Goal: Information Seeking & Learning: Learn about a topic

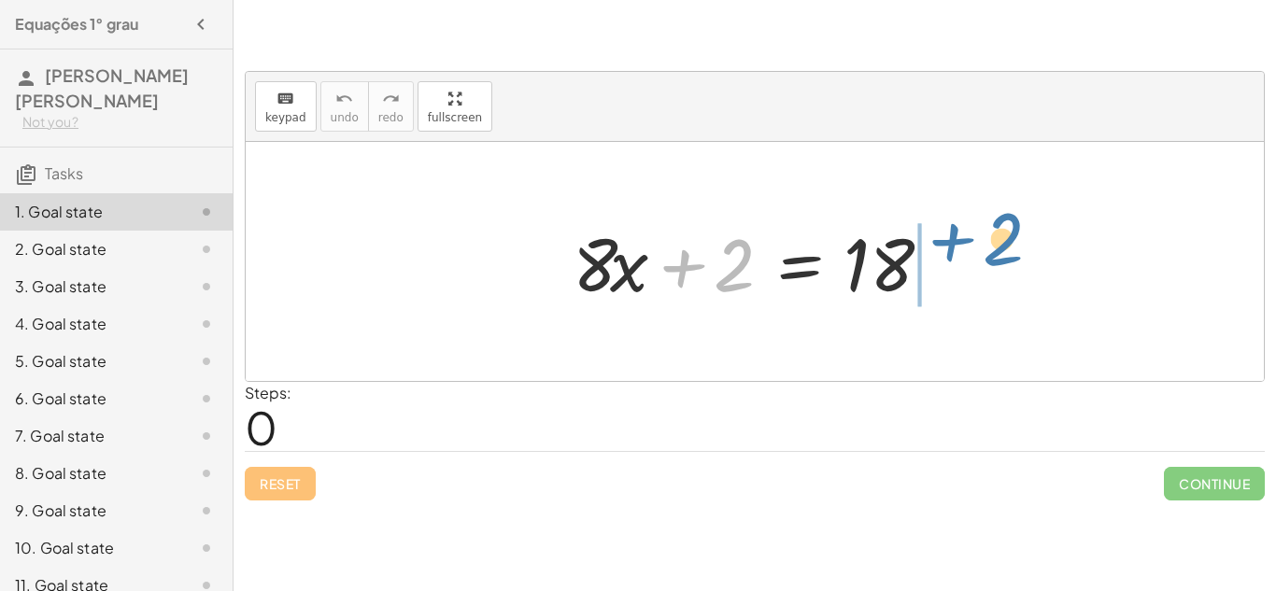
drag, startPoint x: 713, startPoint y: 278, endPoint x: 996, endPoint y: 256, distance: 283.9
click at [996, 256] on div "+ 2 + · 8 · x + 2 = 18" at bounding box center [755, 261] width 1018 height 239
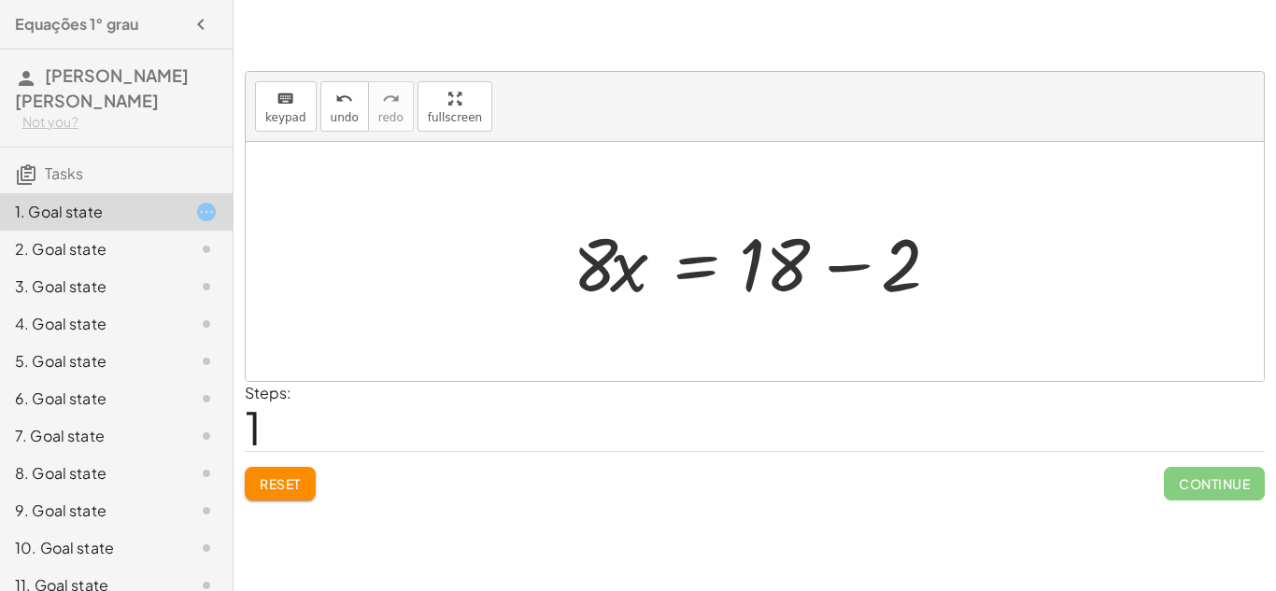
click at [854, 272] on div at bounding box center [761, 262] width 397 height 96
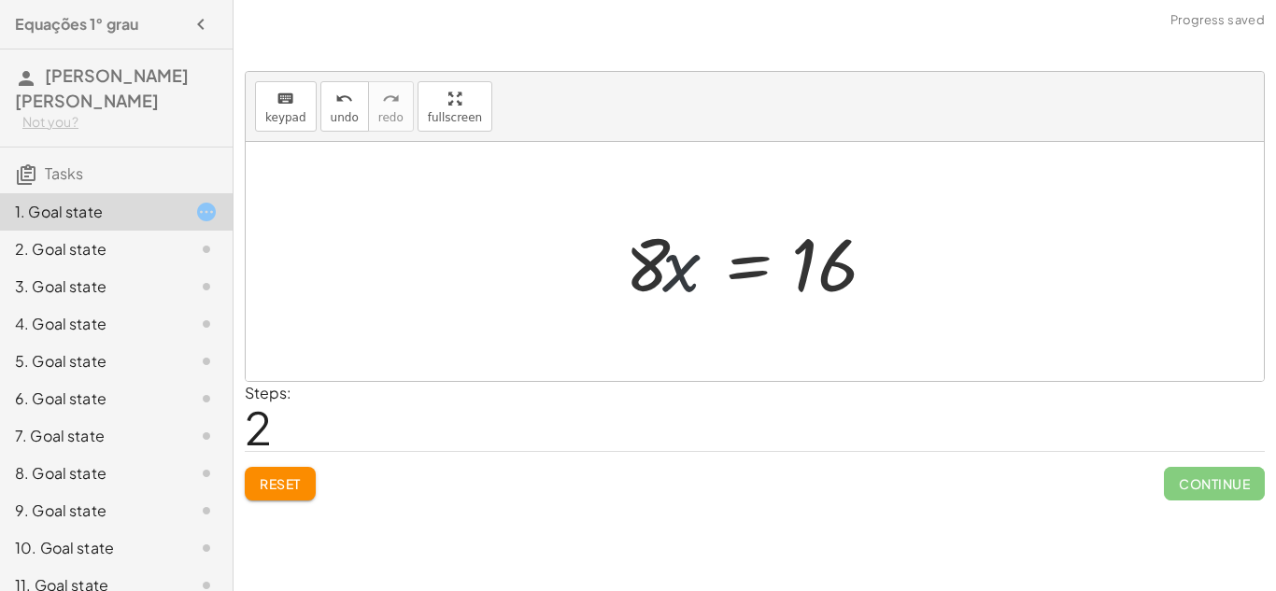
drag, startPoint x: 662, startPoint y: 251, endPoint x: 694, endPoint y: 226, distance: 40.6
click at [694, 226] on div at bounding box center [762, 262] width 292 height 96
drag, startPoint x: 644, startPoint y: 248, endPoint x: 897, endPoint y: 242, distance: 253.3
click at [897, 242] on div at bounding box center [762, 262] width 292 height 96
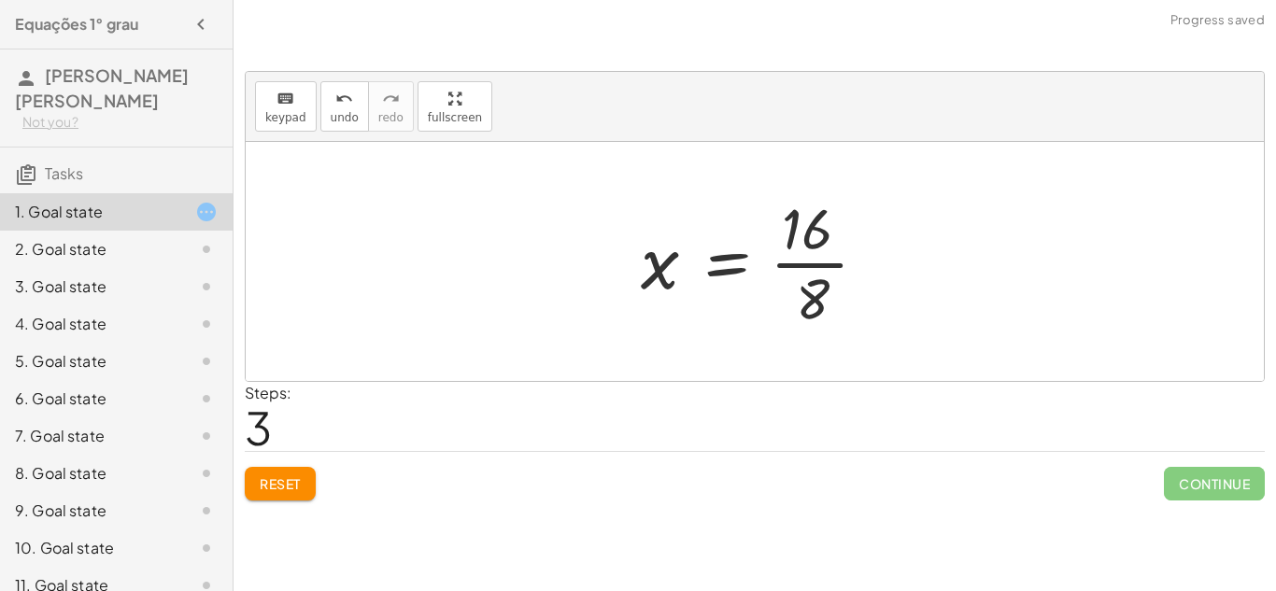
click at [816, 261] on div at bounding box center [762, 262] width 261 height 144
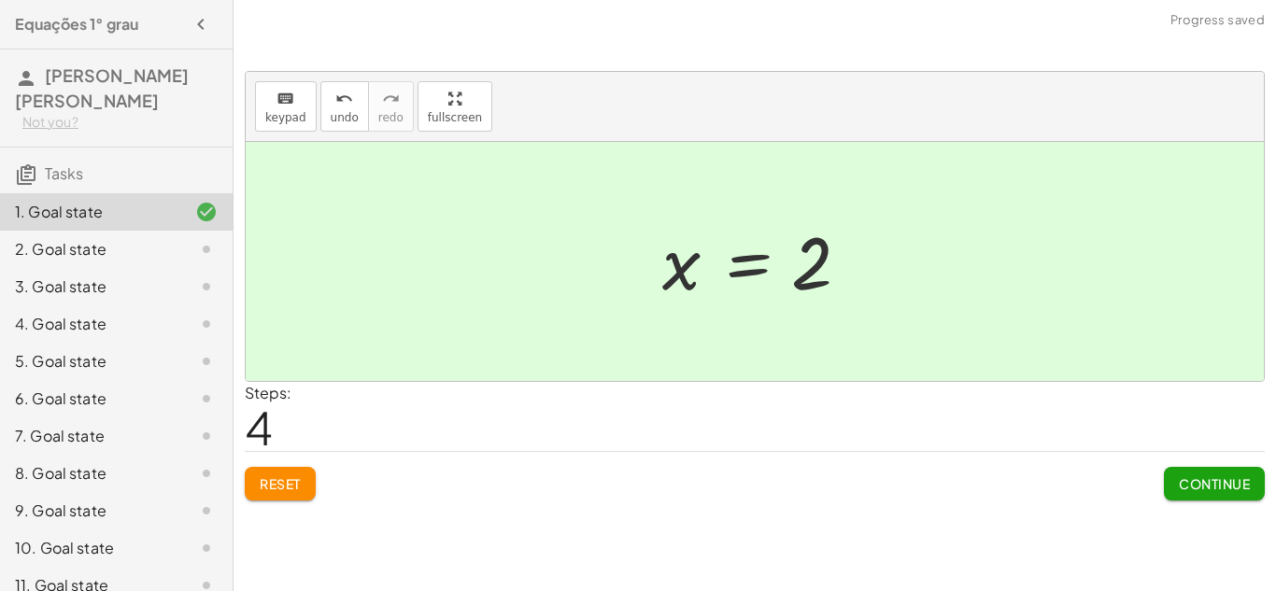
click at [157, 256] on div "2. Goal state" at bounding box center [90, 249] width 150 height 22
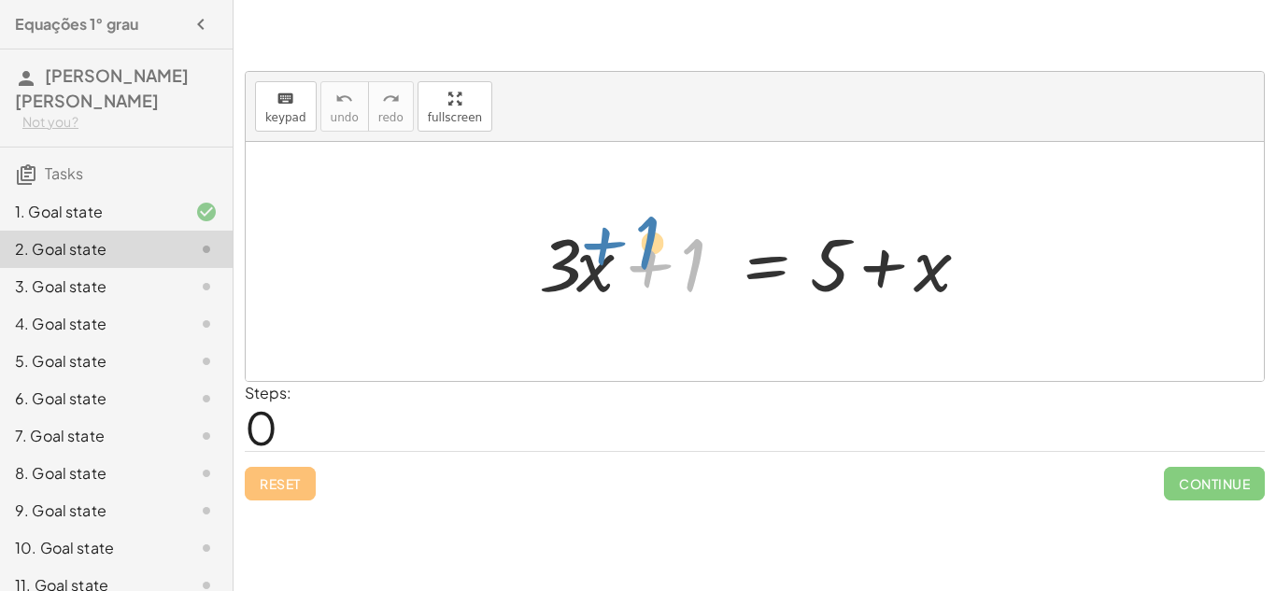
drag, startPoint x: 658, startPoint y: 271, endPoint x: 635, endPoint y: 263, distance: 23.6
click at [635, 263] on div at bounding box center [761, 262] width 463 height 96
drag, startPoint x: 690, startPoint y: 264, endPoint x: 968, endPoint y: 274, distance: 277.7
click at [968, 274] on div at bounding box center [761, 262] width 463 height 96
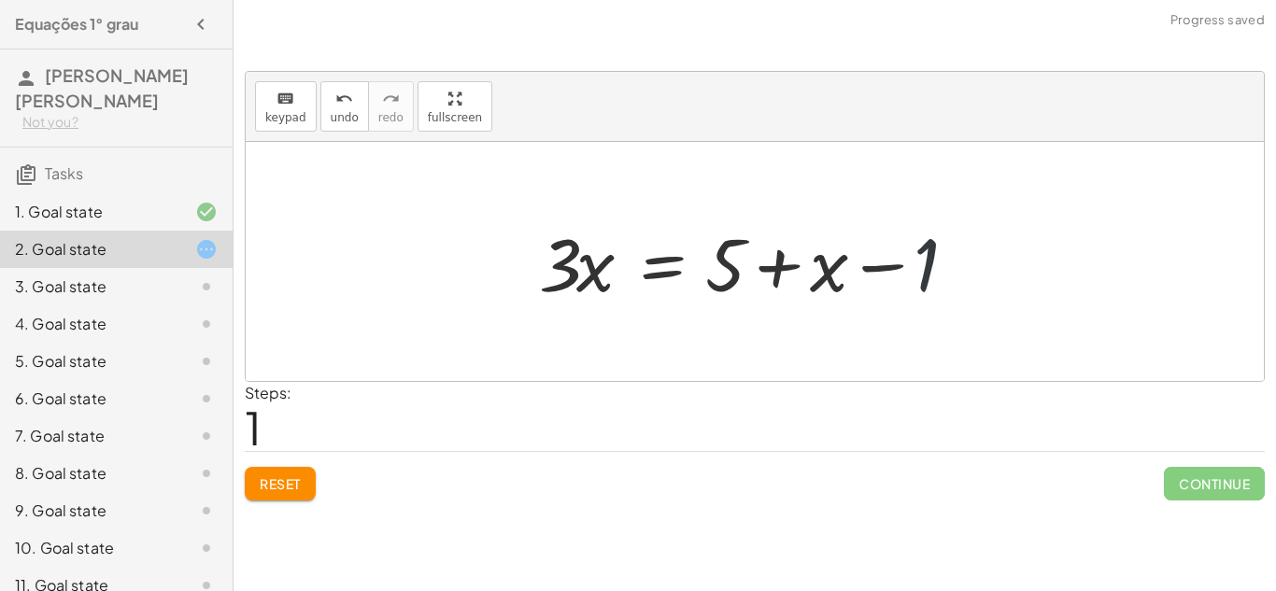
click at [948, 273] on div at bounding box center [761, 262] width 463 height 96
drag, startPoint x: 829, startPoint y: 289, endPoint x: 670, endPoint y: 292, distance: 158.9
click at [670, 292] on div at bounding box center [761, 262] width 463 height 96
drag, startPoint x: 720, startPoint y: 280, endPoint x: 619, endPoint y: 274, distance: 102.1
click at [619, 274] on div at bounding box center [761, 262] width 463 height 96
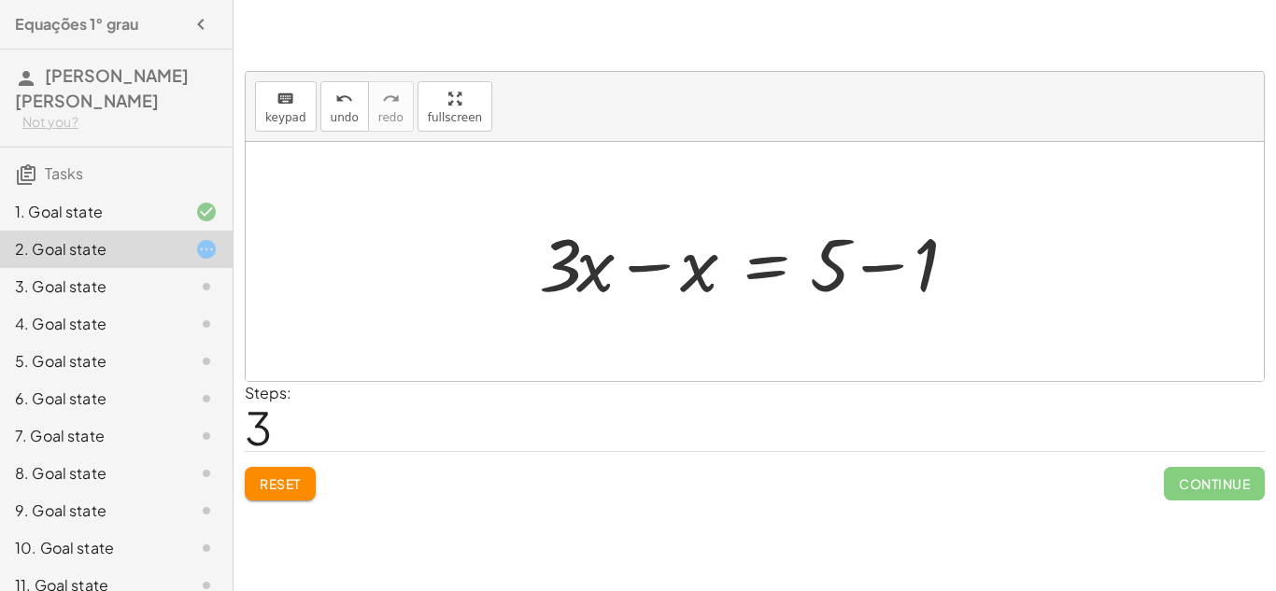
click at [633, 262] on div at bounding box center [761, 262] width 463 height 96
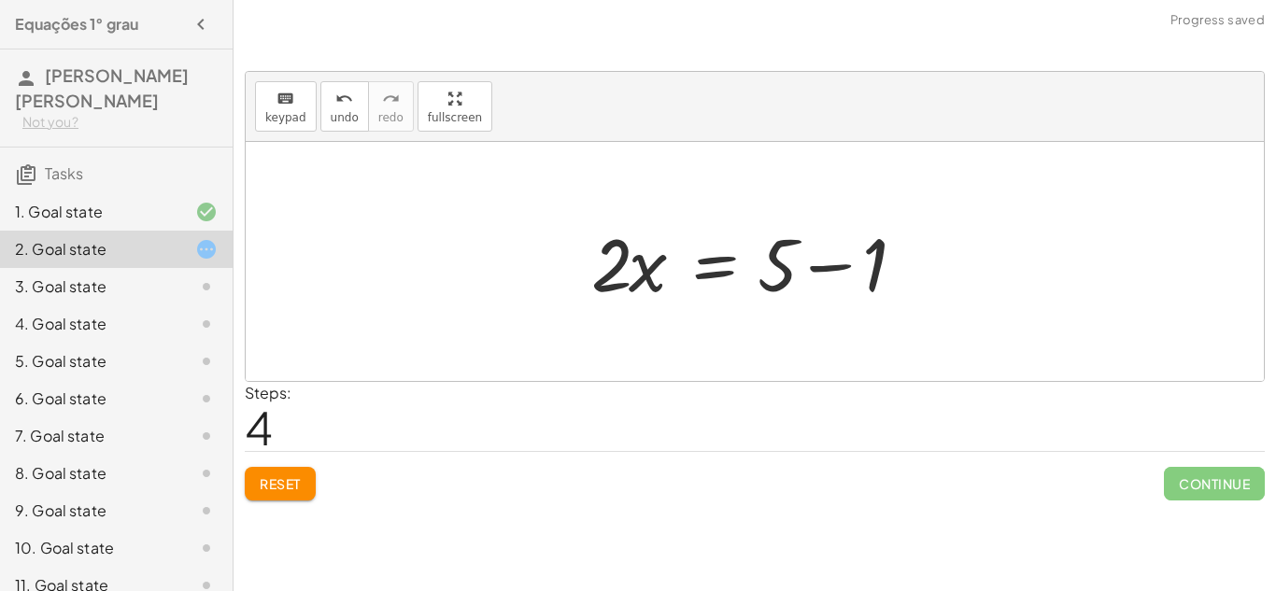
click at [824, 268] on div at bounding box center [762, 262] width 360 height 96
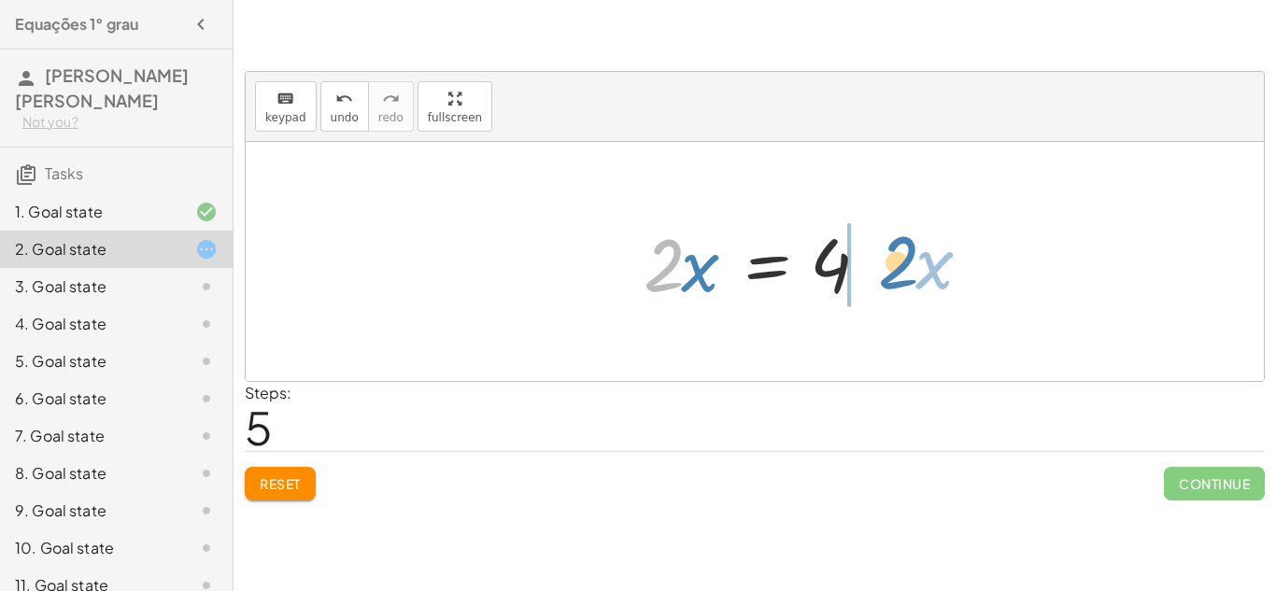
drag, startPoint x: 669, startPoint y: 278, endPoint x: 902, endPoint y: 273, distance: 232.7
click at [902, 273] on div "+ · 3 · x + 1 = + 5 + x · 3 · x = + 5 + x − 1 · 3 · x = + x + 5 − 1 + · 3 · x −…" at bounding box center [755, 261] width 1018 height 239
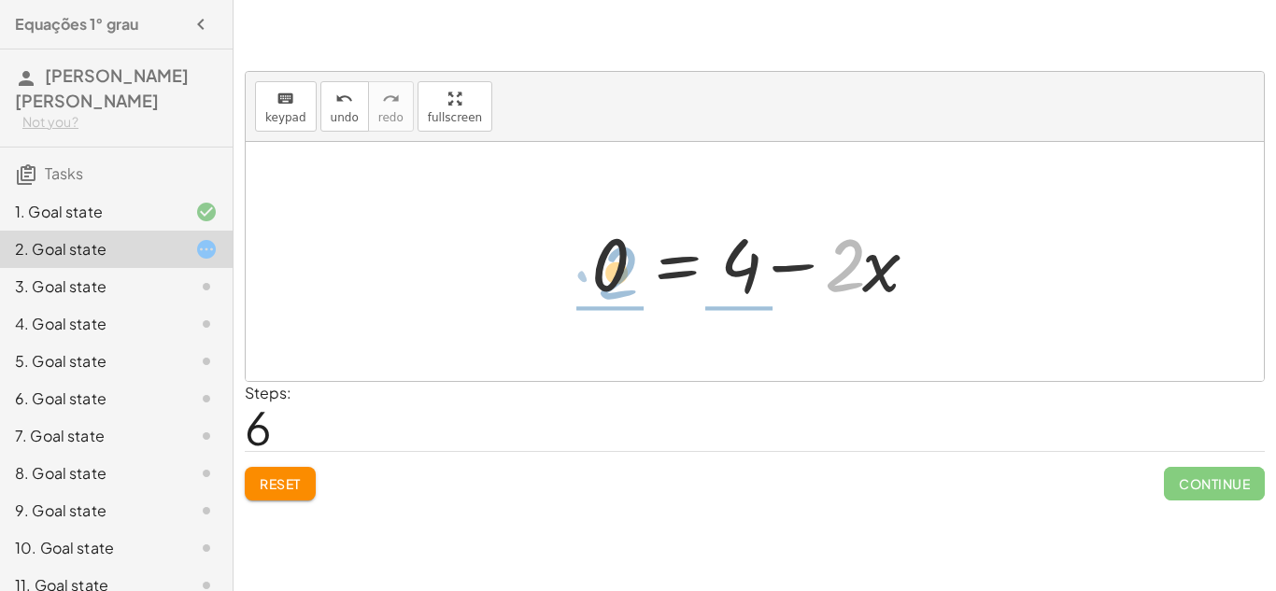
drag, startPoint x: 843, startPoint y: 278, endPoint x: 619, endPoint y: 287, distance: 224.4
click at [619, 287] on div at bounding box center [762, 262] width 360 height 96
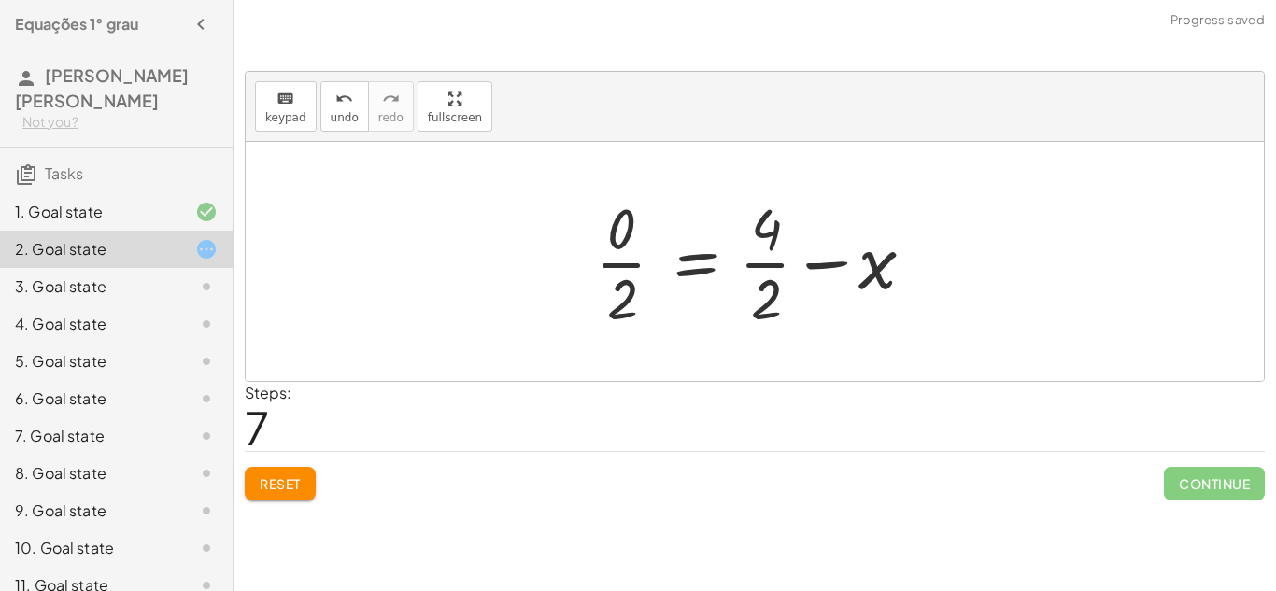
click at [309, 472] on button "Reset" at bounding box center [280, 484] width 71 height 34
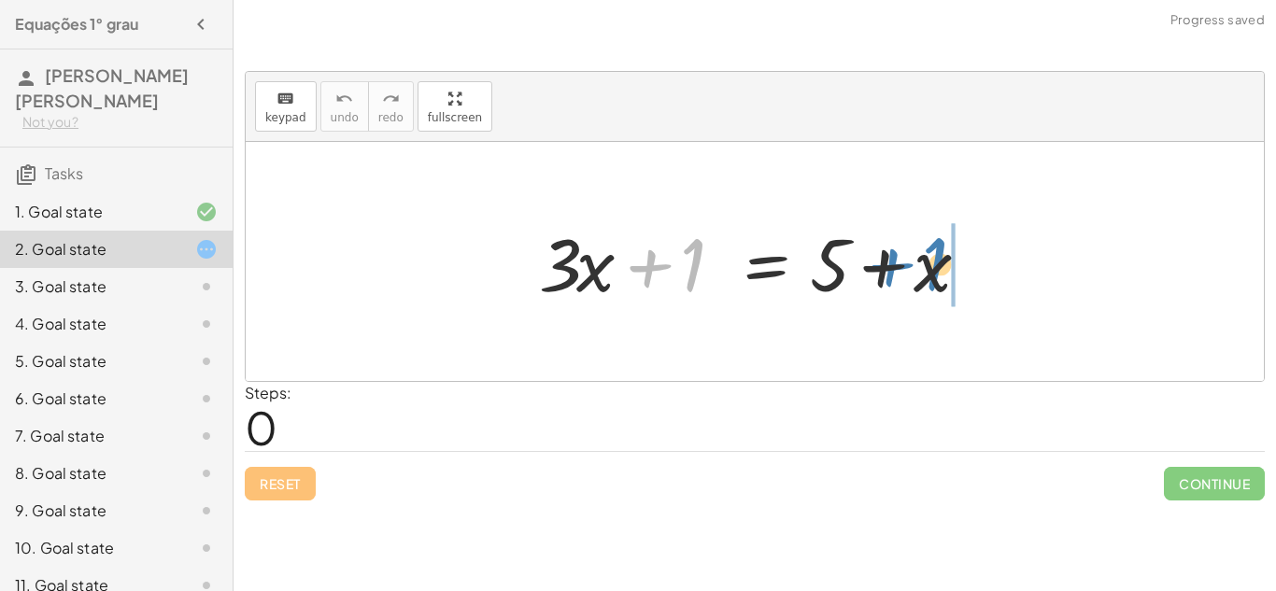
drag, startPoint x: 664, startPoint y: 277, endPoint x: 910, endPoint y: 276, distance: 245.7
click at [910, 276] on div at bounding box center [761, 262] width 463 height 96
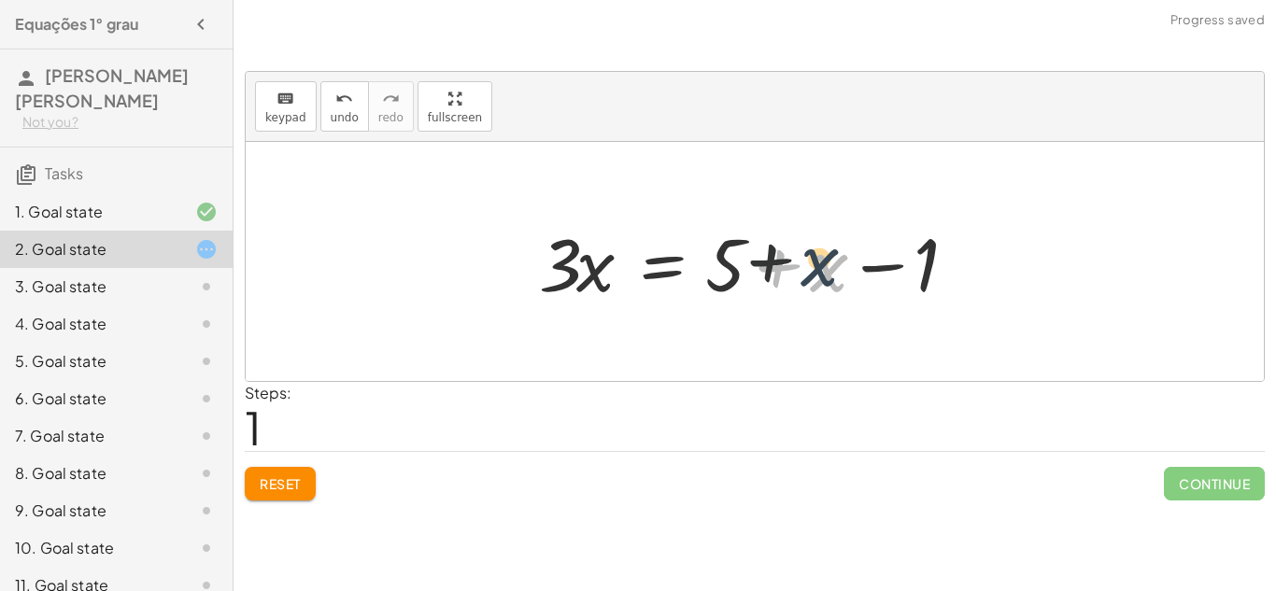
drag, startPoint x: 917, startPoint y: 278, endPoint x: 905, endPoint y: 271, distance: 13.5
click at [905, 271] on div at bounding box center [761, 262] width 463 height 96
drag, startPoint x: 816, startPoint y: 269, endPoint x: 658, endPoint y: 271, distance: 157.9
click at [658, 271] on div at bounding box center [761, 262] width 463 height 96
drag, startPoint x: 731, startPoint y: 273, endPoint x: 603, endPoint y: 262, distance: 128.5
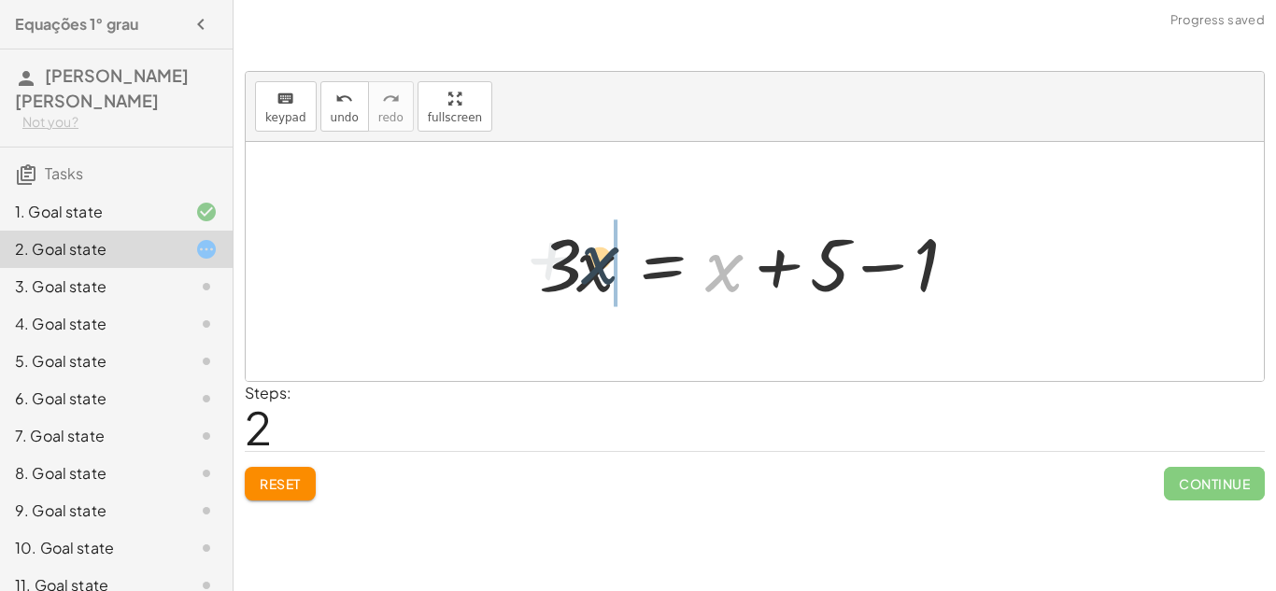
click at [603, 262] on div at bounding box center [761, 262] width 463 height 96
click at [650, 261] on div at bounding box center [761, 262] width 463 height 96
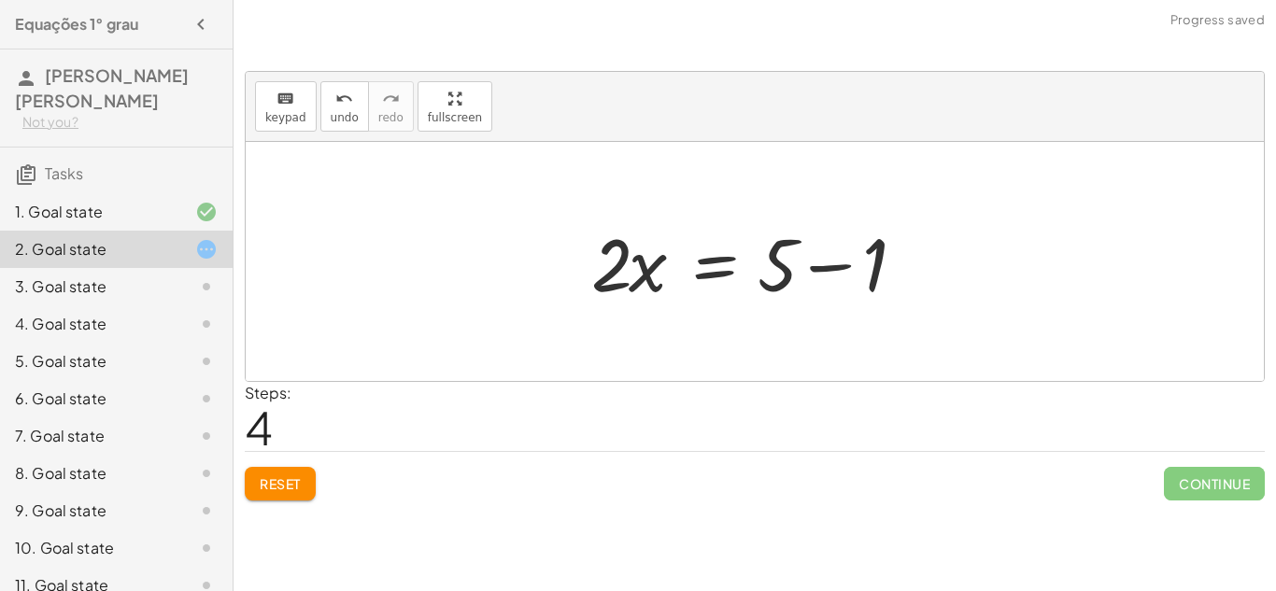
click at [837, 261] on div at bounding box center [762, 262] width 360 height 96
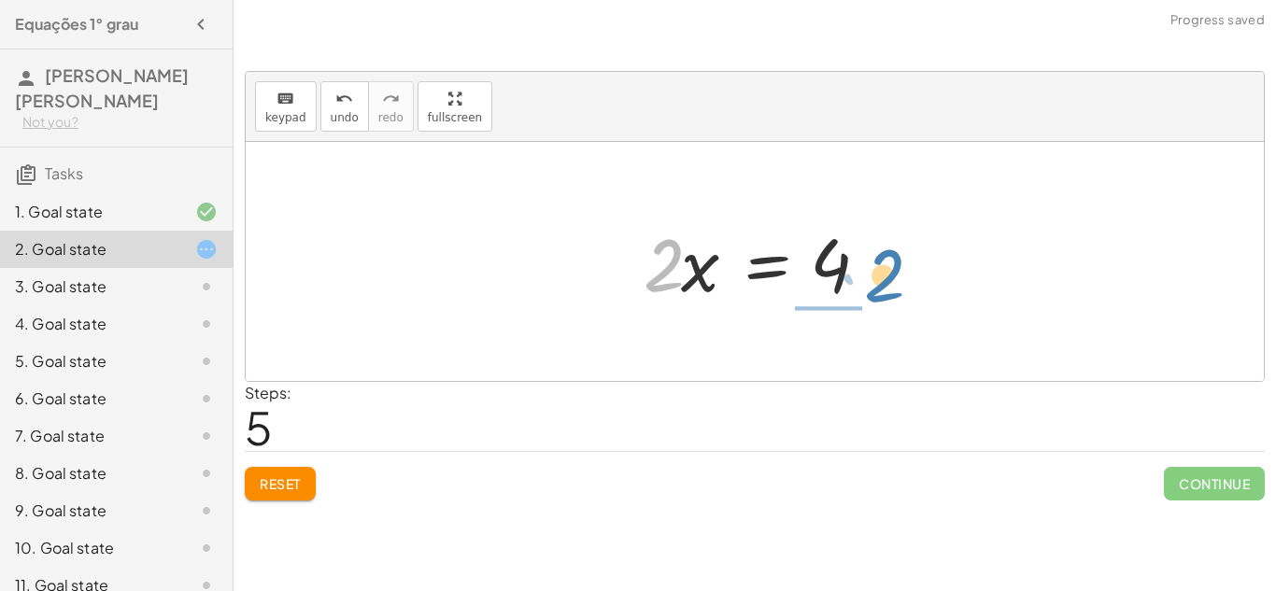
drag, startPoint x: 661, startPoint y: 262, endPoint x: 884, endPoint y: 269, distance: 223.4
click at [884, 269] on div at bounding box center [761, 262] width 255 height 96
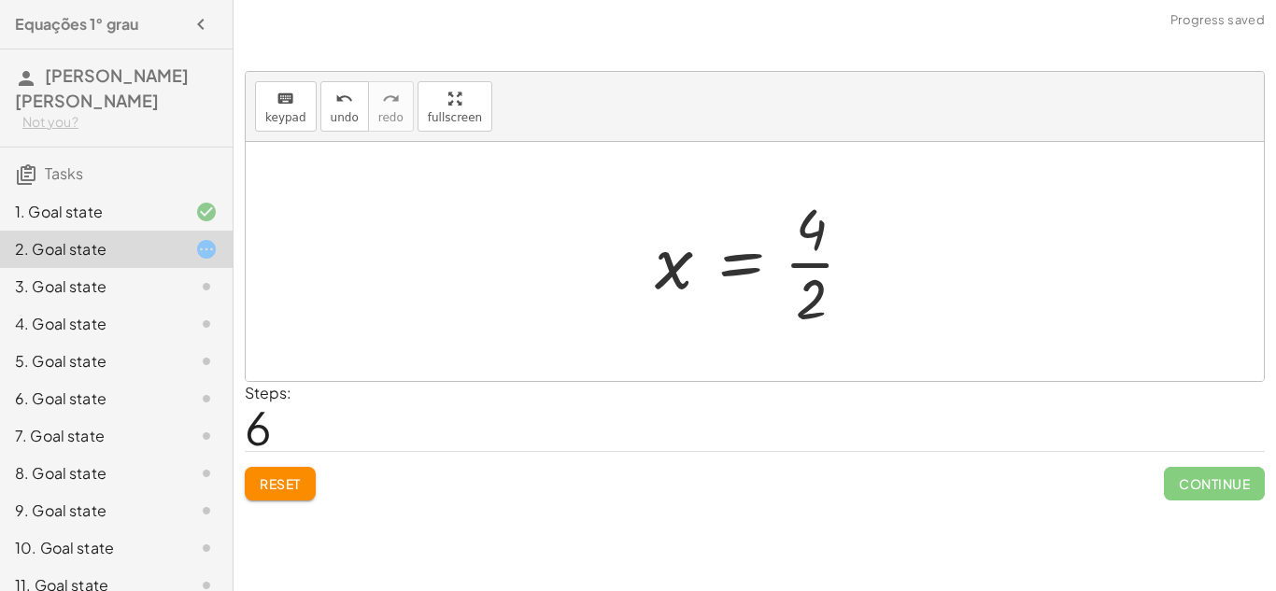
click at [809, 265] on div at bounding box center [762, 262] width 233 height 144
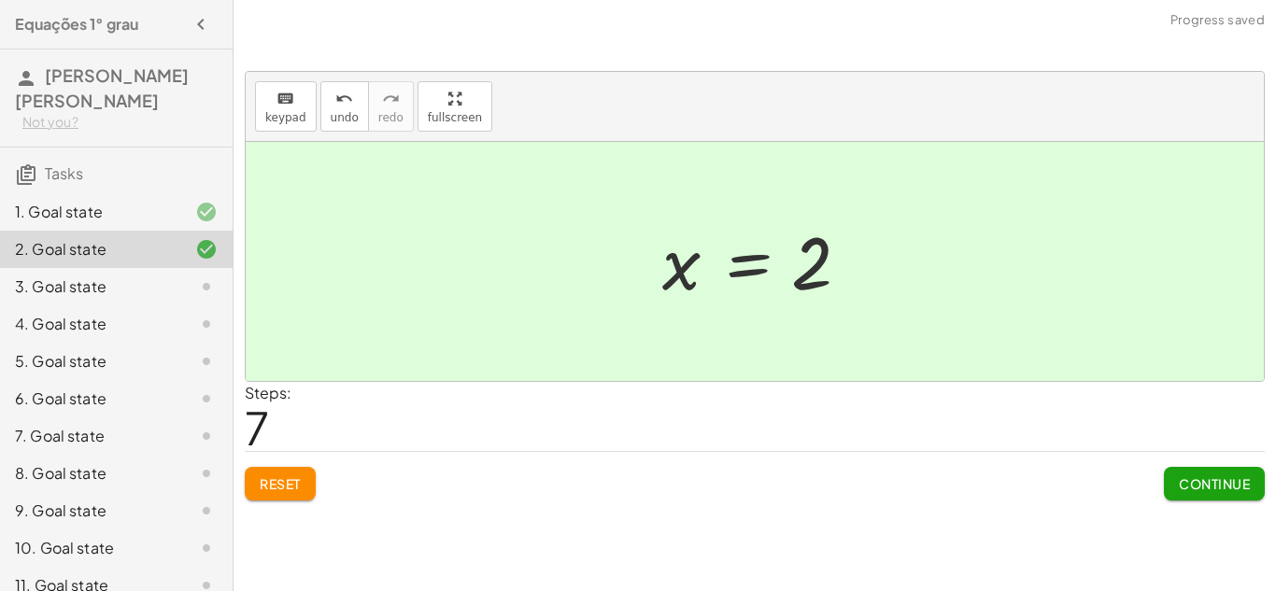
click at [115, 343] on div "3. Goal state" at bounding box center [116, 361] width 233 height 37
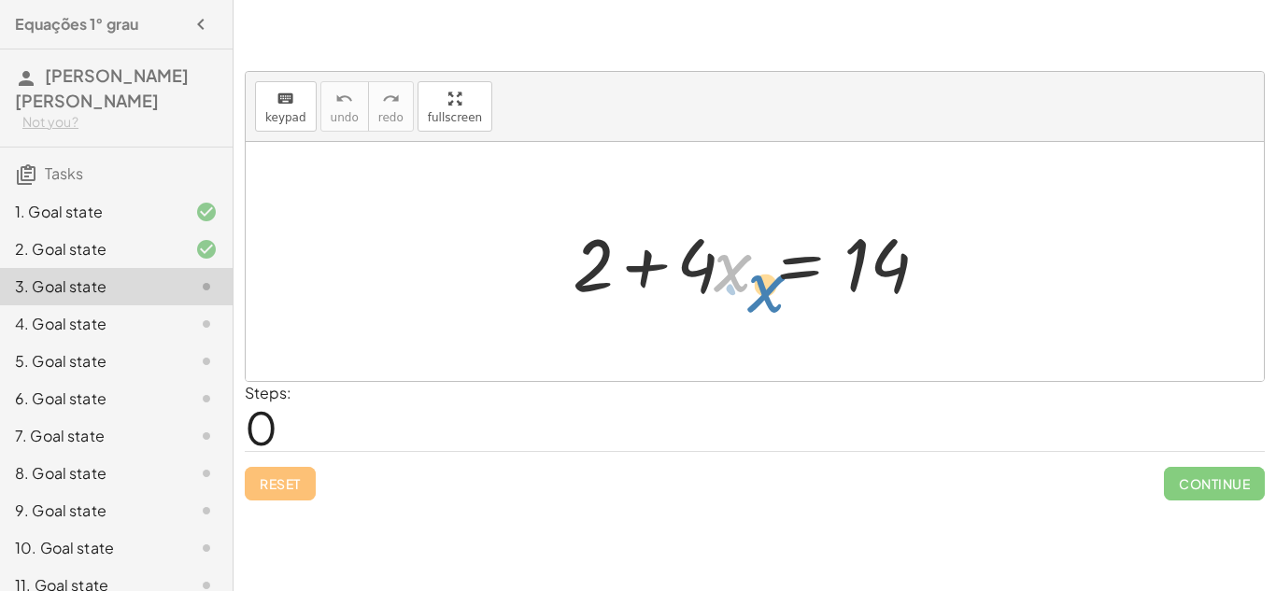
drag, startPoint x: 732, startPoint y: 269, endPoint x: 757, endPoint y: 283, distance: 28.9
click at [757, 283] on div at bounding box center [761, 262] width 397 height 96
drag, startPoint x: 601, startPoint y: 267, endPoint x: 977, endPoint y: 276, distance: 376.6
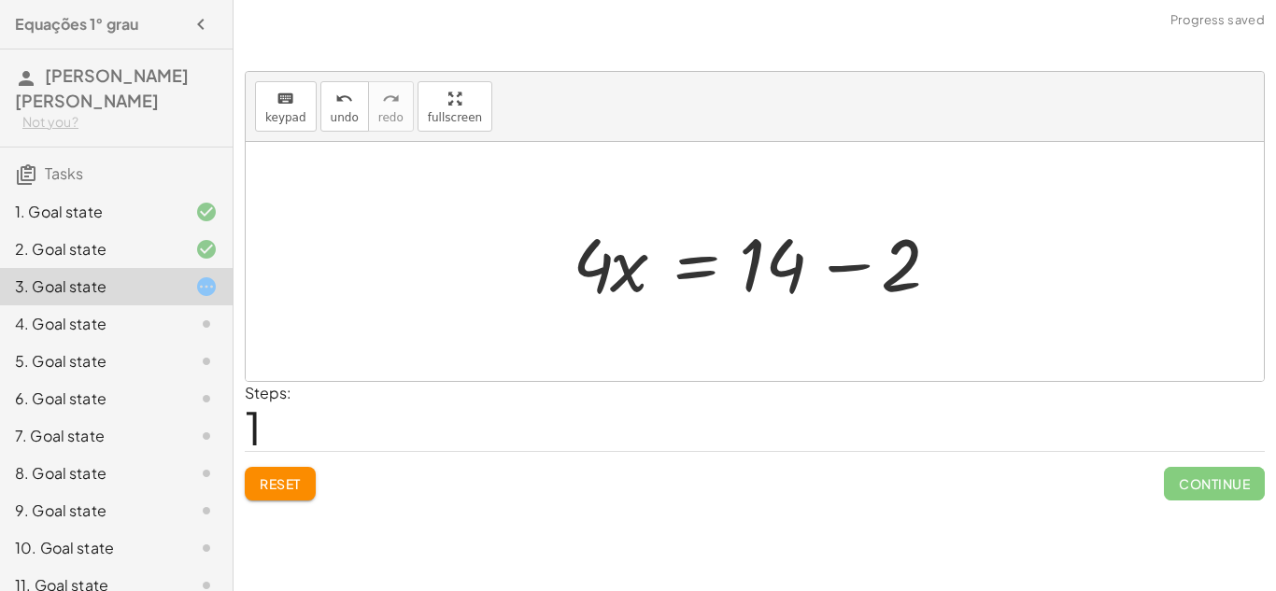
click at [845, 264] on div at bounding box center [761, 262] width 397 height 96
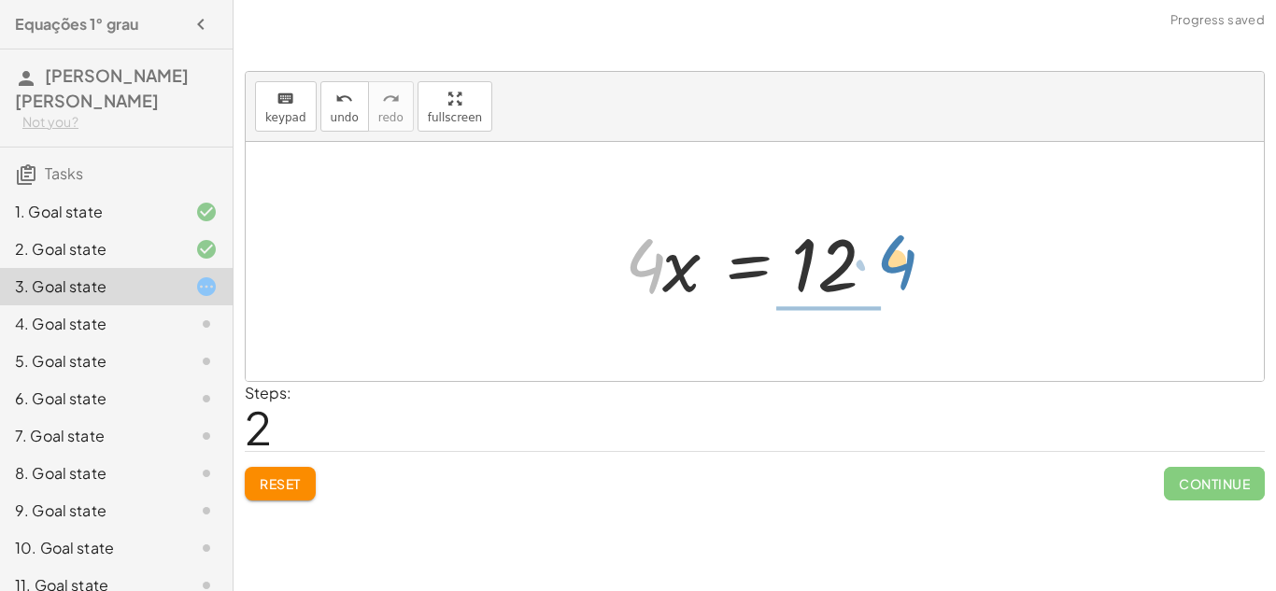
drag, startPoint x: 658, startPoint y: 274, endPoint x: 914, endPoint y: 273, distance: 256.0
click at [914, 273] on div "+ 2 + · 4 · x = 14 · 4 · x = + 14 − 2 · 4 · x · 4 · x = 12" at bounding box center [755, 261] width 1018 height 239
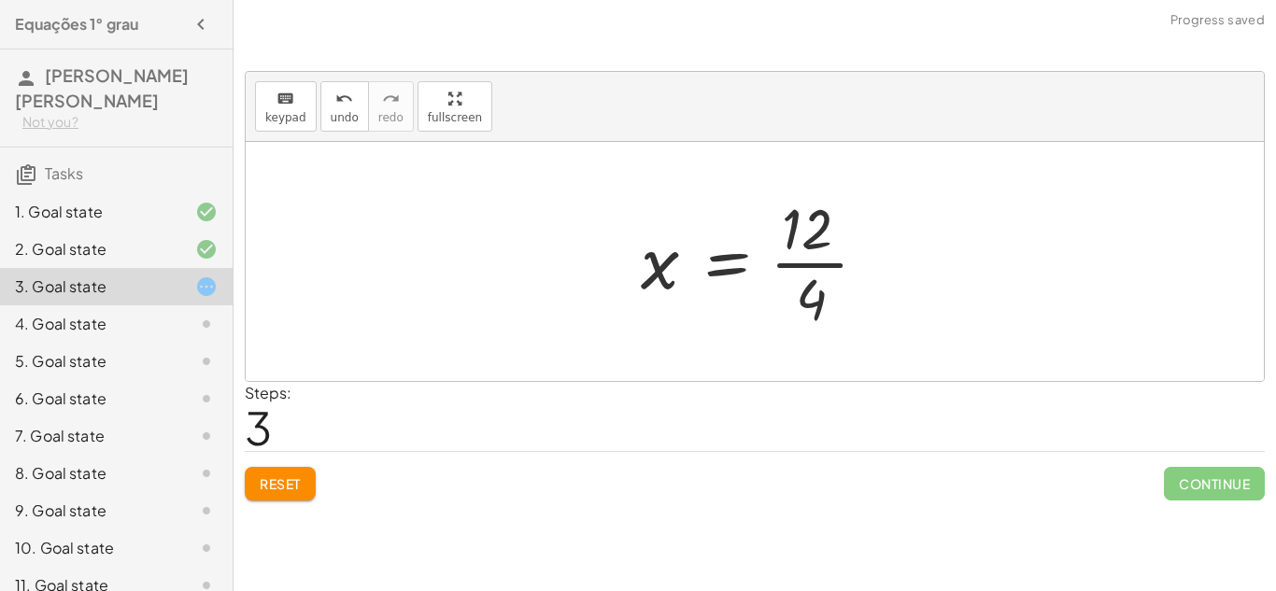
click at [817, 260] on div at bounding box center [762, 262] width 261 height 144
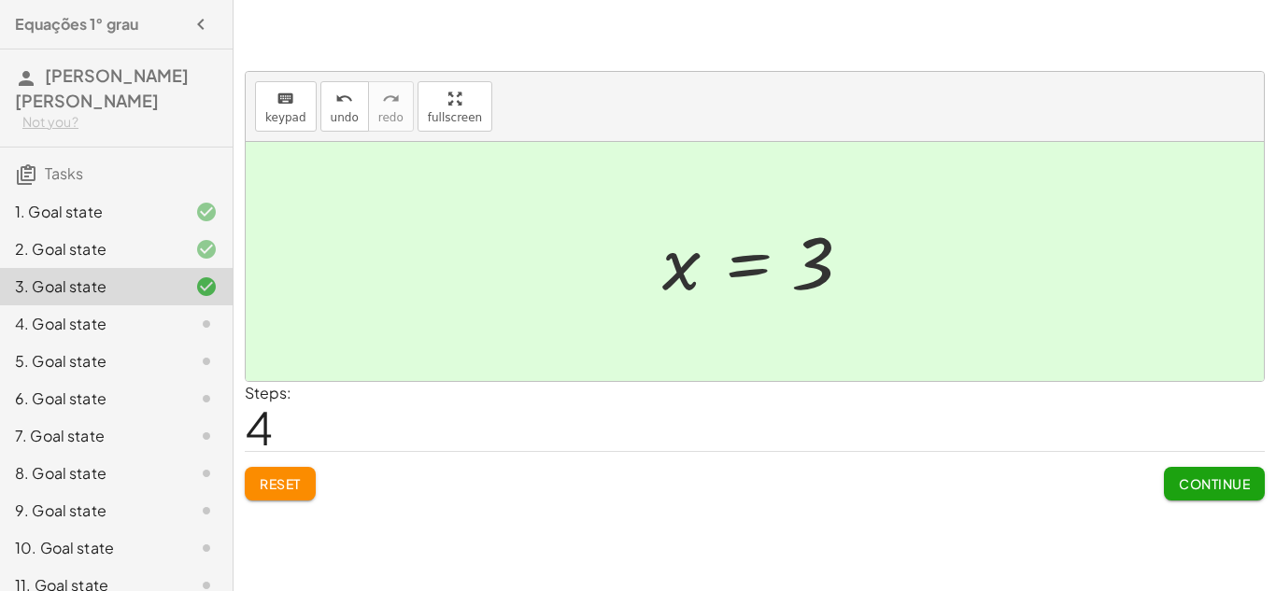
click at [201, 332] on icon at bounding box center [206, 324] width 22 height 22
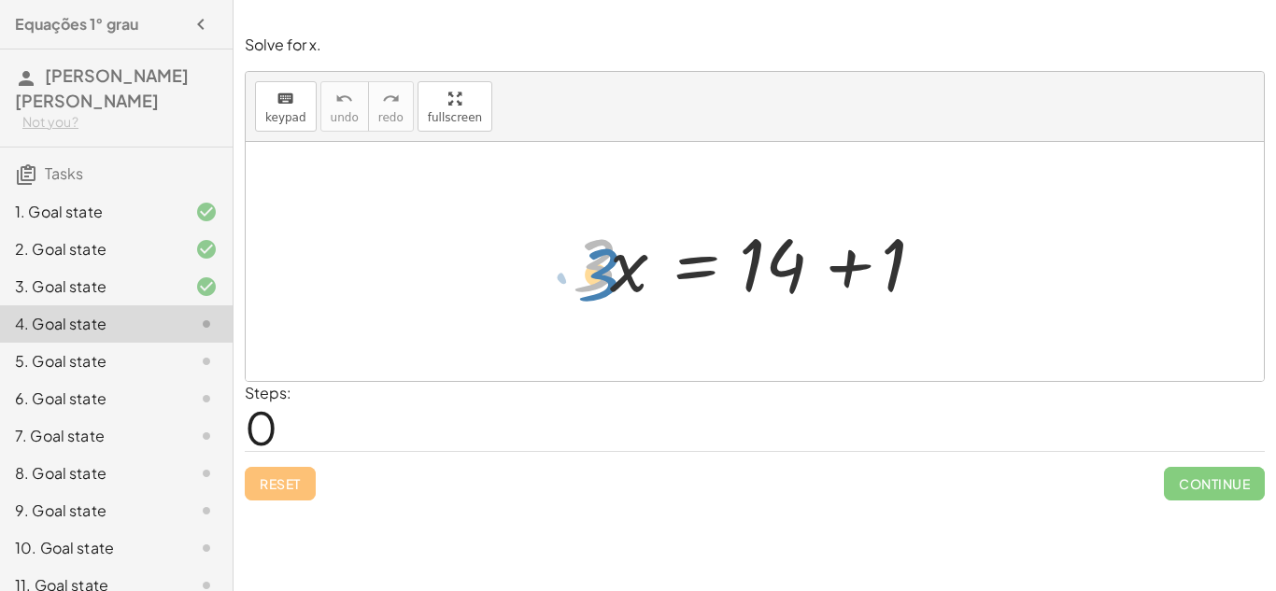
drag, startPoint x: 591, startPoint y: 265, endPoint x: 596, endPoint y: 275, distance: 10.4
click at [596, 275] on div at bounding box center [761, 262] width 397 height 96
click at [708, 332] on div at bounding box center [755, 261] width 1018 height 239
click at [164, 418] on div "5. Goal state" at bounding box center [116, 436] width 233 height 37
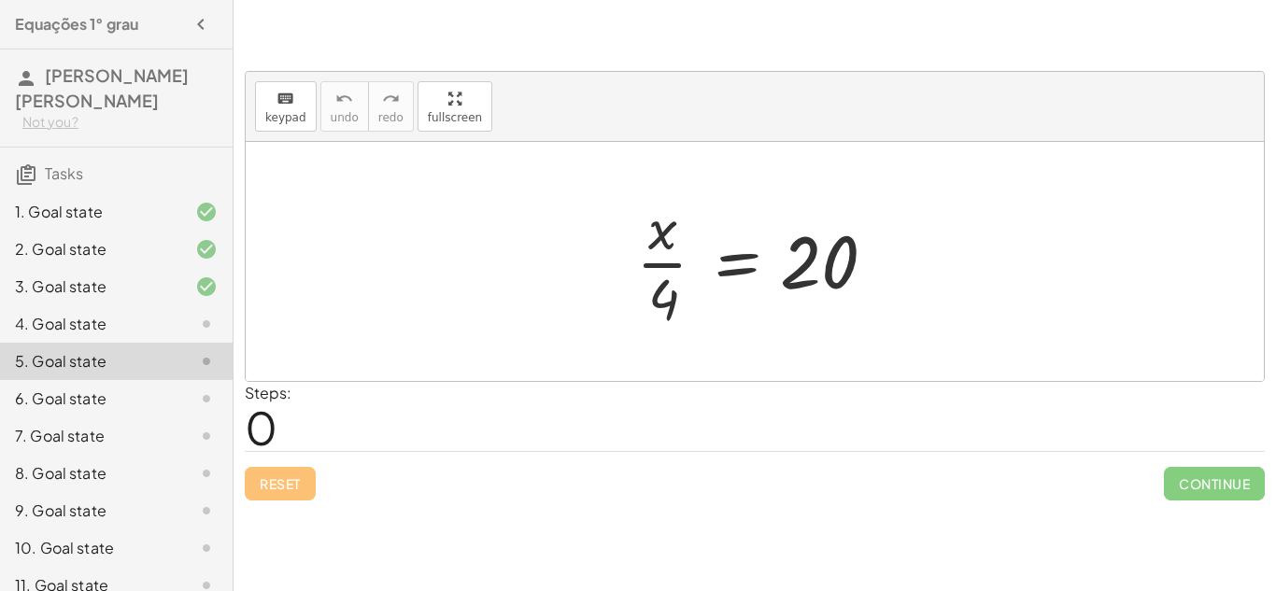
click at [674, 263] on div at bounding box center [762, 262] width 270 height 144
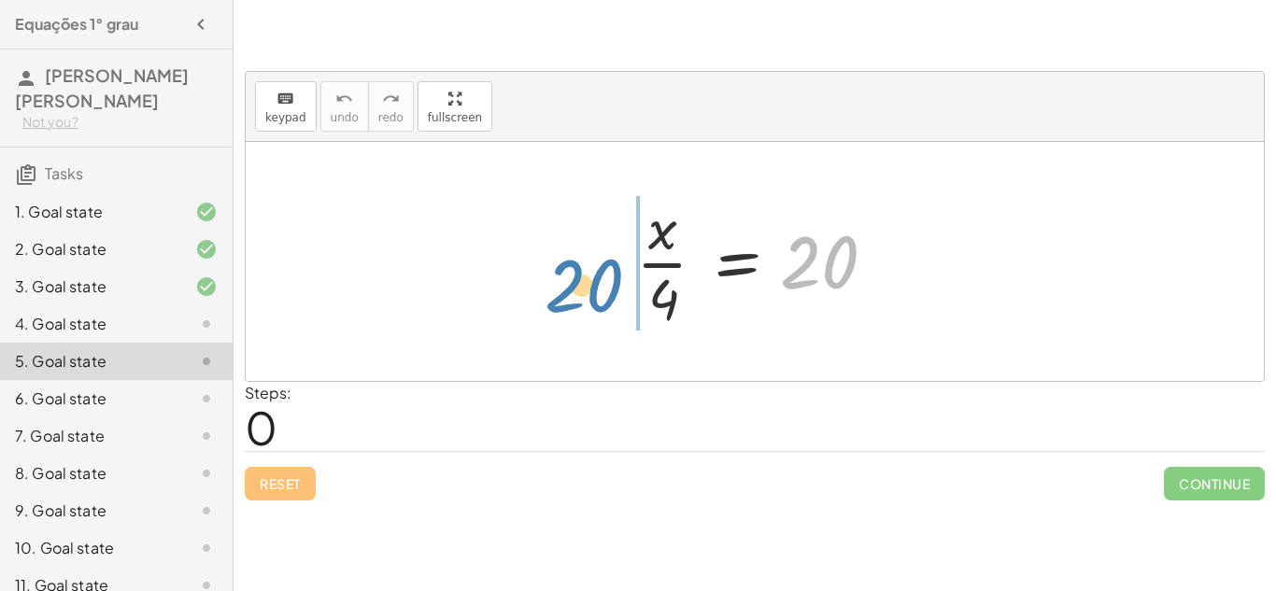
drag, startPoint x: 790, startPoint y: 276, endPoint x: 555, endPoint y: 300, distance: 235.8
click at [555, 300] on div "20 · x · 4 = 20" at bounding box center [755, 261] width 1018 height 239
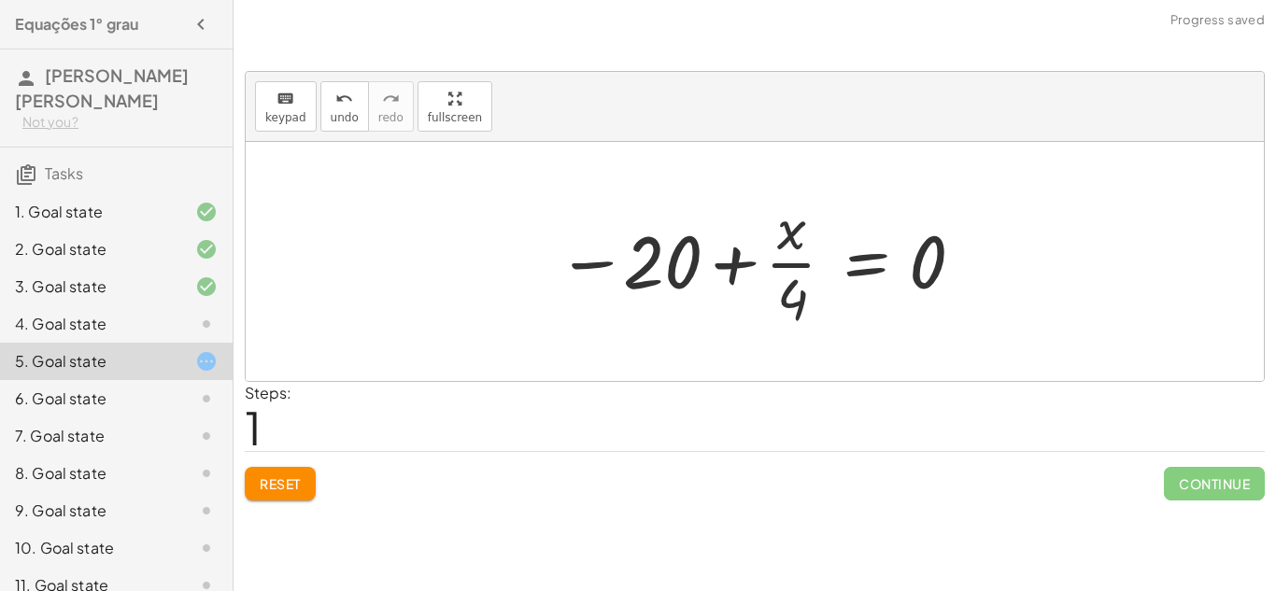
click at [281, 485] on span "Reset" at bounding box center [280, 484] width 41 height 17
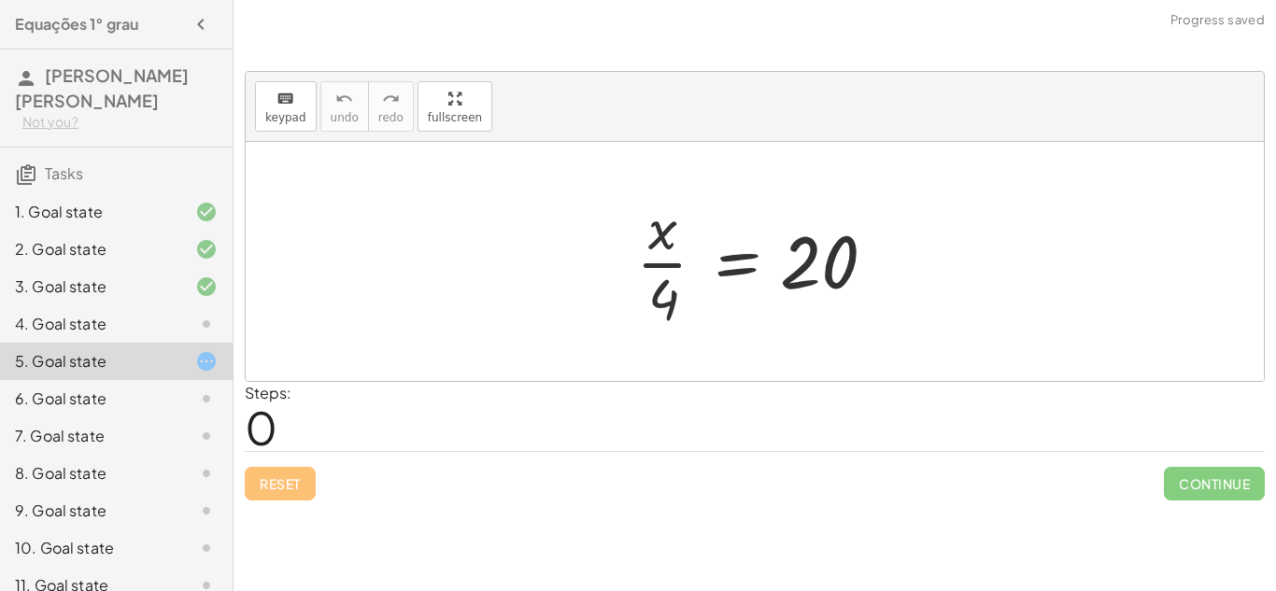
click at [90, 380] on div "4. Goal state" at bounding box center [116, 398] width 233 height 37
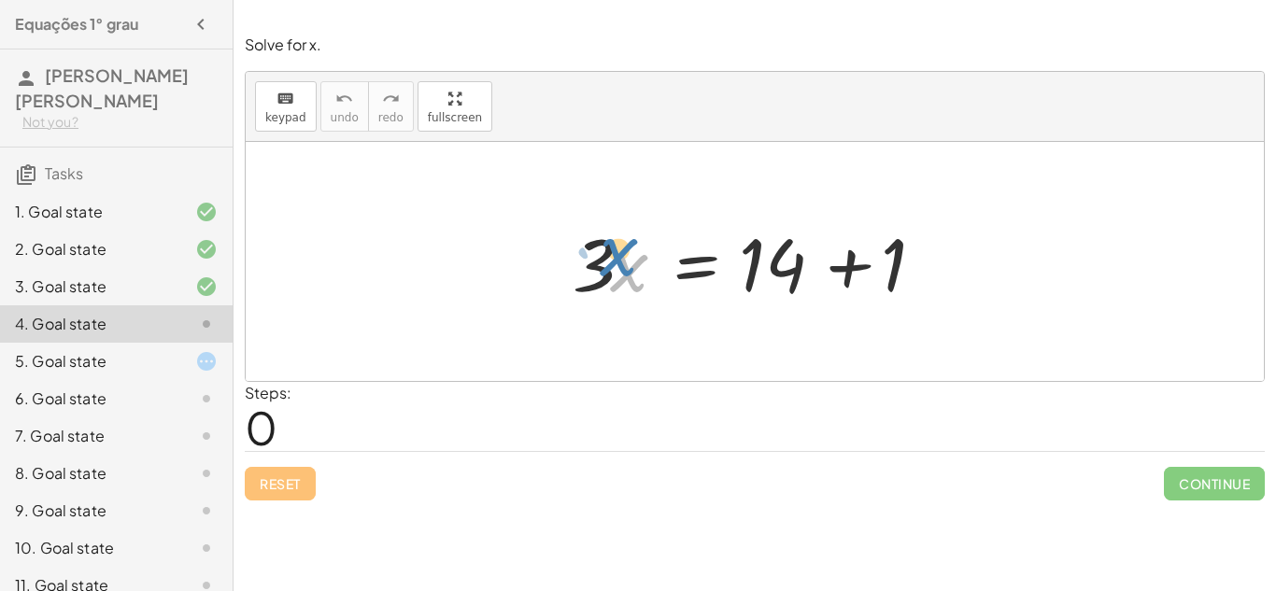
drag, startPoint x: 623, startPoint y: 258, endPoint x: 612, endPoint y: 242, distance: 19.4
click at [612, 242] on div at bounding box center [761, 262] width 397 height 96
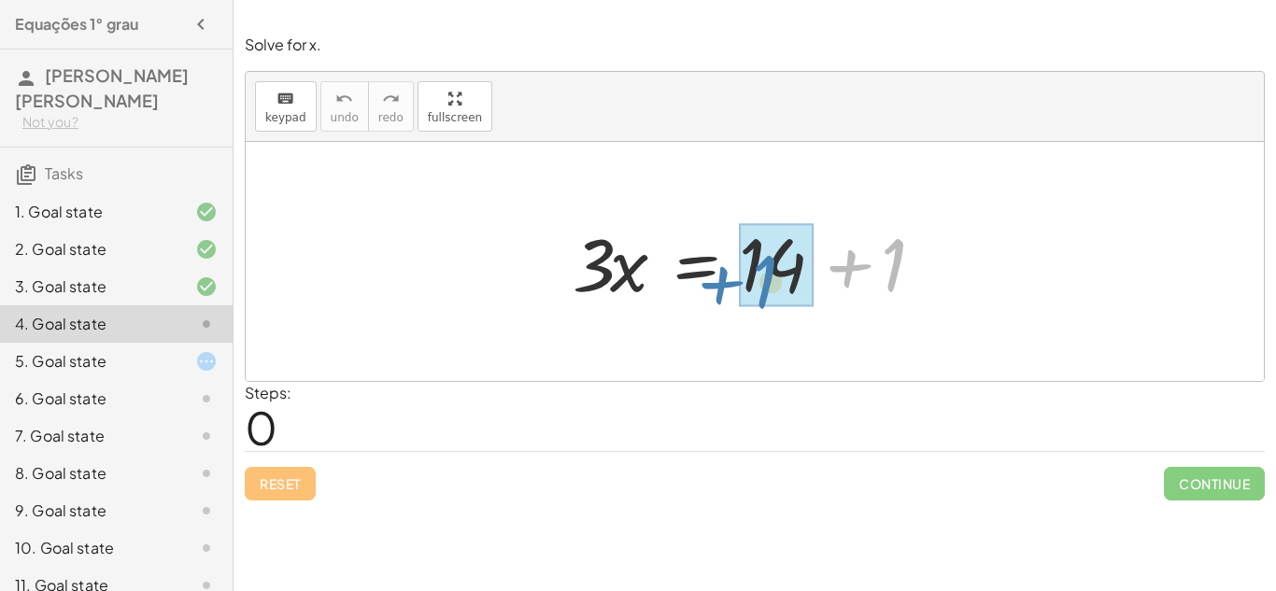
drag, startPoint x: 852, startPoint y: 274, endPoint x: 726, endPoint y: 291, distance: 127.3
click at [726, 291] on div at bounding box center [761, 262] width 397 height 96
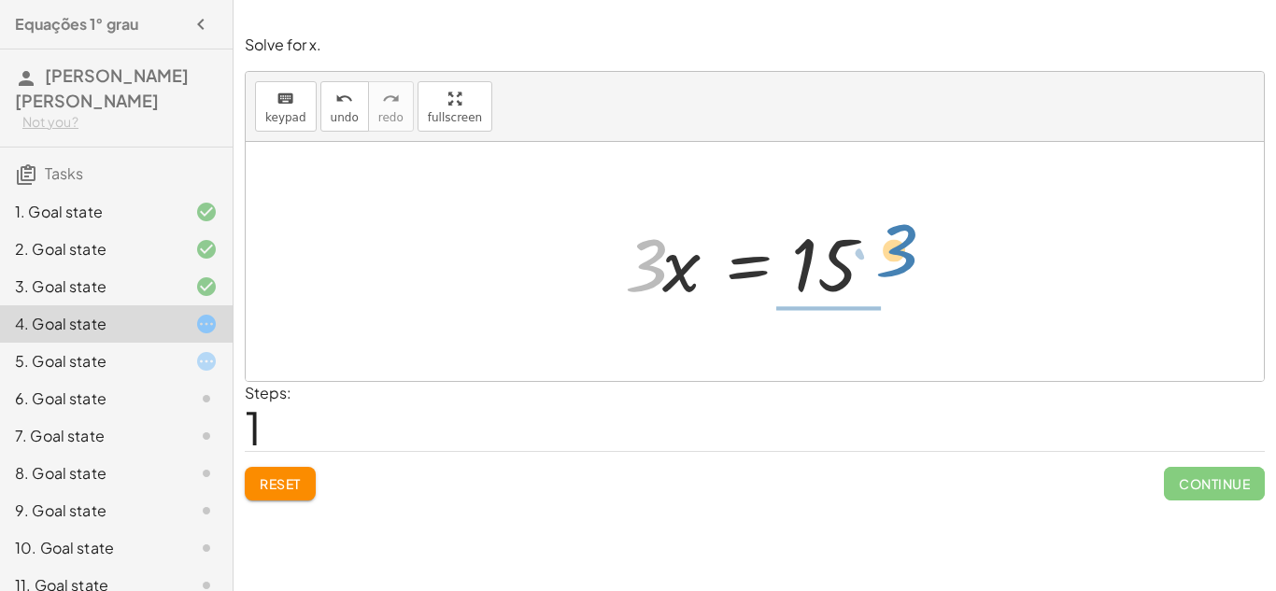
drag, startPoint x: 660, startPoint y: 278, endPoint x: 912, endPoint y: 267, distance: 252.5
click at [912, 267] on div "· 3 · x = + 14 + 1 · 3 · 3 · x = 15" at bounding box center [755, 262] width 316 height 106
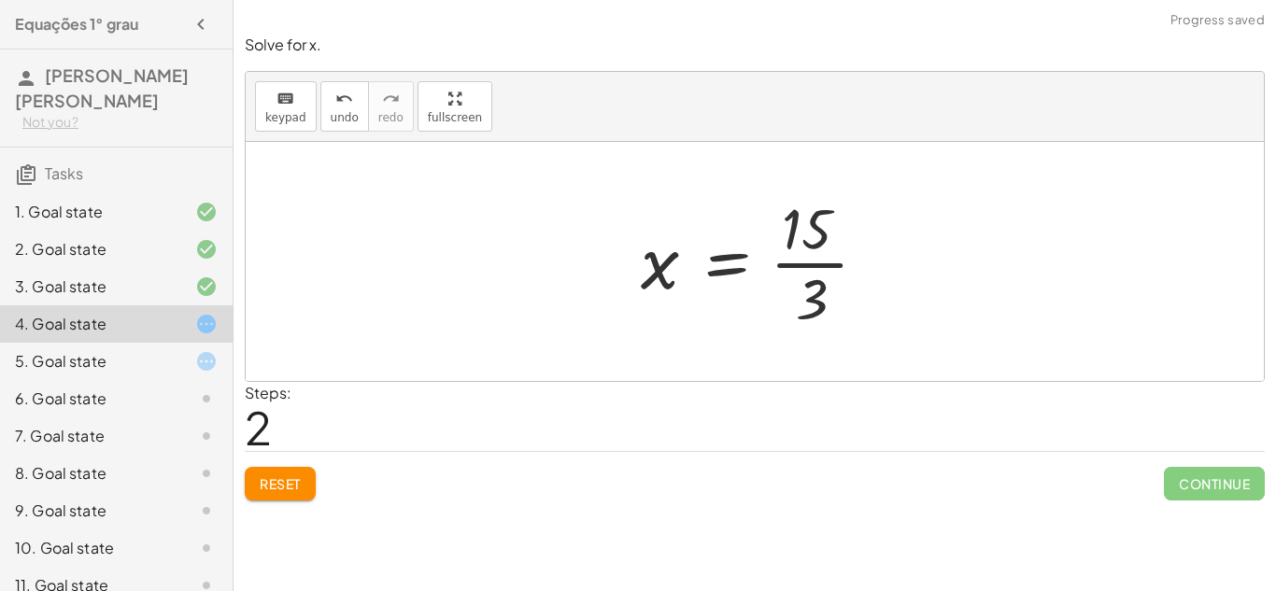
click at [831, 263] on div at bounding box center [762, 262] width 261 height 144
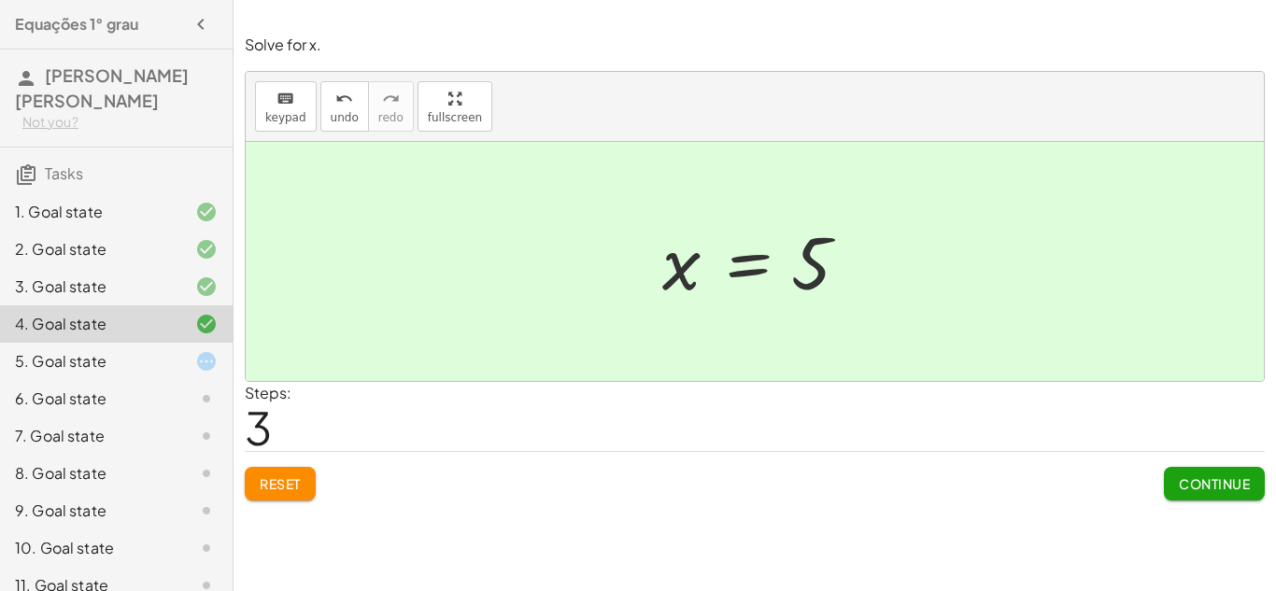
click at [134, 366] on div "5. Goal state" at bounding box center [90, 361] width 150 height 22
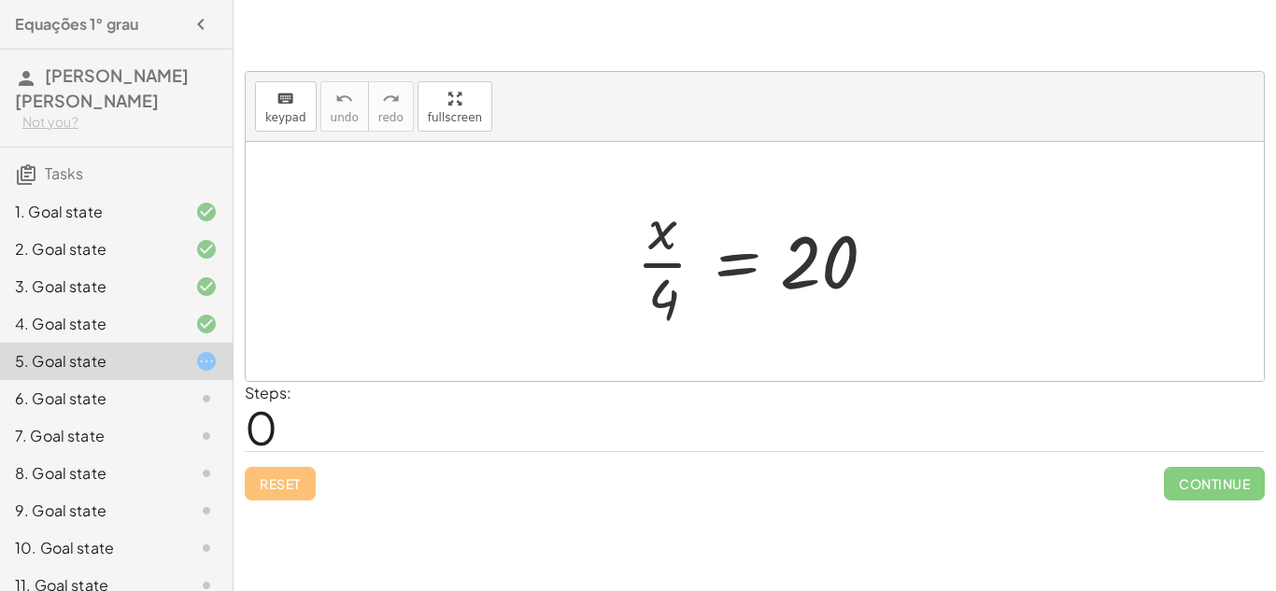
click at [684, 263] on div at bounding box center [762, 262] width 270 height 144
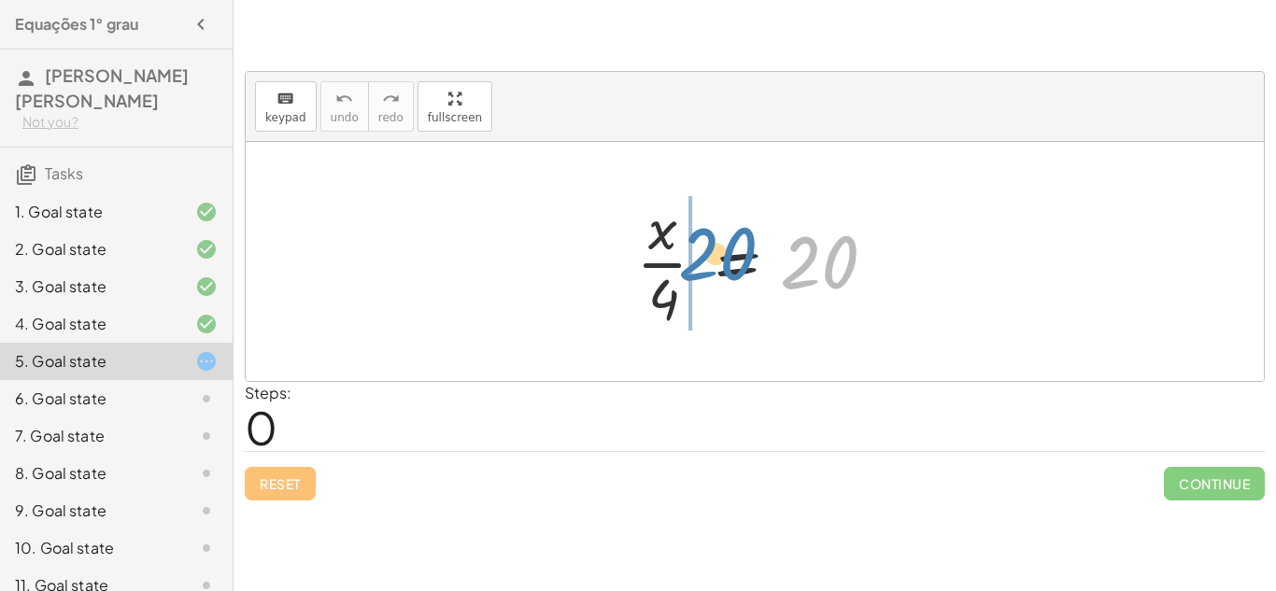
drag, startPoint x: 819, startPoint y: 277, endPoint x: 714, endPoint y: 270, distance: 104.9
click at [714, 270] on div at bounding box center [762, 262] width 270 height 144
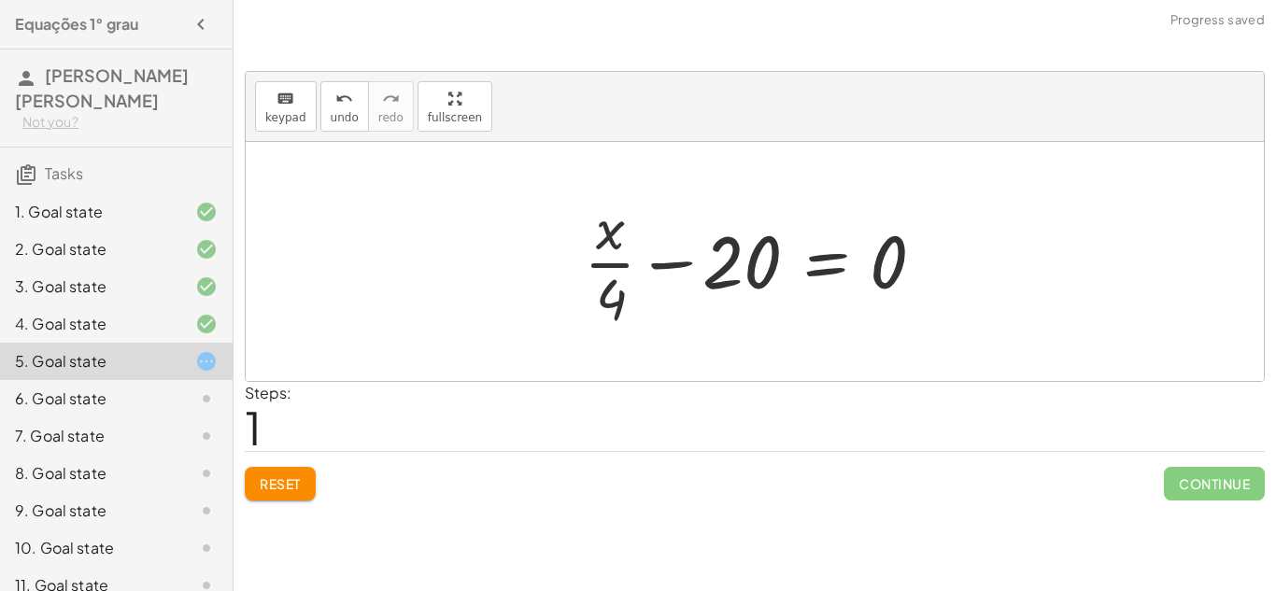
click at [657, 271] on div at bounding box center [762, 262] width 375 height 144
click at [826, 269] on div at bounding box center [762, 262] width 375 height 144
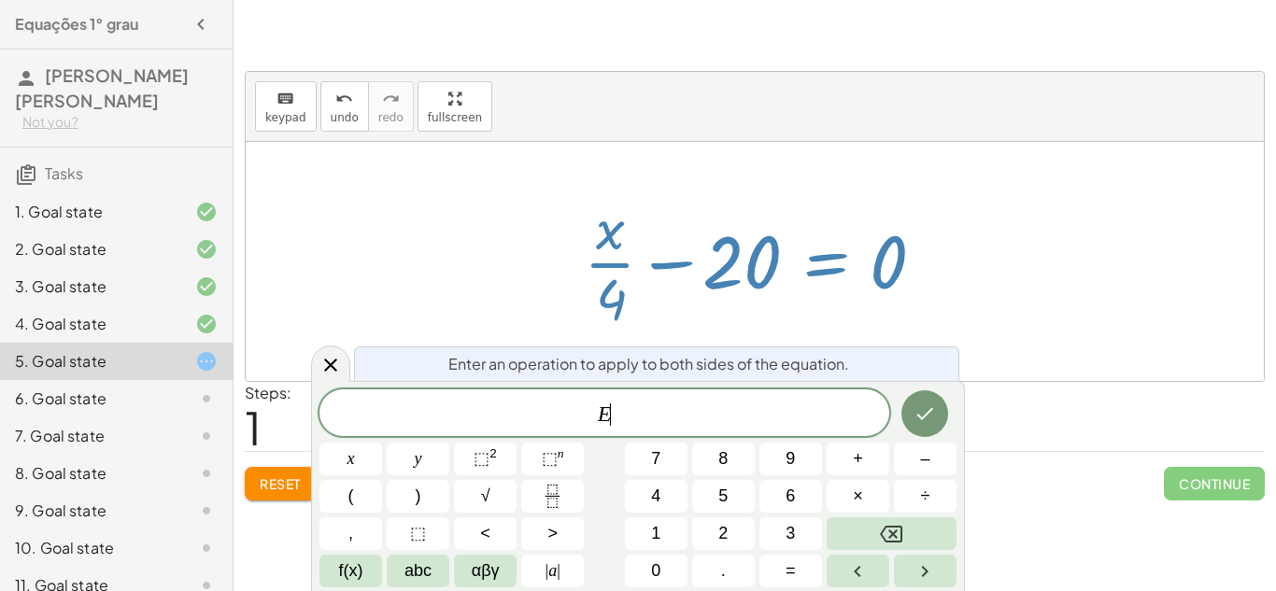
scroll to position [1, 0]
click at [1079, 363] on div at bounding box center [755, 261] width 1018 height 239
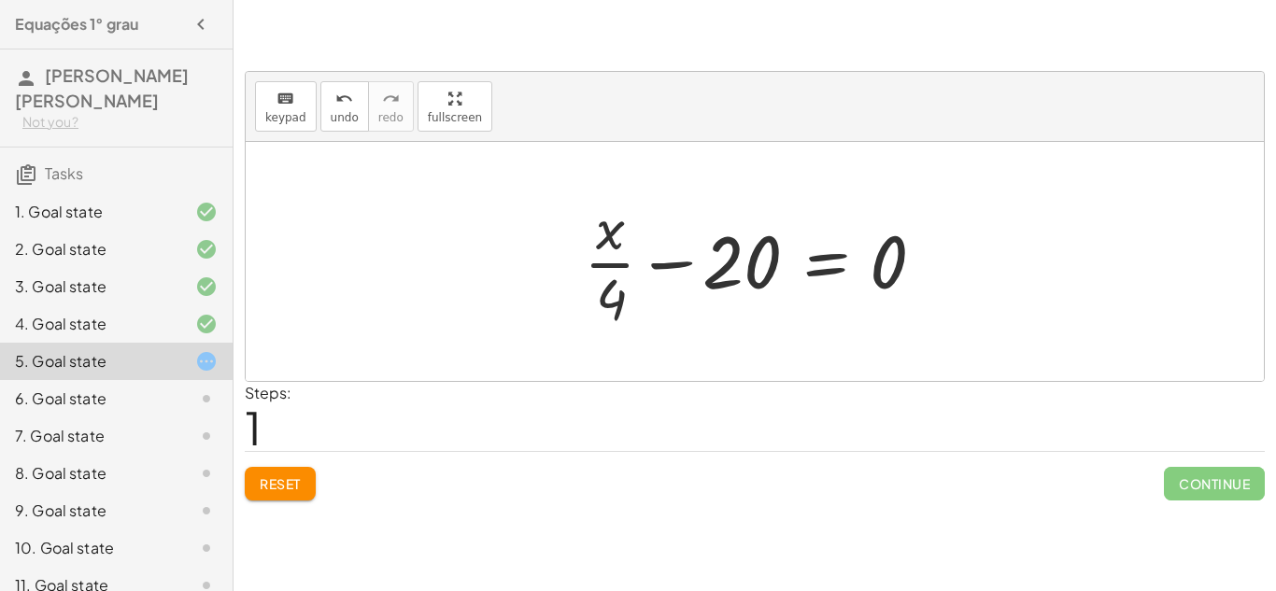
click at [303, 482] on button "Reset" at bounding box center [280, 484] width 71 height 34
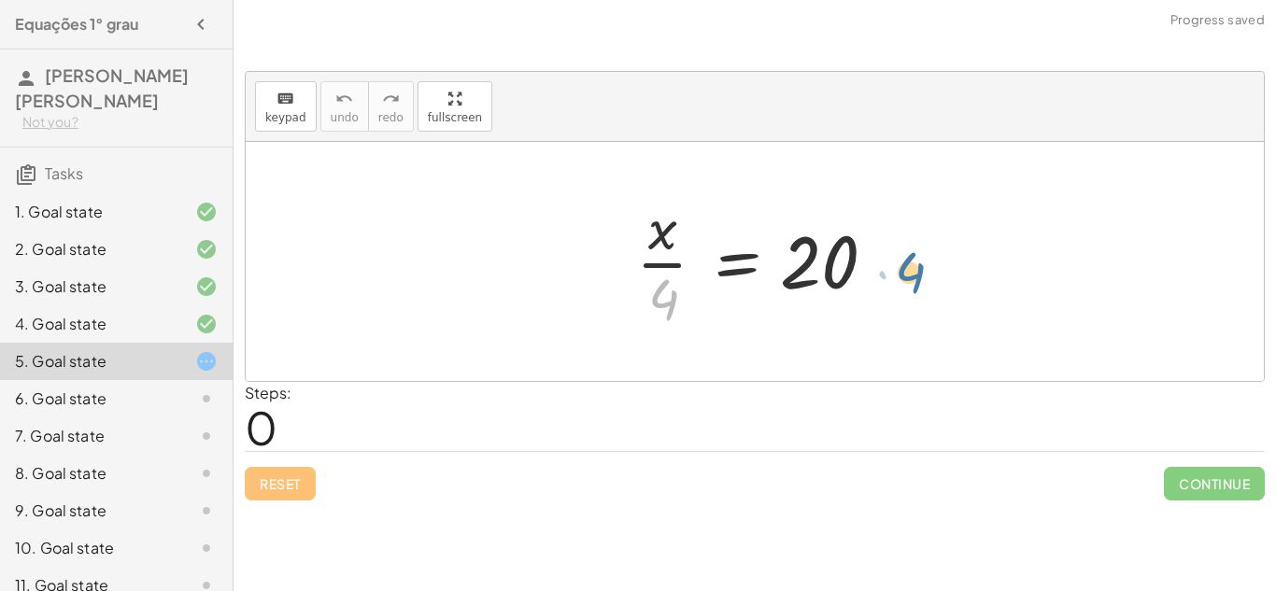
drag, startPoint x: 662, startPoint y: 297, endPoint x: 909, endPoint y: 269, distance: 249.2
click at [679, 298] on div at bounding box center [762, 262] width 270 height 144
drag, startPoint x: 672, startPoint y: 297, endPoint x: 903, endPoint y: 258, distance: 234.1
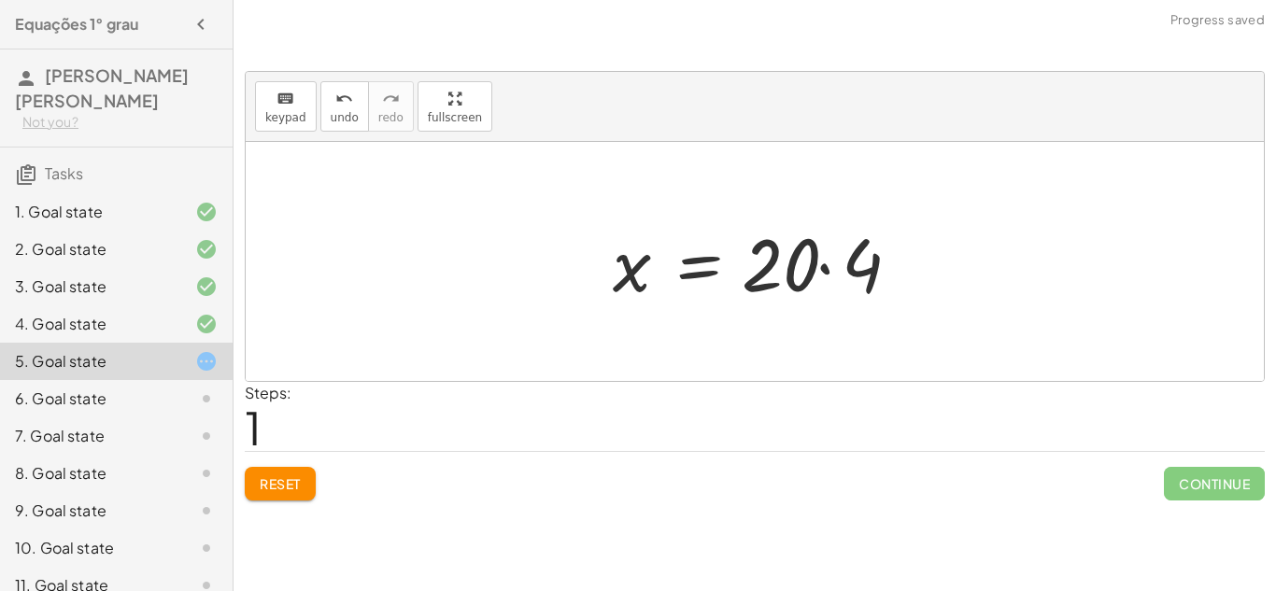
click at [797, 273] on div at bounding box center [763, 262] width 318 height 96
click at [816, 272] on div at bounding box center [763, 262] width 318 height 96
click at [827, 271] on div at bounding box center [763, 262] width 318 height 96
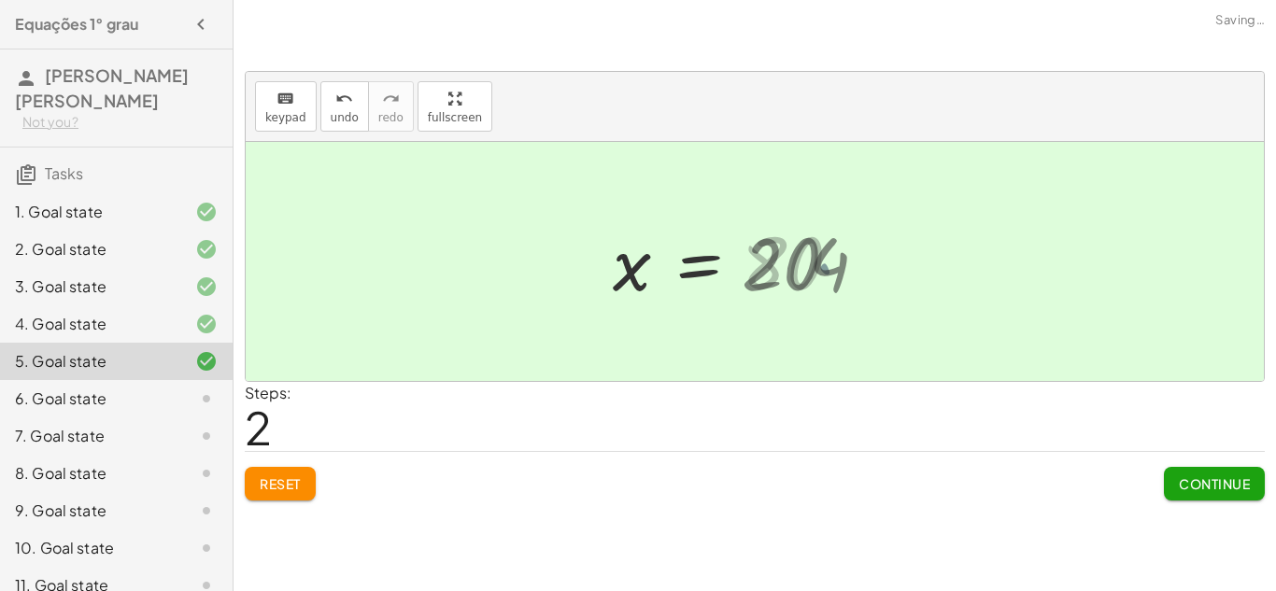
click at [827, 271] on div at bounding box center [731, 262] width 255 height 93
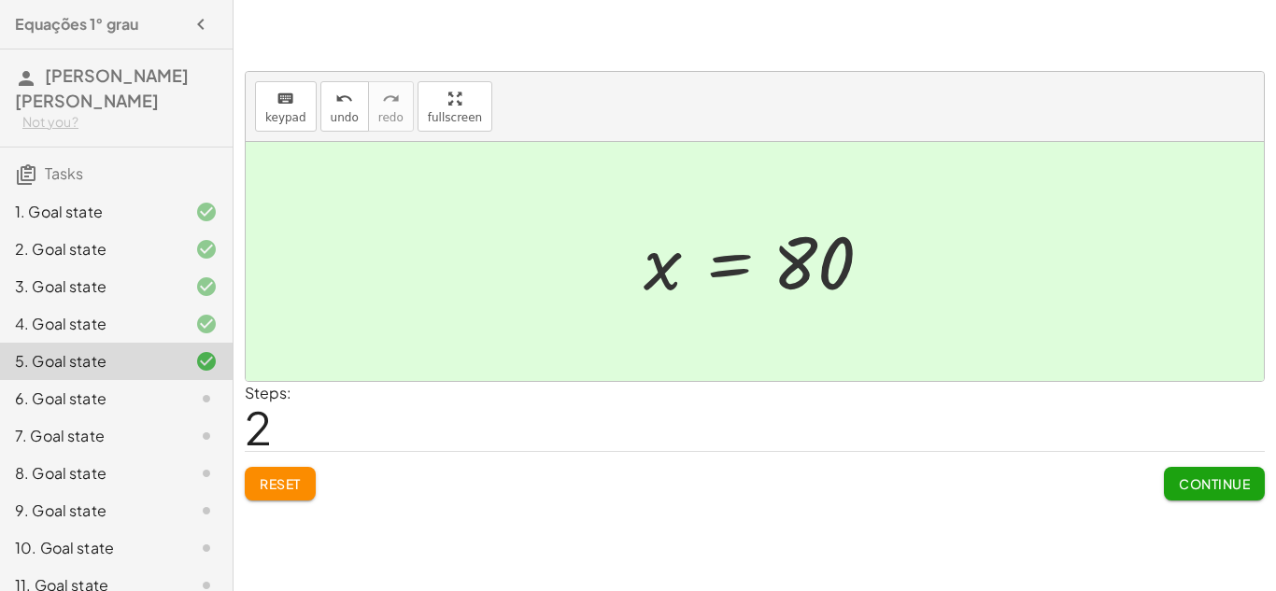
click at [1202, 495] on button "Continue" at bounding box center [1214, 484] width 101 height 34
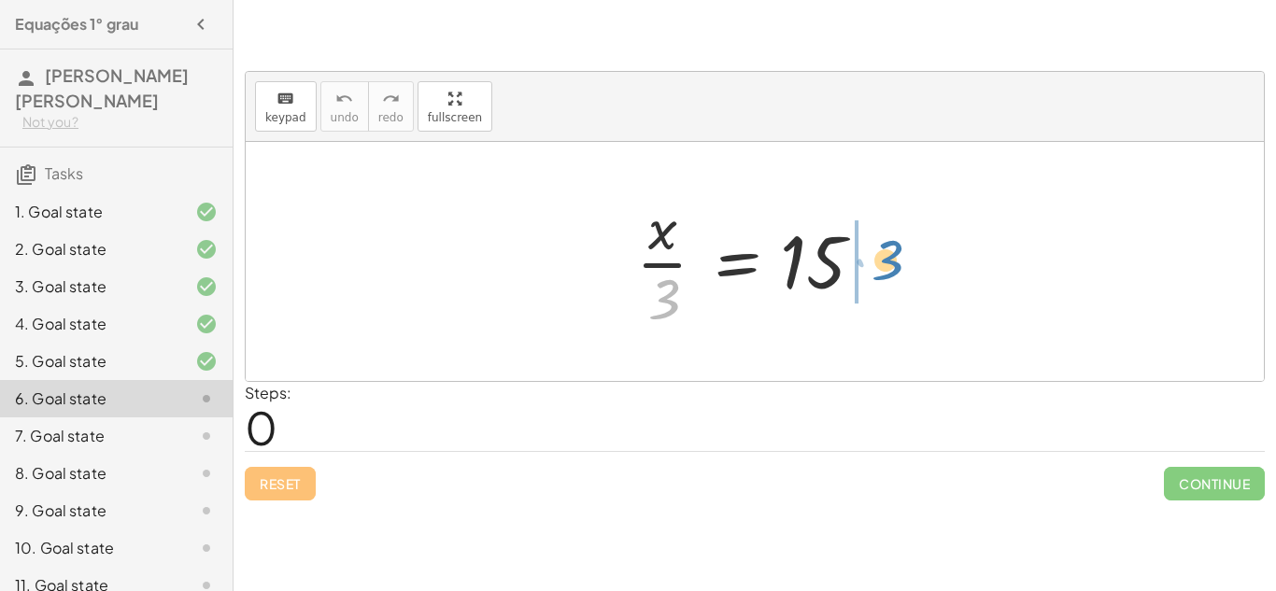
drag, startPoint x: 673, startPoint y: 286, endPoint x: 896, endPoint y: 249, distance: 226.4
click at [896, 249] on div at bounding box center [762, 262] width 270 height 144
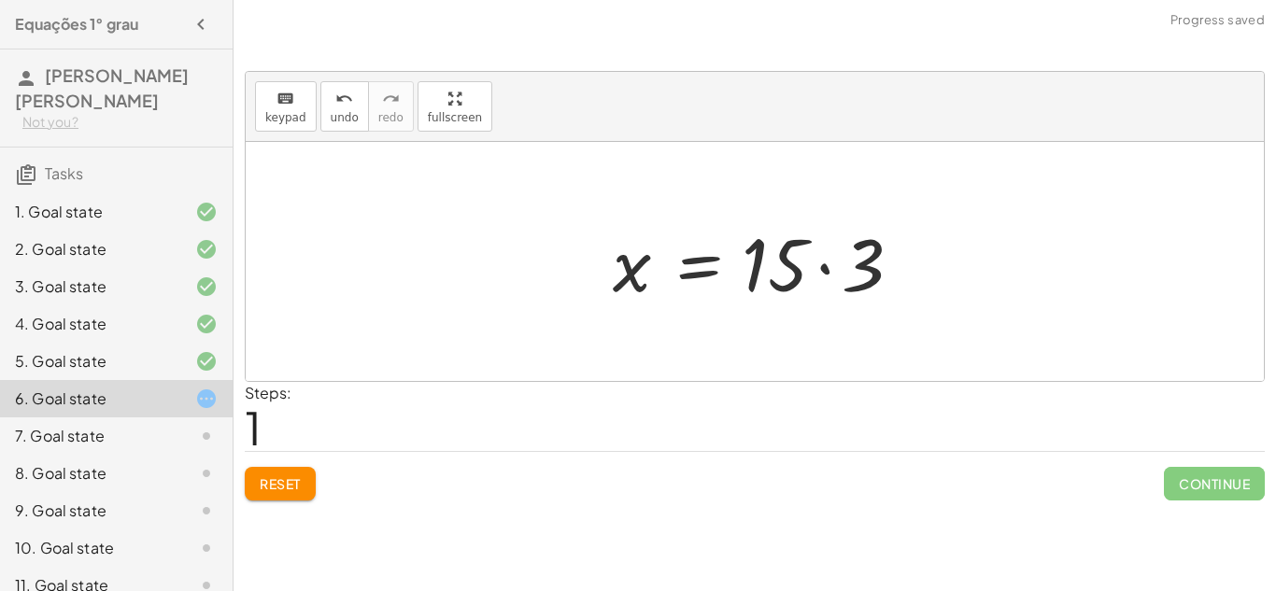
click at [826, 266] on div at bounding box center [763, 262] width 318 height 96
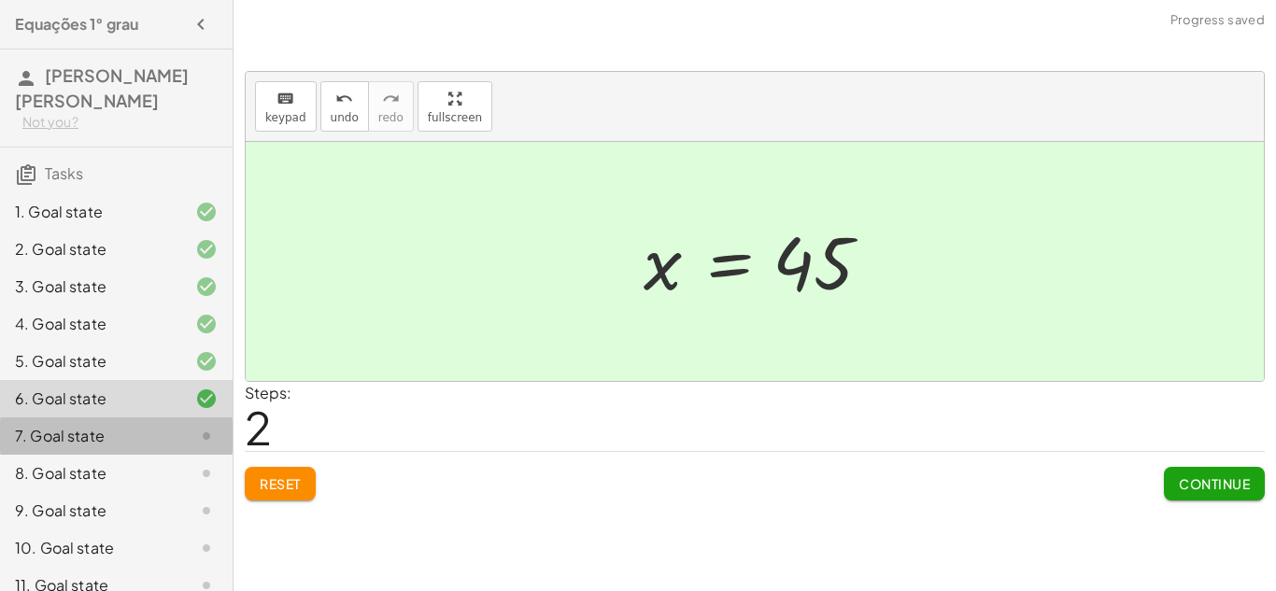
click at [162, 447] on div "7. Goal state" at bounding box center [90, 436] width 150 height 22
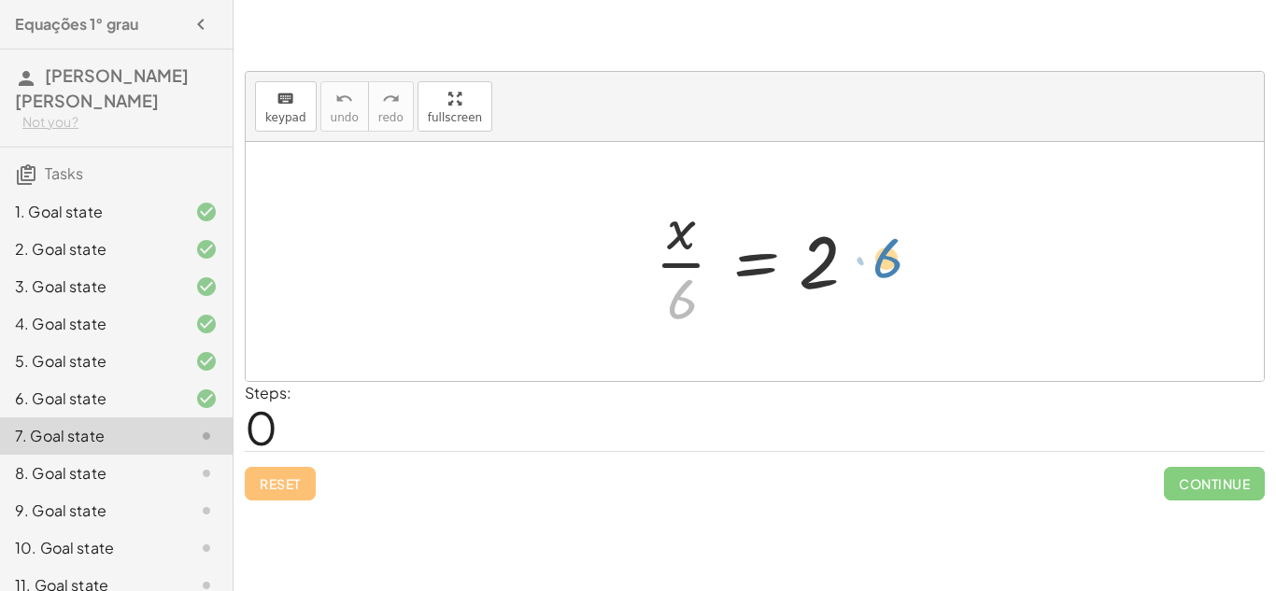
drag, startPoint x: 679, startPoint y: 285, endPoint x: 885, endPoint y: 244, distance: 209.6
click at [885, 244] on div "· 6 · x · 6 = 2" at bounding box center [755, 261] width 1018 height 239
drag, startPoint x: 683, startPoint y: 285, endPoint x: 876, endPoint y: 238, distance: 199.0
click at [876, 238] on div at bounding box center [762, 262] width 233 height 144
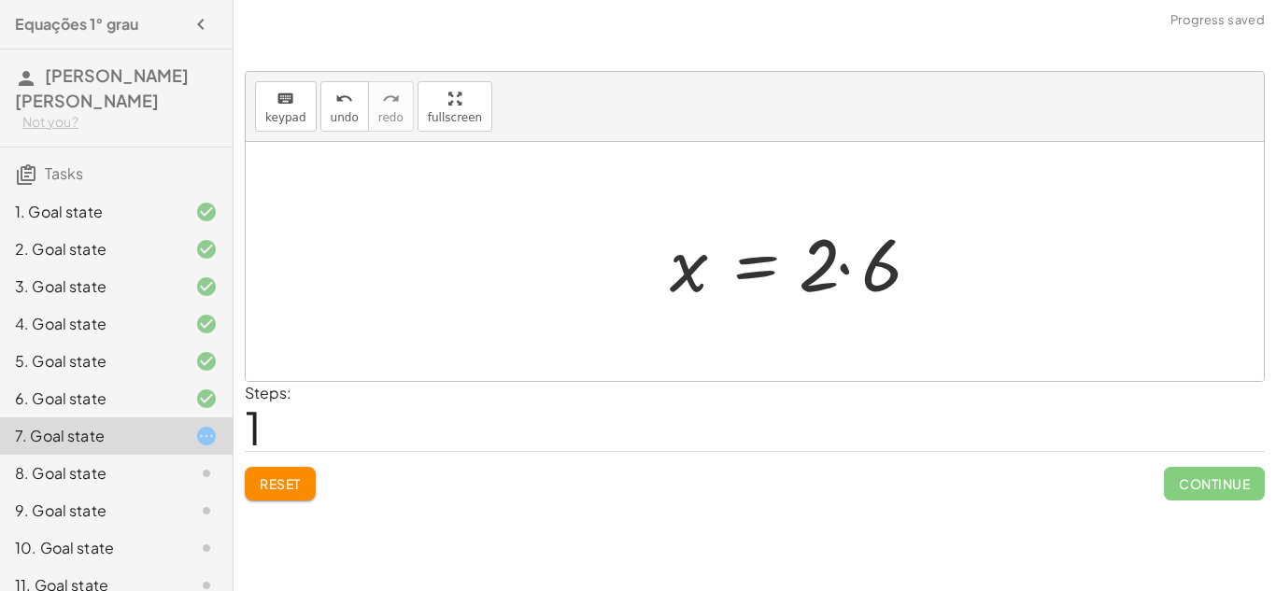
click at [854, 268] on div at bounding box center [801, 262] width 280 height 96
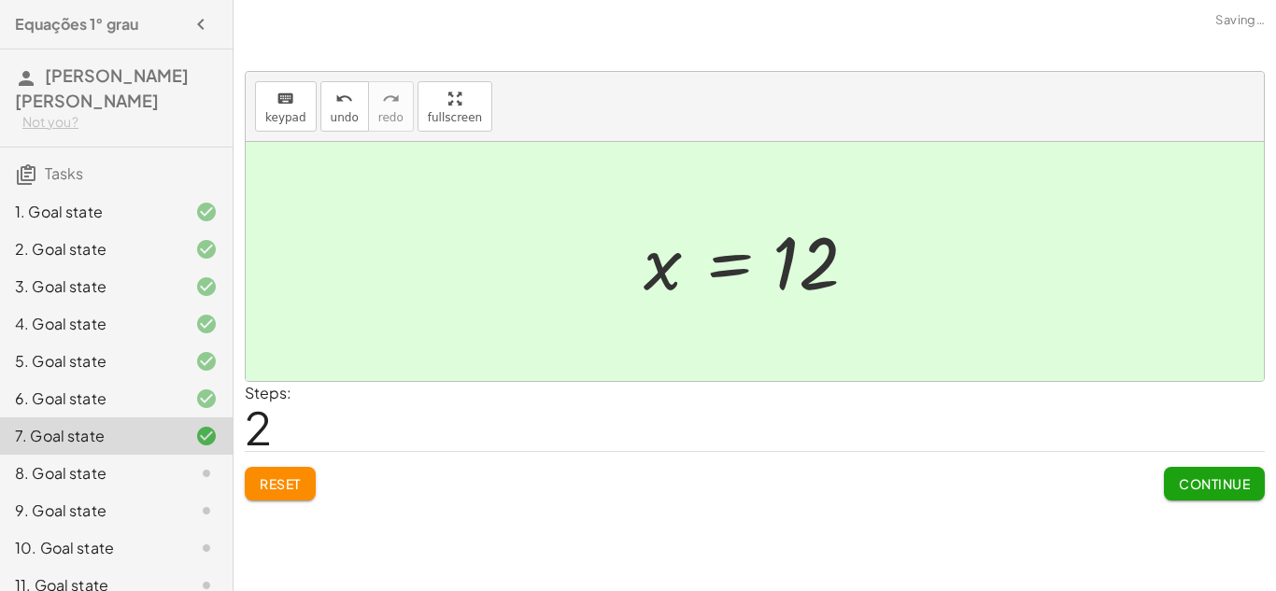
click at [218, 530] on div "8. Goal state" at bounding box center [116, 548] width 233 height 37
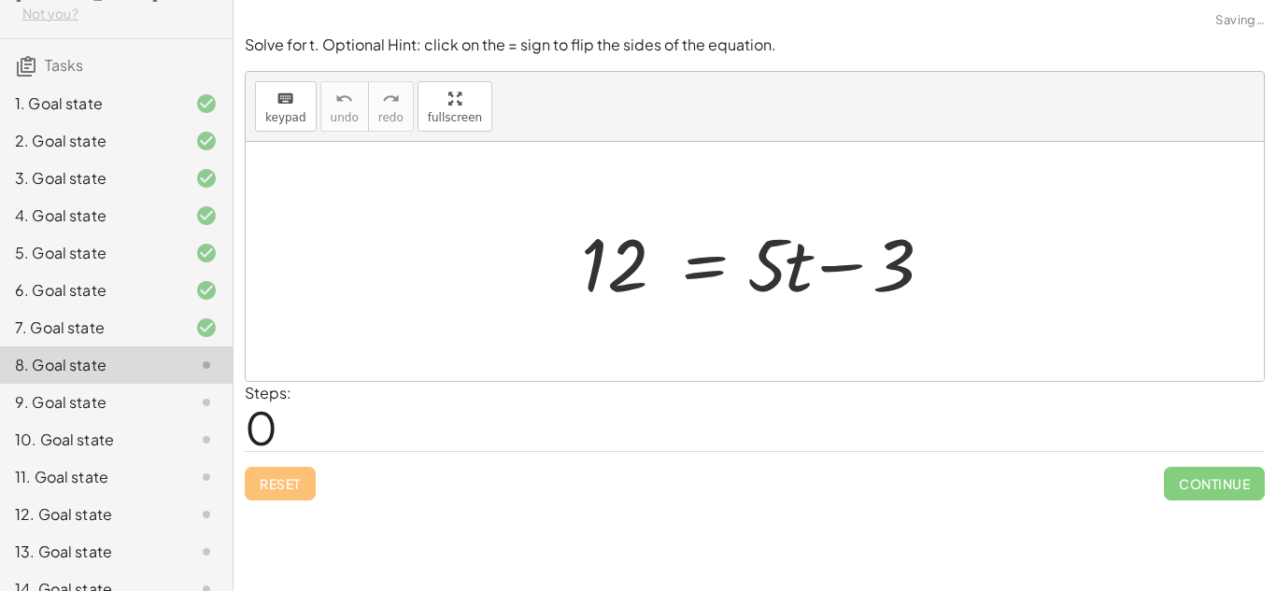
scroll to position [116, 0]
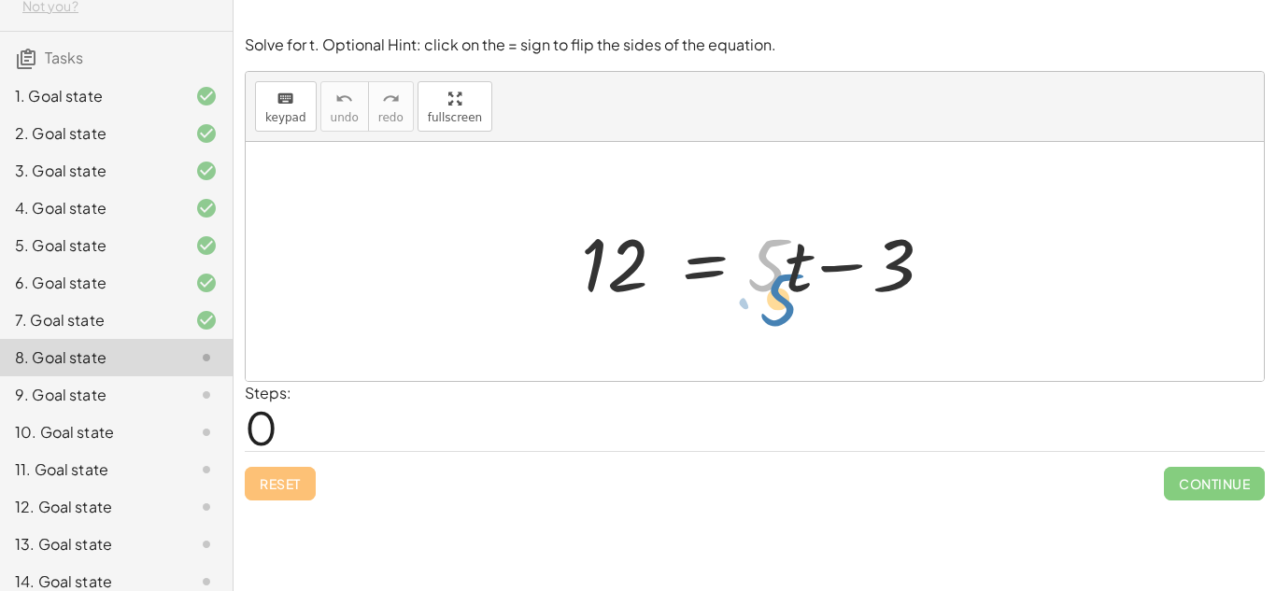
drag, startPoint x: 761, startPoint y: 283, endPoint x: 776, endPoint y: 315, distance: 35.5
click at [776, 315] on div "· 5 12 = + · 5 · t − 3" at bounding box center [755, 261] width 1018 height 239
drag, startPoint x: 792, startPoint y: 290, endPoint x: 770, endPoint y: 310, distance: 30.4
click at [770, 310] on div "· t 12 = + · 5 · t − 3" at bounding box center [755, 262] width 404 height 106
click at [780, 271] on div at bounding box center [762, 262] width 380 height 96
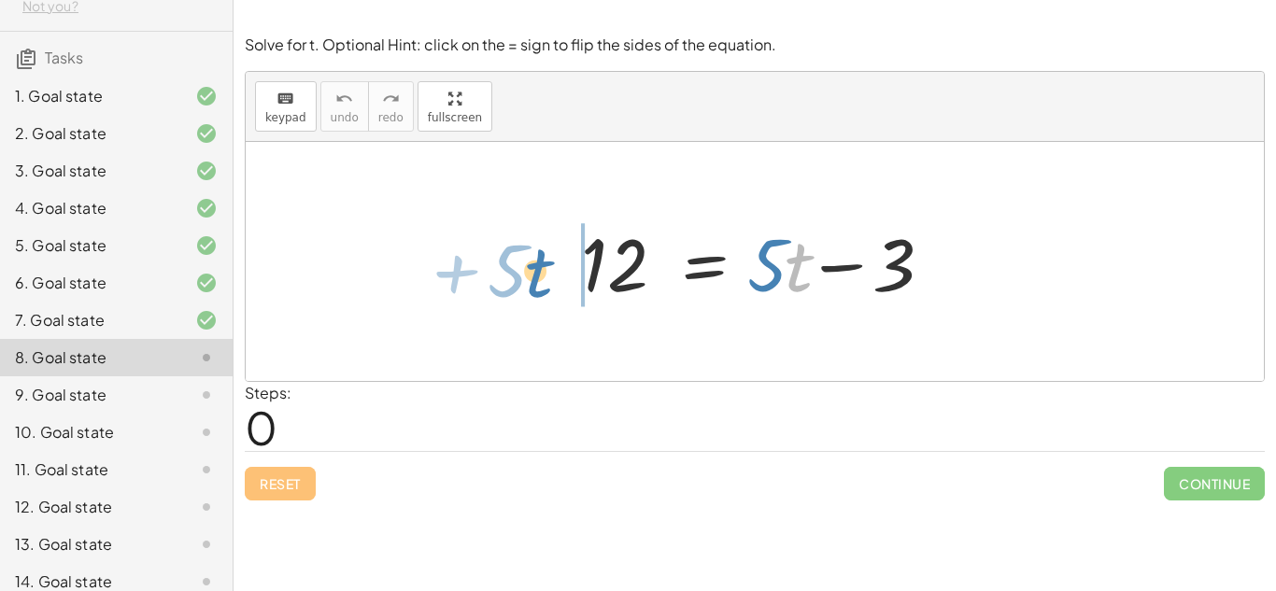
drag, startPoint x: 788, startPoint y: 272, endPoint x: 529, endPoint y: 277, distance: 258.9
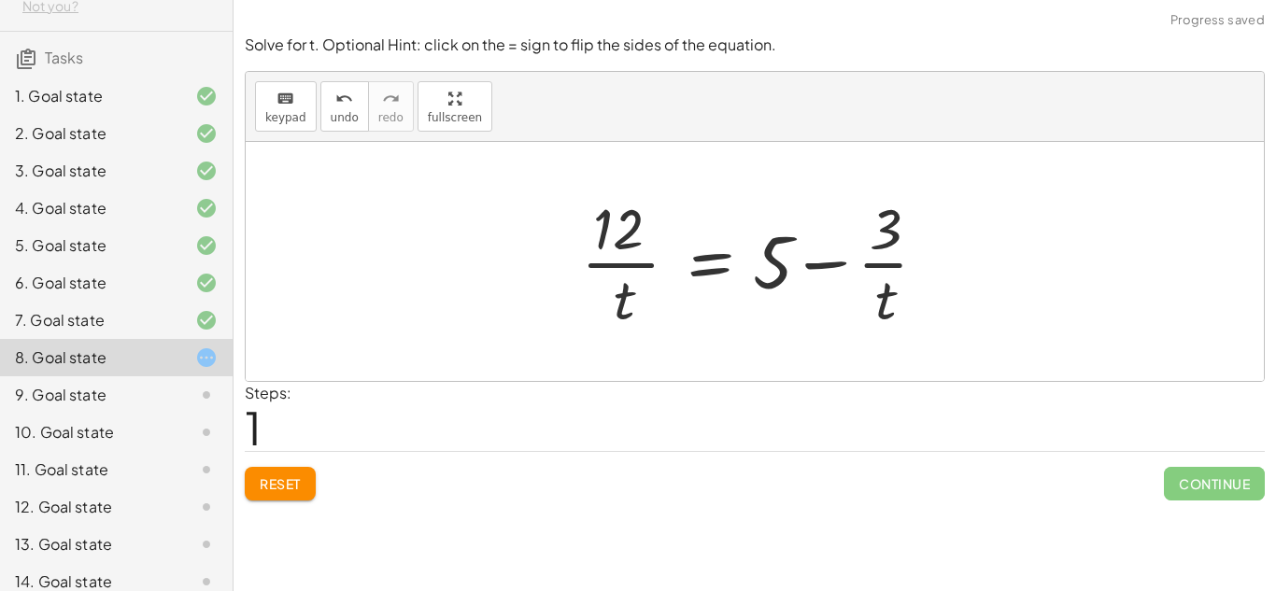
click at [0, 0] on div "Solve for t. Optional Hint: click on the = sign to flip the sides of the equati…" at bounding box center [0, 0] width 0 height 0
click at [280, 470] on button "Reset" at bounding box center [280, 484] width 71 height 34
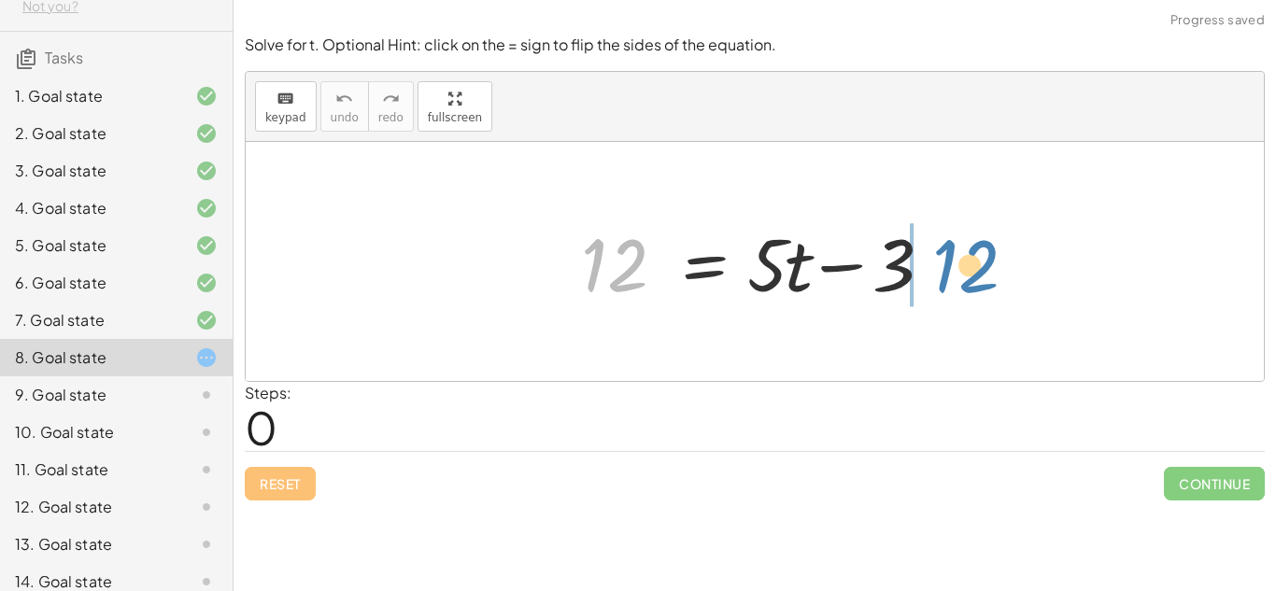
drag, startPoint x: 622, startPoint y: 272, endPoint x: 966, endPoint y: 274, distance: 343.9
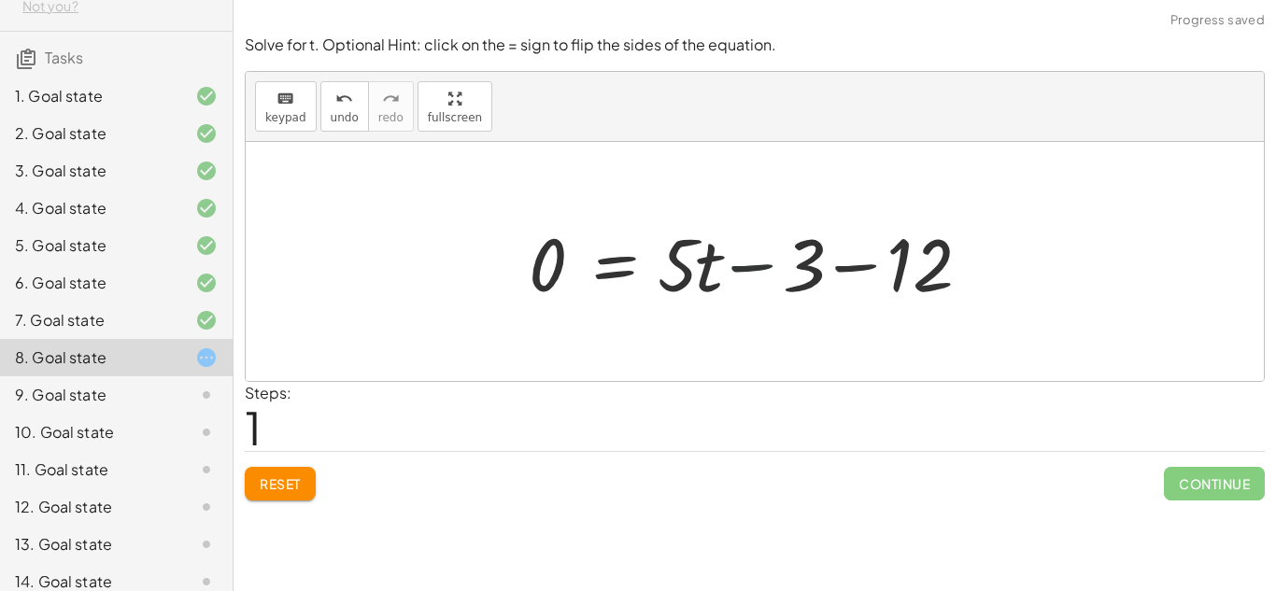
click at [786, 263] on div at bounding box center [762, 262] width 484 height 96
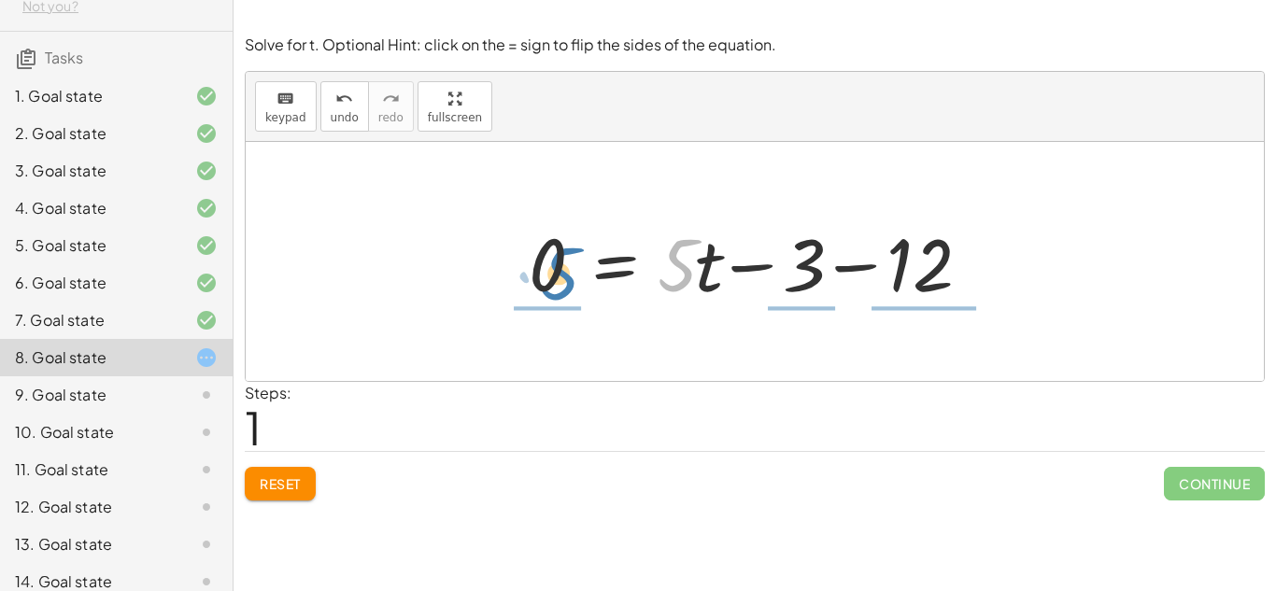
drag, startPoint x: 693, startPoint y: 261, endPoint x: 575, endPoint y: 267, distance: 118.8
click at [575, 267] on div at bounding box center [762, 262] width 484 height 96
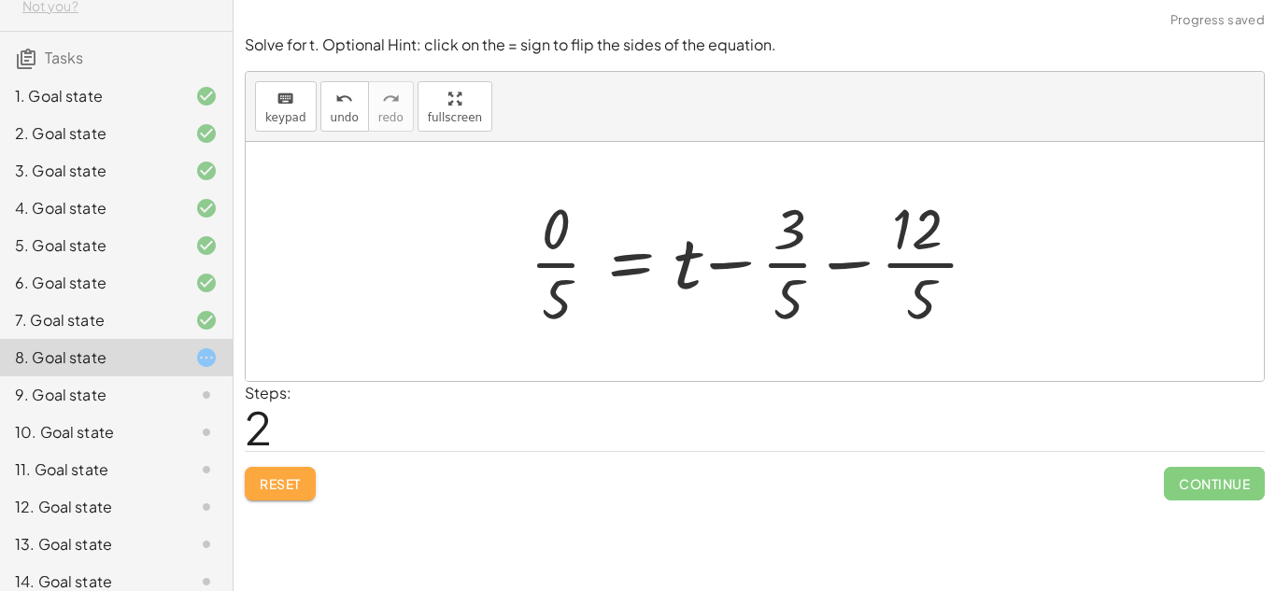
click at [273, 487] on span "Reset" at bounding box center [280, 484] width 41 height 17
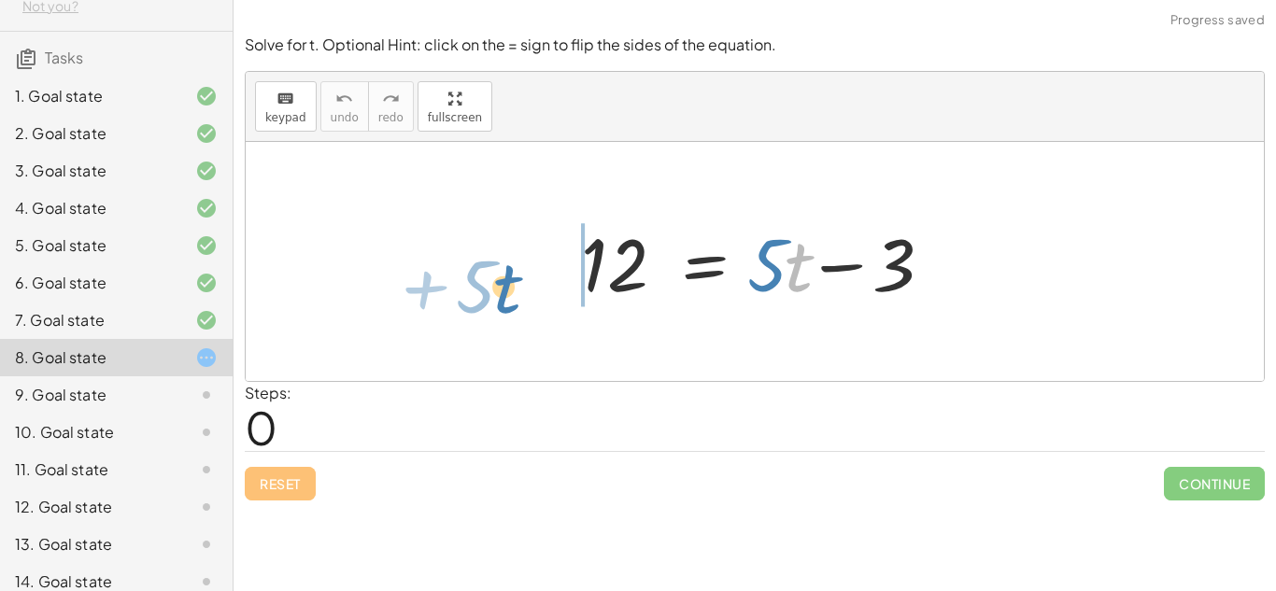
drag, startPoint x: 789, startPoint y: 249, endPoint x: 501, endPoint y: 272, distance: 288.7
click at [501, 272] on div "· t + · 5 12 = + · 5 · t − 3" at bounding box center [755, 261] width 1018 height 239
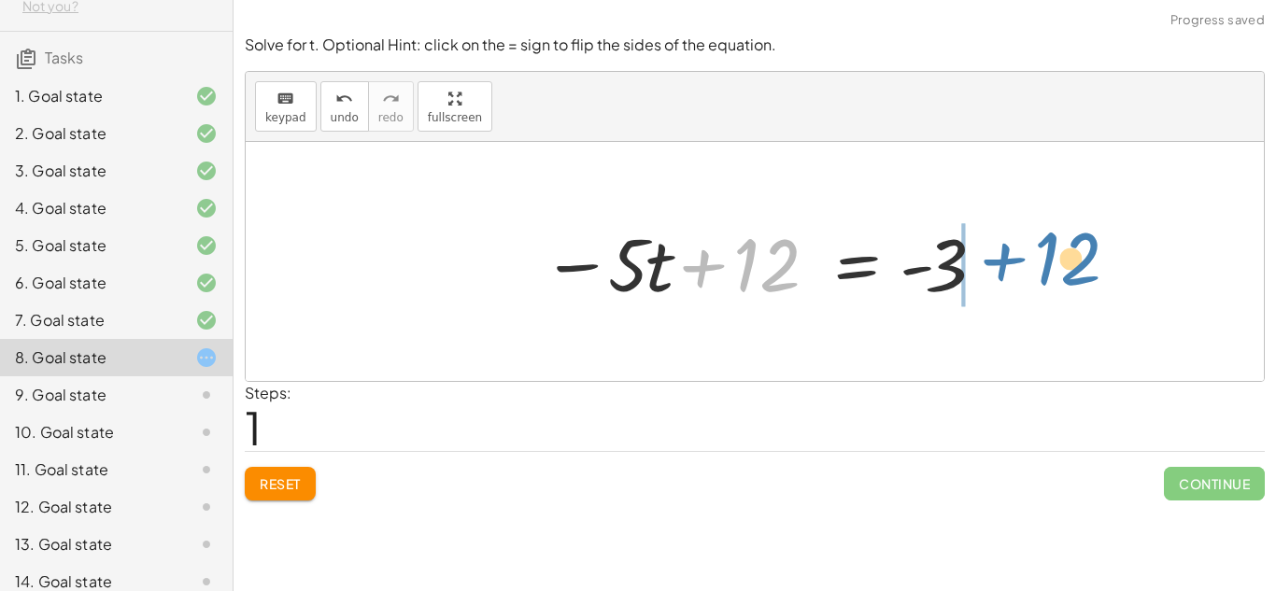
drag, startPoint x: 755, startPoint y: 275, endPoint x: 1053, endPoint y: 268, distance: 298.1
click at [1053, 268] on div "12 = + · 5 · t − 3 + 12 12 = · 5 · t - 3 − +" at bounding box center [755, 261] width 1018 height 239
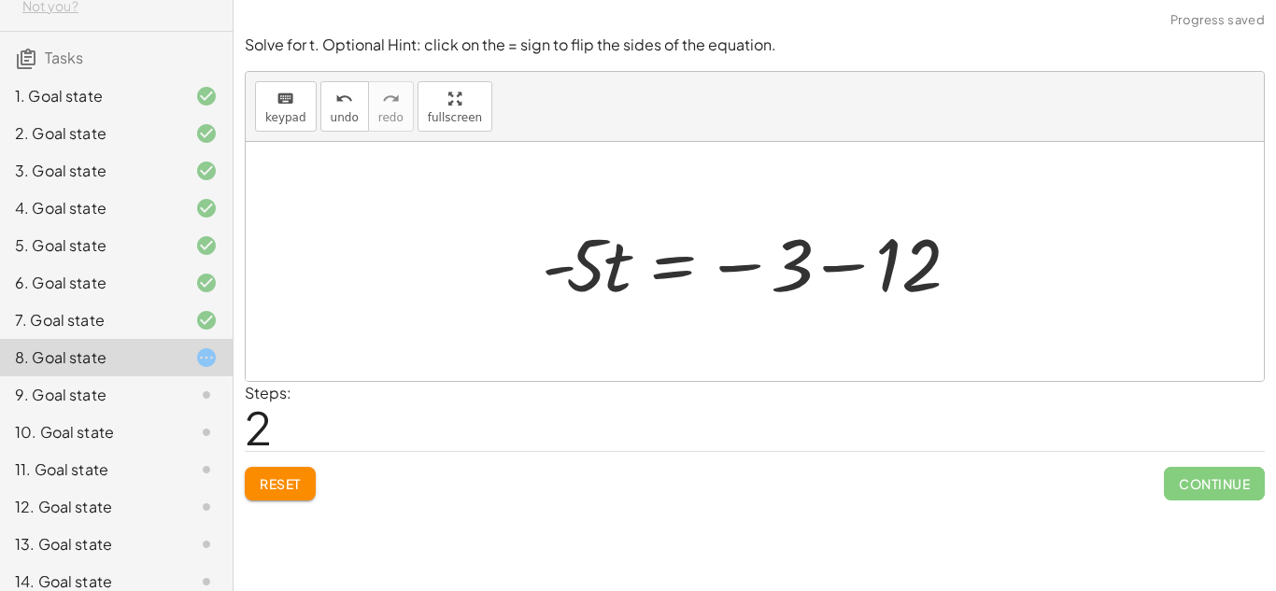
click at [853, 272] on div at bounding box center [763, 262] width 460 height 96
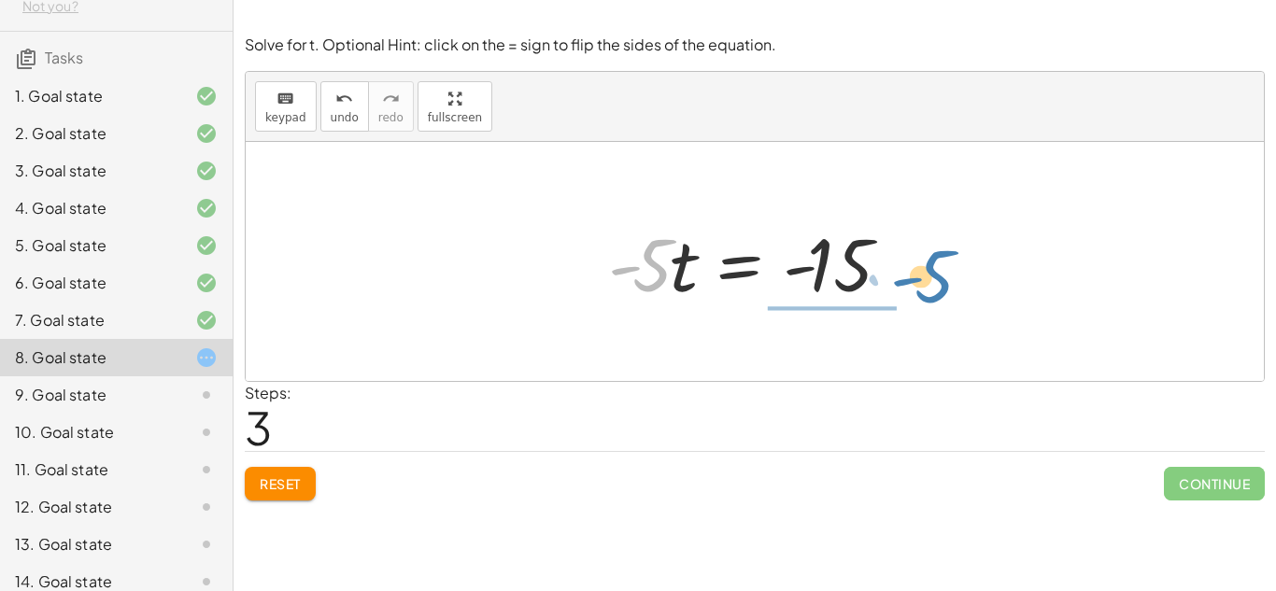
drag, startPoint x: 657, startPoint y: 263, endPoint x: 938, endPoint y: 273, distance: 281.4
click at [938, 273] on div "12 = + · 5 · t − 3 − · 5 · t + 12 = - 3 · - 5 · t = − 3 − 12 · - 5 · t = · 5 · …" at bounding box center [755, 261] width 1018 height 239
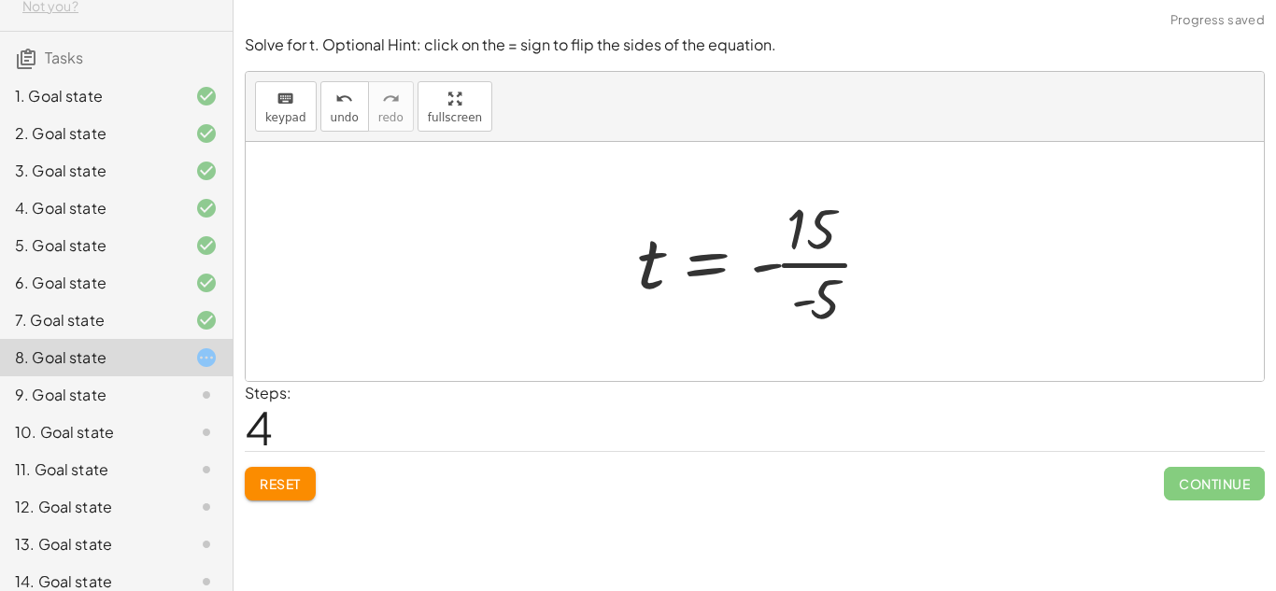
click at [833, 262] on div at bounding box center [762, 262] width 269 height 144
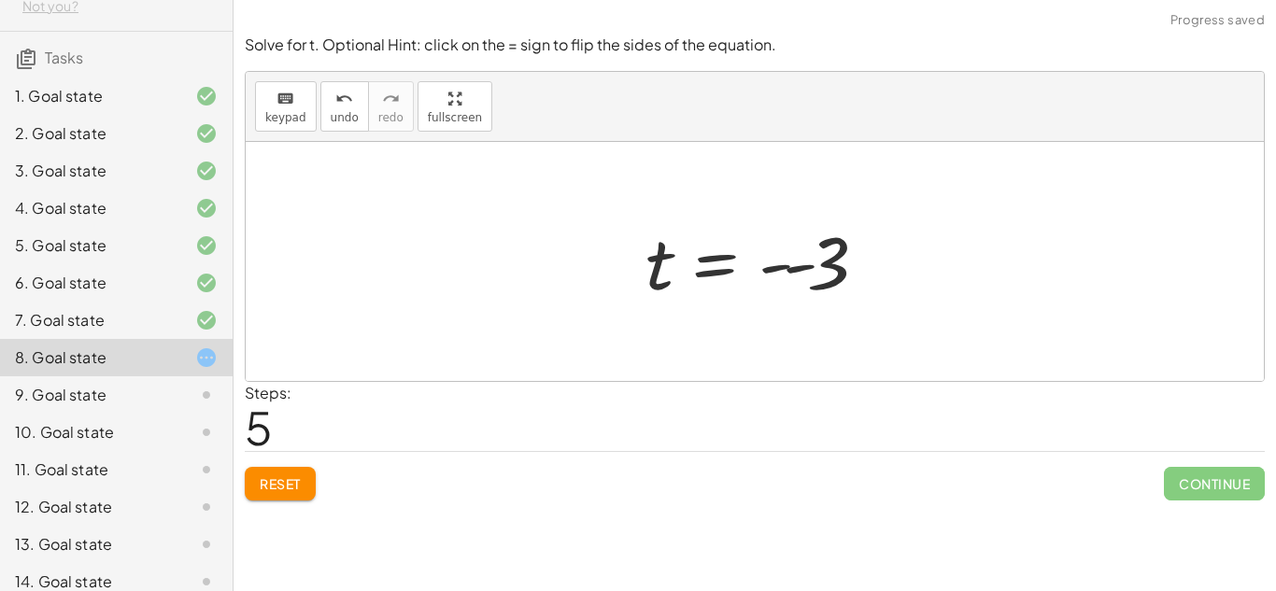
click at [267, 494] on button "Reset" at bounding box center [280, 484] width 71 height 34
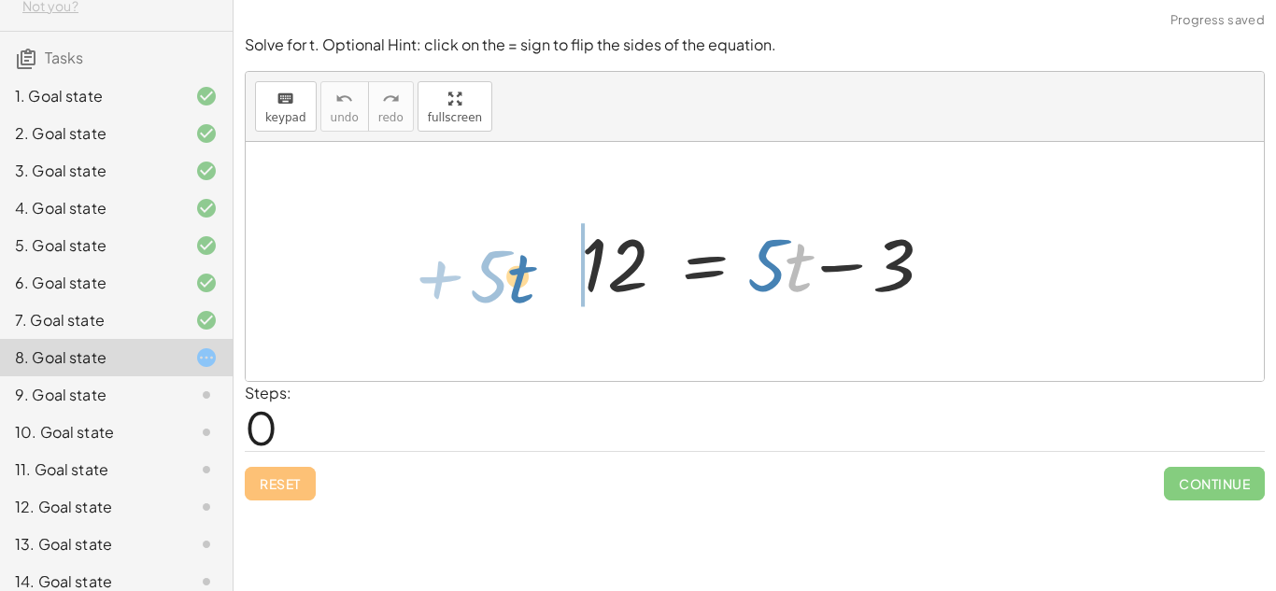
drag, startPoint x: 787, startPoint y: 258, endPoint x: 514, endPoint y: 267, distance: 273.0
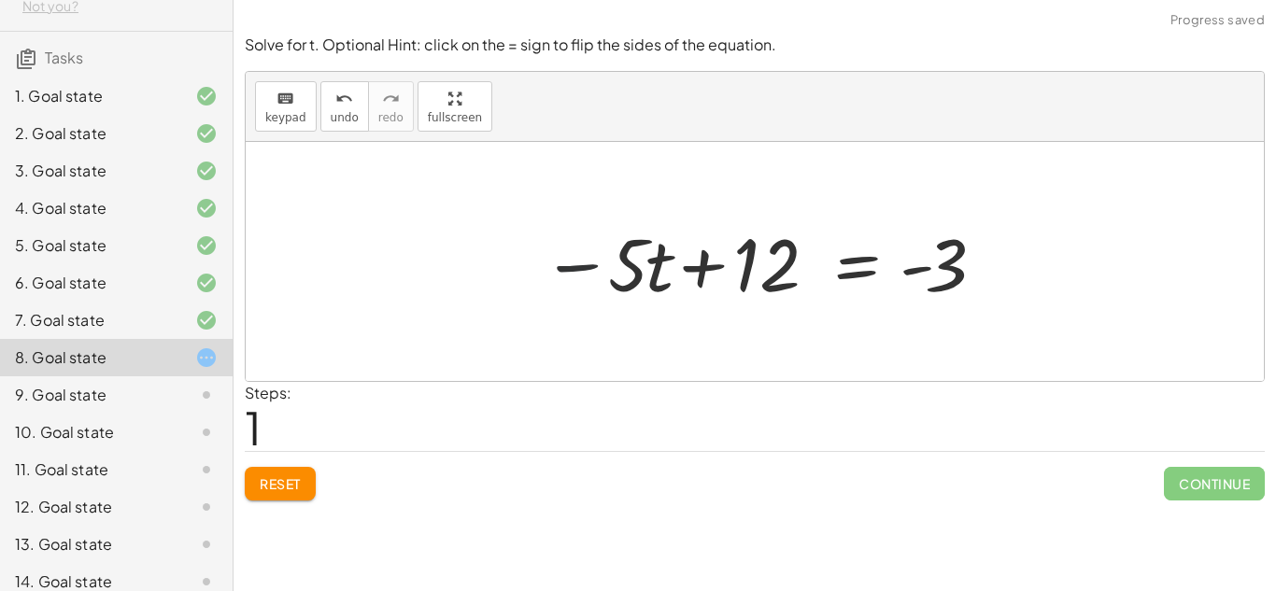
click at [588, 275] on div at bounding box center [763, 262] width 460 height 96
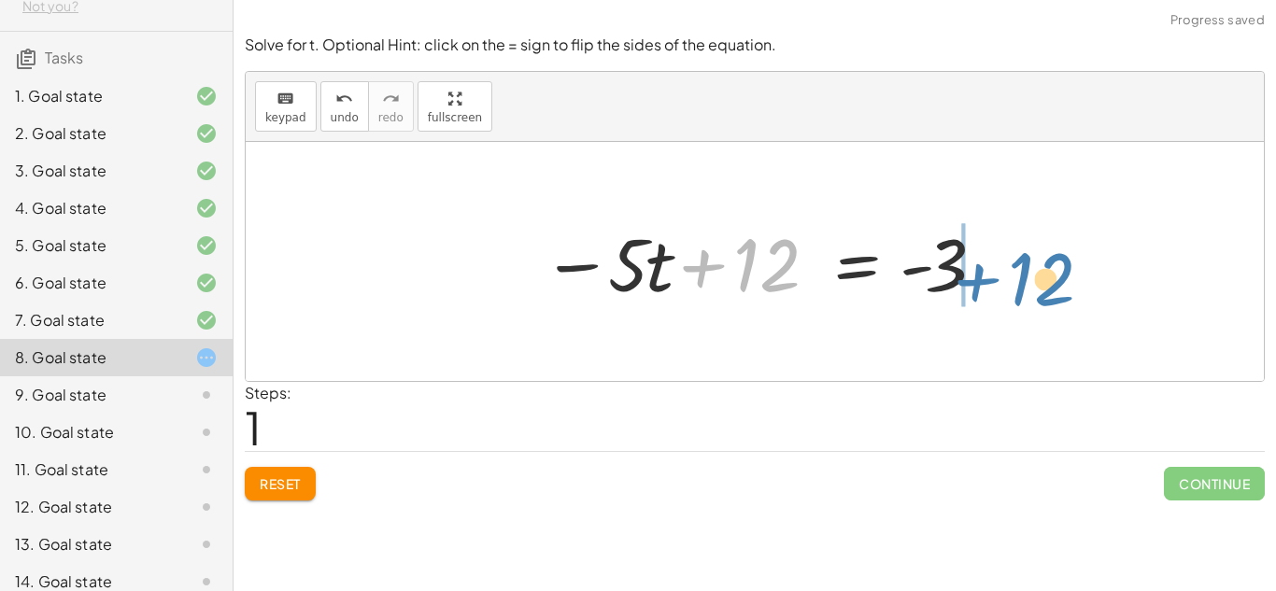
drag, startPoint x: 744, startPoint y: 273, endPoint x: 1019, endPoint y: 284, distance: 275.9
click at [1019, 284] on div "12 = + · 5 · t − 3 + 12 12 = · 5 · t - 3 − +" at bounding box center [755, 261] width 1018 height 239
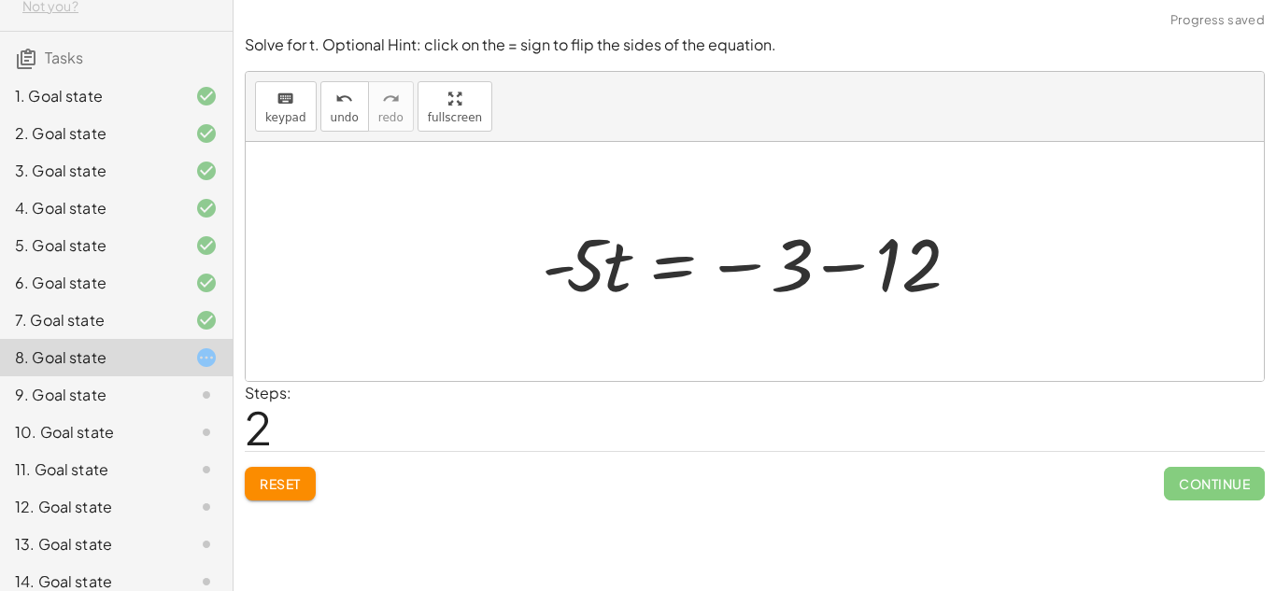
click at [831, 267] on div at bounding box center [763, 262] width 460 height 96
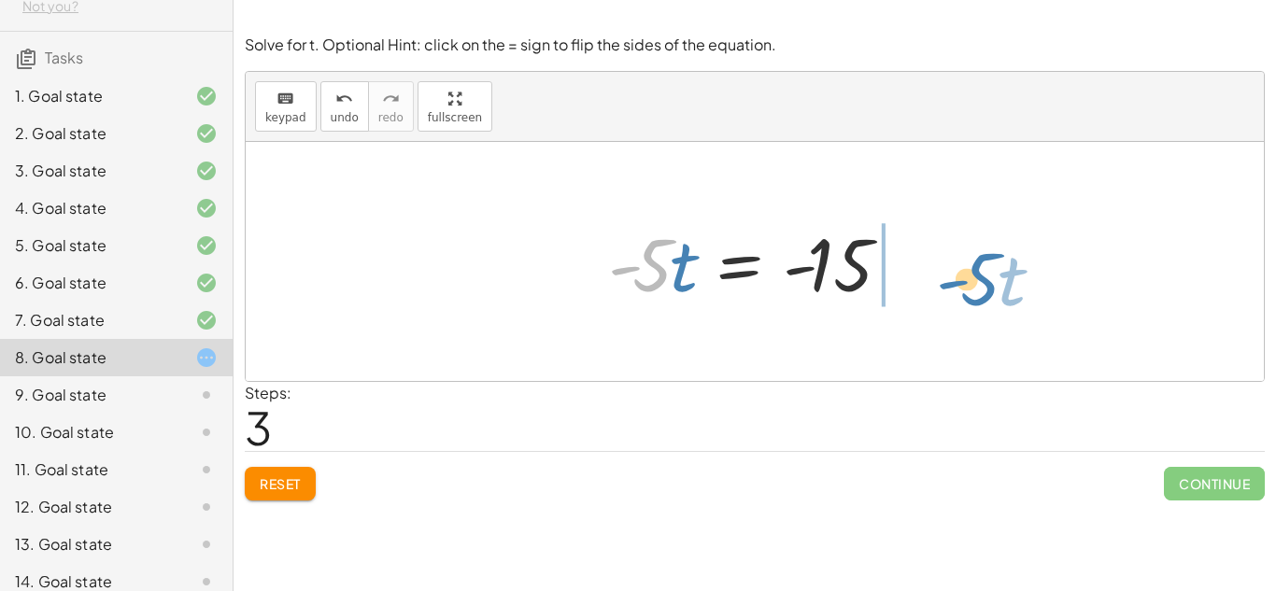
drag, startPoint x: 649, startPoint y: 278, endPoint x: 970, endPoint y: 289, distance: 320.7
click at [970, 289] on div "12 = + · 5 · t − 3 − · 5 · t + 12 = - 3 · - 5 · t = − 3 − 12 · - 5 · t = · 5 · …" at bounding box center [755, 261] width 1018 height 239
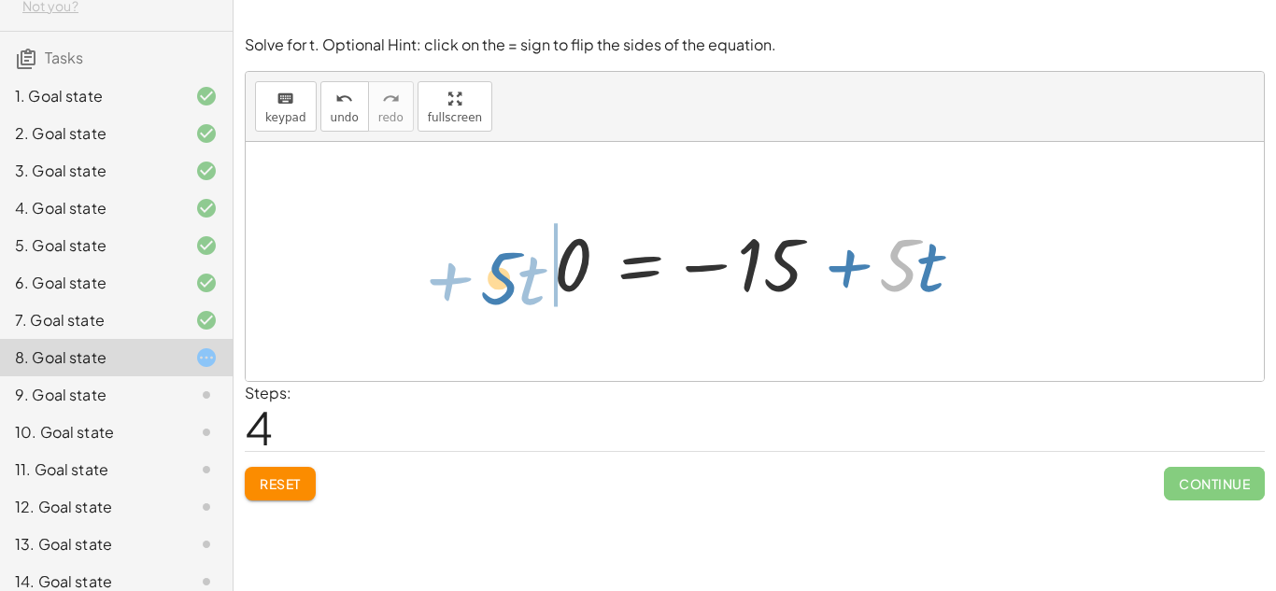
drag, startPoint x: 905, startPoint y: 289, endPoint x: 515, endPoint y: 296, distance: 390.6
click at [515, 296] on div "12 = + · 5 · t − 3 − · 5 · t + 12 = - 3 · - 5 · t = − 3 − 12 · - 5 · t = - 15 ·…" at bounding box center [755, 261] width 1018 height 239
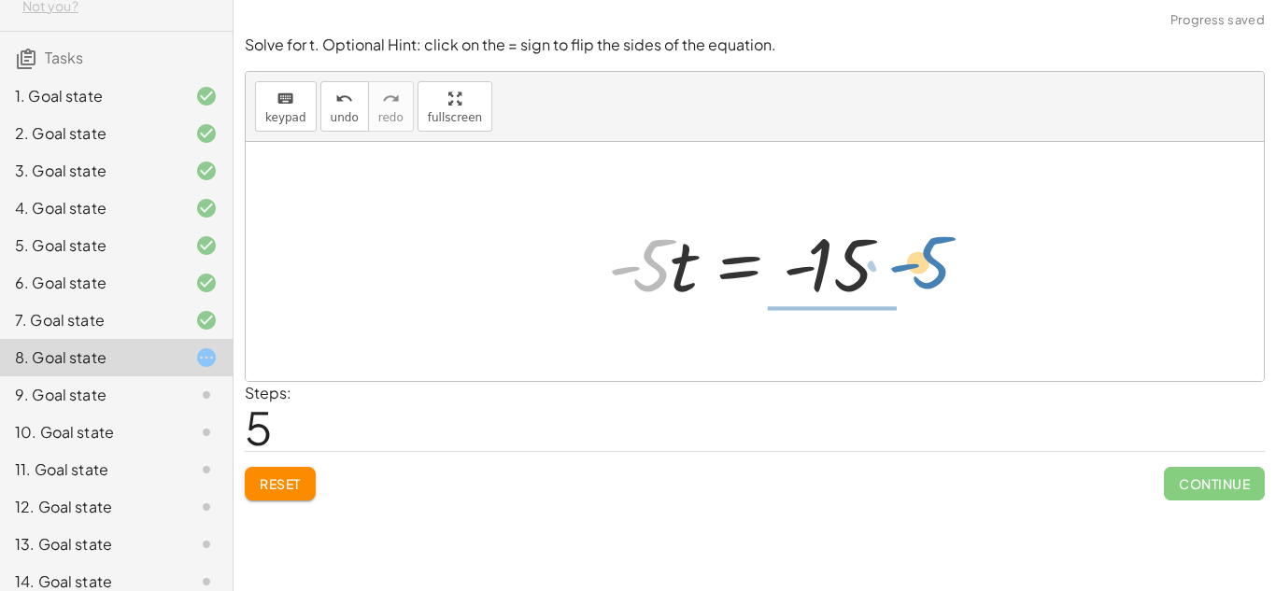
drag, startPoint x: 654, startPoint y: 271, endPoint x: 933, endPoint y: 269, distance: 279.4
click at [933, 269] on div "12 = + · 5 · t − 3 − · 5 · t + 12 = - 3 · - 5 · t = − 3 − 12 · - 5 · t = - 15 0…" at bounding box center [755, 261] width 1018 height 239
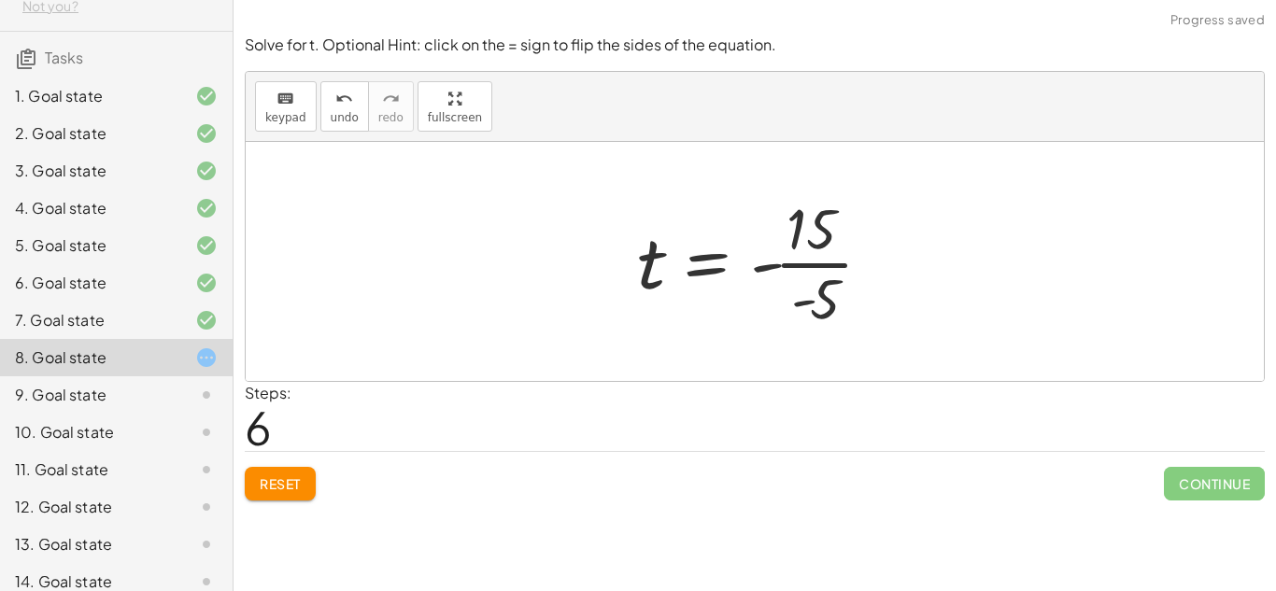
click at [830, 266] on div at bounding box center [762, 262] width 269 height 144
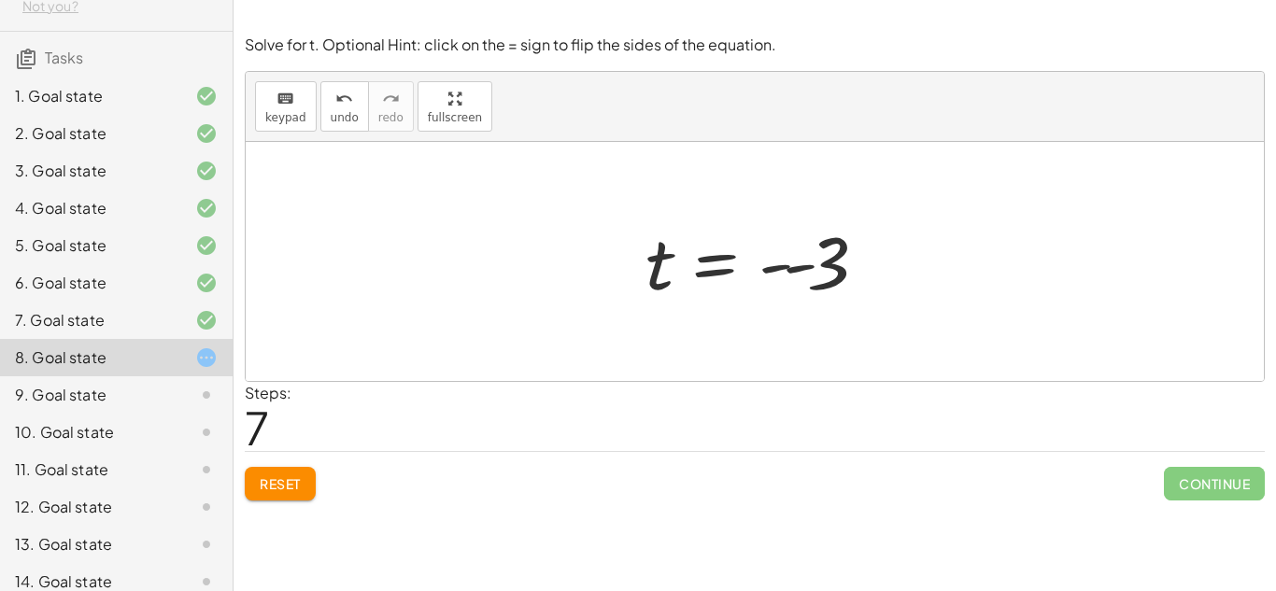
click at [248, 474] on button "Reset" at bounding box center [280, 484] width 71 height 34
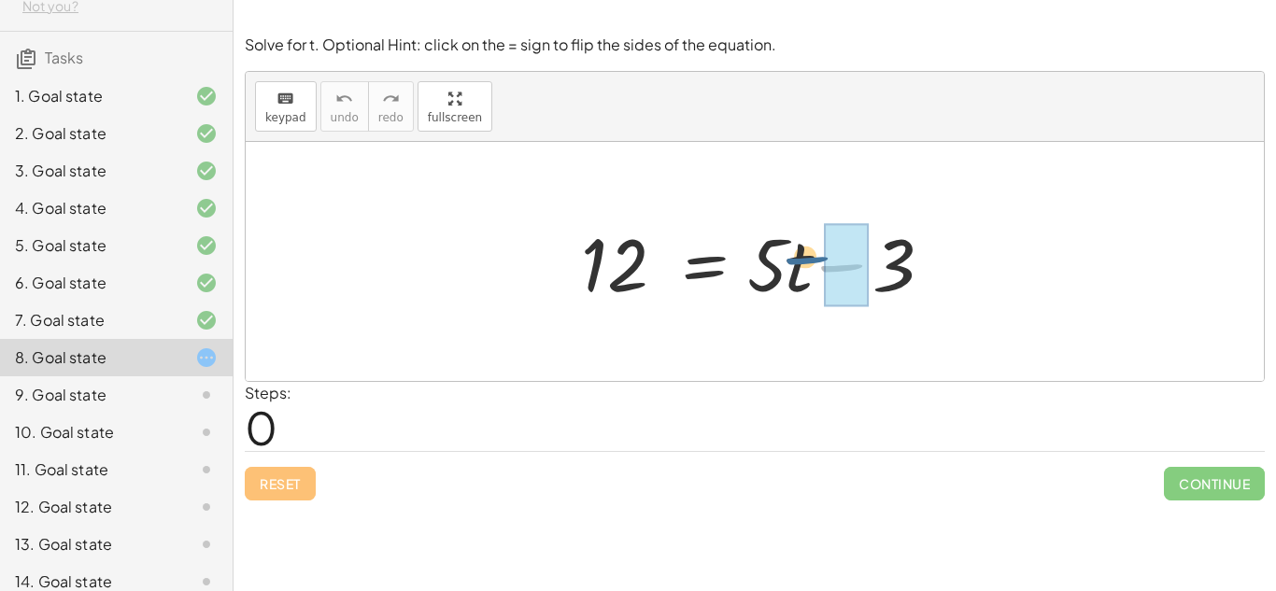
drag, startPoint x: 807, startPoint y: 275, endPoint x: 762, endPoint y: 264, distance: 46.0
click at [762, 264] on div at bounding box center [762, 262] width 380 height 96
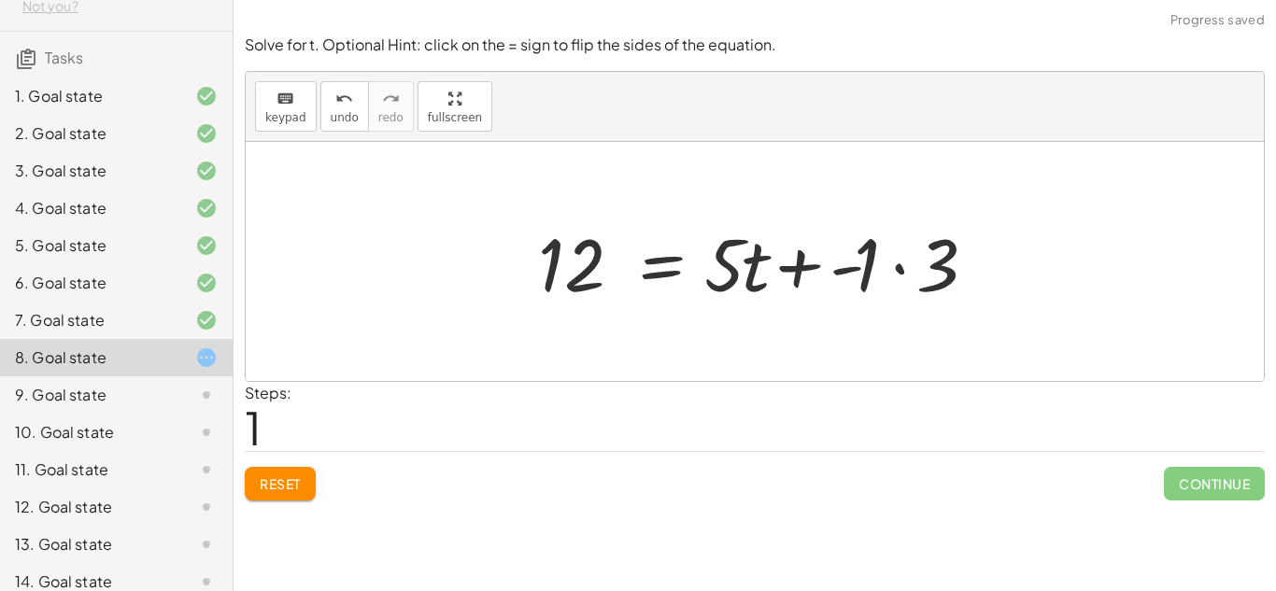
click at [309, 491] on button "Reset" at bounding box center [280, 484] width 71 height 34
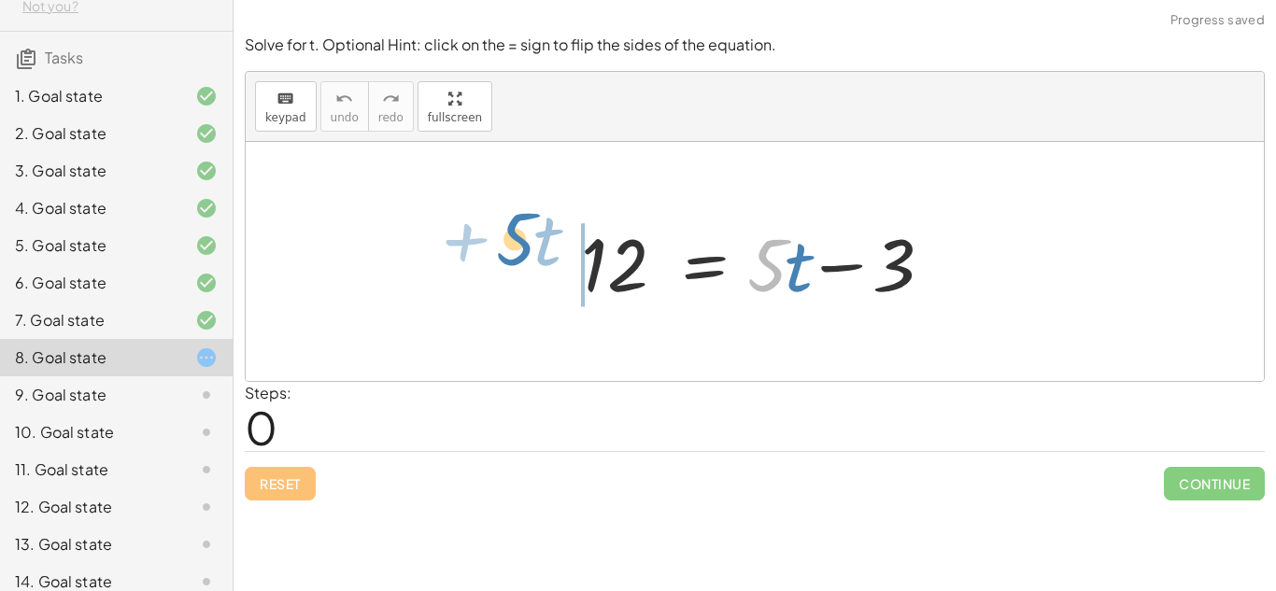
drag, startPoint x: 769, startPoint y: 265, endPoint x: 520, endPoint y: 241, distance: 249.7
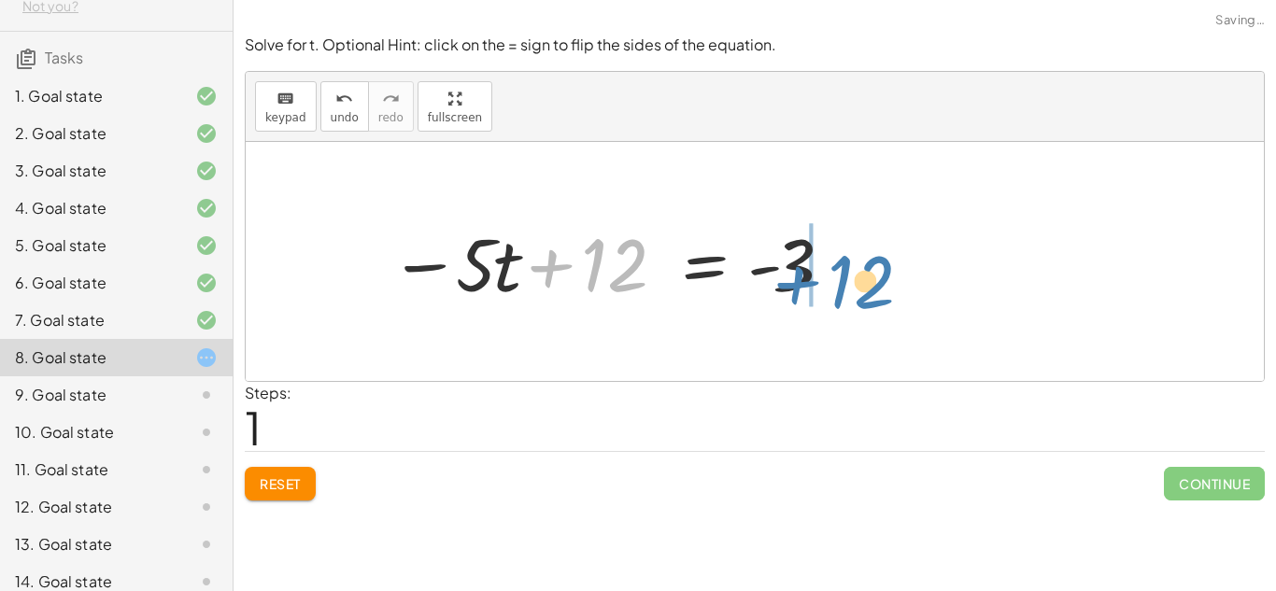
drag, startPoint x: 596, startPoint y: 277, endPoint x: 855, endPoint y: 293, distance: 259.4
click at [855, 293] on div "12 = + · 5 · t − 3 + 12 12 = · 5 · t - 3 − +" at bounding box center [755, 261] width 1018 height 239
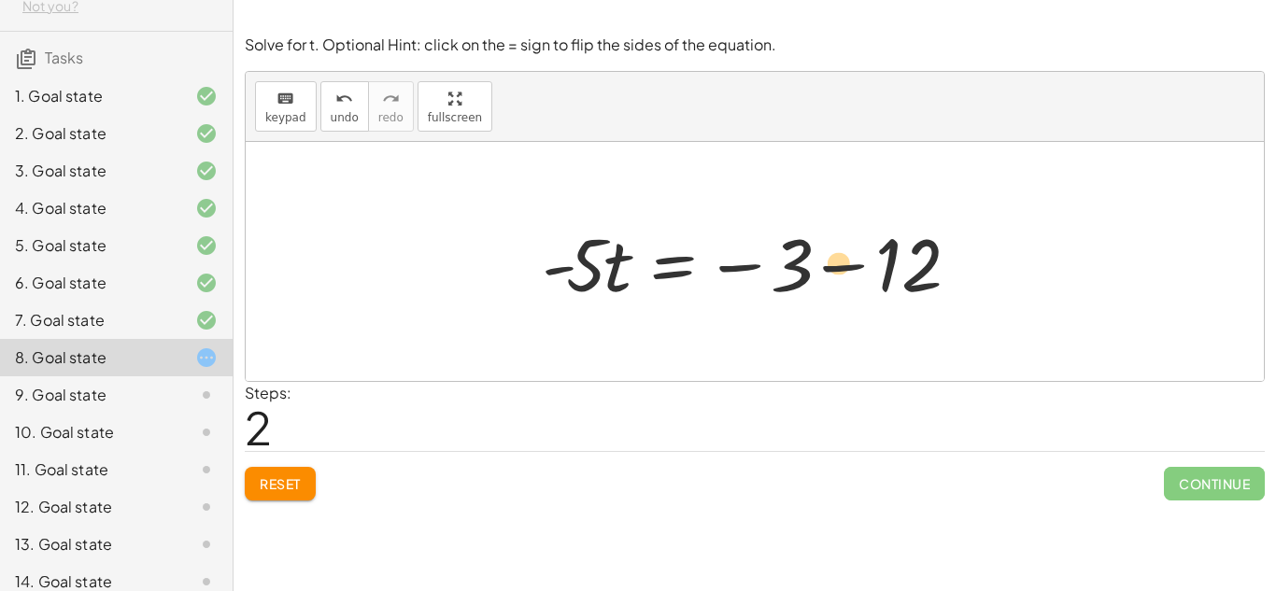
drag, startPoint x: 800, startPoint y: 277, endPoint x: 828, endPoint y: 285, distance: 29.3
click at [828, 285] on div at bounding box center [763, 262] width 460 height 96
click at [744, 267] on div at bounding box center [763, 262] width 460 height 96
click at [844, 267] on div at bounding box center [763, 262] width 460 height 96
click at [844, 267] on div at bounding box center [695, 262] width 325 height 96
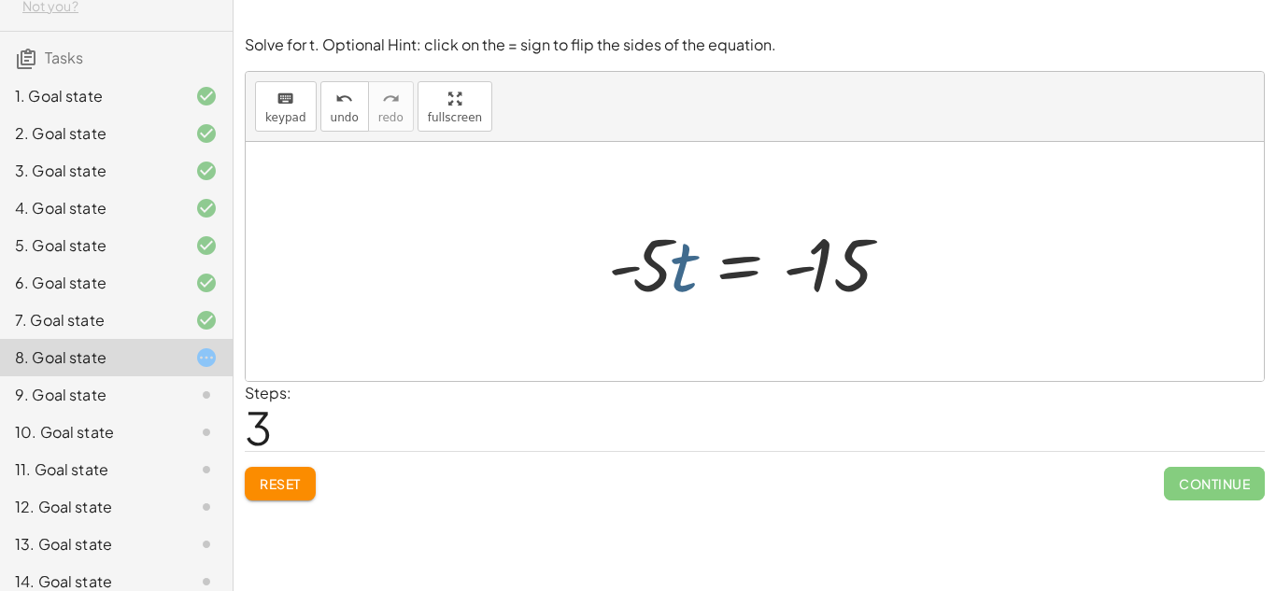
click at [675, 288] on div at bounding box center [761, 262] width 325 height 96
click at [715, 281] on div at bounding box center [761, 262] width 325 height 96
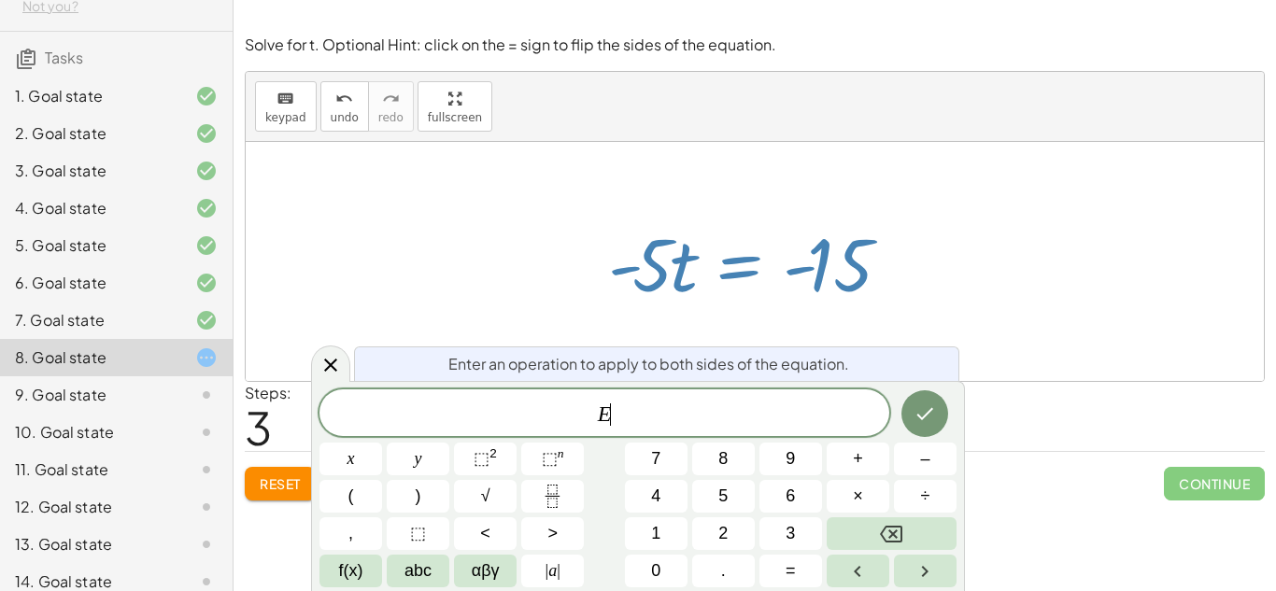
scroll to position [2, 0]
click at [728, 283] on div at bounding box center [761, 262] width 325 height 96
click at [725, 280] on div at bounding box center [761, 262] width 325 height 96
click at [1067, 275] on div at bounding box center [755, 261] width 1018 height 239
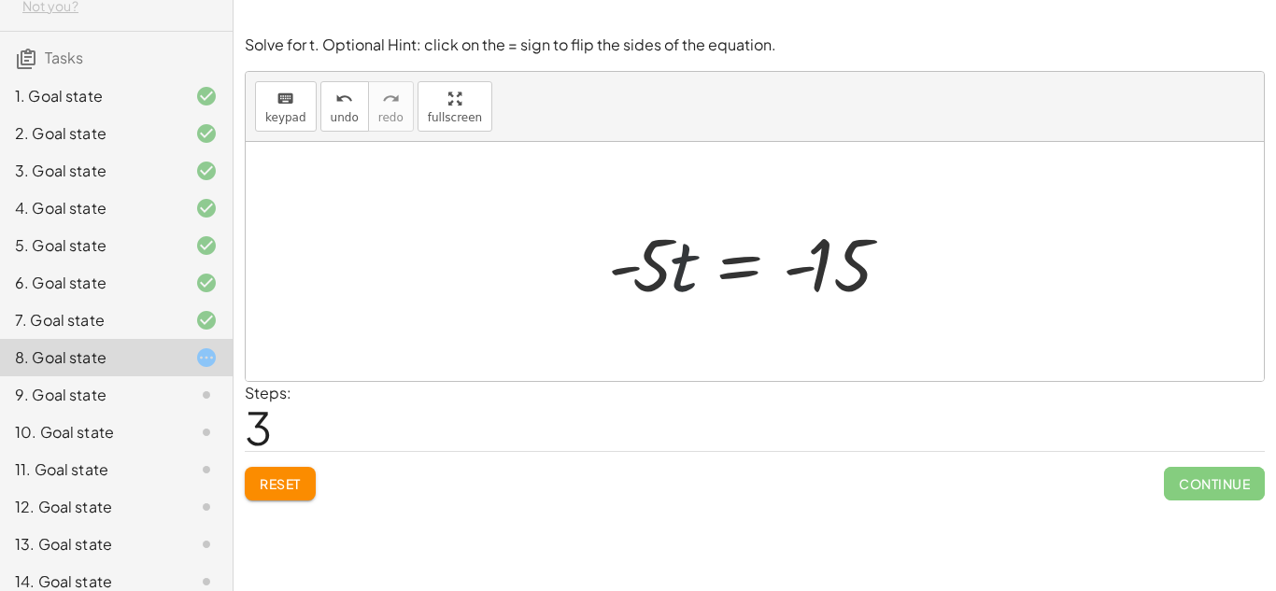
click at [674, 252] on div at bounding box center [761, 262] width 325 height 96
drag, startPoint x: 662, startPoint y: 245, endPoint x: 825, endPoint y: 242, distance: 162.6
click at [825, 242] on div at bounding box center [761, 262] width 325 height 96
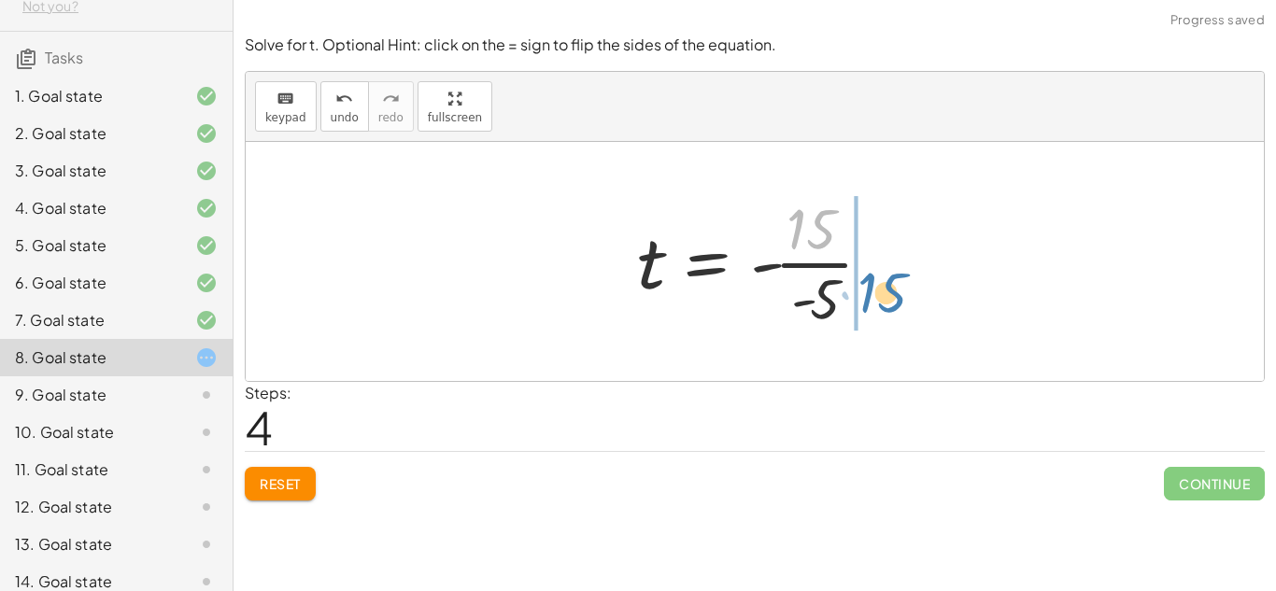
drag, startPoint x: 819, startPoint y: 244, endPoint x: 892, endPoint y: 310, distance: 98.6
click at [892, 310] on div at bounding box center [762, 262] width 269 height 144
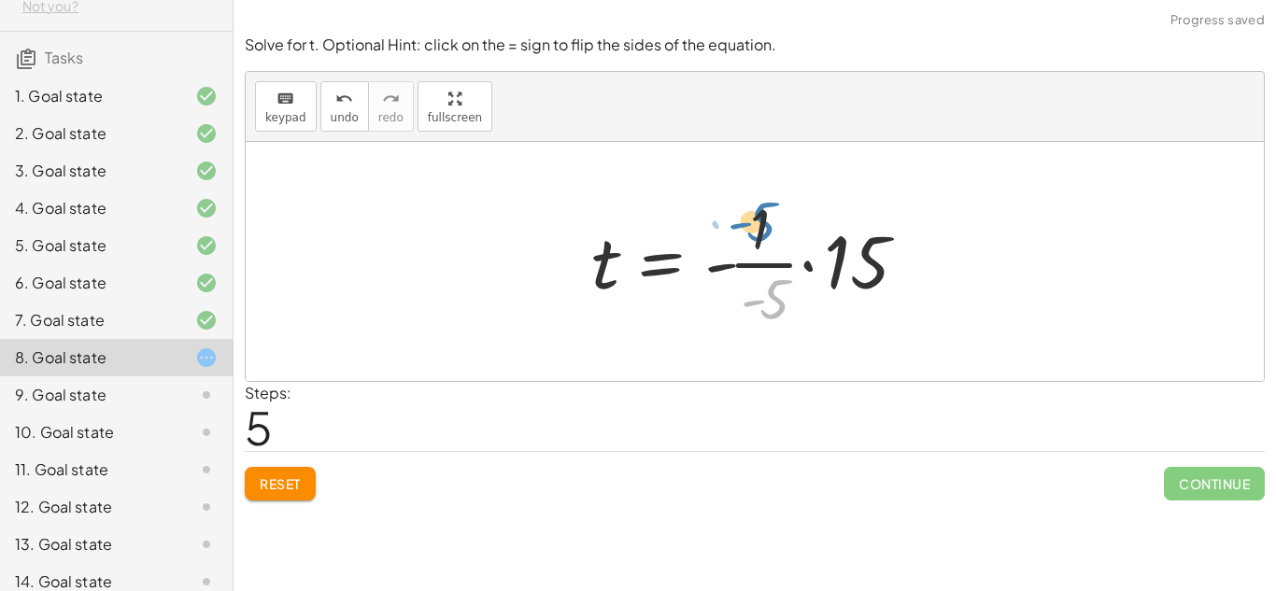
drag, startPoint x: 763, startPoint y: 302, endPoint x: 753, endPoint y: 227, distance: 75.5
click at [753, 227] on div at bounding box center [761, 262] width 359 height 144
drag, startPoint x: 754, startPoint y: 230, endPoint x: 342, endPoint y: 443, distance: 463.9
click at [278, 499] on button "Reset" at bounding box center [280, 484] width 71 height 34
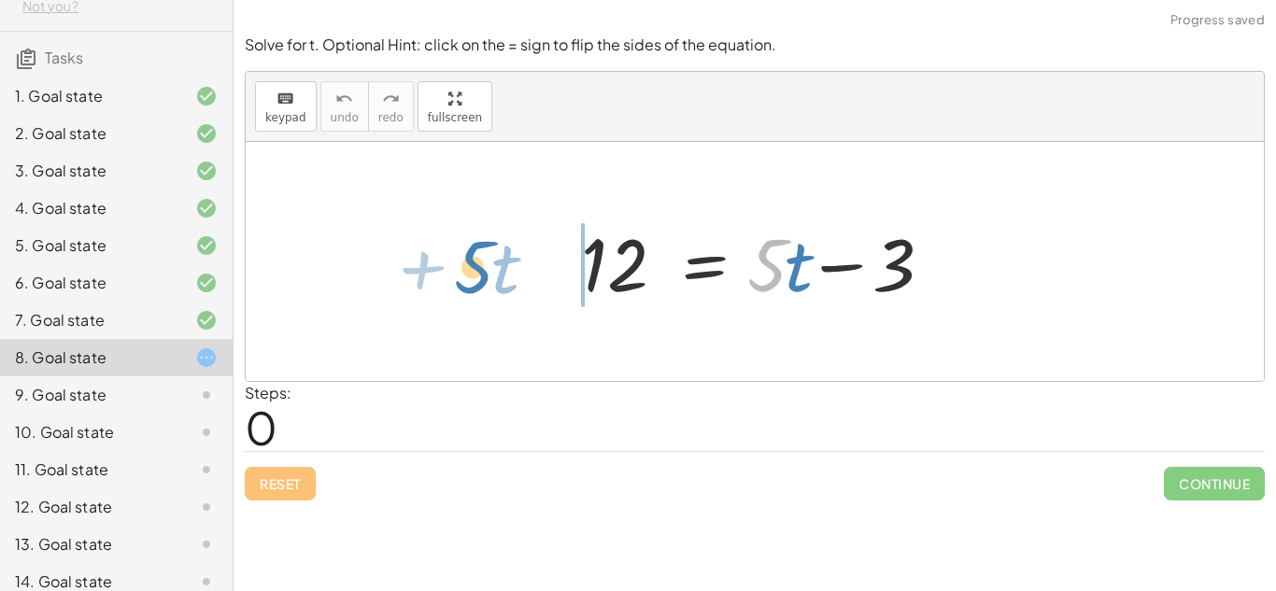
drag, startPoint x: 776, startPoint y: 260, endPoint x: 490, endPoint y: 266, distance: 286.9
click at [490, 266] on div "· 5 + · t 12 = + · 5 · t − 3" at bounding box center [755, 261] width 1018 height 239
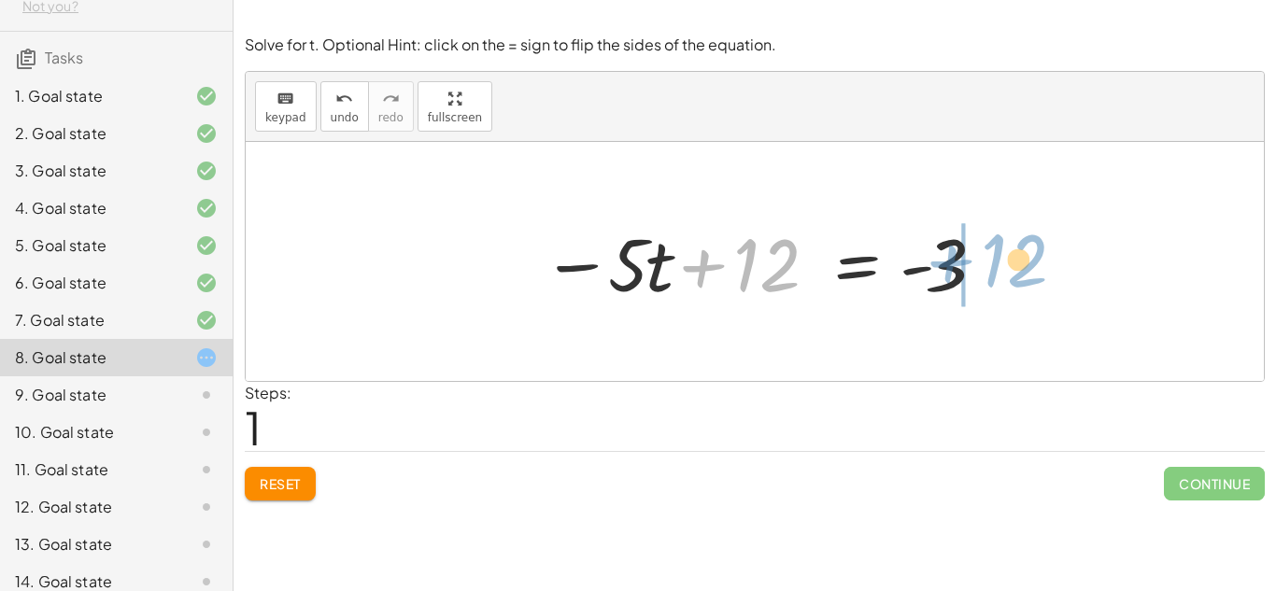
drag, startPoint x: 790, startPoint y: 256, endPoint x: 1037, endPoint y: 251, distance: 247.7
click at [1037, 251] on div "12 = + · 5 · t − 3 + 12 12 = · 5 · t - 3 − +" at bounding box center [755, 261] width 1018 height 239
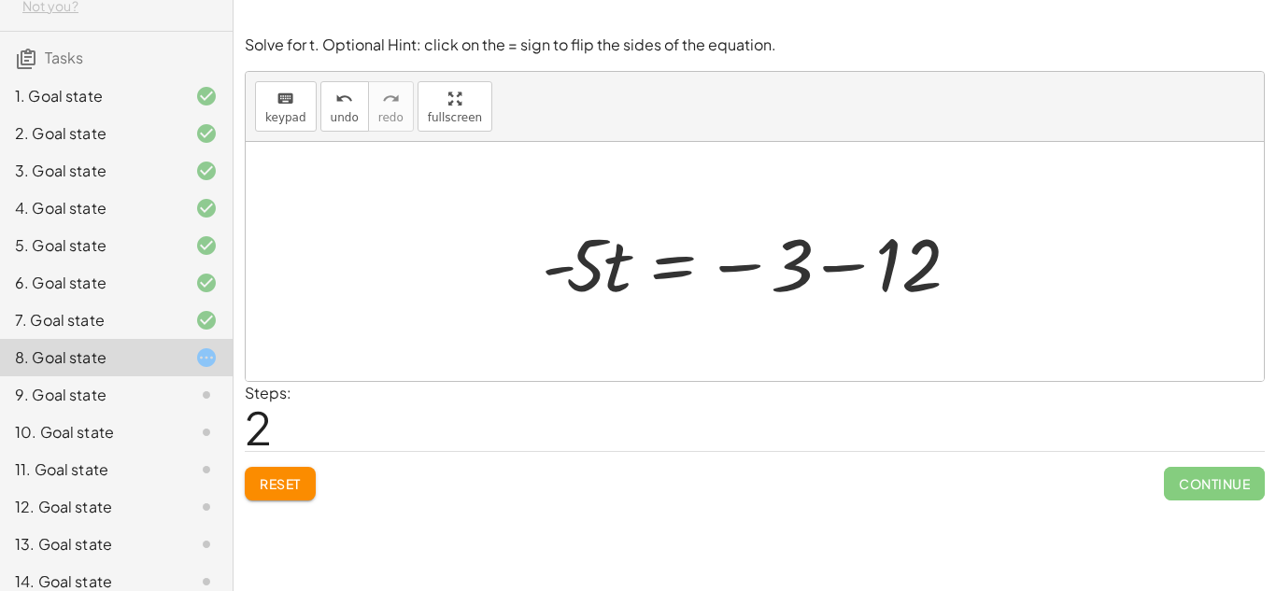
click at [859, 268] on div at bounding box center [763, 262] width 460 height 96
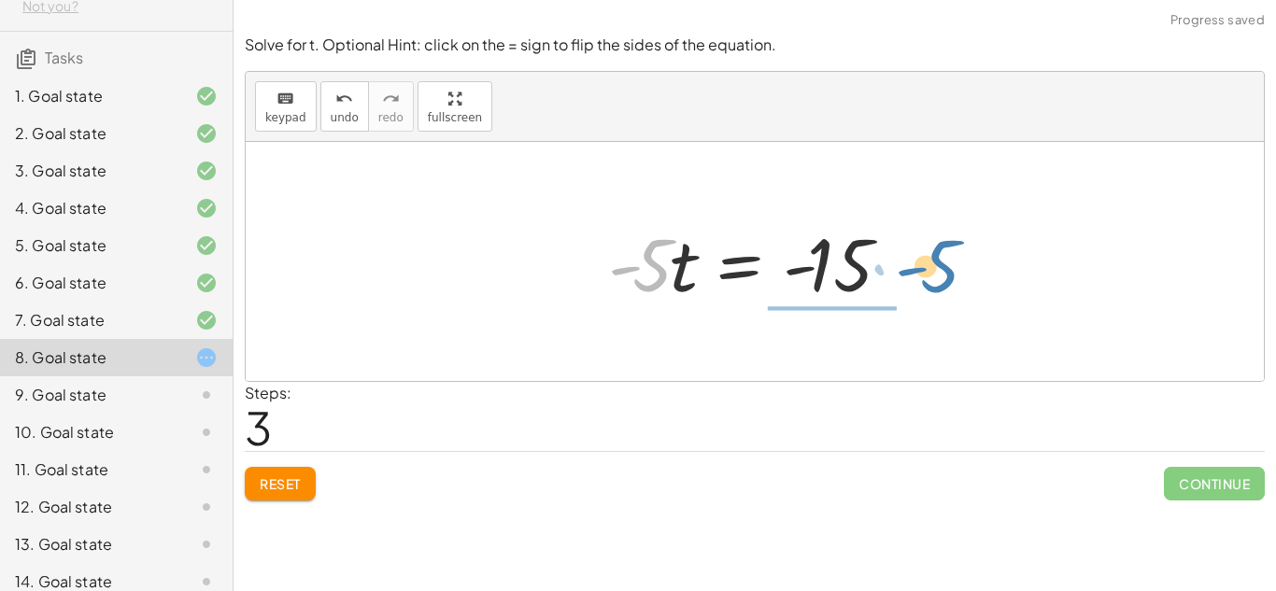
drag, startPoint x: 644, startPoint y: 242, endPoint x: 933, endPoint y: 242, distance: 289.7
click at [933, 242] on div "12 = + · 5 · t − 3 − · 5 · t + 12 = - 3 · - 5 · t = − 3 − 12 · - 5 = · 5 · t - …" at bounding box center [755, 261] width 1018 height 239
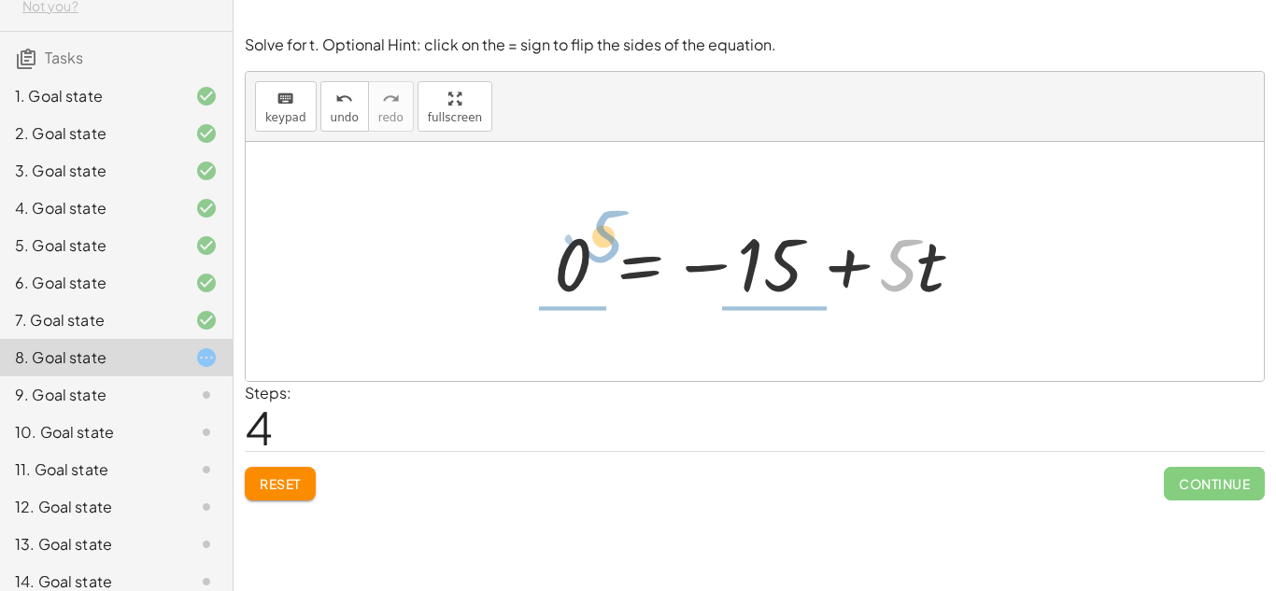
drag, startPoint x: 904, startPoint y: 277, endPoint x: 561, endPoint y: 266, distance: 344.0
click at [561, 266] on div at bounding box center [762, 262] width 434 height 96
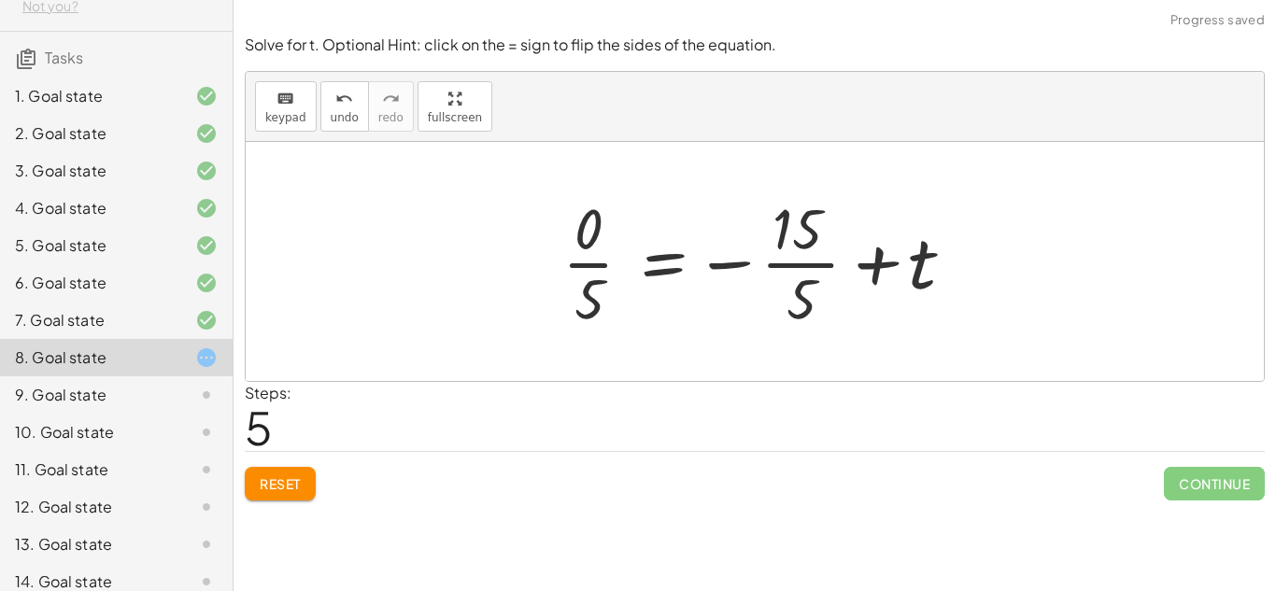
click at [288, 473] on button "Reset" at bounding box center [280, 484] width 71 height 34
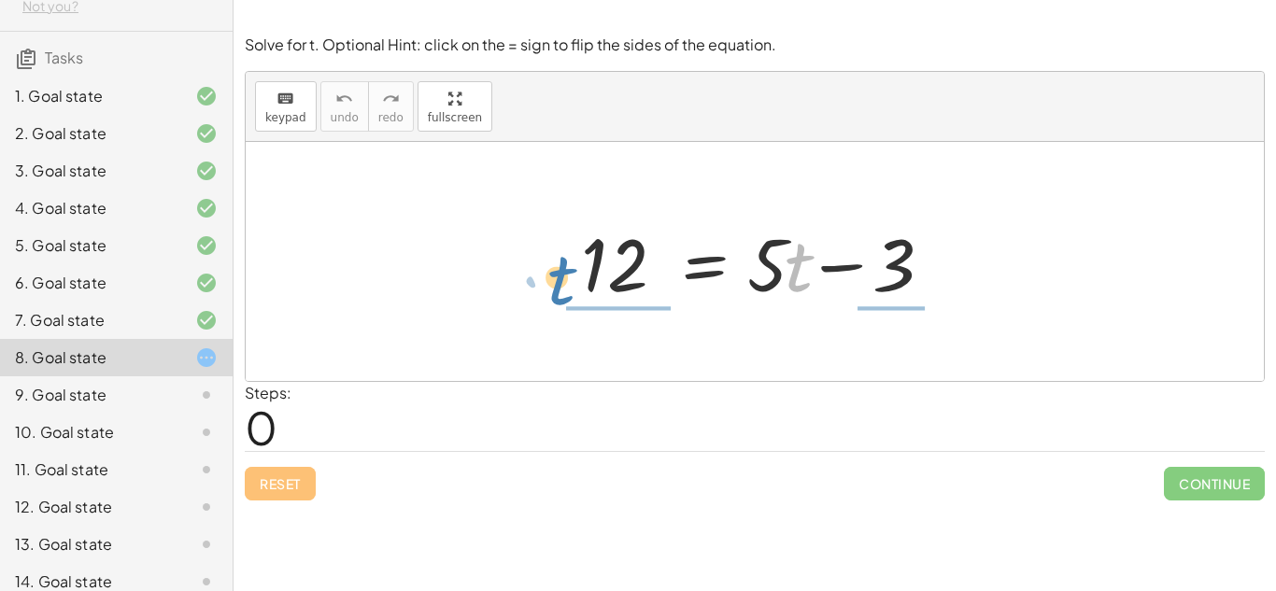
drag, startPoint x: 788, startPoint y: 265, endPoint x: 529, endPoint y: 271, distance: 258.9
click at [529, 271] on div "· t + · 5 12 = + · 5 · t − 3" at bounding box center [755, 261] width 1018 height 239
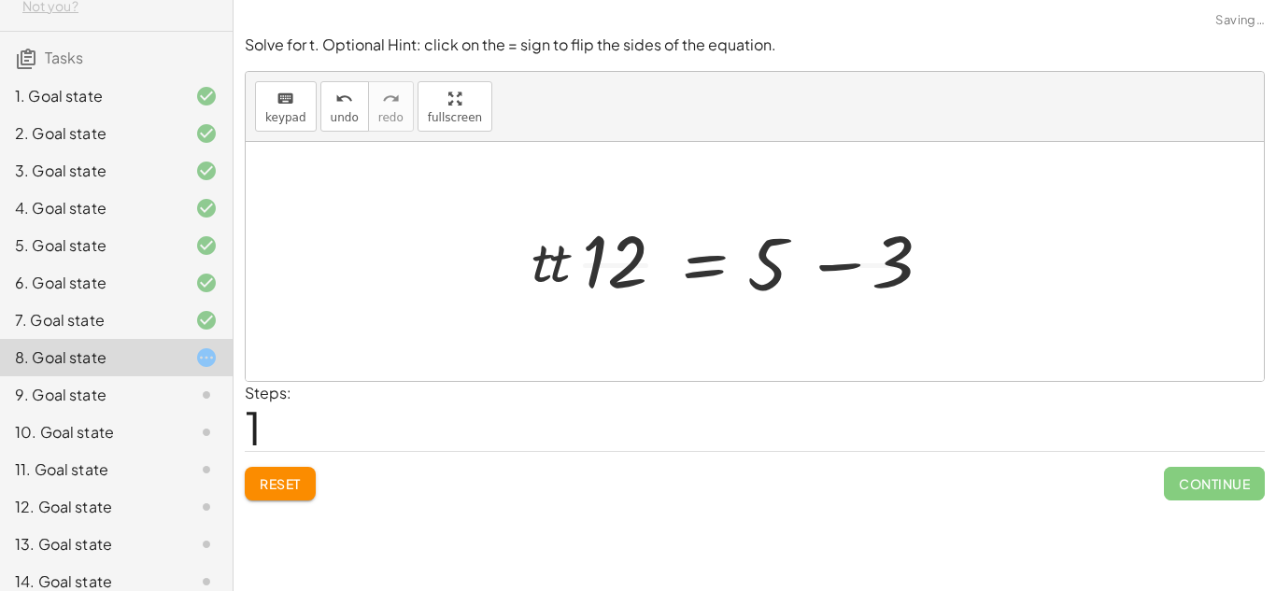
click at [529, 271] on div at bounding box center [755, 261] width 1018 height 239
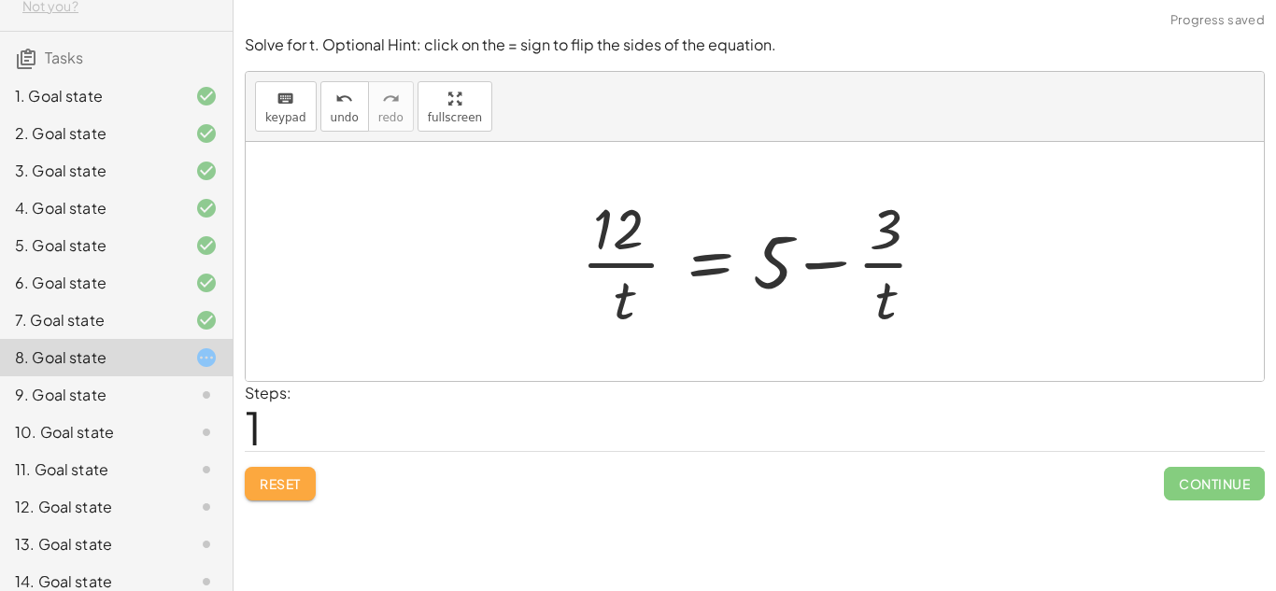
click at [270, 467] on button "Reset" at bounding box center [280, 484] width 71 height 34
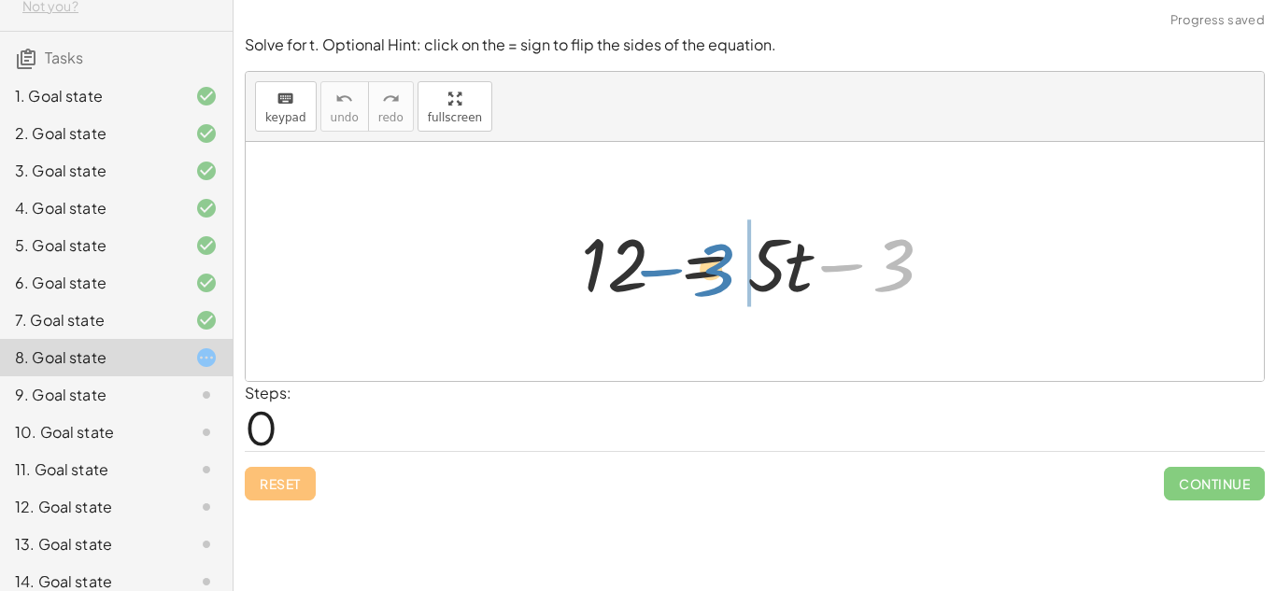
drag, startPoint x: 808, startPoint y: 260, endPoint x: 632, endPoint y: 262, distance: 176.6
click at [632, 262] on div at bounding box center [762, 262] width 380 height 96
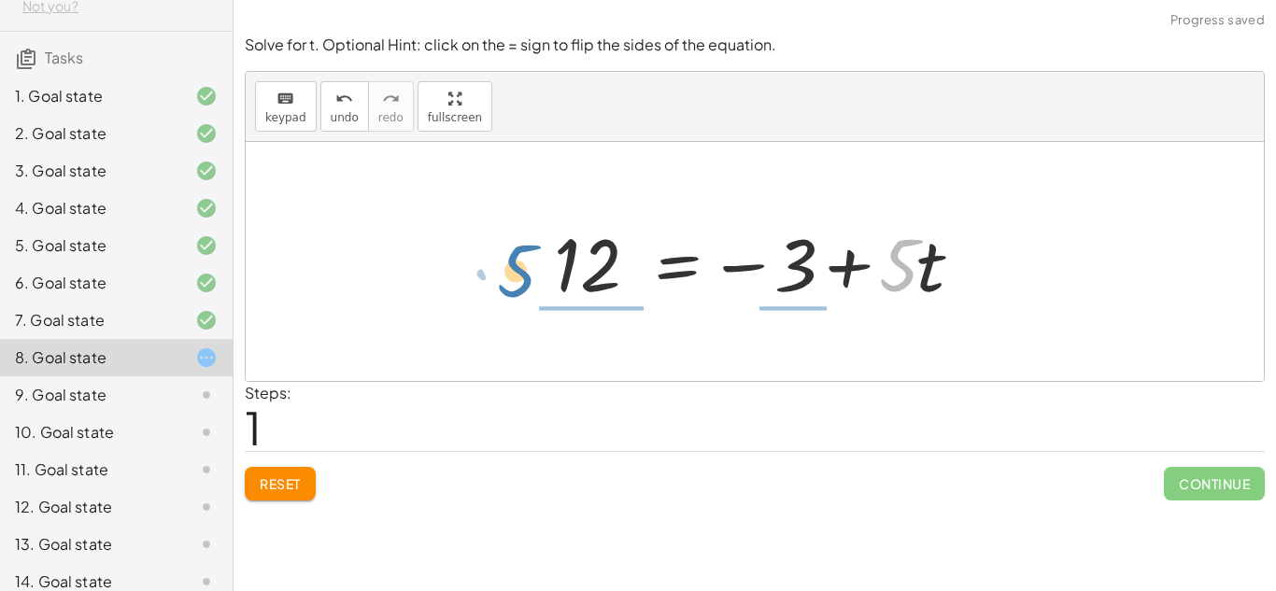
drag, startPoint x: 902, startPoint y: 288, endPoint x: 511, endPoint y: 296, distance: 390.7
click at [511, 296] on div "12 = + · 5 · t − 3 · 5 + · t 12 = + · 5 · t − 3" at bounding box center [755, 261] width 1018 height 239
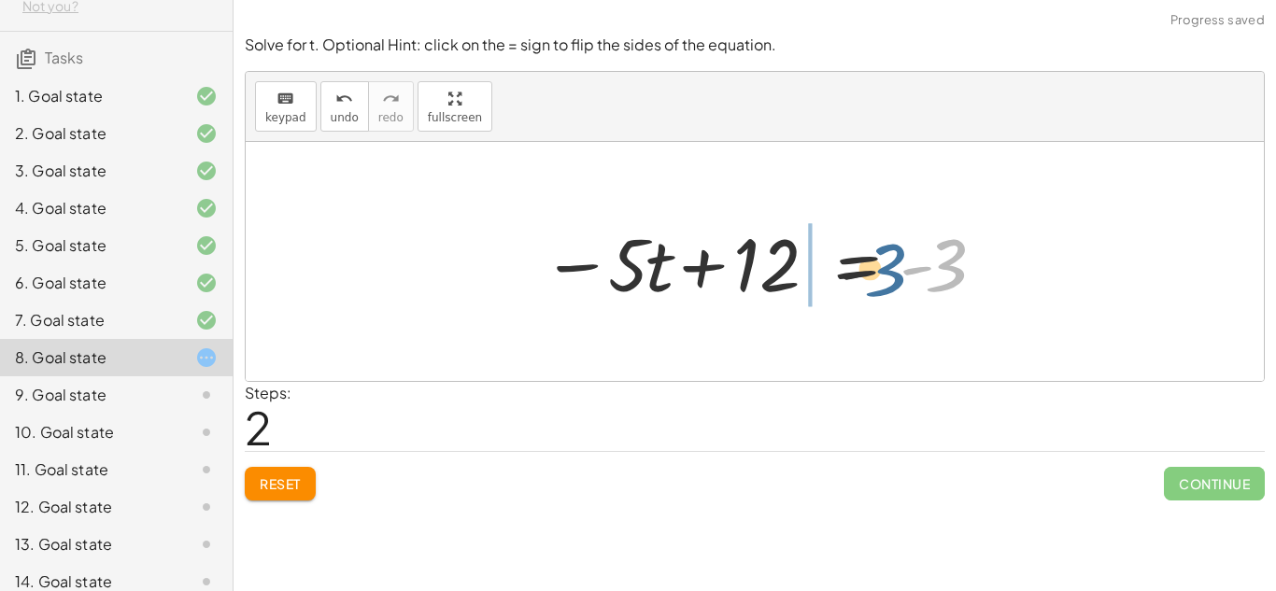
drag, startPoint x: 957, startPoint y: 286, endPoint x: 818, endPoint y: 289, distance: 139.2
click at [818, 289] on div at bounding box center [763, 262] width 460 height 96
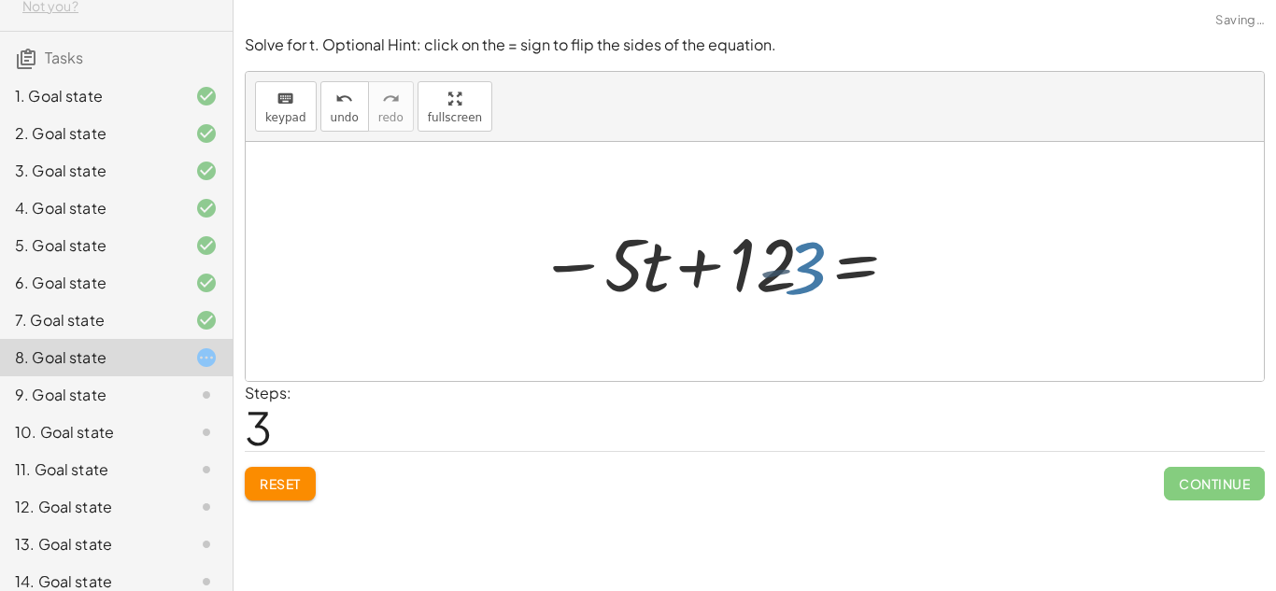
click at [818, 289] on div at bounding box center [697, 262] width 539 height 96
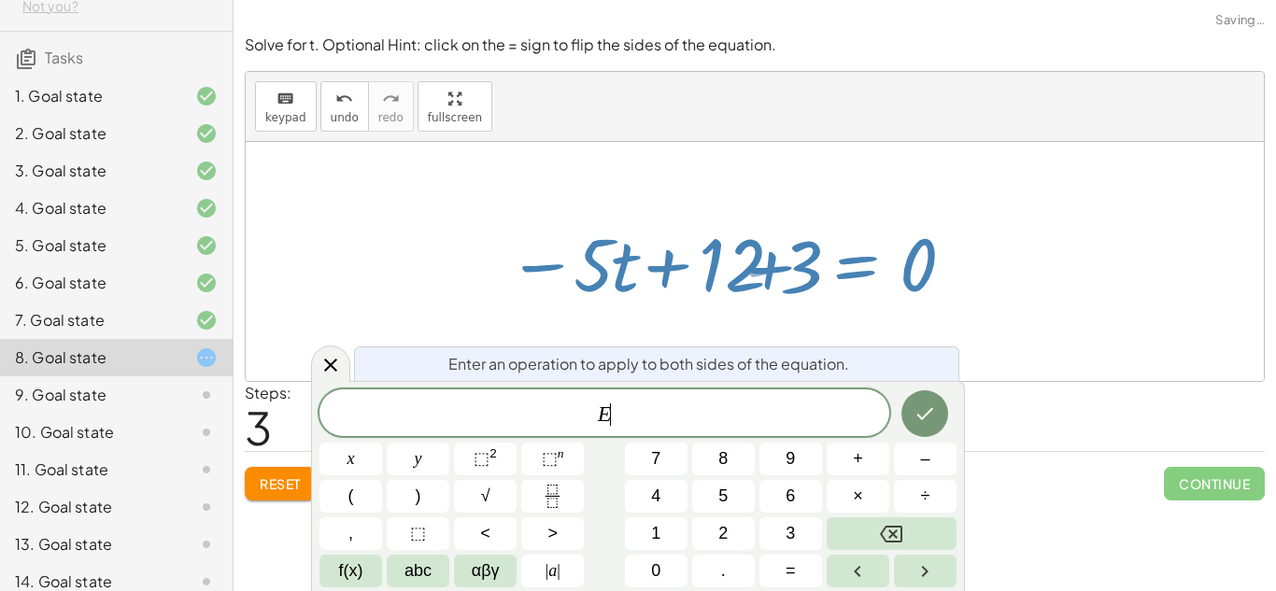
scroll to position [3, 0]
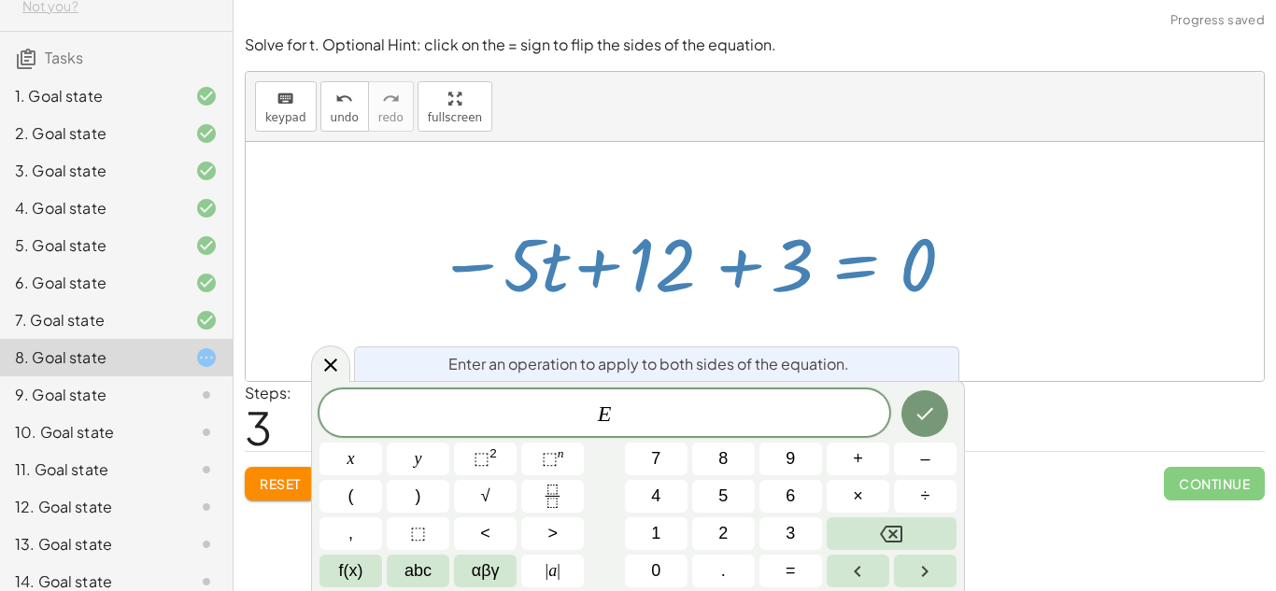
click at [1209, 217] on div at bounding box center [755, 261] width 1018 height 239
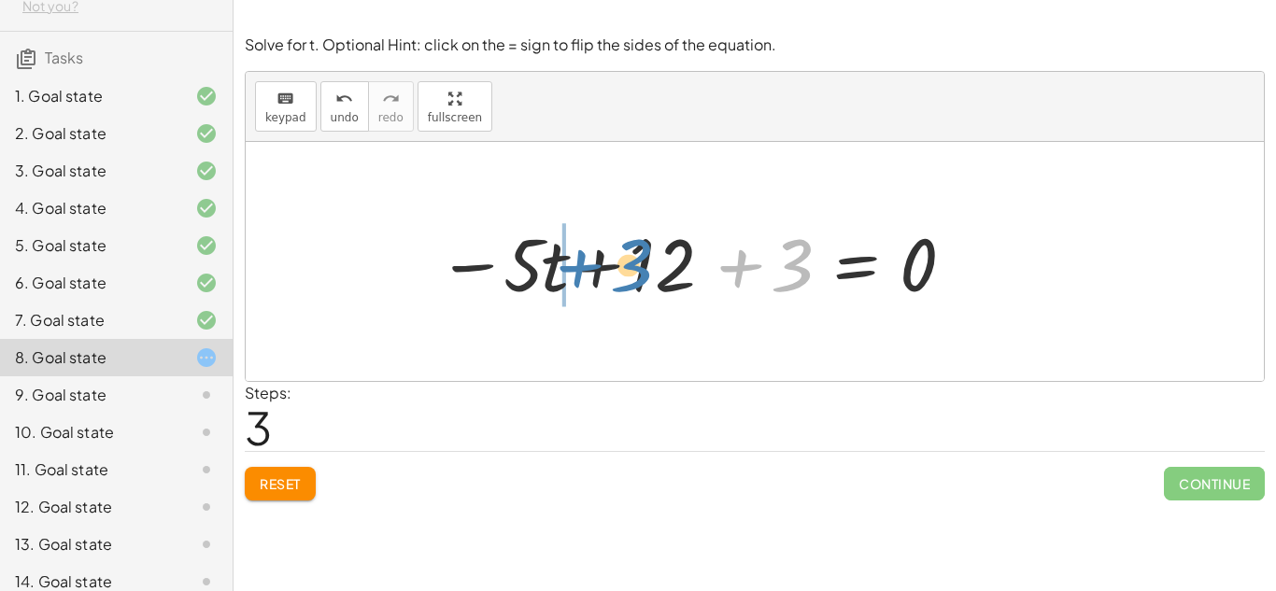
drag, startPoint x: 792, startPoint y: 254, endPoint x: 632, endPoint y: 254, distance: 160.7
click at [632, 254] on div at bounding box center [697, 262] width 539 height 96
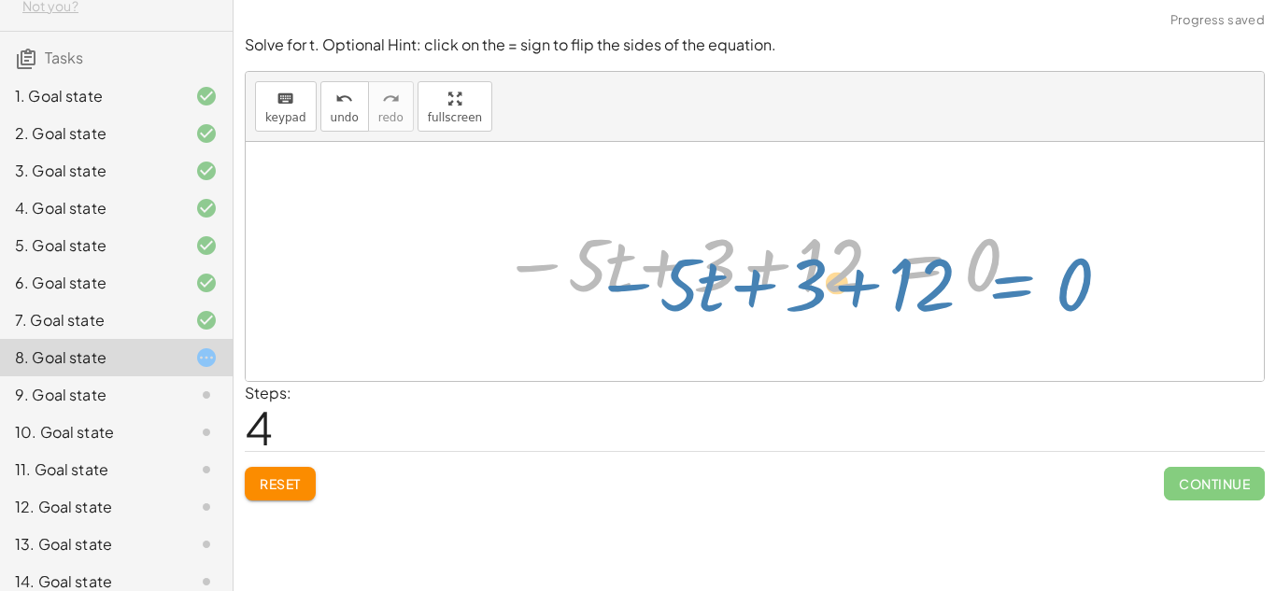
drag, startPoint x: 904, startPoint y: 278, endPoint x: 996, endPoint y: 291, distance: 93.4
click at [996, 291] on div at bounding box center [761, 262] width 539 height 96
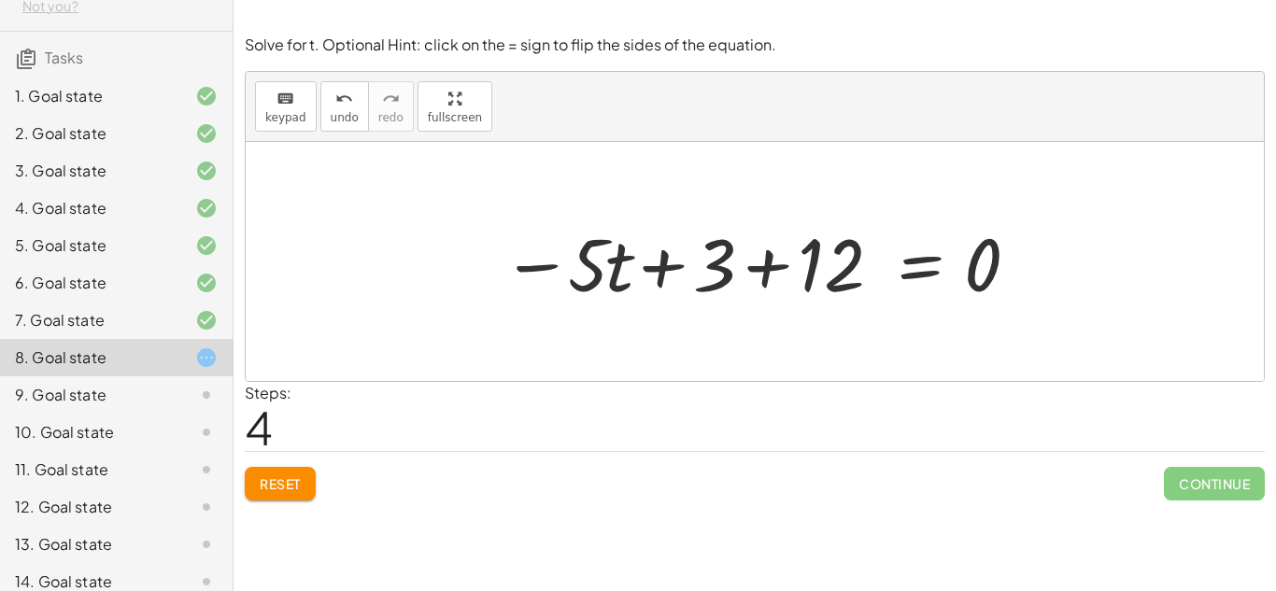
drag, startPoint x: 984, startPoint y: 278, endPoint x: 261, endPoint y: 621, distance: 800.8
click at [261, 591] on html "Equações 1° [PERSON_NAME] [PERSON_NAME] Not you? Tasks 1. Goal state 2. Goal st…" at bounding box center [638, 295] width 1276 height 591
click at [253, 477] on button "Reset" at bounding box center [280, 484] width 71 height 34
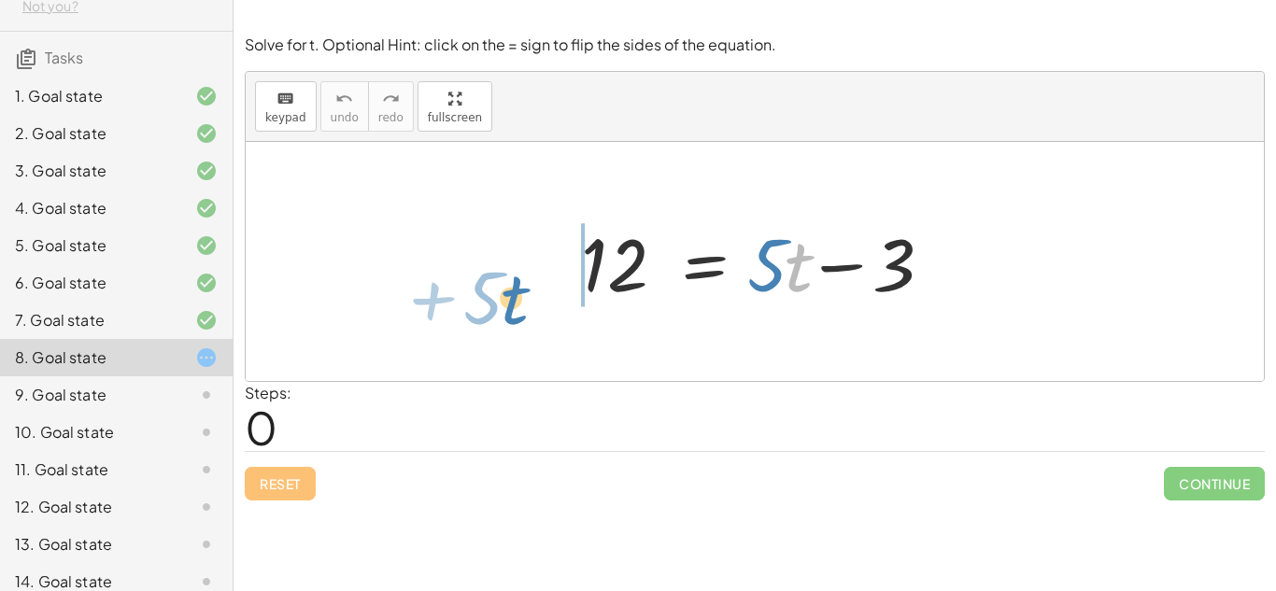
drag, startPoint x: 789, startPoint y: 287, endPoint x: 519, endPoint y: 308, distance: 270.9
click at [519, 308] on div "· t + · 5 12 = + · 5 · t − 3" at bounding box center [755, 261] width 1018 height 239
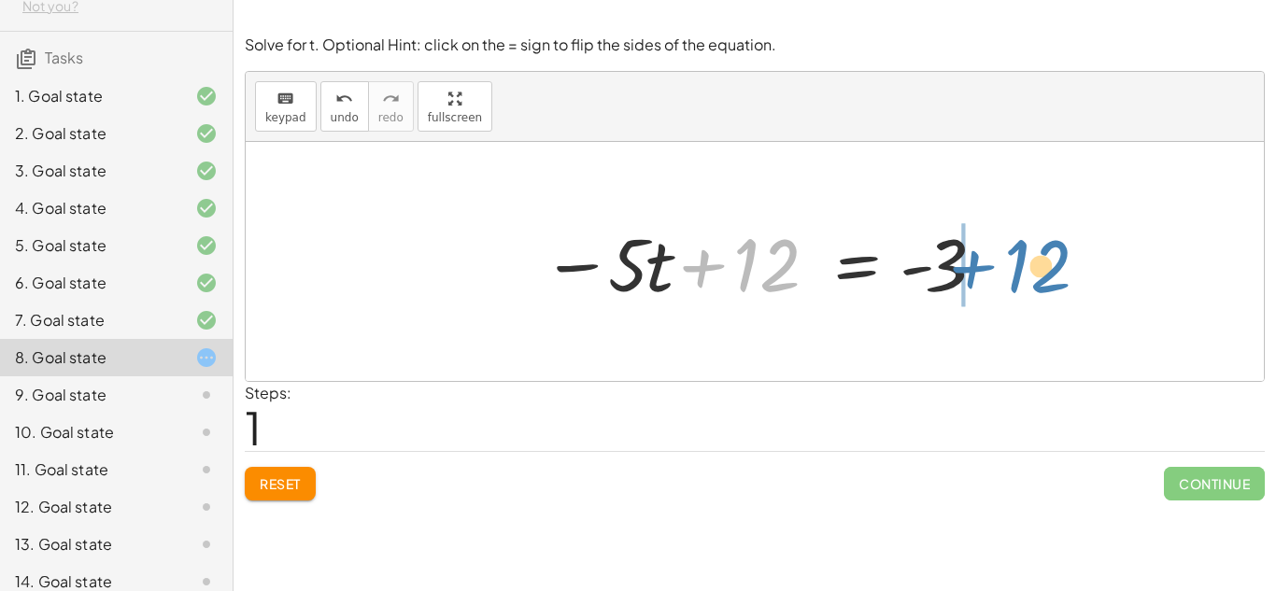
drag, startPoint x: 767, startPoint y: 275, endPoint x: 1041, endPoint y: 277, distance: 273.8
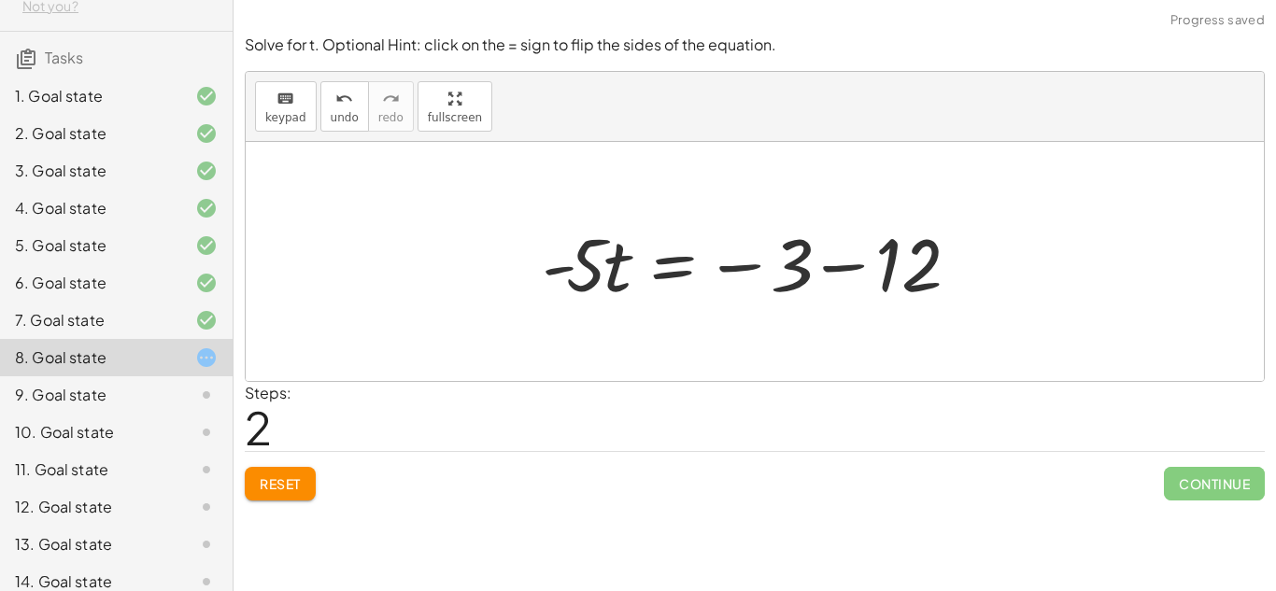
click at [855, 263] on div at bounding box center [763, 262] width 460 height 96
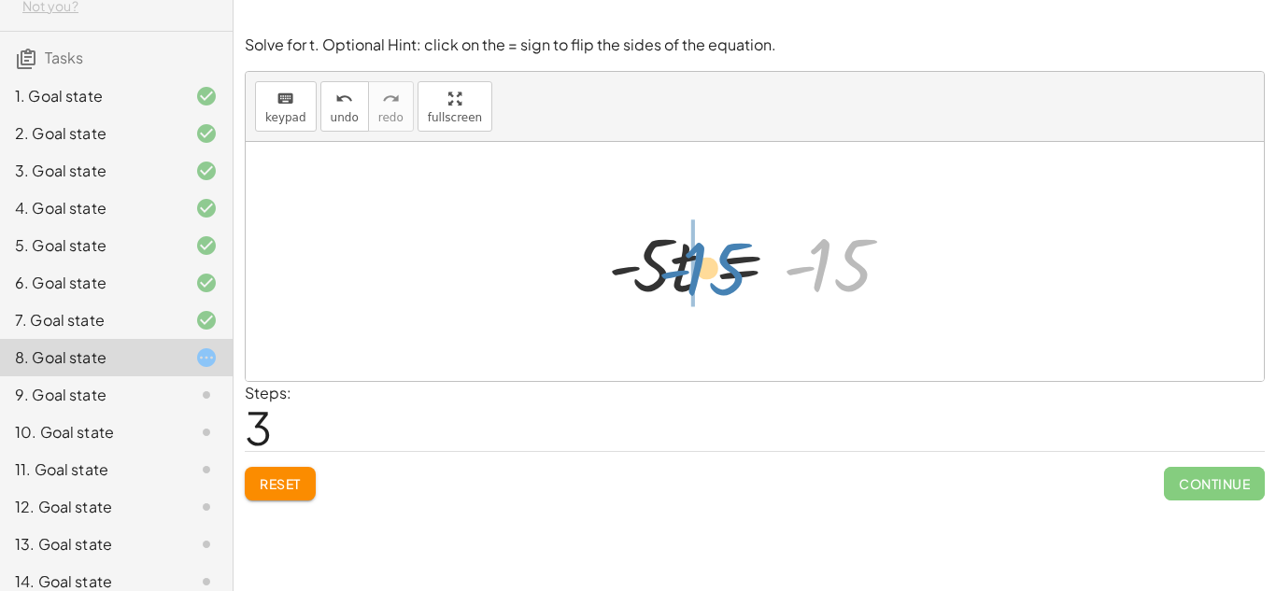
drag, startPoint x: 845, startPoint y: 290, endPoint x: 715, endPoint y: 294, distance: 130.0
click at [715, 294] on div at bounding box center [761, 262] width 325 height 96
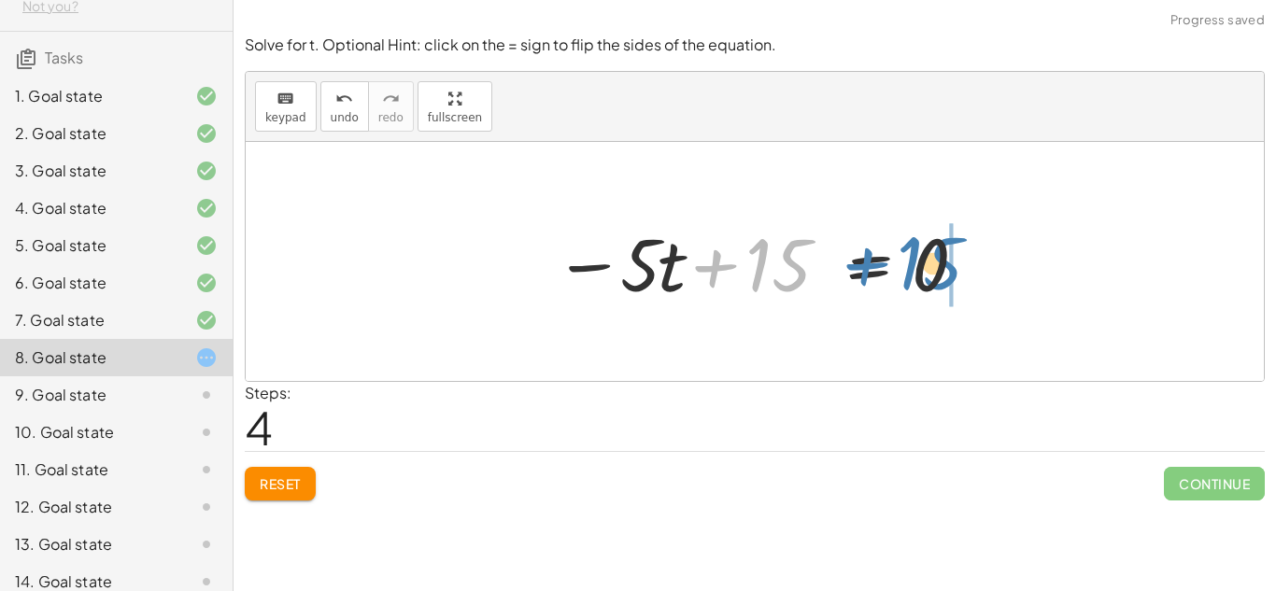
drag, startPoint x: 784, startPoint y: 273, endPoint x: 937, endPoint y: 271, distance: 153.2
click at [937, 271] on div at bounding box center [762, 262] width 434 height 96
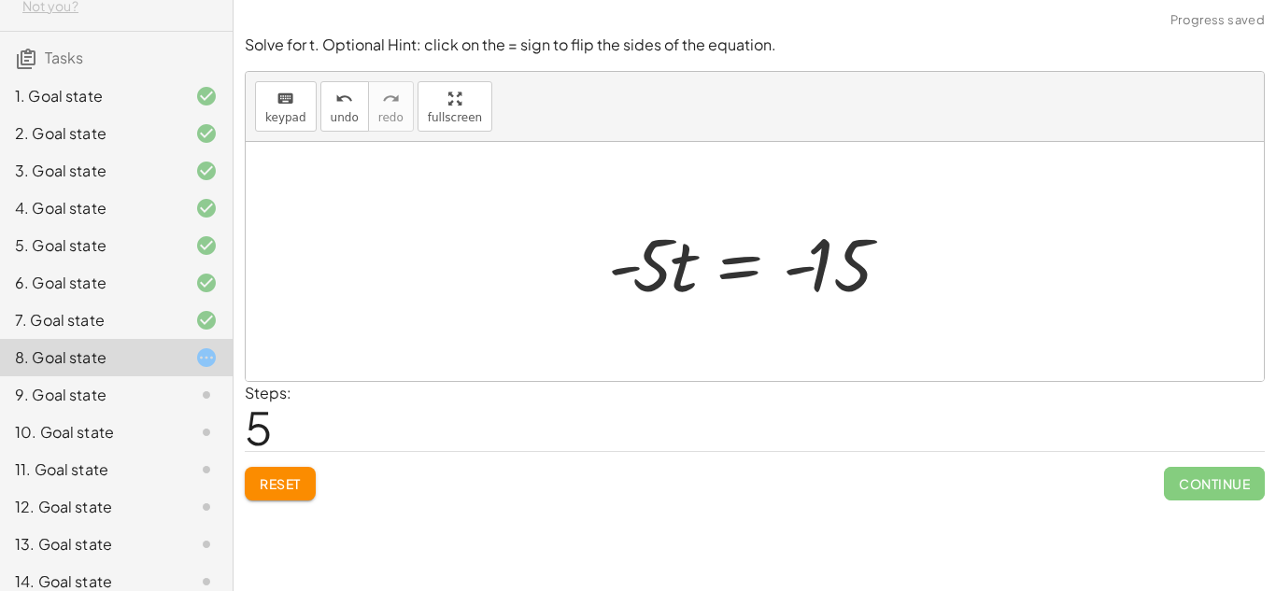
click at [788, 274] on div at bounding box center [761, 262] width 325 height 96
click at [740, 266] on div at bounding box center [761, 262] width 325 height 96
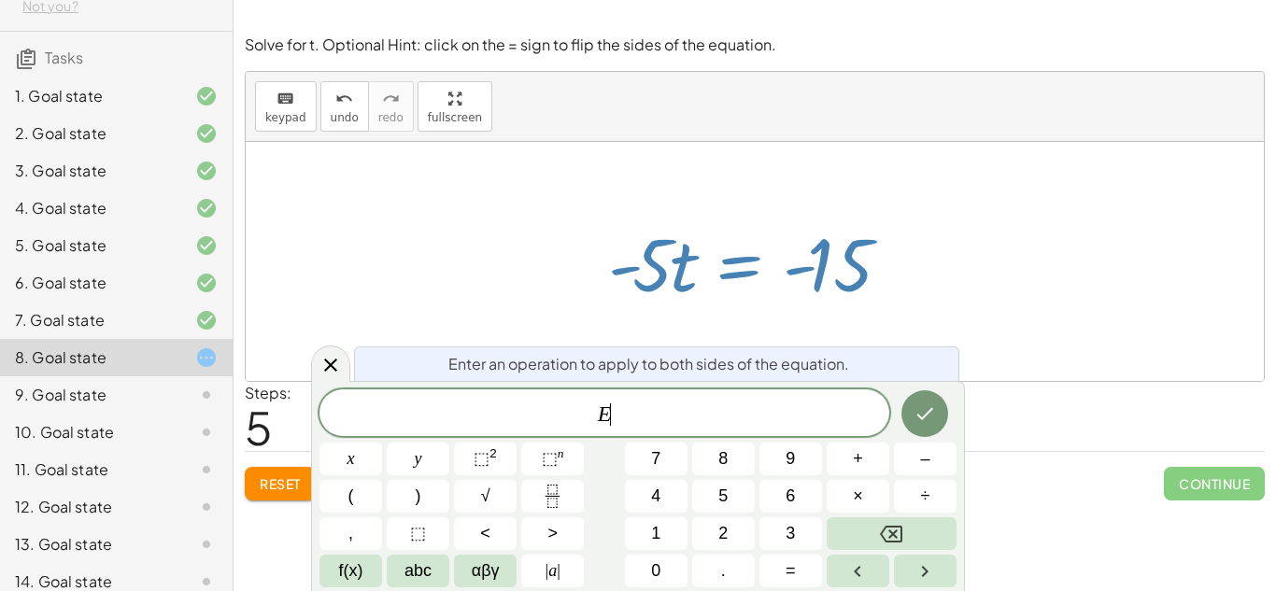
scroll to position [4, 0]
click at [740, 266] on div at bounding box center [761, 262] width 325 height 96
click at [731, 132] on div "keyboard keypad undo [PERSON_NAME] redo fullscreen" at bounding box center [755, 107] width 1018 height 70
click at [738, 217] on div at bounding box center [761, 262] width 325 height 96
click at [950, 324] on div at bounding box center [755, 261] width 1018 height 239
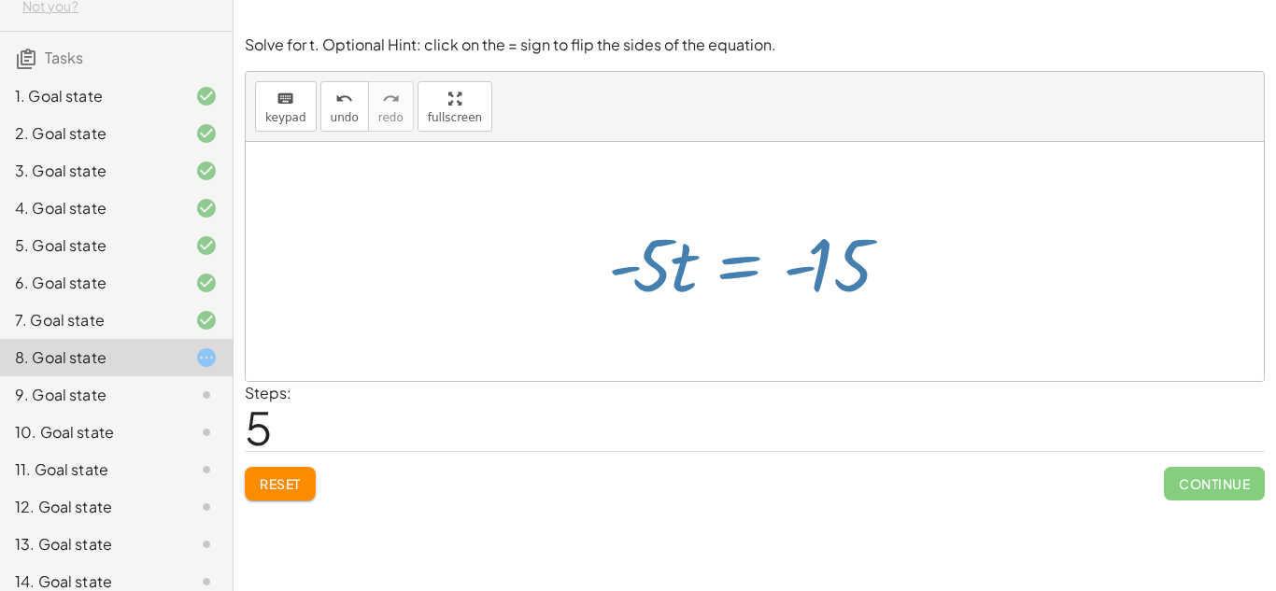
click at [950, 324] on div at bounding box center [755, 261] width 1018 height 239
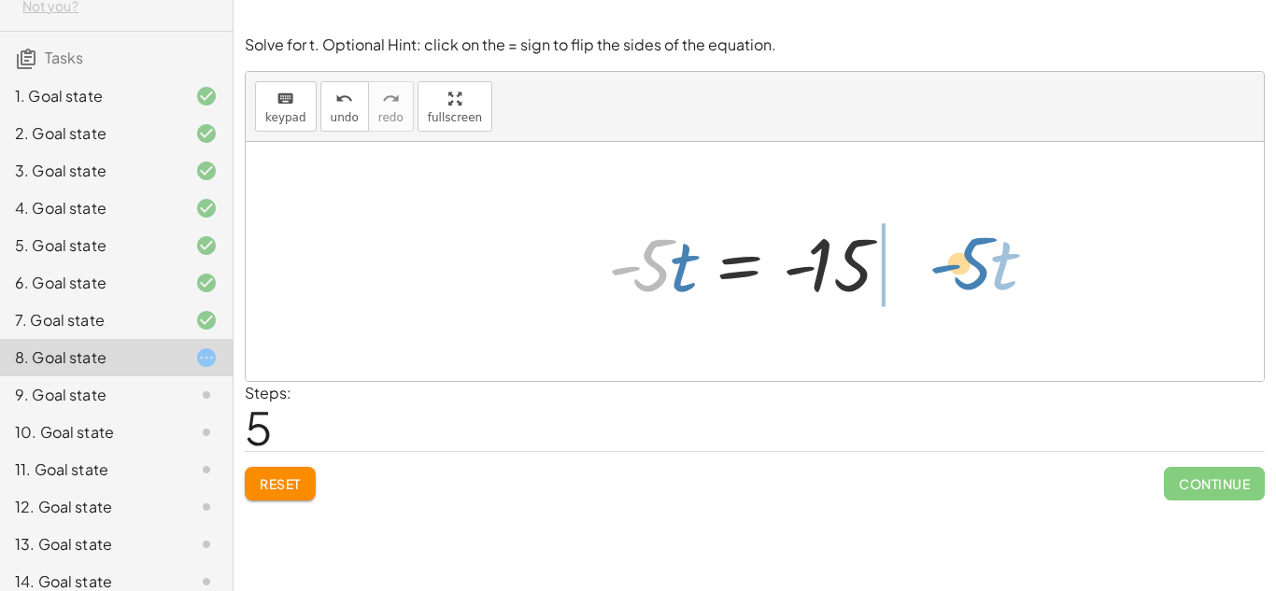
drag, startPoint x: 658, startPoint y: 272, endPoint x: 971, endPoint y: 265, distance: 313.1
click at [971, 265] on div "12 = + · 5 · t − 3 − · 5 · t + 12 = - 3 · - 5 · t = − 3 − 12 · - 5 · t = - 15 −…" at bounding box center [755, 261] width 1018 height 239
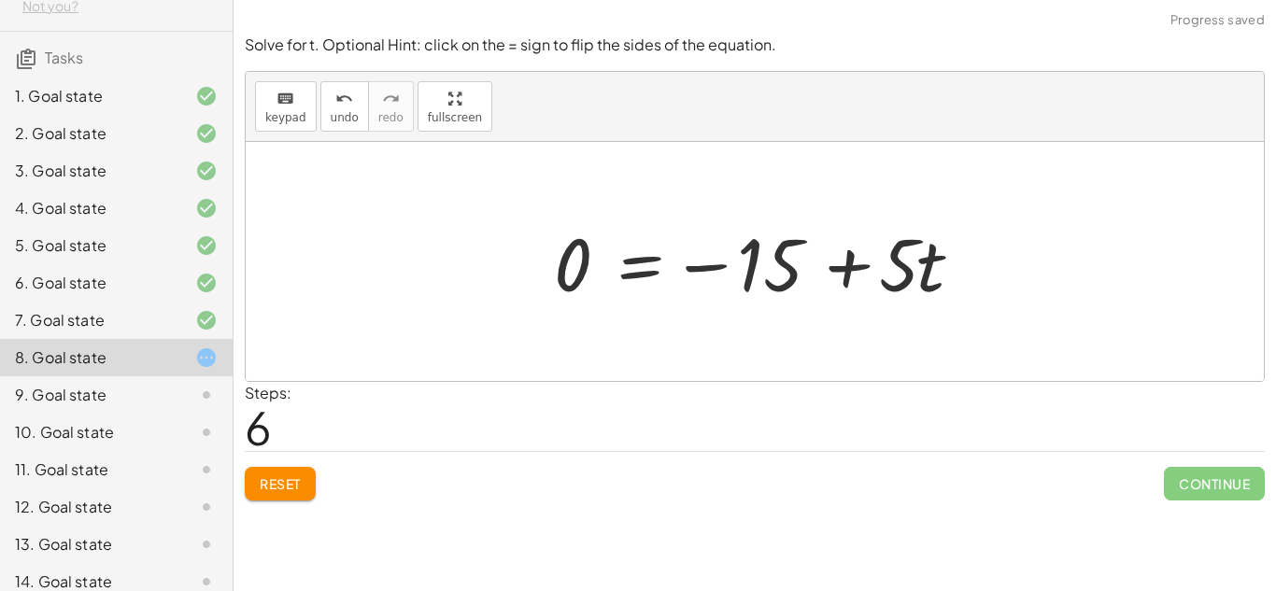
click at [842, 273] on div at bounding box center [762, 262] width 434 height 96
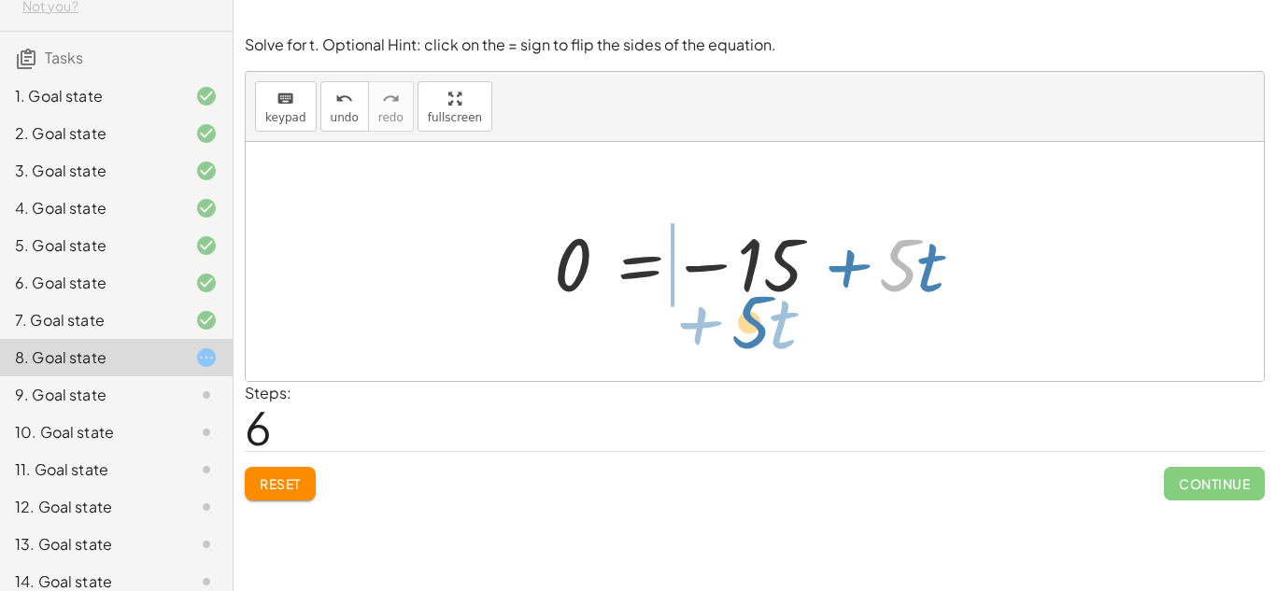
drag, startPoint x: 906, startPoint y: 278, endPoint x: 763, endPoint y: 335, distance: 153.9
click at [763, 335] on div "12 = + · 5 · t − 3 − · 5 · t + 12 = - 3 · - 5 · t = − 3 − 12 · - 5 · t = - 15 −…" at bounding box center [755, 261] width 1018 height 239
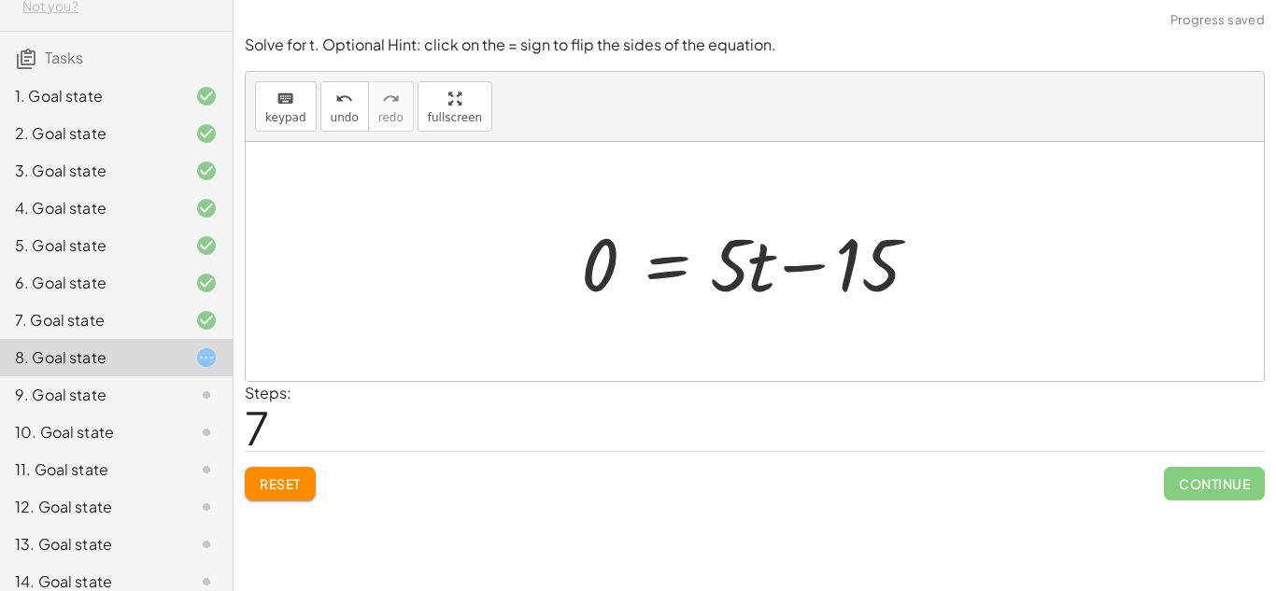
click at [749, 281] on div at bounding box center [762, 262] width 380 height 96
click at [699, 275] on div at bounding box center [762, 262] width 380 height 96
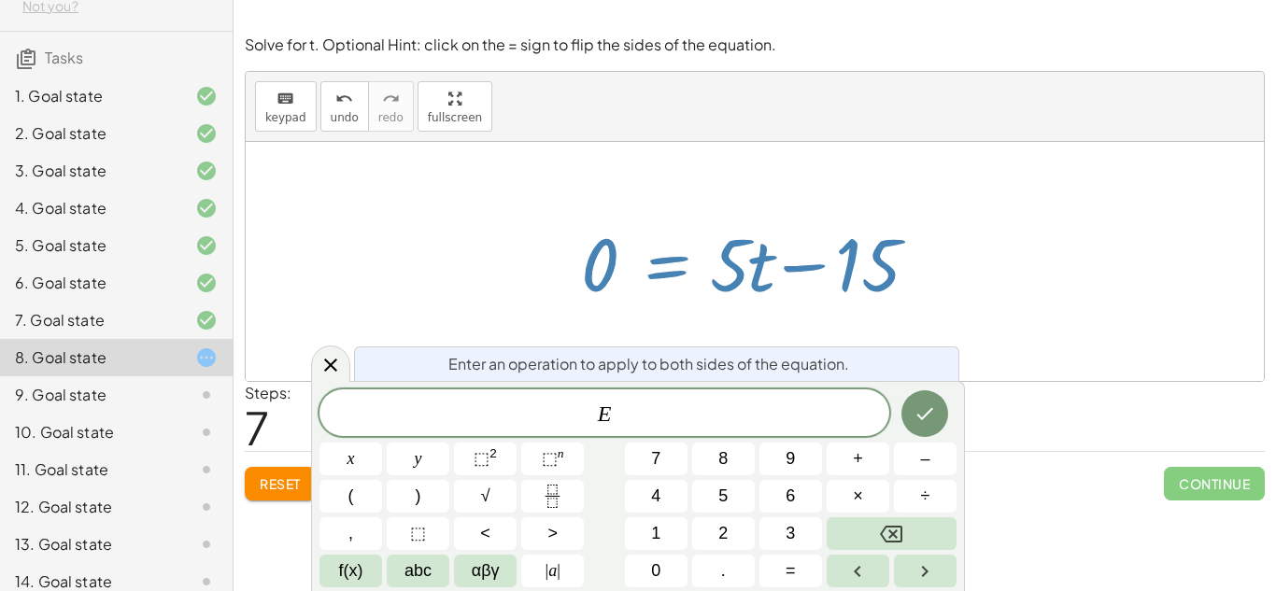
click at [255, 499] on button "Reset" at bounding box center [280, 484] width 71 height 34
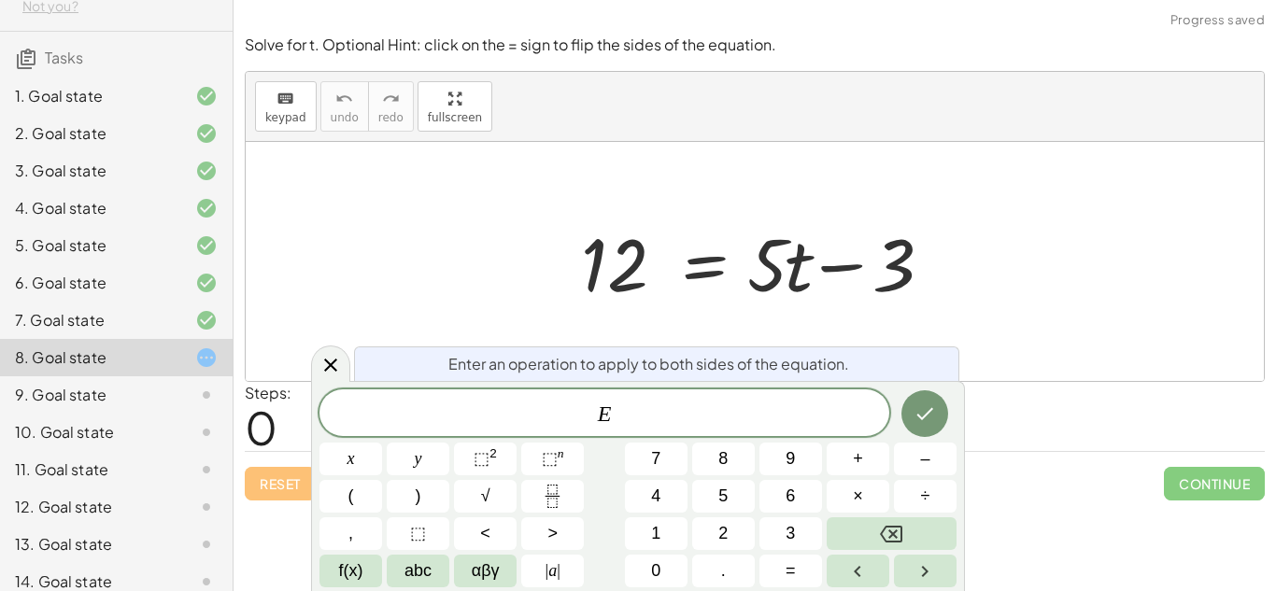
click at [562, 298] on div "12 = + · 5 · t − 3" at bounding box center [755, 262] width 404 height 106
click at [350, 278] on div at bounding box center [755, 261] width 1018 height 239
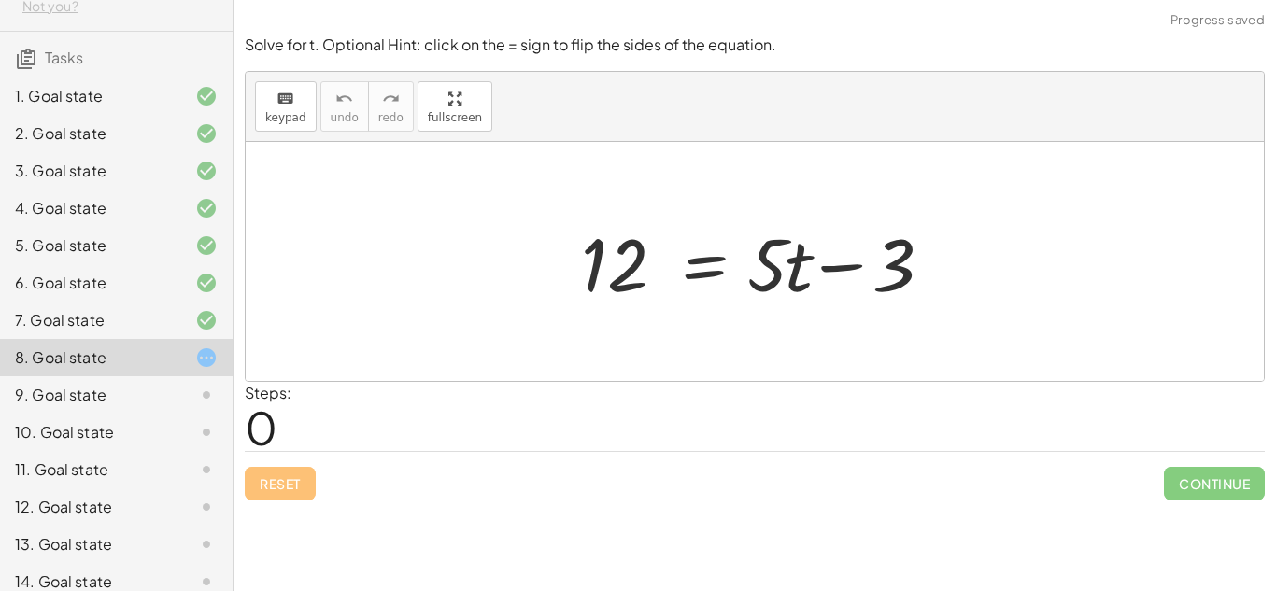
click at [350, 278] on div at bounding box center [755, 261] width 1018 height 239
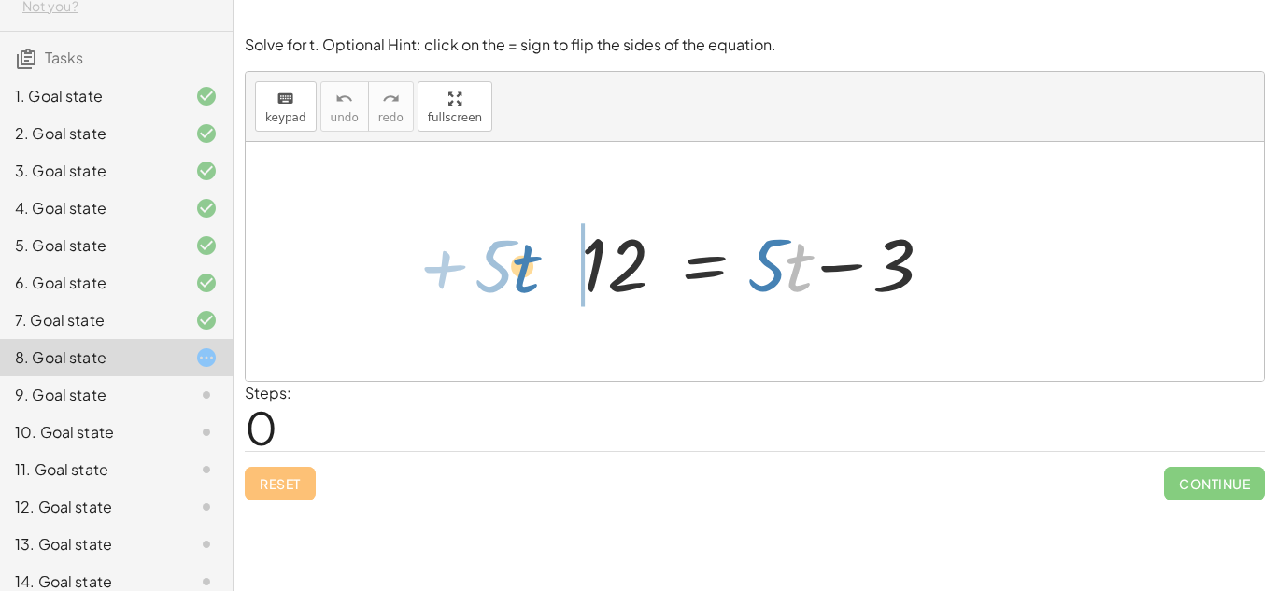
drag, startPoint x: 788, startPoint y: 276, endPoint x: 521, endPoint y: 277, distance: 266.3
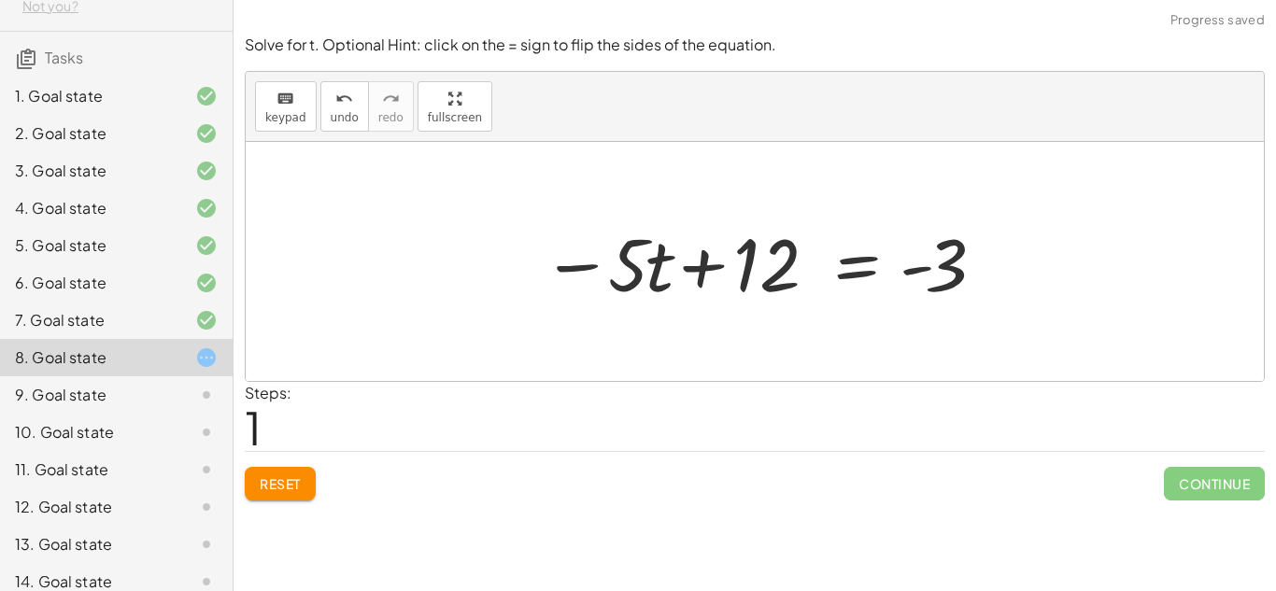
click at [701, 254] on div at bounding box center [763, 262] width 460 height 96
drag, startPoint x: 953, startPoint y: 268, endPoint x: 926, endPoint y: 267, distance: 27.1
click at [926, 267] on div at bounding box center [763, 262] width 460 height 96
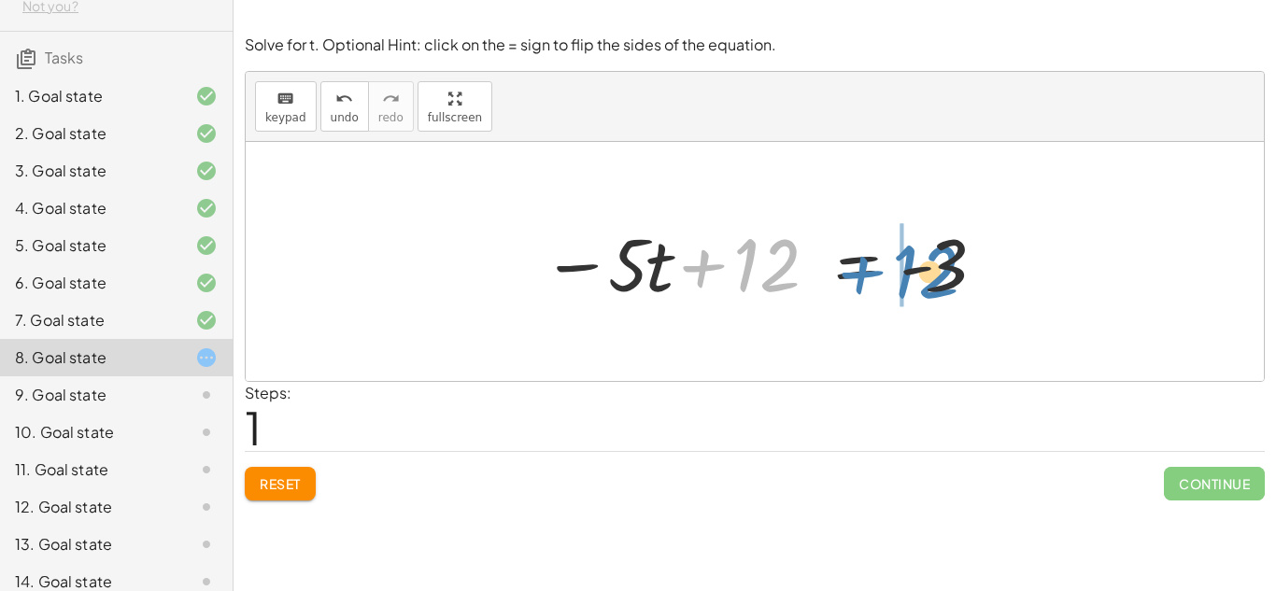
drag, startPoint x: 759, startPoint y: 254, endPoint x: 910, endPoint y: 250, distance: 151.4
click at [910, 250] on div at bounding box center [763, 262] width 460 height 96
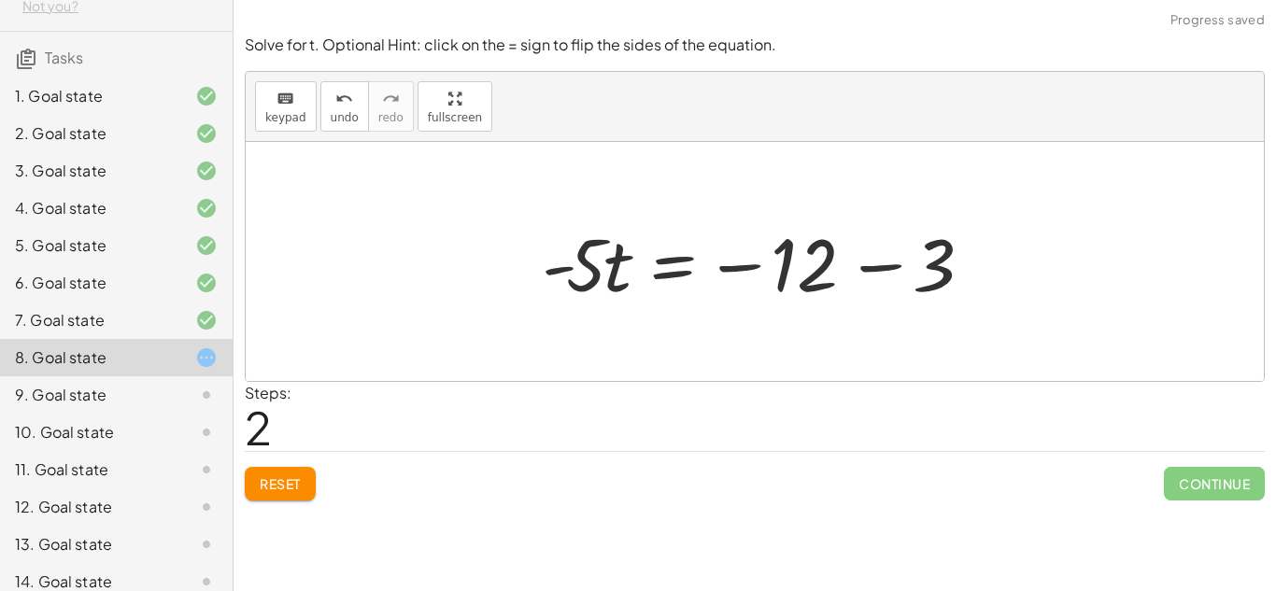
click at [765, 269] on div at bounding box center [763, 262] width 460 height 96
click at [760, 269] on div at bounding box center [763, 262] width 460 height 96
click at [882, 273] on div at bounding box center [763, 262] width 460 height 96
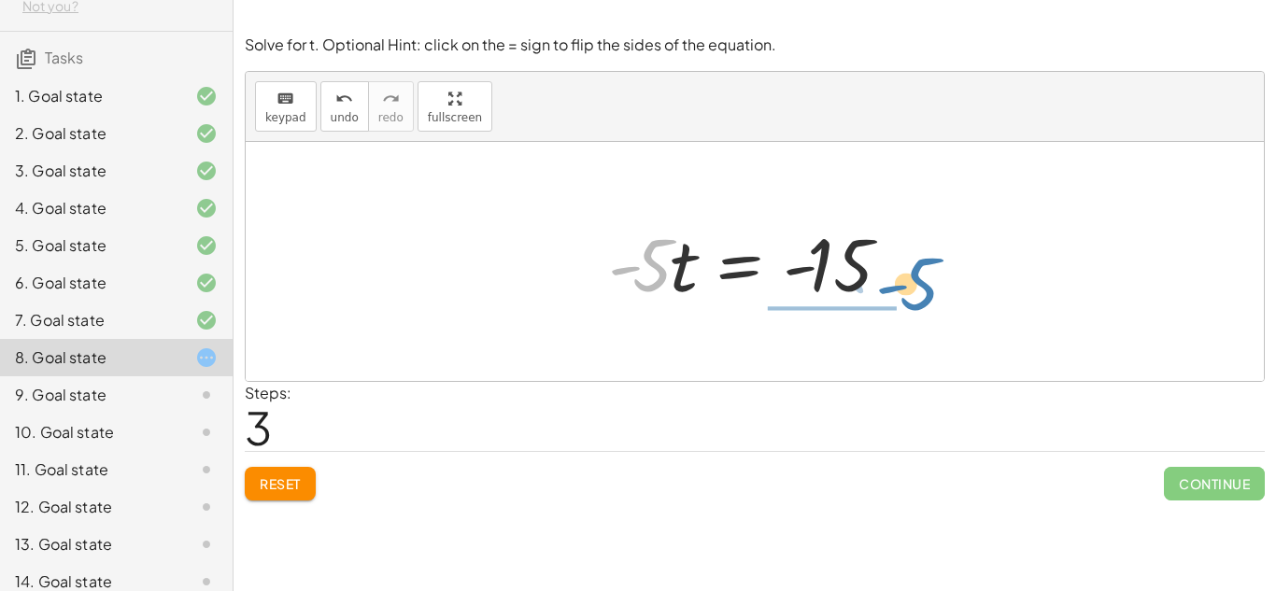
drag, startPoint x: 662, startPoint y: 260, endPoint x: 928, endPoint y: 280, distance: 267.1
click at [928, 280] on div "12 = + · 5 · t − 3 − · 5 · t + 12 = - 3 · - 5 · t = − 12 − 3 · - 5 · t = · 5 · …" at bounding box center [754, 262] width 349 height 106
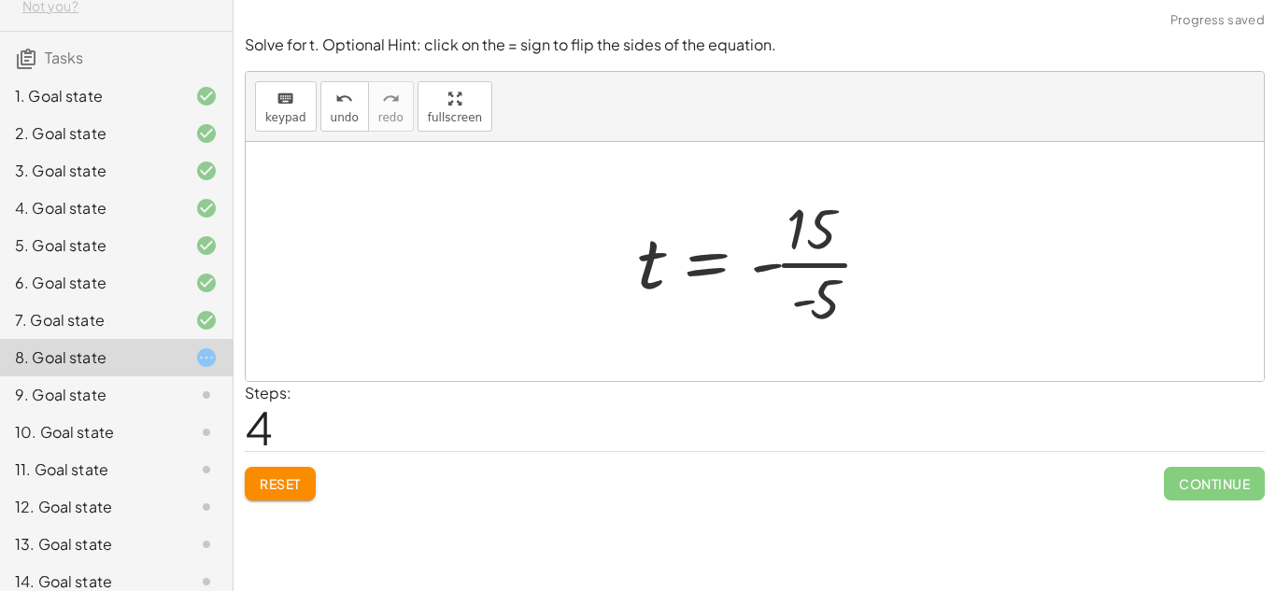
click at [829, 267] on div at bounding box center [762, 262] width 269 height 144
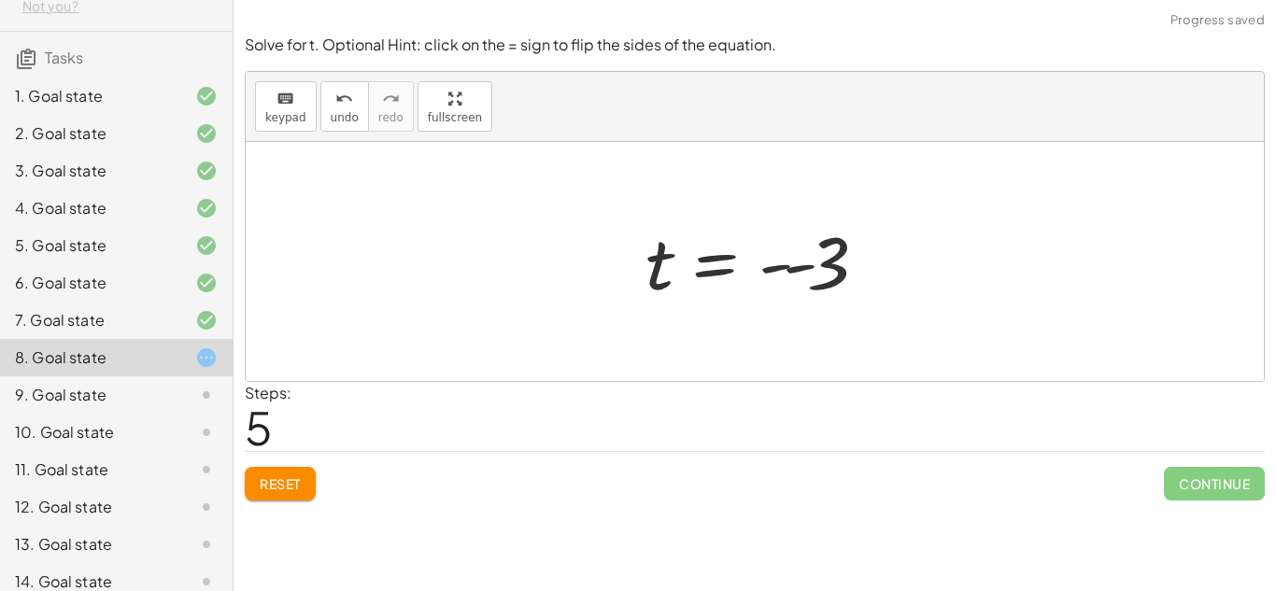
click at [780, 268] on div at bounding box center [761, 262] width 250 height 93
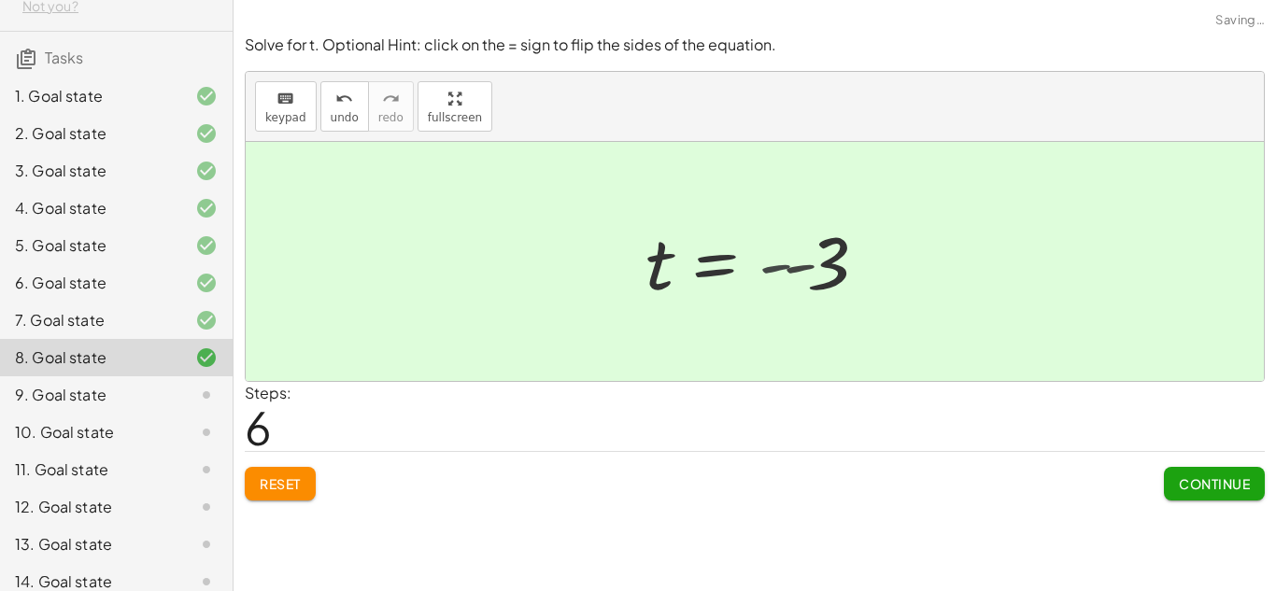
click at [780, 268] on div at bounding box center [737, 262] width 202 height 93
click at [189, 404] on div at bounding box center [191, 395] width 52 height 22
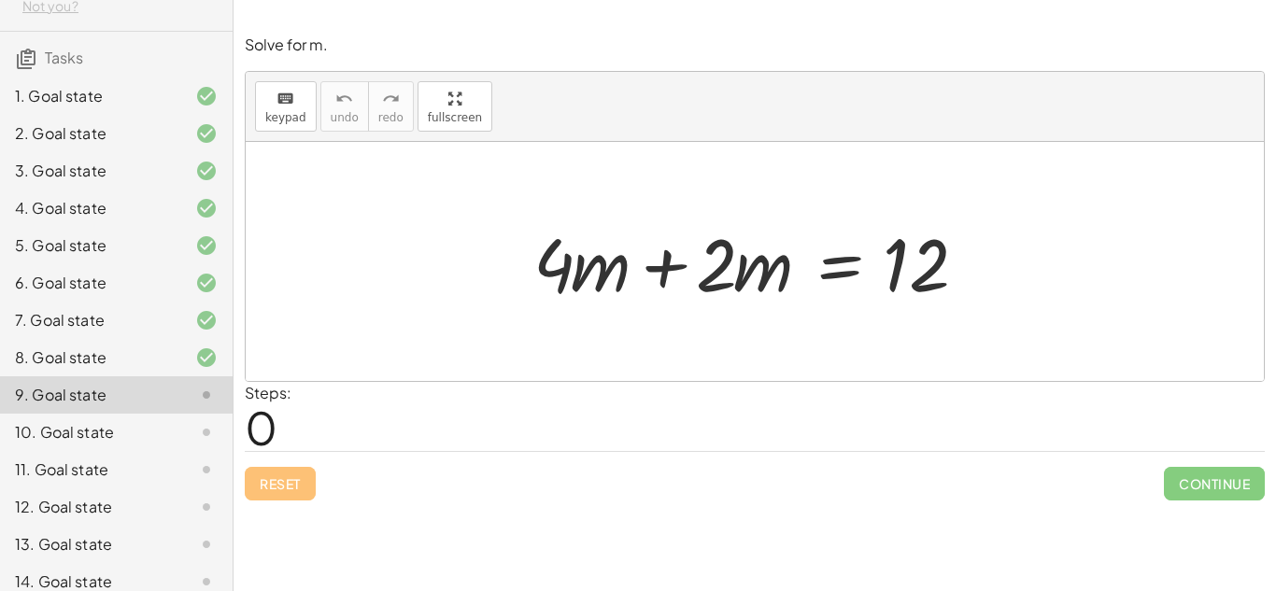
click at [671, 272] on div at bounding box center [762, 262] width 476 height 96
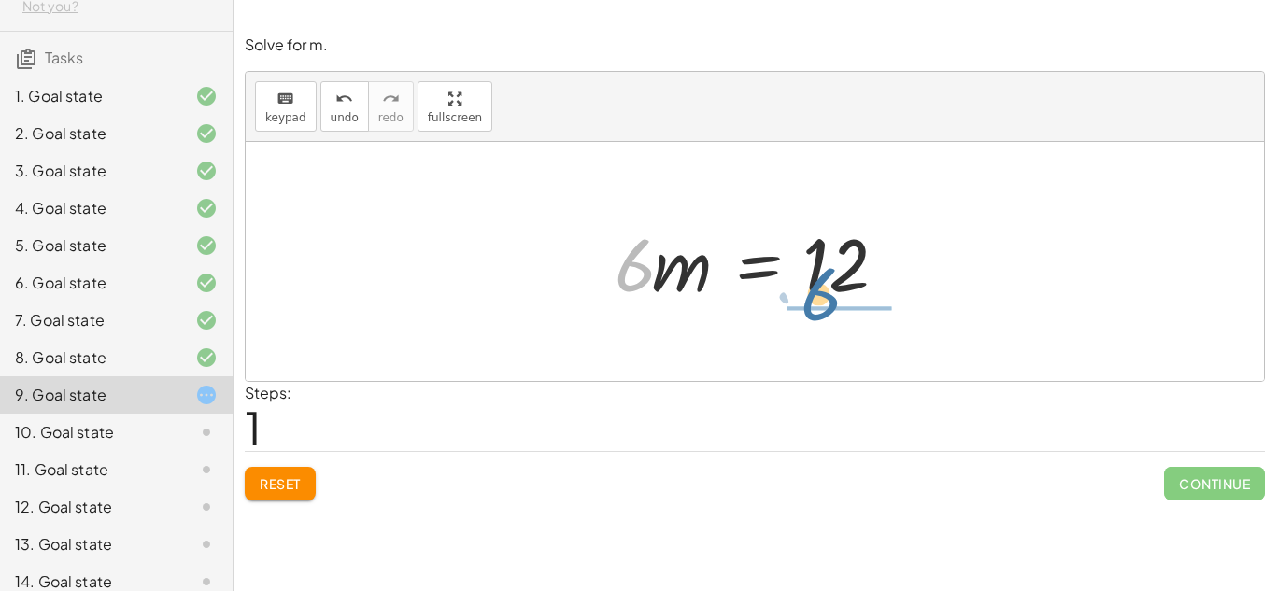
drag, startPoint x: 631, startPoint y: 278, endPoint x: 819, endPoint y: 309, distance: 190.5
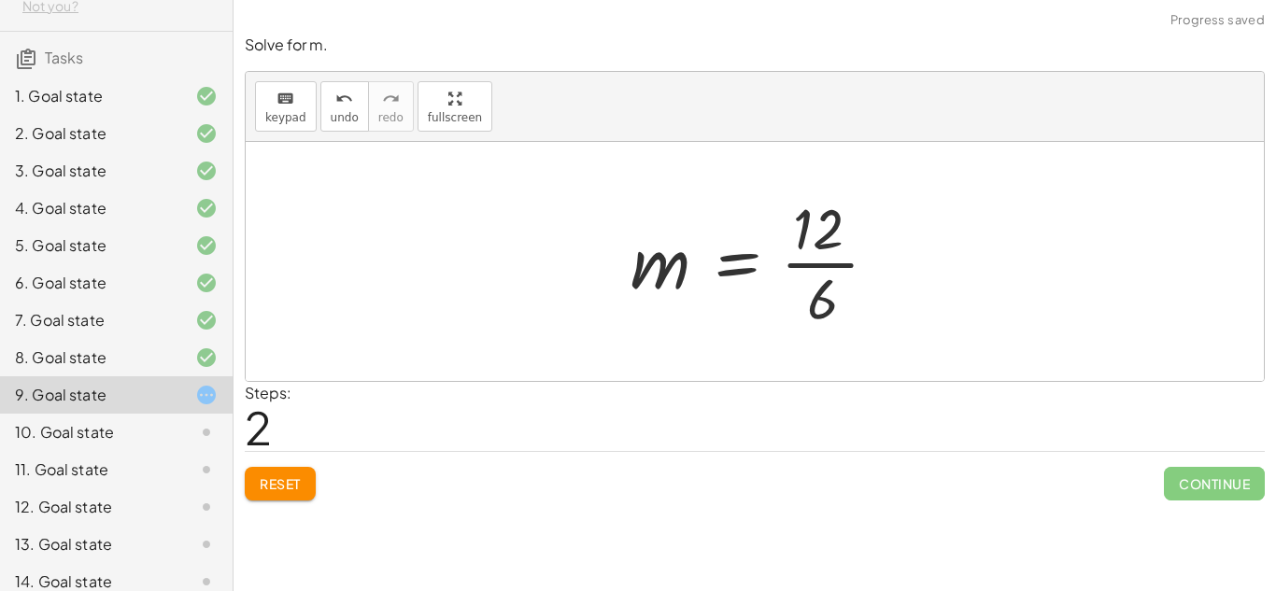
click at [809, 271] on div at bounding box center [762, 262] width 282 height 144
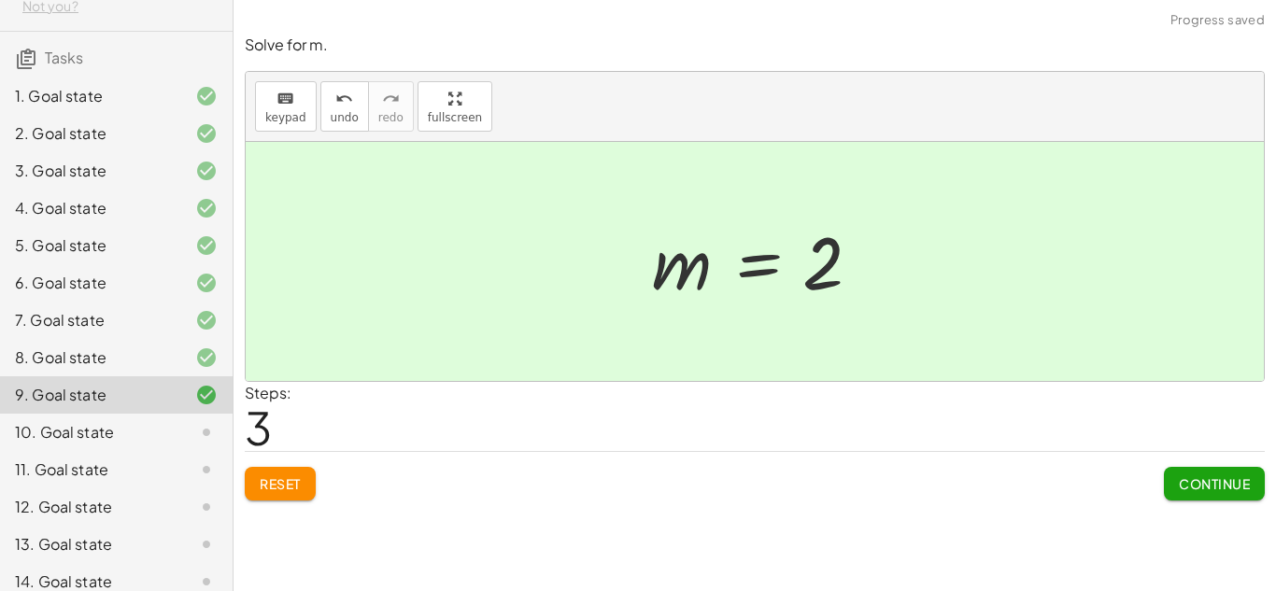
click at [66, 489] on div "10. Goal state" at bounding box center [116, 507] width 233 height 37
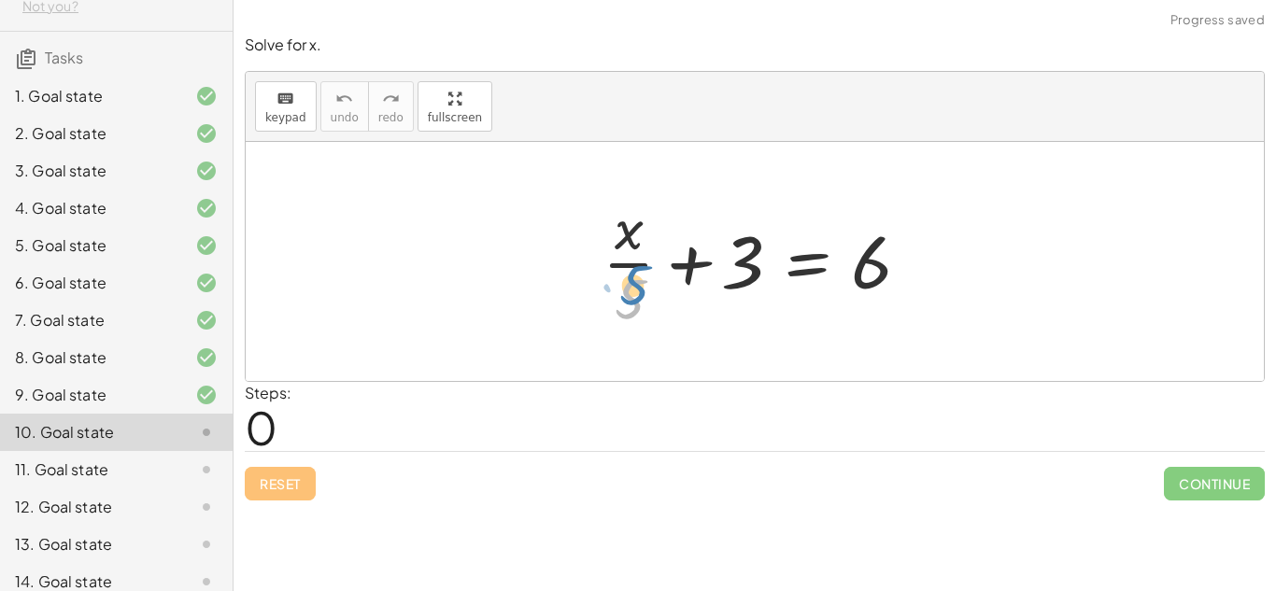
drag, startPoint x: 633, startPoint y: 286, endPoint x: 647, endPoint y: 279, distance: 15.5
click at [647, 279] on div at bounding box center [761, 262] width 337 height 144
click at [635, 275] on div at bounding box center [761, 262] width 337 height 144
drag, startPoint x: 749, startPoint y: 264, endPoint x: 758, endPoint y: 286, distance: 23.1
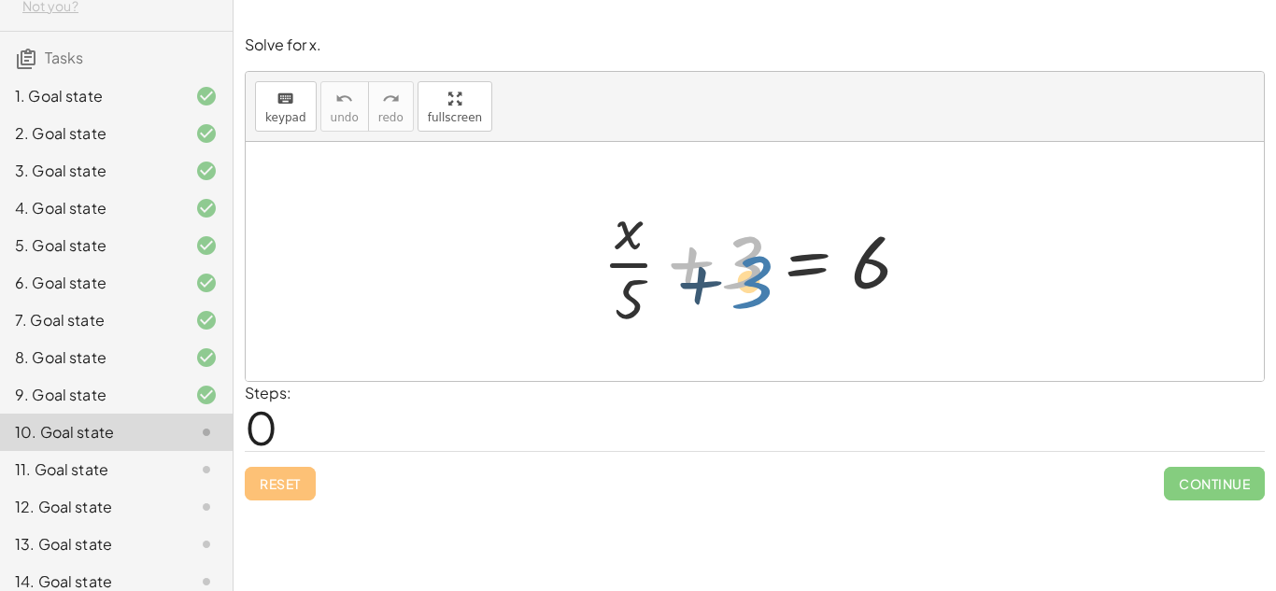
click at [758, 286] on div at bounding box center [761, 262] width 337 height 144
click at [47, 405] on div "9. Goal state" at bounding box center [90, 395] width 150 height 22
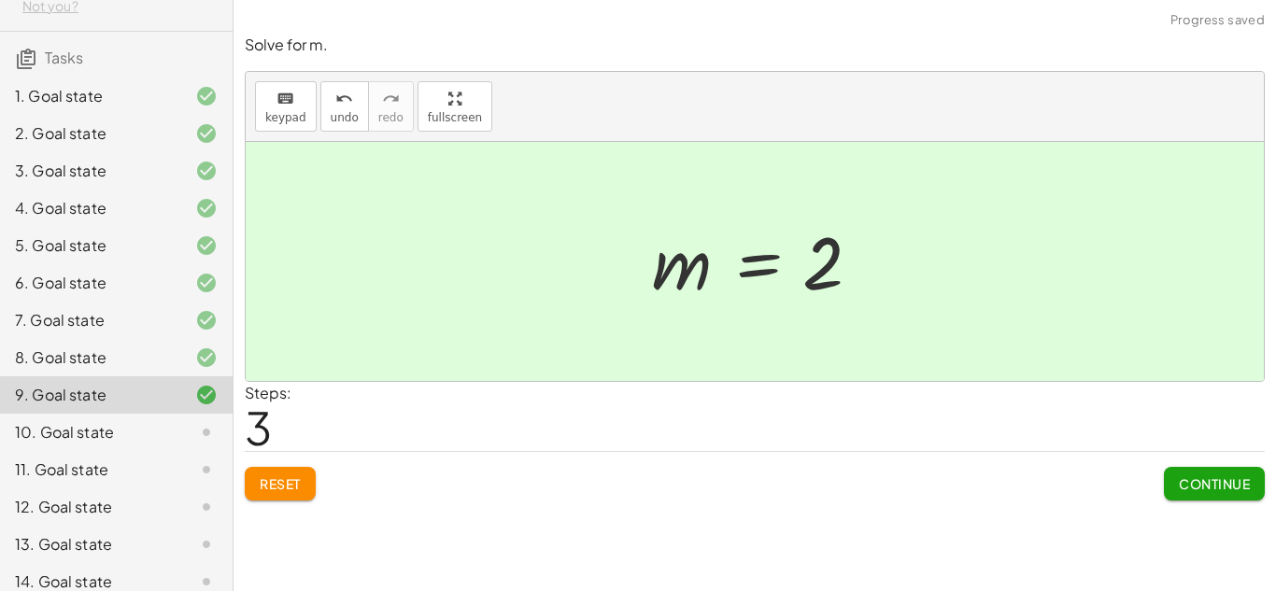
click at [37, 353] on div "8. Goal state" at bounding box center [90, 358] width 150 height 22
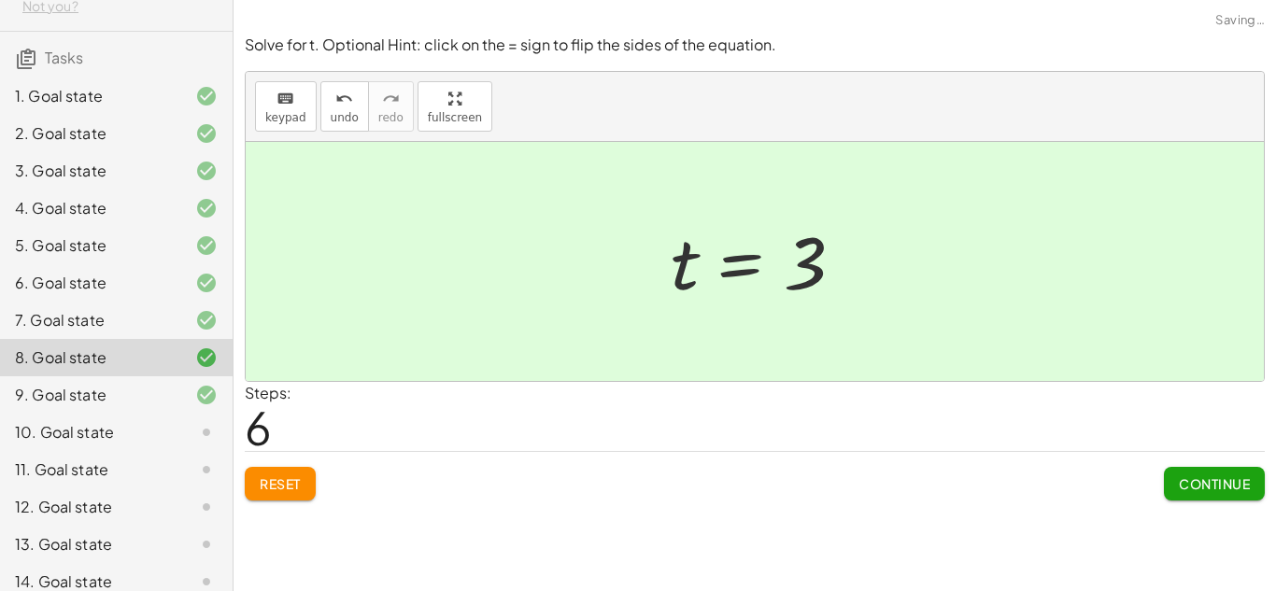
click at [9, 377] on div "7. Goal state" at bounding box center [116, 395] width 233 height 37
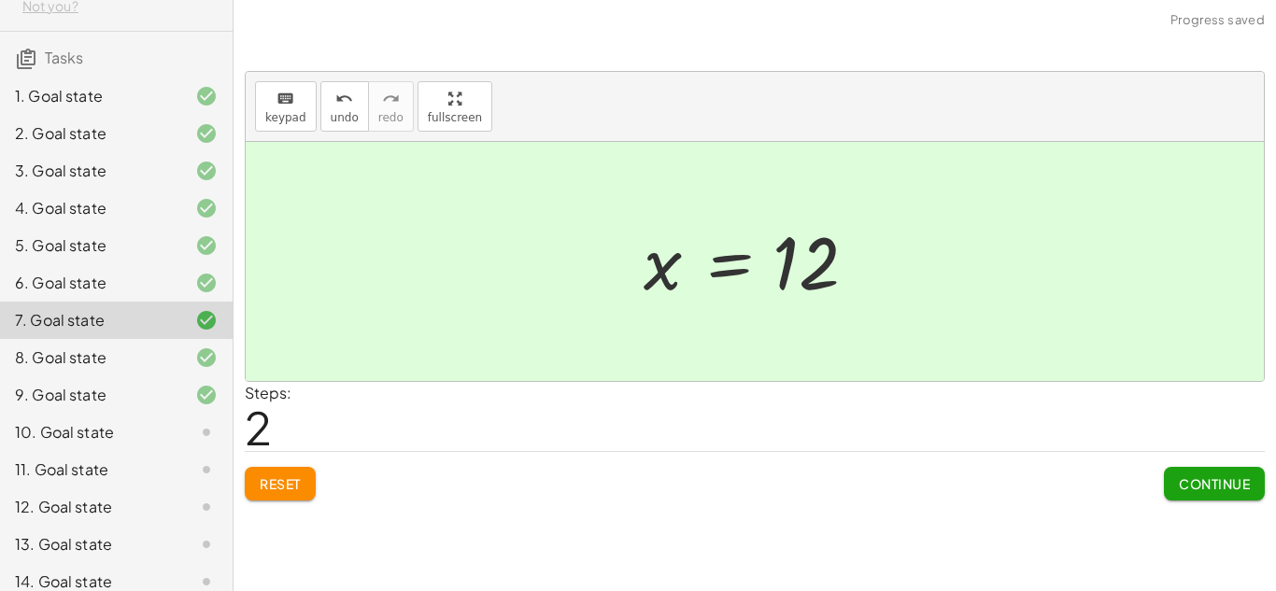
click at [4, 339] on div "6. Goal state" at bounding box center [116, 357] width 233 height 37
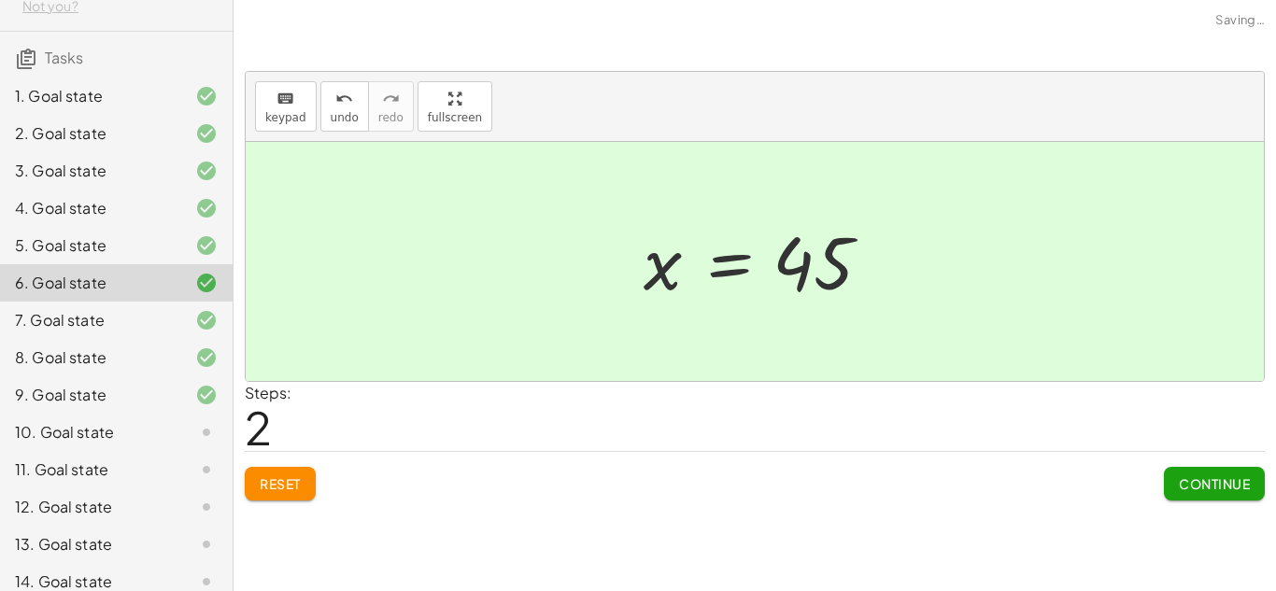
click at [7, 302] on div "5. Goal state" at bounding box center [116, 320] width 233 height 37
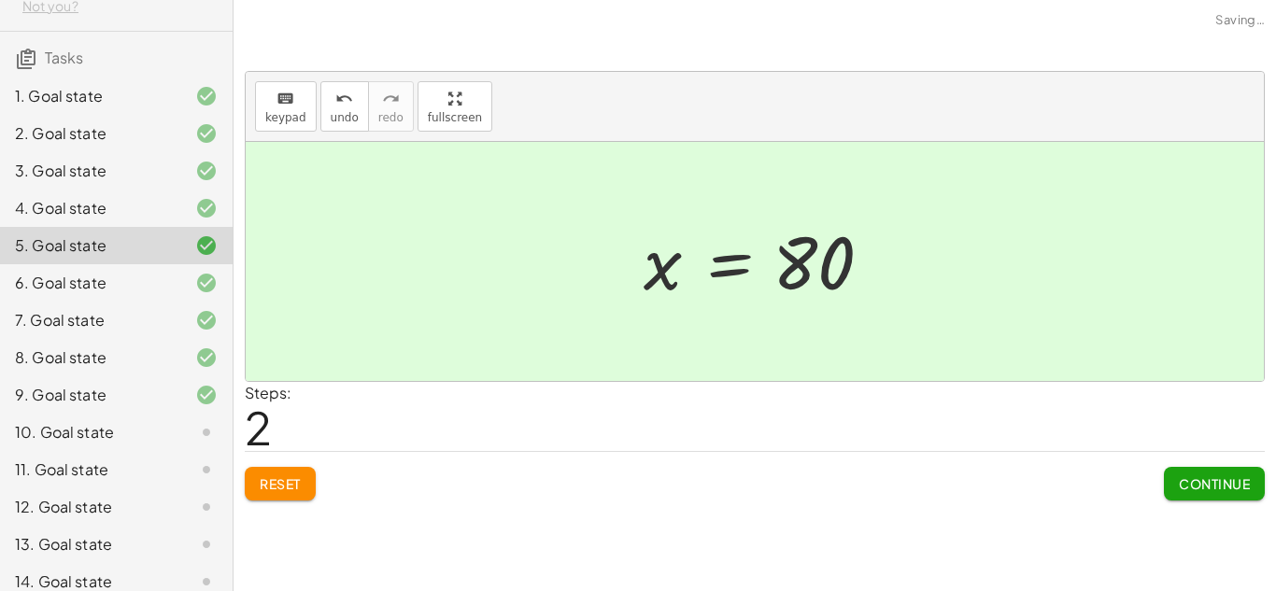
click at [1, 264] on div "4. Goal state" at bounding box center [116, 282] width 233 height 37
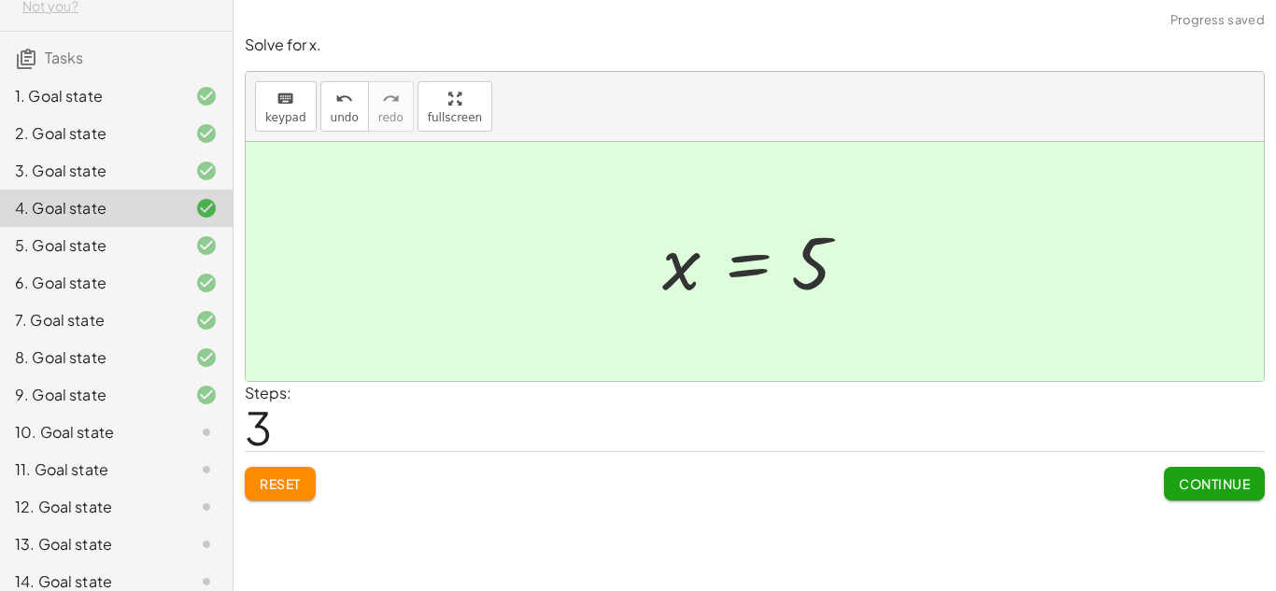
click at [0, 190] on div "2. Goal state" at bounding box center [116, 208] width 233 height 37
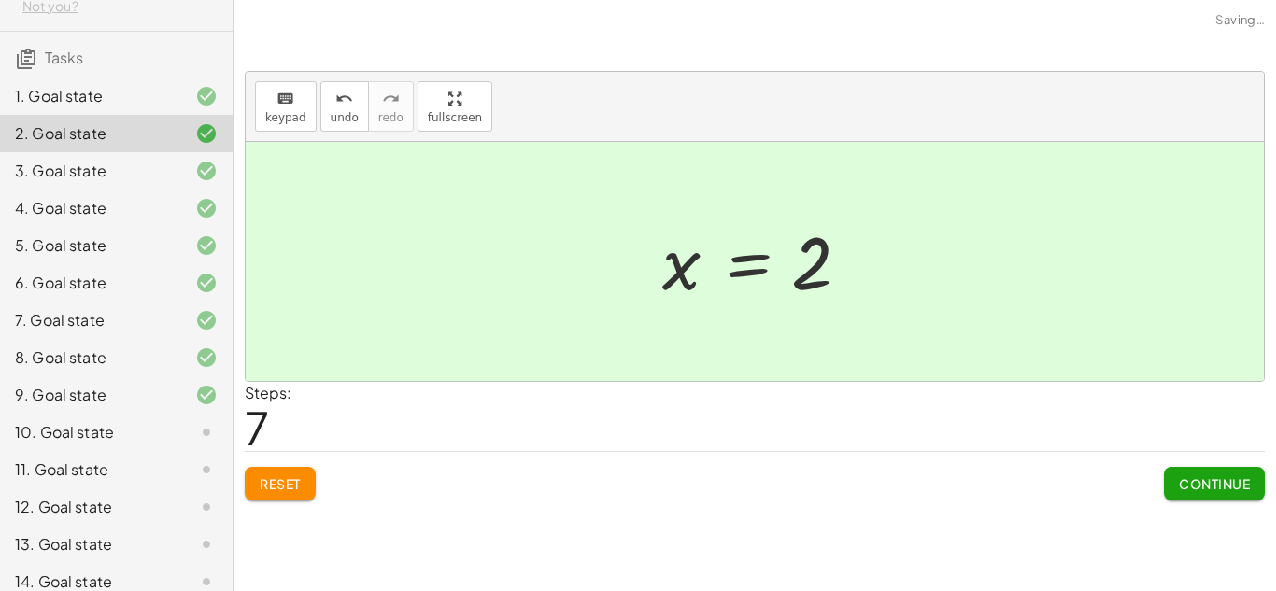
click at [25, 178] on div "3. Goal state" at bounding box center [90, 171] width 150 height 22
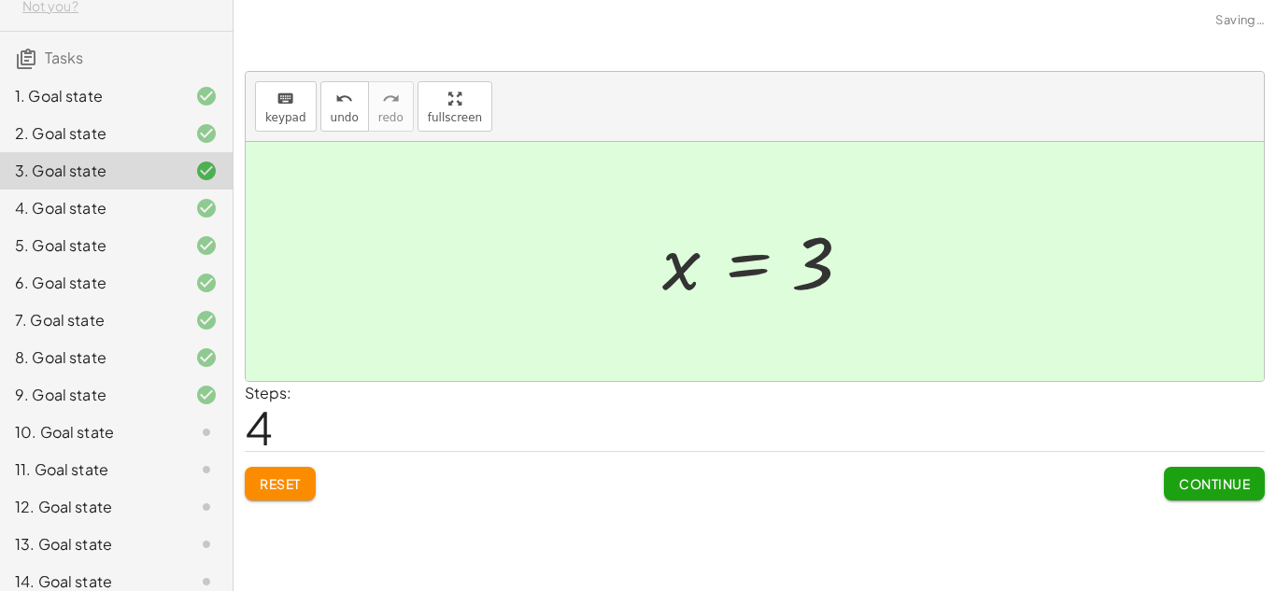
click at [107, 432] on div "10. Goal state" at bounding box center [90, 432] width 150 height 22
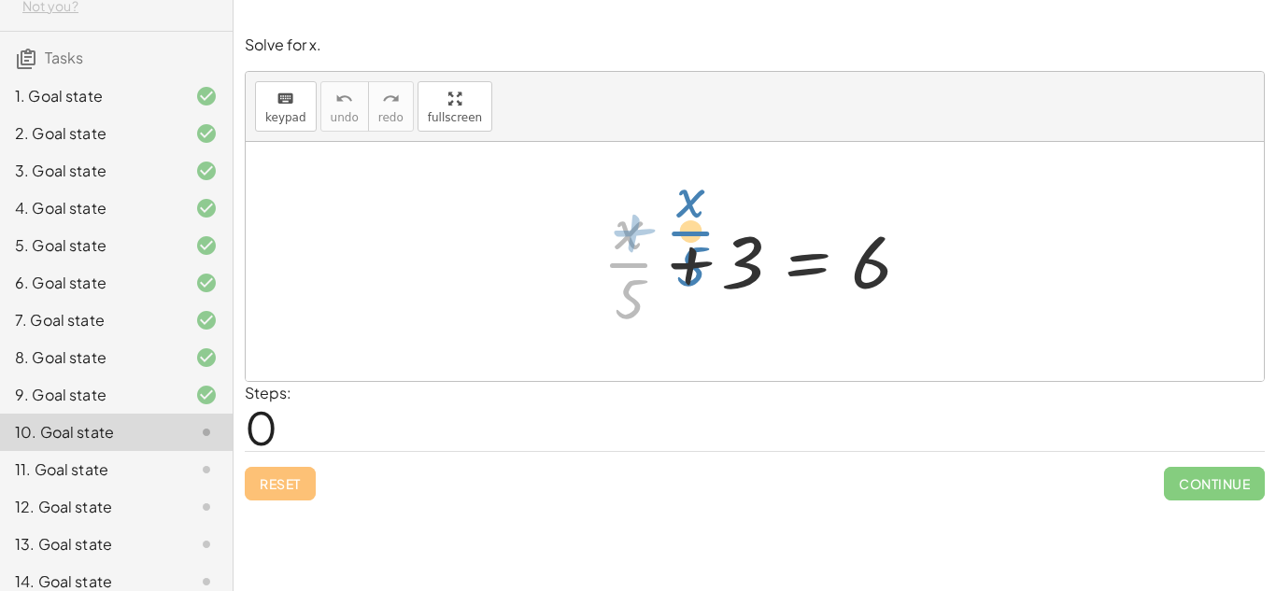
drag, startPoint x: 645, startPoint y: 279, endPoint x: 671, endPoint y: 255, distance: 35.7
click at [671, 255] on div at bounding box center [761, 262] width 337 height 144
click at [701, 252] on div at bounding box center [761, 262] width 337 height 144
click at [699, 259] on div at bounding box center [761, 262] width 337 height 144
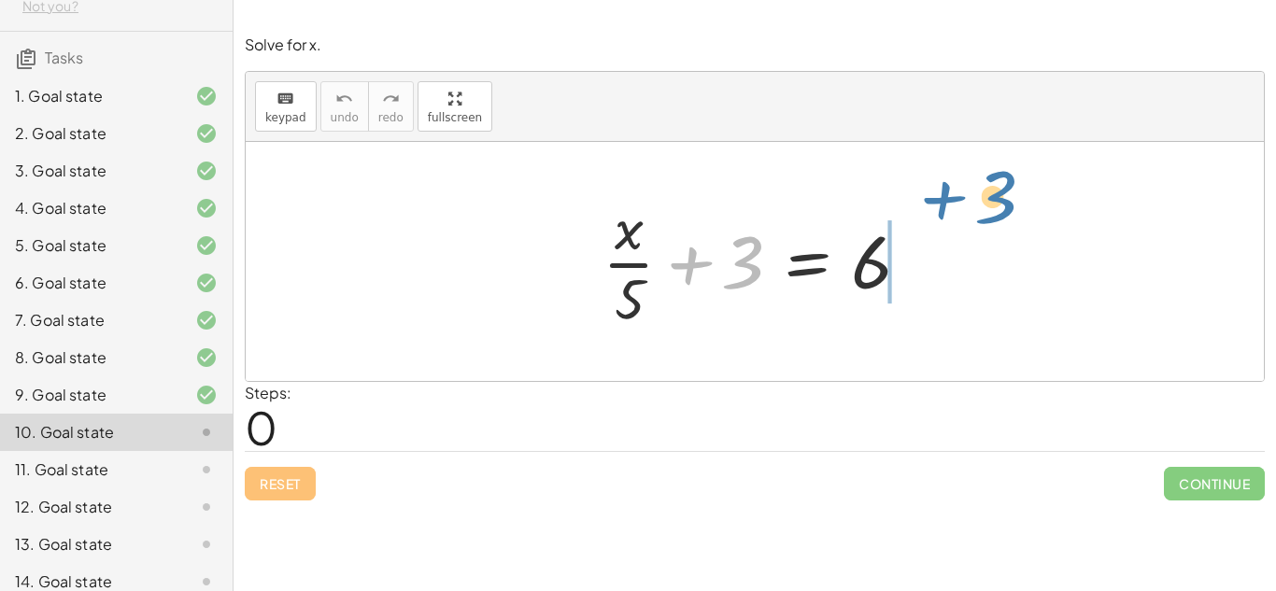
drag, startPoint x: 730, startPoint y: 275, endPoint x: 981, endPoint y: 221, distance: 257.1
click at [981, 221] on div "+ 3 + · x · 5 + 3 = 6" at bounding box center [755, 261] width 1018 height 239
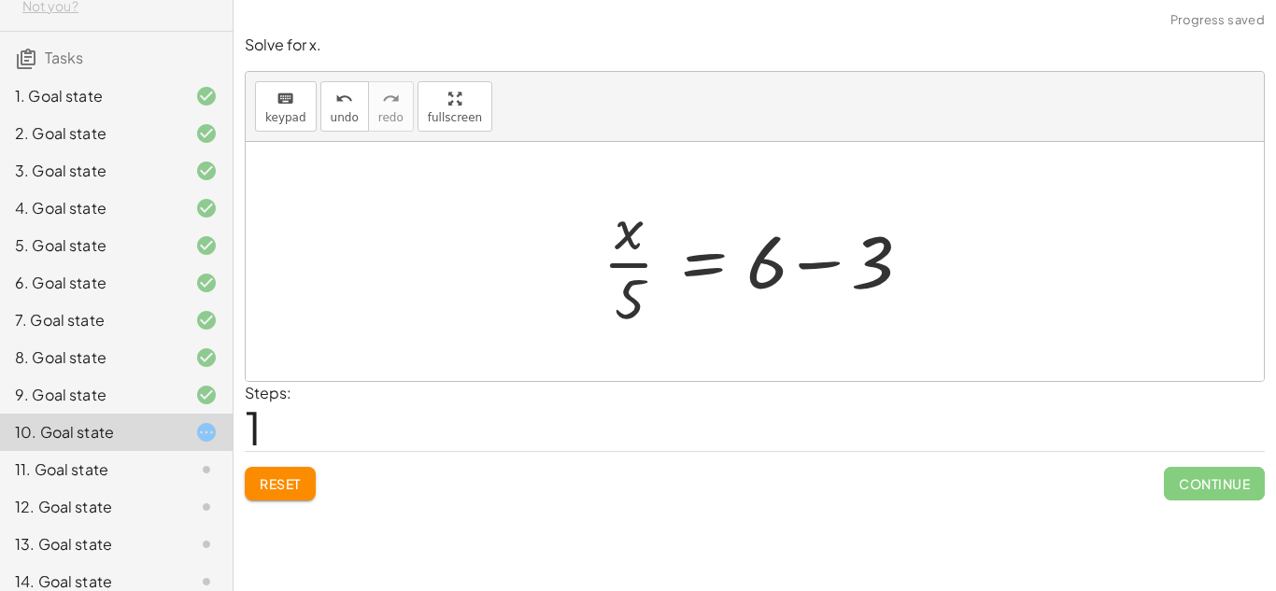
click at [830, 266] on div at bounding box center [761, 262] width 337 height 144
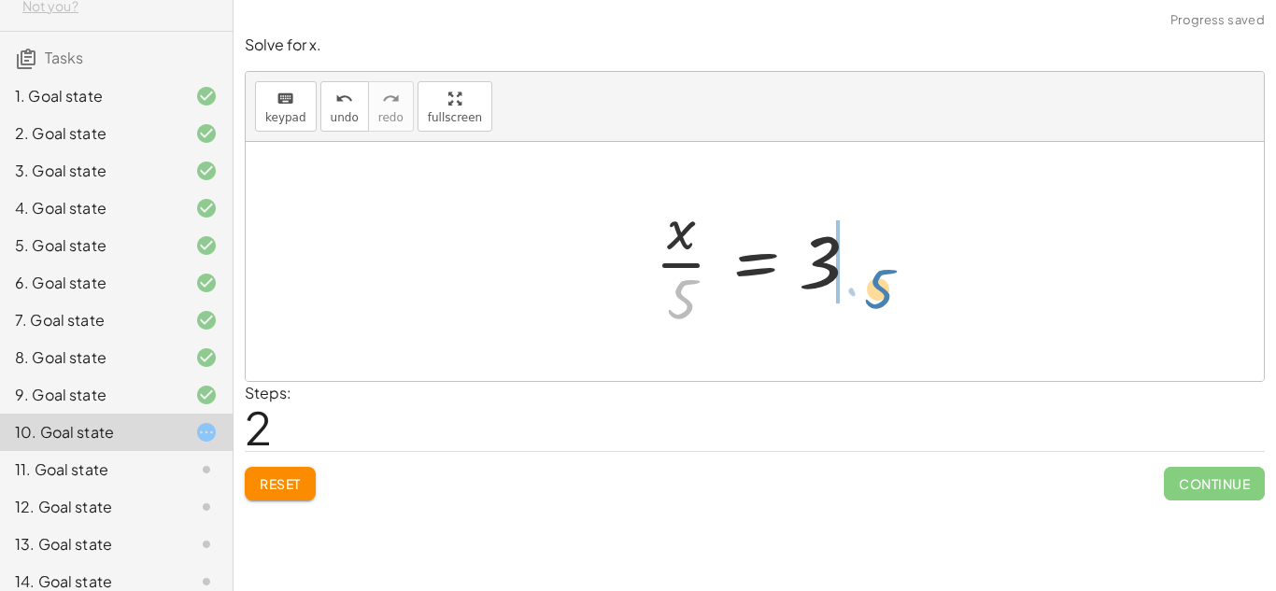
drag, startPoint x: 678, startPoint y: 307, endPoint x: 872, endPoint y: 285, distance: 194.7
click at [872, 285] on div at bounding box center [762, 262] width 233 height 144
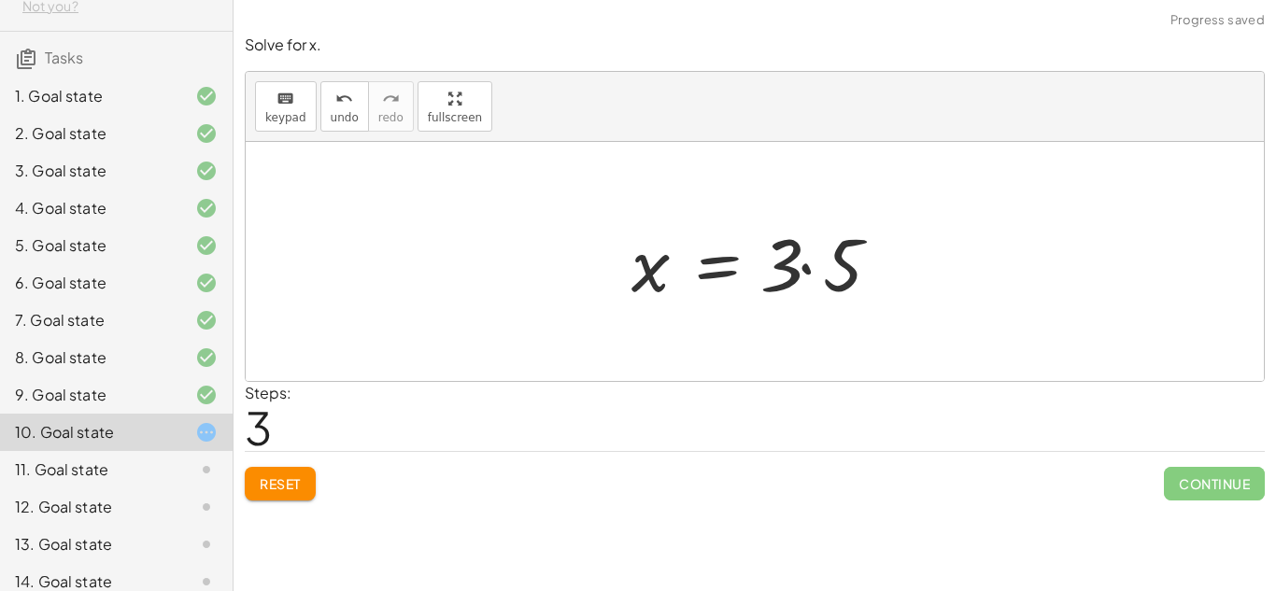
click at [820, 268] on div at bounding box center [762, 262] width 280 height 96
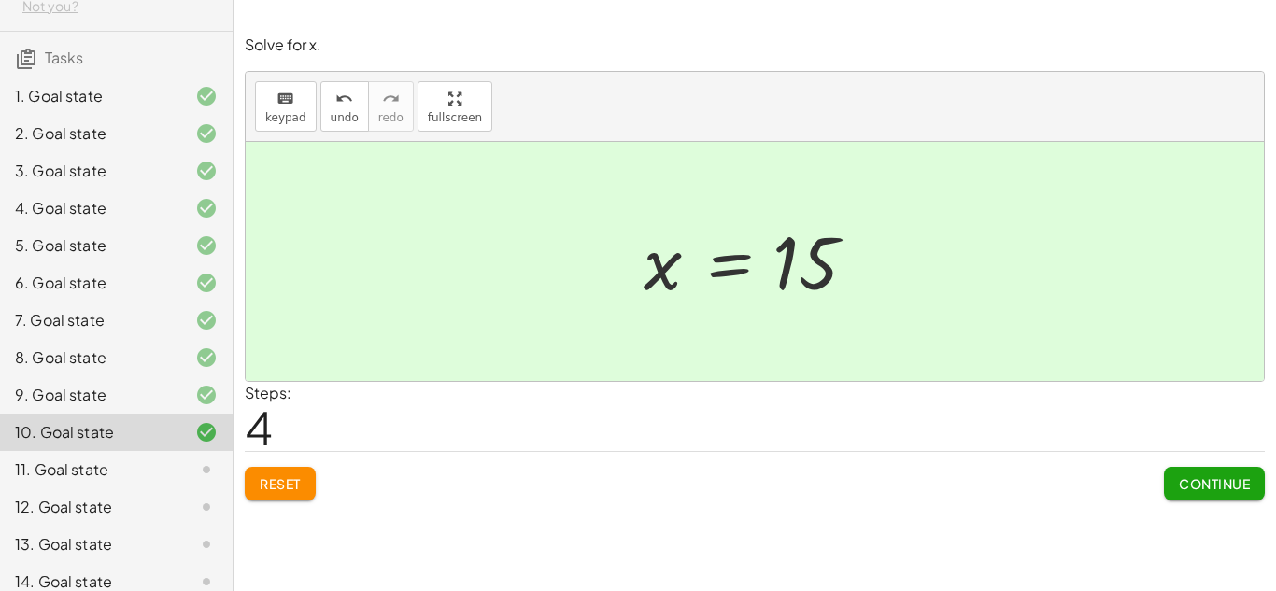
click at [113, 447] on div "10. Goal state" at bounding box center [116, 432] width 233 height 37
click at [118, 463] on div "11. Goal state" at bounding box center [90, 470] width 150 height 22
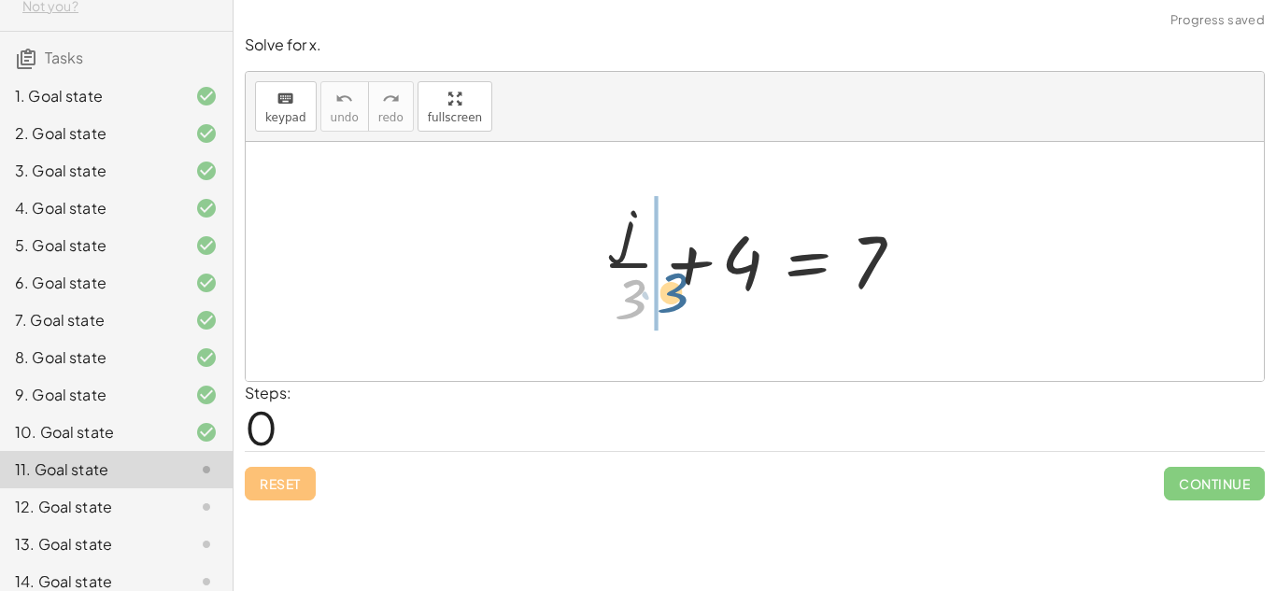
drag, startPoint x: 639, startPoint y: 296, endPoint x: 675, endPoint y: 286, distance: 37.0
click at [675, 286] on div at bounding box center [761, 262] width 337 height 144
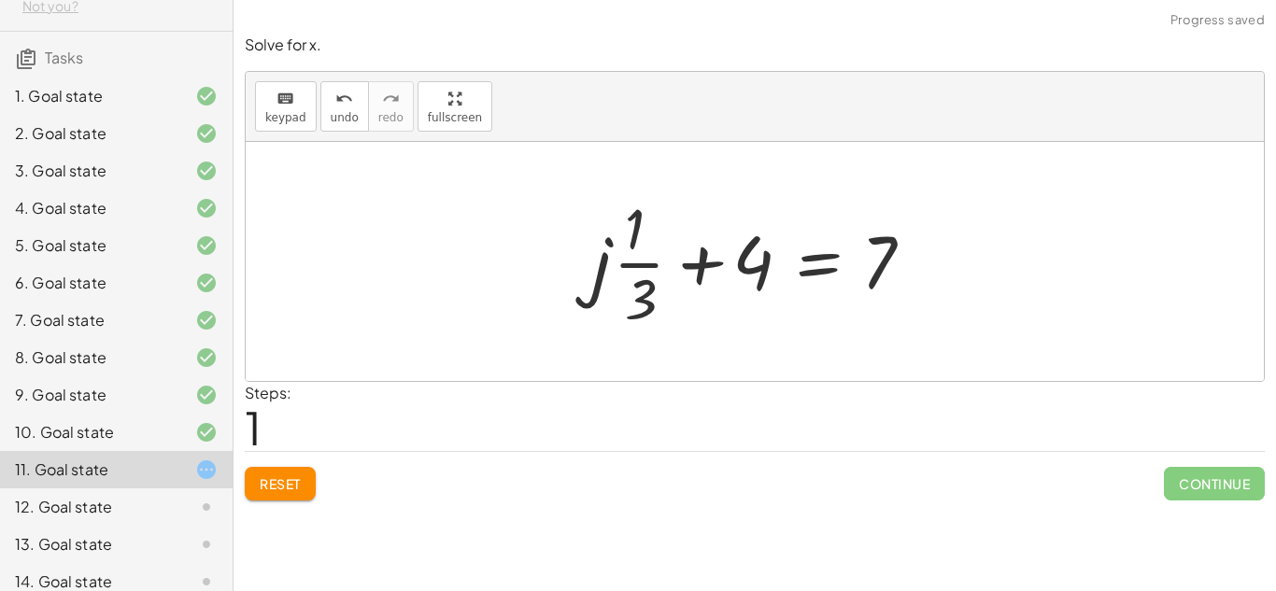
click at [311, 490] on button "Reset" at bounding box center [280, 484] width 71 height 34
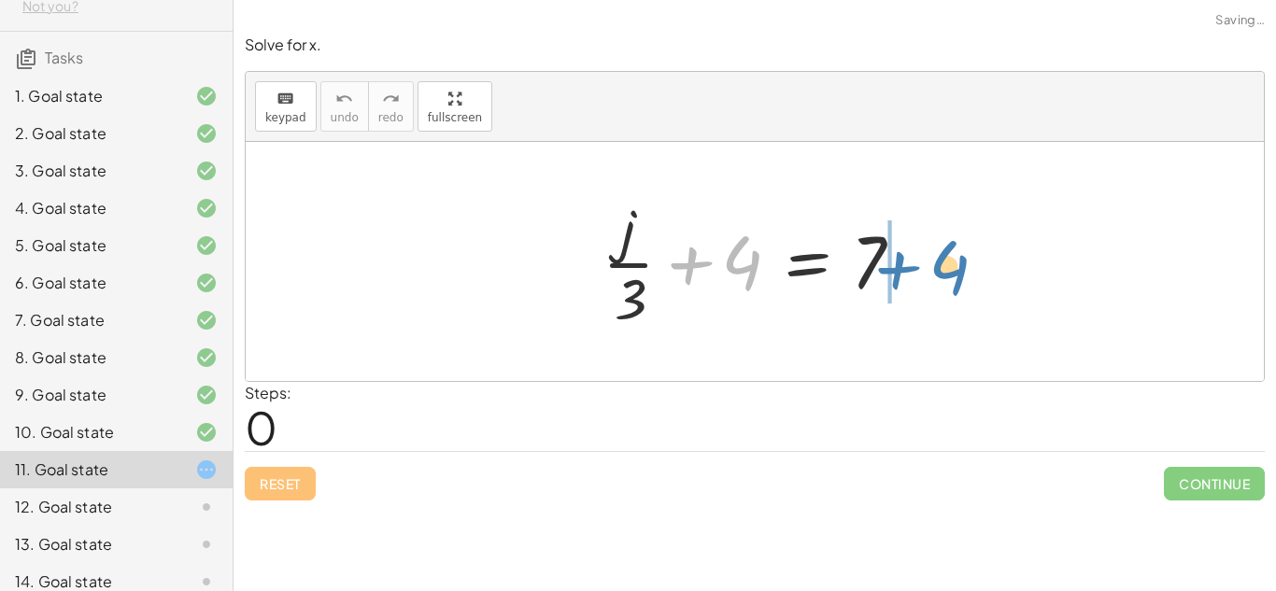
drag, startPoint x: 743, startPoint y: 268, endPoint x: 951, endPoint y: 273, distance: 208.4
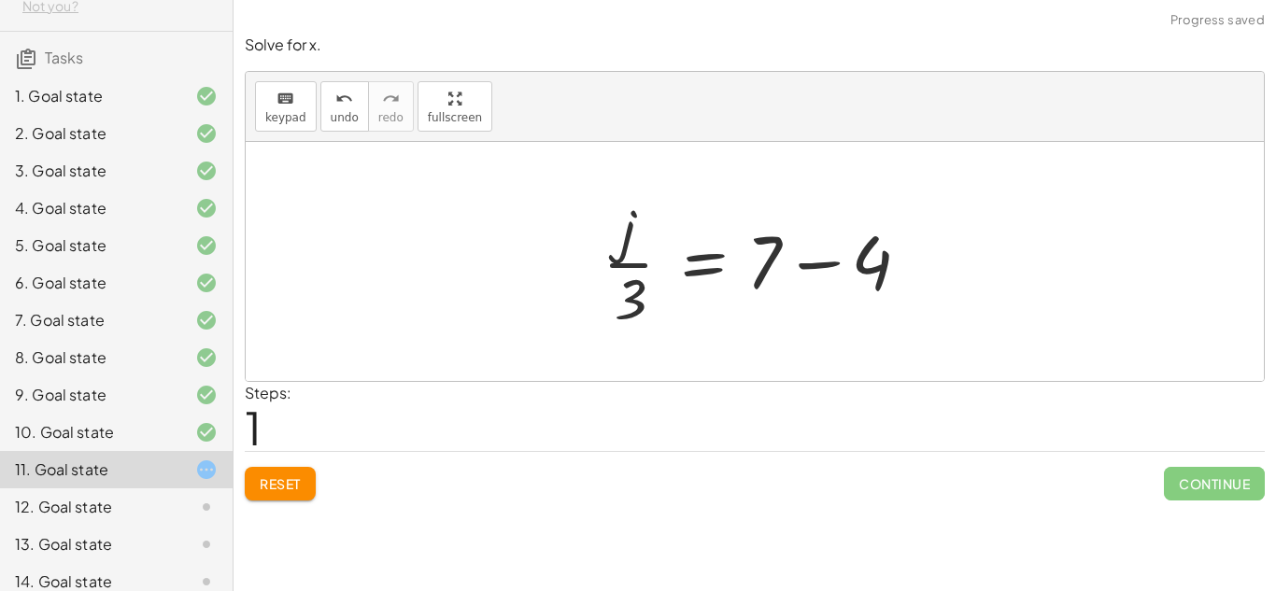
click at [801, 271] on div at bounding box center [761, 262] width 337 height 144
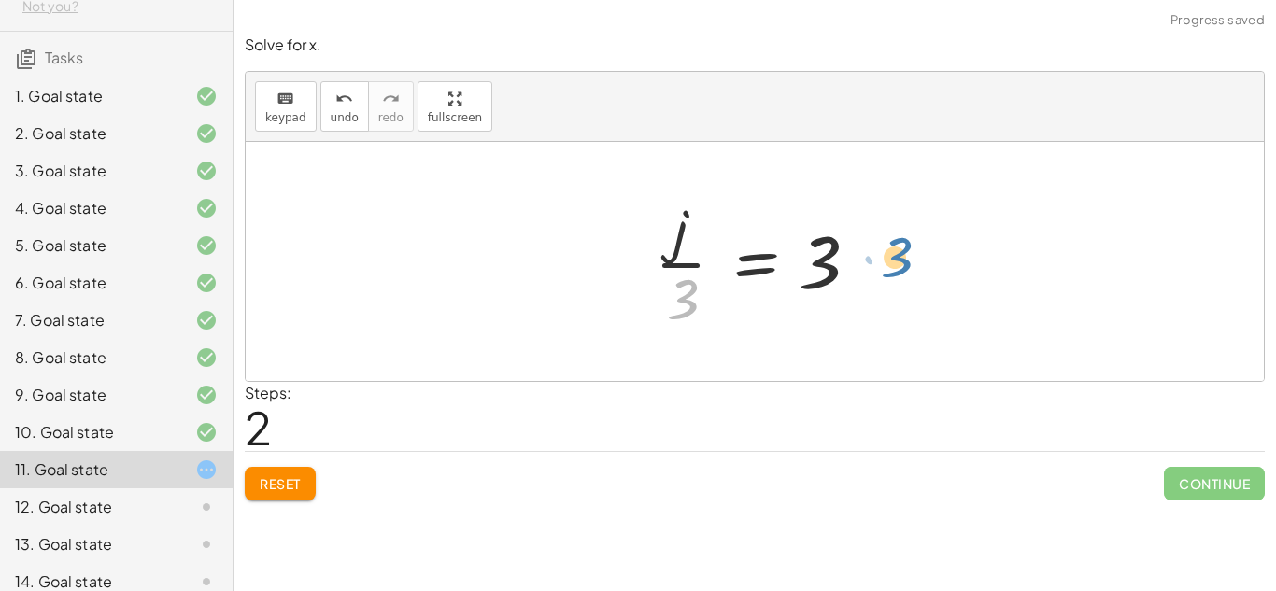
drag, startPoint x: 643, startPoint y: 305, endPoint x: 848, endPoint y: 263, distance: 209.8
click at [848, 263] on div at bounding box center [762, 262] width 233 height 144
drag, startPoint x: 676, startPoint y: 314, endPoint x: 863, endPoint y: 279, distance: 190.0
click at [863, 279] on div at bounding box center [762, 262] width 233 height 144
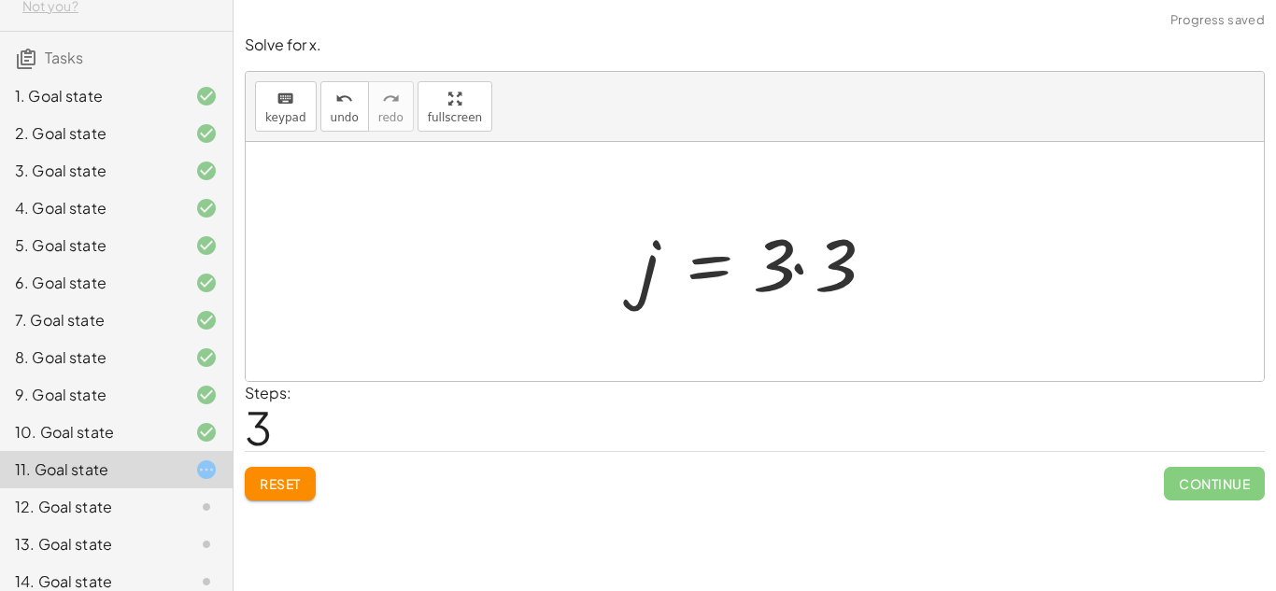
click at [842, 266] on div at bounding box center [762, 262] width 263 height 96
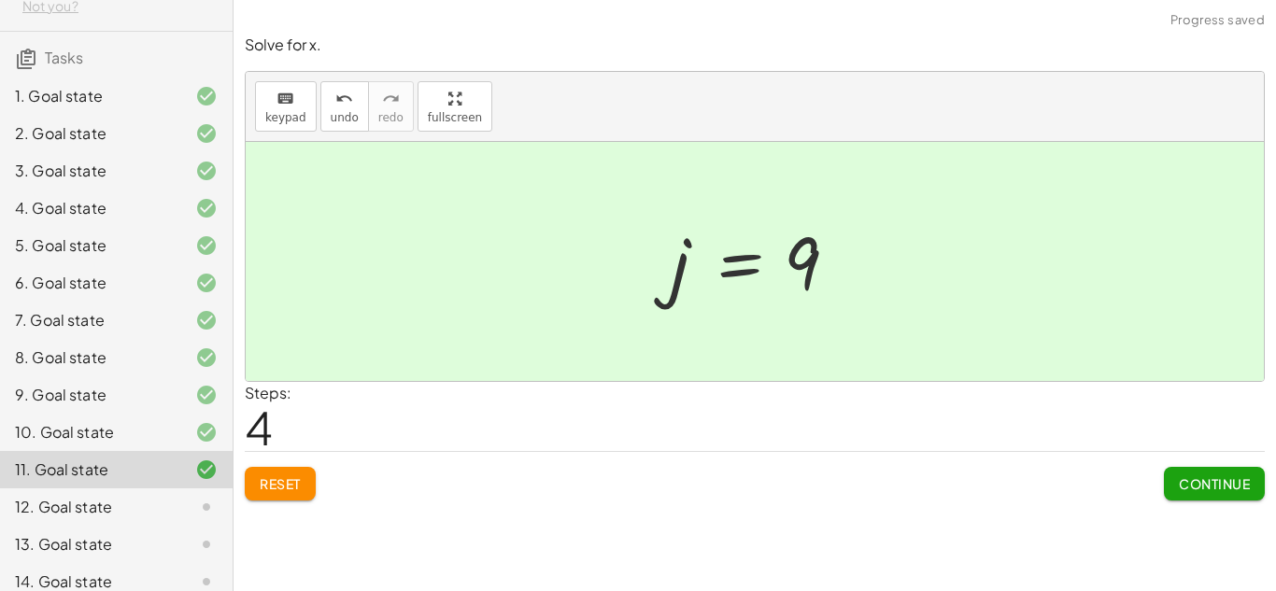
click at [117, 563] on div "12. Goal state" at bounding box center [116, 581] width 233 height 37
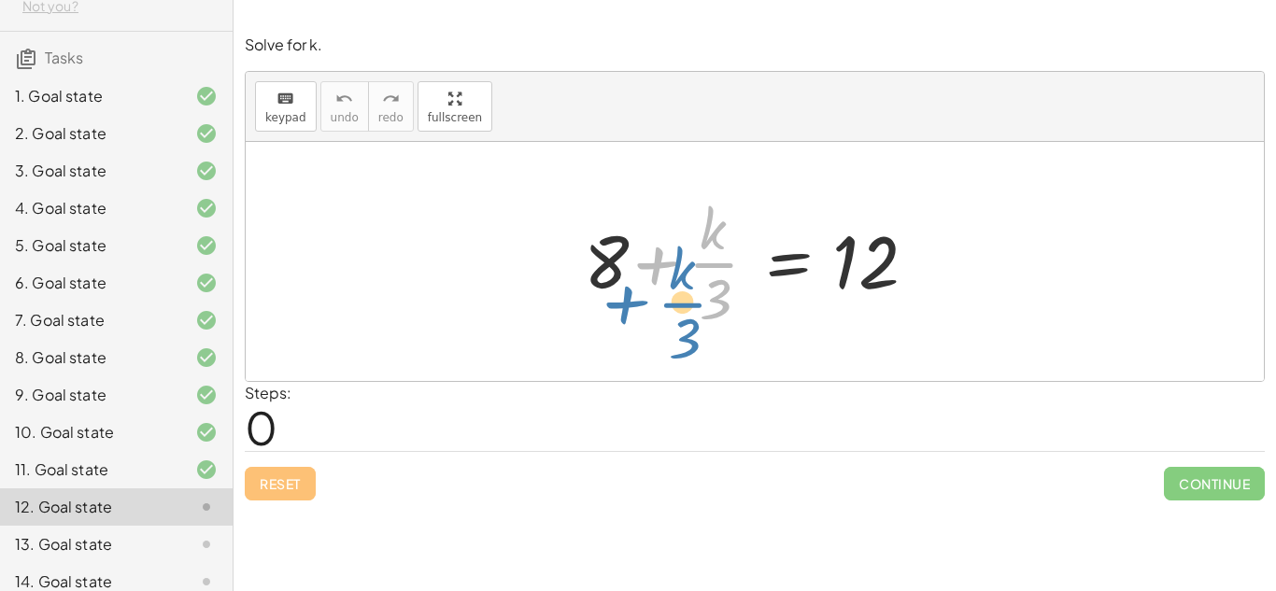
drag, startPoint x: 622, startPoint y: 284, endPoint x: 589, endPoint y: 321, distance: 50.3
click at [589, 321] on div at bounding box center [762, 262] width 375 height 144
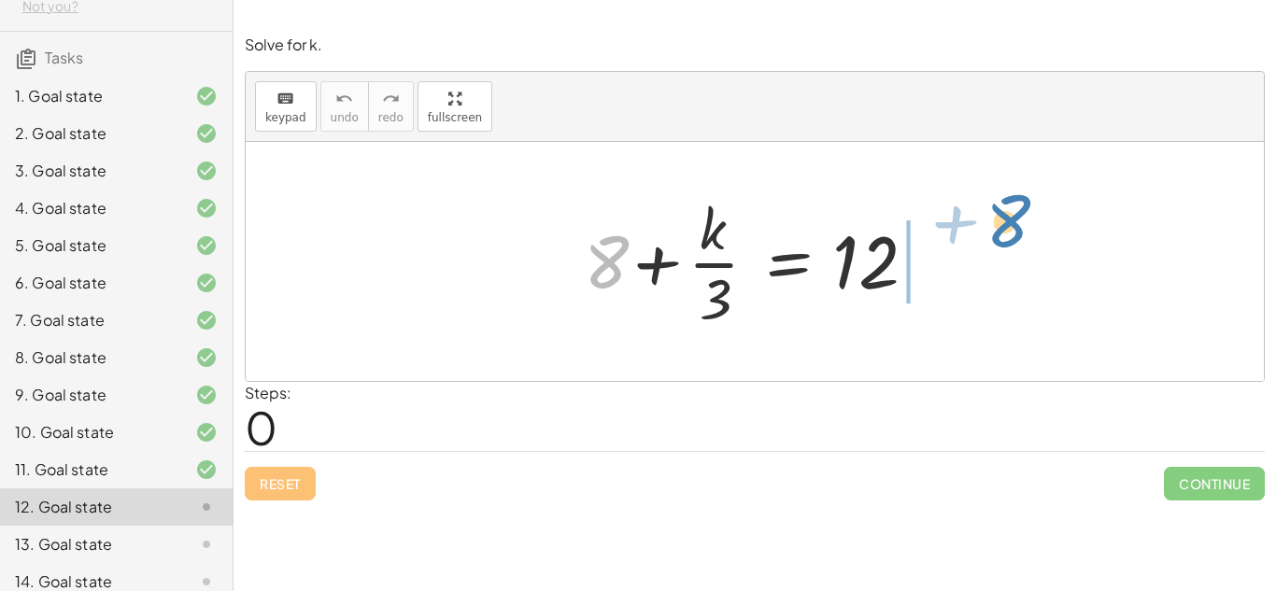
drag, startPoint x: 601, startPoint y: 270, endPoint x: 996, endPoint y: 243, distance: 396.2
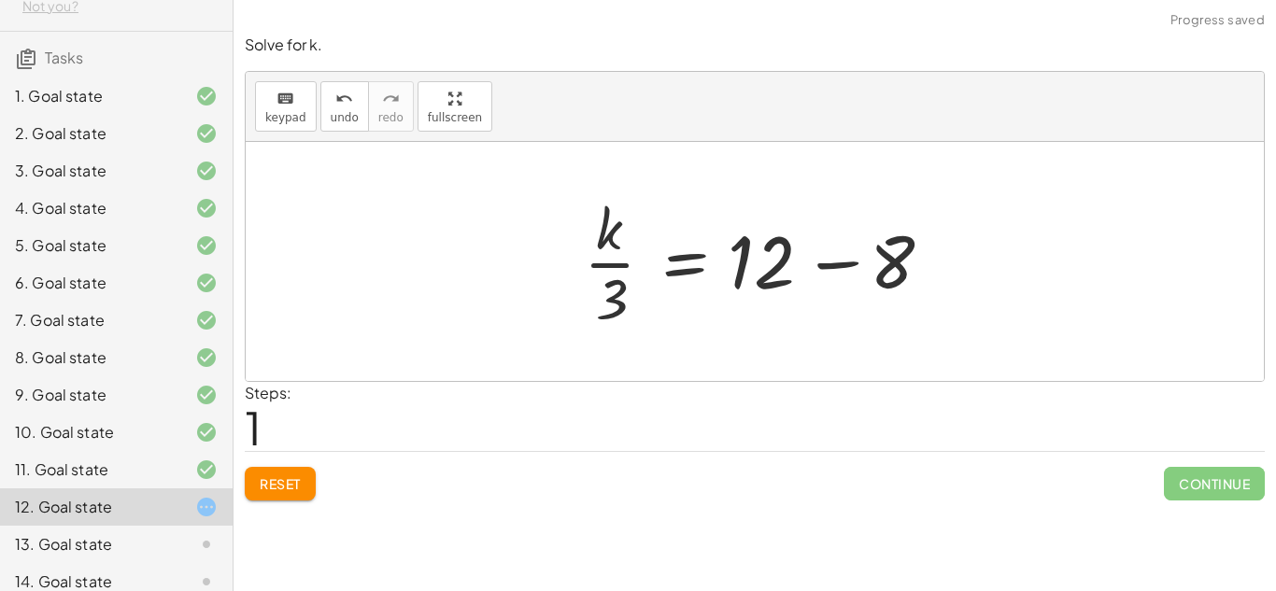
click at [833, 262] on div at bounding box center [762, 262] width 375 height 144
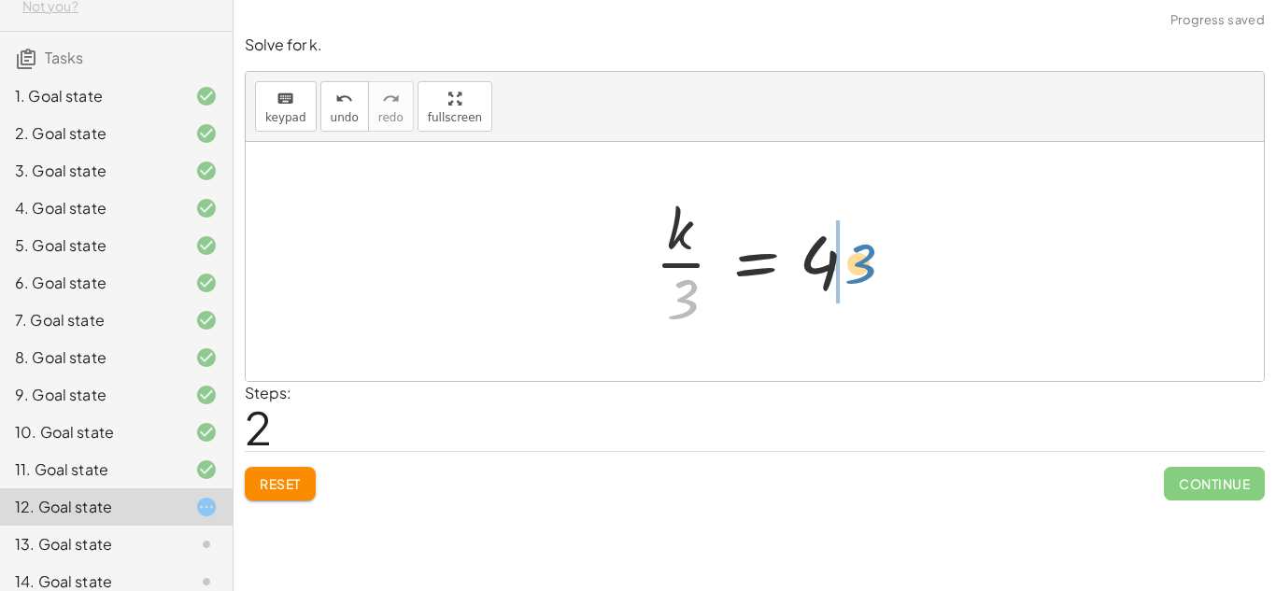
drag, startPoint x: 693, startPoint y: 312, endPoint x: 869, endPoint y: 278, distance: 179.0
click at [869, 278] on div at bounding box center [762, 262] width 233 height 144
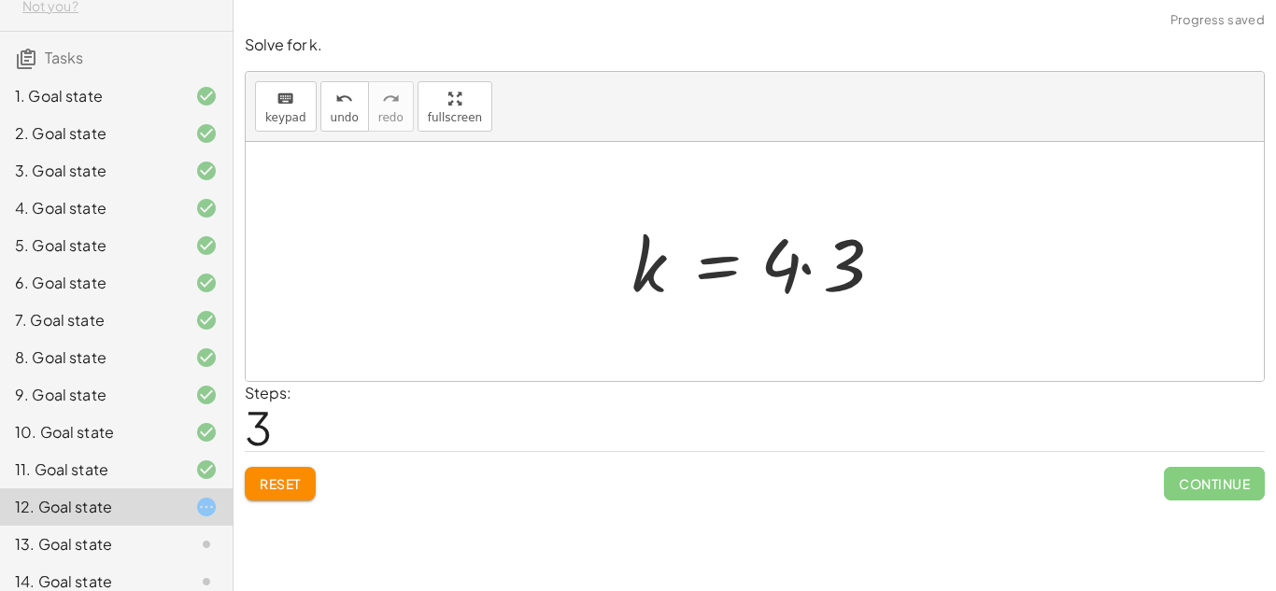
click at [812, 269] on div at bounding box center [762, 262] width 280 height 96
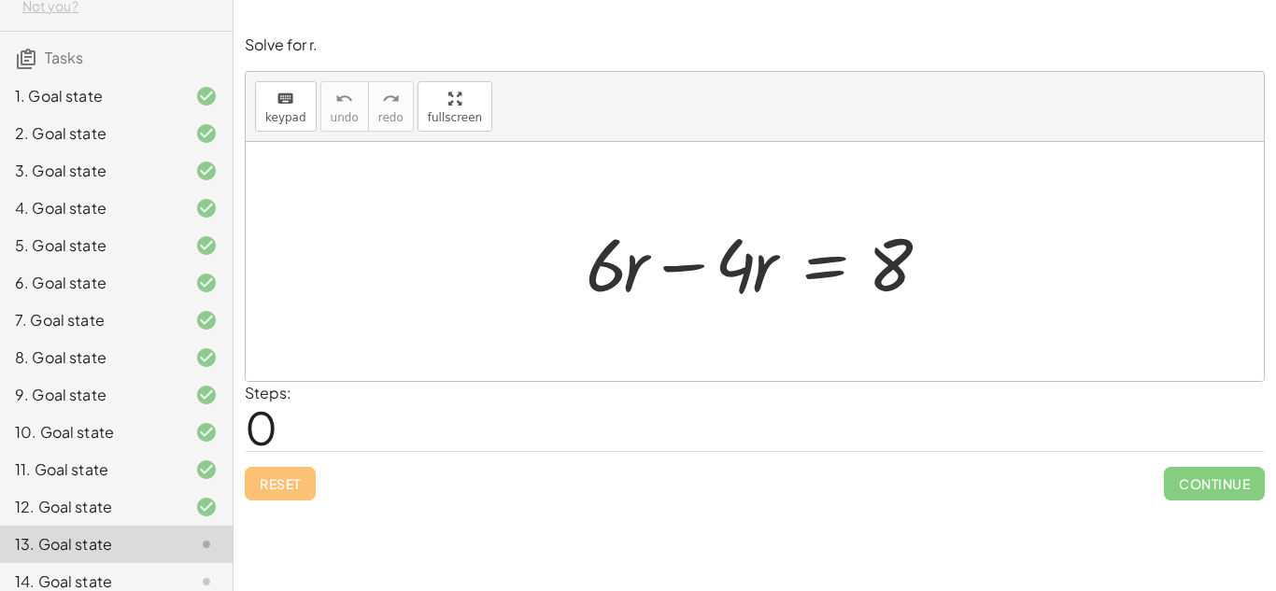
click at [683, 270] on div at bounding box center [762, 262] width 371 height 96
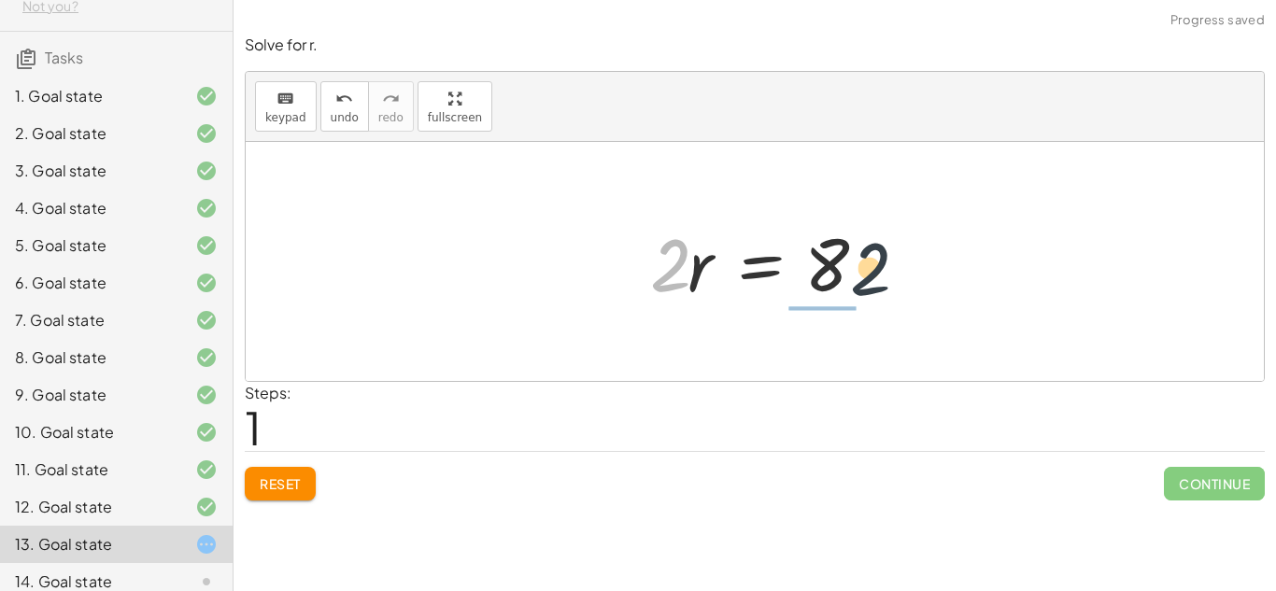
drag, startPoint x: 675, startPoint y: 252, endPoint x: 894, endPoint y: 251, distance: 219.6
click at [894, 251] on div "+ · 6 · r − · 4 · r = 8 · 2 · r = 8 · 2" at bounding box center [755, 261] width 1018 height 239
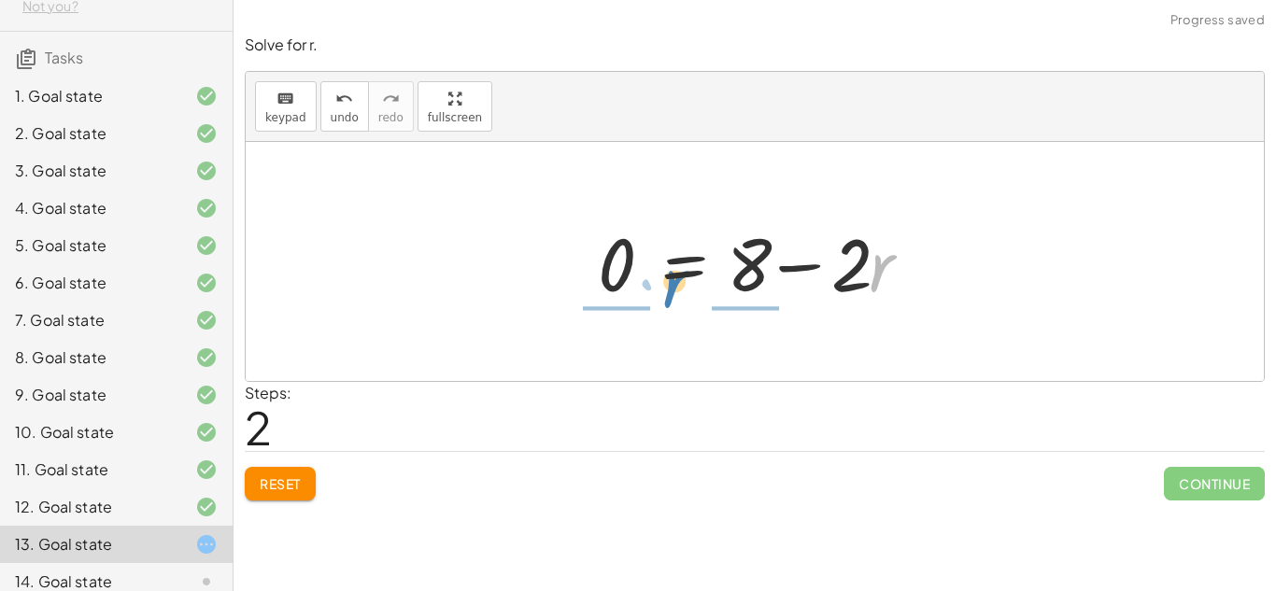
drag, startPoint x: 883, startPoint y: 254, endPoint x: 654, endPoint y: 251, distance: 228.9
click at [654, 251] on div at bounding box center [762, 262] width 347 height 96
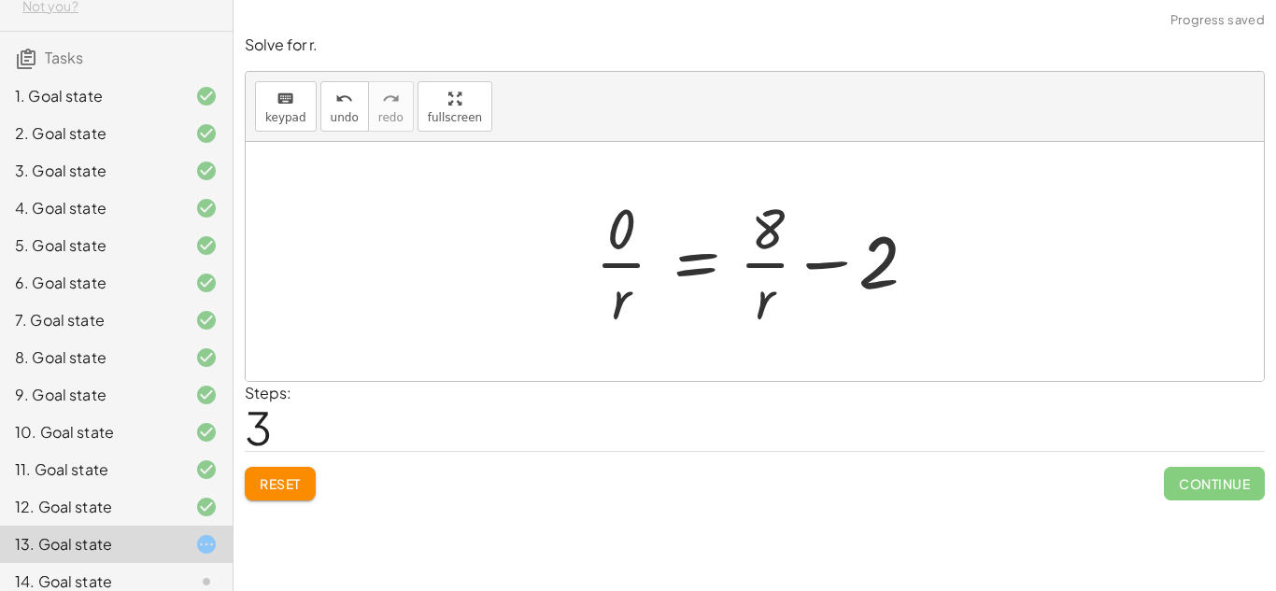
click at [260, 492] on button "Reset" at bounding box center [280, 484] width 71 height 34
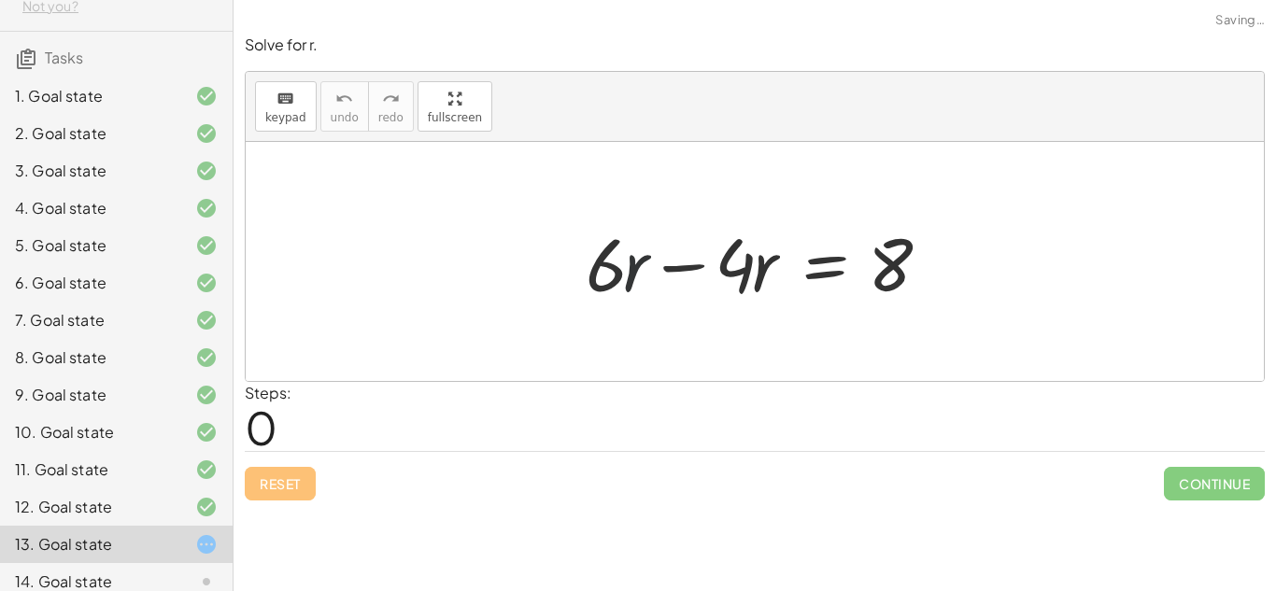
click at [628, 265] on div at bounding box center [762, 262] width 371 height 96
click at [671, 268] on div at bounding box center [762, 262] width 371 height 96
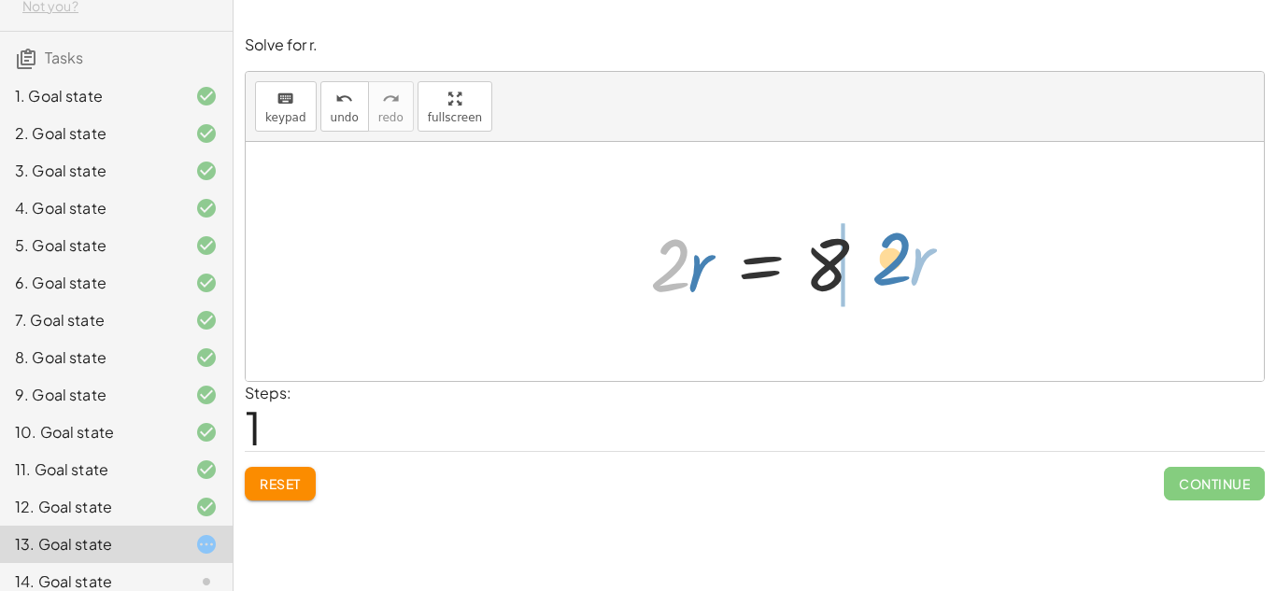
drag, startPoint x: 673, startPoint y: 249, endPoint x: 894, endPoint y: 243, distance: 221.5
click at [894, 243] on div "+ · 6 · r − · 4 · r = 8 · 2 · r · r = 8 · 2" at bounding box center [755, 261] width 1018 height 239
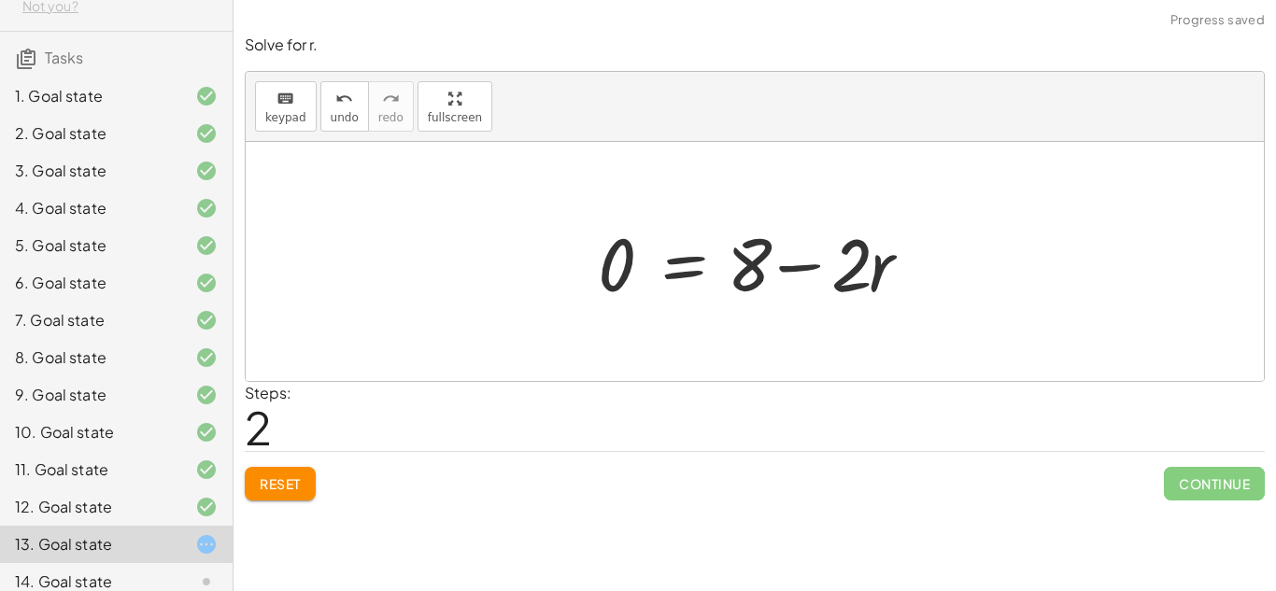
click at [294, 468] on button "Reset" at bounding box center [280, 484] width 71 height 34
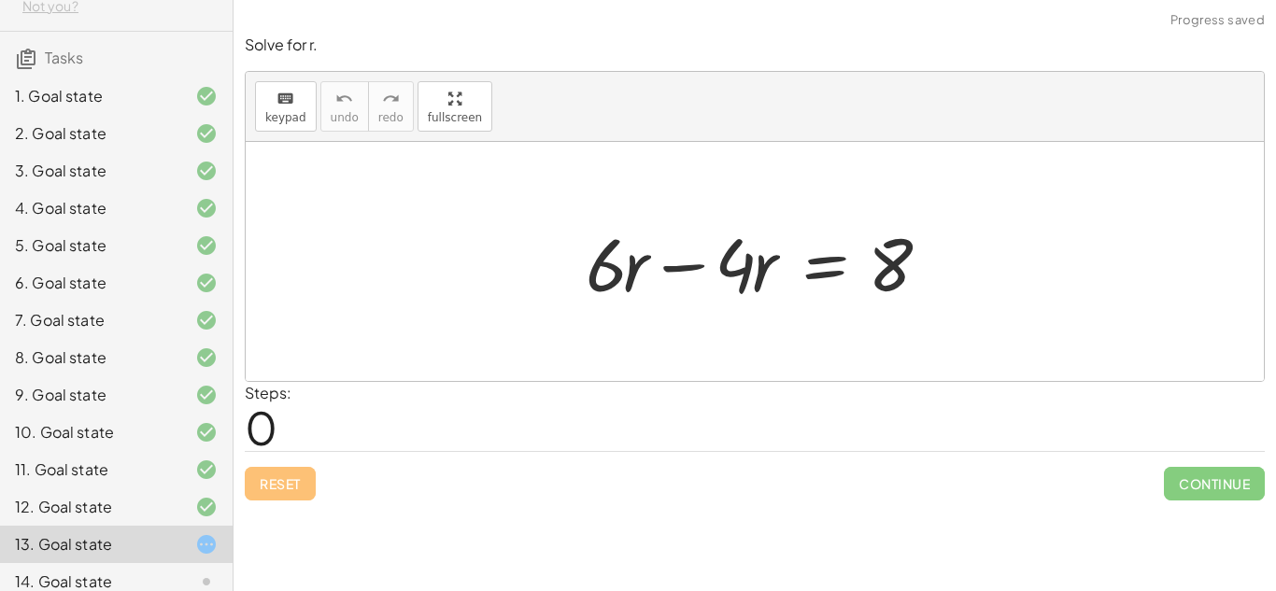
click at [605, 274] on div at bounding box center [762, 262] width 371 height 96
click at [685, 271] on div at bounding box center [762, 262] width 371 height 96
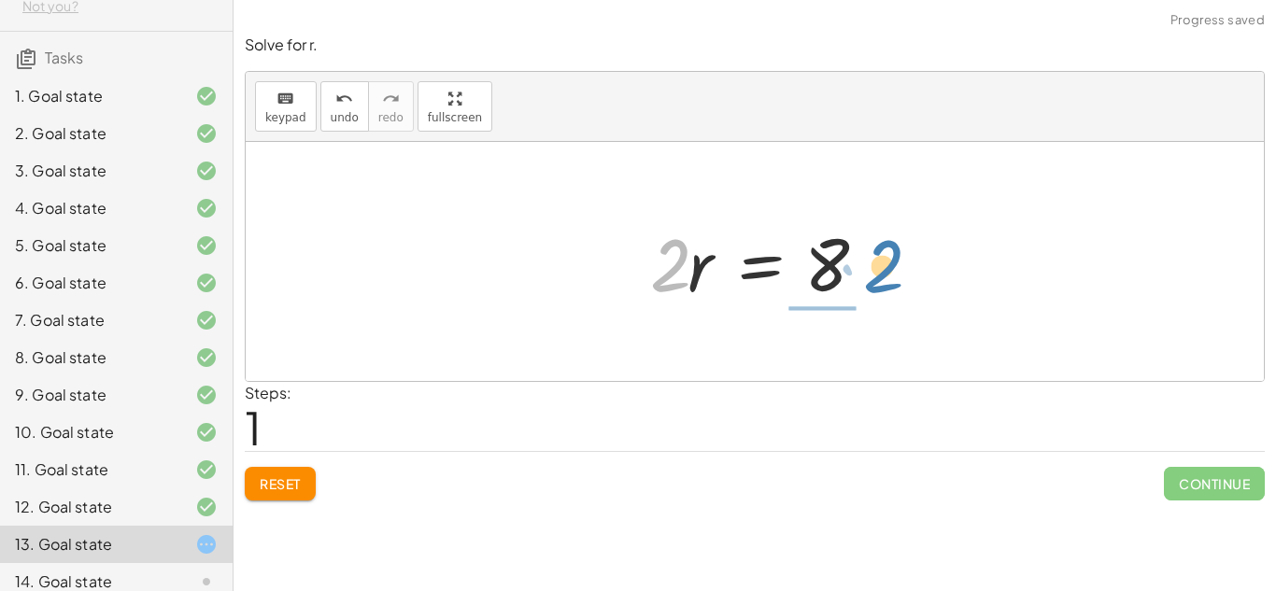
drag, startPoint x: 684, startPoint y: 252, endPoint x: 899, endPoint y: 254, distance: 214.9
click at [899, 254] on div "+ · 6 · r − · 4 · r = 8 · 2 · r · r = 8 · 2" at bounding box center [755, 261] width 1018 height 239
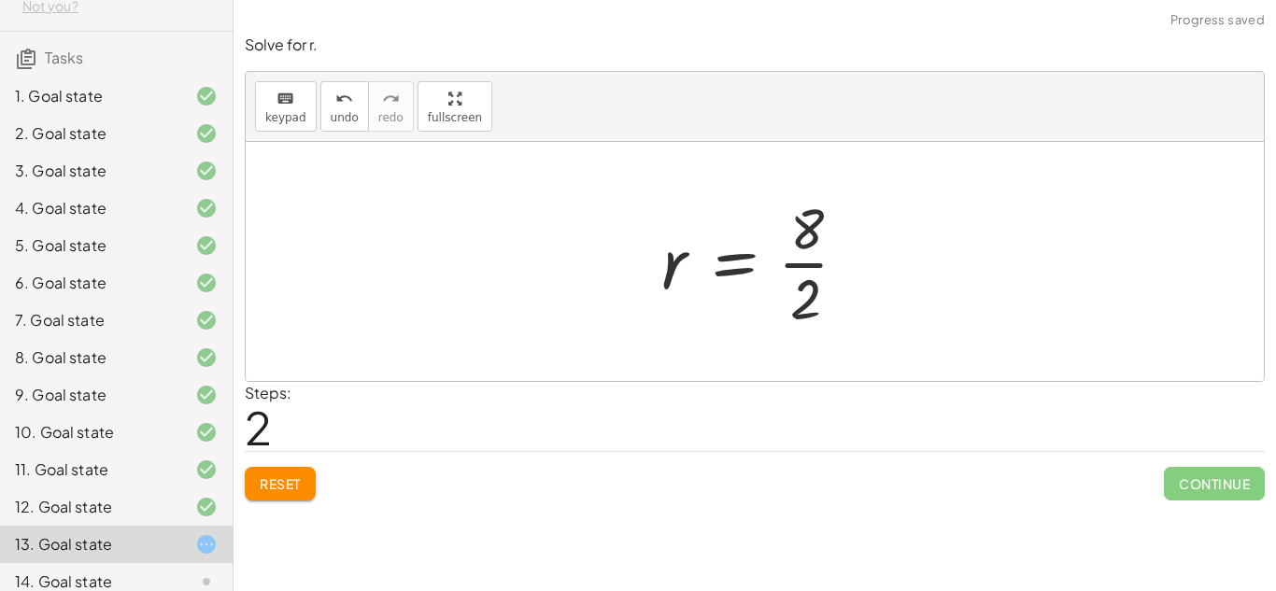
click at [805, 261] on div at bounding box center [762, 262] width 221 height 144
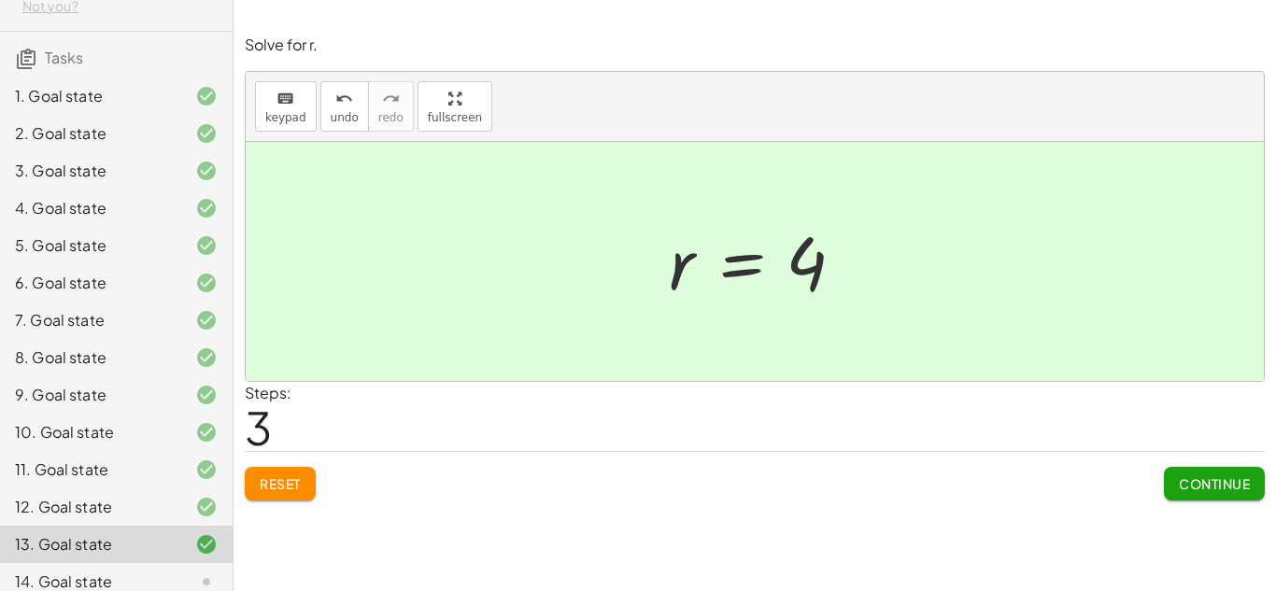
click at [805, 261] on div at bounding box center [763, 262] width 206 height 93
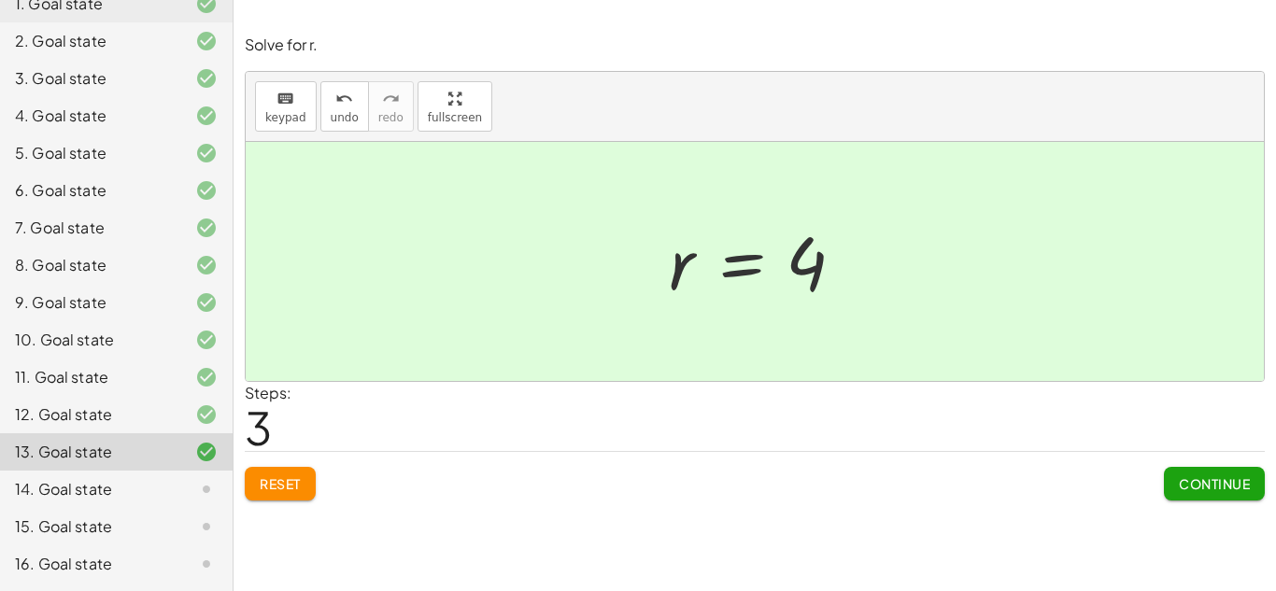
scroll to position [192, 0]
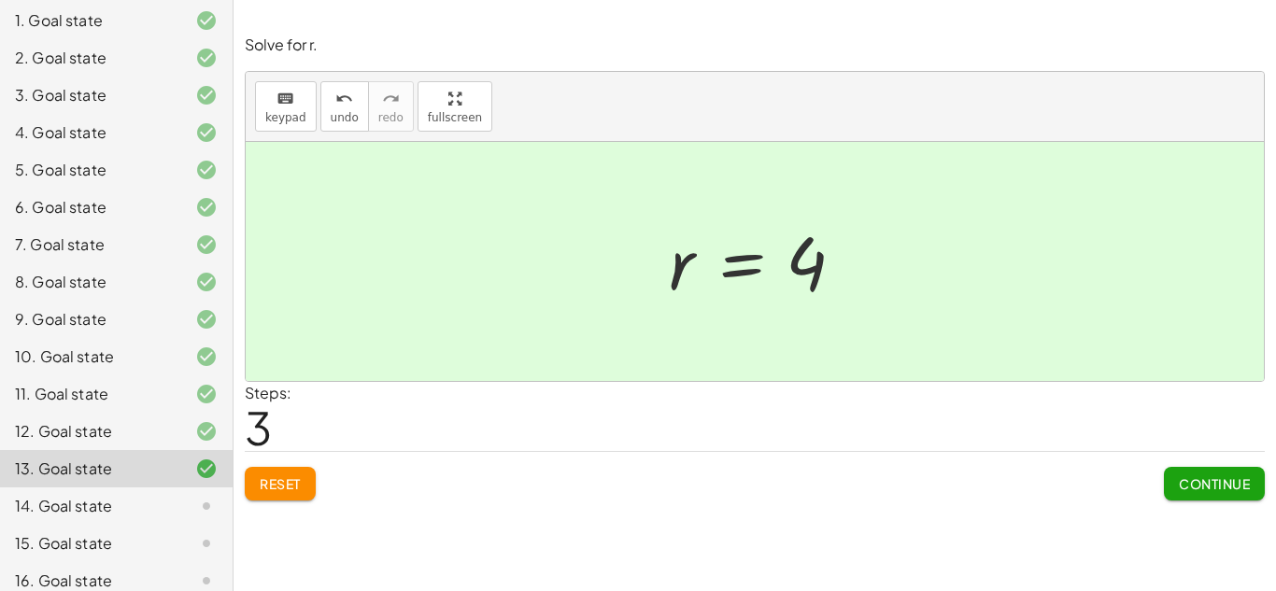
click at [127, 486] on div "13. Goal state" at bounding box center [116, 468] width 233 height 37
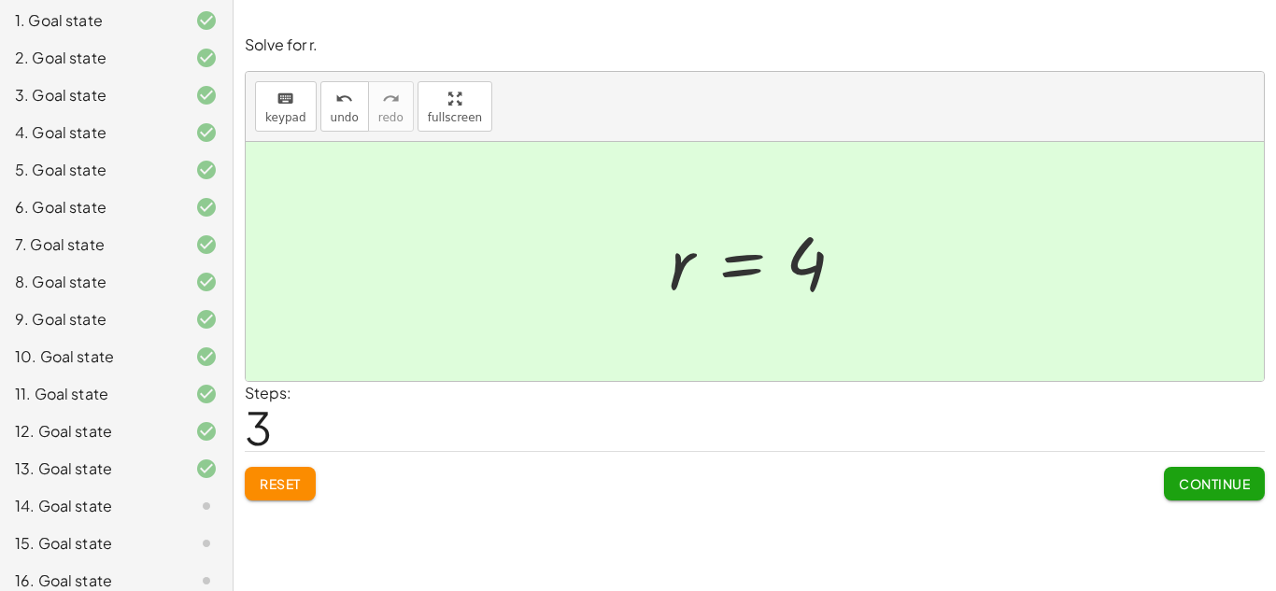
click at [127, 525] on div "13. Goal state" at bounding box center [116, 543] width 233 height 37
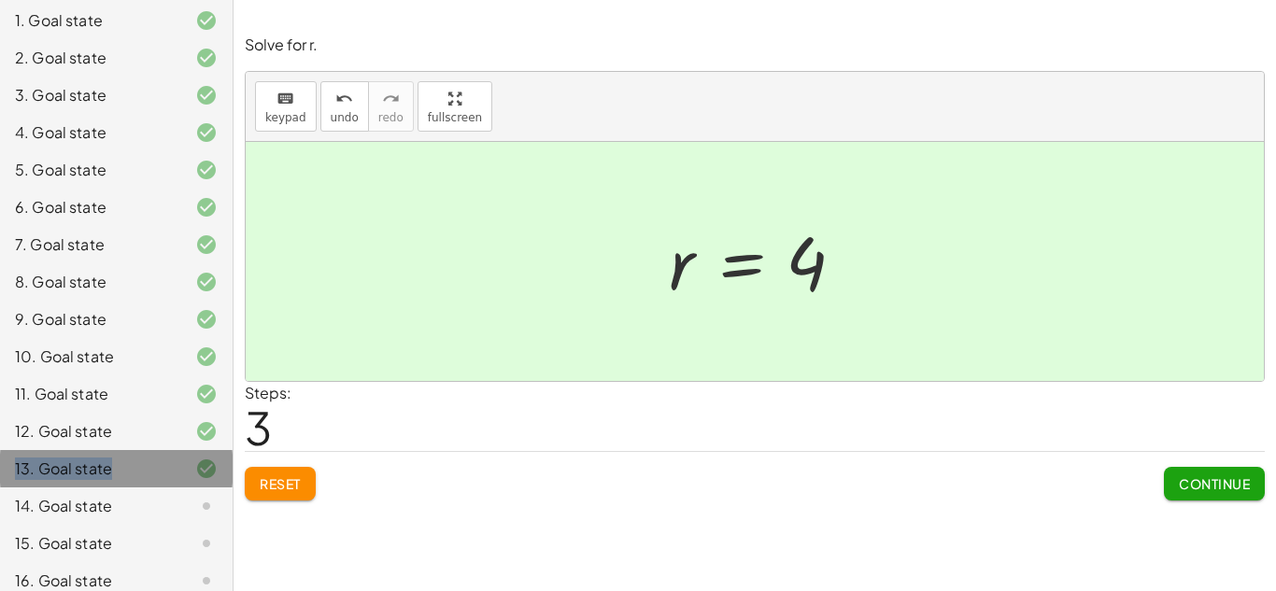
click at [127, 525] on div "13. Goal state" at bounding box center [116, 543] width 233 height 37
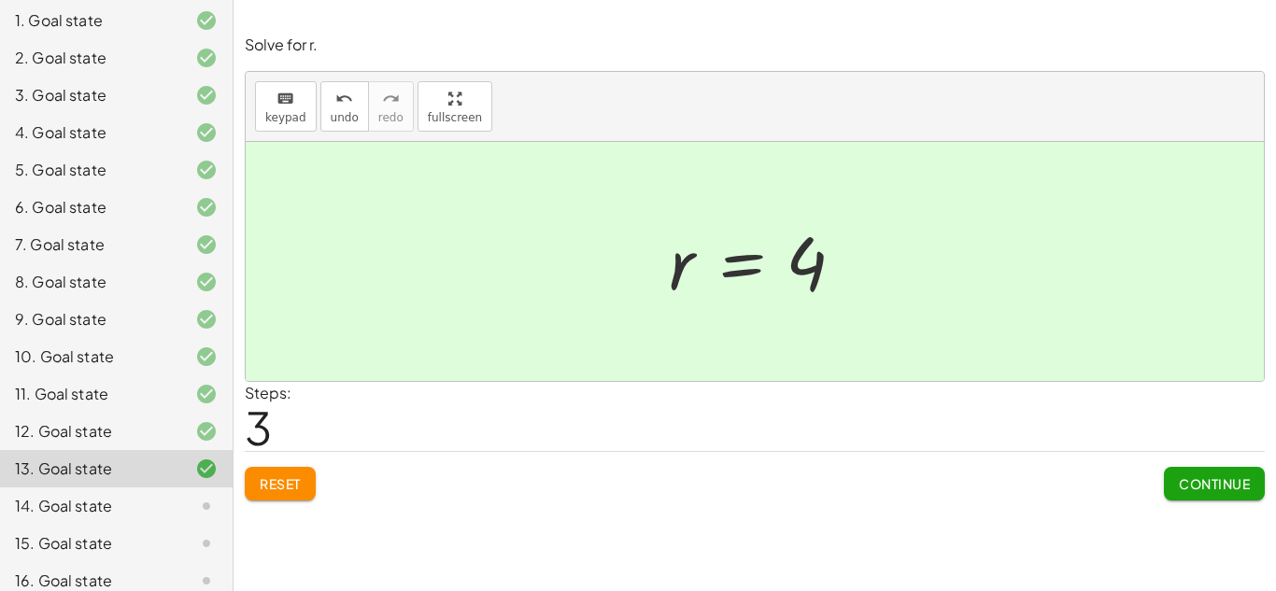
click at [127, 562] on div "14. Goal state" at bounding box center [116, 580] width 233 height 37
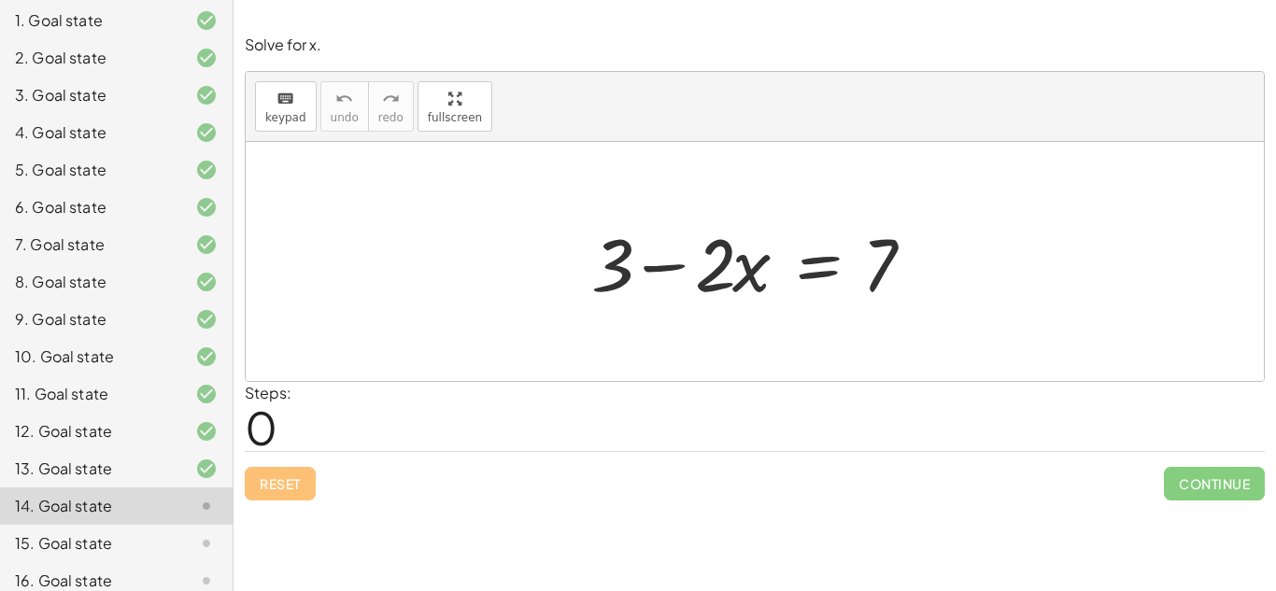
click at [664, 269] on div at bounding box center [762, 262] width 360 height 96
drag, startPoint x: 627, startPoint y: 279, endPoint x: 998, endPoint y: 277, distance: 371.0
click at [998, 277] on div "+ 3 + 3 − · 2 · x = 7" at bounding box center [755, 261] width 1018 height 239
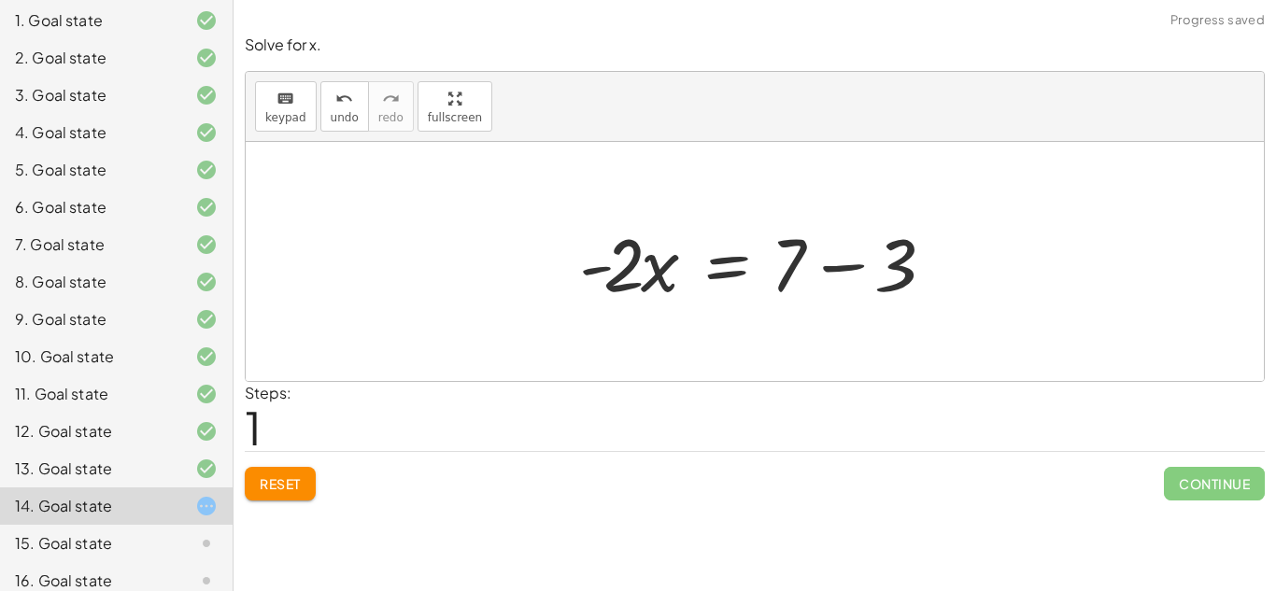
click at [850, 262] on div at bounding box center [762, 262] width 384 height 96
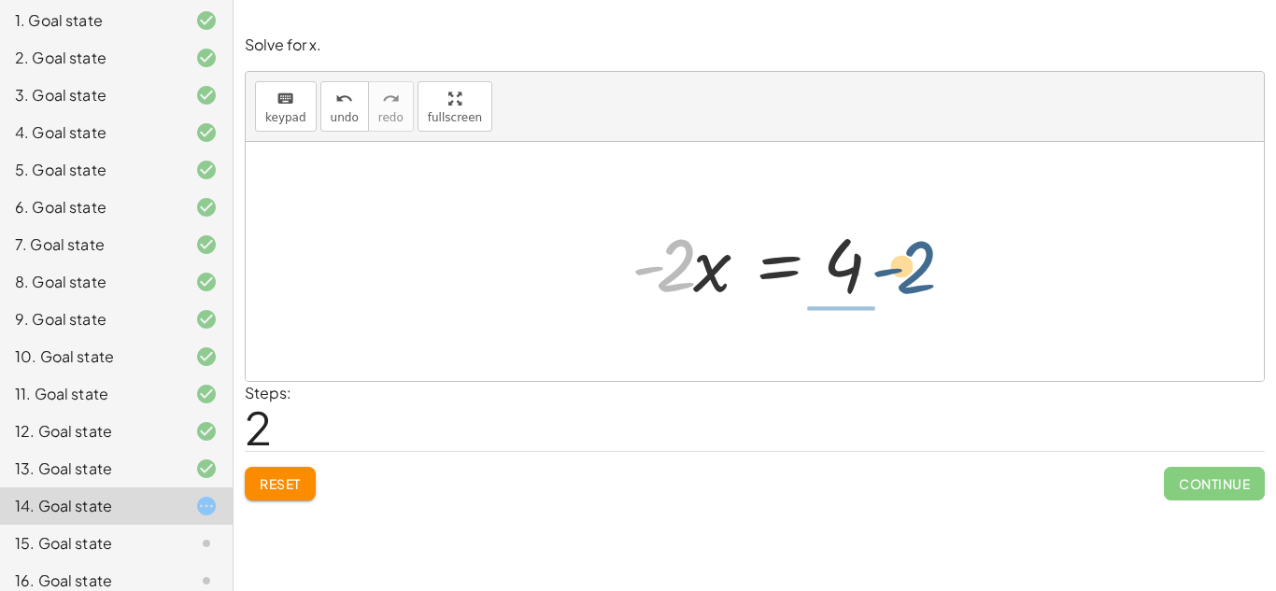
drag, startPoint x: 686, startPoint y: 245, endPoint x: 923, endPoint y: 244, distance: 237.3
click at [923, 244] on div "+ 3 − · 2 · x = 7 · - 2 · x = + 7 − 3 · - 2 · 2 · x = - 4" at bounding box center [755, 261] width 1018 height 239
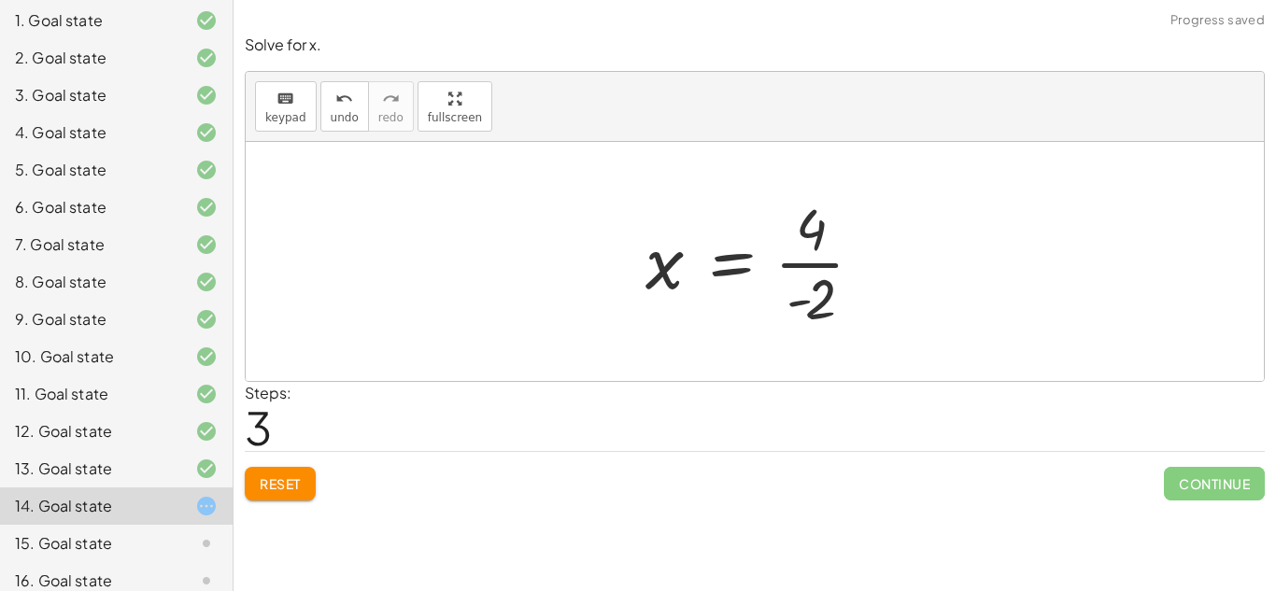
click at [810, 262] on div at bounding box center [761, 262] width 251 height 144
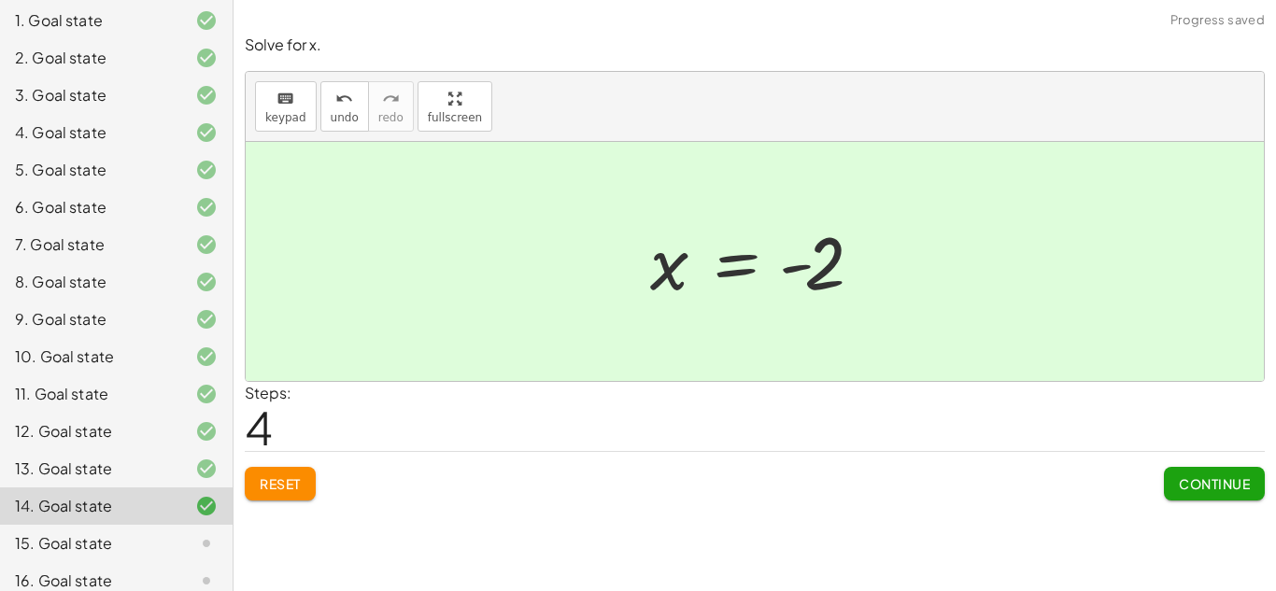
click at [129, 541] on div "15. Goal state" at bounding box center [90, 544] width 150 height 22
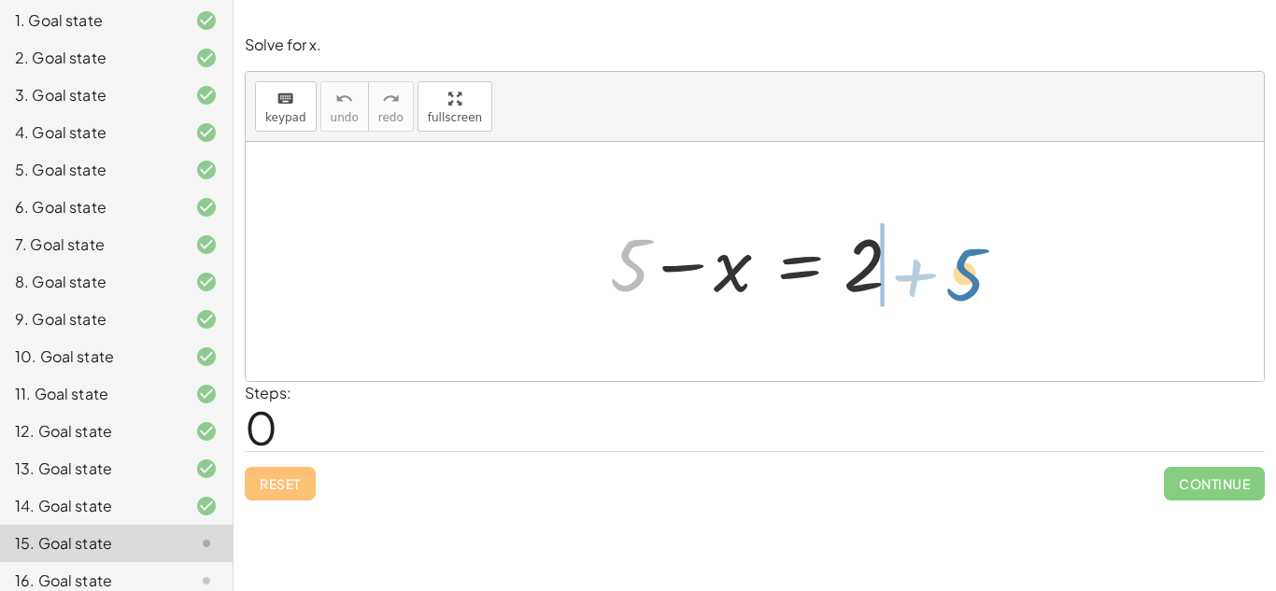
drag, startPoint x: 642, startPoint y: 266, endPoint x: 975, endPoint y: 276, distance: 332.8
click at [975, 276] on div "+ 5 + 5 − x = 2" at bounding box center [755, 261] width 1018 height 239
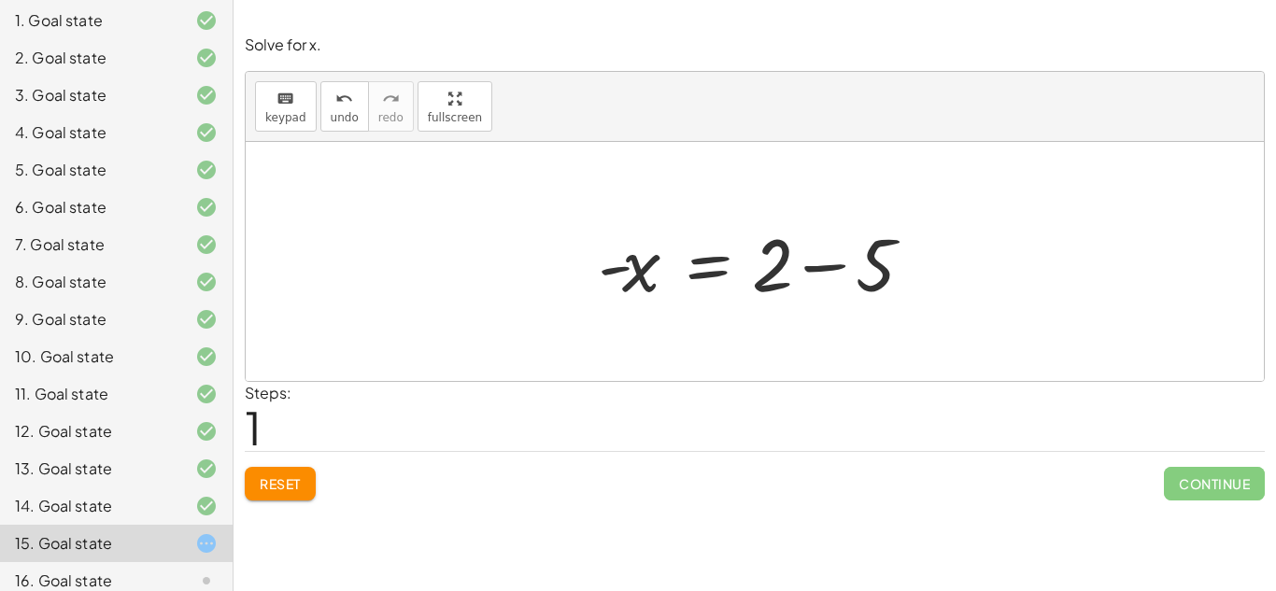
click at [823, 268] on div at bounding box center [762, 262] width 347 height 96
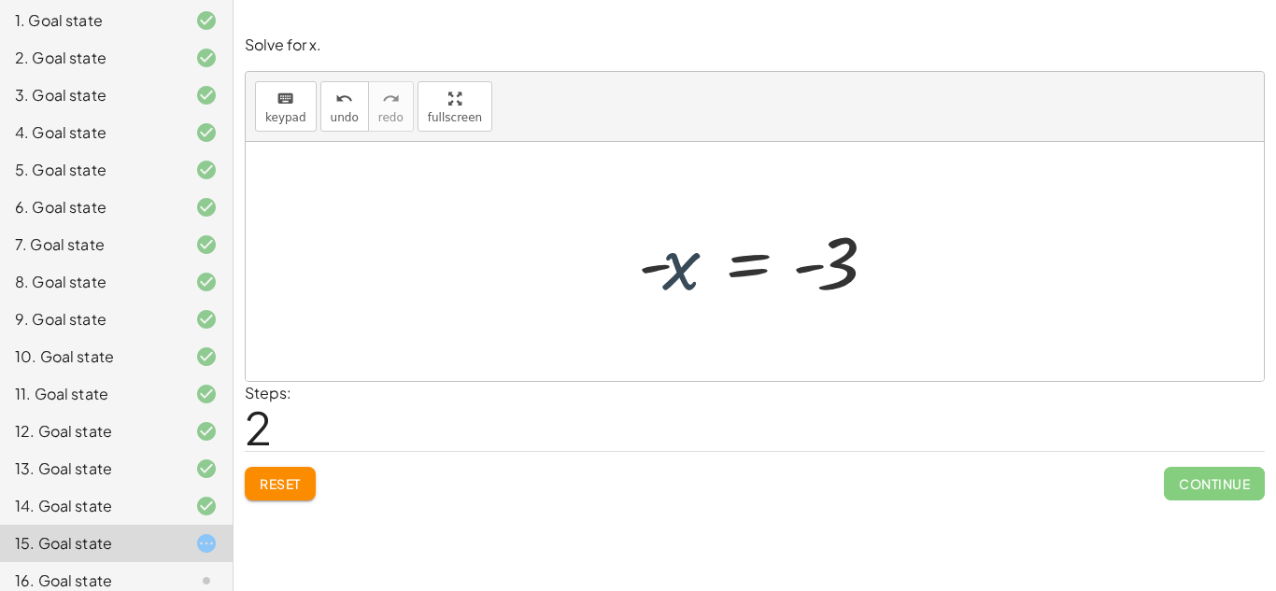
click at [678, 273] on div at bounding box center [762, 262] width 267 height 93
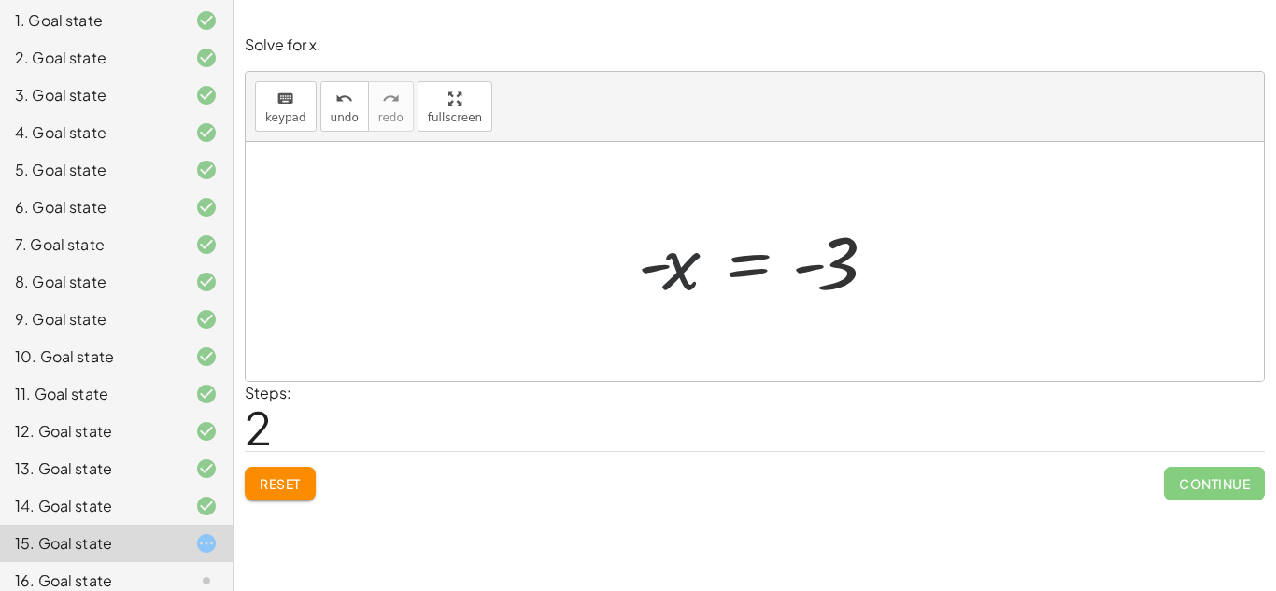
click at [678, 273] on div at bounding box center [762, 262] width 267 height 93
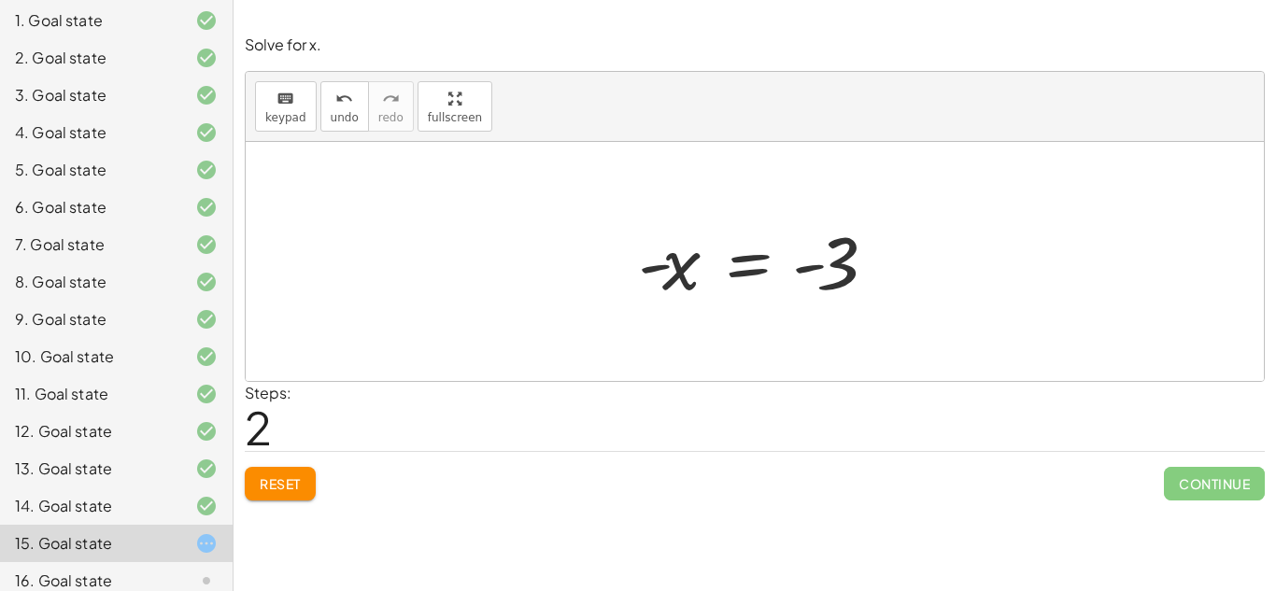
click at [678, 273] on div at bounding box center [762, 262] width 267 height 93
drag, startPoint x: 682, startPoint y: 277, endPoint x: 835, endPoint y: 317, distance: 158.4
click at [835, 317] on div "+ 5 − x = 2 - x = + 2 − 5 - x - x = - 3" at bounding box center [755, 261] width 1018 height 239
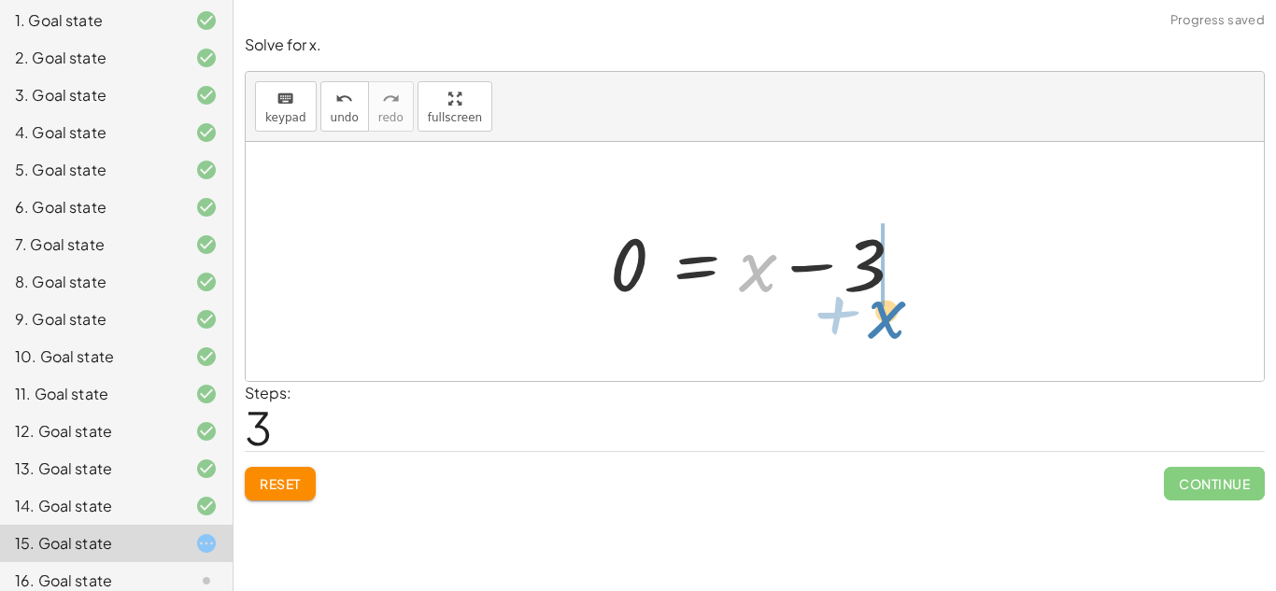
drag, startPoint x: 756, startPoint y: 278, endPoint x: 882, endPoint y: 327, distance: 135.2
click at [882, 327] on div "+ 5 − x = 2 - x = + 2 − 5 - x = - 3 + x x = − 3 0 +" at bounding box center [755, 261] width 1018 height 239
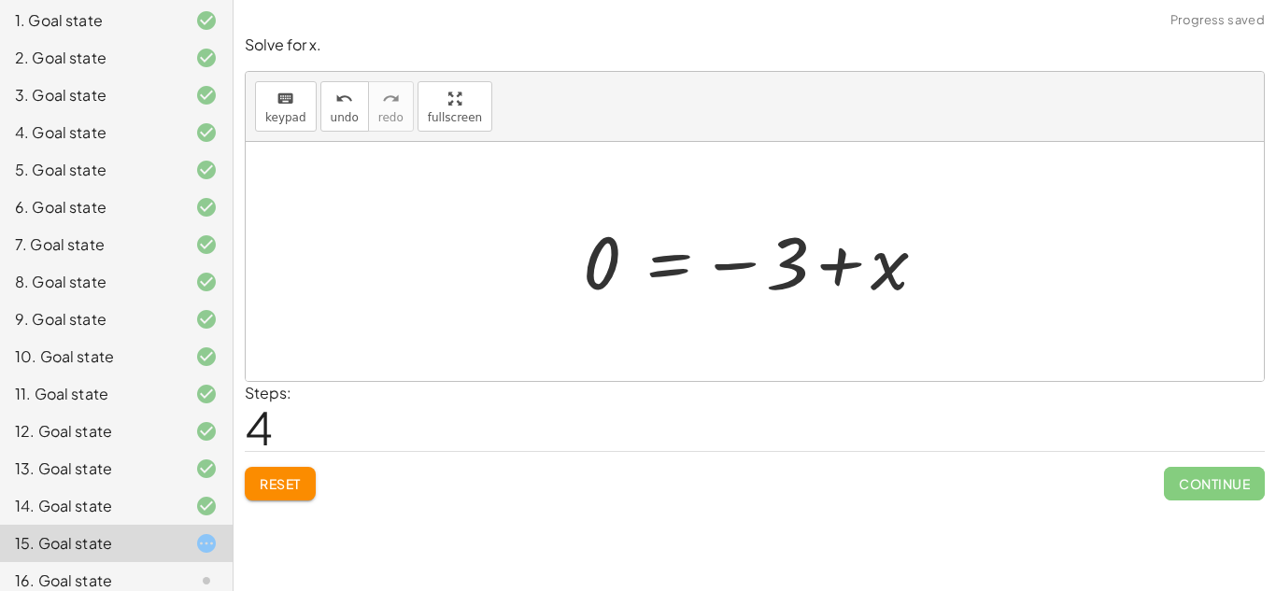
click at [838, 272] on div at bounding box center [762, 262] width 377 height 93
drag, startPoint x: 881, startPoint y: 289, endPoint x: 642, endPoint y: 306, distance: 239.8
click at [642, 306] on div at bounding box center [762, 262] width 377 height 93
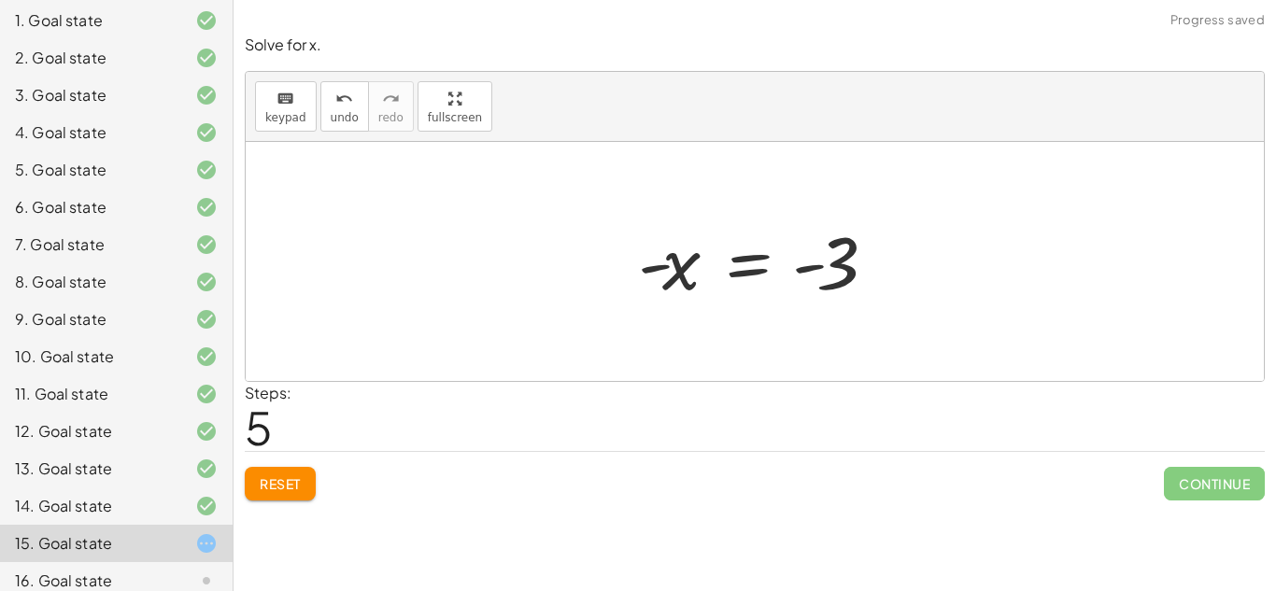
click at [297, 467] on button "Reset" at bounding box center [280, 484] width 71 height 34
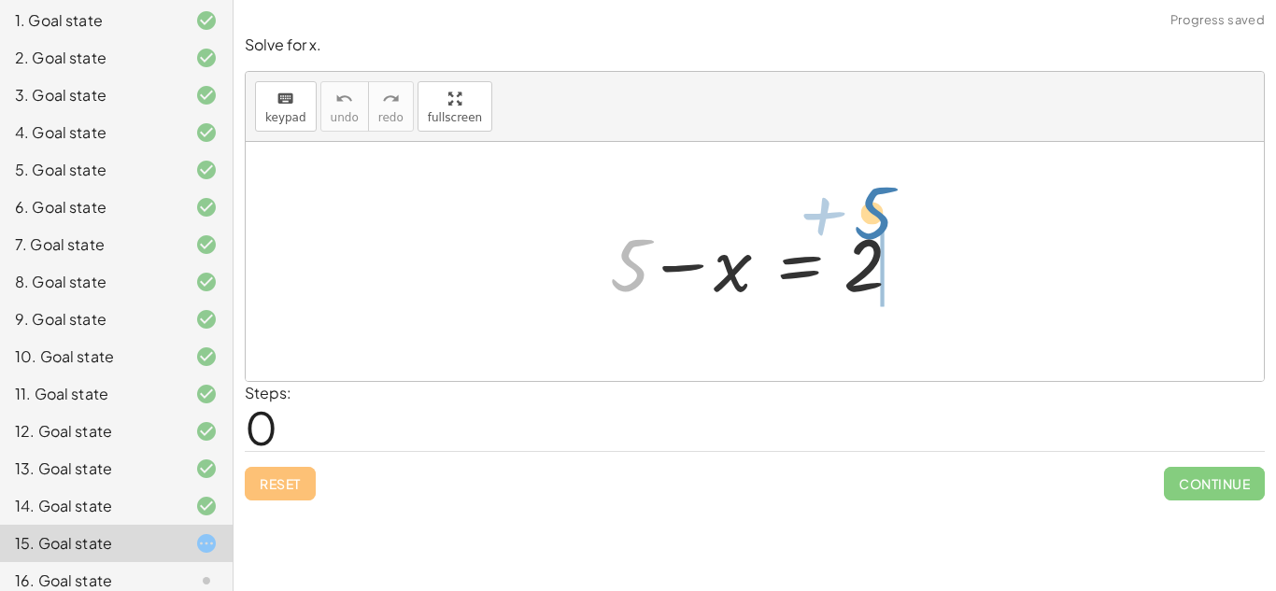
drag, startPoint x: 629, startPoint y: 281, endPoint x: 888, endPoint y: 244, distance: 261.5
click at [888, 244] on div at bounding box center [762, 262] width 322 height 96
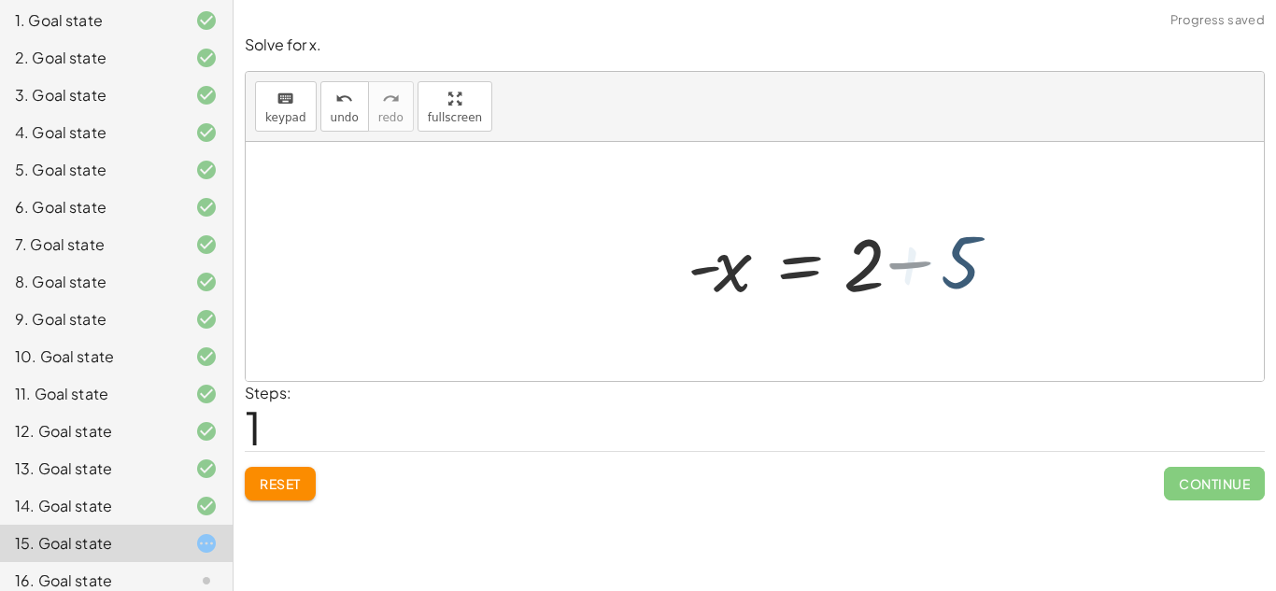
click at [891, 250] on div at bounding box center [853, 262] width 347 height 96
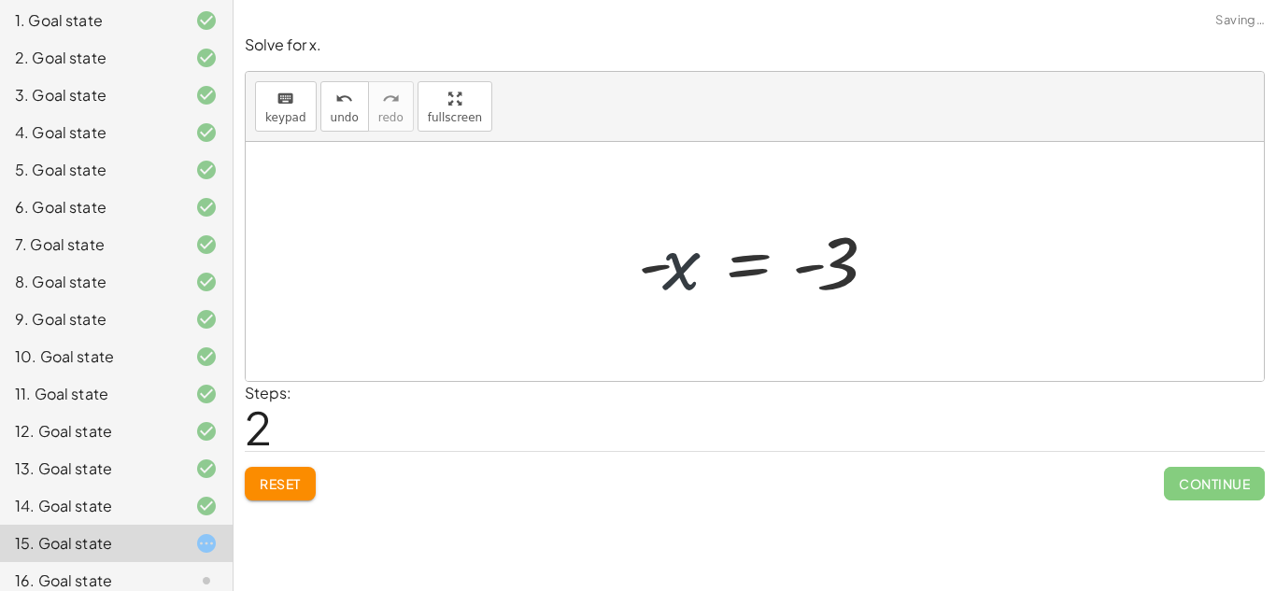
click at [700, 285] on div at bounding box center [762, 262] width 267 height 93
drag, startPoint x: 700, startPoint y: 285, endPoint x: 898, endPoint y: 307, distance: 199.4
click at [898, 307] on div "+ 5 − x = 2 - x = + 2 − 5 - x - x = - 3" at bounding box center [755, 262] width 291 height 102
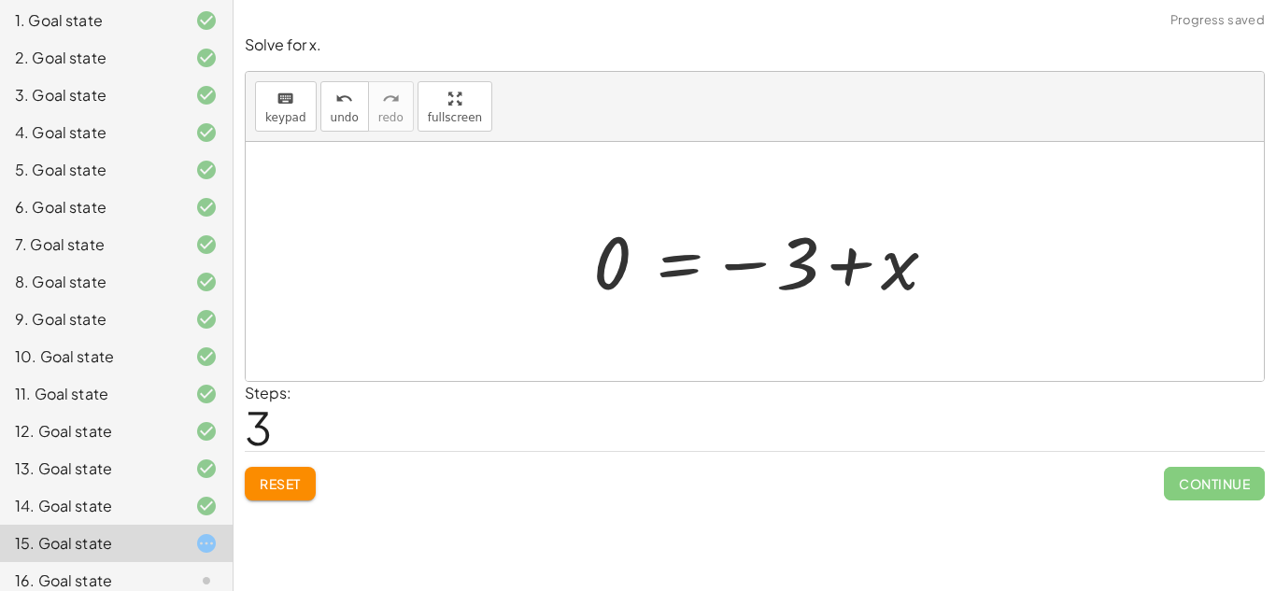
click at [909, 271] on div at bounding box center [772, 262] width 377 height 93
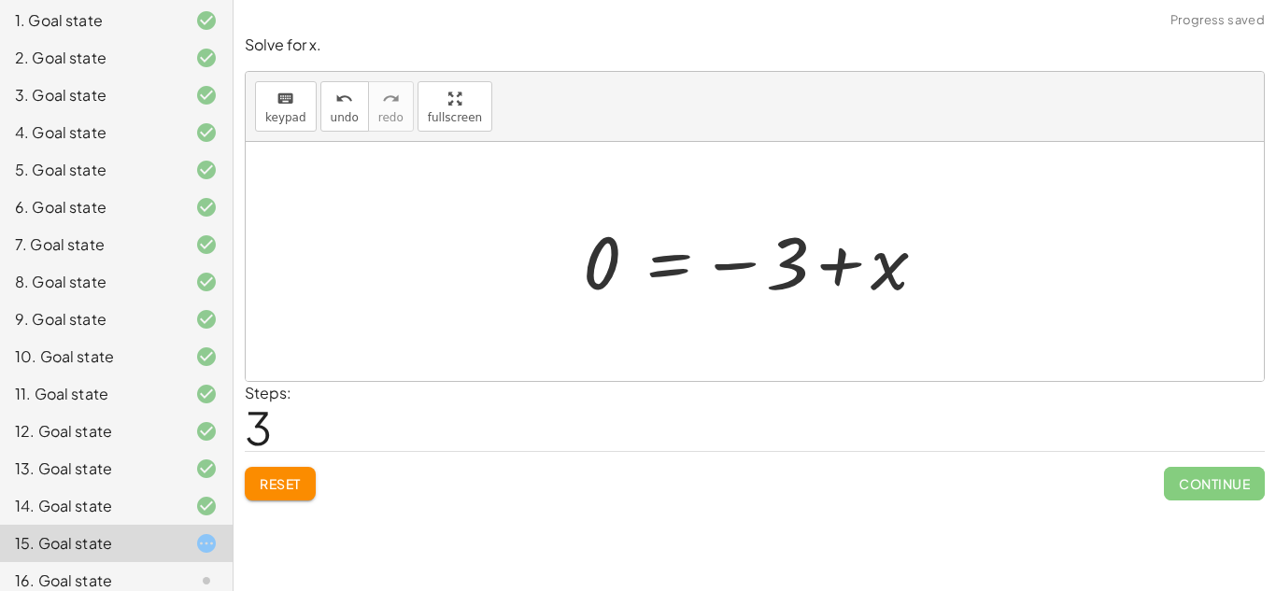
click at [851, 264] on div at bounding box center [762, 262] width 377 height 93
drag, startPoint x: 877, startPoint y: 275, endPoint x: 610, endPoint y: 248, distance: 268.6
click at [610, 248] on div at bounding box center [762, 262] width 377 height 93
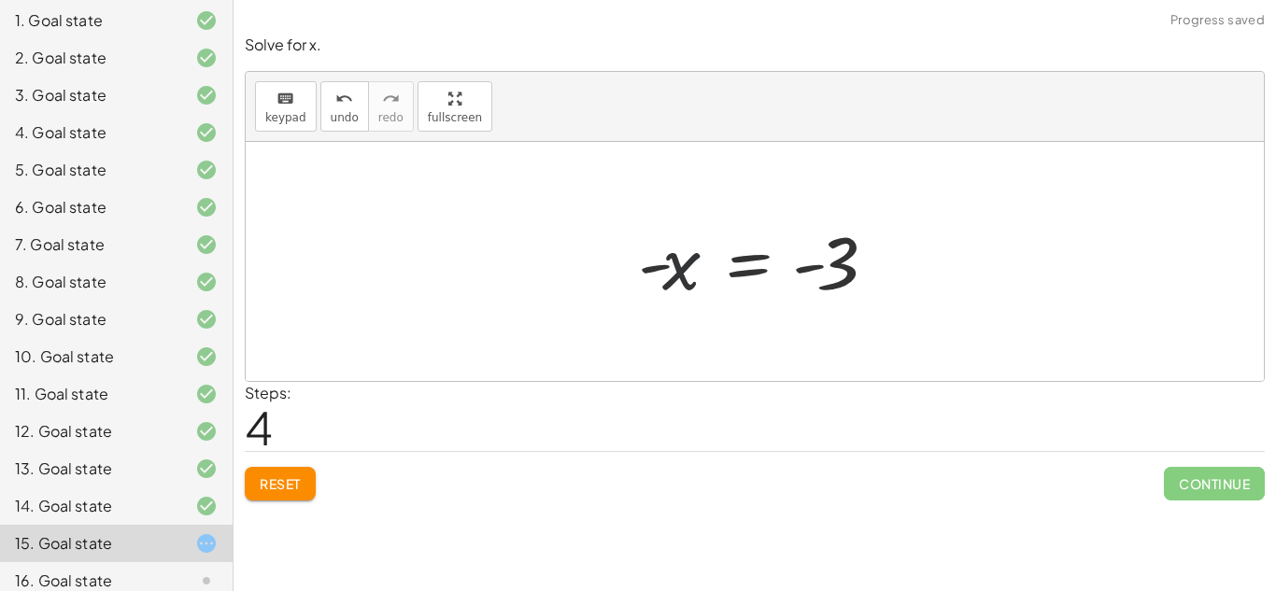
click at [682, 276] on div at bounding box center [762, 262] width 267 height 93
click at [703, 290] on div at bounding box center [762, 262] width 267 height 93
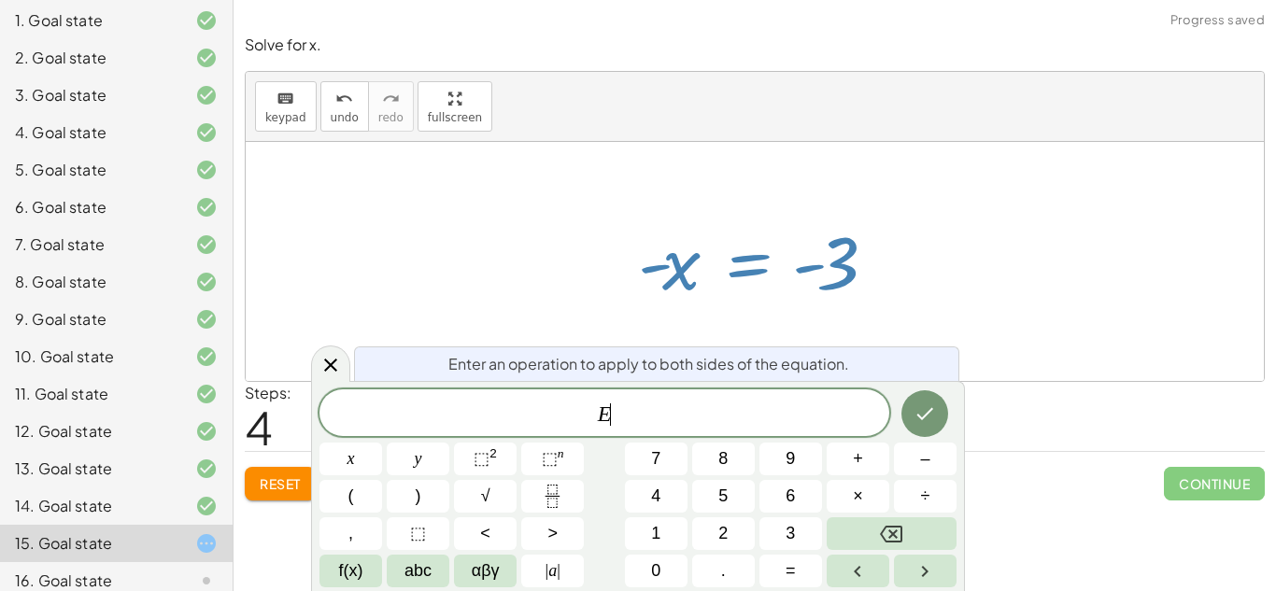
scroll to position [6, 0]
click at [803, 292] on div at bounding box center [762, 262] width 267 height 93
click at [864, 298] on div at bounding box center [762, 262] width 267 height 93
click at [928, 284] on div at bounding box center [755, 261] width 1018 height 239
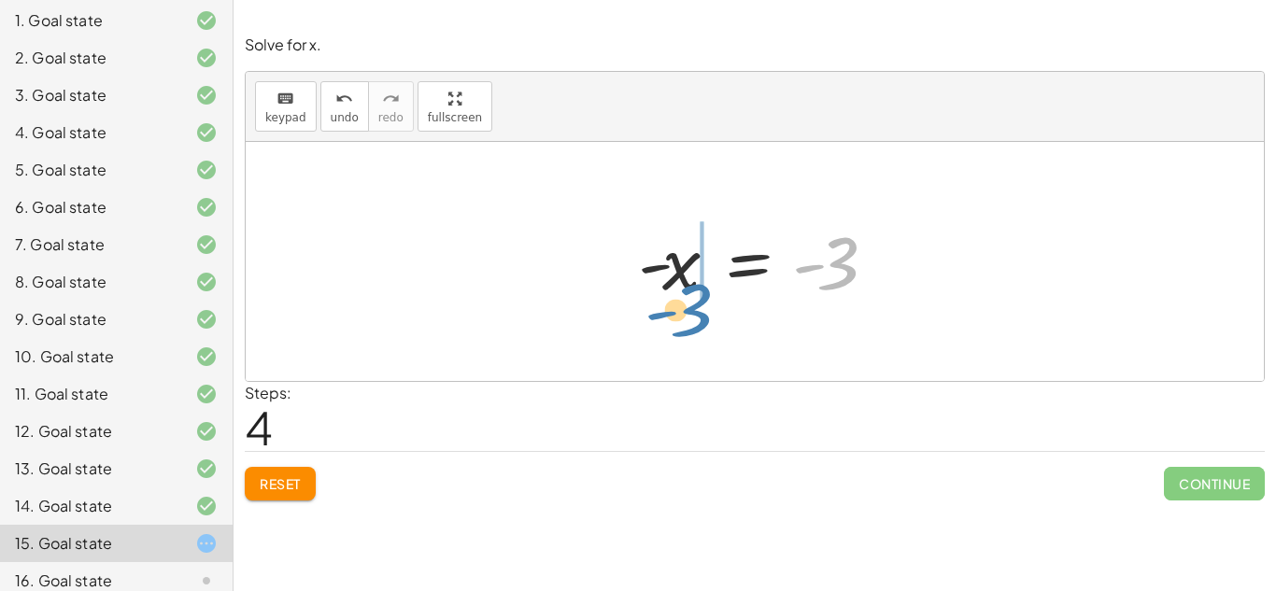
drag, startPoint x: 852, startPoint y: 261, endPoint x: 706, endPoint y: 314, distance: 155.2
click at [706, 314] on div "+ 5 − x = 2 - x = + 2 − 5 - x = - 3 0 = − 3 + x + 0 − x = - 3 - 3 x = - 3 -" at bounding box center [755, 261] width 1018 height 239
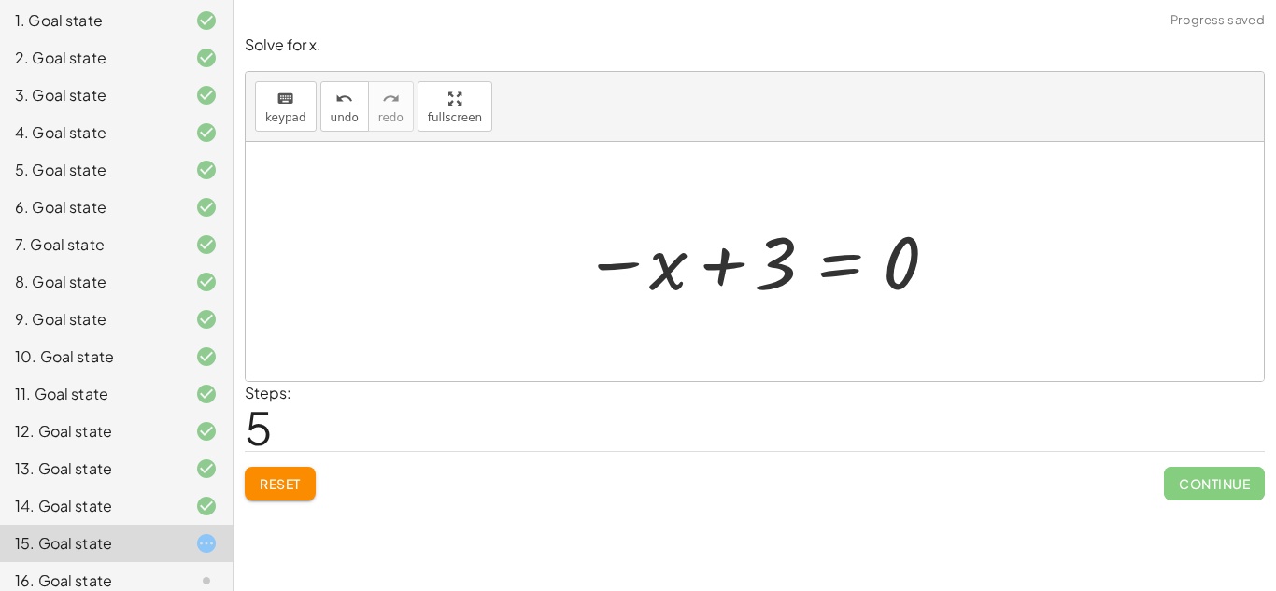
click at [710, 269] on div at bounding box center [762, 262] width 377 height 93
click at [304, 481] on button "Reset" at bounding box center [280, 484] width 71 height 34
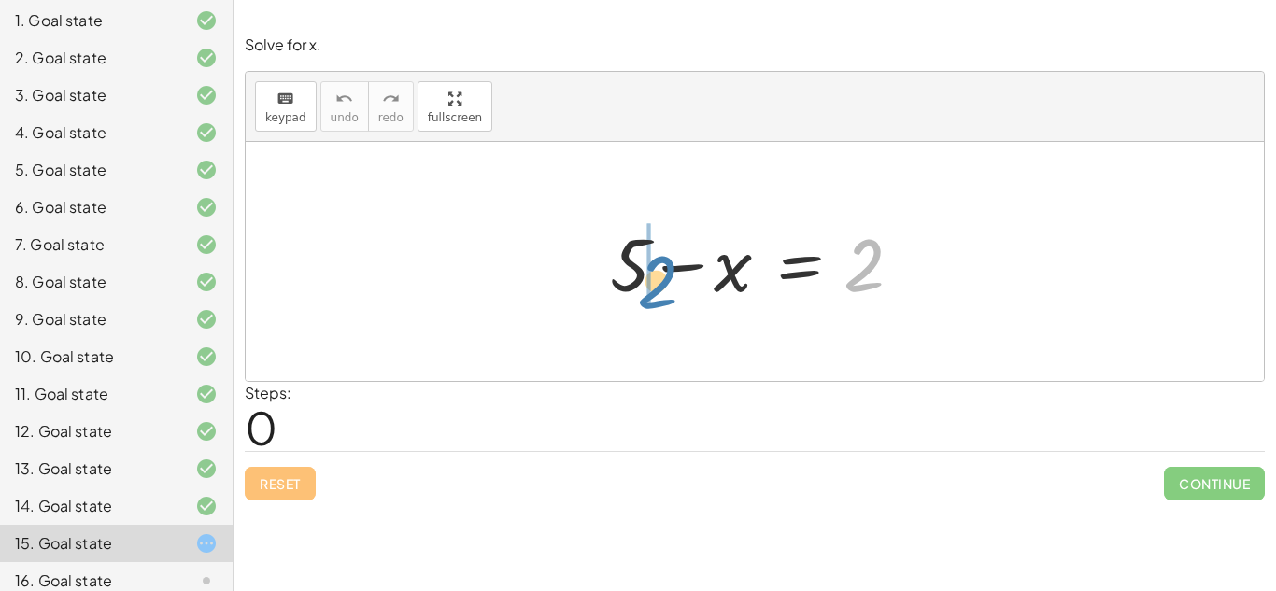
drag, startPoint x: 868, startPoint y: 249, endPoint x: 663, endPoint y: 263, distance: 205.2
click at [663, 263] on div at bounding box center [762, 262] width 322 height 96
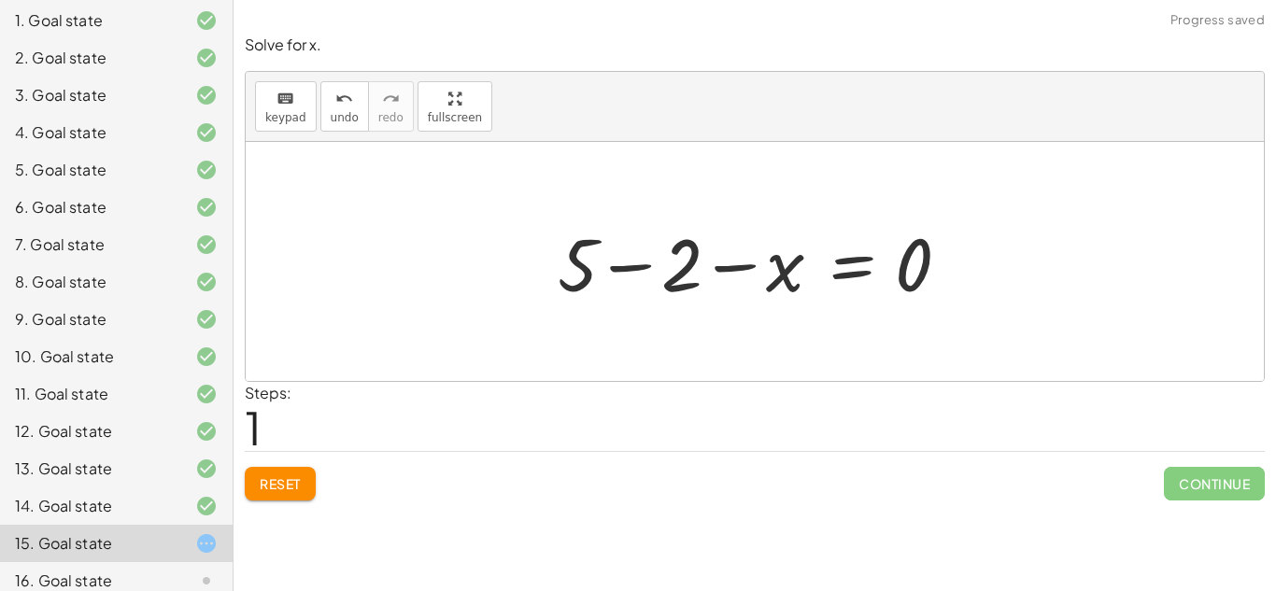
click at [637, 263] on div at bounding box center [761, 262] width 426 height 96
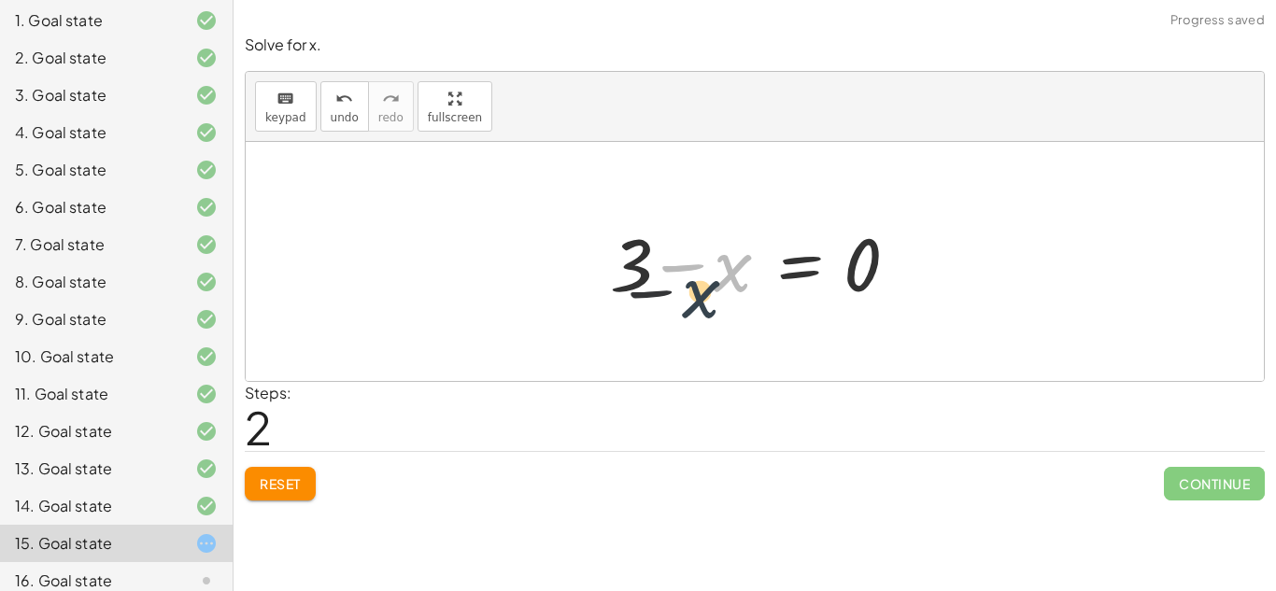
drag, startPoint x: 746, startPoint y: 260, endPoint x: 705, endPoint y: 289, distance: 50.3
click at [705, 289] on div at bounding box center [762, 262] width 322 height 96
click at [683, 262] on div at bounding box center [762, 262] width 322 height 96
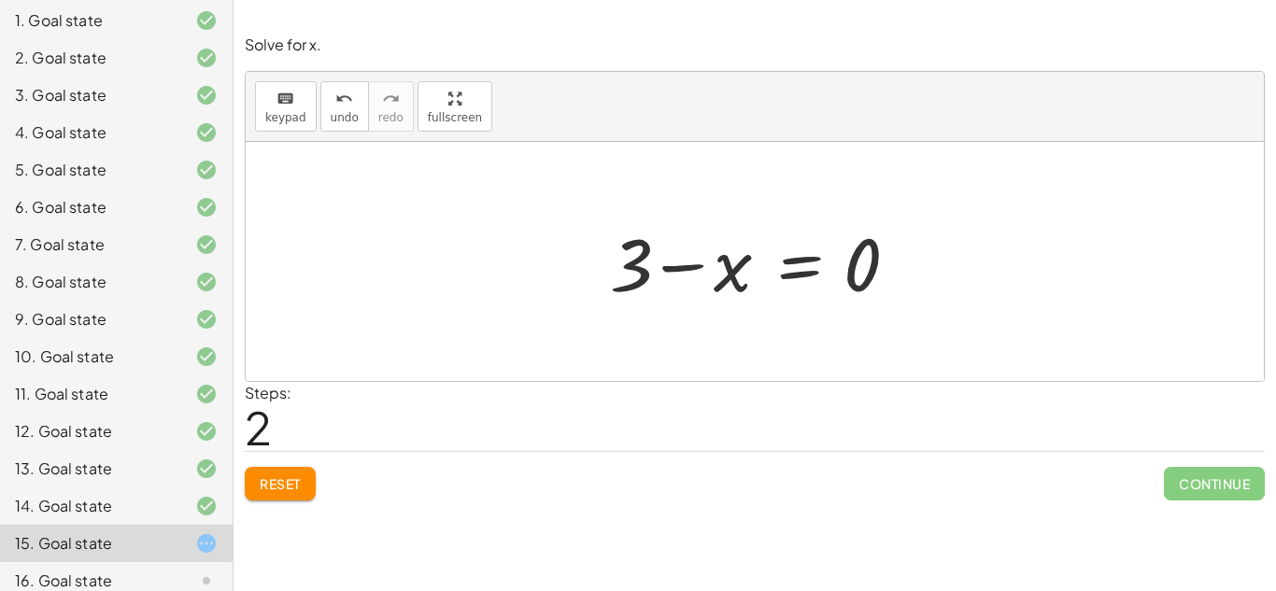
click at [683, 262] on div at bounding box center [762, 262] width 322 height 96
click at [315, 465] on div "Reset Continue" at bounding box center [755, 476] width 1020 height 50
drag, startPoint x: 635, startPoint y: 274, endPoint x: 808, endPoint y: 303, distance: 175.3
click at [808, 303] on div at bounding box center [762, 262] width 322 height 96
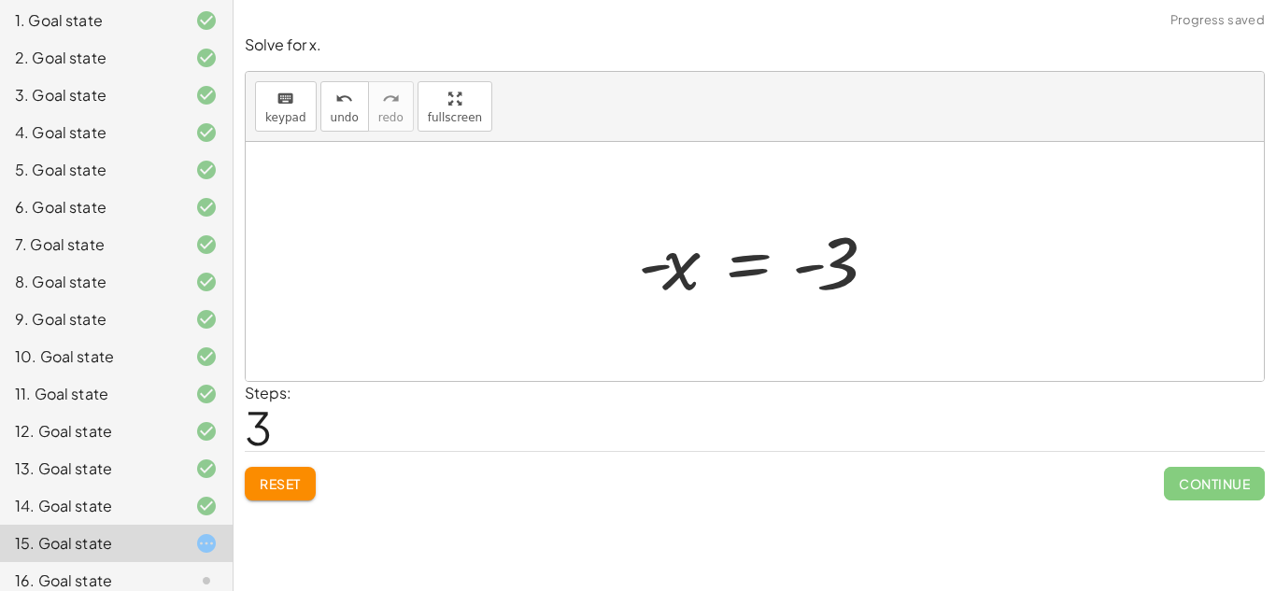
click at [730, 276] on div at bounding box center [762, 262] width 267 height 93
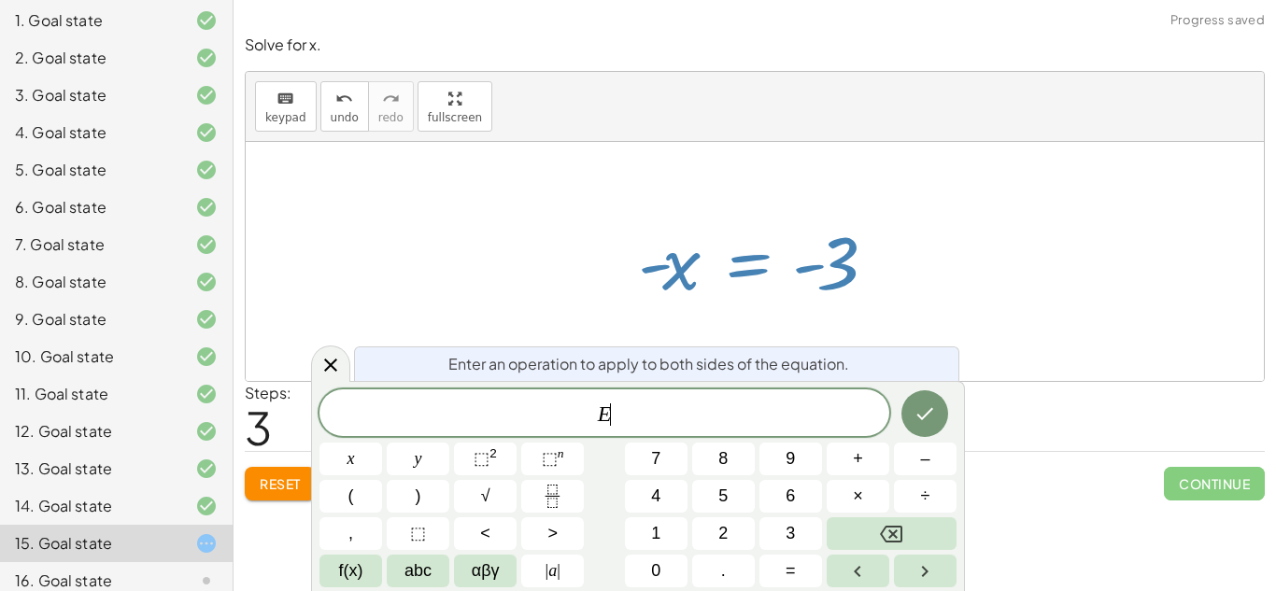
scroll to position [7, 0]
click at [988, 343] on div at bounding box center [755, 261] width 1018 height 239
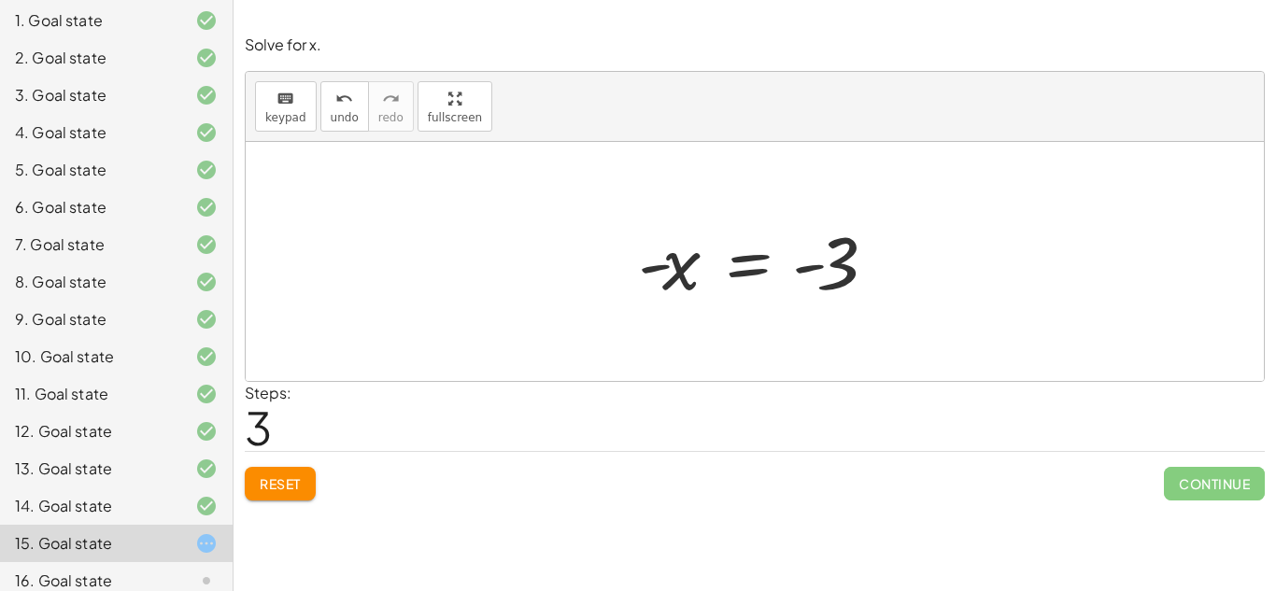
click at [804, 268] on div at bounding box center [762, 262] width 267 height 93
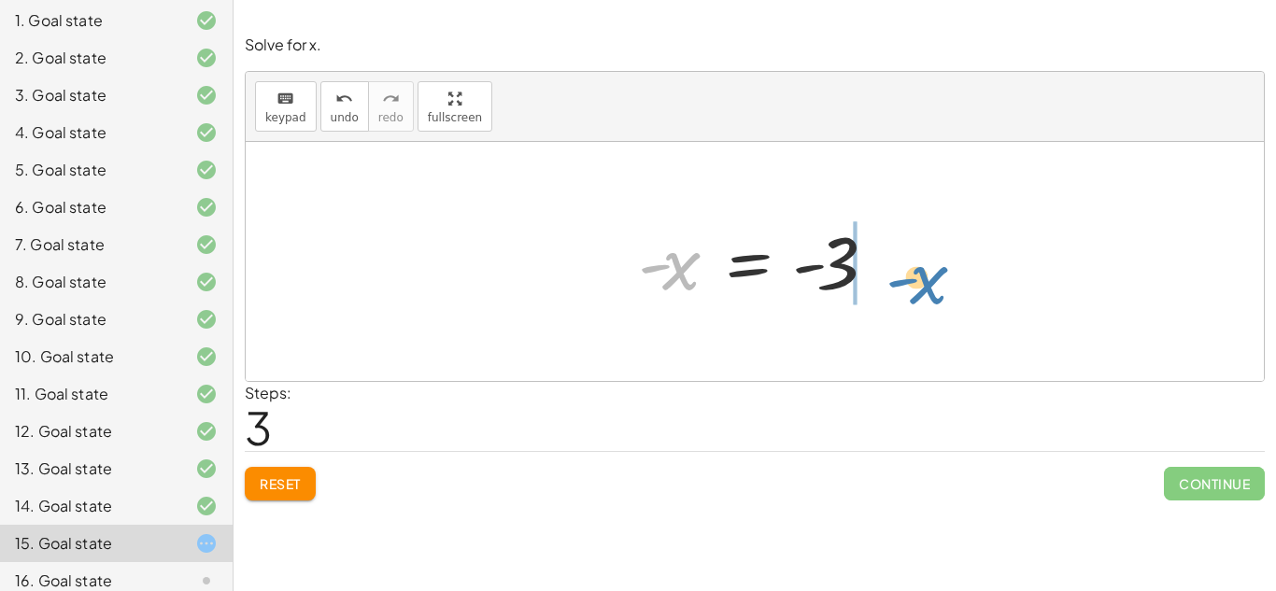
drag, startPoint x: 673, startPoint y: 271, endPoint x: 918, endPoint y: 279, distance: 244.9
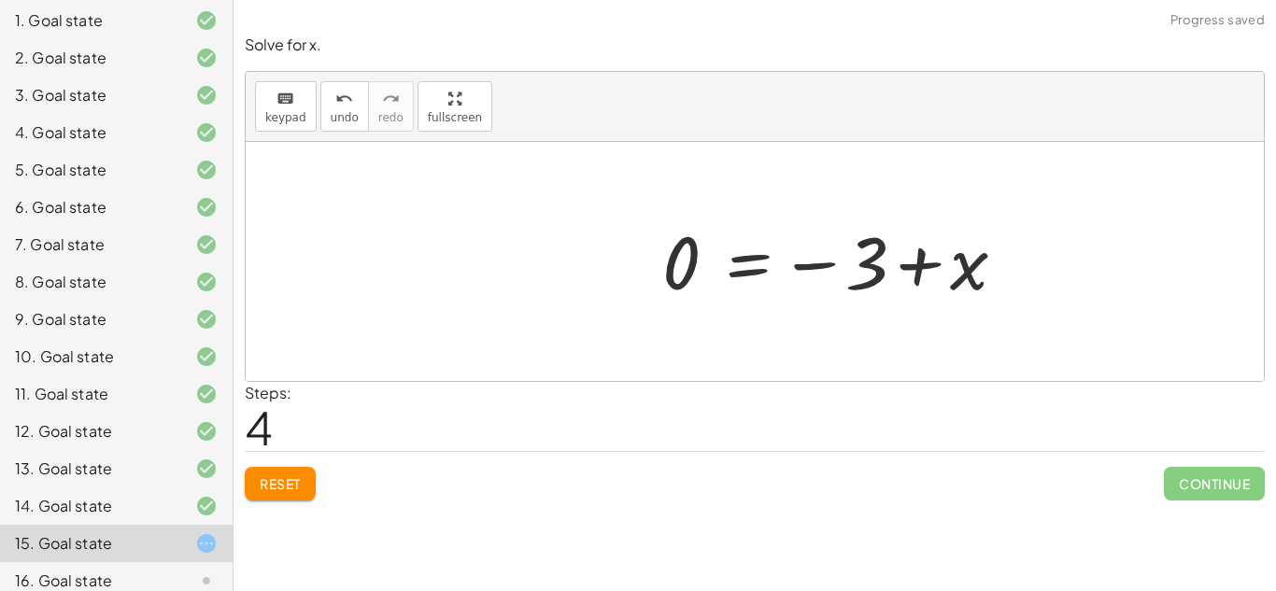
click at [919, 272] on div at bounding box center [841, 262] width 377 height 93
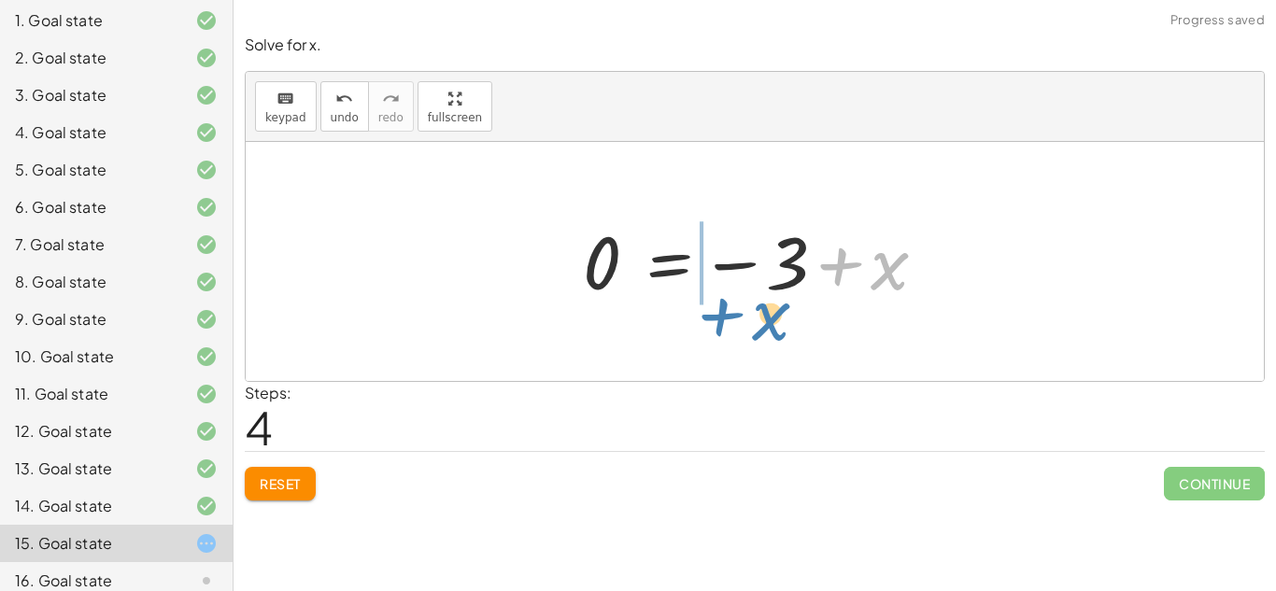
drag, startPoint x: 875, startPoint y: 256, endPoint x: 771, endPoint y: 301, distance: 113.0
click at [771, 301] on div at bounding box center [762, 262] width 377 height 93
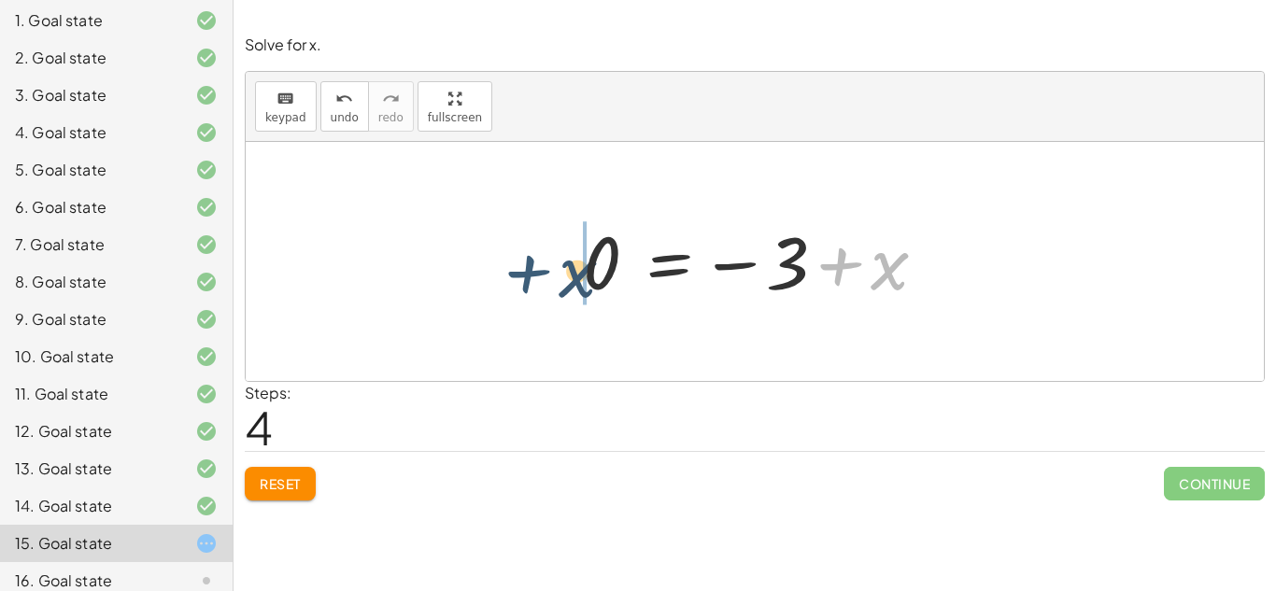
drag, startPoint x: 838, startPoint y: 271, endPoint x: 524, endPoint y: 268, distance: 314.0
click at [524, 268] on div "+ 5 − x = 2 + 5 − 2 − x = 0 + 3 − x = 0 - x = − 3 + 0 - x = - 3 + x x = 3 − 0 +" at bounding box center [755, 261] width 1018 height 239
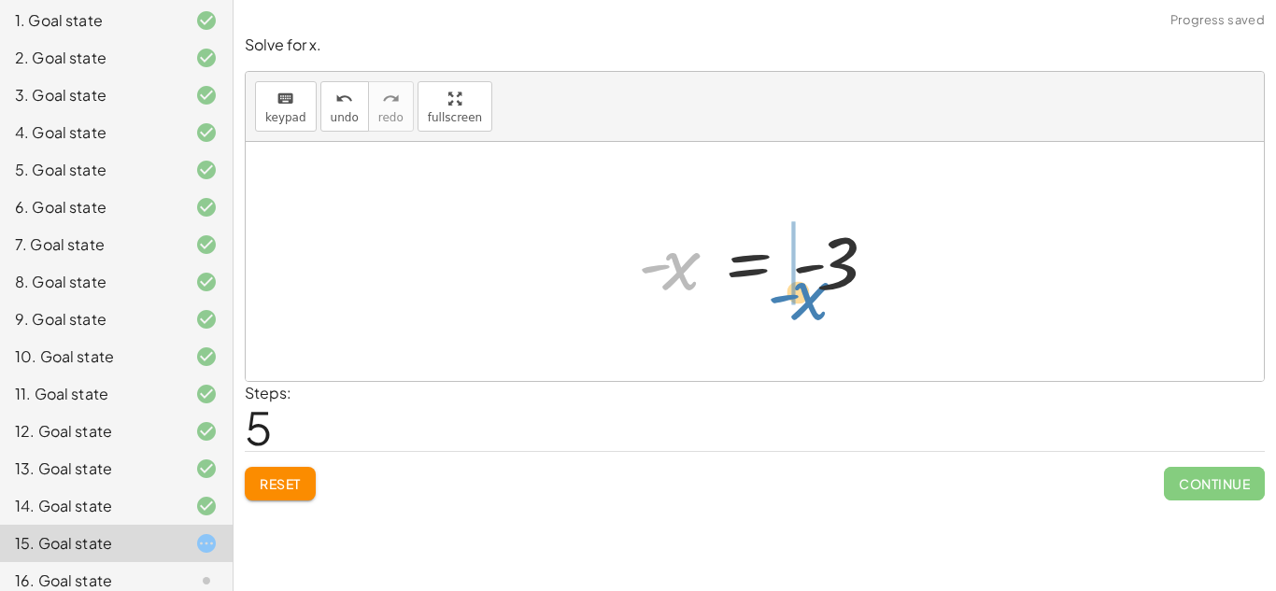
drag, startPoint x: 678, startPoint y: 290, endPoint x: 810, endPoint y: 321, distance: 135.5
click at [810, 321] on div "+ 5 − x = 2 + 5 − 2 − x = 0 + 3 − x = 0 - x = − 3 + 0 - x = - 3 0 = − 3 + x − x…" at bounding box center [755, 261] width 1018 height 239
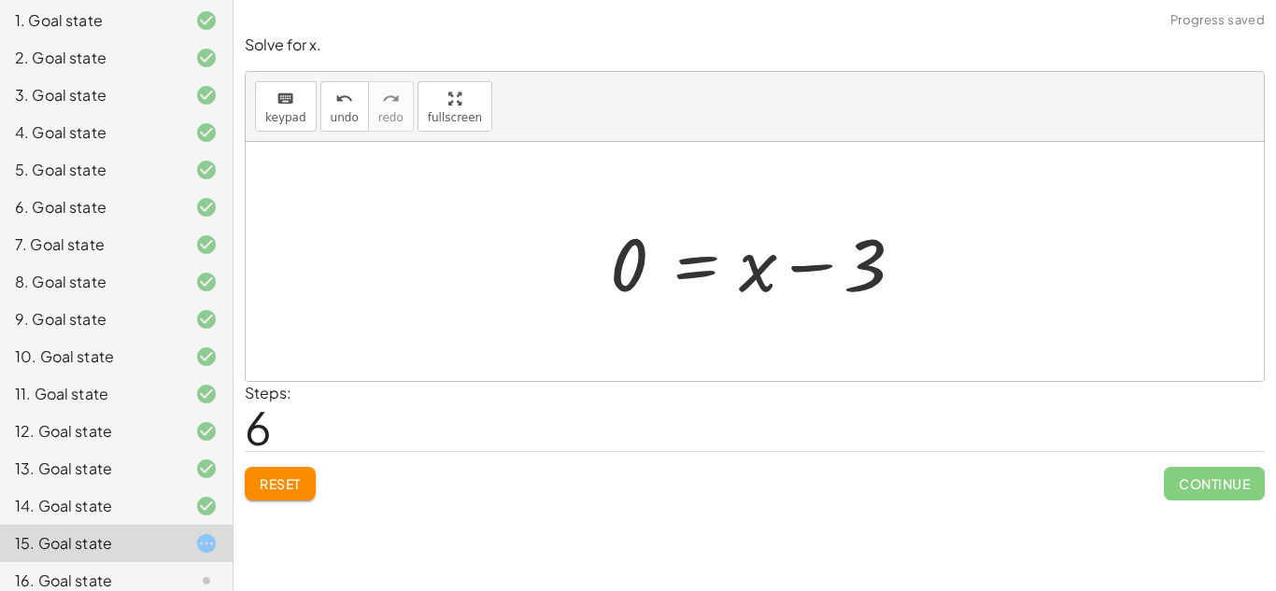
click at [795, 271] on div at bounding box center [762, 262] width 322 height 96
click at [264, 476] on span "Reset" at bounding box center [280, 484] width 41 height 17
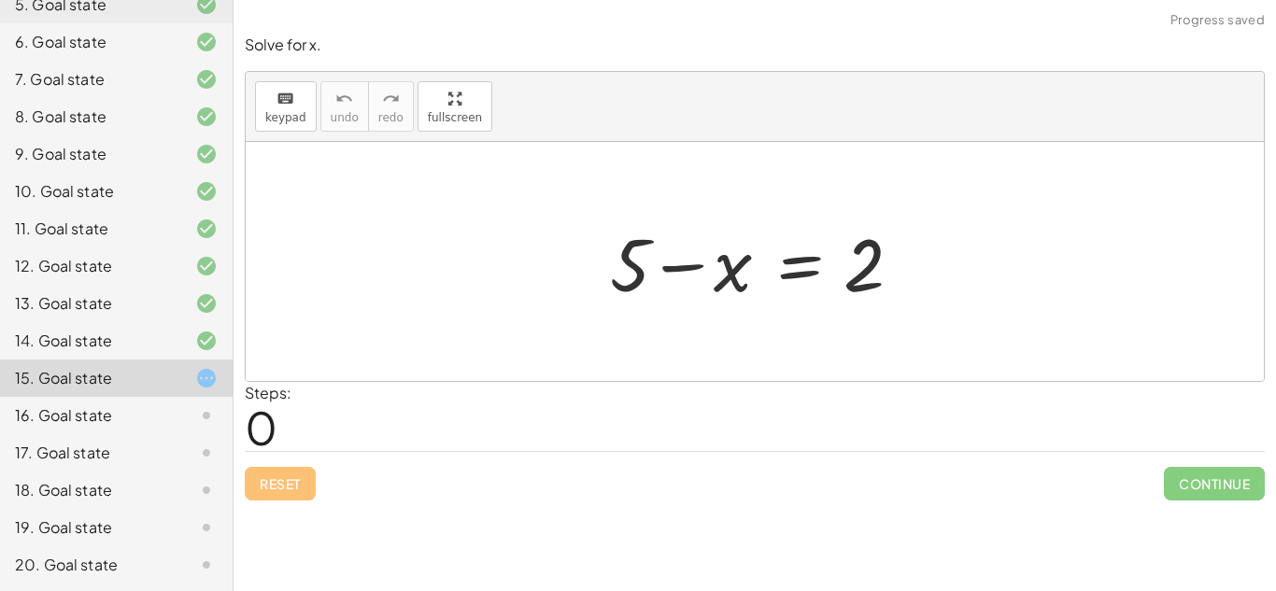
scroll to position [351, 0]
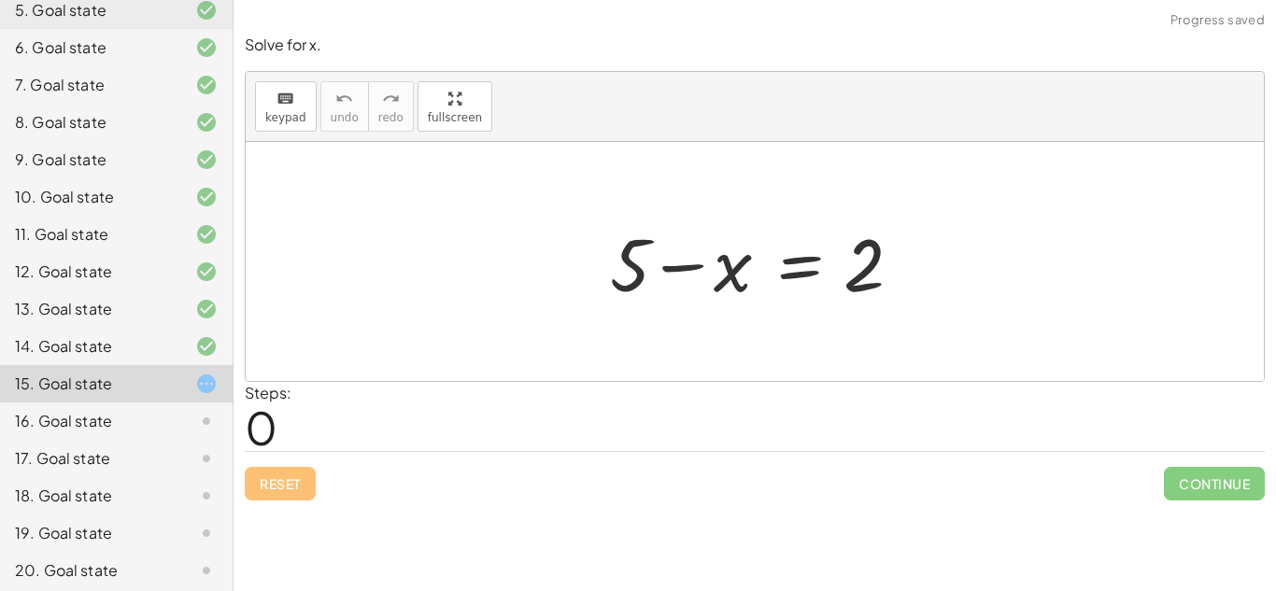
click at [140, 560] on div "20. Goal state" at bounding box center [90, 571] width 150 height 22
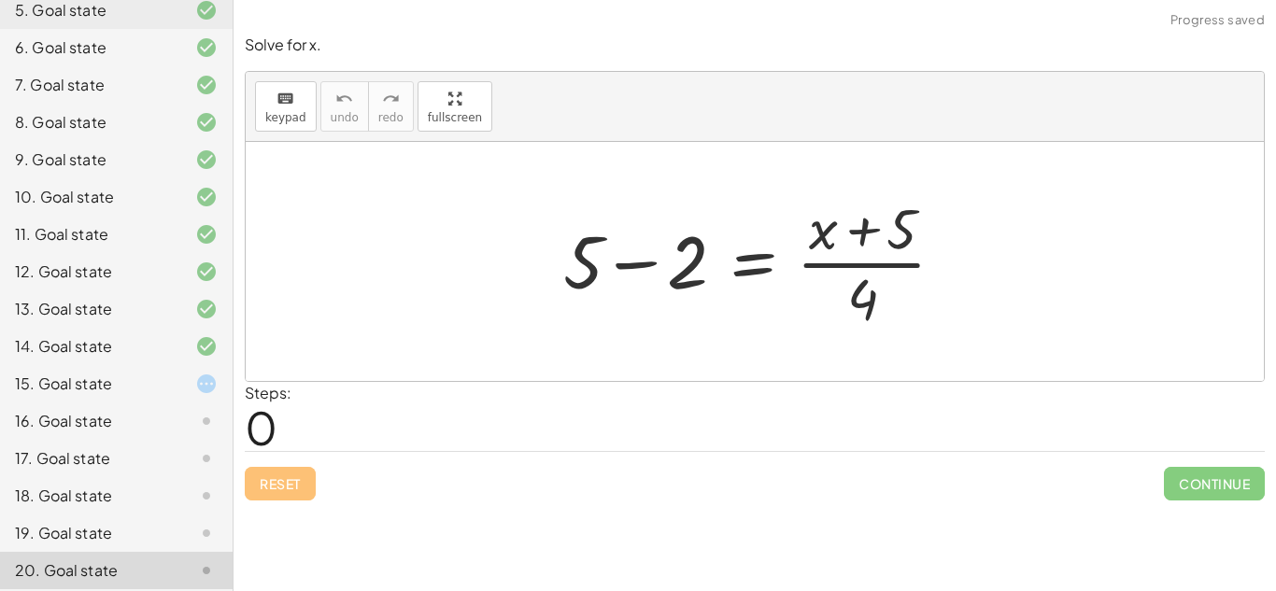
click at [158, 531] on div "19. Goal state" at bounding box center [90, 533] width 150 height 22
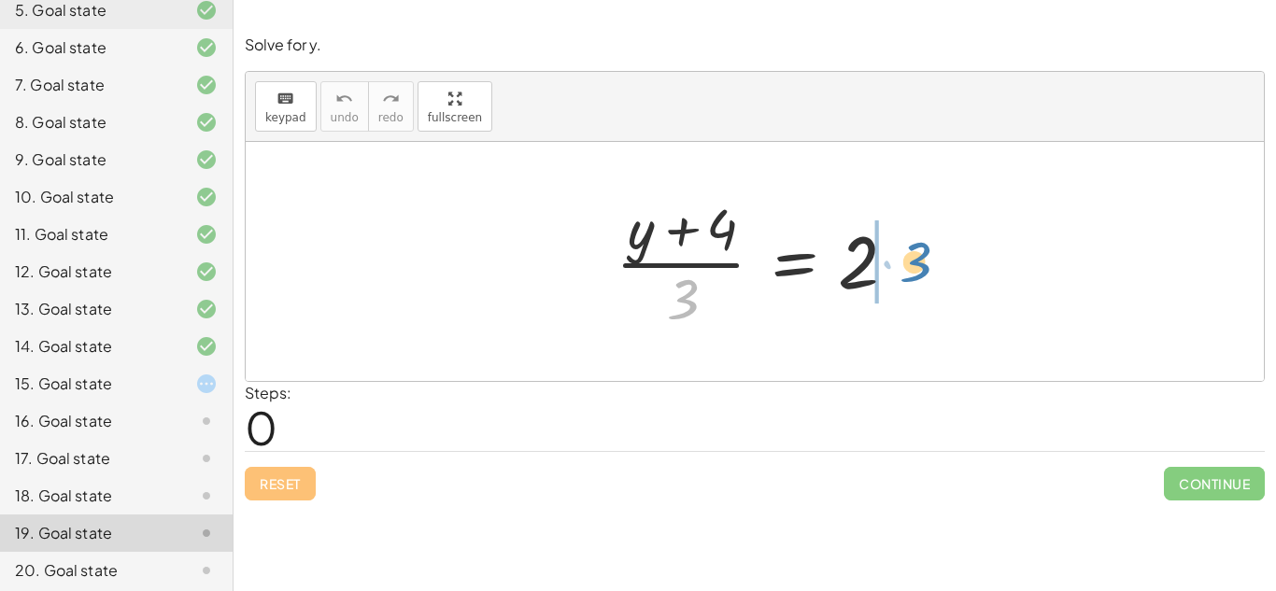
drag, startPoint x: 694, startPoint y: 298, endPoint x: 920, endPoint y: 260, distance: 229.3
click at [920, 260] on div "· 3 · ( + y + 4 ) · 3 = 2" at bounding box center [755, 261] width 335 height 153
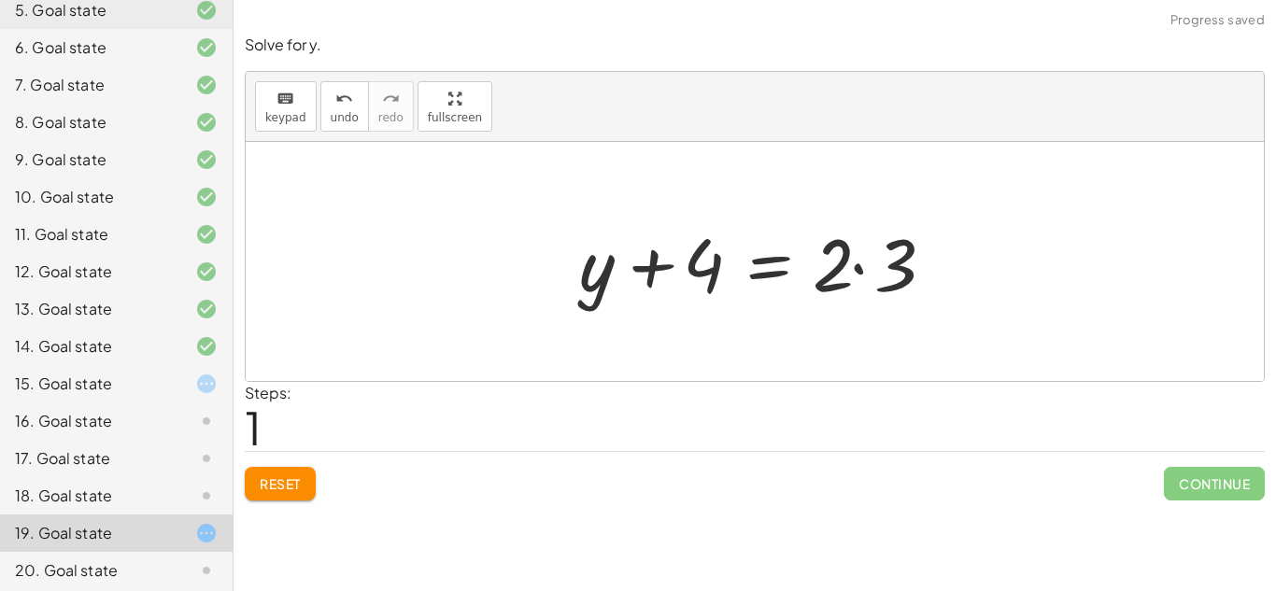
click at [840, 271] on div at bounding box center [762, 262] width 384 height 96
click at [858, 268] on div at bounding box center [762, 262] width 384 height 96
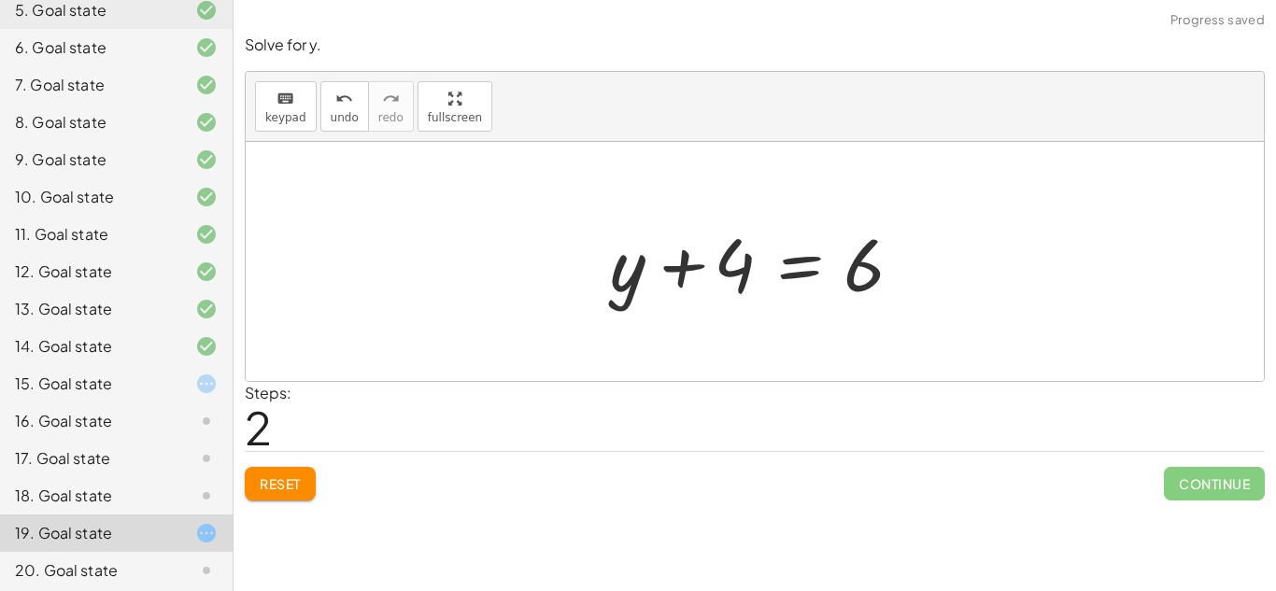
click at [693, 269] on div at bounding box center [762, 262] width 322 height 96
drag, startPoint x: 732, startPoint y: 275, endPoint x: 963, endPoint y: 278, distance: 231.8
click at [963, 278] on div "· ( + y + 4 ) · 3 = 2 + y + 4 = · 2 · 3 + 4 + y + 4 = 6" at bounding box center [755, 261] width 1018 height 239
click at [799, 270] on div at bounding box center [762, 262] width 322 height 96
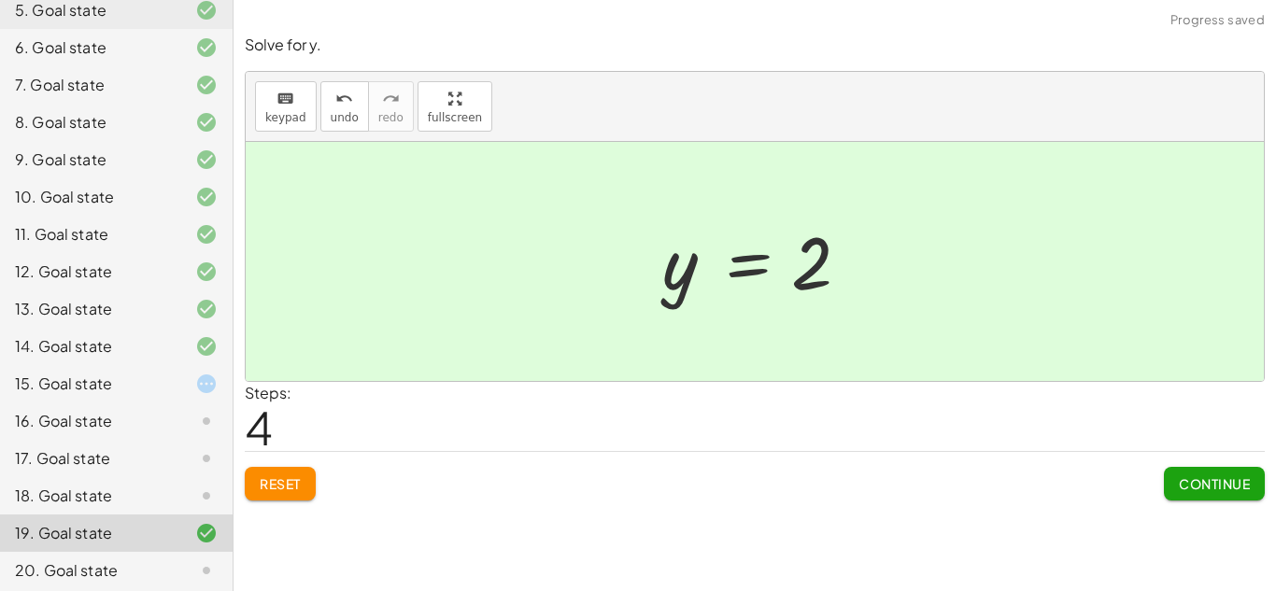
click at [152, 491] on div "18. Goal state" at bounding box center [90, 496] width 150 height 22
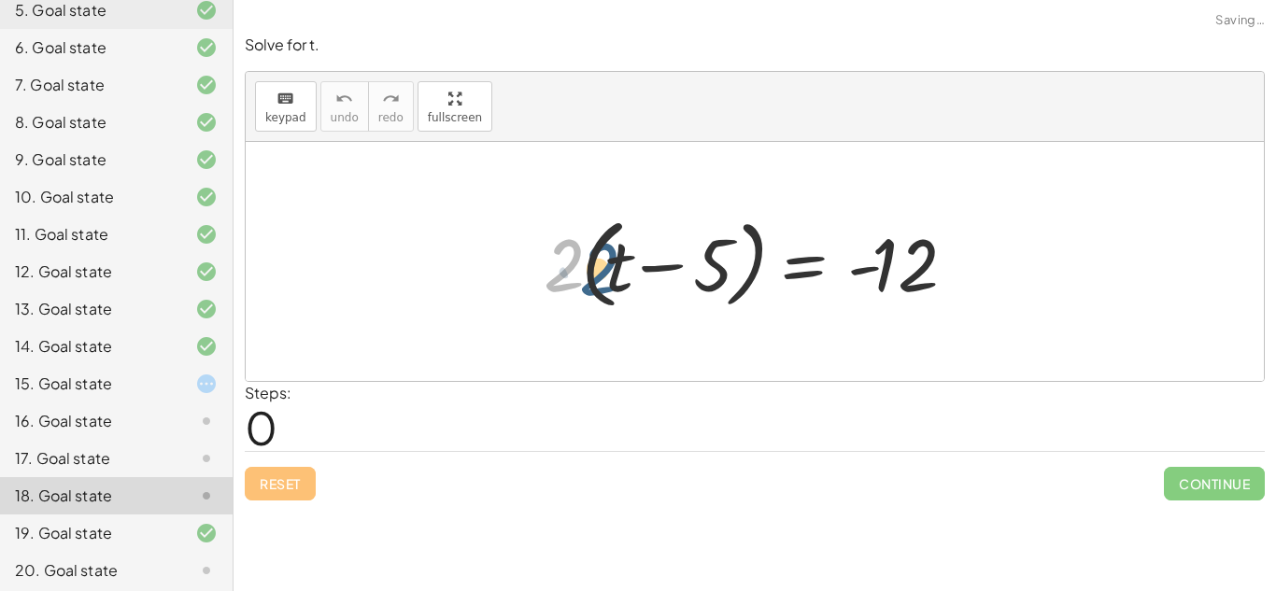
click at [578, 278] on div at bounding box center [761, 261] width 454 height 107
click at [622, 272] on div at bounding box center [761, 261] width 454 height 107
click at [462, 343] on div "· 2 · ( + t − 5 ) = - 12" at bounding box center [755, 261] width 1018 height 239
drag, startPoint x: 563, startPoint y: 276, endPoint x: 621, endPoint y: 285, distance: 58.7
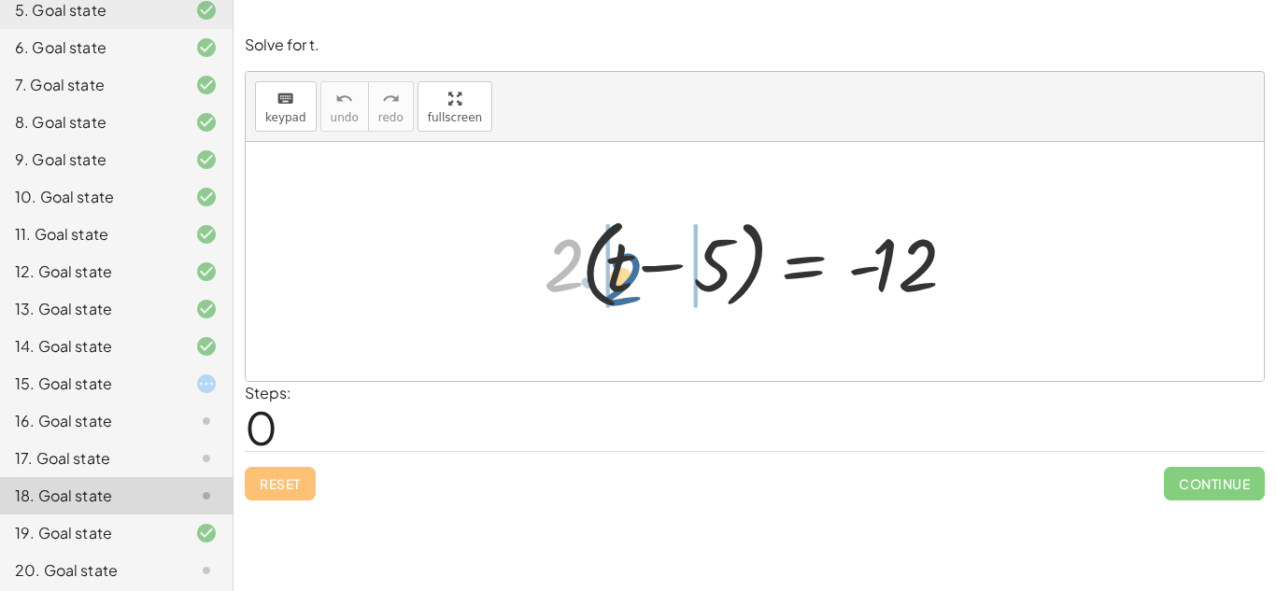
click at [621, 285] on div at bounding box center [761, 261] width 454 height 107
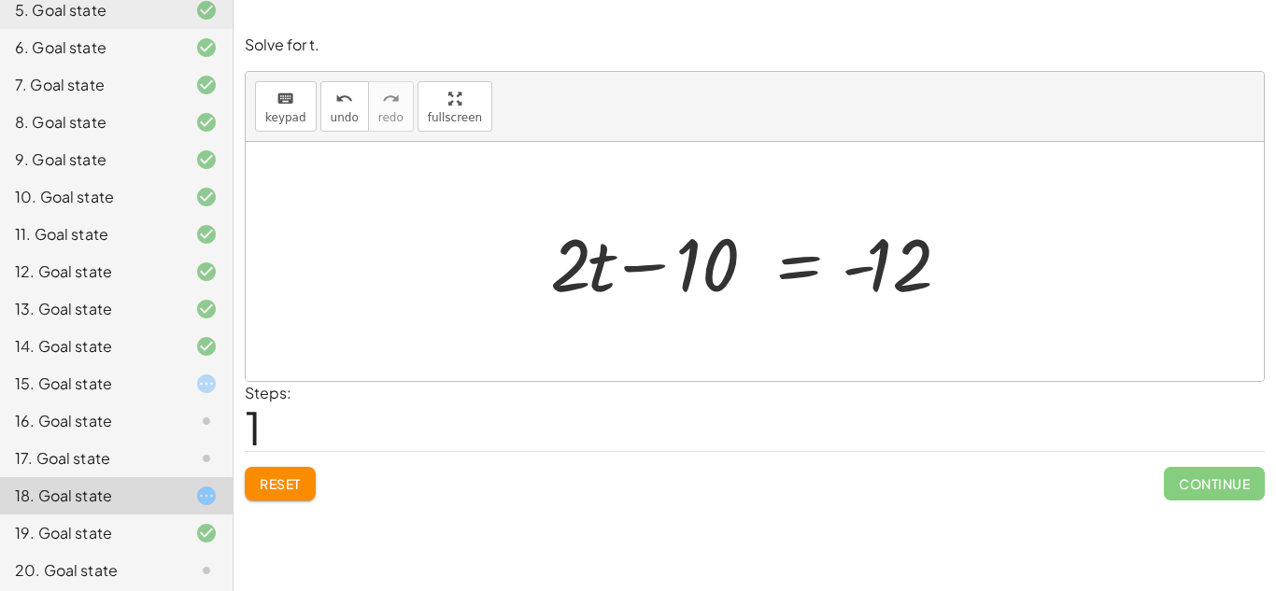
click at [630, 255] on div at bounding box center [762, 262] width 442 height 96
click at [632, 261] on div at bounding box center [762, 262] width 442 height 96
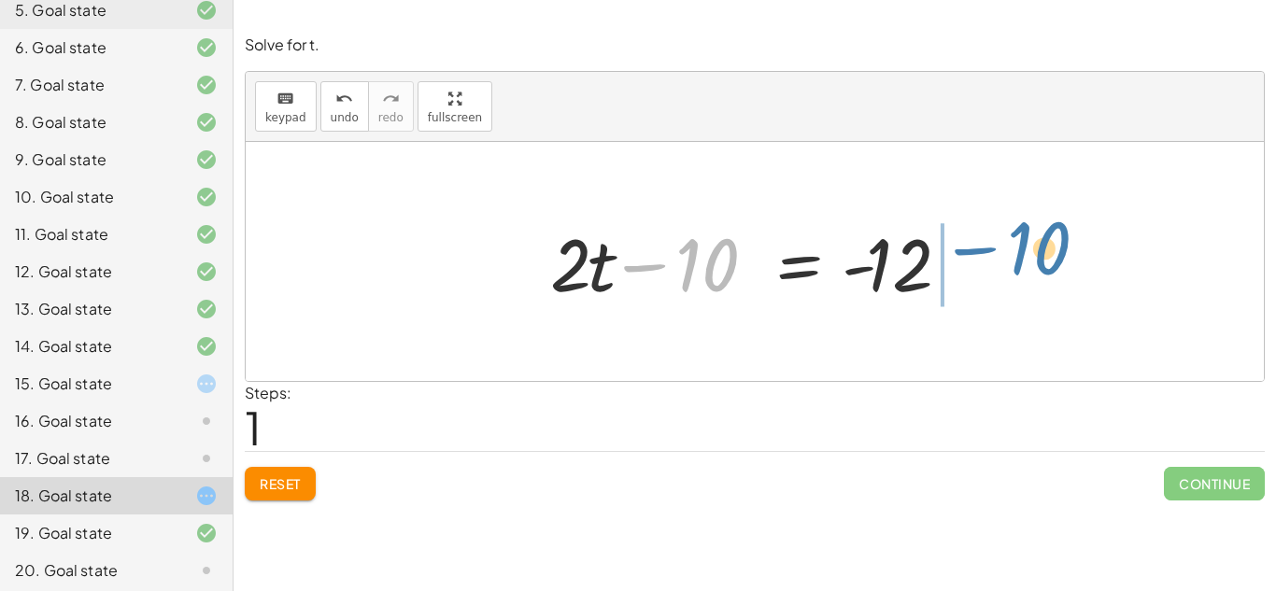
drag, startPoint x: 682, startPoint y: 285, endPoint x: 1010, endPoint y: 272, distance: 328.2
click at [1010, 272] on div "· 2 · ( + t − 5 ) = - 12 + · 2 · t − · 2 · 5 = - 12 − 10 + t − = - [DATE]" at bounding box center [755, 261] width 1018 height 239
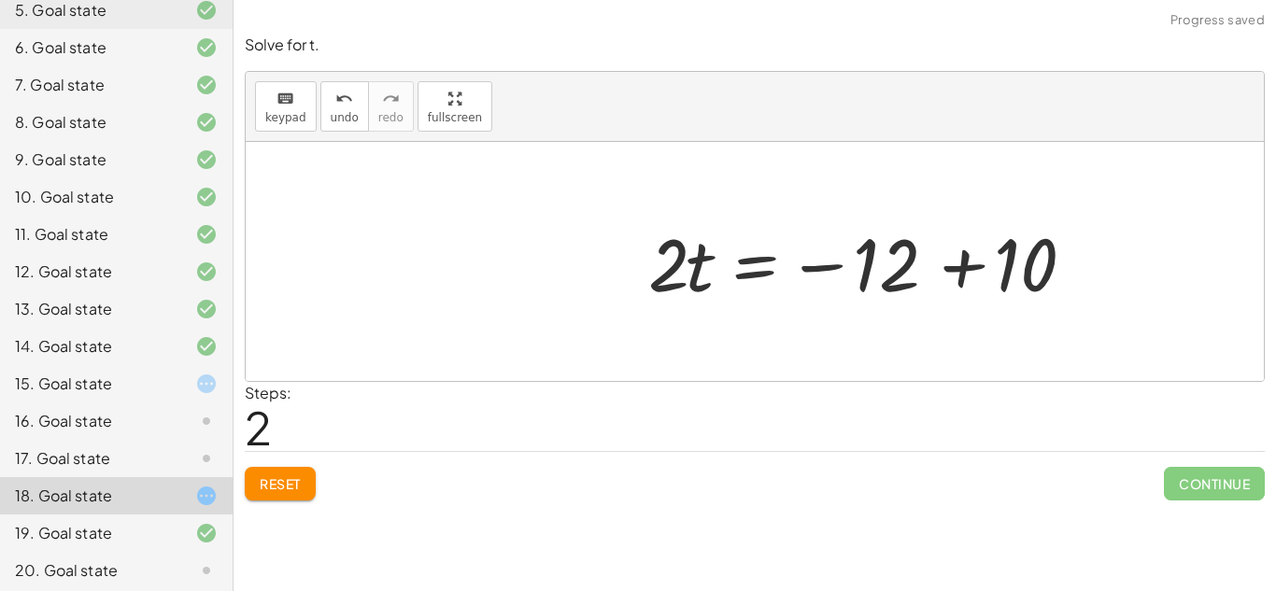
click at [994, 265] on div at bounding box center [875, 262] width 472 height 96
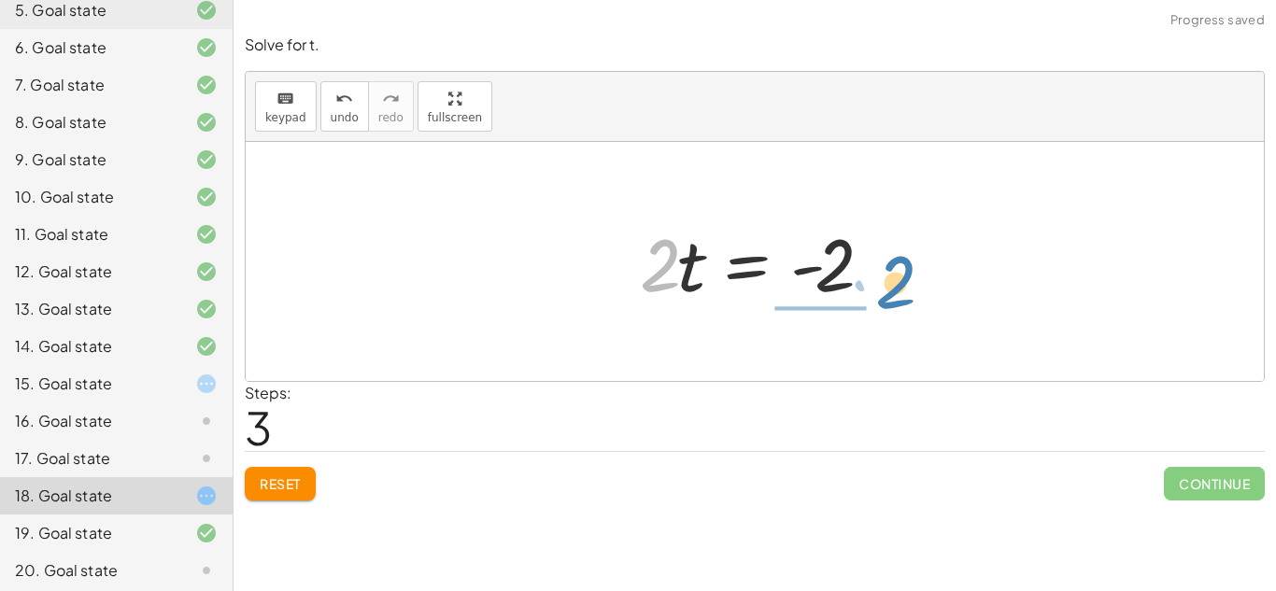
drag, startPoint x: 649, startPoint y: 251, endPoint x: 882, endPoint y: 266, distance: 233.1
click at [882, 266] on div at bounding box center [762, 262] width 263 height 96
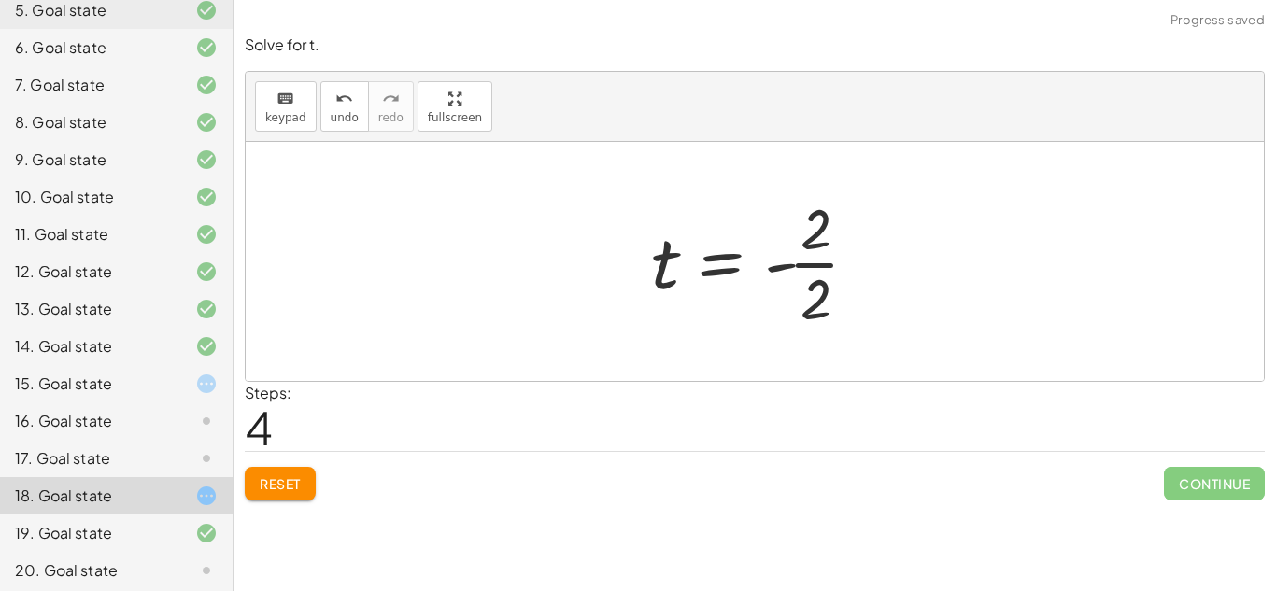
click at [793, 267] on div at bounding box center [762, 262] width 241 height 144
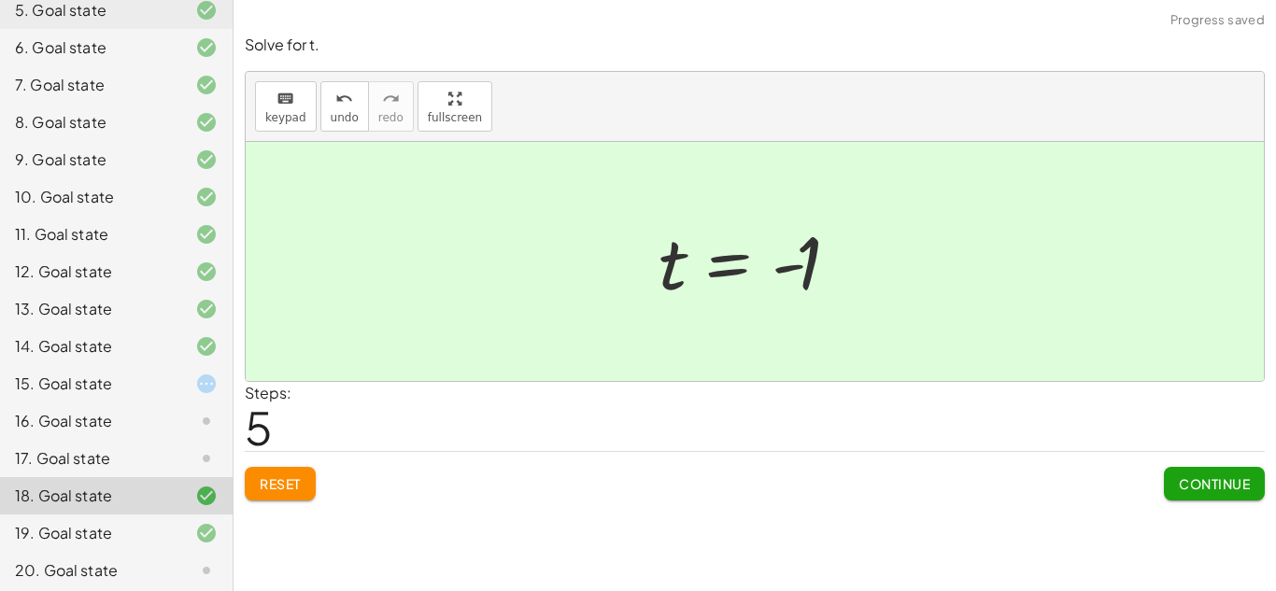
click at [203, 451] on icon at bounding box center [206, 459] width 22 height 22
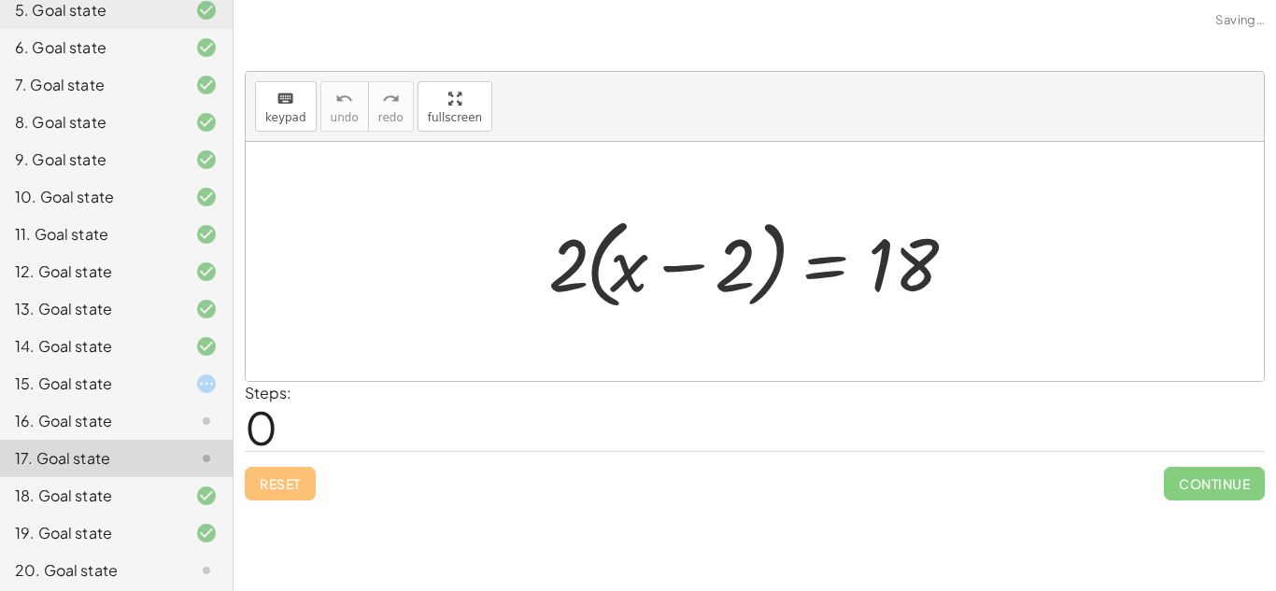
click at [570, 282] on div at bounding box center [762, 261] width 446 height 107
drag, startPoint x: 583, startPoint y: 273, endPoint x: 640, endPoint y: 289, distance: 59.2
click at [640, 289] on div at bounding box center [762, 261] width 446 height 107
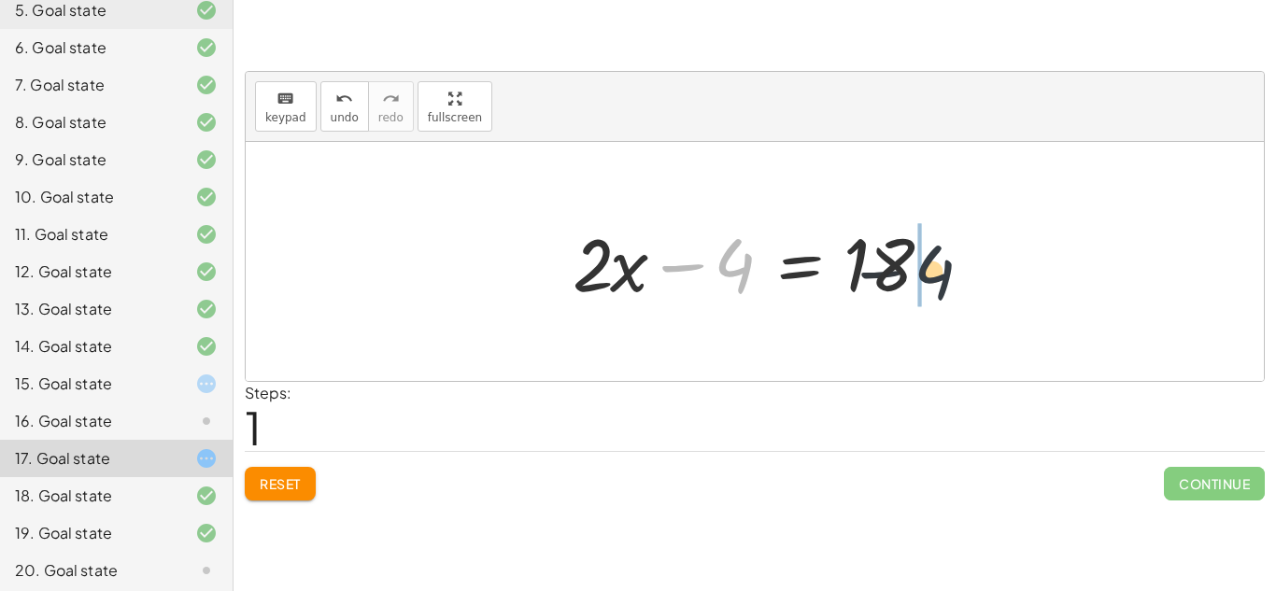
drag, startPoint x: 728, startPoint y: 263, endPoint x: 942, endPoint y: 272, distance: 214.1
click at [942, 272] on div at bounding box center [761, 262] width 397 height 96
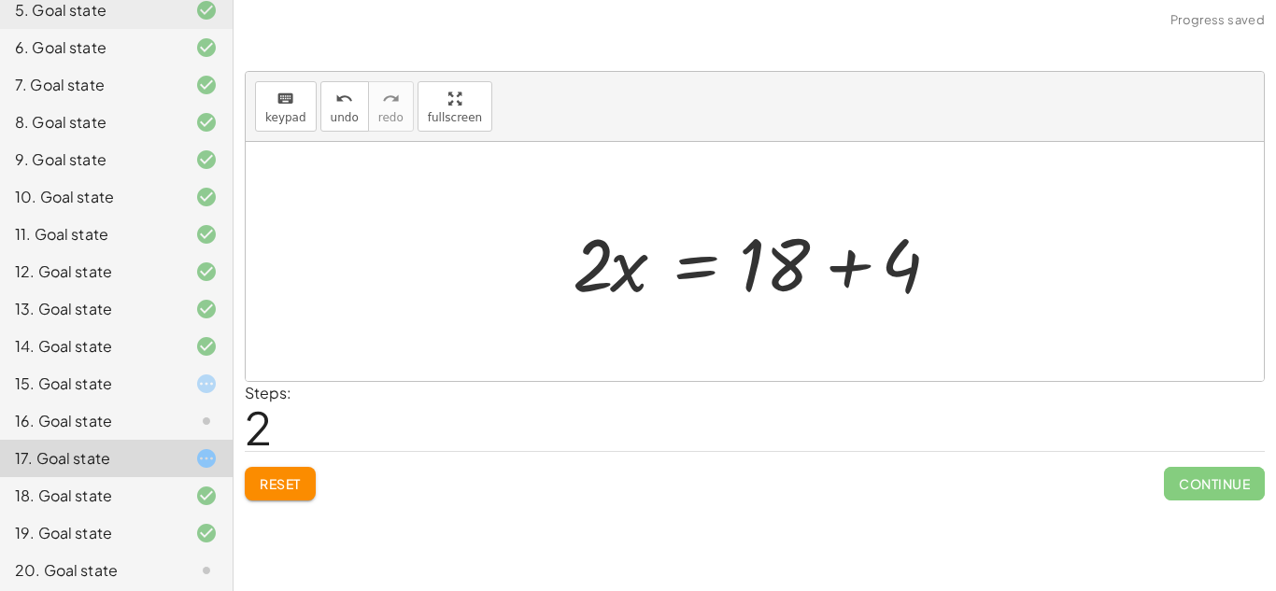
click at [839, 254] on div at bounding box center [761, 262] width 397 height 96
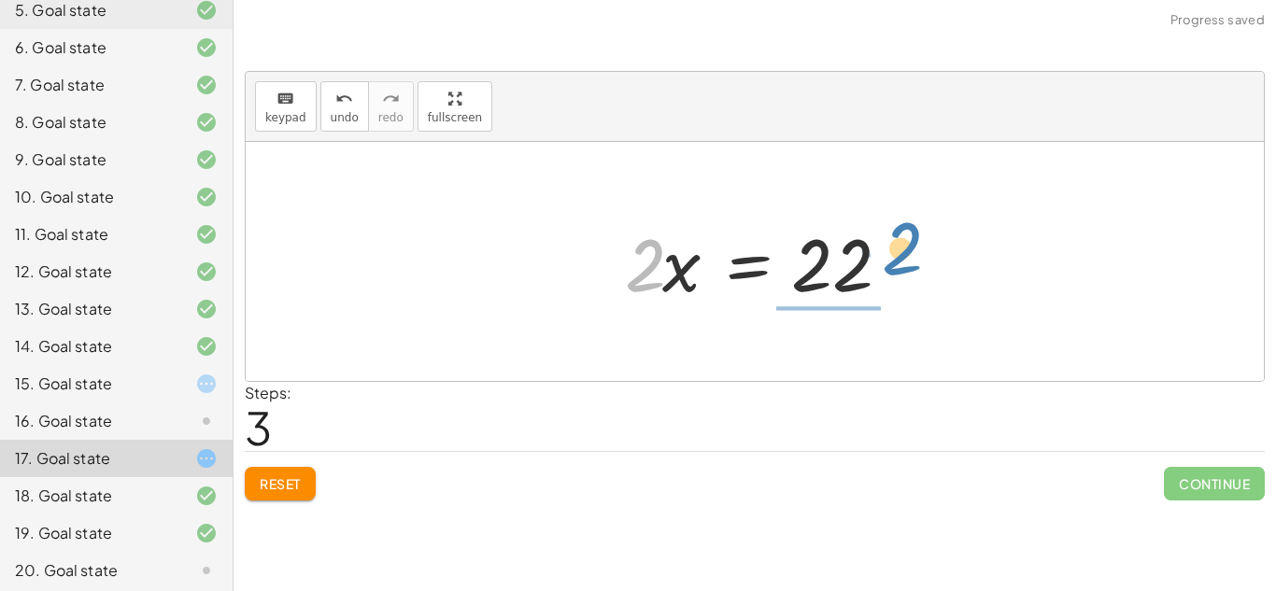
drag, startPoint x: 633, startPoint y: 288, endPoint x: 883, endPoint y: 278, distance: 250.6
click at [883, 278] on div at bounding box center [762, 262] width 292 height 96
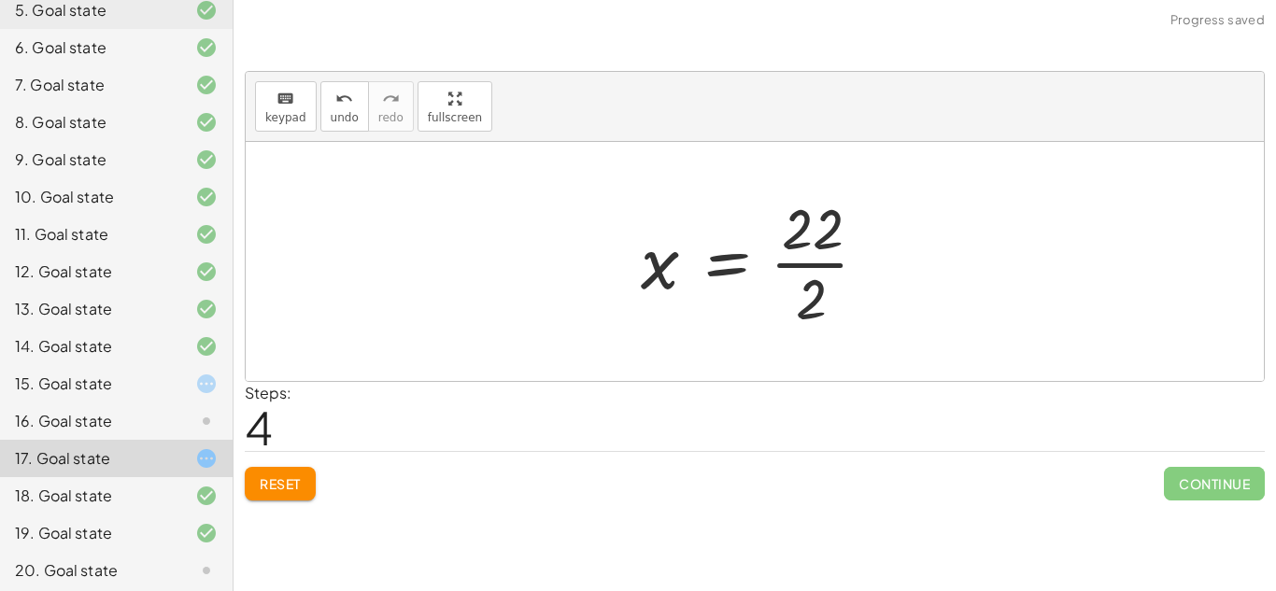
click at [832, 265] on div at bounding box center [762, 262] width 261 height 144
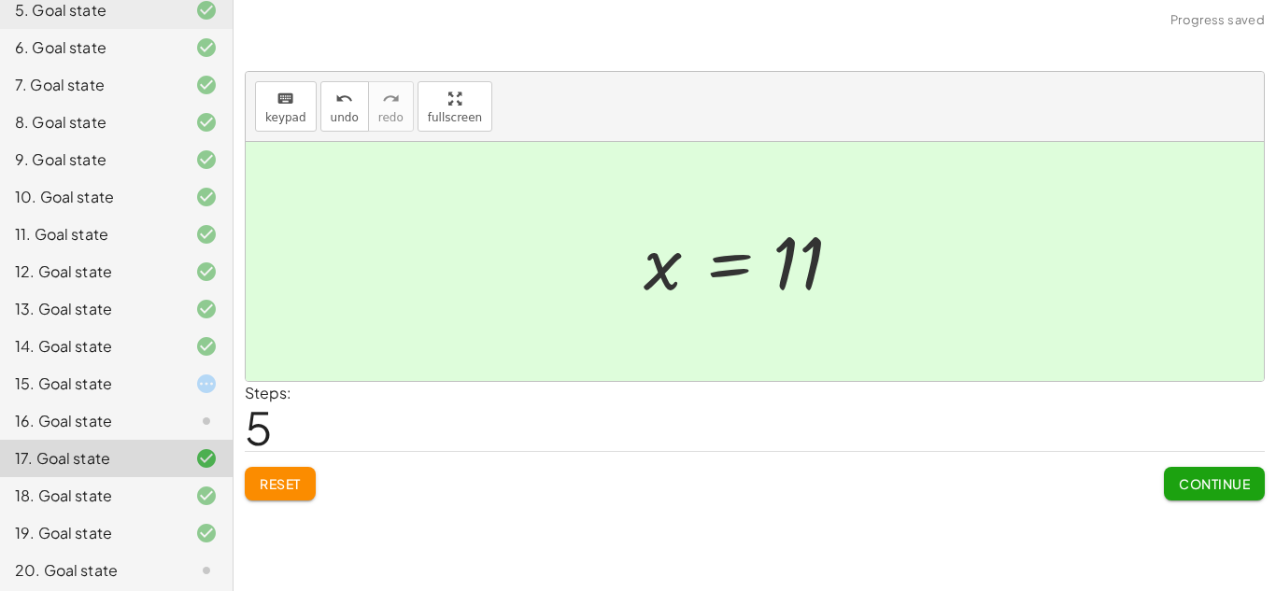
click at [200, 477] on div "16. Goal state" at bounding box center [116, 495] width 233 height 37
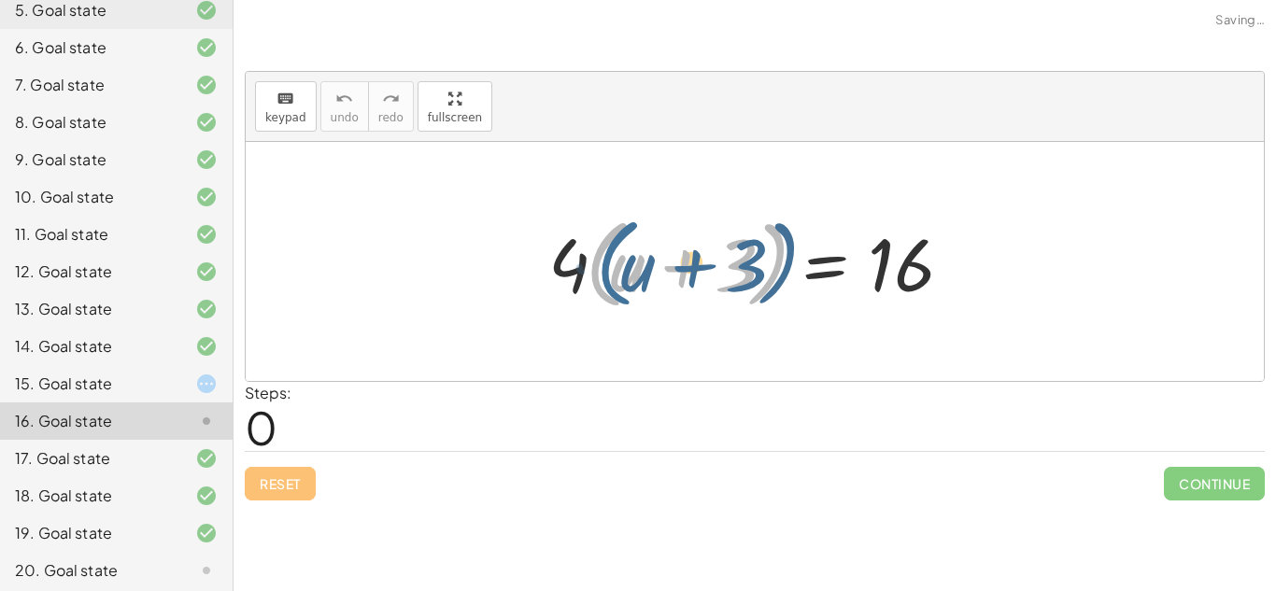
click at [581, 272] on div at bounding box center [762, 261] width 446 height 107
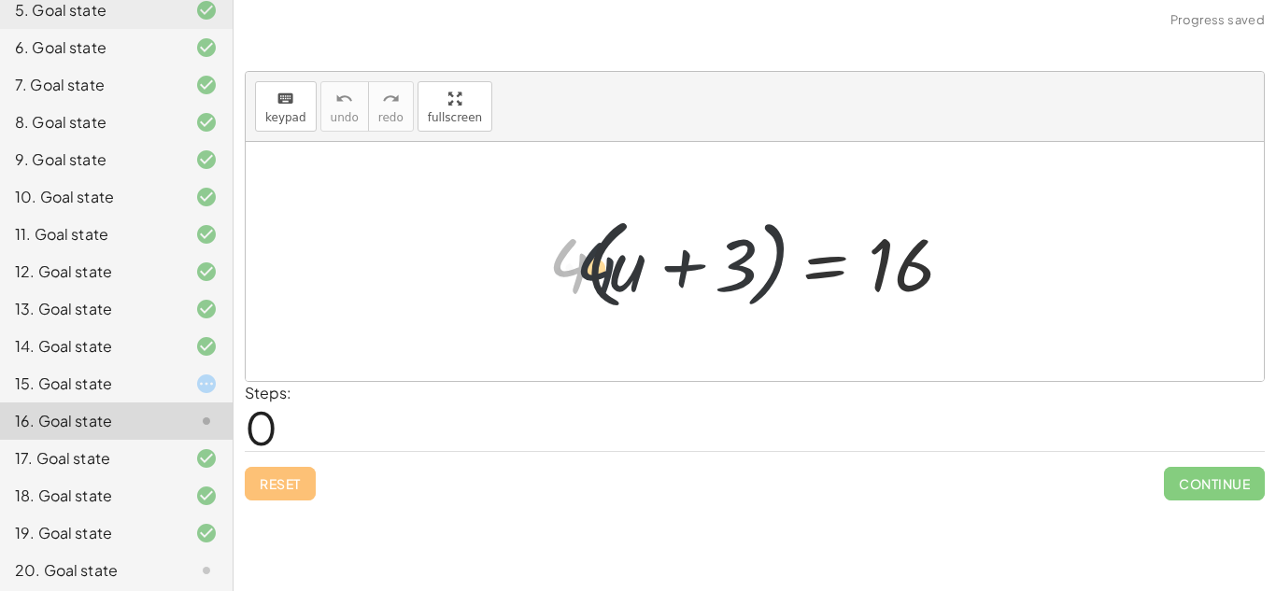
drag, startPoint x: 560, startPoint y: 269, endPoint x: 591, endPoint y: 276, distance: 32.4
click at [591, 276] on div at bounding box center [762, 261] width 446 height 107
drag, startPoint x: 577, startPoint y: 272, endPoint x: 623, endPoint y: 285, distance: 47.6
click at [623, 285] on div at bounding box center [762, 261] width 446 height 107
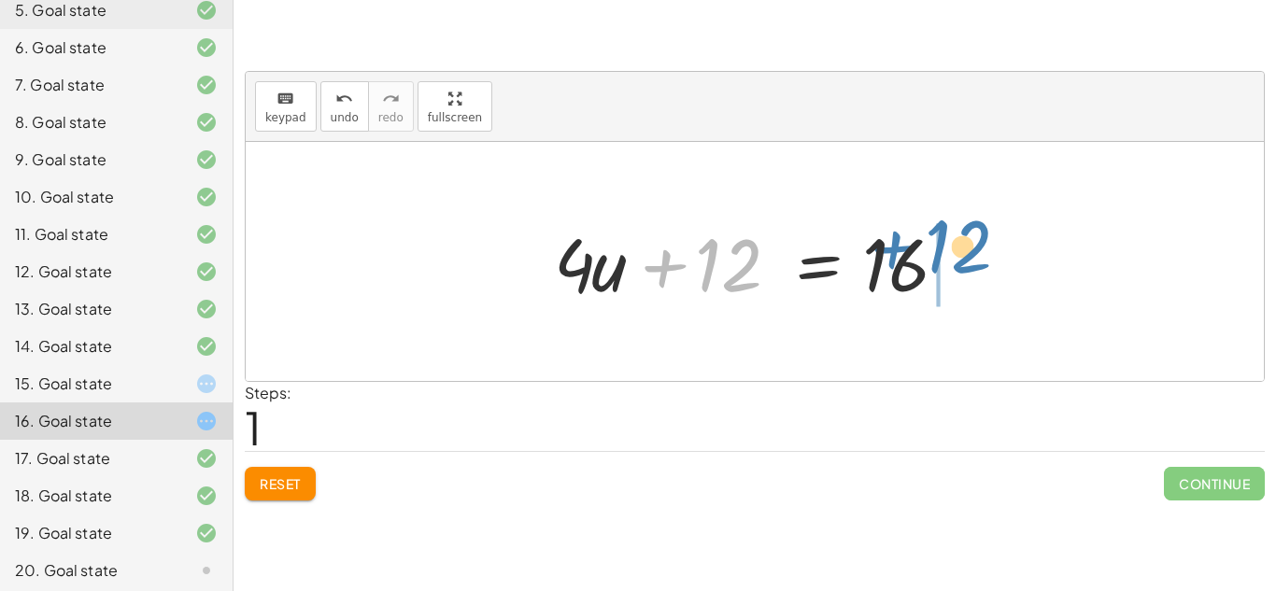
drag, startPoint x: 749, startPoint y: 278, endPoint x: 981, endPoint y: 269, distance: 231.9
click at [981, 269] on div "· 4 · ( + u + 3 ) = 16 + · 4 · u + · 4 · 3 = 16 + 12 + u + = [DATE]" at bounding box center [755, 262] width 458 height 106
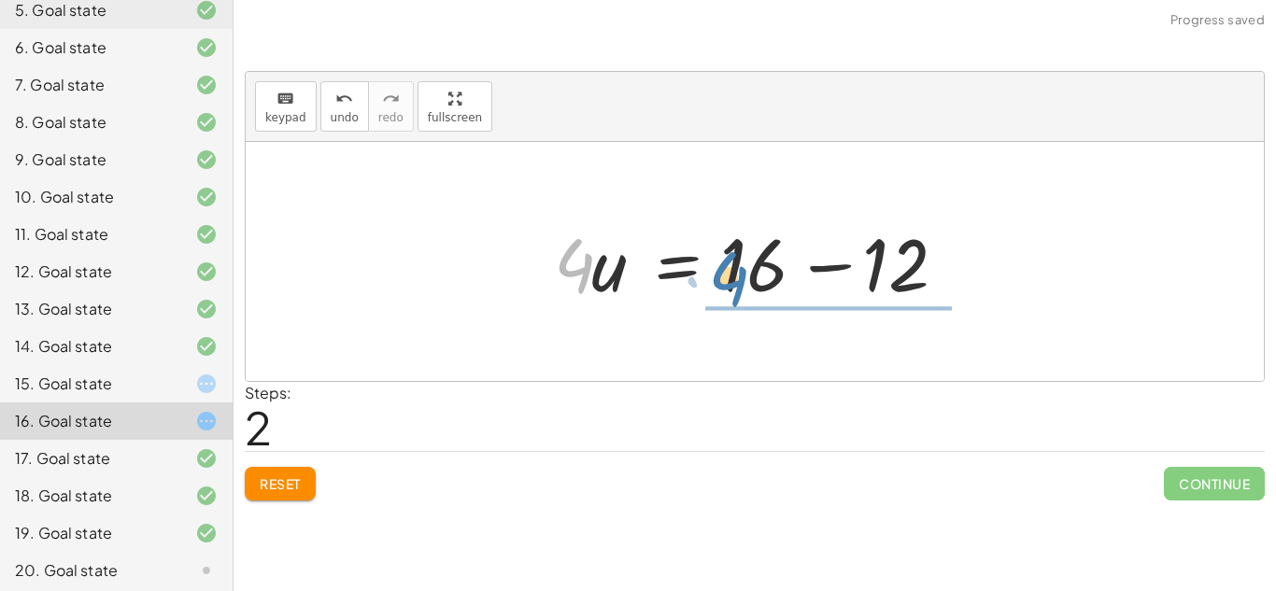
drag, startPoint x: 571, startPoint y: 271, endPoint x: 718, endPoint y: 284, distance: 147.3
click at [718, 284] on div at bounding box center [762, 262] width 434 height 96
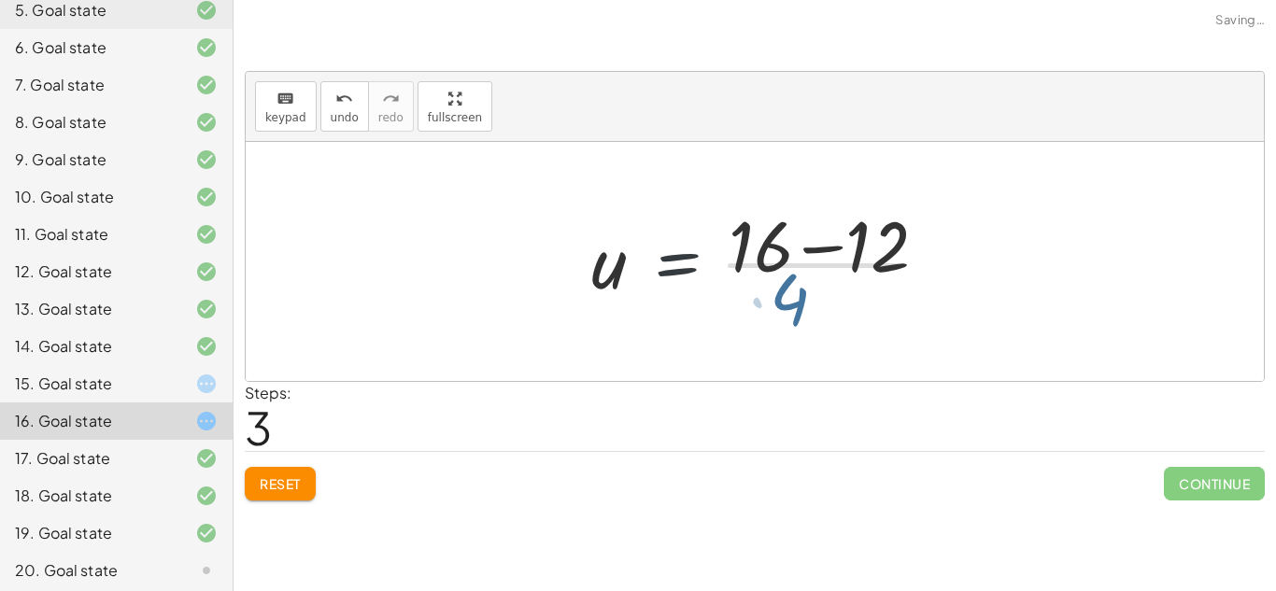
click at [718, 284] on div at bounding box center [765, 262] width 367 height 144
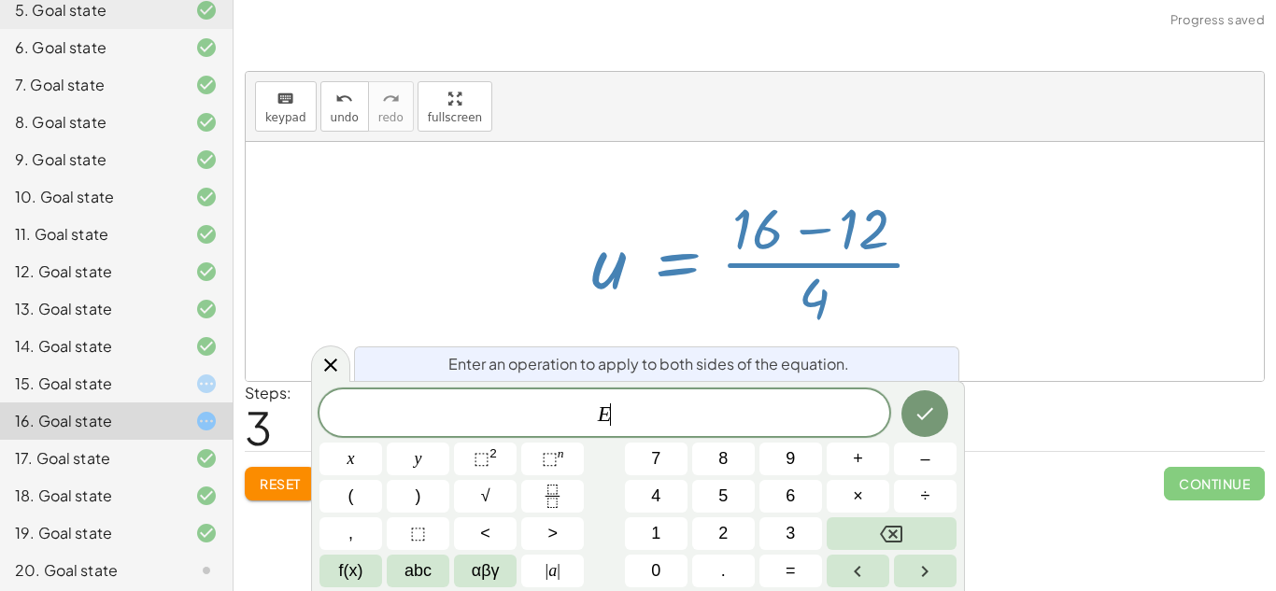
scroll to position [7, 0]
click at [826, 279] on div at bounding box center [765, 262] width 367 height 144
click at [822, 278] on div at bounding box center [765, 262] width 367 height 144
click at [965, 320] on div at bounding box center [755, 261] width 1018 height 239
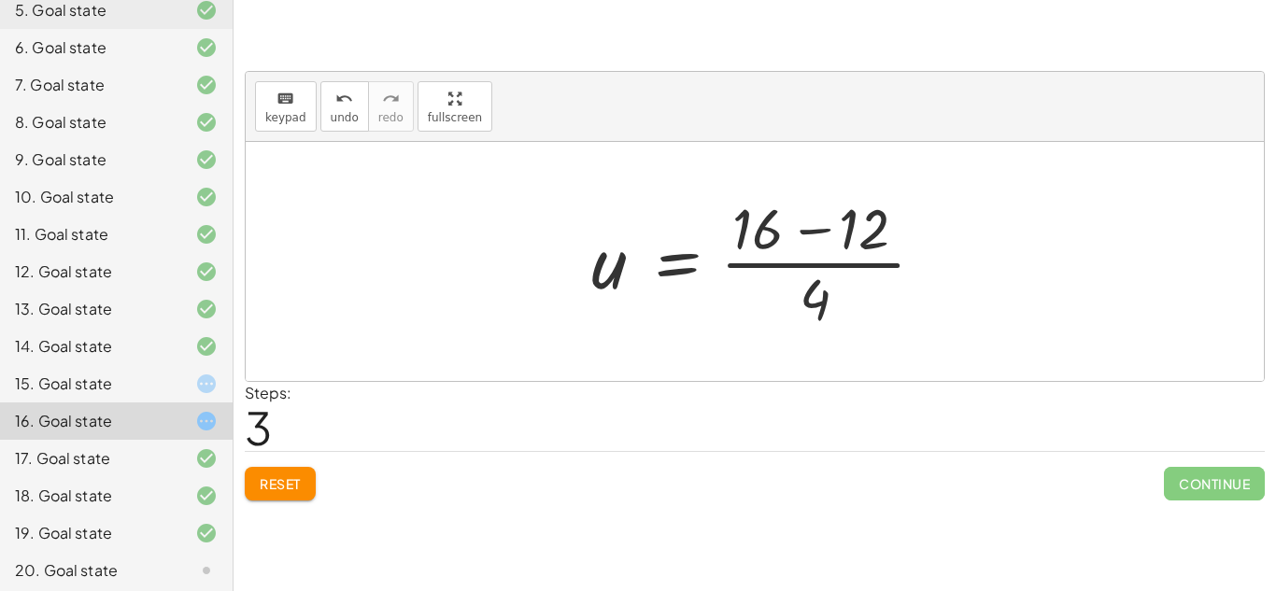
click at [877, 287] on div at bounding box center [765, 262] width 367 height 144
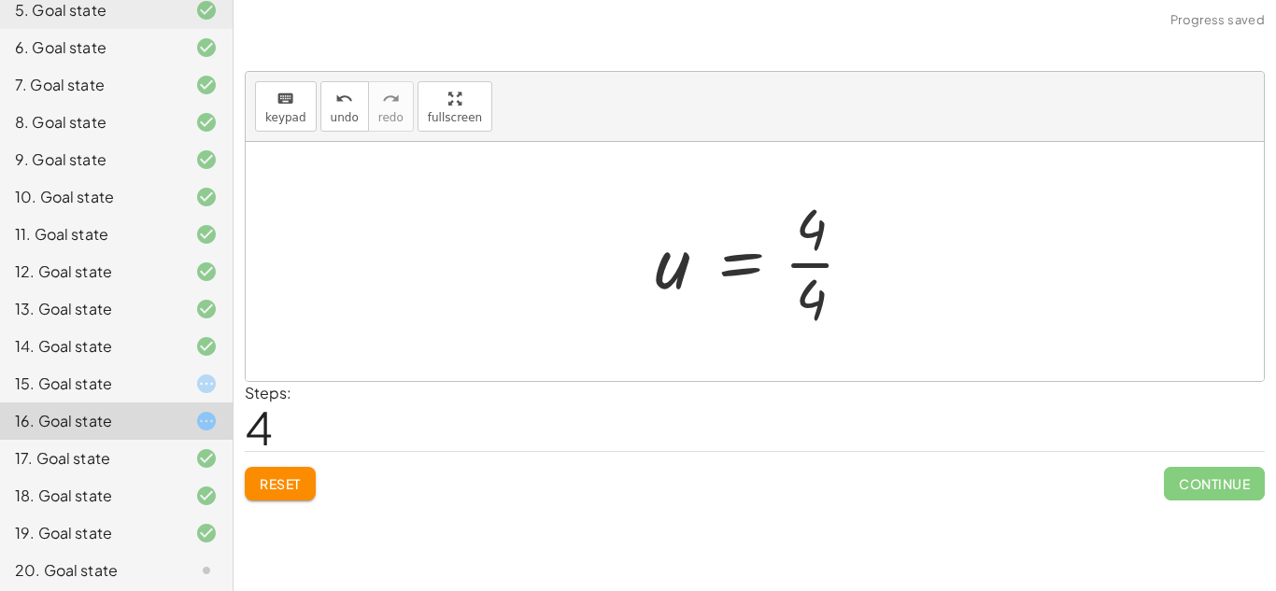
click at [816, 272] on div at bounding box center [762, 262] width 233 height 144
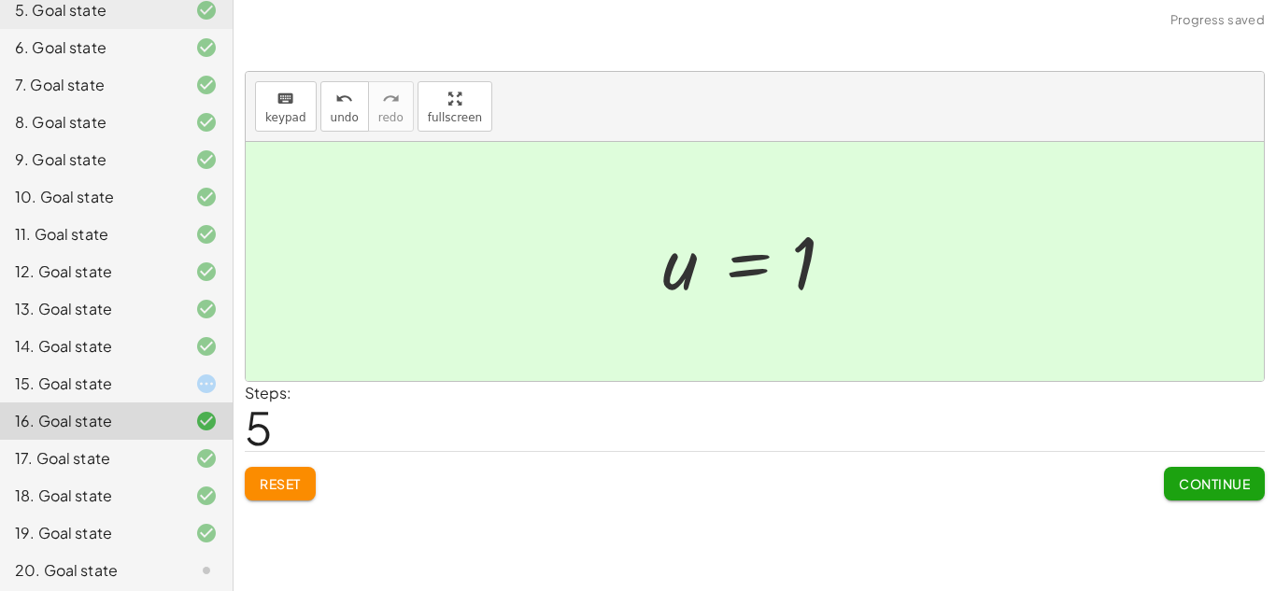
click at [182, 580] on div at bounding box center [191, 571] width 52 height 22
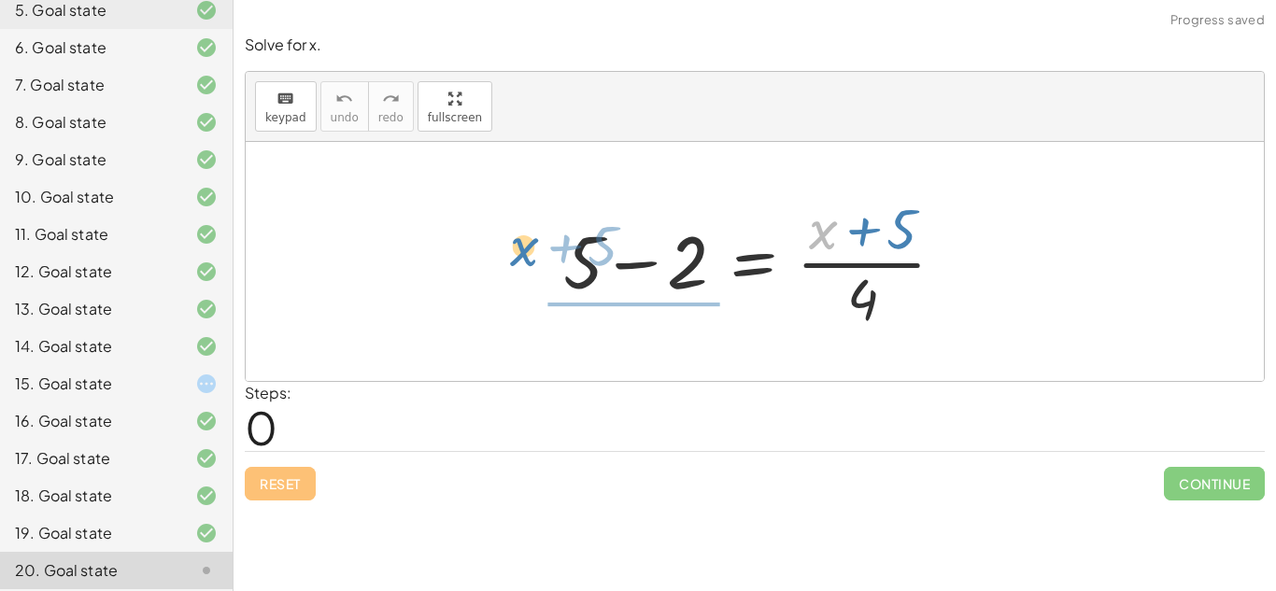
drag, startPoint x: 816, startPoint y: 230, endPoint x: 517, endPoint y: 247, distance: 299.5
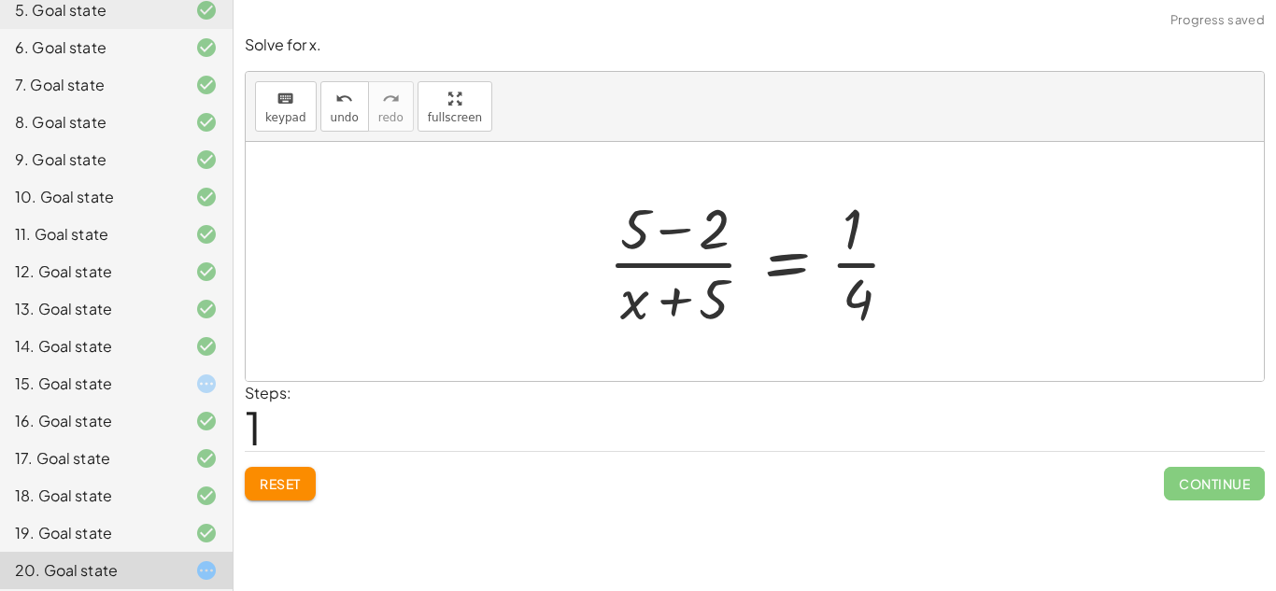
click at [651, 271] on div at bounding box center [762, 262] width 326 height 144
drag, startPoint x: 632, startPoint y: 215, endPoint x: 885, endPoint y: 245, distance: 255.0
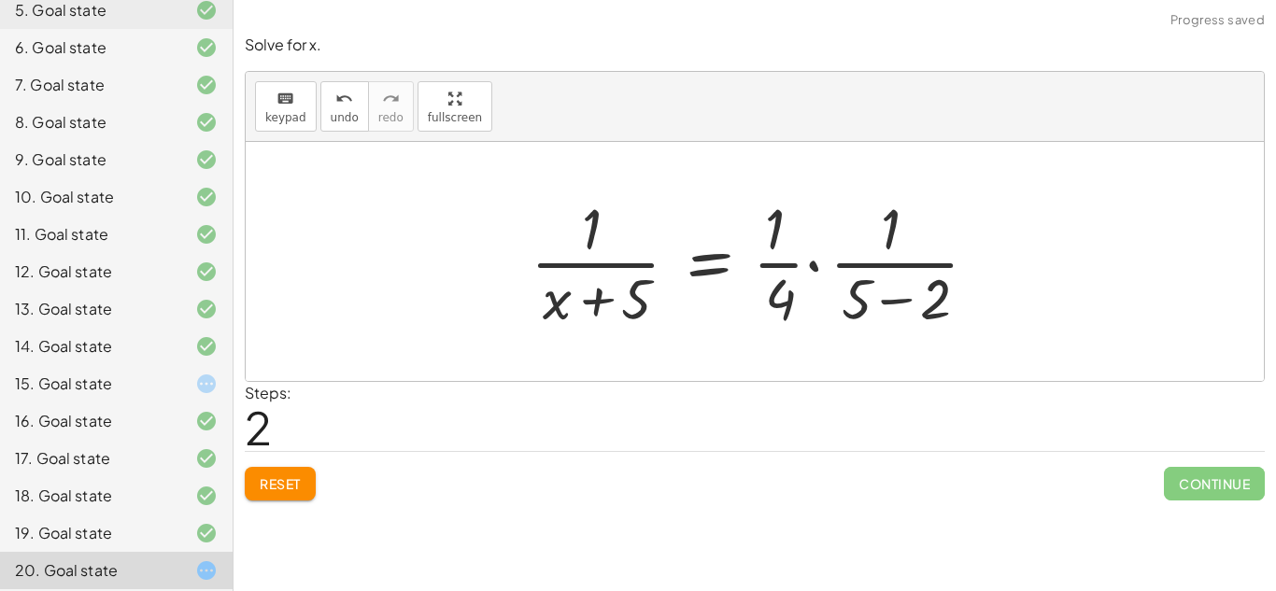
click at [847, 264] on div at bounding box center [761, 262] width 481 height 144
click at [805, 260] on div at bounding box center [761, 262] width 481 height 144
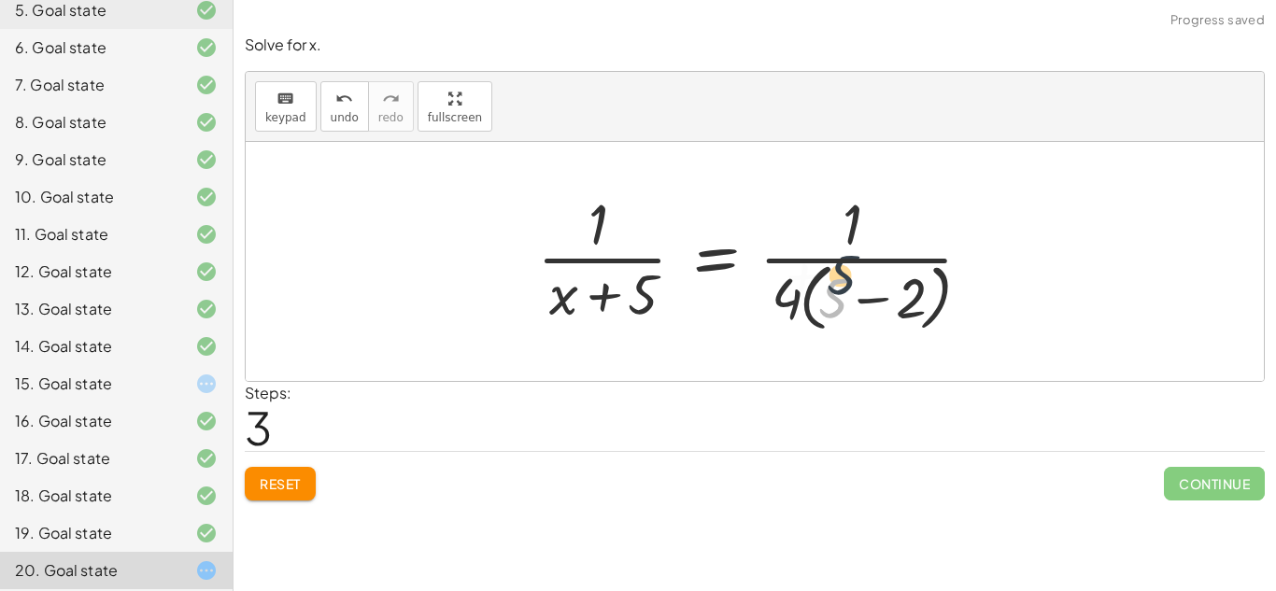
drag, startPoint x: 837, startPoint y: 290, endPoint x: 861, endPoint y: 241, distance: 53.9
click at [861, 241] on div at bounding box center [762, 261] width 469 height 152
click at [291, 486] on span "Reset" at bounding box center [280, 484] width 41 height 17
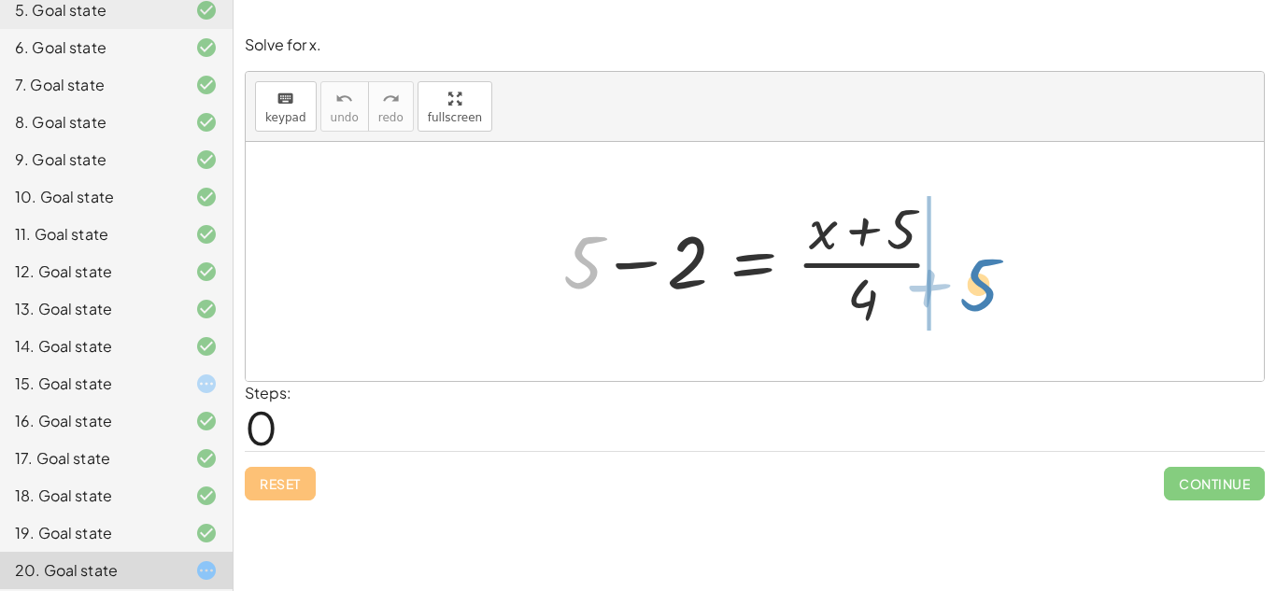
drag, startPoint x: 592, startPoint y: 281, endPoint x: 992, endPoint y: 303, distance: 400.5
click at [992, 303] on div "+ 5 + 5 − 2 = · ( + x + 5 ) · 4" at bounding box center [755, 261] width 1018 height 239
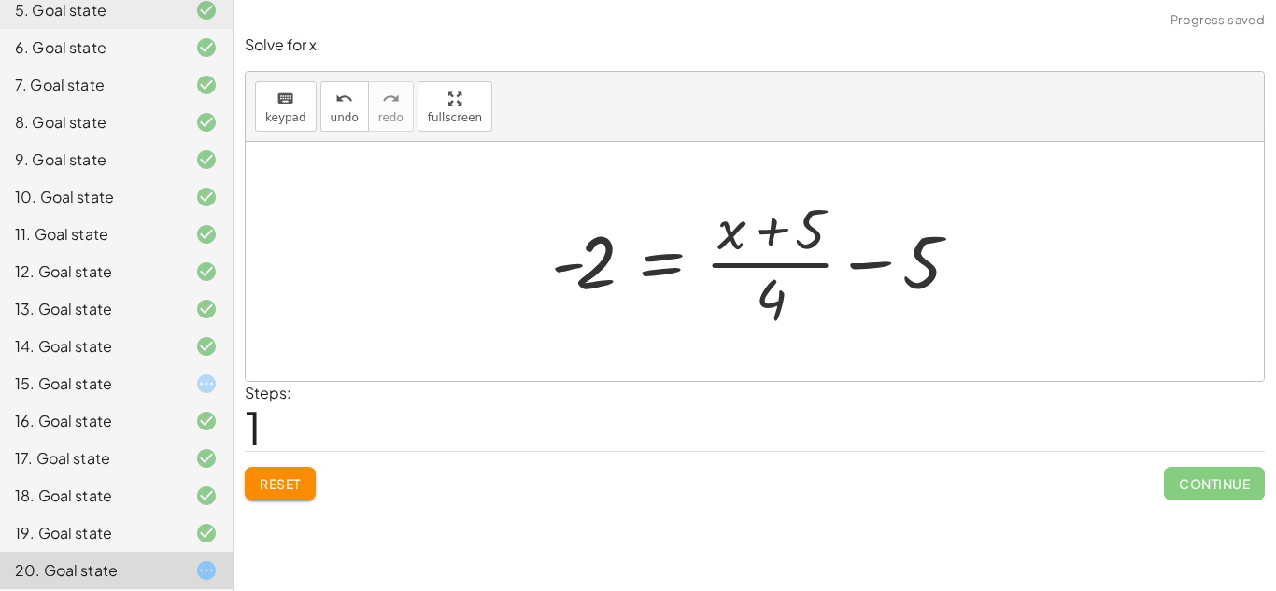
click at [851, 267] on div at bounding box center [762, 262] width 440 height 144
click at [800, 254] on div at bounding box center [762, 262] width 440 height 144
click at [250, 480] on button "Reset" at bounding box center [280, 484] width 71 height 34
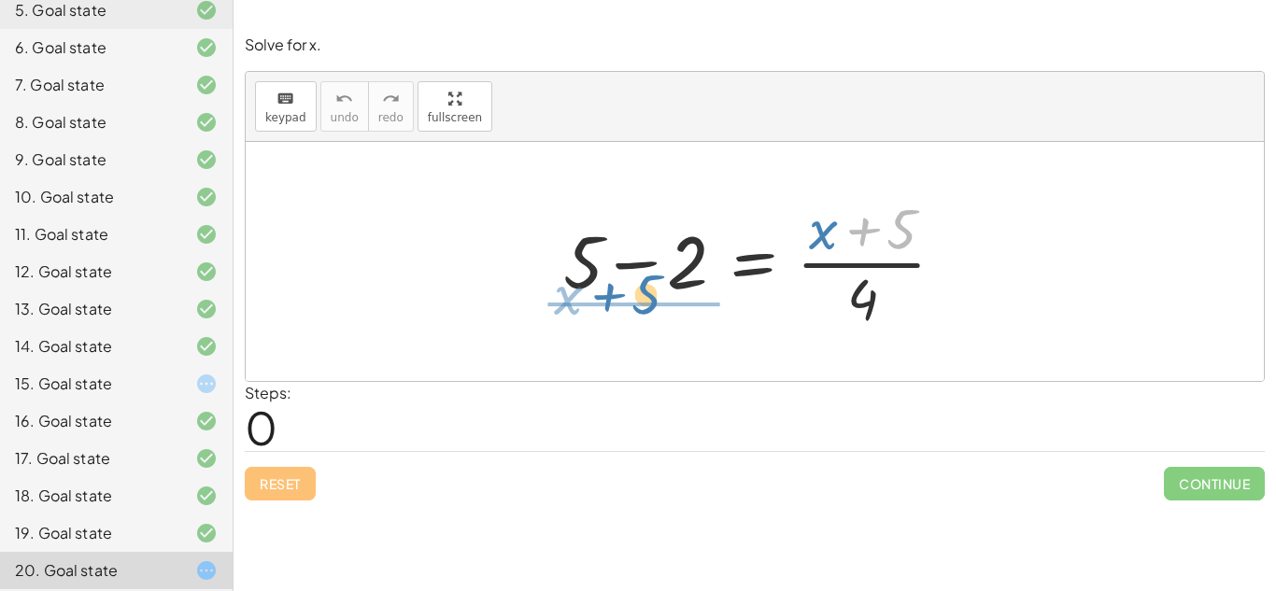
drag, startPoint x: 890, startPoint y: 221, endPoint x: 634, endPoint y: 287, distance: 263.3
click at [634, 287] on div at bounding box center [761, 262] width 415 height 144
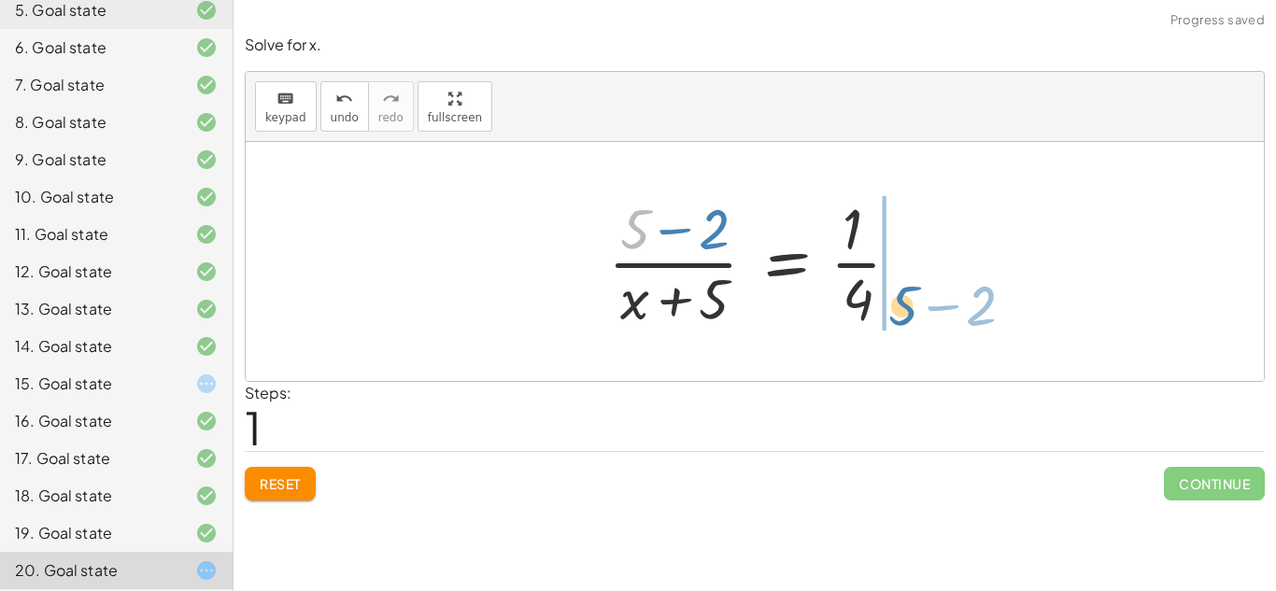
drag, startPoint x: 635, startPoint y: 223, endPoint x: 902, endPoint y: 296, distance: 276.1
click at [902, 296] on div at bounding box center [762, 262] width 326 height 144
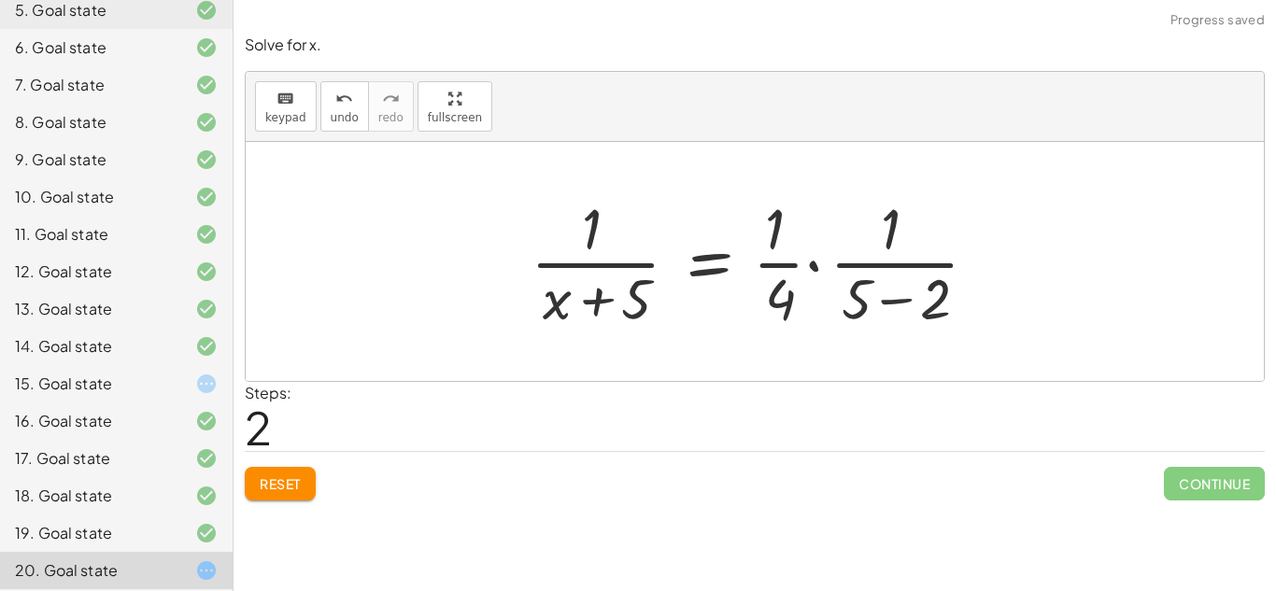
click at [881, 303] on div at bounding box center [761, 262] width 481 height 144
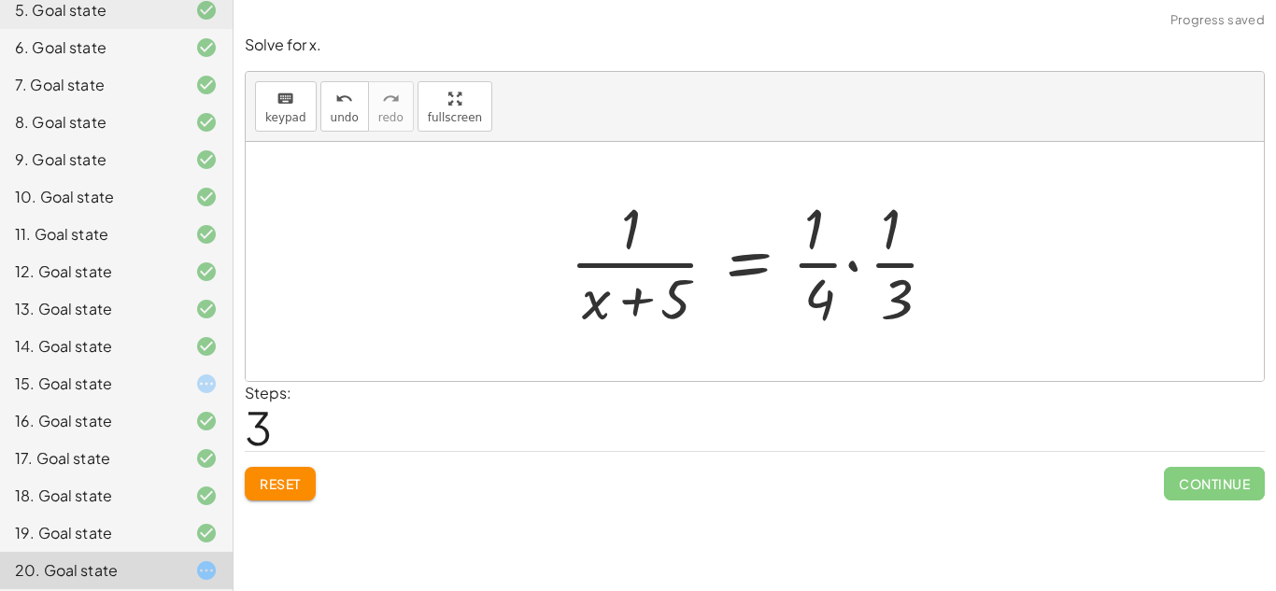
click at [829, 273] on div at bounding box center [762, 262] width 403 height 144
click at [879, 263] on div at bounding box center [762, 262] width 403 height 144
click at [854, 265] on div at bounding box center [762, 262] width 403 height 144
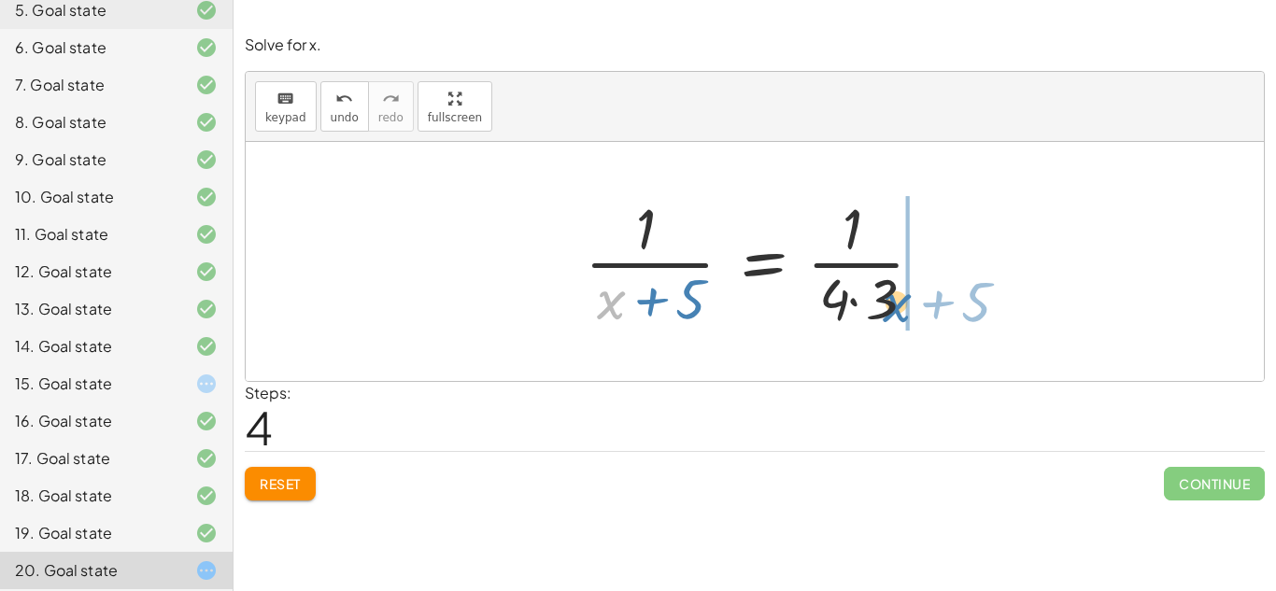
drag, startPoint x: 621, startPoint y: 292, endPoint x: 909, endPoint y: 291, distance: 287.8
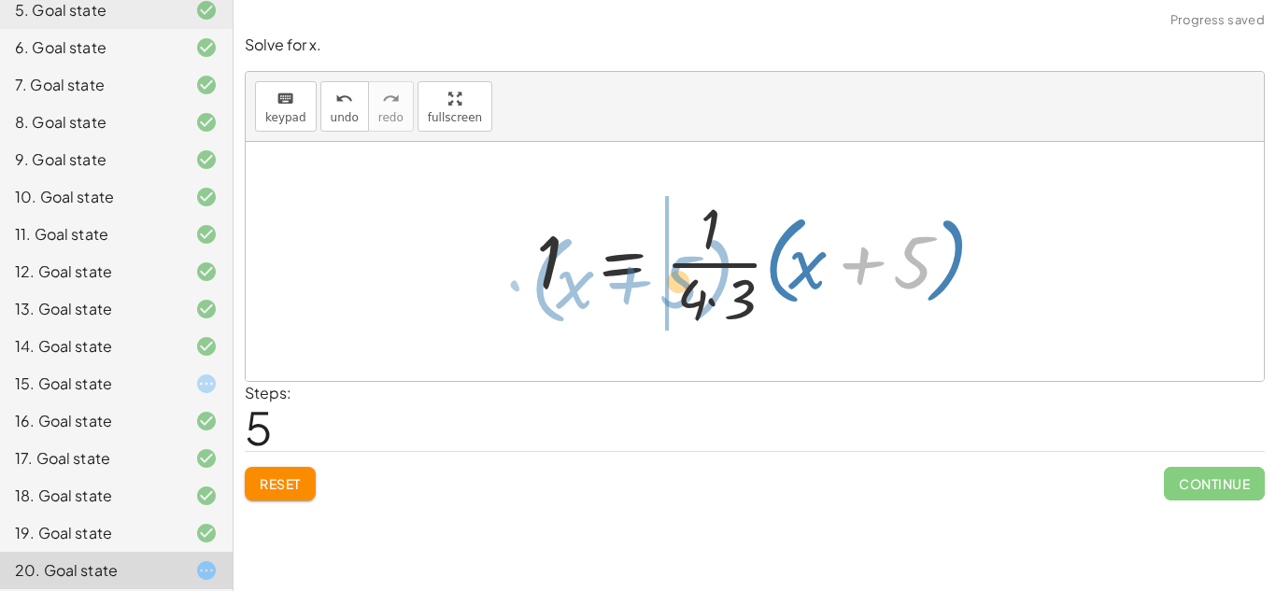
drag, startPoint x: 831, startPoint y: 266, endPoint x: 426, endPoint y: 341, distance: 411.4
click at [426, 341] on div "+ 5 − 2 = · ( + x + 5 ) · 4 · ( + 5 − 2 ) · ( + x + 5 ) = · 1 · 4 · 1 · ( + x +…" at bounding box center [755, 261] width 1018 height 239
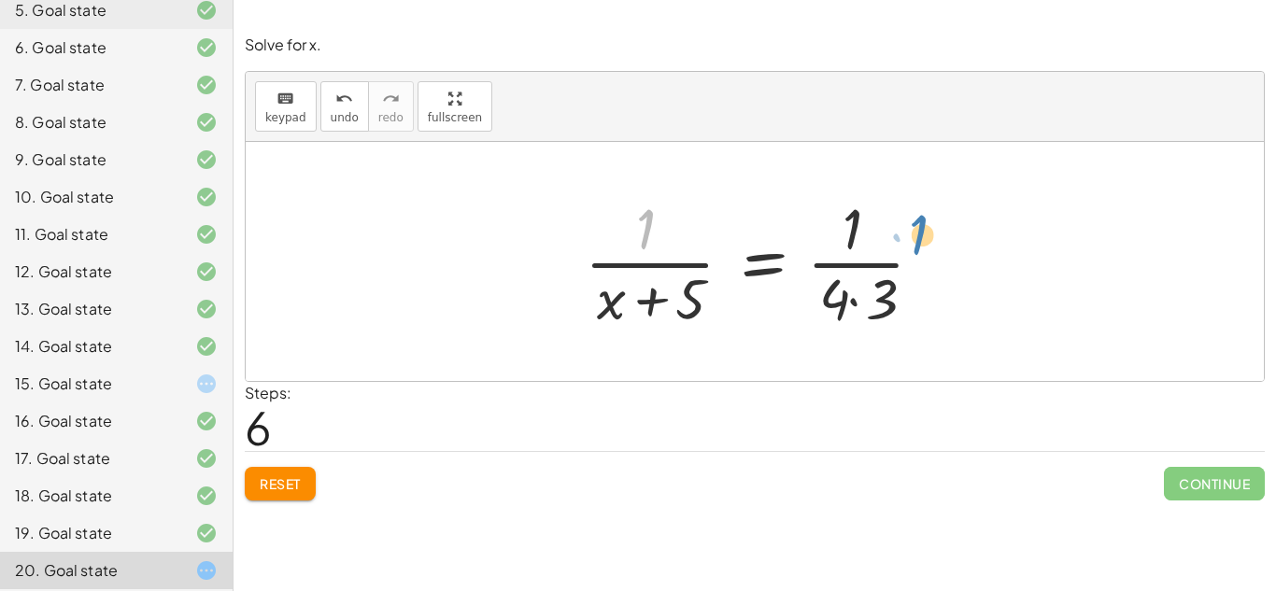
drag, startPoint x: 636, startPoint y: 240, endPoint x: 908, endPoint y: 245, distance: 271.9
click at [908, 245] on div at bounding box center [762, 262] width 373 height 144
drag, startPoint x: 654, startPoint y: 221, endPoint x: 933, endPoint y: 278, distance: 285.1
click at [933, 278] on div at bounding box center [762, 262] width 373 height 144
click at [310, 482] on button "Reset" at bounding box center [280, 484] width 71 height 34
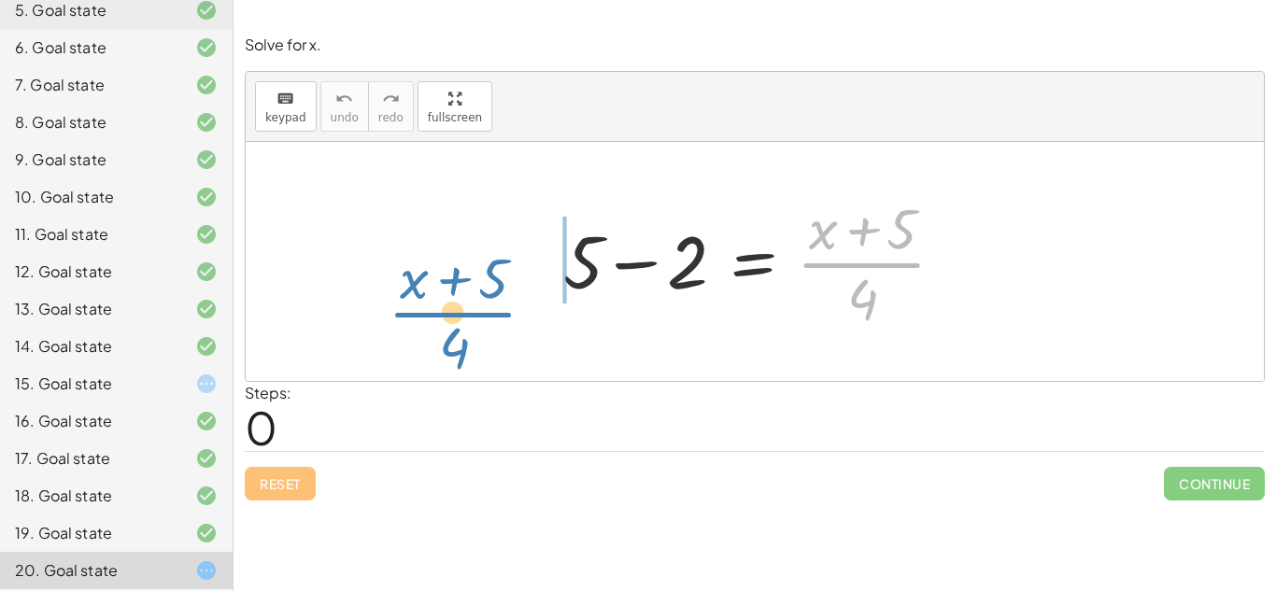
drag, startPoint x: 847, startPoint y: 255, endPoint x: 432, endPoint y: 306, distance: 417.9
click at [432, 306] on div "· ( + x + 5 ) · 4 + 5 − 2 = · ( + x + 5 ) · 4" at bounding box center [755, 261] width 1018 height 239
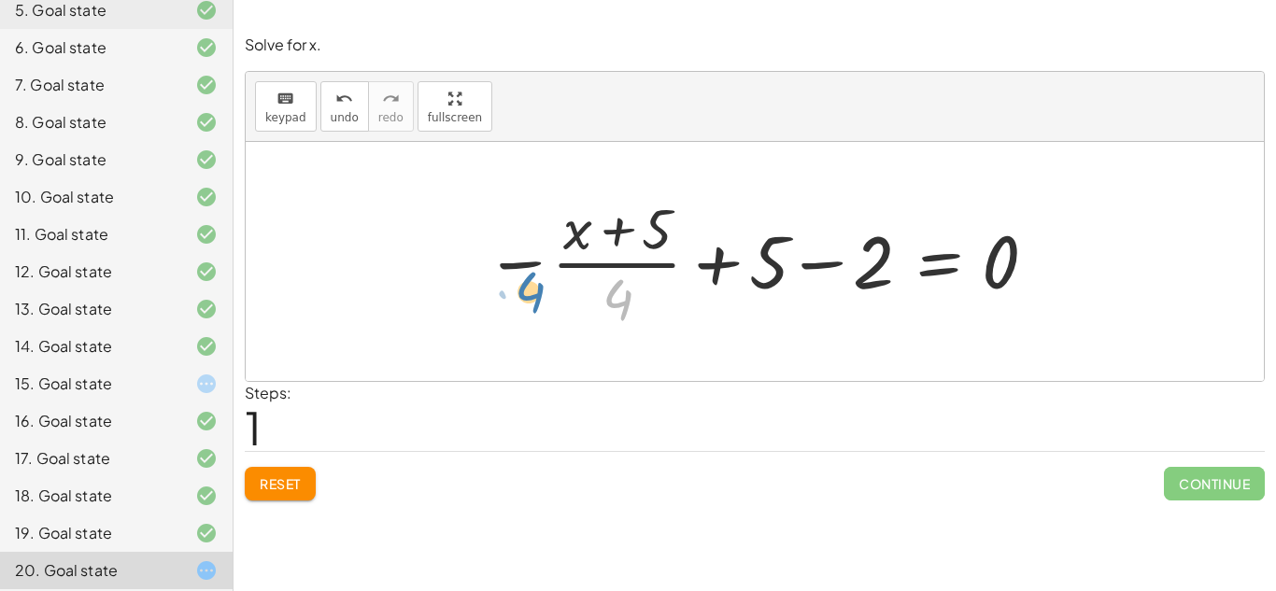
drag, startPoint x: 629, startPoint y: 299, endPoint x: 508, endPoint y: 295, distance: 120.6
click at [508, 295] on div at bounding box center [763, 262] width 574 height 144
click at [824, 269] on div at bounding box center [763, 262] width 574 height 144
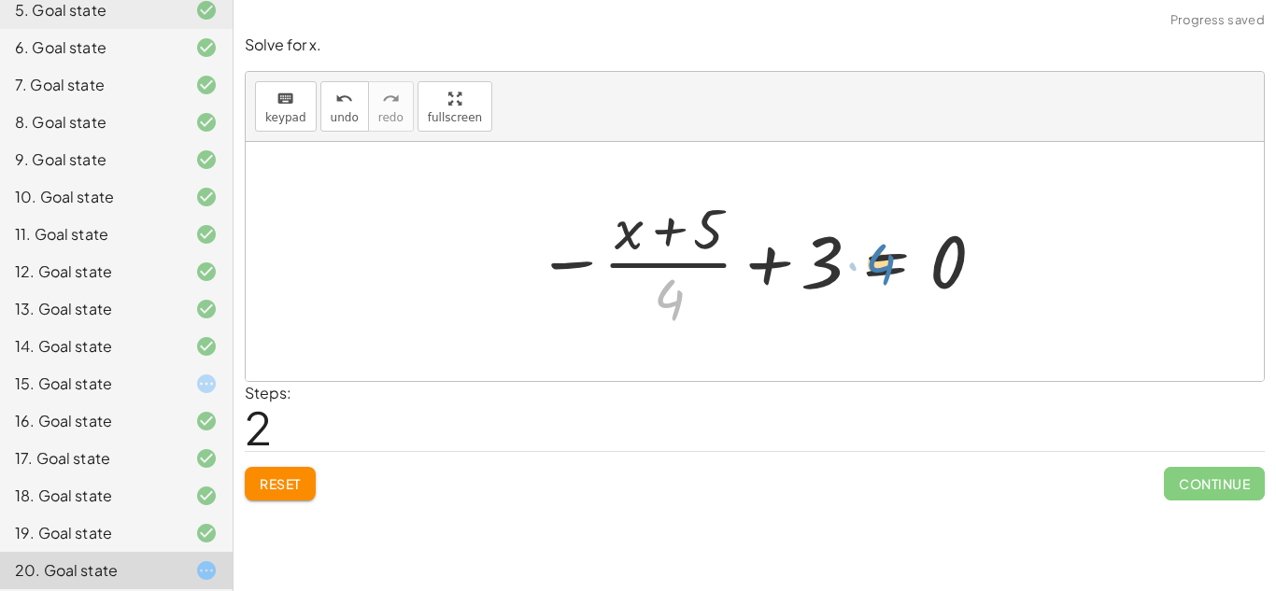
drag, startPoint x: 678, startPoint y: 311, endPoint x: 889, endPoint y: 276, distance: 213.2
click at [889, 276] on div at bounding box center [761, 262] width 469 height 144
drag, startPoint x: 671, startPoint y: 306, endPoint x: 947, endPoint y: 279, distance: 277.8
click at [947, 279] on div at bounding box center [761, 262] width 469 height 144
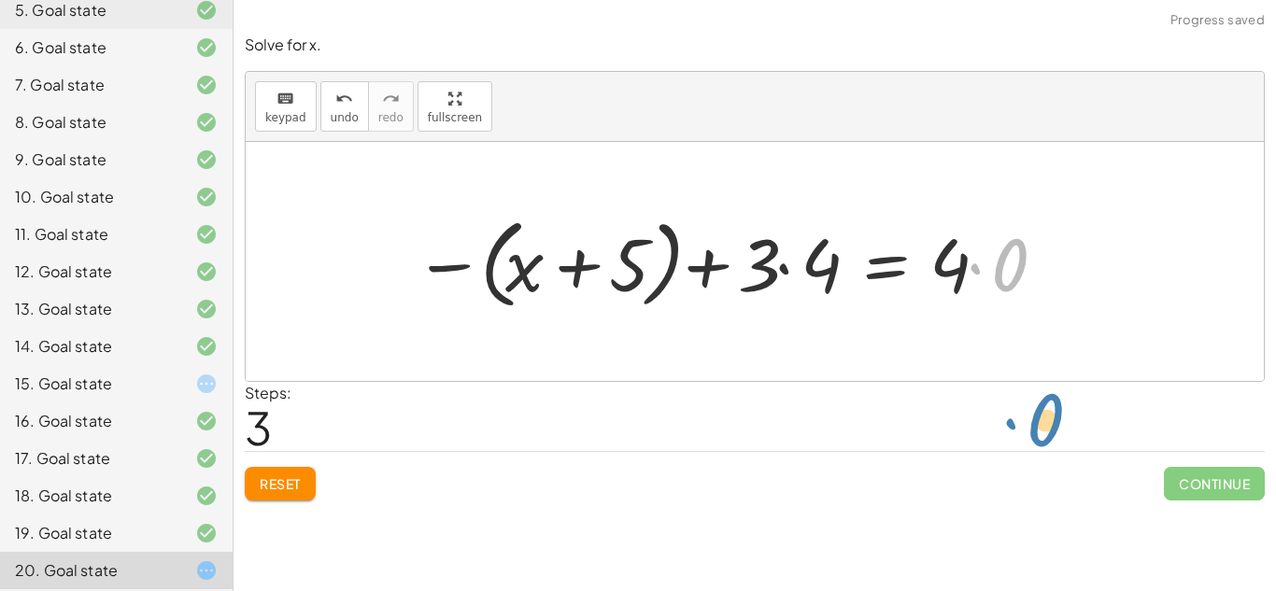
drag, startPoint x: 975, startPoint y: 263, endPoint x: 1023, endPoint y: 427, distance: 171.2
click at [1023, 427] on div "Solve for x. keyboard keypad undo undo redo redo fullscreen + 5 − 2 = · ( + x +…" at bounding box center [755, 267] width 1043 height 489
click at [259, 467] on button "Reset" at bounding box center [280, 484] width 71 height 34
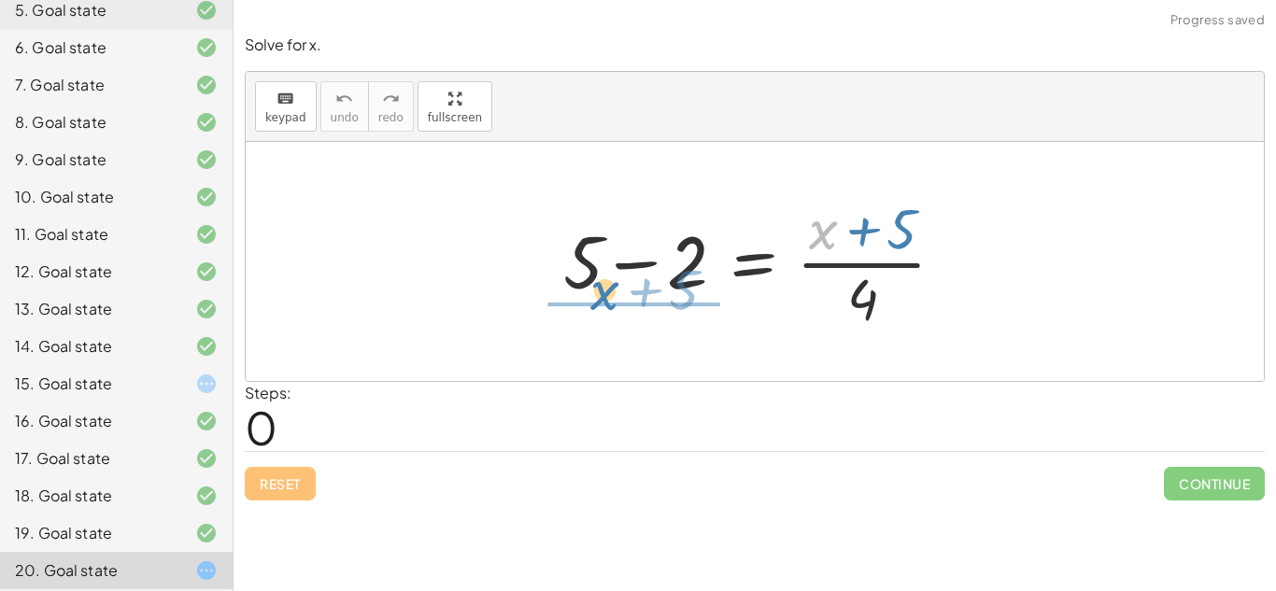
drag, startPoint x: 826, startPoint y: 239, endPoint x: 604, endPoint y: 303, distance: 231.3
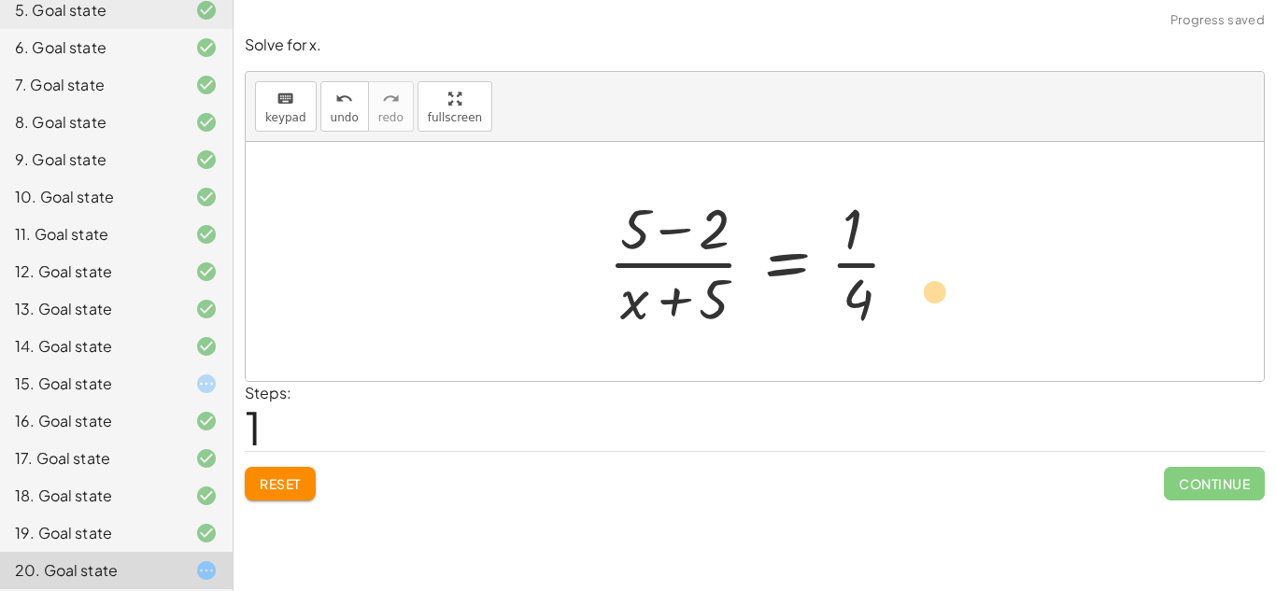
drag, startPoint x: 713, startPoint y: 229, endPoint x: 959, endPoint y: 306, distance: 257.7
click at [265, 476] on span "Reset" at bounding box center [280, 484] width 41 height 17
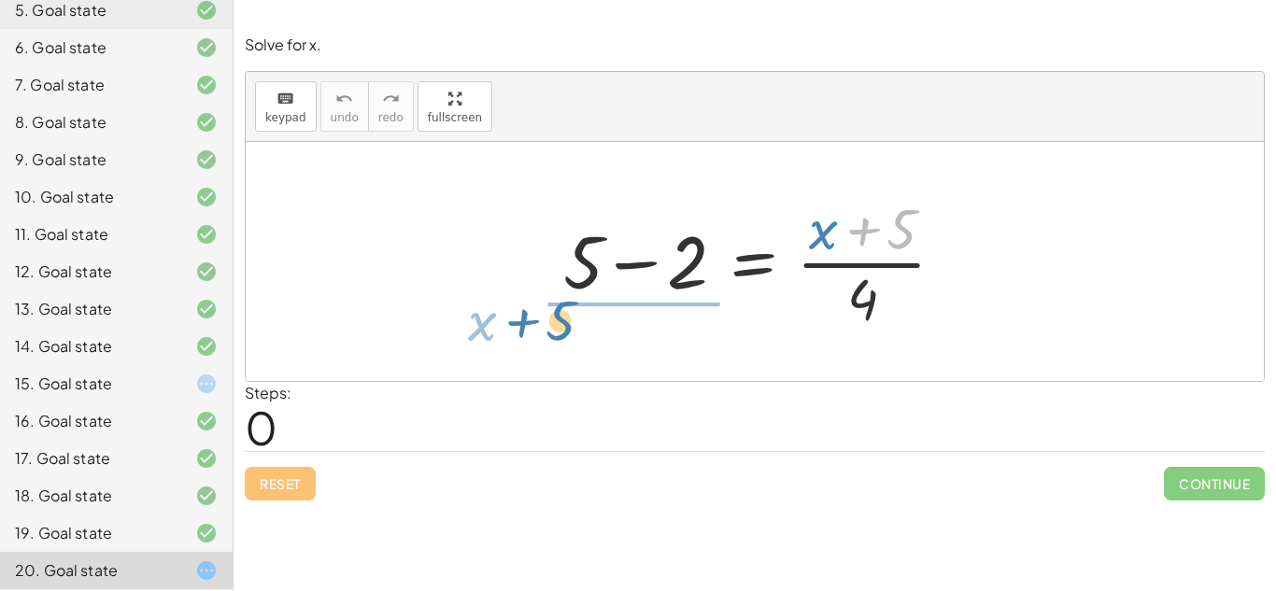
drag, startPoint x: 894, startPoint y: 226, endPoint x: 553, endPoint y: 318, distance: 353.1
click at [554, 318] on div at bounding box center [761, 262] width 415 height 144
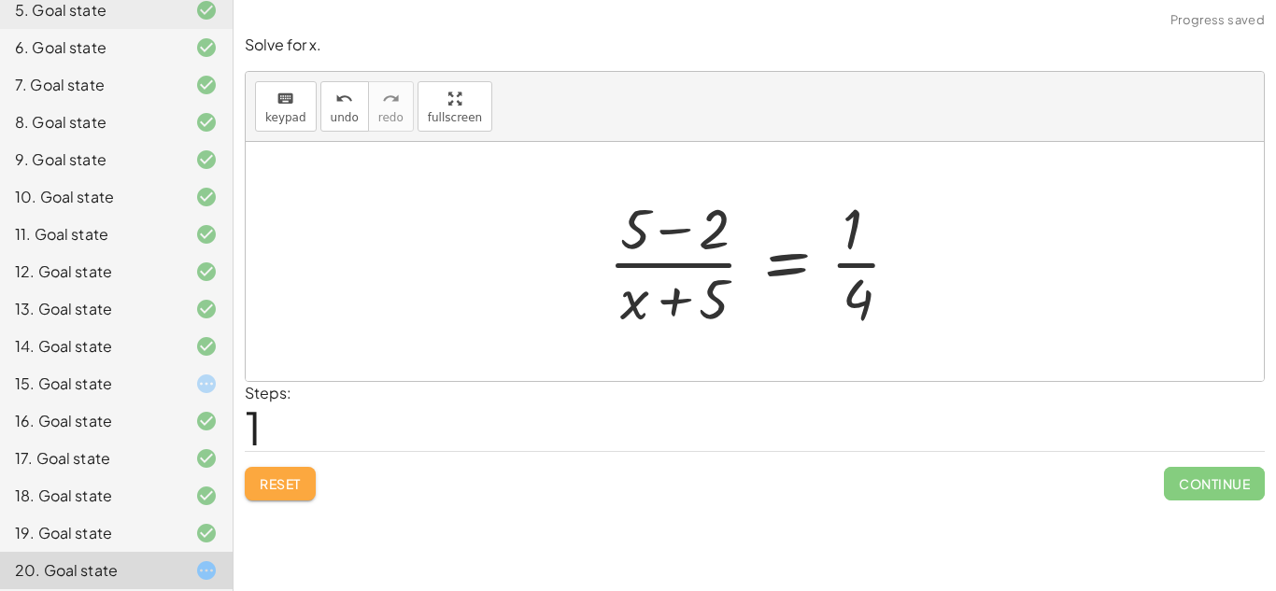
click at [284, 489] on span "Reset" at bounding box center [280, 484] width 41 height 17
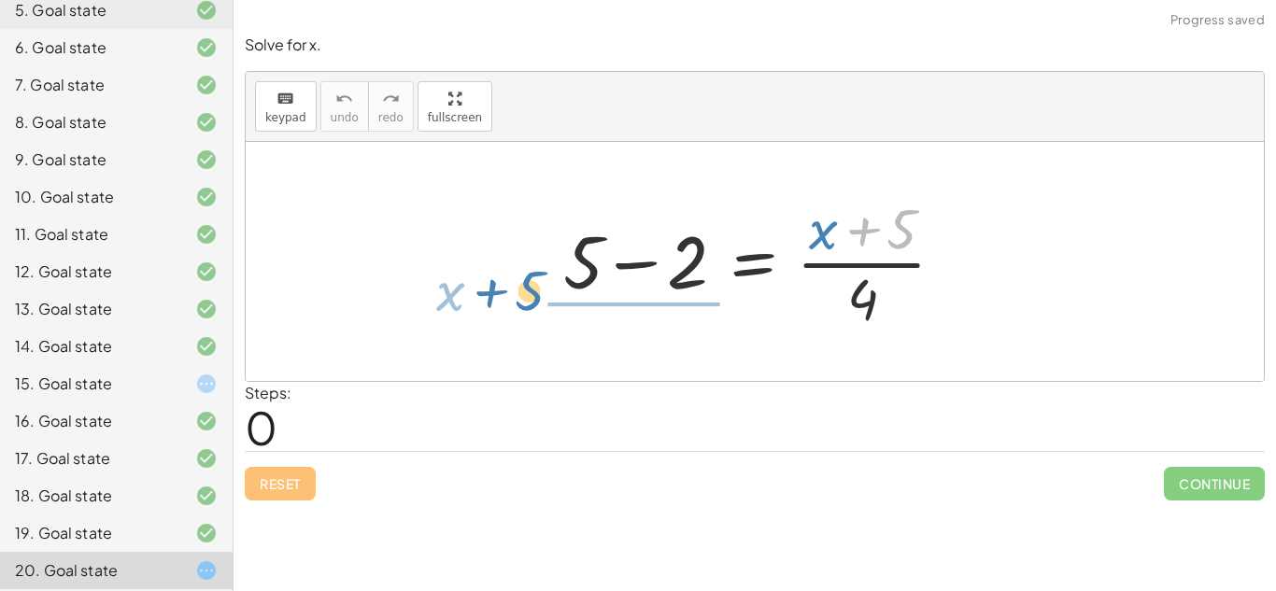
drag, startPoint x: 901, startPoint y: 233, endPoint x: 530, endPoint y: 301, distance: 377.2
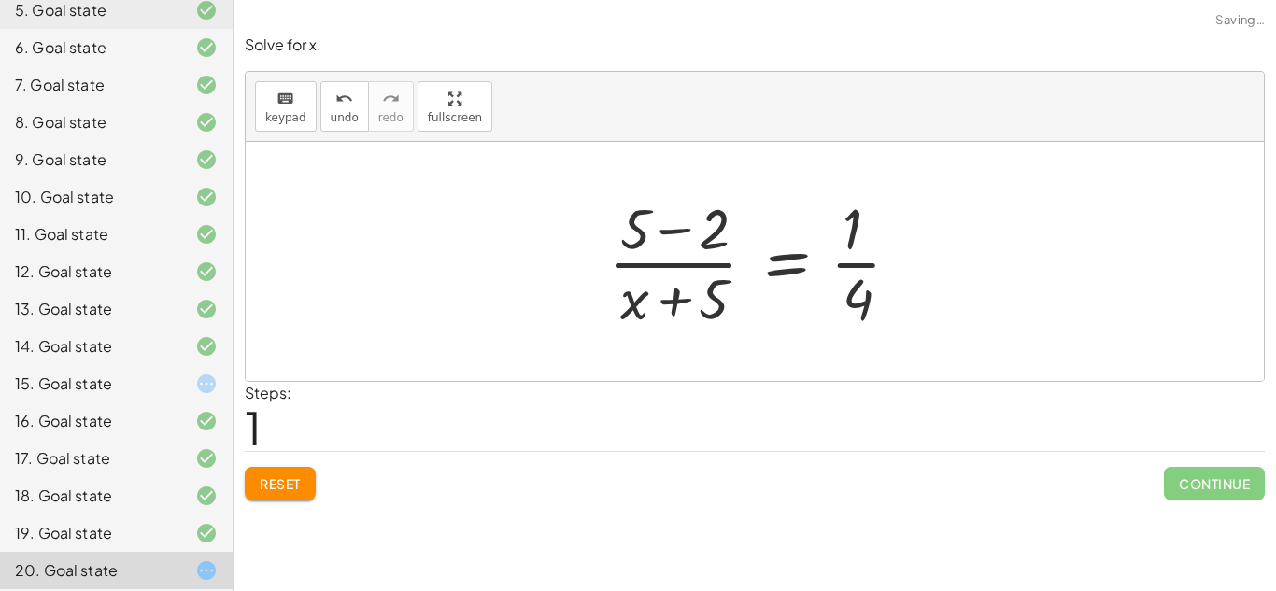
click at [293, 477] on span "Reset" at bounding box center [280, 484] width 41 height 17
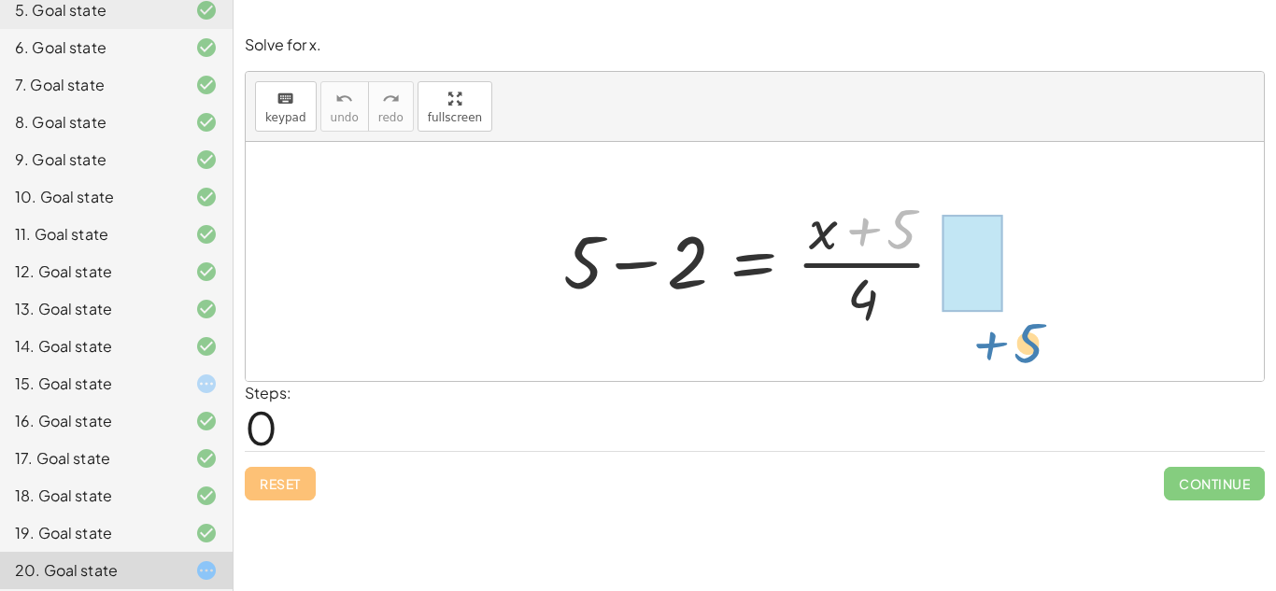
drag, startPoint x: 898, startPoint y: 229, endPoint x: 1086, endPoint y: 343, distance: 219.7
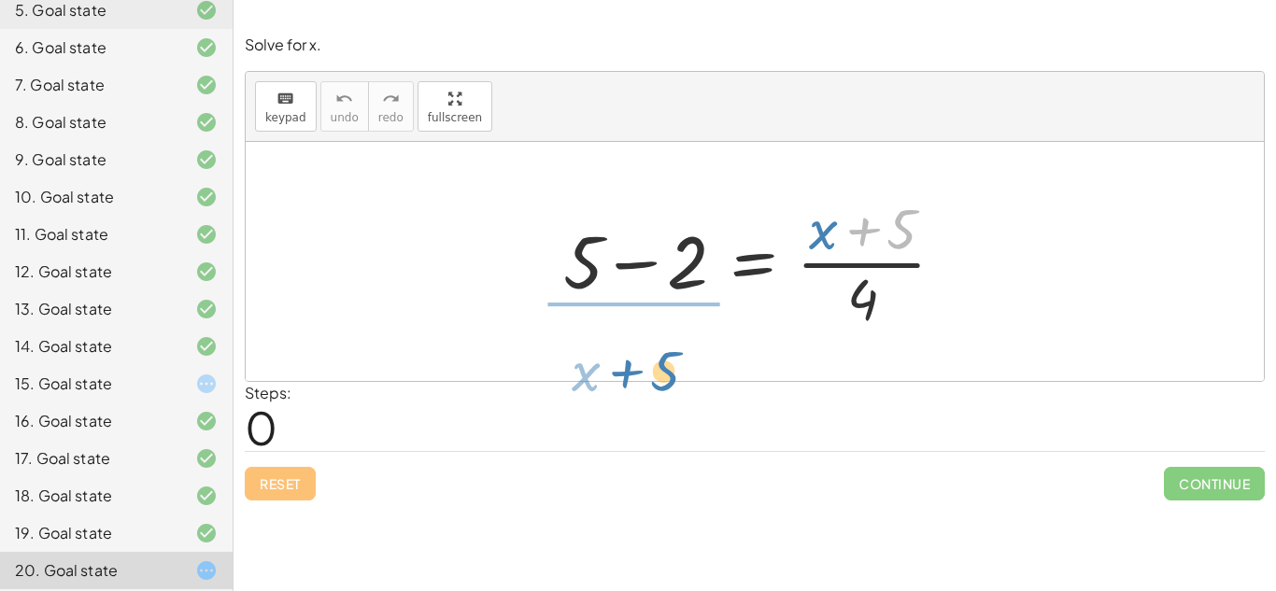
drag, startPoint x: 847, startPoint y: 236, endPoint x: 613, endPoint y: 381, distance: 274.8
click at [613, 381] on div "Solve for x. keyboard keypad undo undo redo redo fullscreen + 5 · ( + x ) + 5 −…" at bounding box center [755, 267] width 1043 height 489
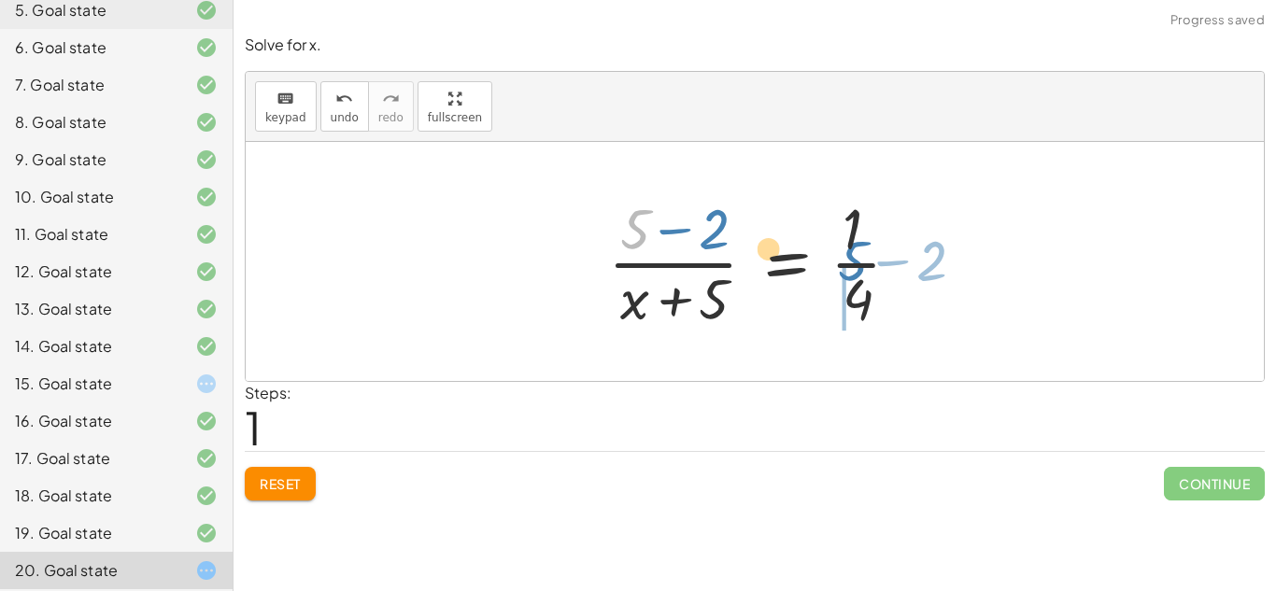
drag, startPoint x: 629, startPoint y: 240, endPoint x: 847, endPoint y: 275, distance: 220.4
click at [847, 275] on div at bounding box center [762, 262] width 326 height 144
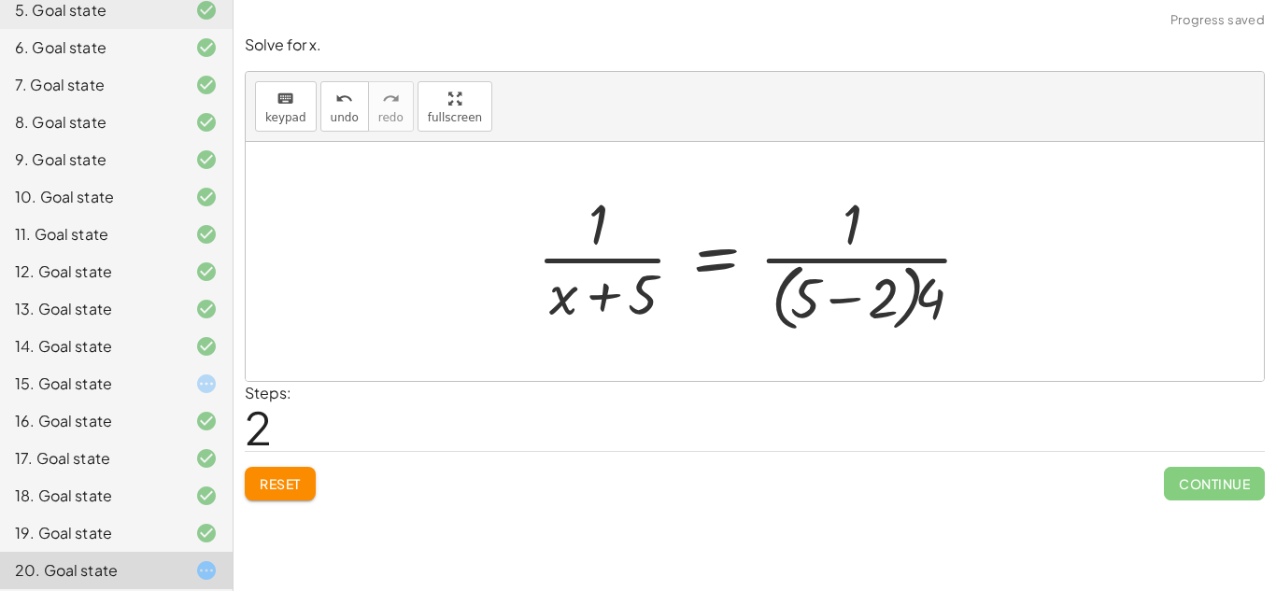
click at [848, 292] on div at bounding box center [762, 261] width 469 height 152
click at [848, 292] on div at bounding box center [714, 262] width 373 height 144
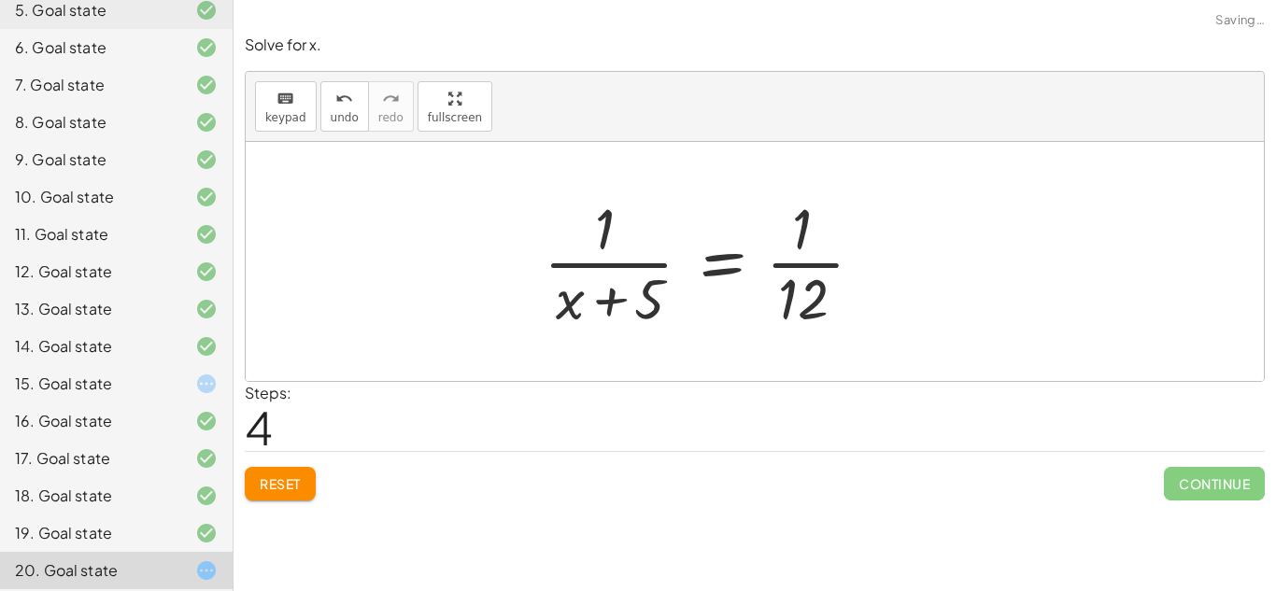
click at [848, 292] on div at bounding box center [711, 262] width 354 height 144
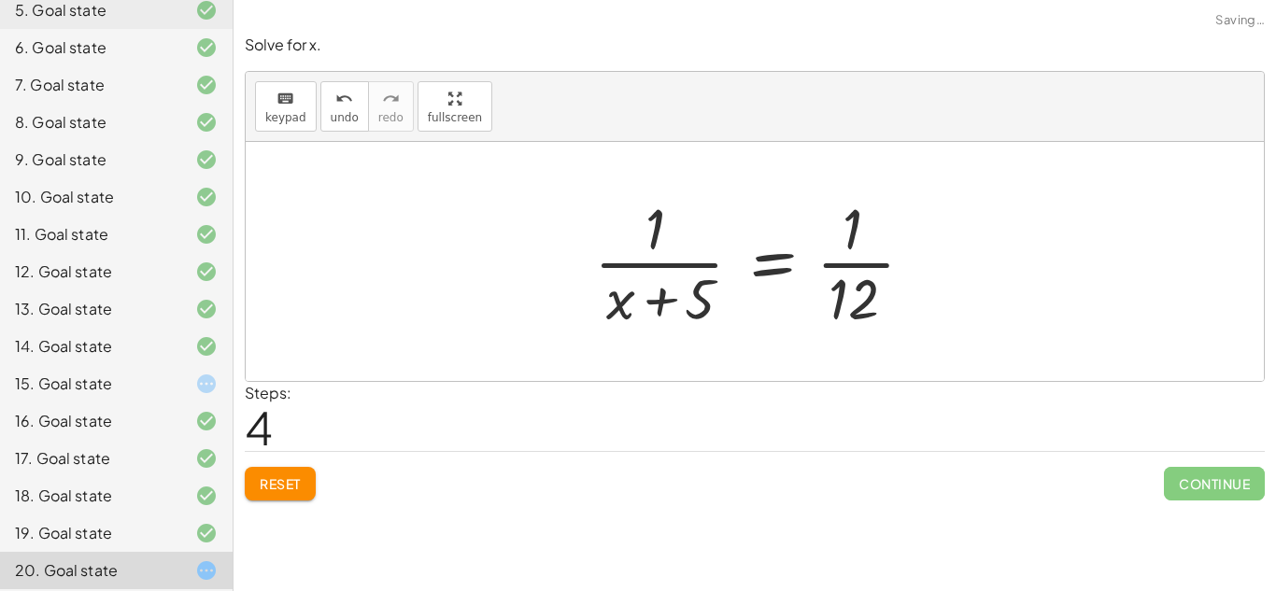
click at [842, 270] on div at bounding box center [762, 262] width 354 height 144
drag, startPoint x: 690, startPoint y: 302, endPoint x: 679, endPoint y: 255, distance: 48.0
click at [679, 255] on div at bounding box center [762, 262] width 354 height 144
click at [664, 223] on div at bounding box center [762, 262] width 354 height 144
drag, startPoint x: 651, startPoint y: 218, endPoint x: 921, endPoint y: 289, distance: 279.2
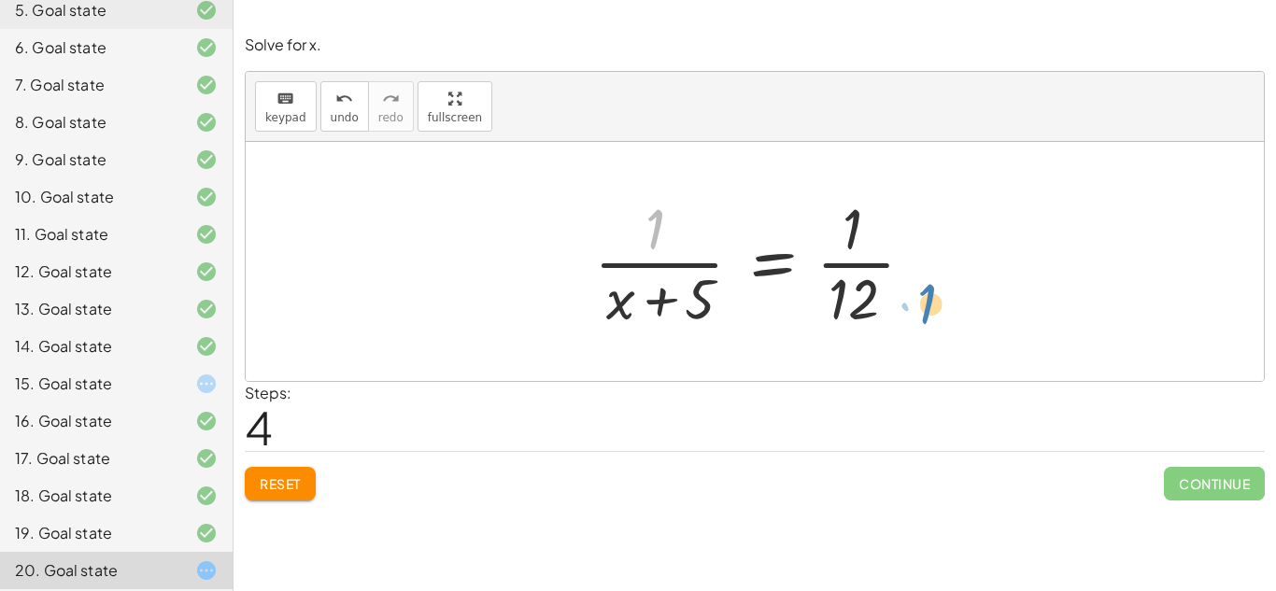
click at [921, 289] on div at bounding box center [762, 262] width 354 height 144
click at [255, 494] on button "Reset" at bounding box center [280, 484] width 71 height 34
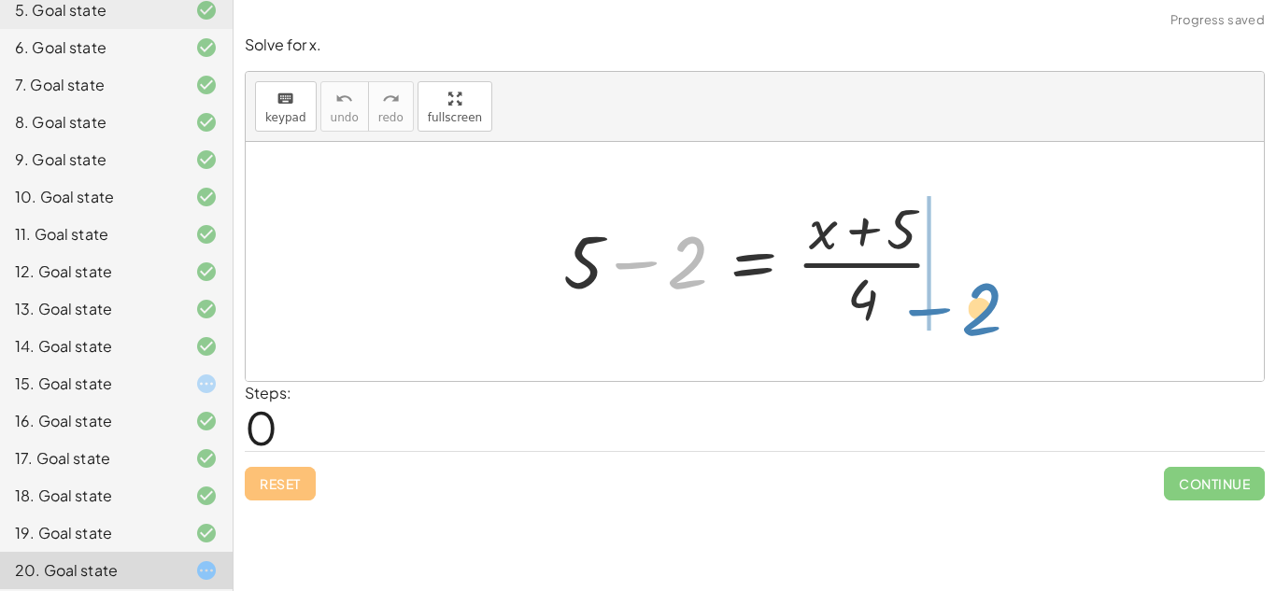
drag, startPoint x: 700, startPoint y: 252, endPoint x: 986, endPoint y: 299, distance: 289.7
click at [986, 299] on div "− 2 + 5 − 2 = · ( + x + 5 ) · 4" at bounding box center [755, 261] width 1018 height 239
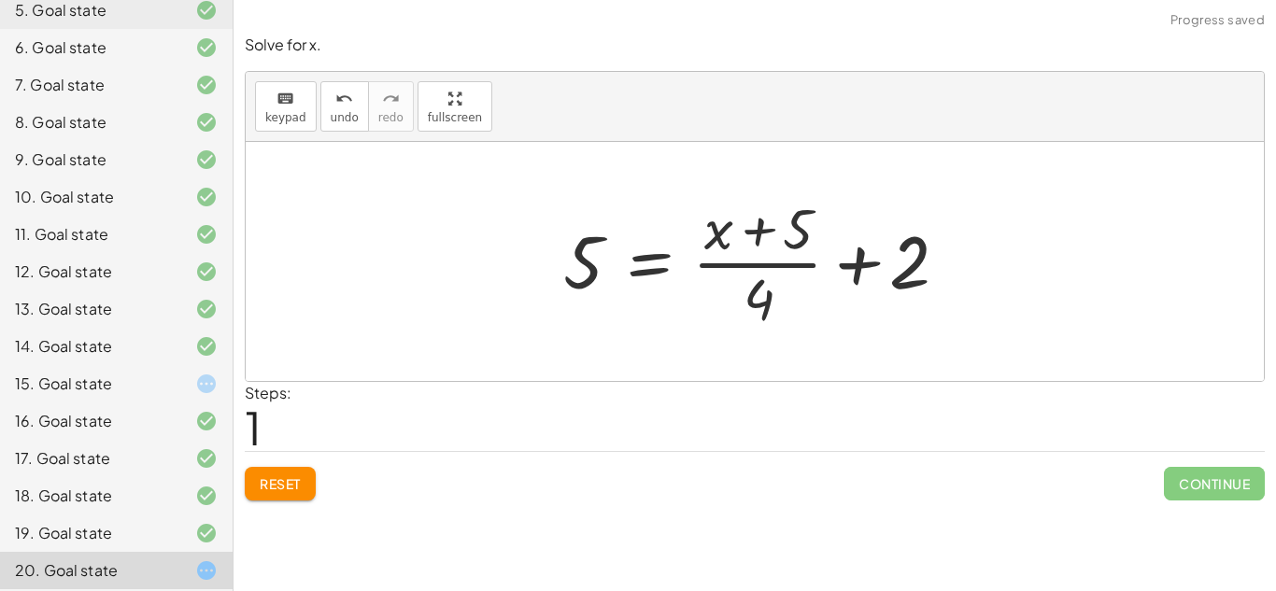
click at [862, 266] on div at bounding box center [761, 262] width 415 height 144
drag, startPoint x: 581, startPoint y: 274, endPoint x: 844, endPoint y: 265, distance: 262.7
click at [844, 265] on div at bounding box center [761, 262] width 415 height 144
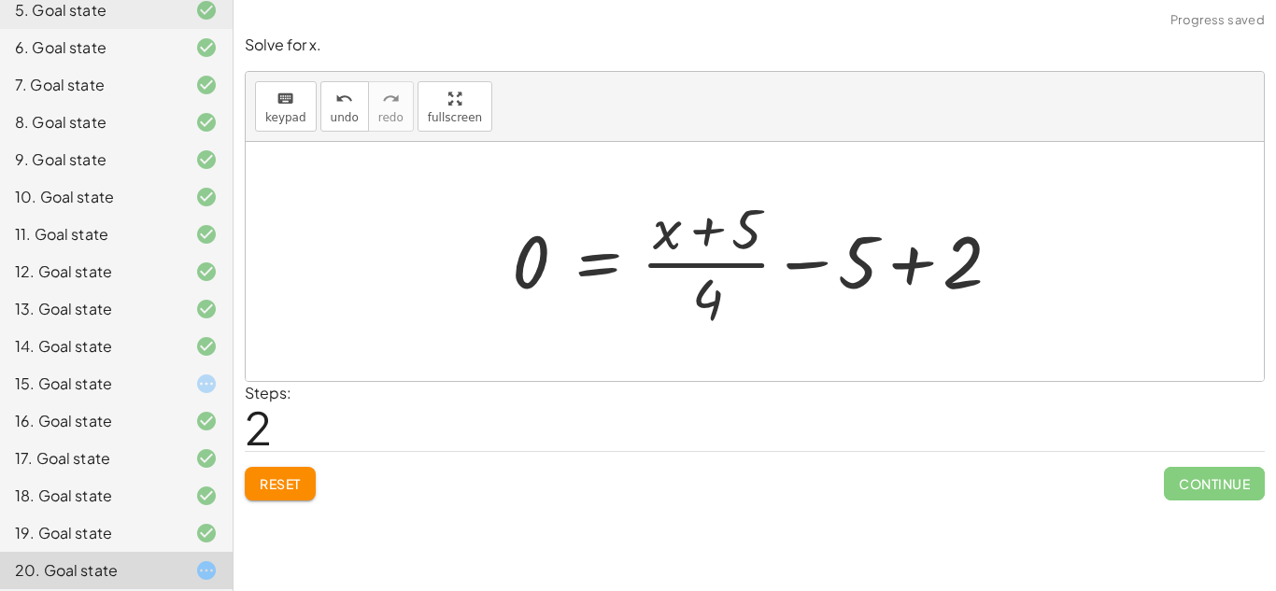
click at [918, 268] on div at bounding box center [763, 262] width 520 height 144
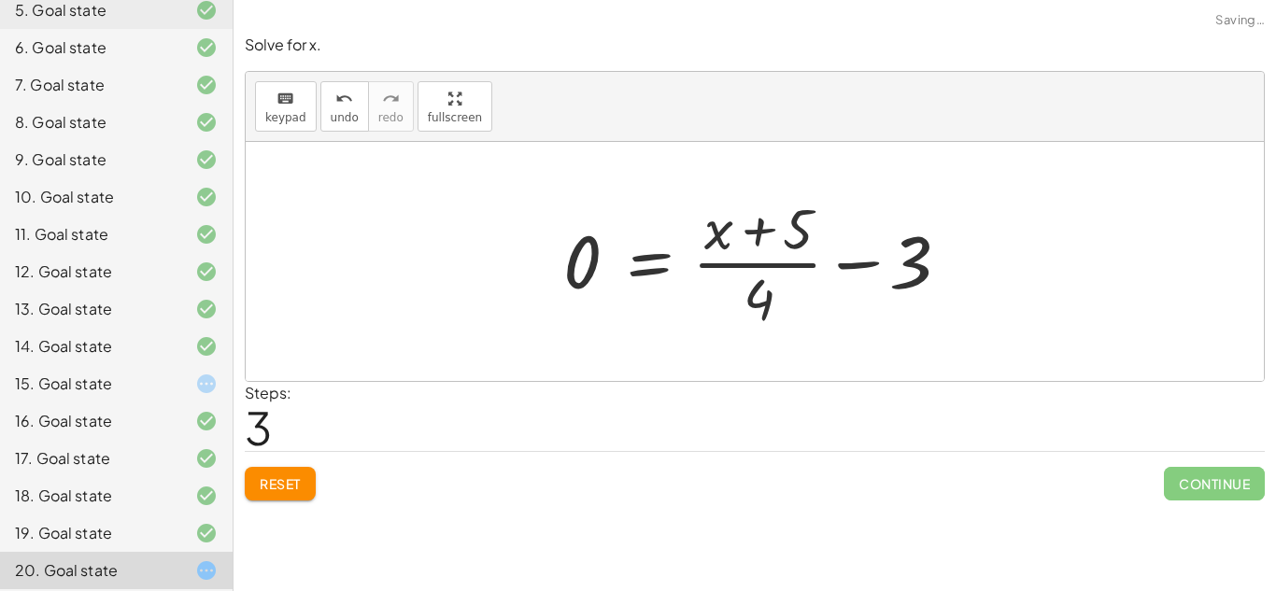
click at [854, 269] on div at bounding box center [761, 262] width 415 height 144
click at [778, 303] on div at bounding box center [761, 262] width 415 height 144
drag, startPoint x: 770, startPoint y: 301, endPoint x: 845, endPoint y: 257, distance: 86.7
click at [845, 257] on div at bounding box center [761, 262] width 415 height 144
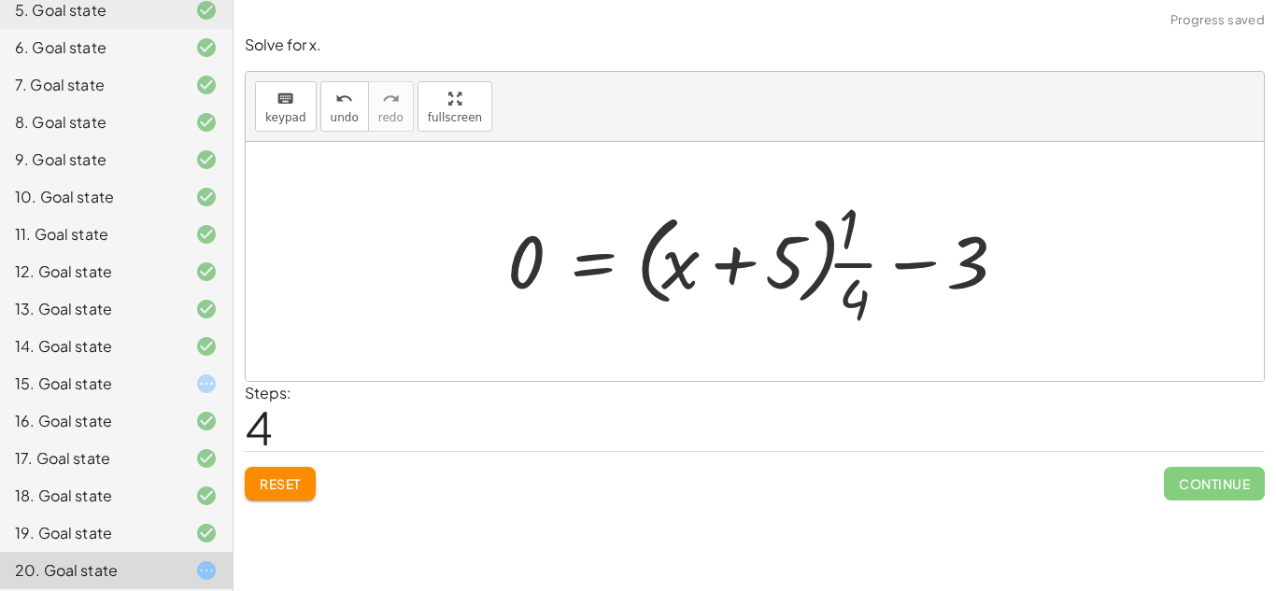
click at [921, 266] on div at bounding box center [762, 262] width 528 height 144
click at [868, 264] on div at bounding box center [762, 262] width 528 height 144
drag, startPoint x: 848, startPoint y: 237, endPoint x: 939, endPoint y: 293, distance: 106.6
click at [939, 293] on div at bounding box center [762, 262] width 528 height 144
click at [283, 474] on button "Reset" at bounding box center [280, 484] width 71 height 34
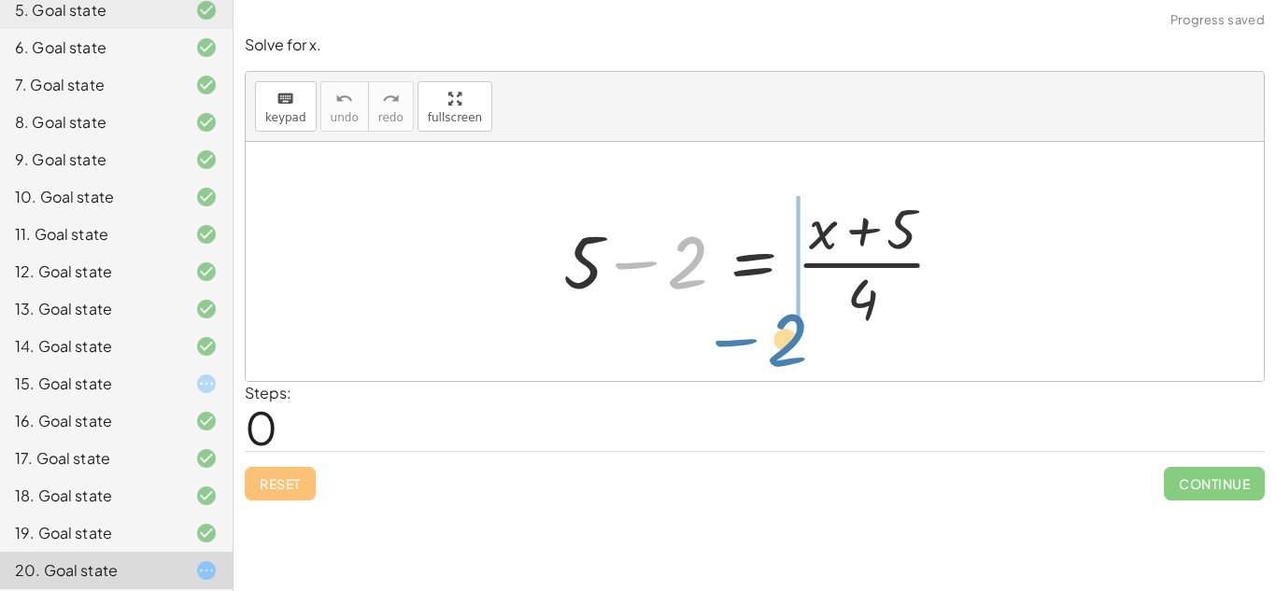
drag, startPoint x: 666, startPoint y: 268, endPoint x: 756, endPoint y: 349, distance: 121.1
click at [756, 349] on div "− 2 + 5 − 2 = · ( + x + 5 ) · 4" at bounding box center [755, 261] width 1018 height 239
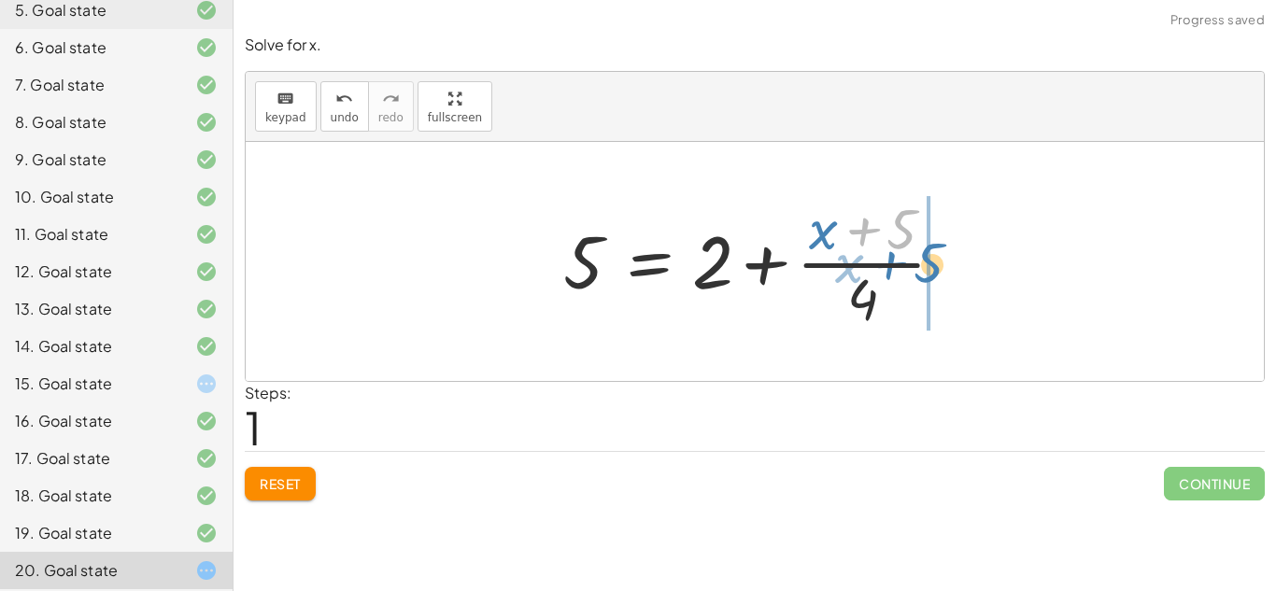
click at [859, 238] on div at bounding box center [761, 262] width 415 height 144
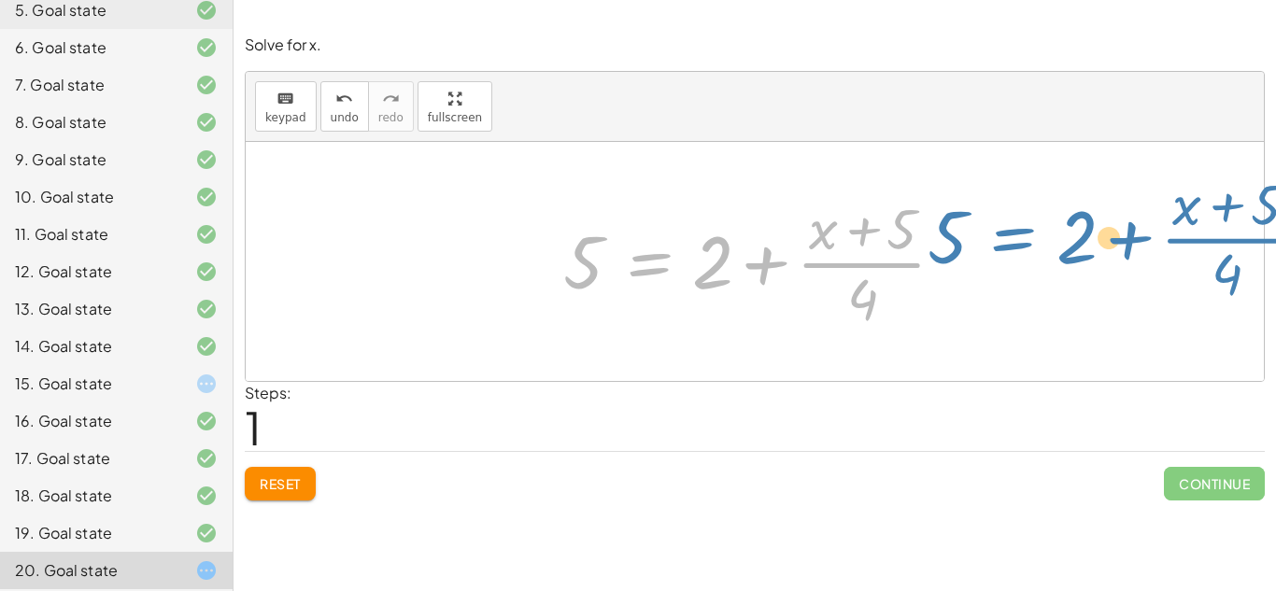
drag, startPoint x: 653, startPoint y: 279, endPoint x: 1005, endPoint y: 255, distance: 353.1
click at [1005, 255] on div "+ 5 − 2 = · ( + x + 5 ) · 4 5 = + 2 + · ( + x + 5 ) · 4 5 2 = · ( + x + 5 ) · 4…" at bounding box center [755, 261] width 1018 height 239
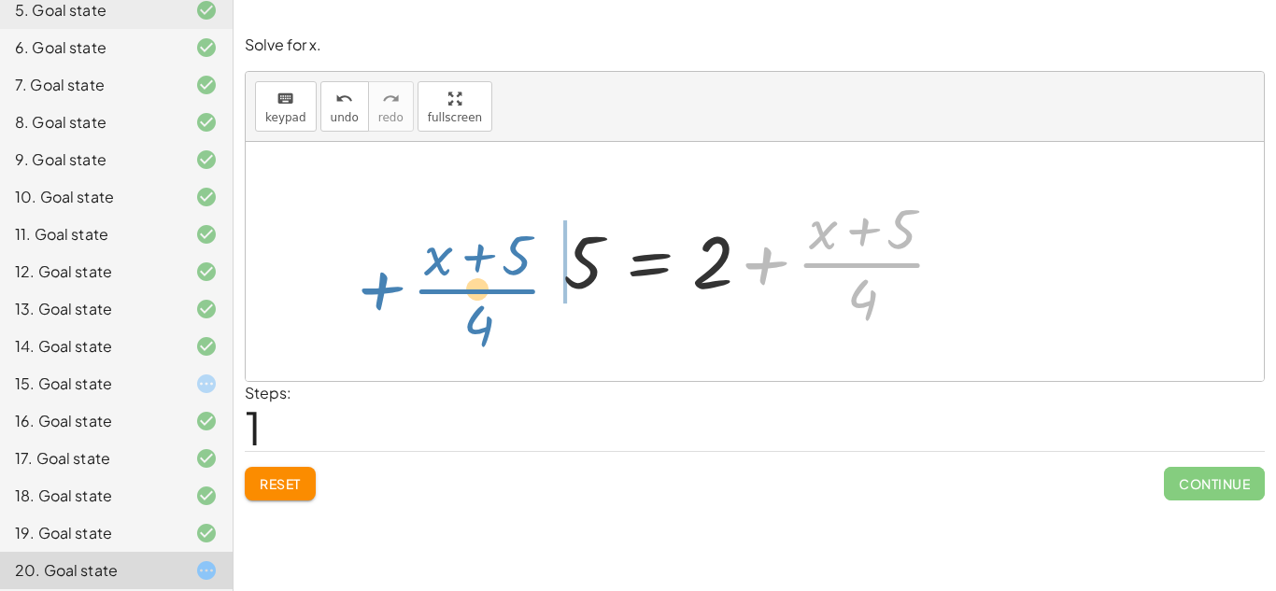
drag, startPoint x: 865, startPoint y: 260, endPoint x: 481, endPoint y: 287, distance: 385.0
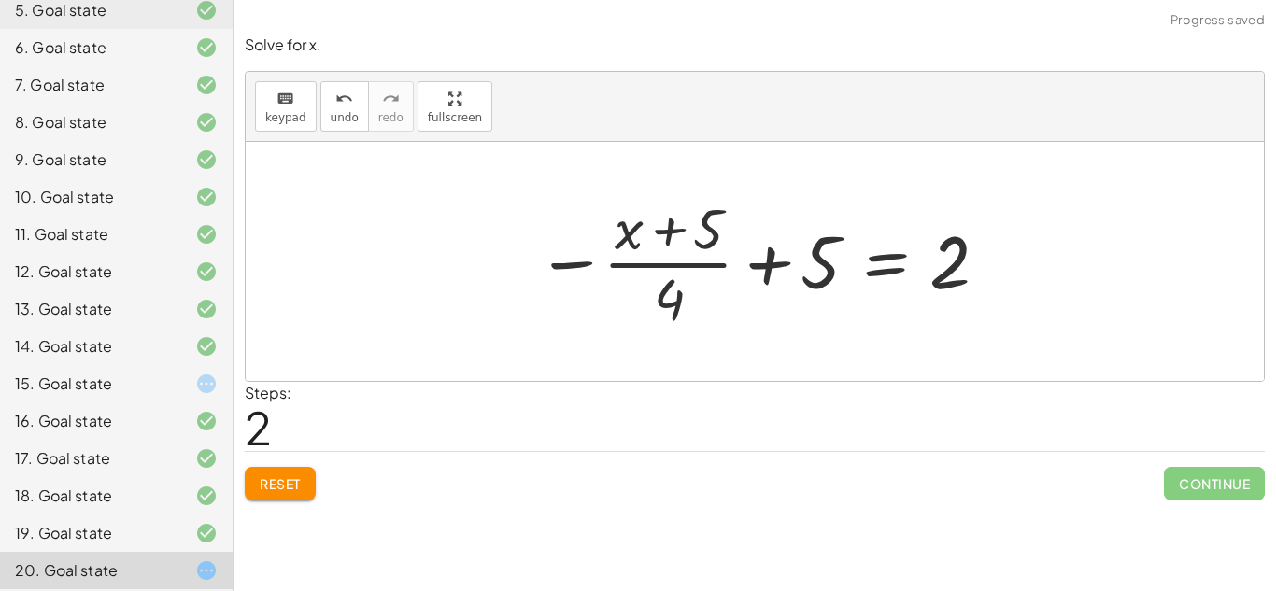
click at [767, 267] on div at bounding box center [761, 262] width 469 height 144
drag, startPoint x: 665, startPoint y: 316, endPoint x: 878, endPoint y: 260, distance: 220.3
click at [878, 260] on div at bounding box center [761, 262] width 469 height 144
click at [812, 263] on div at bounding box center [761, 262] width 469 height 144
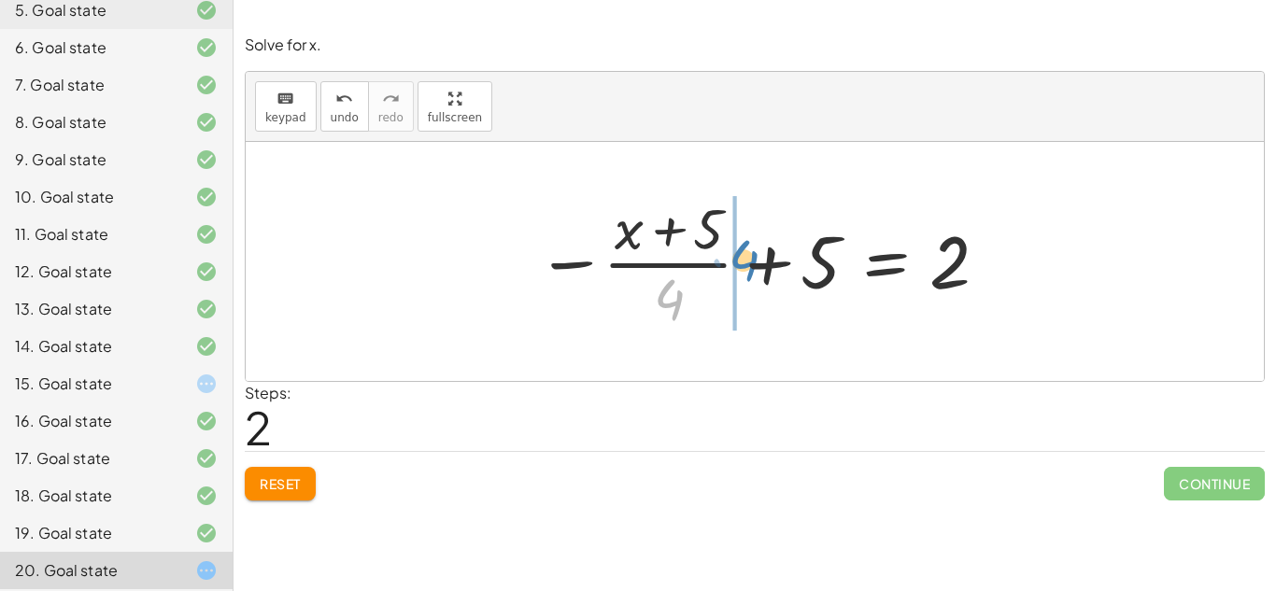
drag, startPoint x: 660, startPoint y: 300, endPoint x: 733, endPoint y: 261, distance: 82.8
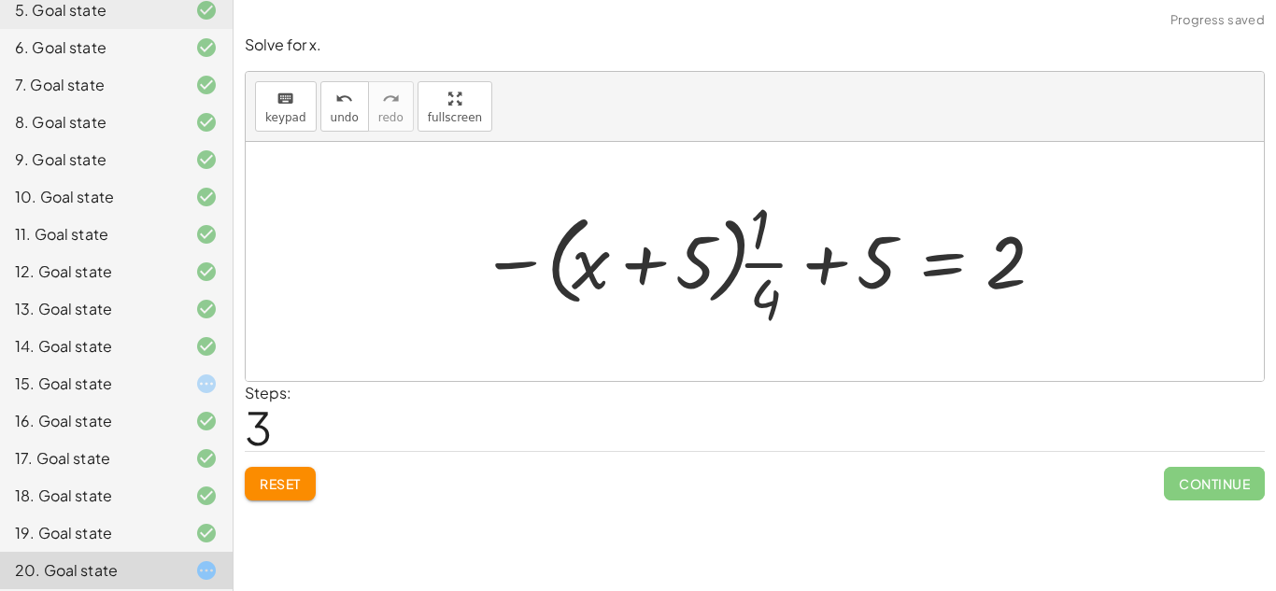
click at [829, 262] on div at bounding box center [762, 262] width 582 height 144
drag, startPoint x: 752, startPoint y: 243, endPoint x: 781, endPoint y: 262, distance: 34.5
click at [781, 262] on div at bounding box center [762, 262] width 582 height 144
drag, startPoint x: 762, startPoint y: 244, endPoint x: 808, endPoint y: 325, distance: 93.8
click at [808, 325] on div at bounding box center [762, 262] width 582 height 144
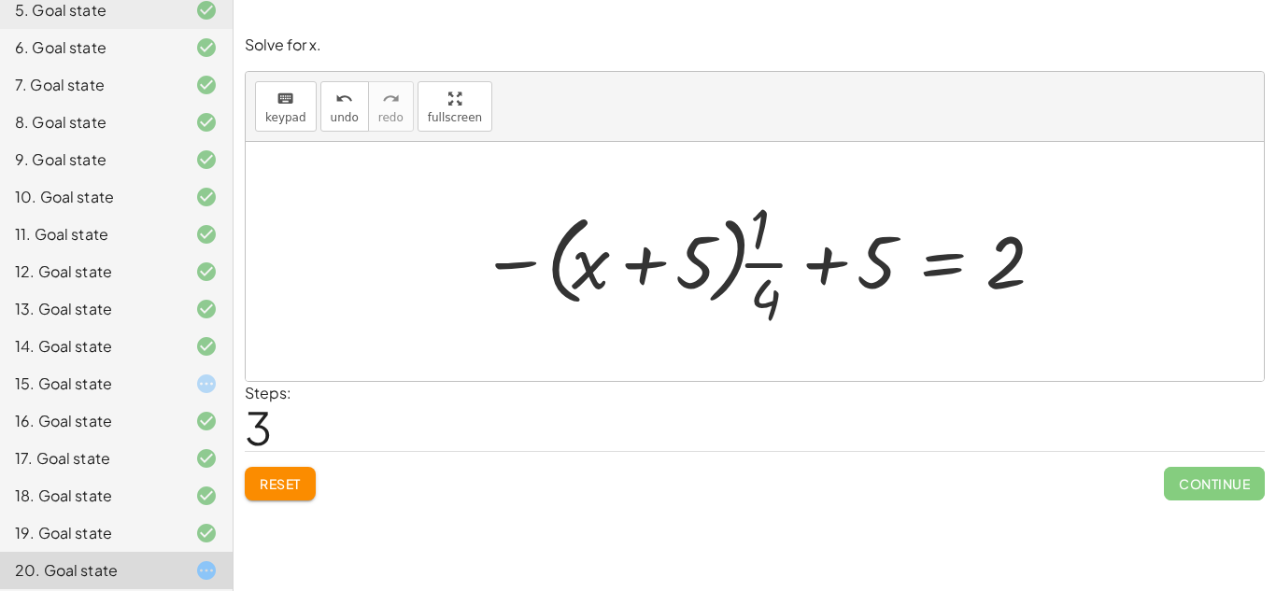
click at [641, 260] on div at bounding box center [762, 262] width 582 height 144
click at [305, 480] on button "Reset" at bounding box center [280, 484] width 71 height 34
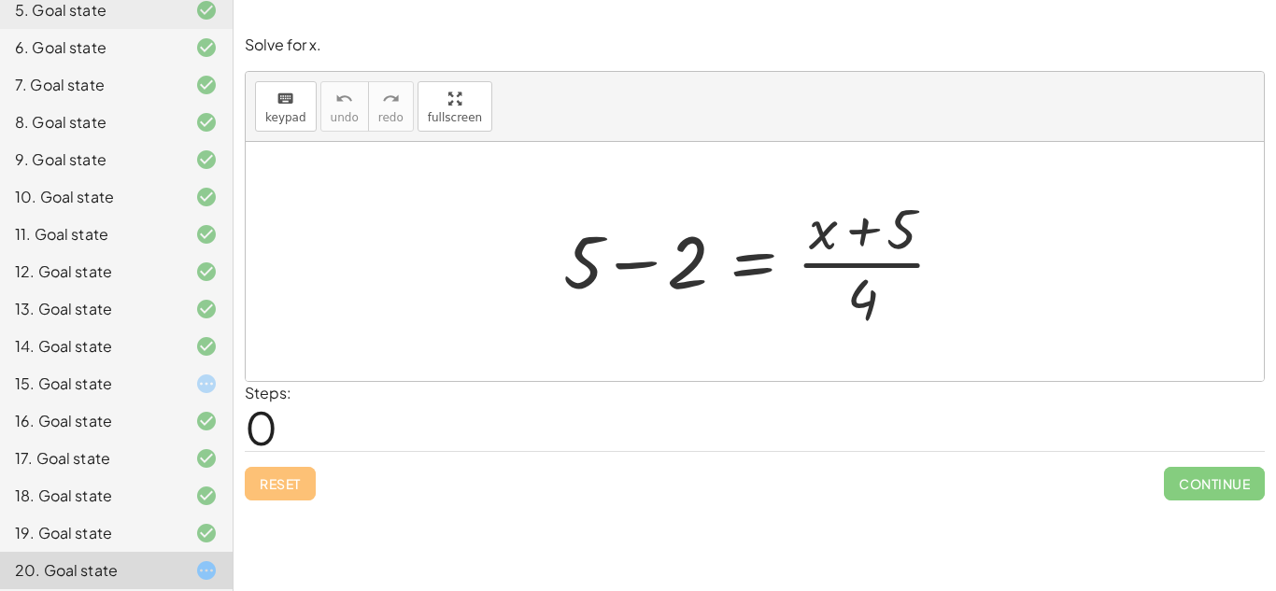
click at [640, 270] on div at bounding box center [761, 262] width 415 height 144
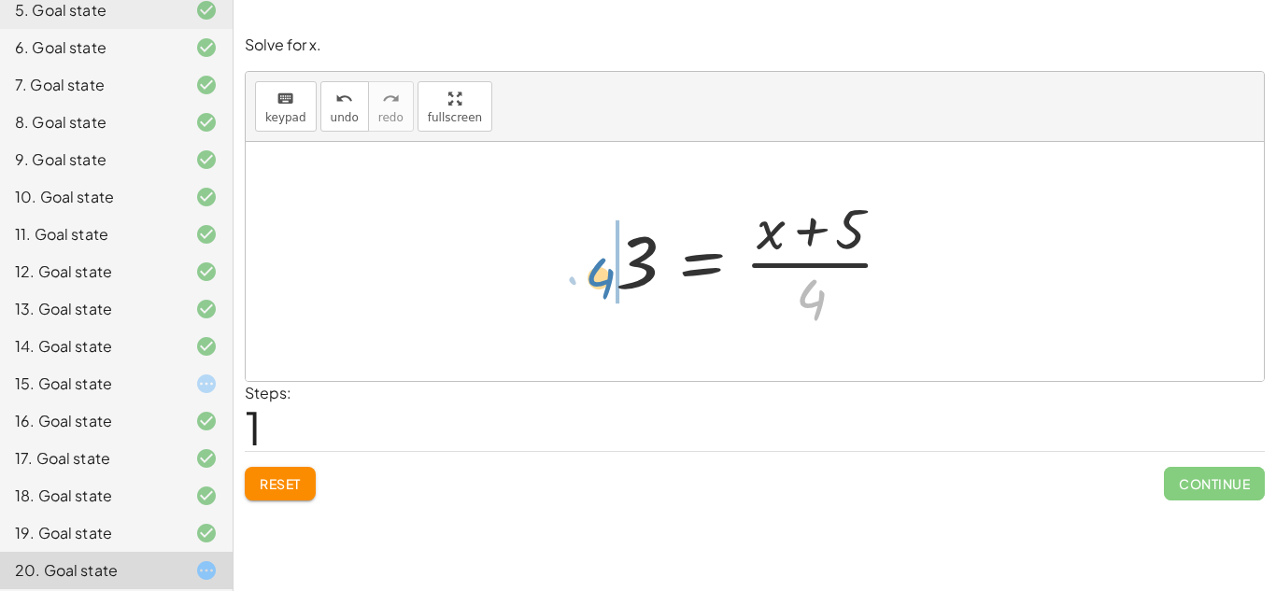
drag, startPoint x: 819, startPoint y: 308, endPoint x: 606, endPoint y: 284, distance: 213.5
click at [606, 284] on div at bounding box center [761, 262] width 311 height 144
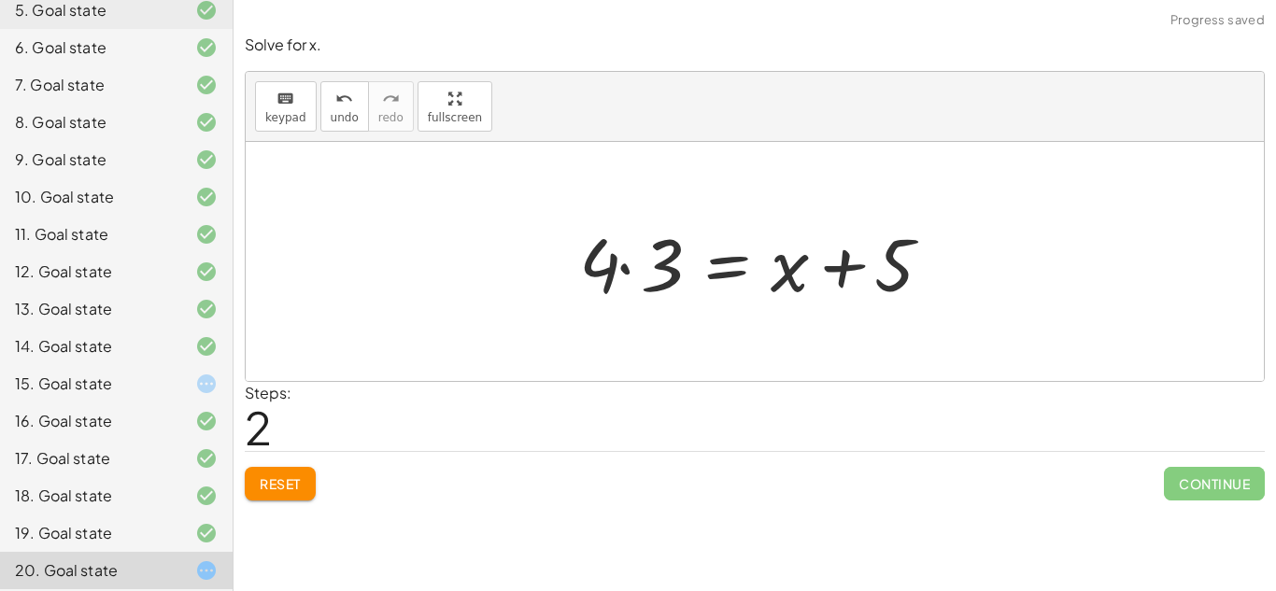
click at [625, 267] on div at bounding box center [762, 262] width 384 height 96
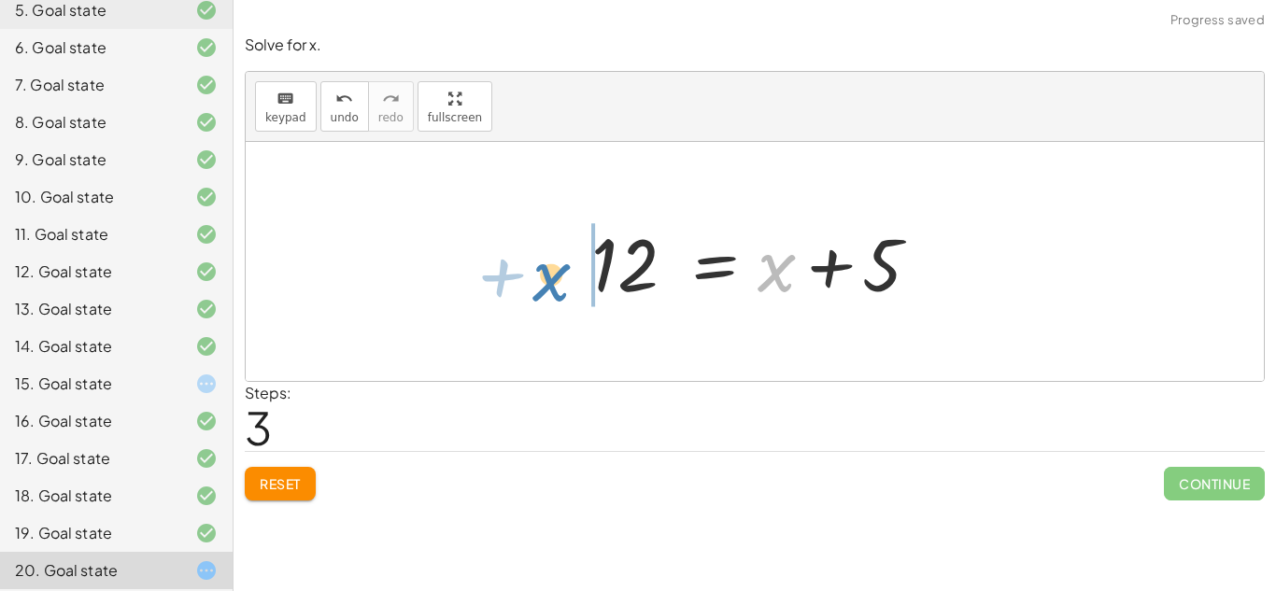
drag, startPoint x: 772, startPoint y: 282, endPoint x: 548, endPoint y: 292, distance: 224.4
click at [548, 292] on div "+ 5 − 2 = · ( + x + 5 ) · 4 3 = · ( + x + 5 ) · 4 · 4 · 3 = + x + 5 + x = + x +…" at bounding box center [755, 261] width 1018 height 239
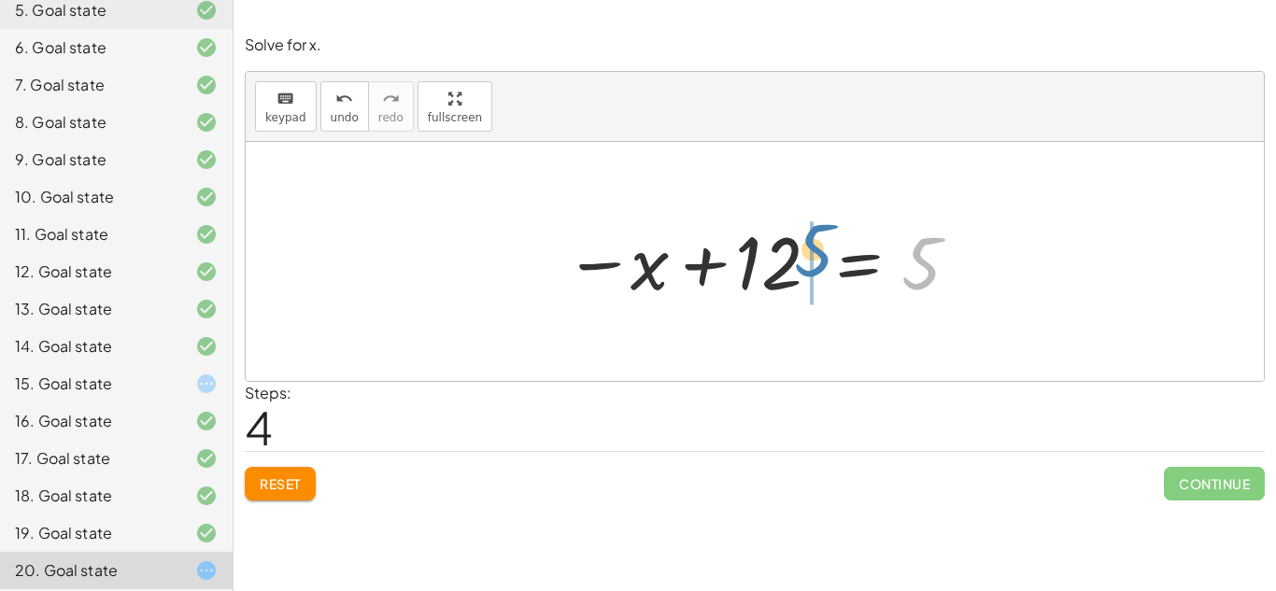
drag, startPoint x: 914, startPoint y: 278, endPoint x: 805, endPoint y: 265, distance: 109.2
click at [805, 265] on div at bounding box center [762, 262] width 414 height 93
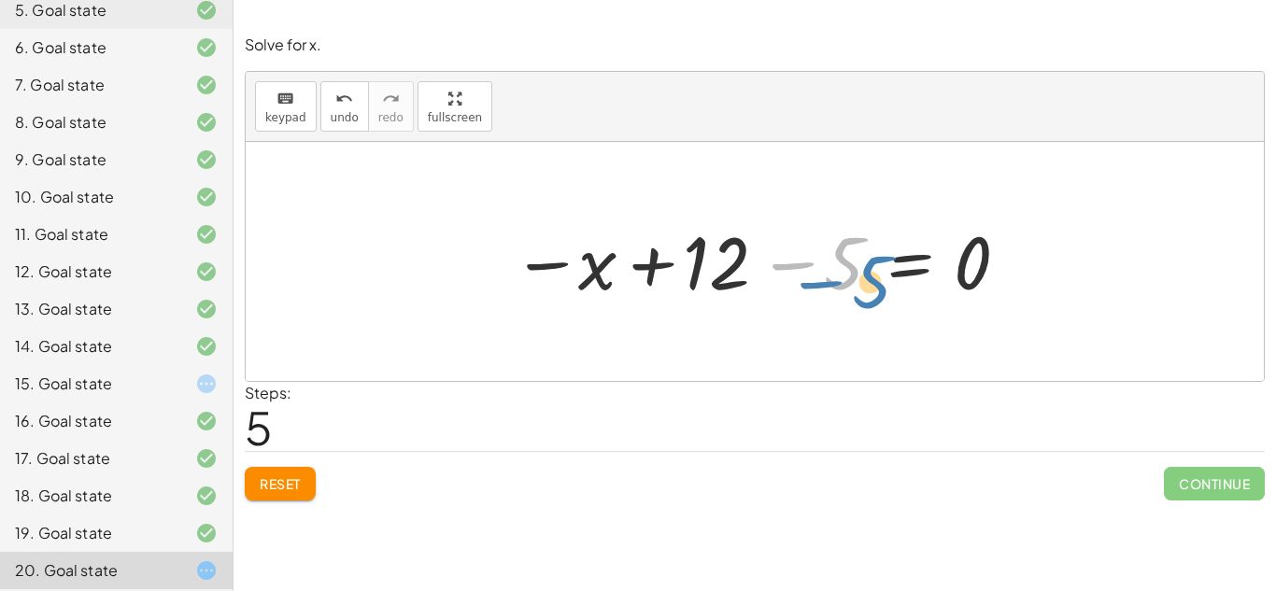
drag, startPoint x: 776, startPoint y: 264, endPoint x: 794, endPoint y: 276, distance: 21.0
click at [794, 276] on div at bounding box center [762, 262] width 518 height 93
click at [324, 121] on button "undo undo" at bounding box center [344, 106] width 49 height 50
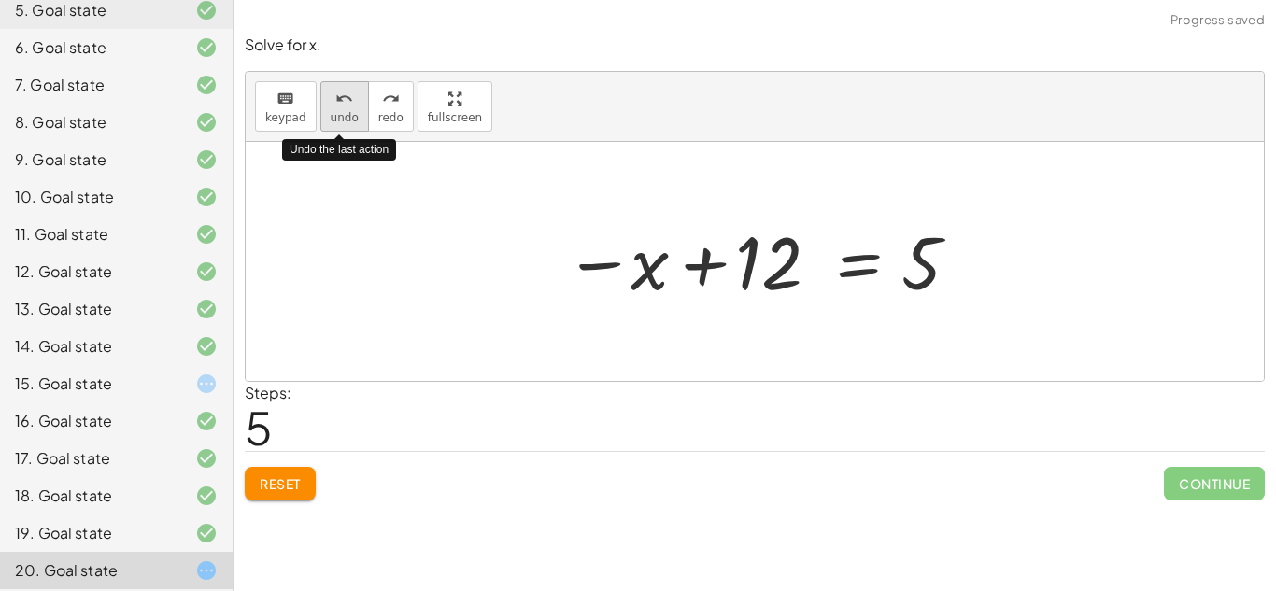
click at [324, 121] on button "undo undo" at bounding box center [344, 106] width 49 height 50
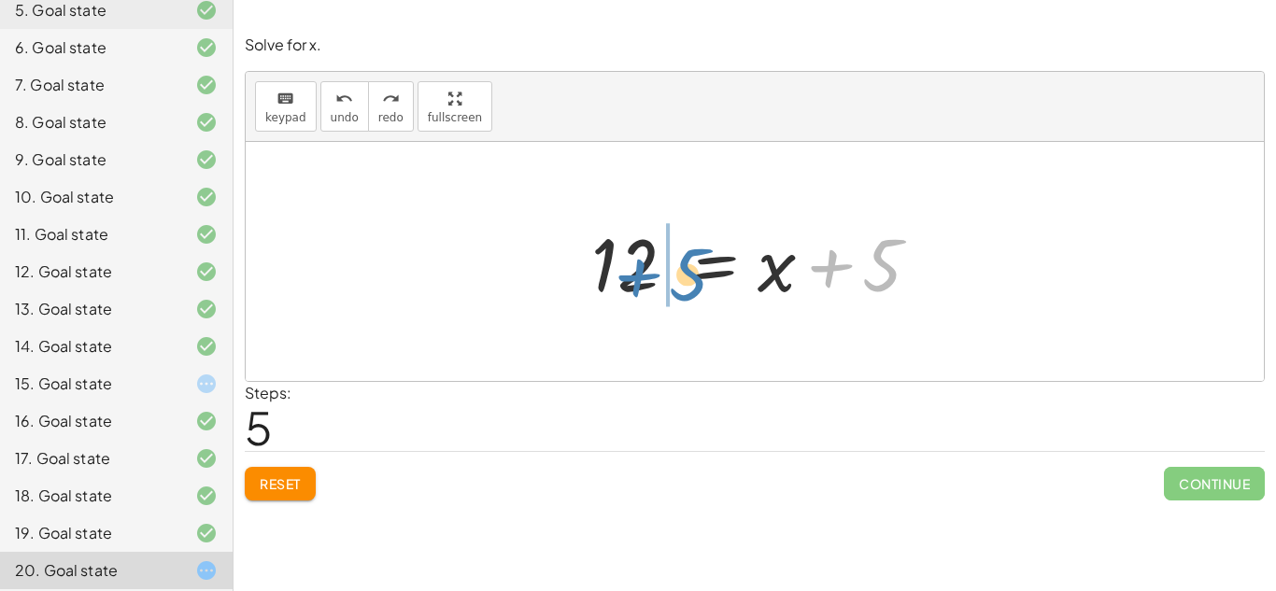
drag, startPoint x: 871, startPoint y: 292, endPoint x: 679, endPoint y: 302, distance: 191.8
click at [679, 302] on div at bounding box center [762, 262] width 360 height 96
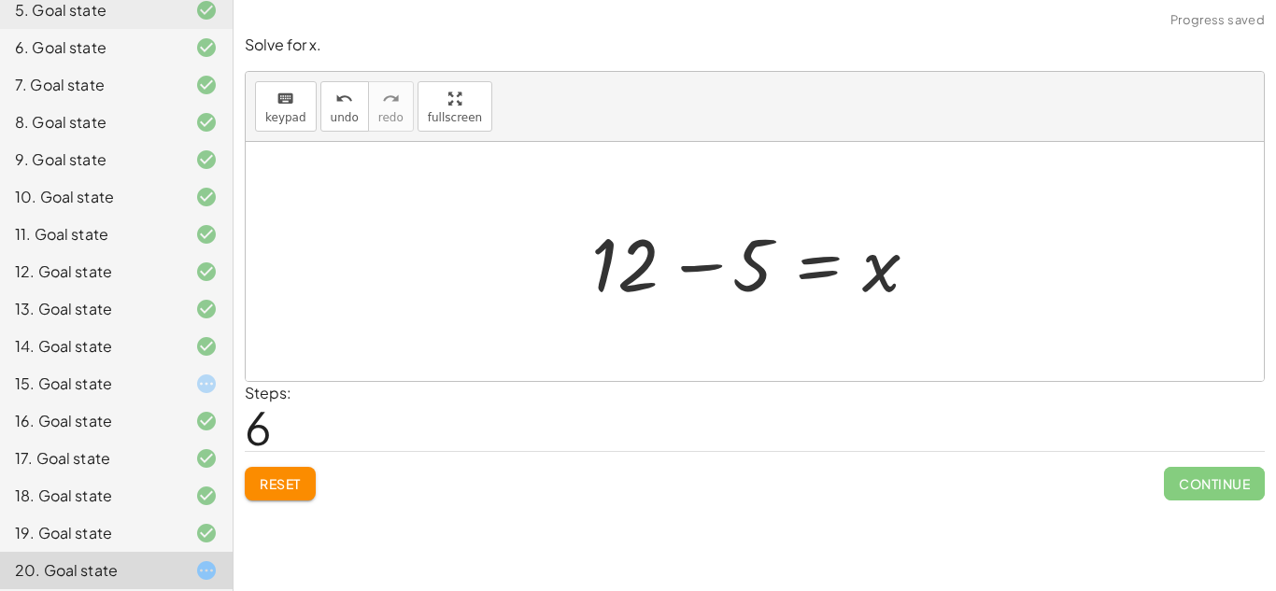
click at [708, 268] on div at bounding box center [762, 262] width 360 height 96
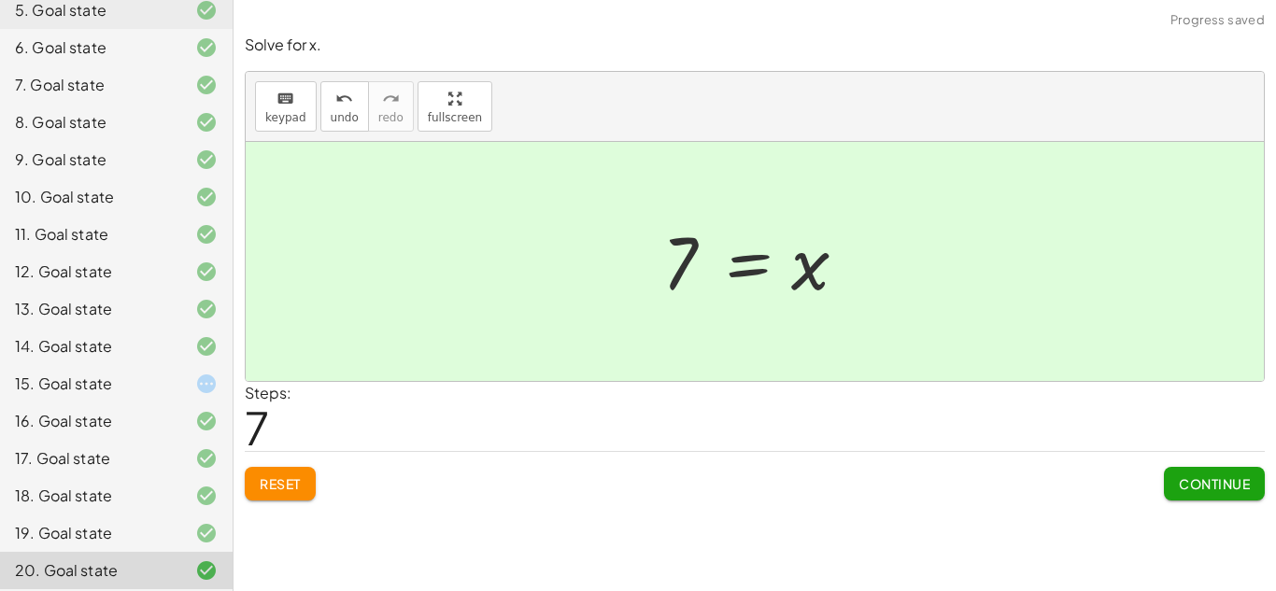
click at [54, 385] on div "15. Goal state" at bounding box center [90, 384] width 150 height 22
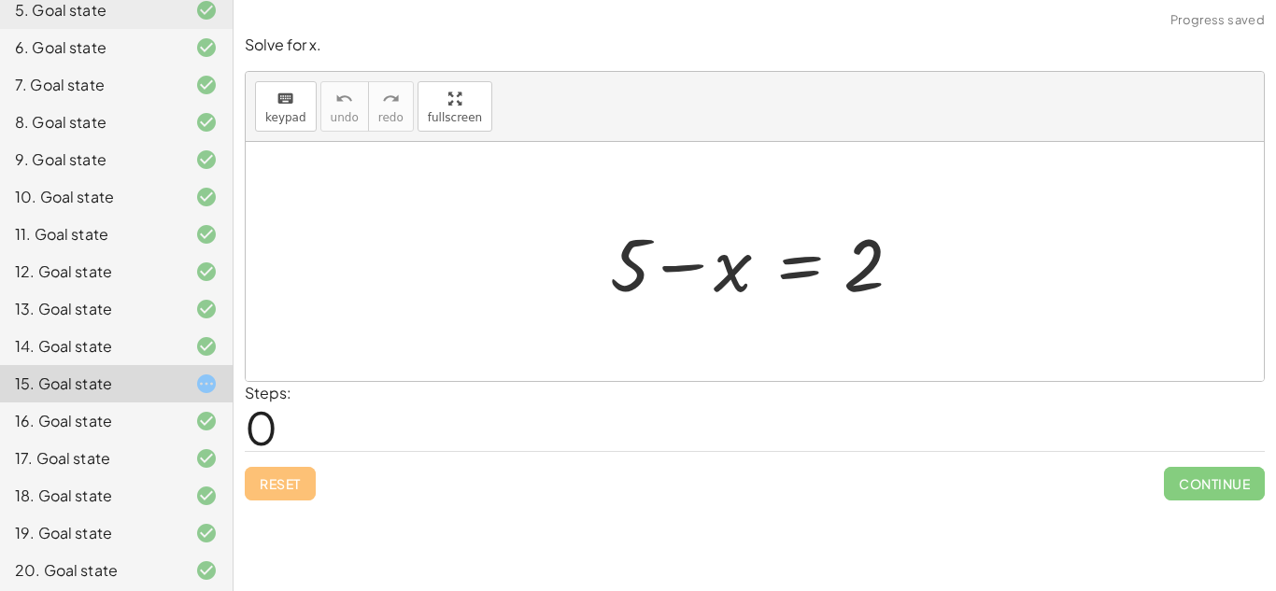
click at [134, 565] on div "20. Goal state" at bounding box center [90, 571] width 150 height 22
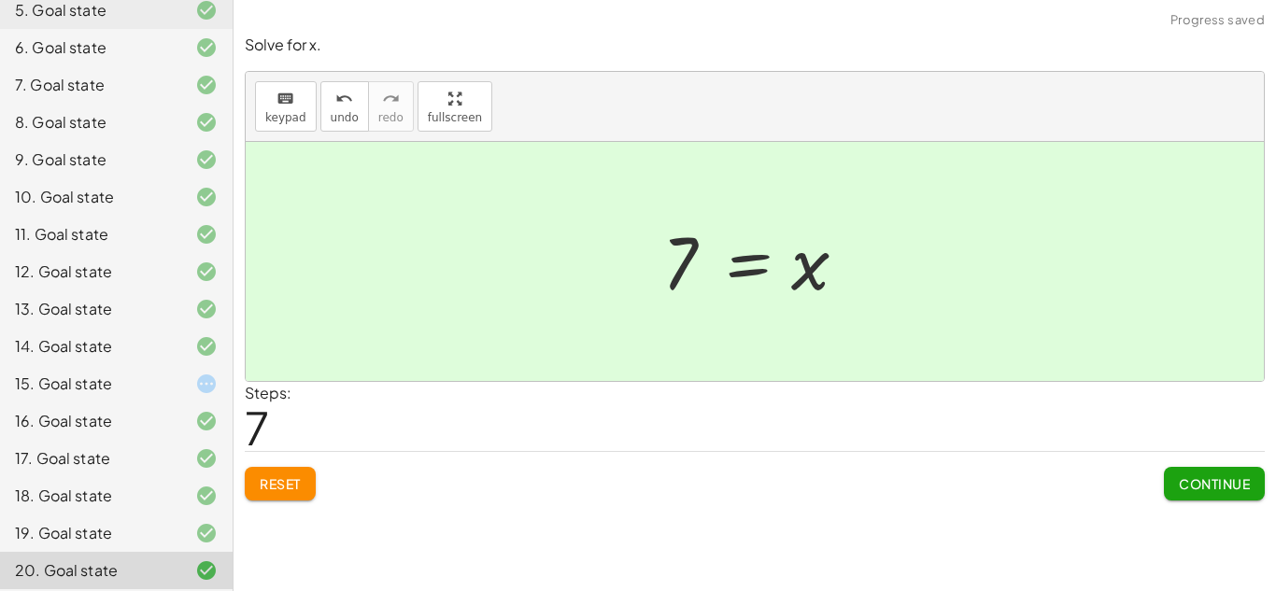
click at [97, 403] on div "14. Goal state" at bounding box center [116, 421] width 233 height 37
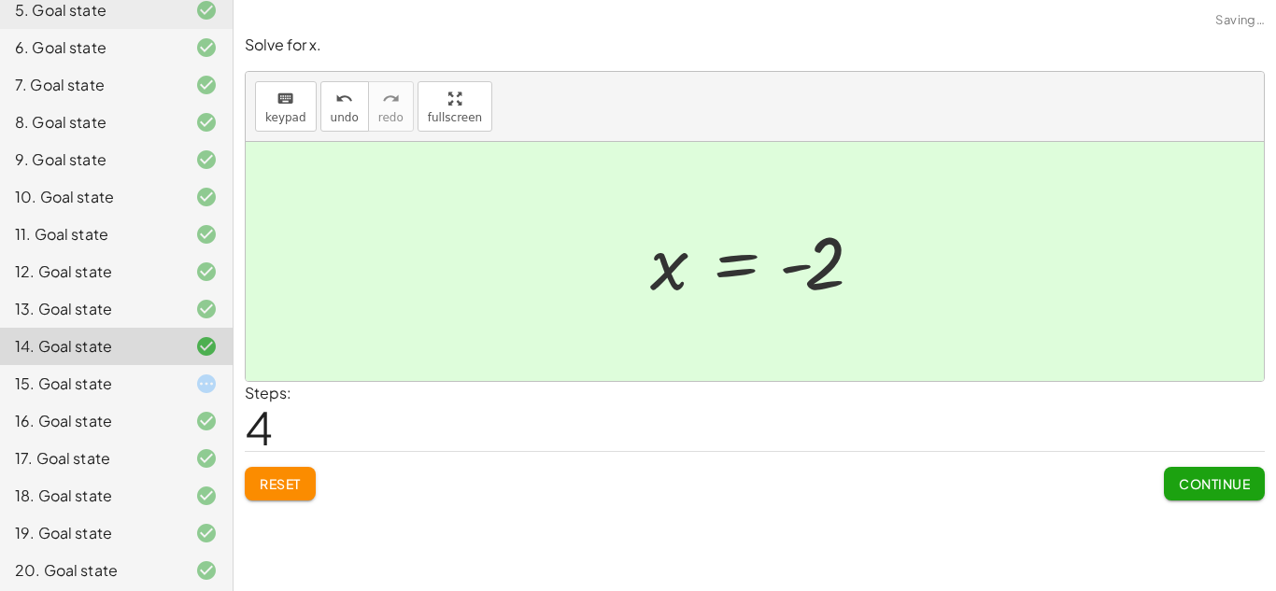
click at [104, 382] on div "15. Goal state" at bounding box center [90, 384] width 150 height 22
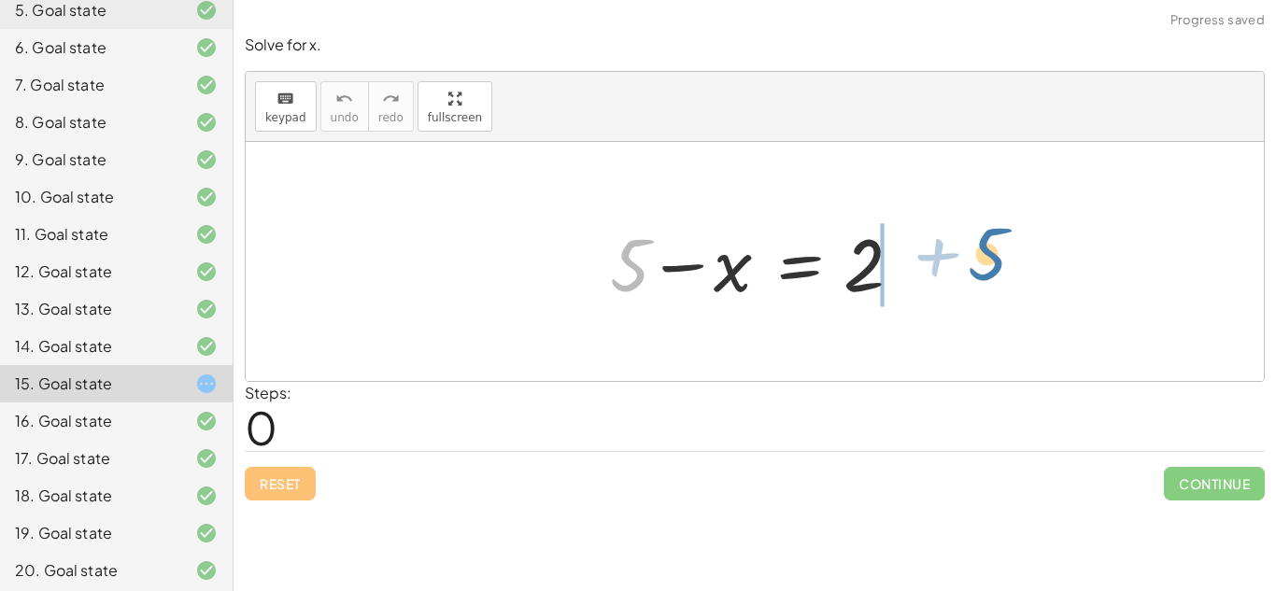
drag, startPoint x: 642, startPoint y: 258, endPoint x: 978, endPoint y: 257, distance: 336.4
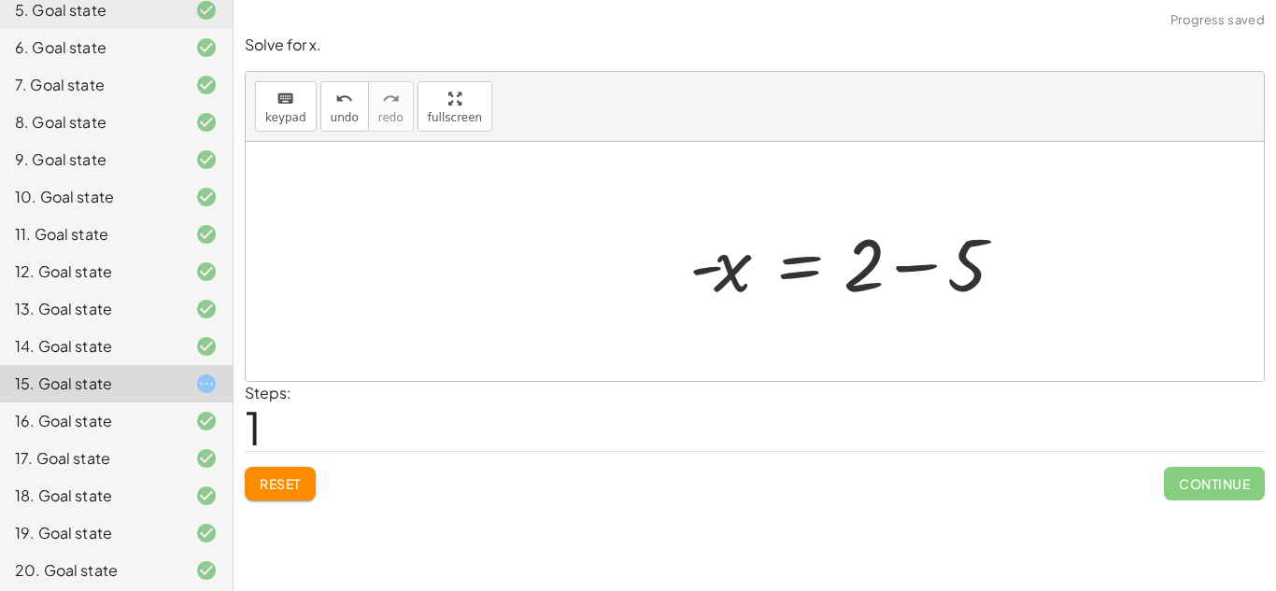
click at [917, 268] on div at bounding box center [853, 262] width 347 height 96
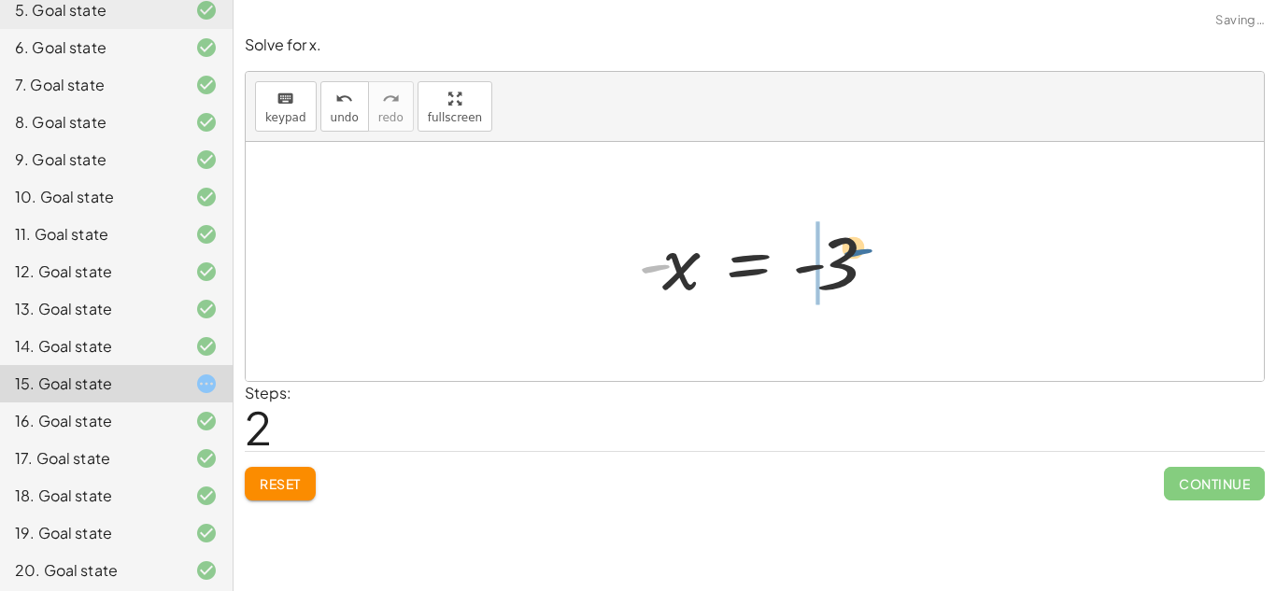
drag, startPoint x: 649, startPoint y: 268, endPoint x: 855, endPoint y: 253, distance: 206.1
click at [855, 253] on div at bounding box center [762, 262] width 267 height 93
click at [781, 267] on div at bounding box center [762, 262] width 267 height 93
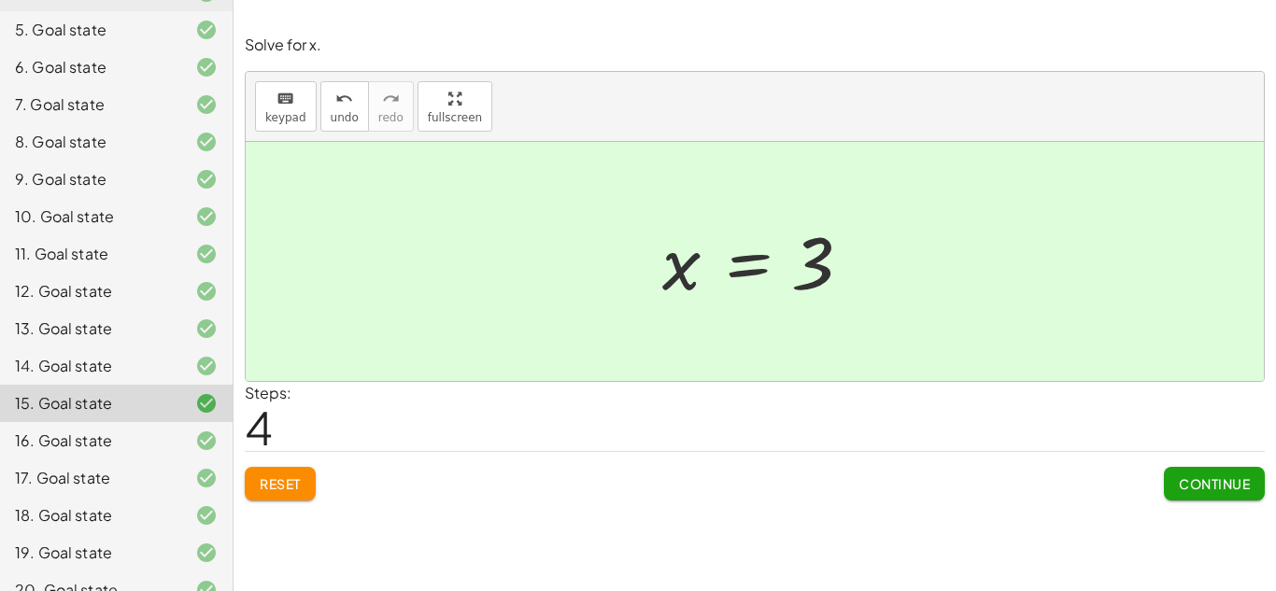
scroll to position [357, 0]
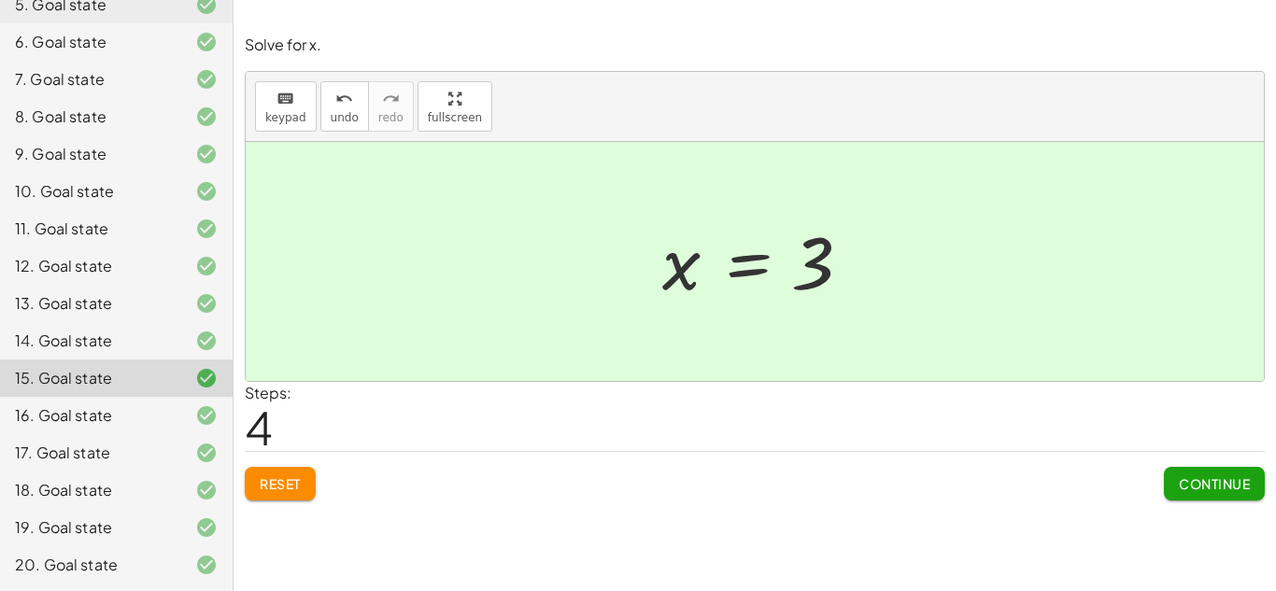
click at [206, 360] on div "13. Goal state" at bounding box center [116, 378] width 233 height 37
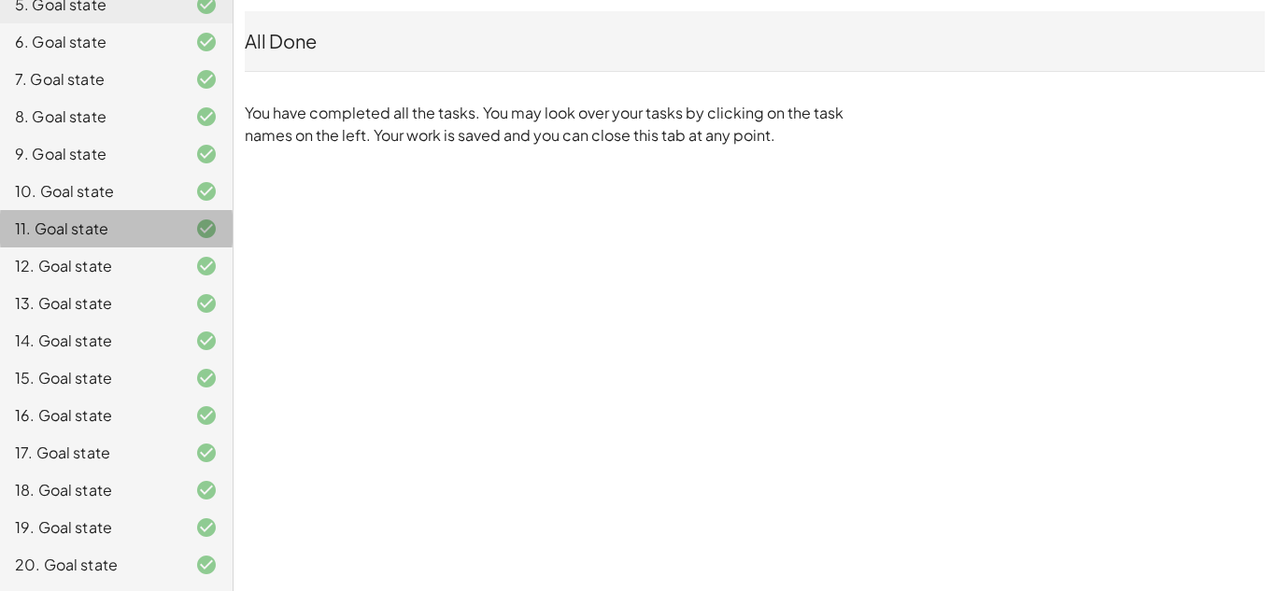
click at [166, 240] on div at bounding box center [191, 229] width 52 height 22
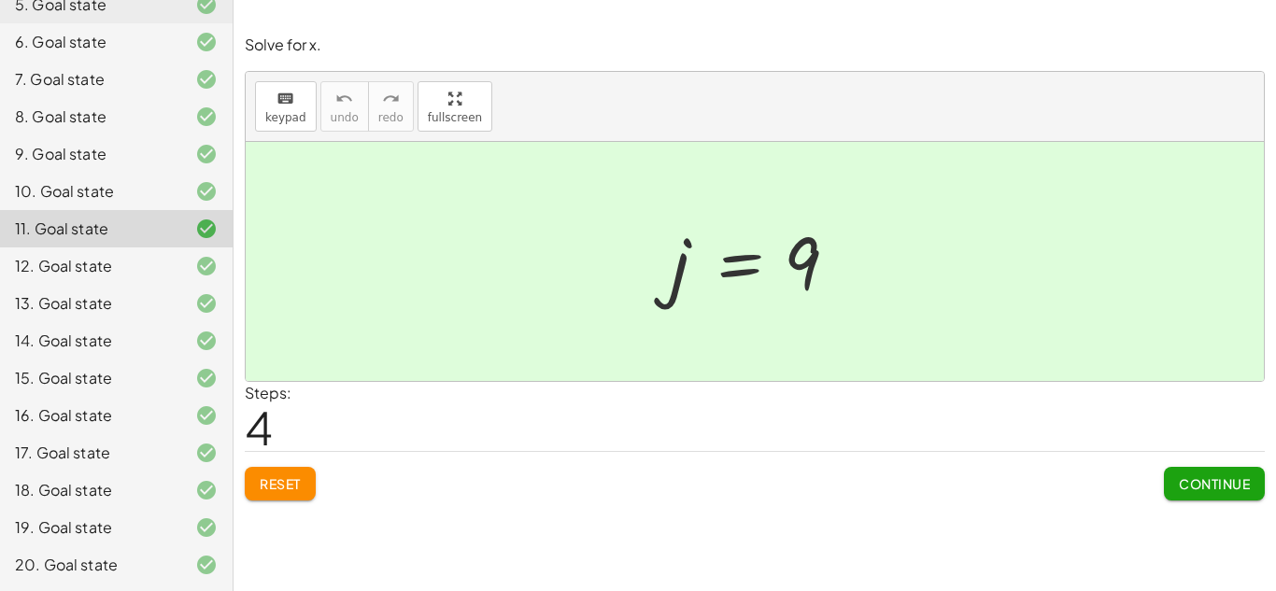
click at [322, 484] on div "Reset Continue" at bounding box center [755, 476] width 1020 height 50
click at [313, 489] on button "Reset" at bounding box center [280, 484] width 71 height 34
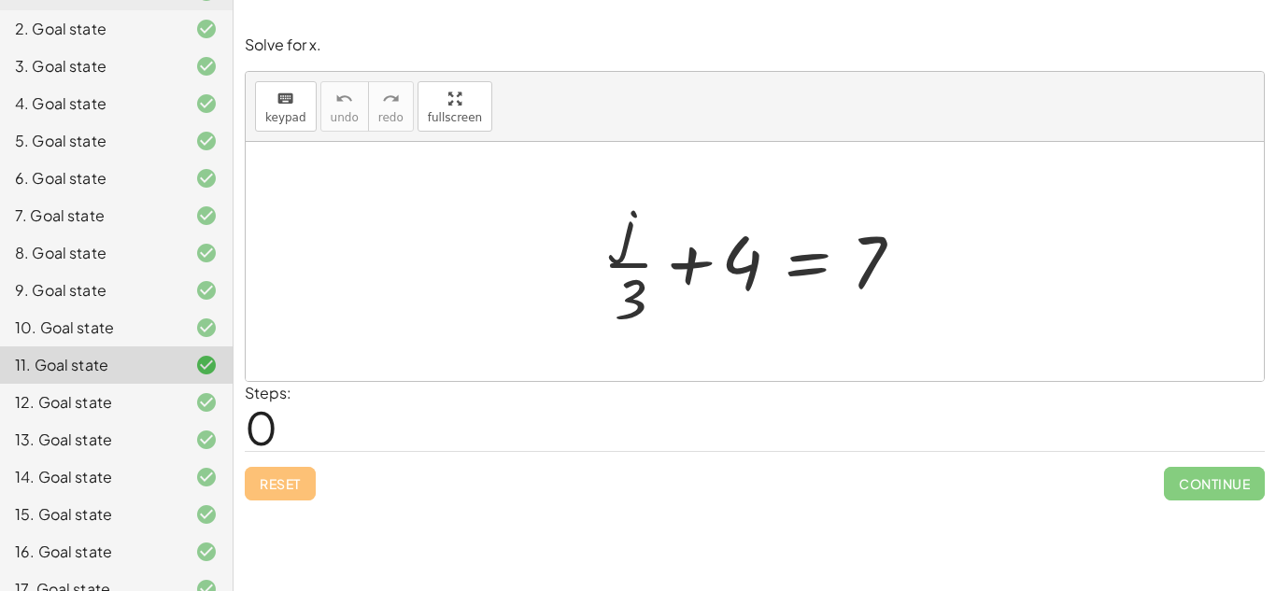
scroll to position [224, 0]
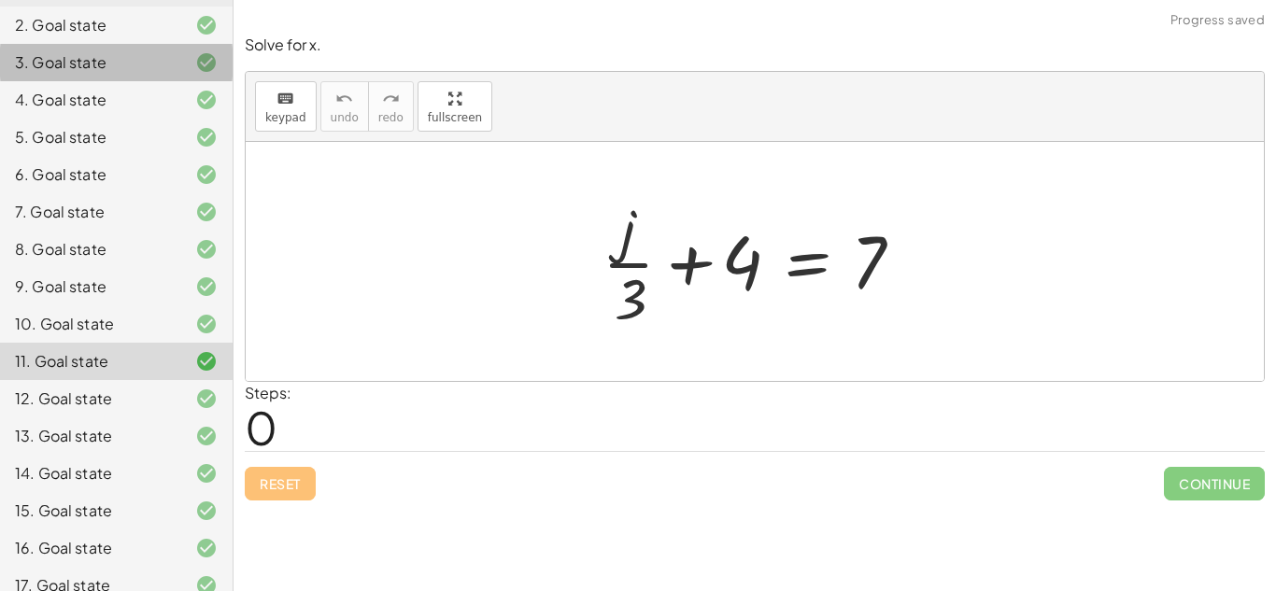
click at [140, 119] on div "3. Goal state" at bounding box center [116, 137] width 233 height 37
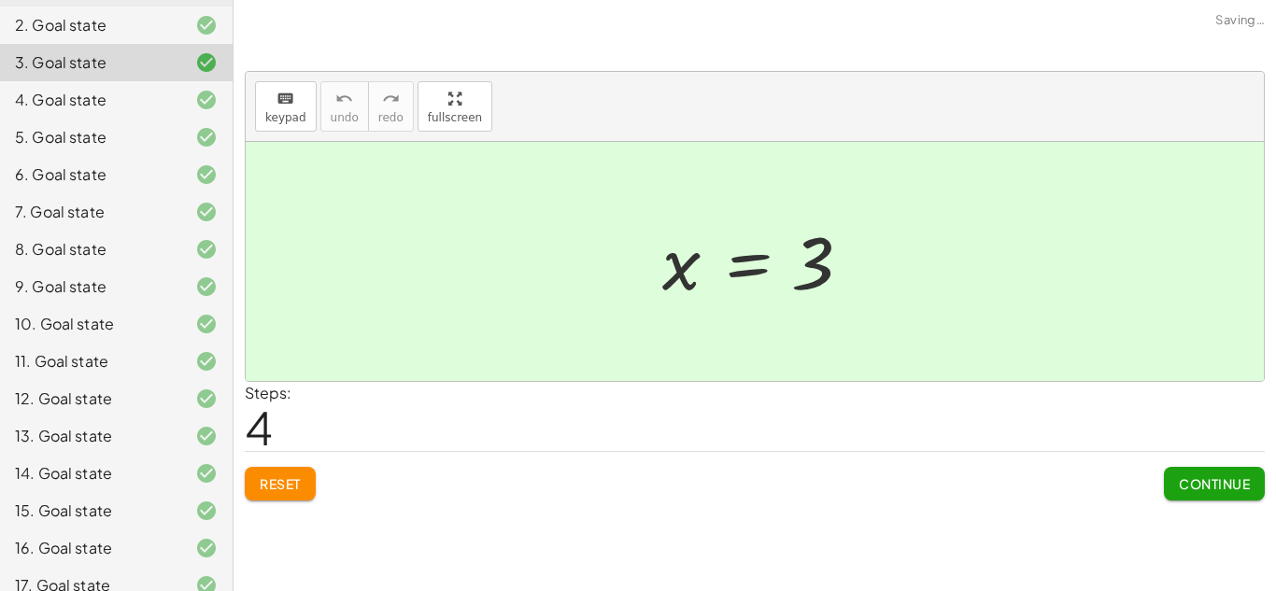
click at [131, 36] on div "2. Goal state" at bounding box center [90, 25] width 150 height 22
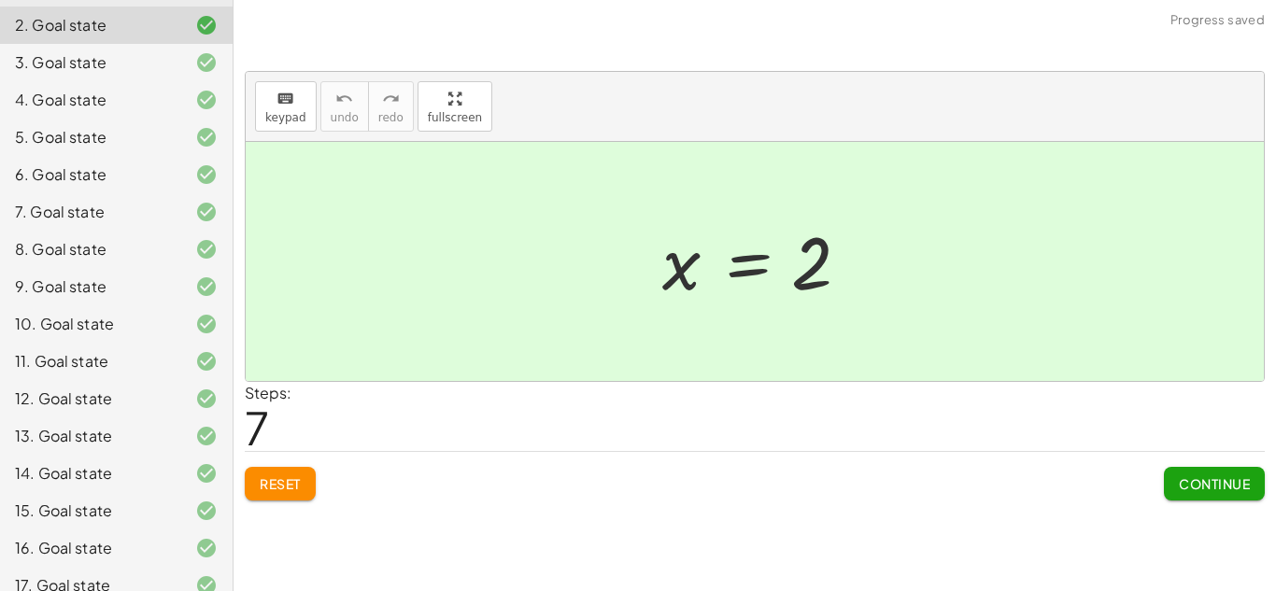
click at [306, 496] on button "Reset" at bounding box center [280, 484] width 71 height 34
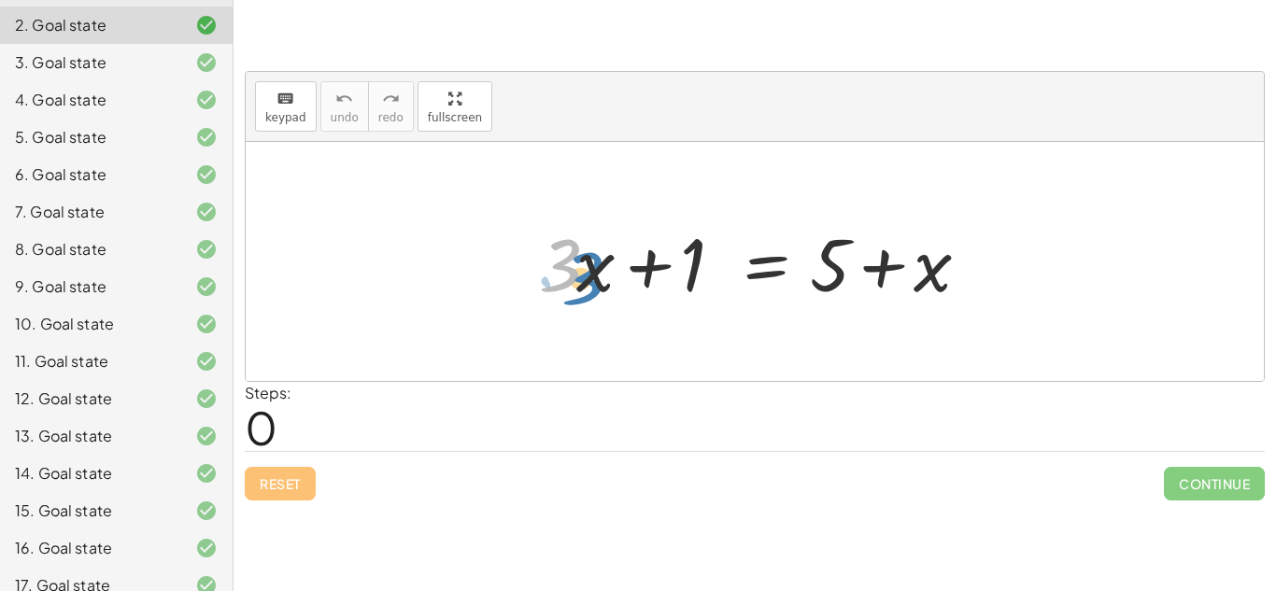
drag, startPoint x: 574, startPoint y: 269, endPoint x: 591, endPoint y: 277, distance: 19.3
click at [591, 277] on div at bounding box center [761, 262] width 463 height 96
click at [645, 269] on div at bounding box center [761, 262] width 463 height 96
drag, startPoint x: 919, startPoint y: 295, endPoint x: 634, endPoint y: 293, distance: 285.0
click at [634, 293] on div at bounding box center [761, 262] width 463 height 96
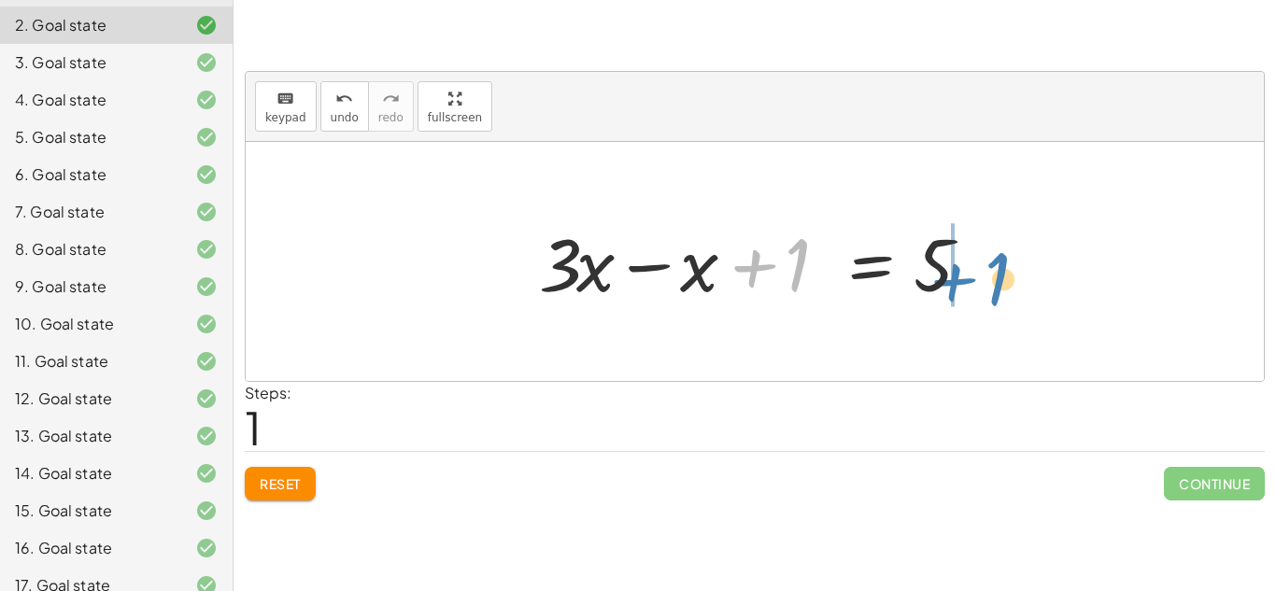
drag, startPoint x: 800, startPoint y: 271, endPoint x: 1004, endPoint y: 287, distance: 205.2
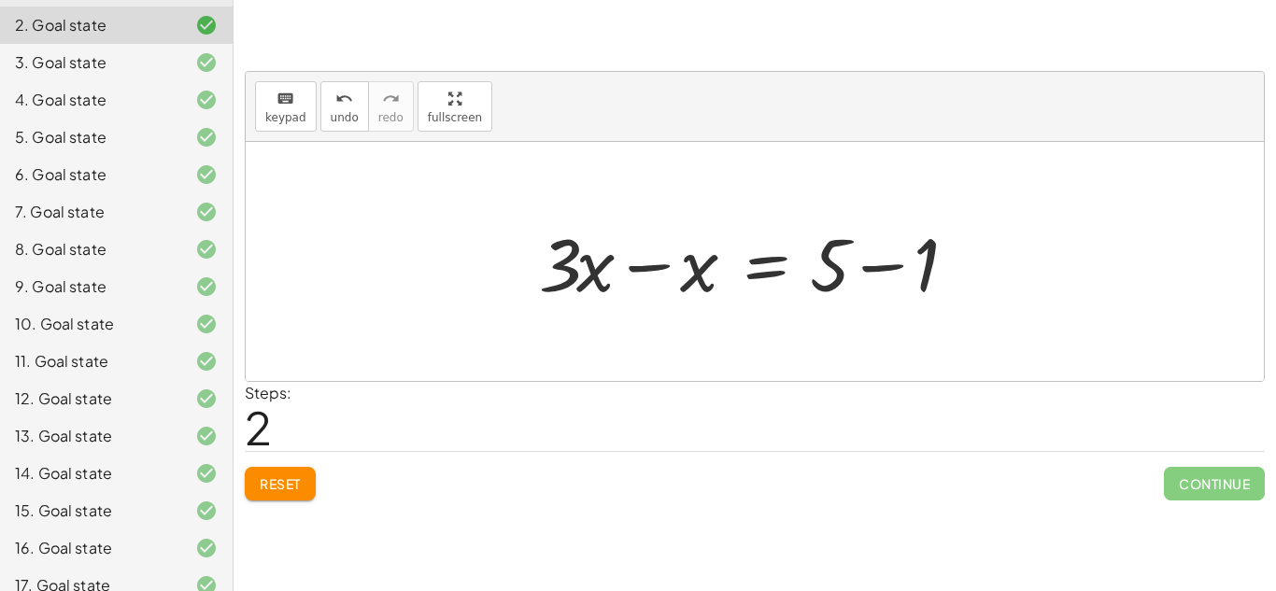
click at [672, 264] on div at bounding box center [761, 262] width 463 height 96
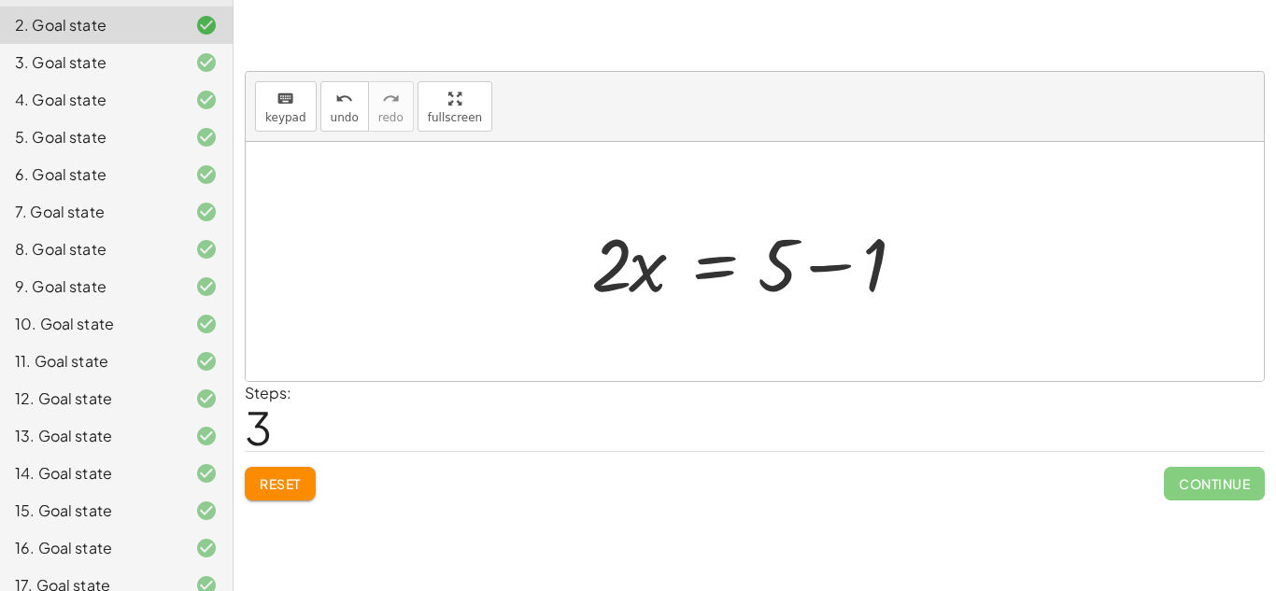
click at [833, 263] on div at bounding box center [762, 262] width 360 height 96
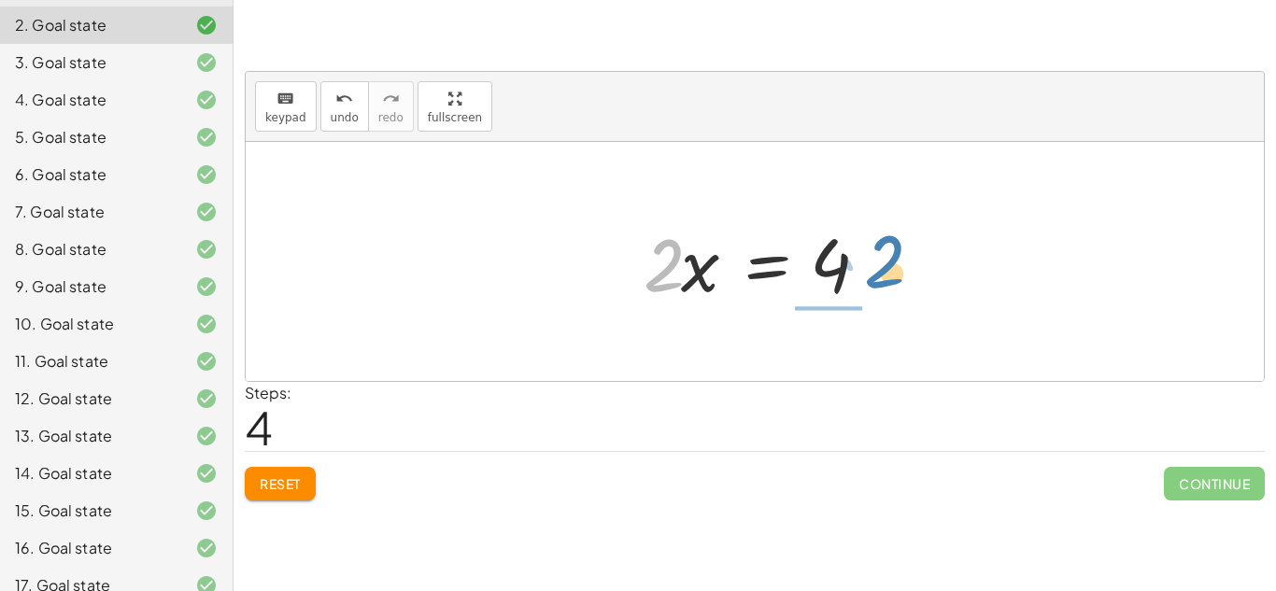
drag, startPoint x: 673, startPoint y: 261, endPoint x: 888, endPoint y: 249, distance: 215.2
click at [888, 249] on div at bounding box center [761, 262] width 255 height 96
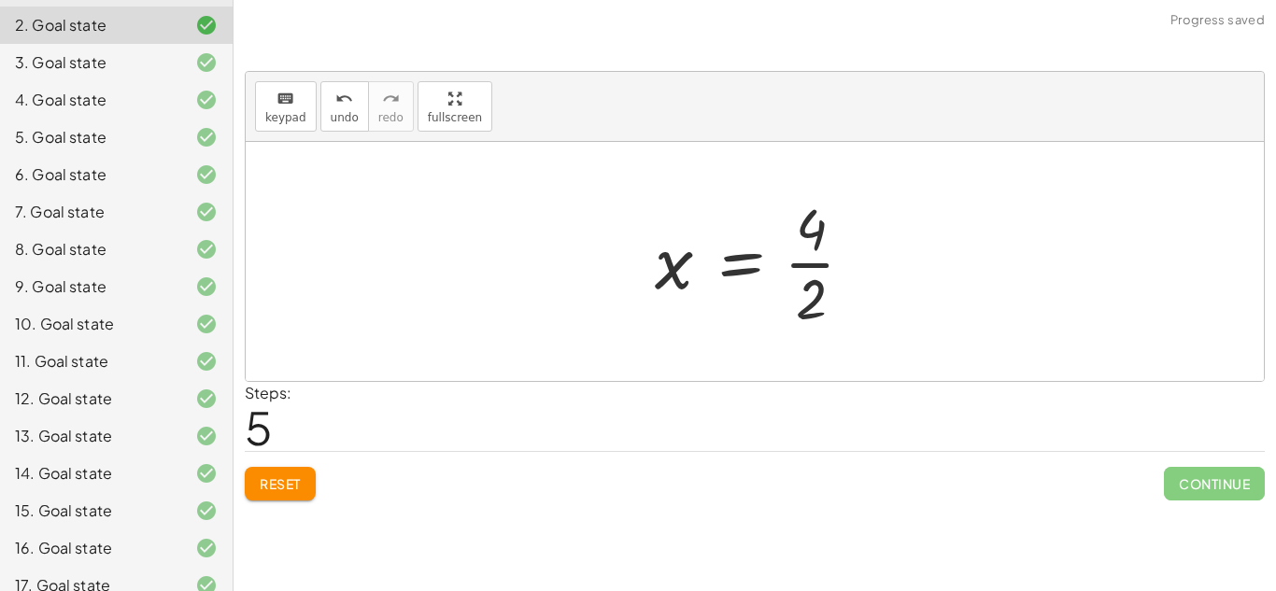
click at [820, 263] on div at bounding box center [762, 262] width 233 height 144
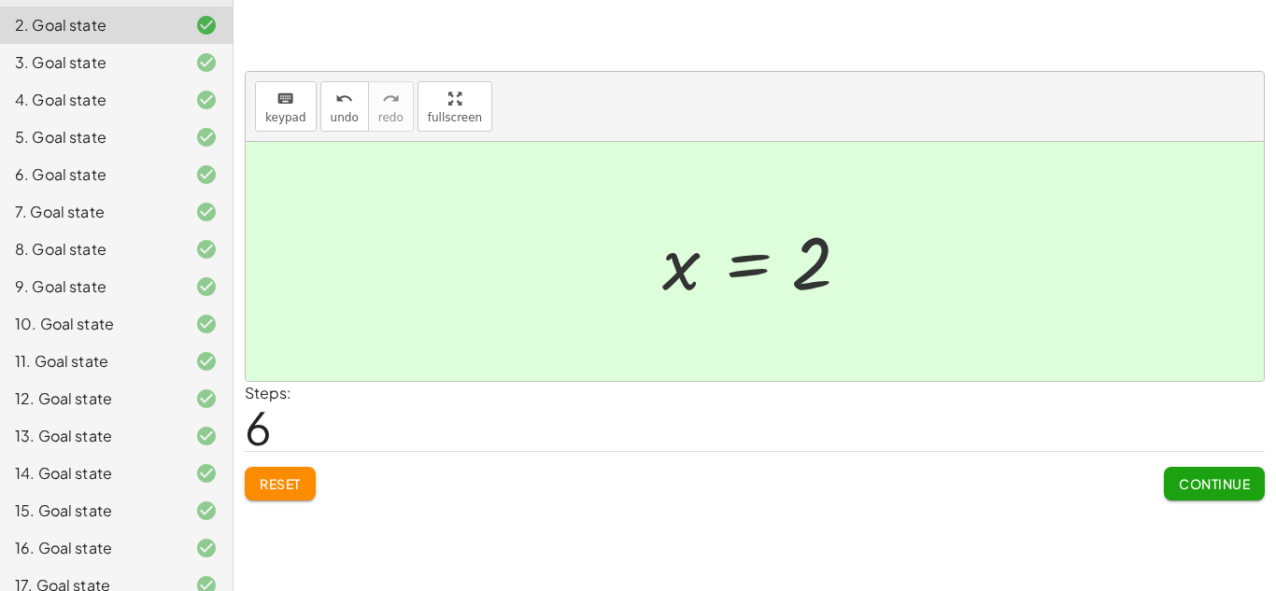
click at [138, 360] on div "11. Goal state" at bounding box center [90, 361] width 150 height 22
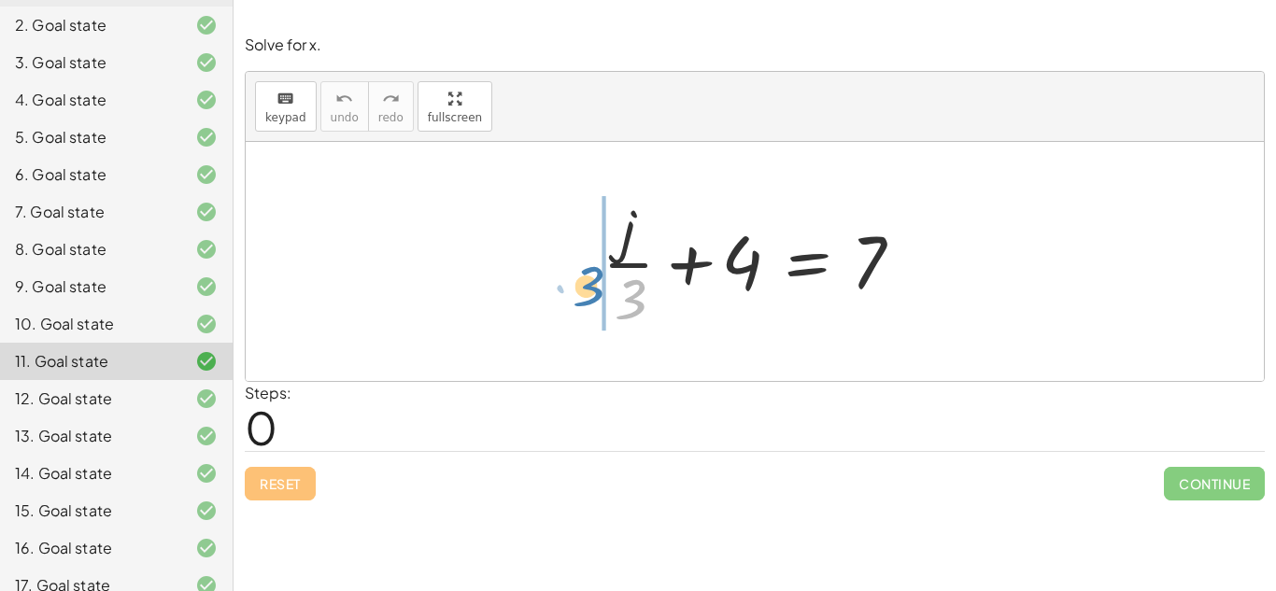
drag, startPoint x: 634, startPoint y: 290, endPoint x: 604, endPoint y: 285, distance: 31.2
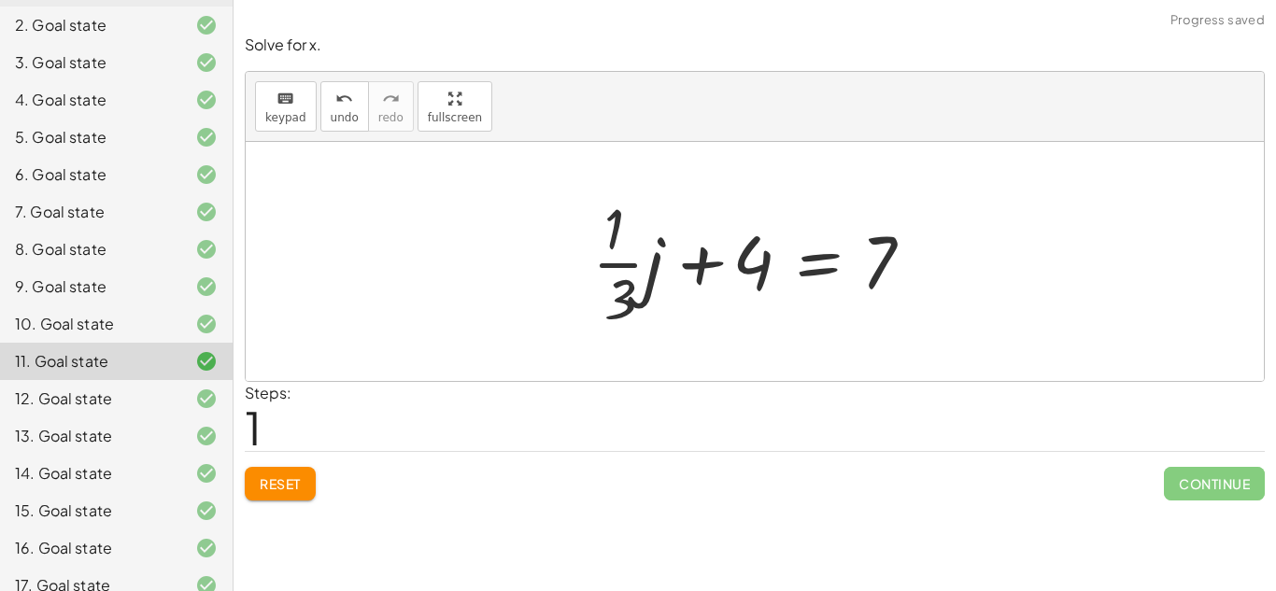
click at [309, 464] on div "Reset Continue" at bounding box center [755, 476] width 1020 height 50
click at [301, 491] on span "Reset" at bounding box center [280, 484] width 41 height 17
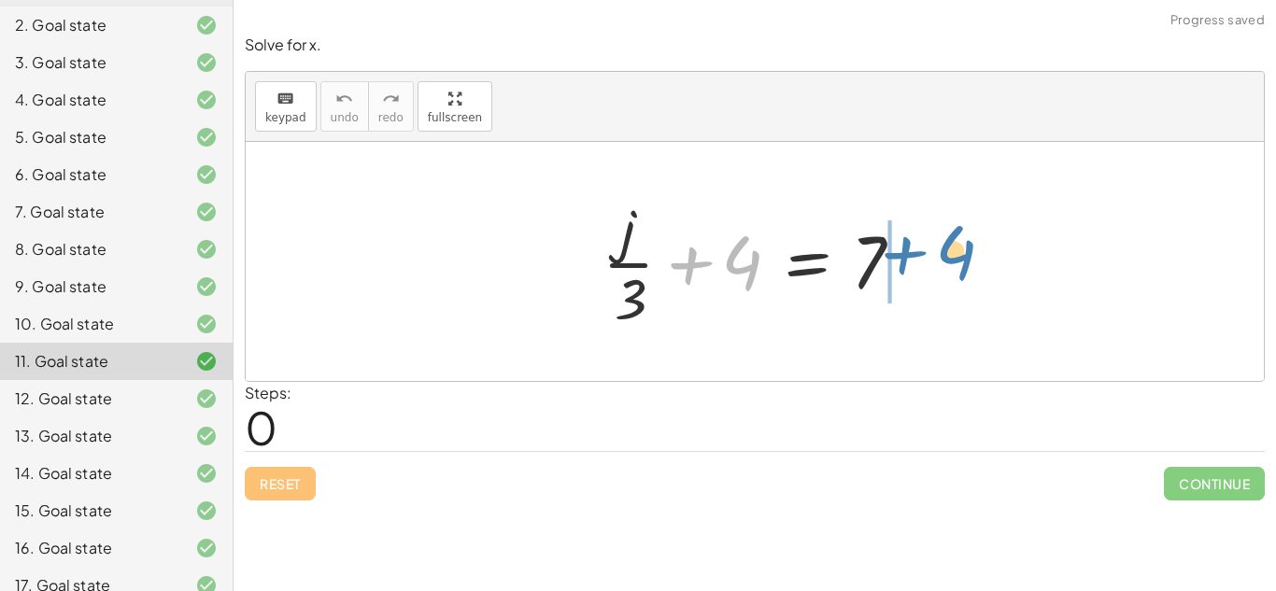
drag, startPoint x: 753, startPoint y: 253, endPoint x: 966, endPoint y: 244, distance: 213.2
click at [966, 244] on div "+ 4 + · j · 3 + 4 = 7" at bounding box center [755, 261] width 1018 height 239
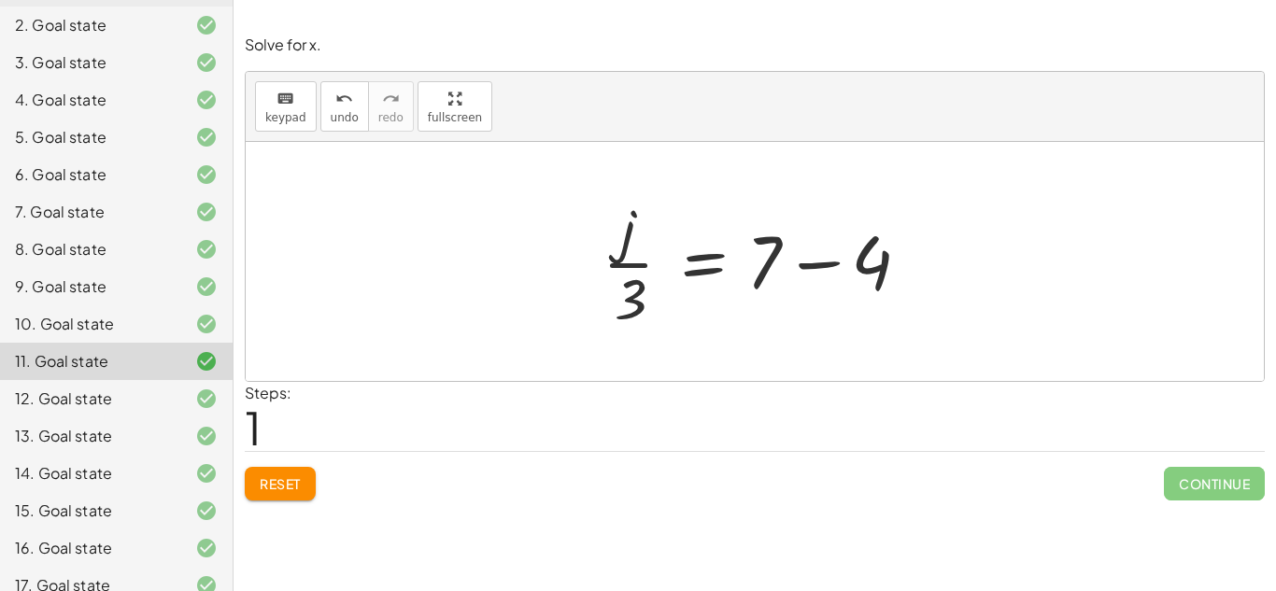
click at [829, 264] on div at bounding box center [761, 262] width 337 height 144
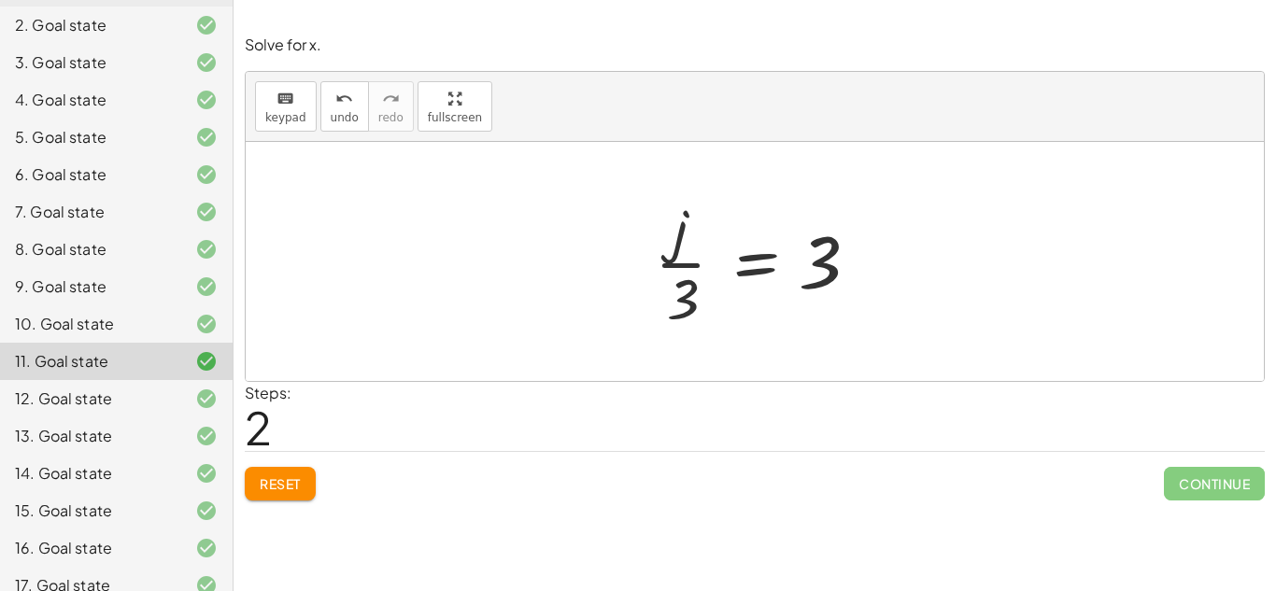
click at [754, 255] on div at bounding box center [762, 262] width 233 height 144
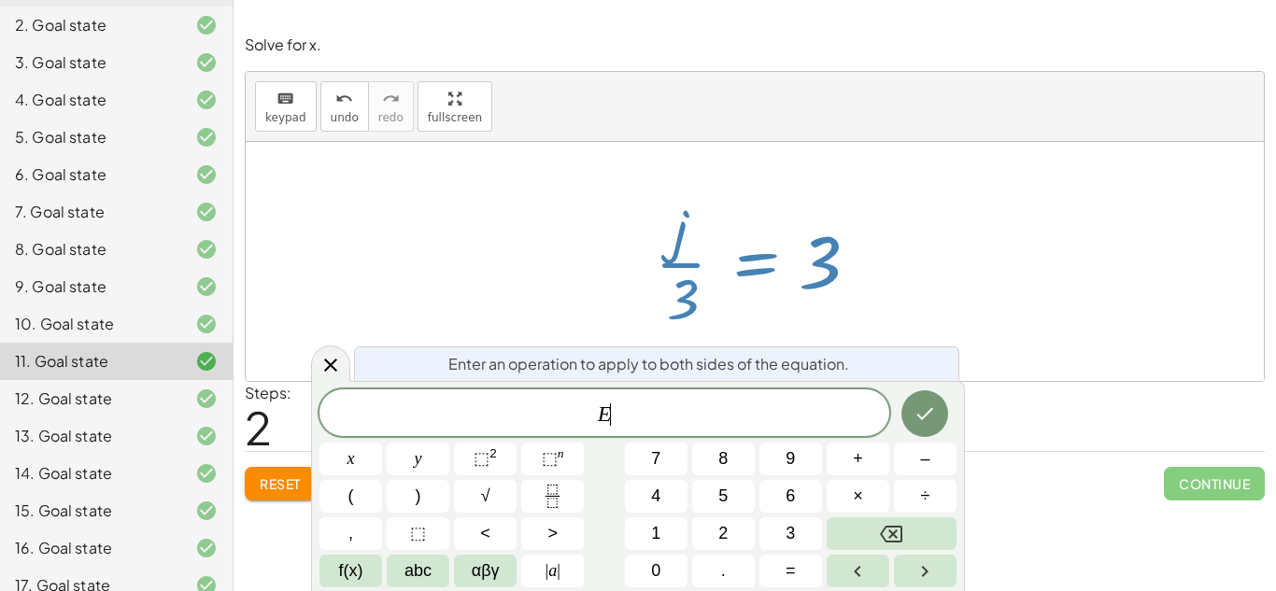
scroll to position [8, 0]
click at [723, 273] on div at bounding box center [762, 262] width 233 height 144
click at [965, 261] on div at bounding box center [755, 261] width 1018 height 239
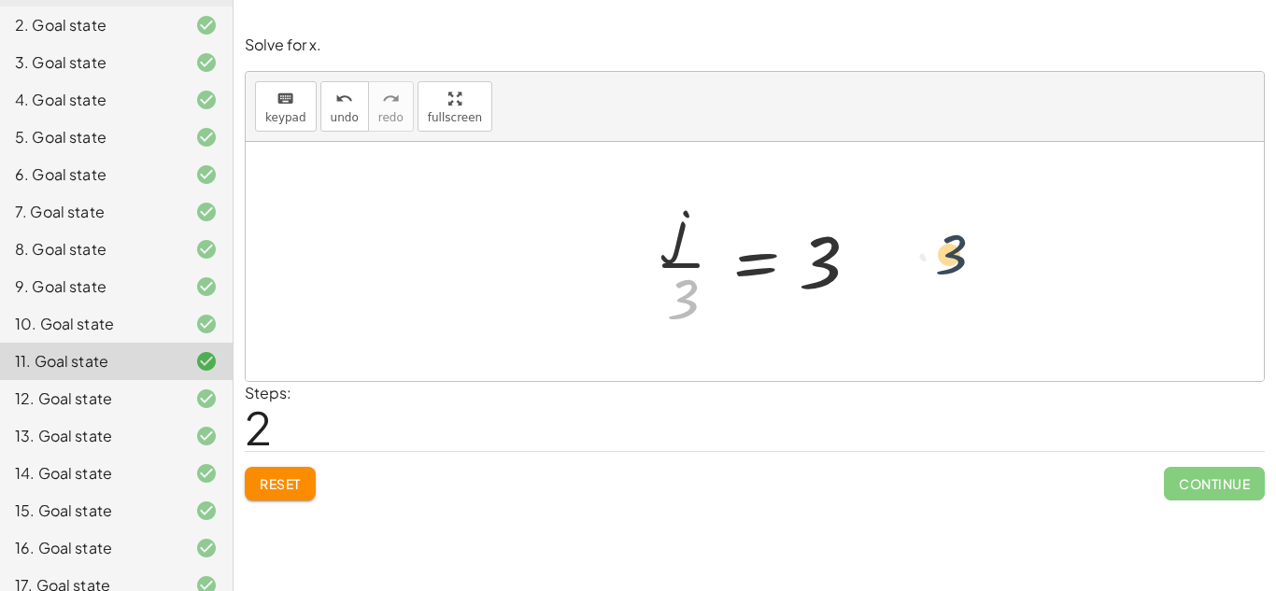
drag, startPoint x: 692, startPoint y: 287, endPoint x: 961, endPoint y: 241, distance: 272.0
click at [961, 241] on div "+ · j · 3 + 4 = 7 · j · 3 = + 7 − 4 · 3 · j · 3 = 3" at bounding box center [755, 261] width 1018 height 239
click at [959, 241] on div at bounding box center [755, 261] width 1018 height 239
drag, startPoint x: 671, startPoint y: 310, endPoint x: 862, endPoint y: 281, distance: 193.7
click at [862, 281] on div at bounding box center [762, 262] width 233 height 144
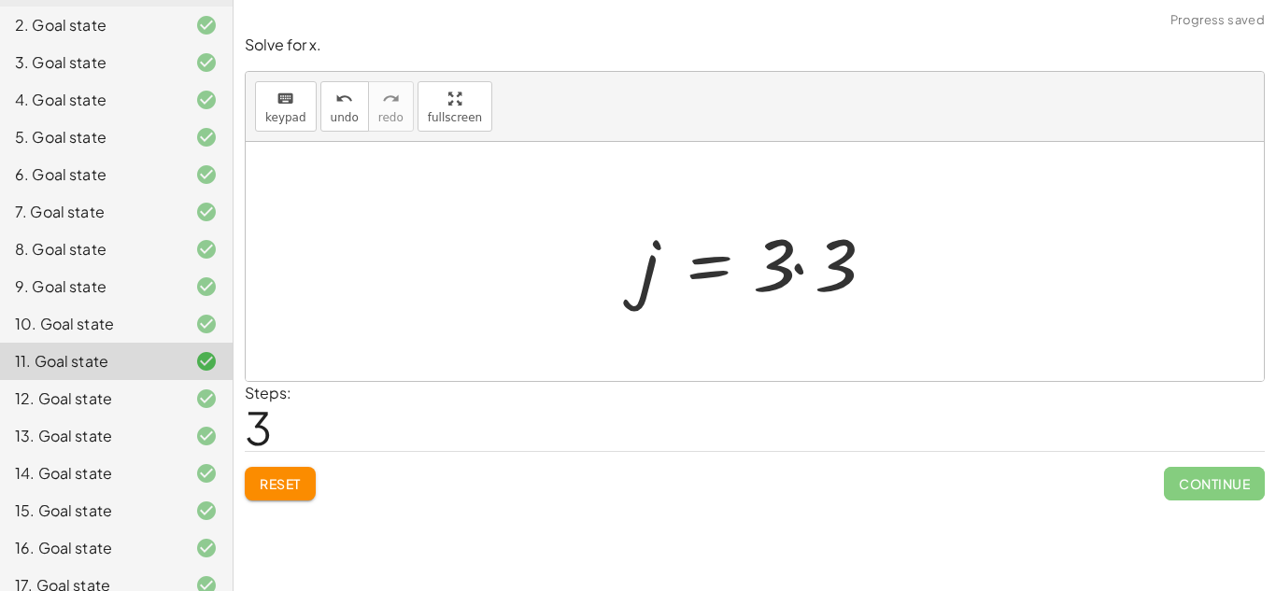
click at [794, 263] on div at bounding box center [762, 262] width 263 height 96
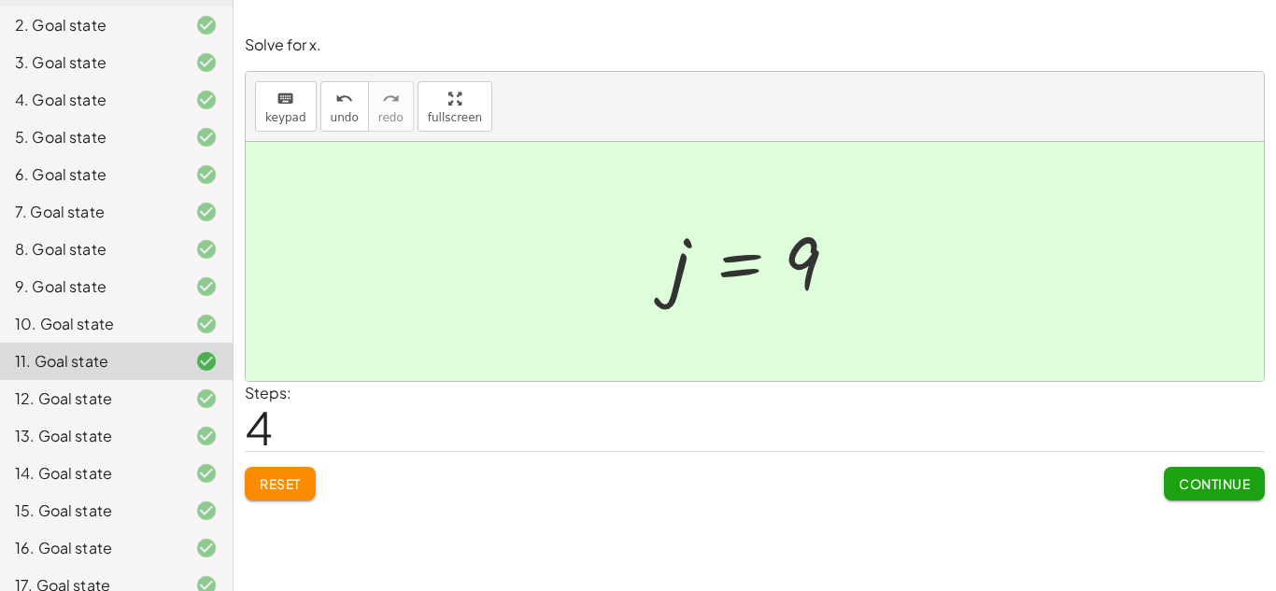
click at [123, 455] on div "12. Goal state" at bounding box center [116, 473] width 233 height 37
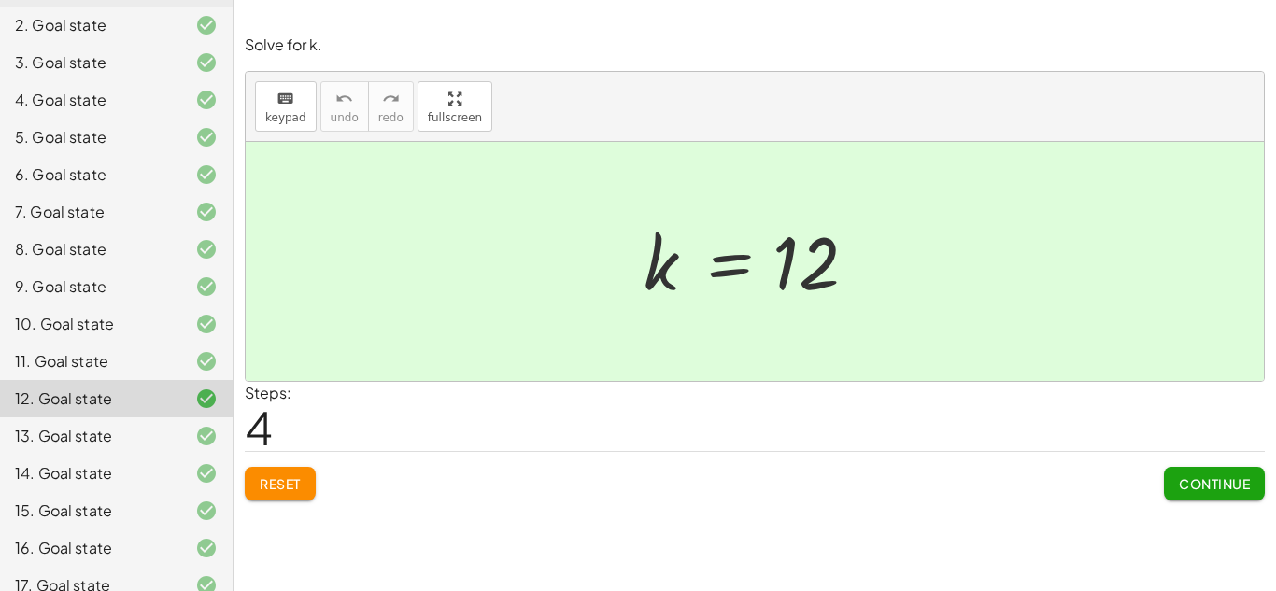
click at [289, 477] on span "Reset" at bounding box center [280, 484] width 41 height 17
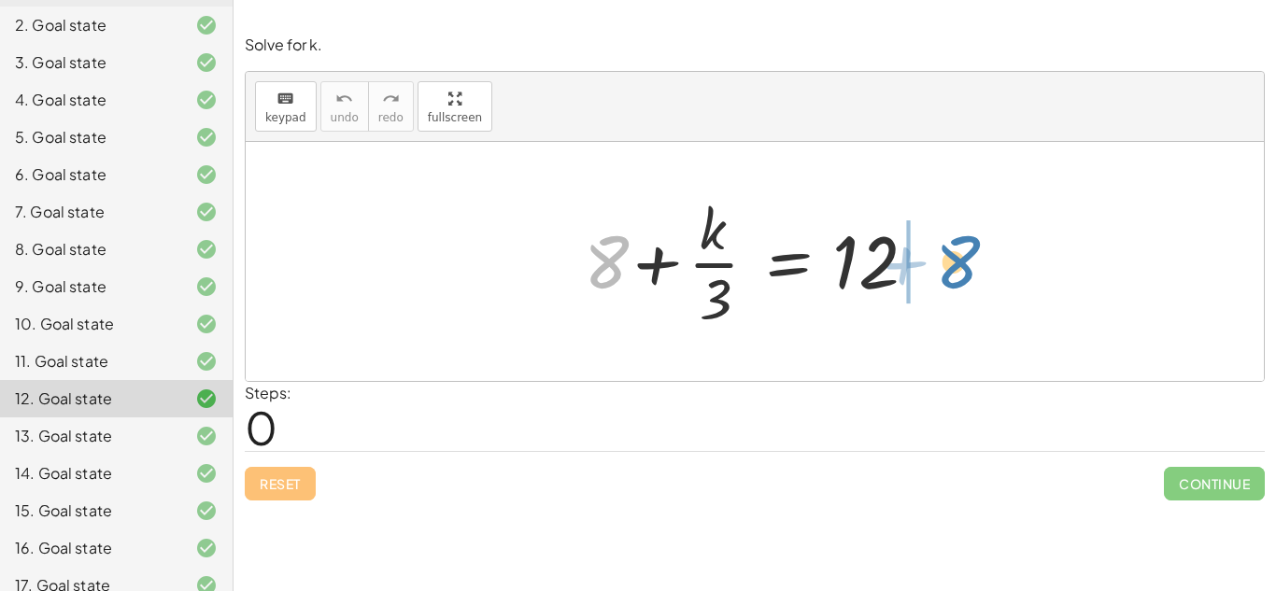
drag, startPoint x: 616, startPoint y: 250, endPoint x: 970, endPoint y: 251, distance: 354.1
click at [970, 251] on div "+ 8 + 8 + · k · 3 = 12" at bounding box center [755, 261] width 1018 height 239
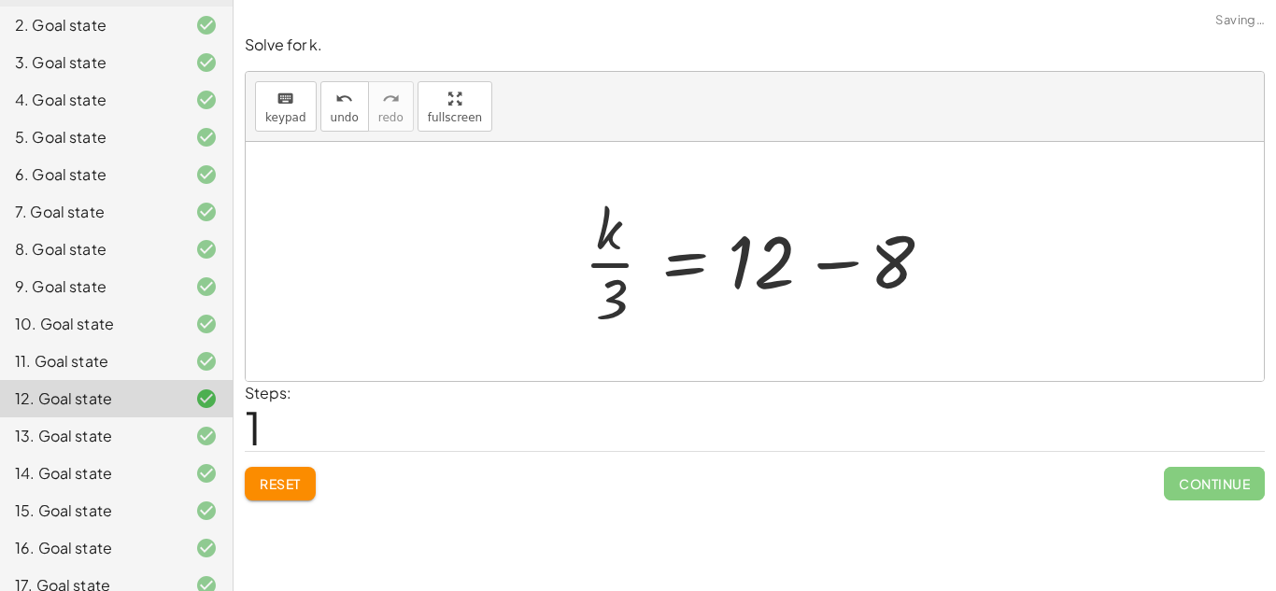
click at [828, 263] on div at bounding box center [762, 262] width 375 height 144
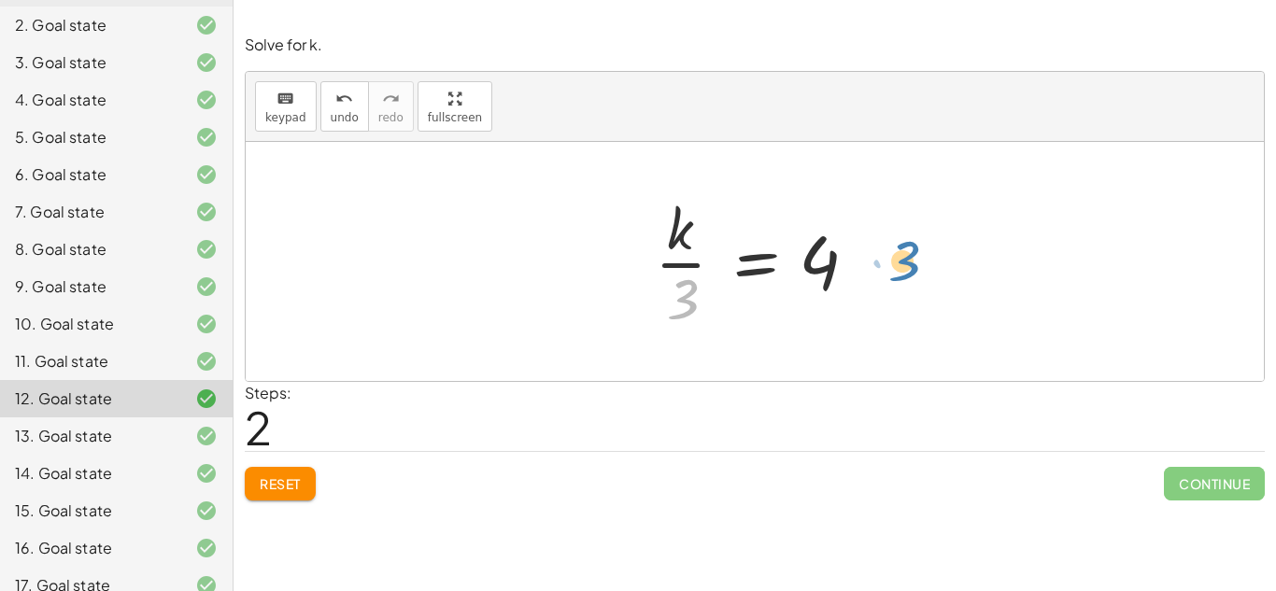
drag, startPoint x: 696, startPoint y: 283, endPoint x: 912, endPoint y: 243, distance: 219.5
click at [912, 243] on div "+ 8 + · k · 3 = 12 · k · 3 = + 12 − 8 · 3 · k · 3 = 4" at bounding box center [755, 261] width 1018 height 239
drag, startPoint x: 693, startPoint y: 293, endPoint x: 873, endPoint y: 280, distance: 179.9
click at [873, 280] on div at bounding box center [762, 262] width 233 height 144
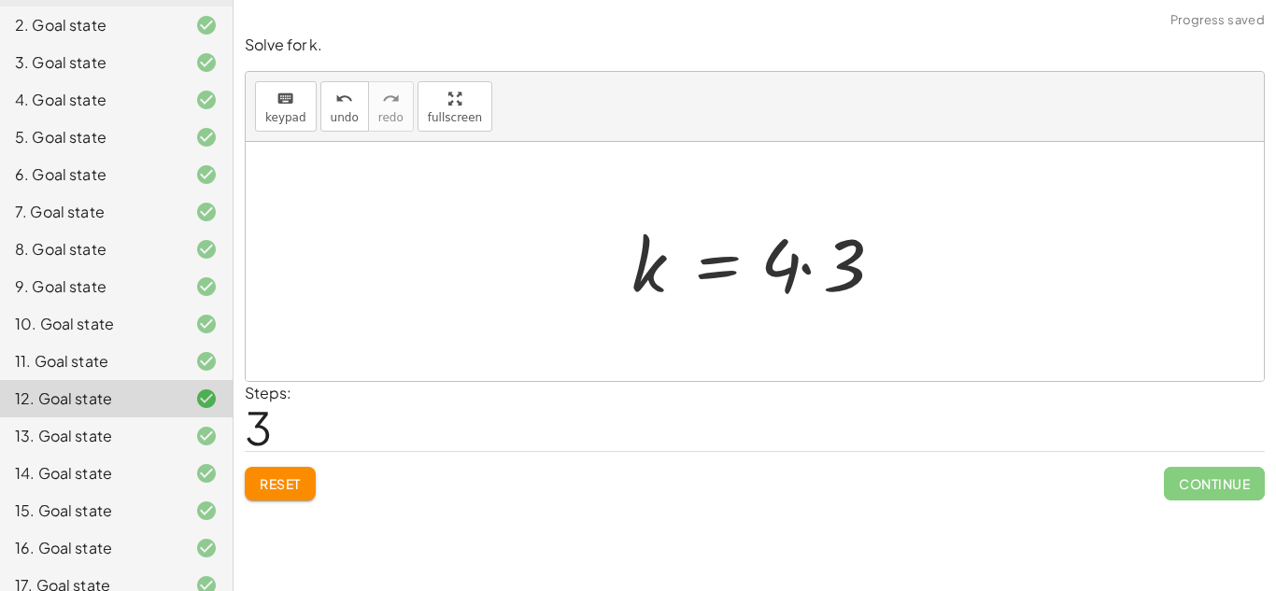
click at [813, 272] on div at bounding box center [762, 262] width 280 height 96
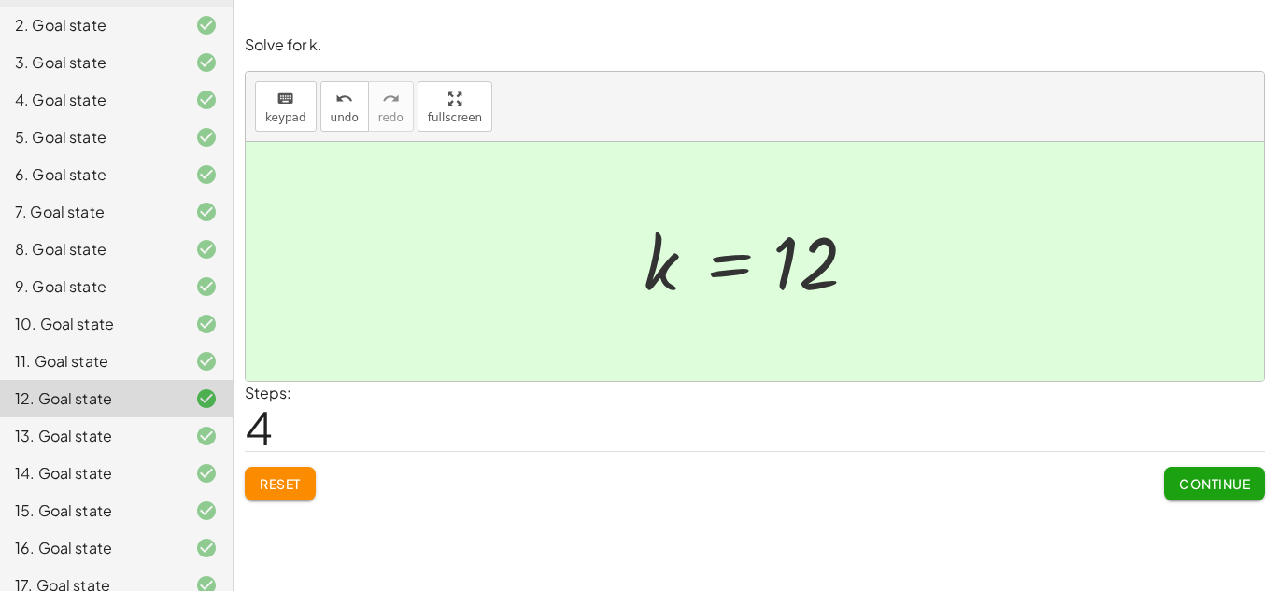
click at [72, 472] on div "14. Goal state" at bounding box center [90, 474] width 150 height 22
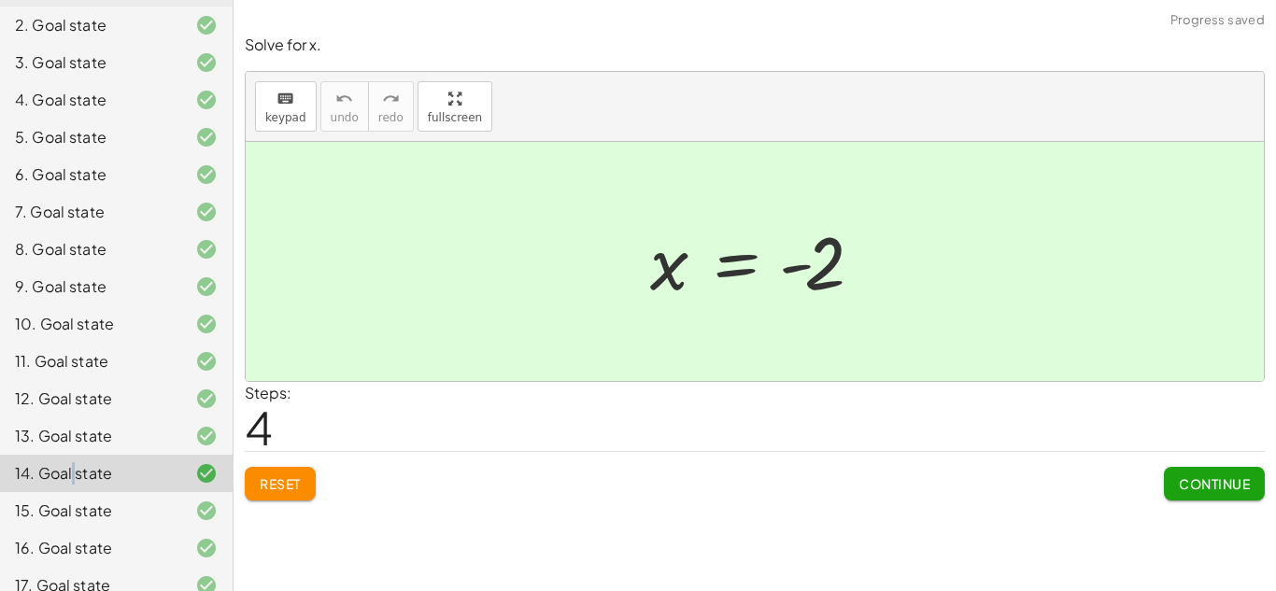
scroll to position [357, 0]
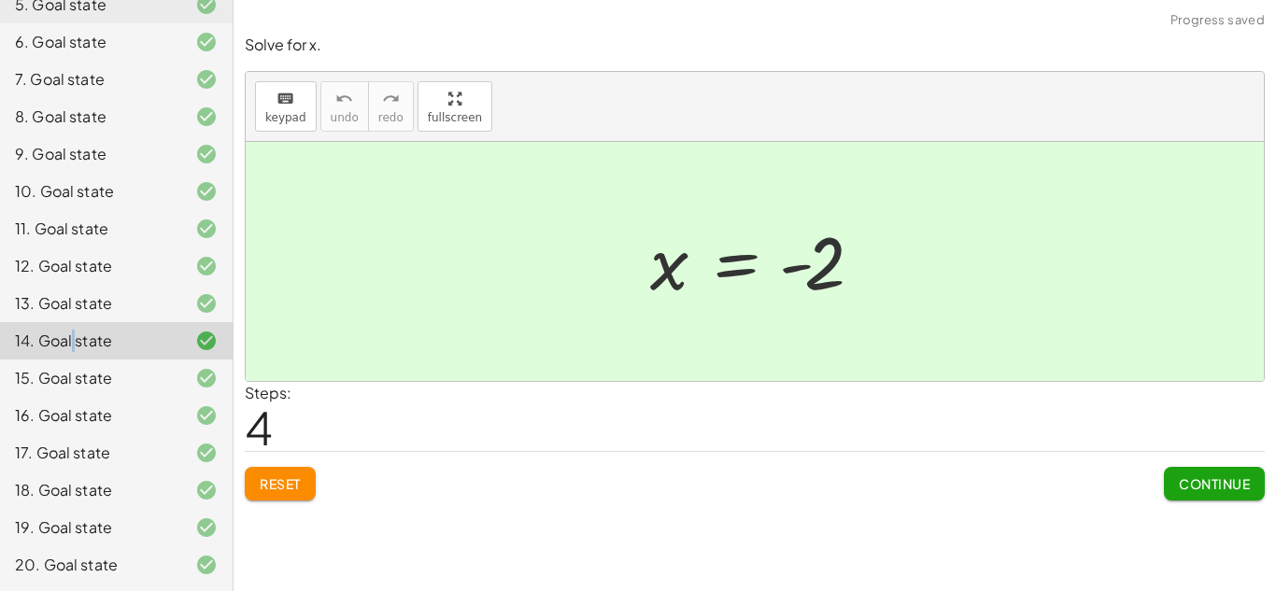
click at [175, 495] on div at bounding box center [191, 490] width 52 height 22
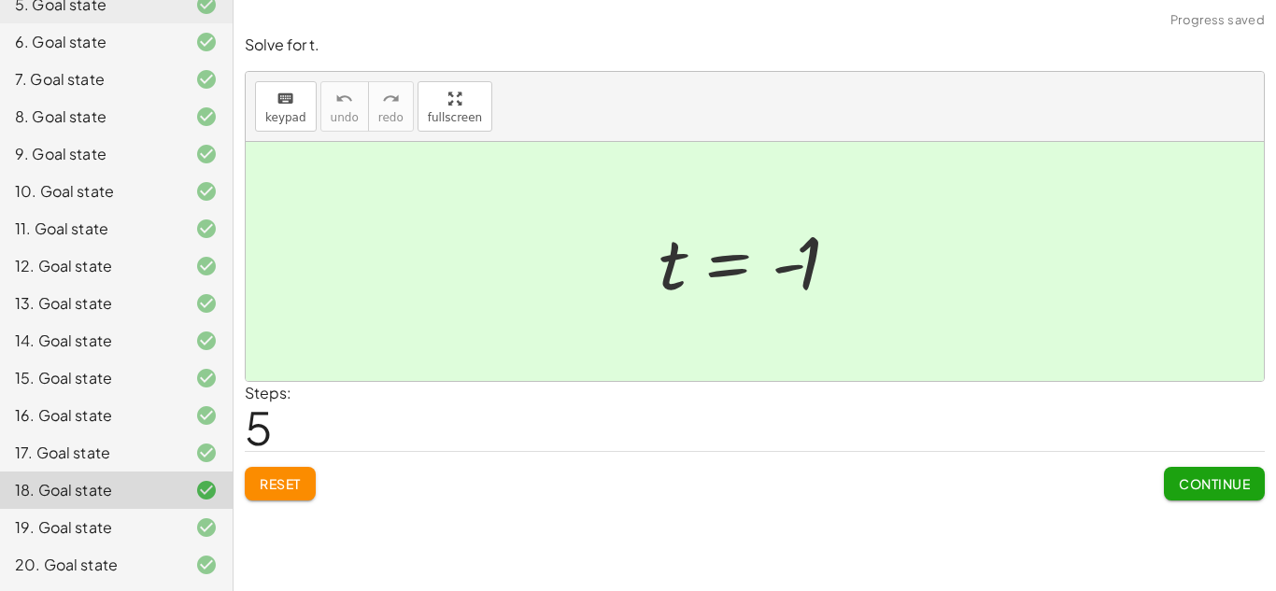
click at [274, 483] on span "Reset" at bounding box center [280, 484] width 41 height 17
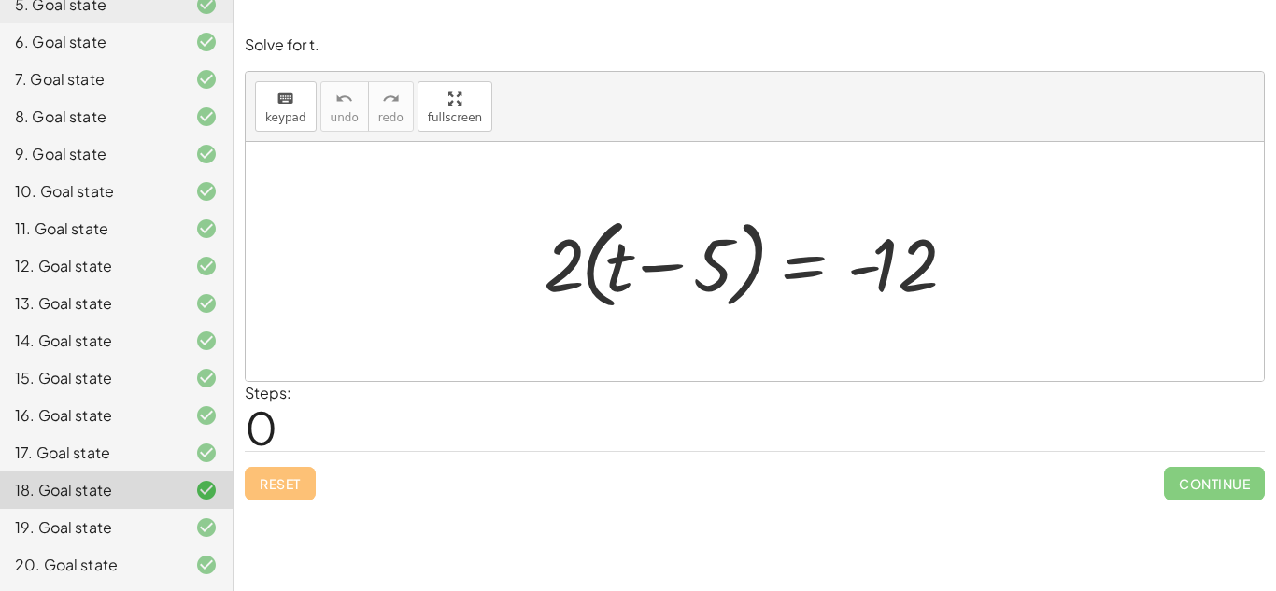
click at [274, 483] on div "Reset Continue" at bounding box center [755, 476] width 1020 height 50
drag, startPoint x: 574, startPoint y: 283, endPoint x: 631, endPoint y: 284, distance: 57.0
click at [631, 284] on div at bounding box center [761, 261] width 454 height 107
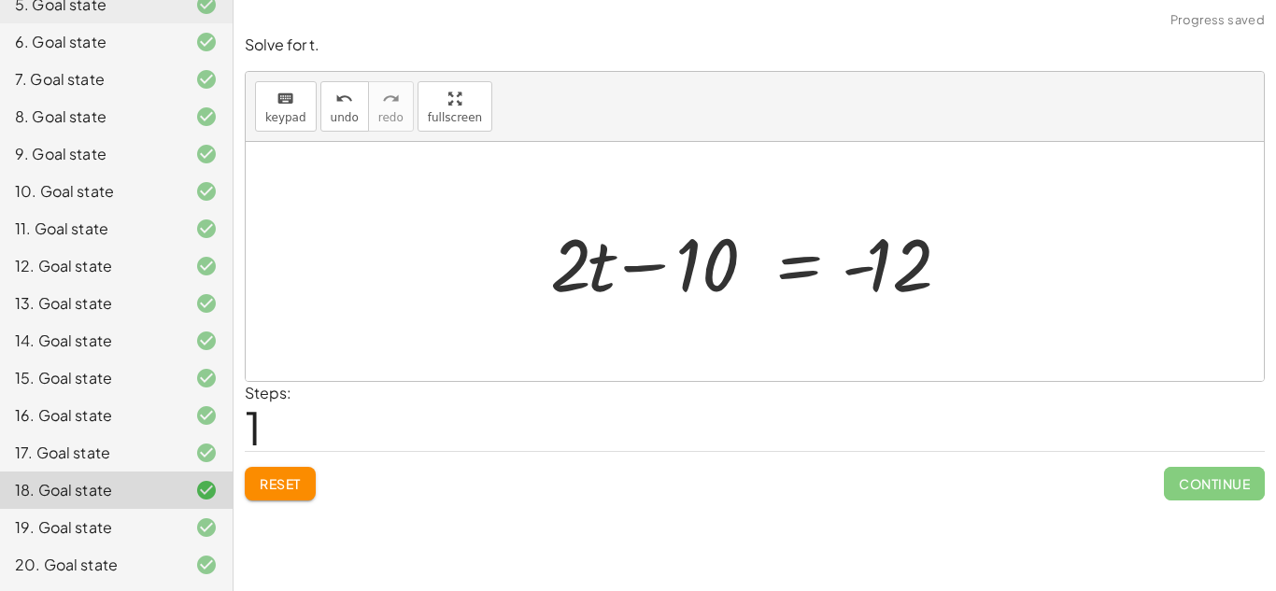
click at [635, 269] on div at bounding box center [762, 262] width 442 height 96
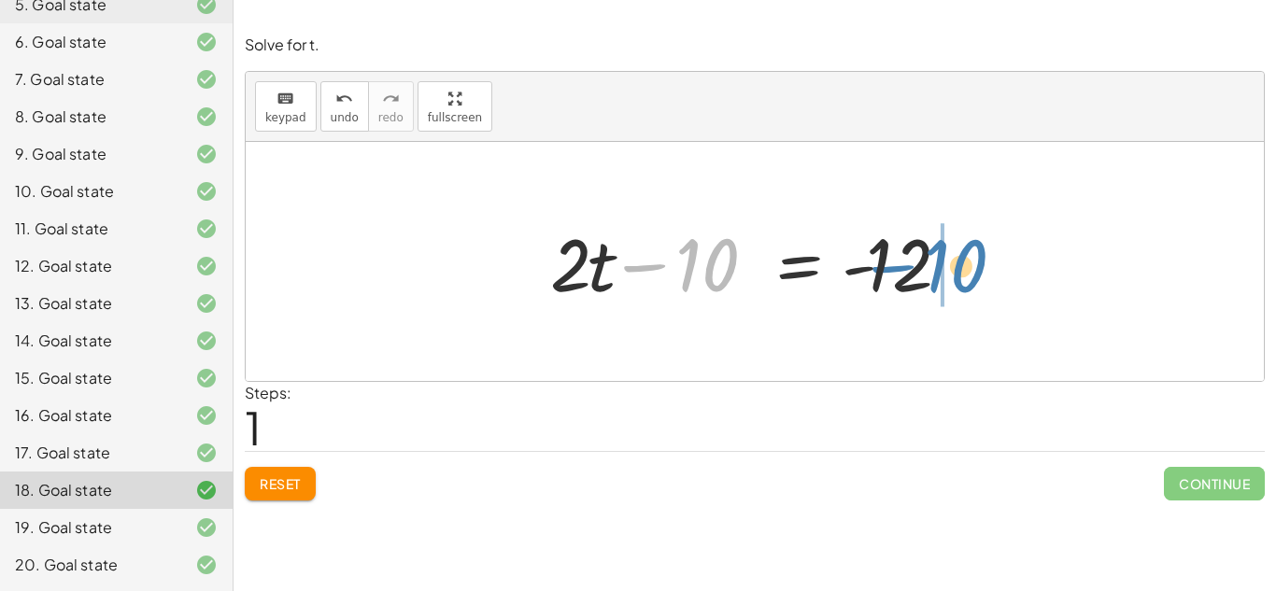
drag, startPoint x: 703, startPoint y: 284, endPoint x: 955, endPoint y: 285, distance: 252.3
click at [955, 285] on div at bounding box center [762, 262] width 442 height 96
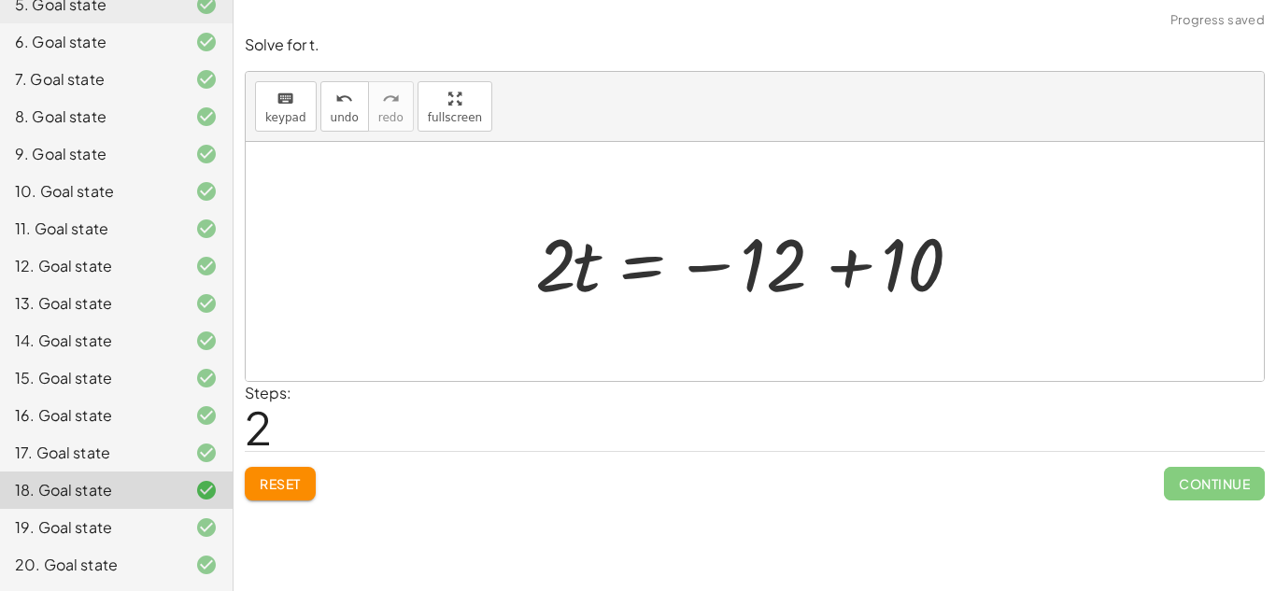
click at [855, 265] on div at bounding box center [762, 262] width 472 height 96
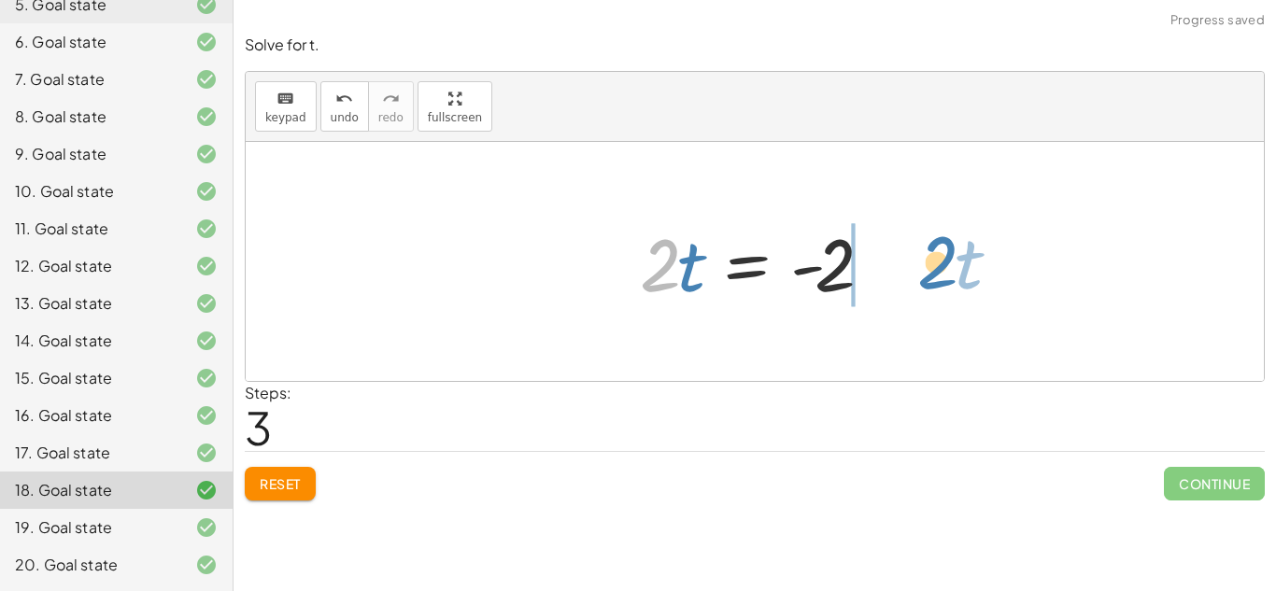
drag, startPoint x: 660, startPoint y: 275, endPoint x: 931, endPoint y: 271, distance: 271.0
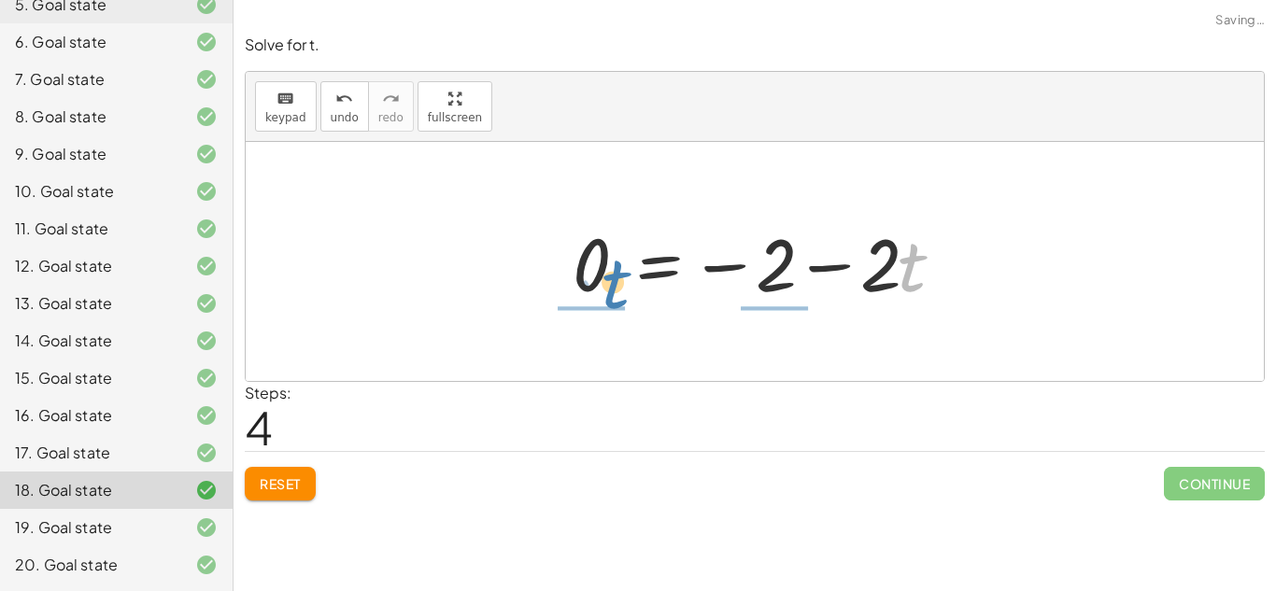
drag, startPoint x: 911, startPoint y: 273, endPoint x: 603, endPoint y: 282, distance: 308.5
click at [603, 282] on div at bounding box center [761, 262] width 397 height 96
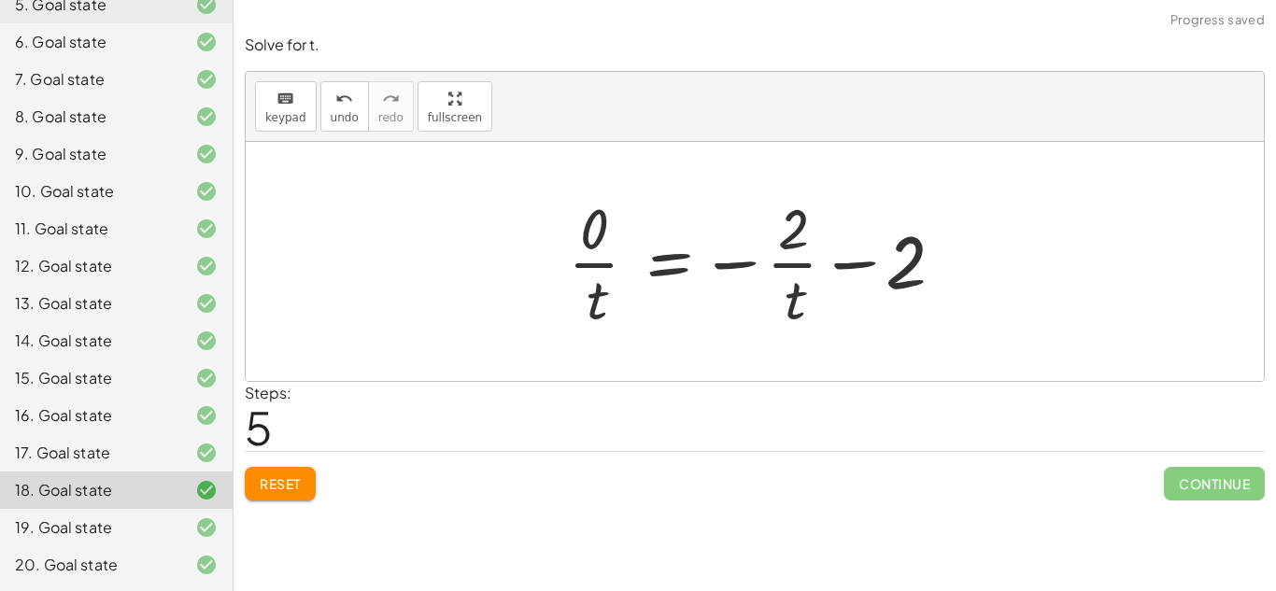
click at [269, 495] on button "Reset" at bounding box center [280, 484] width 71 height 34
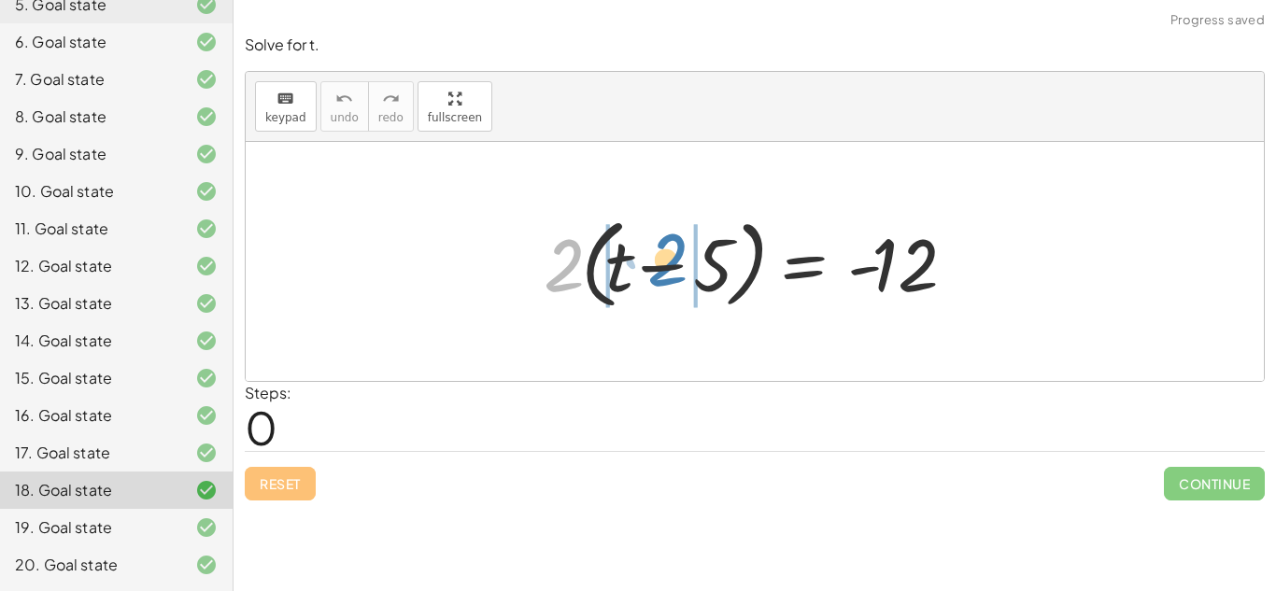
drag, startPoint x: 574, startPoint y: 277, endPoint x: 648, endPoint y: 264, distance: 74.8
click at [648, 264] on div at bounding box center [761, 261] width 454 height 107
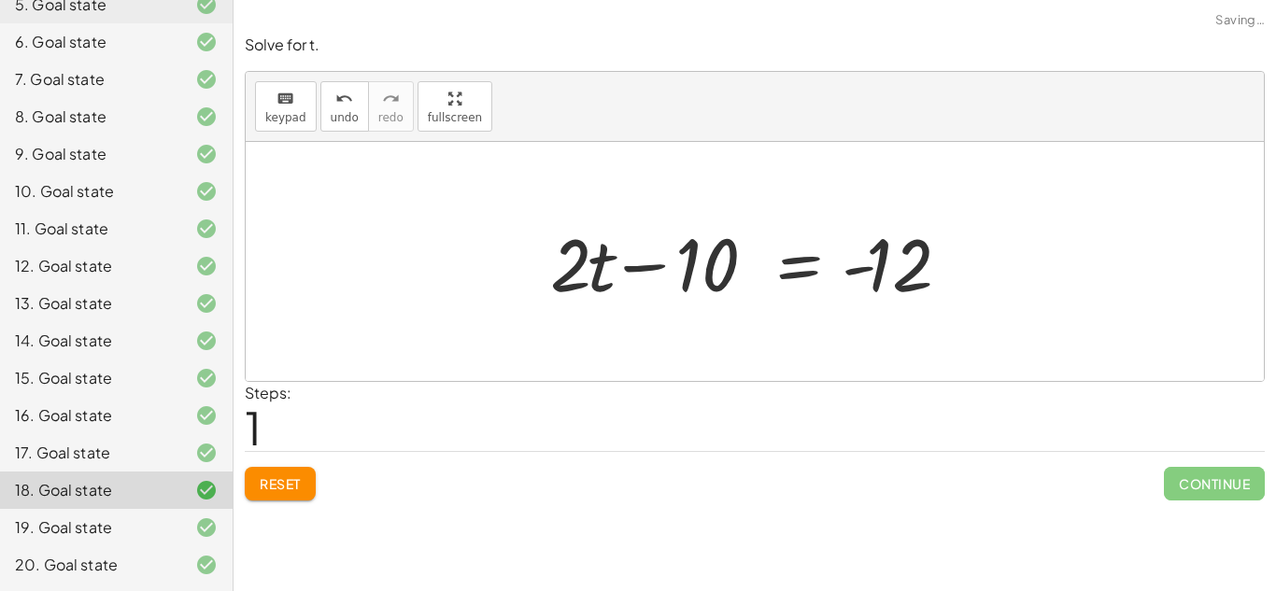
click at [648, 264] on div at bounding box center [762, 262] width 442 height 96
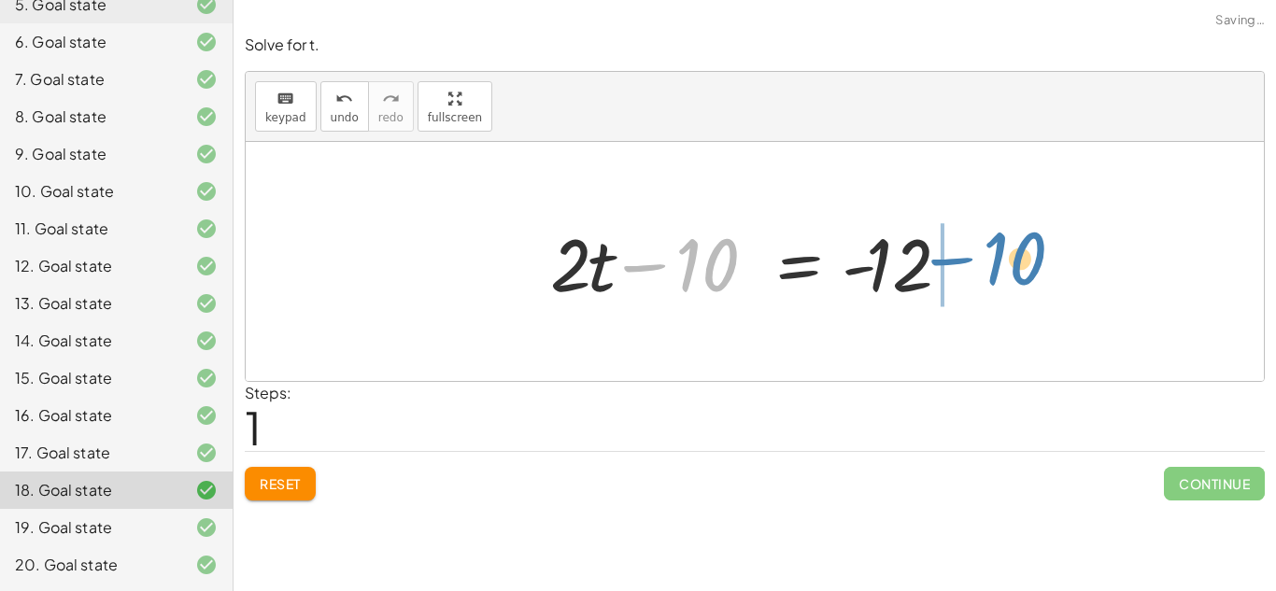
drag, startPoint x: 722, startPoint y: 277, endPoint x: 1032, endPoint y: 269, distance: 309.4
click at [1032, 269] on div "· 2 · ( + t − 5 ) = - 12 + · 2 · t − · 2 · 5 = - 12 − 10 + t − = - [DATE]" at bounding box center [755, 261] width 1018 height 239
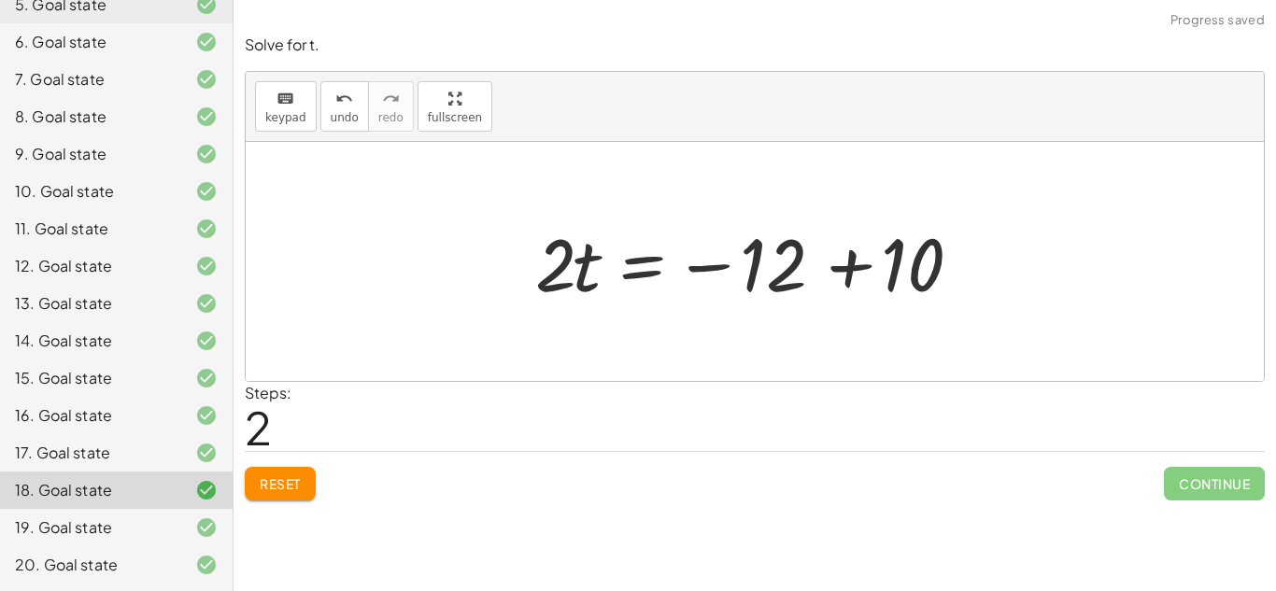
click at [849, 260] on div at bounding box center [762, 262] width 472 height 96
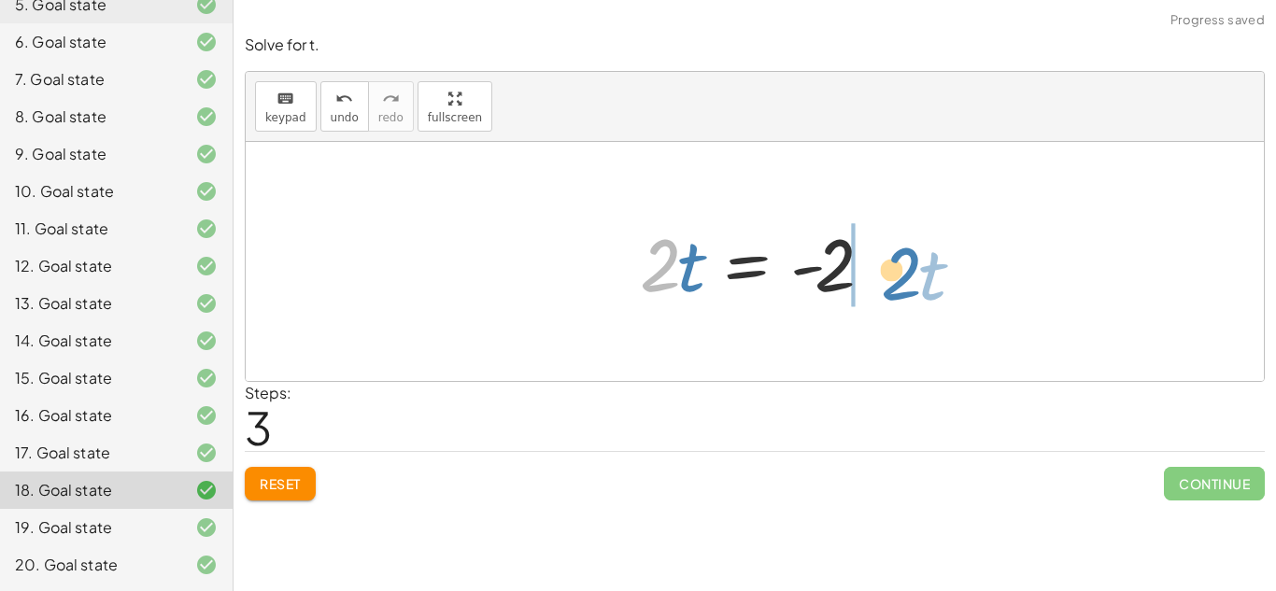
drag, startPoint x: 673, startPoint y: 284, endPoint x: 918, endPoint y: 293, distance: 245.0
click at [918, 293] on div "· 2 · ( + t − 5 ) = - 12 + · 2 · t − · 2 · 5 = - 12 + · 2 · t − 10 = - 12 · 2 ·…" at bounding box center [755, 261] width 1018 height 239
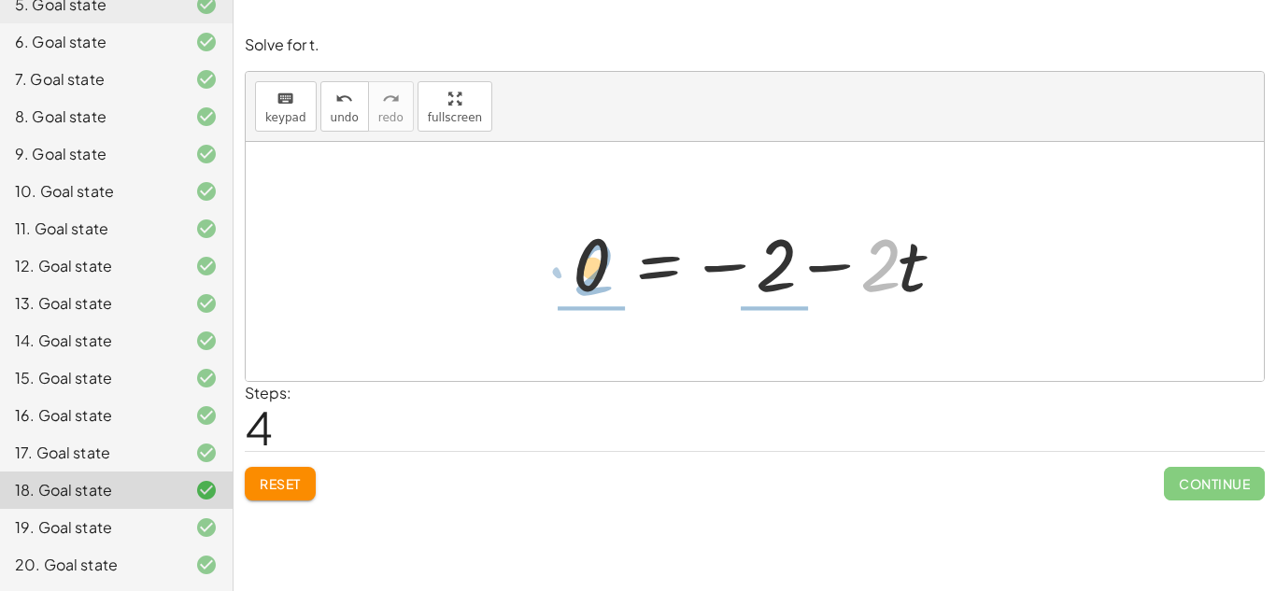
drag, startPoint x: 874, startPoint y: 292, endPoint x: 587, endPoint y: 295, distance: 286.9
click at [587, 295] on div at bounding box center [761, 262] width 397 height 96
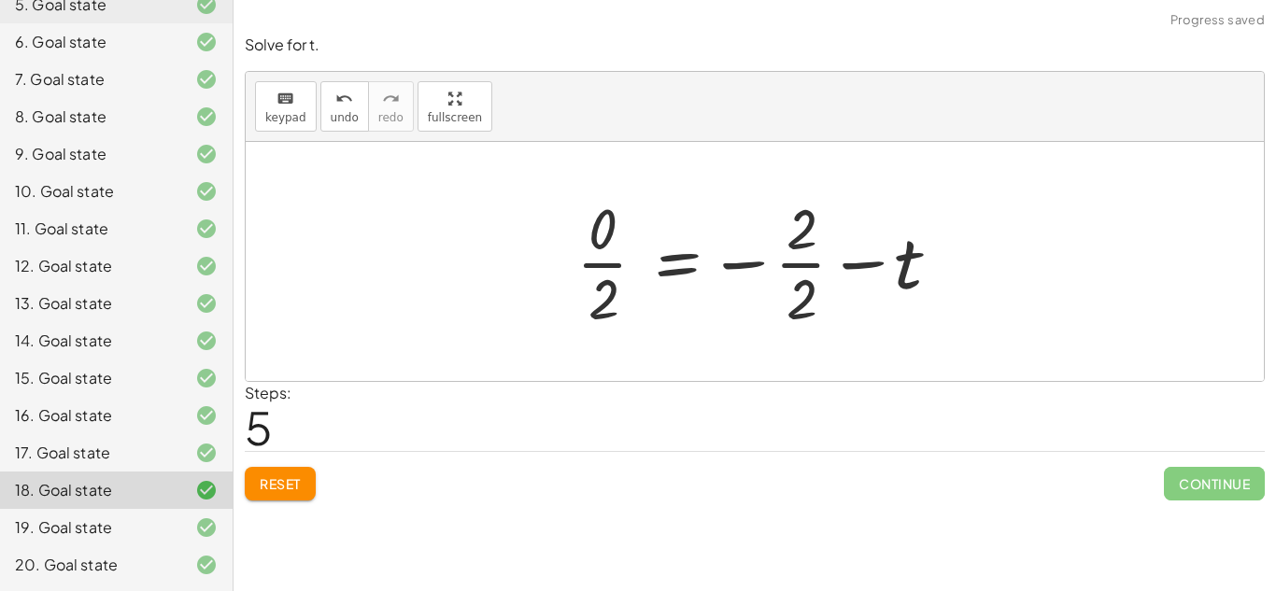
click at [307, 467] on button "Reset" at bounding box center [280, 484] width 71 height 34
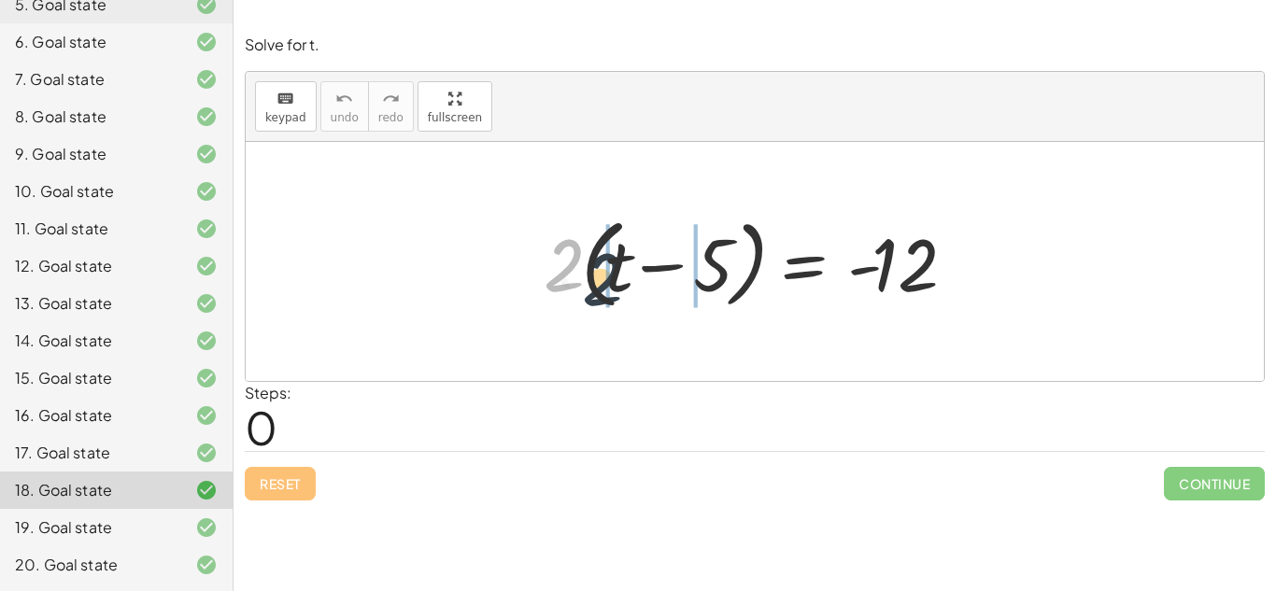
drag, startPoint x: 569, startPoint y: 240, endPoint x: 608, endPoint y: 258, distance: 43.1
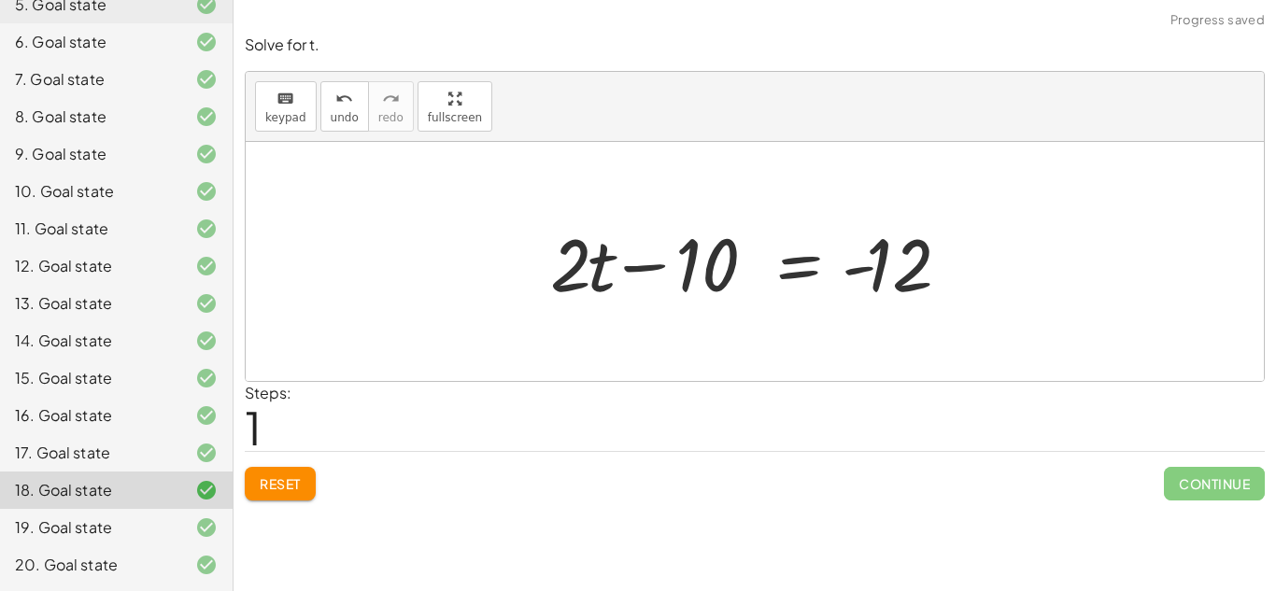
click at [659, 259] on div at bounding box center [762, 262] width 442 height 96
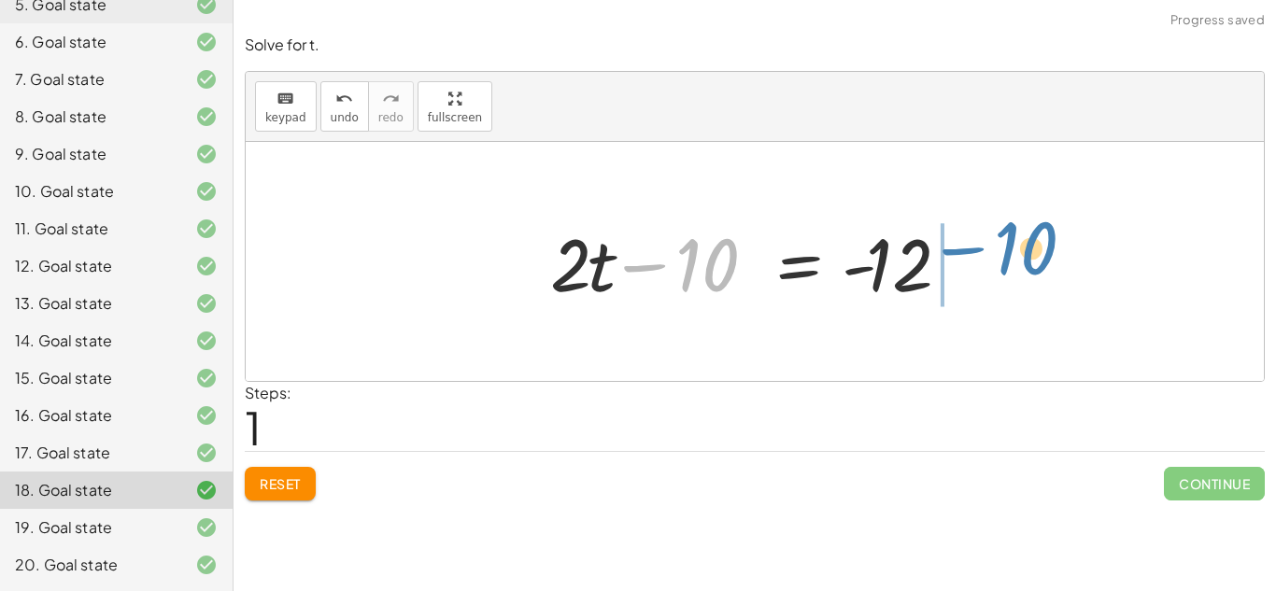
drag, startPoint x: 692, startPoint y: 267, endPoint x: 1010, endPoint y: 252, distance: 318.0
click at [1010, 252] on div "· 2 · ( + t − 5 ) = - 12 + · 2 · t − · 2 · 5 = - 12 − 10 + t − = - [DATE]" at bounding box center [755, 261] width 1018 height 239
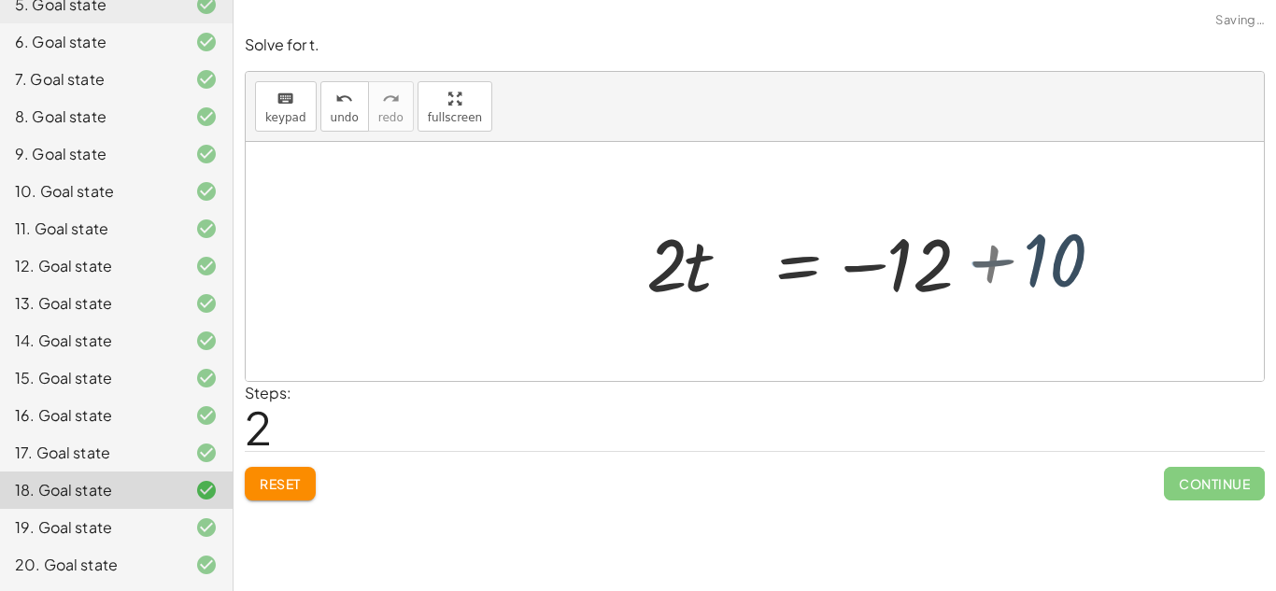
click at [995, 259] on div at bounding box center [918, 262] width 472 height 96
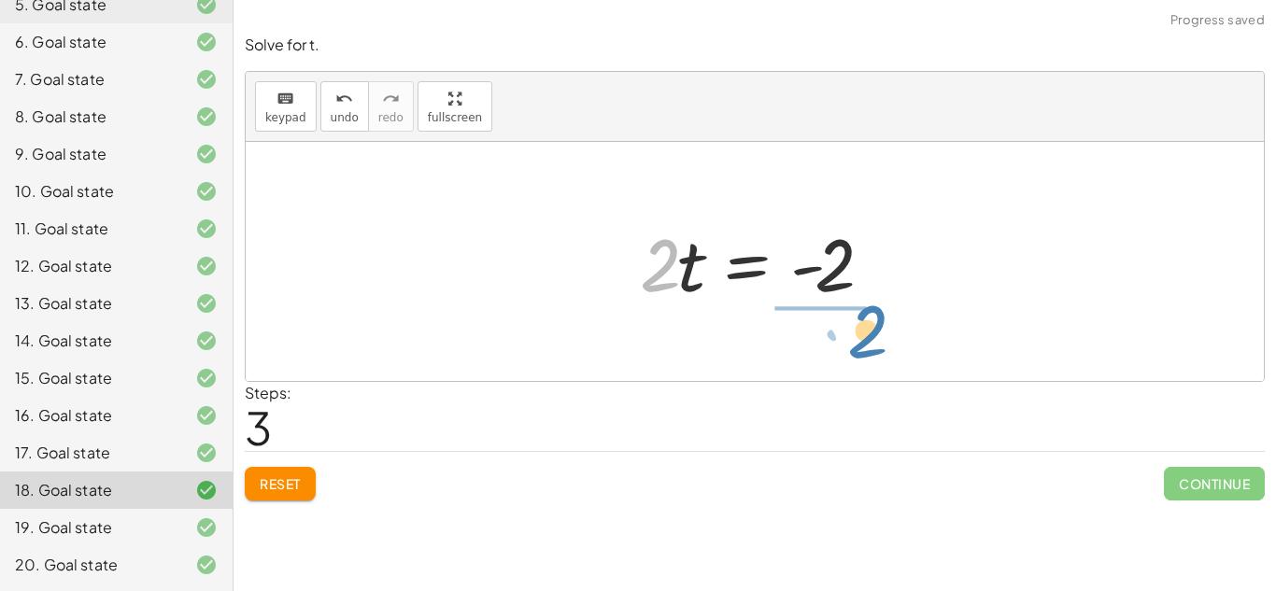
drag, startPoint x: 674, startPoint y: 249, endPoint x: 881, endPoint y: 316, distance: 218.1
click at [881, 316] on div "· 2 · ( + t − 5 ) = - 12 + · 2 · t − · 2 · 5 = - 12 + · 2 · t − 10 = - 12 · 2 ·…" at bounding box center [755, 261] width 1018 height 239
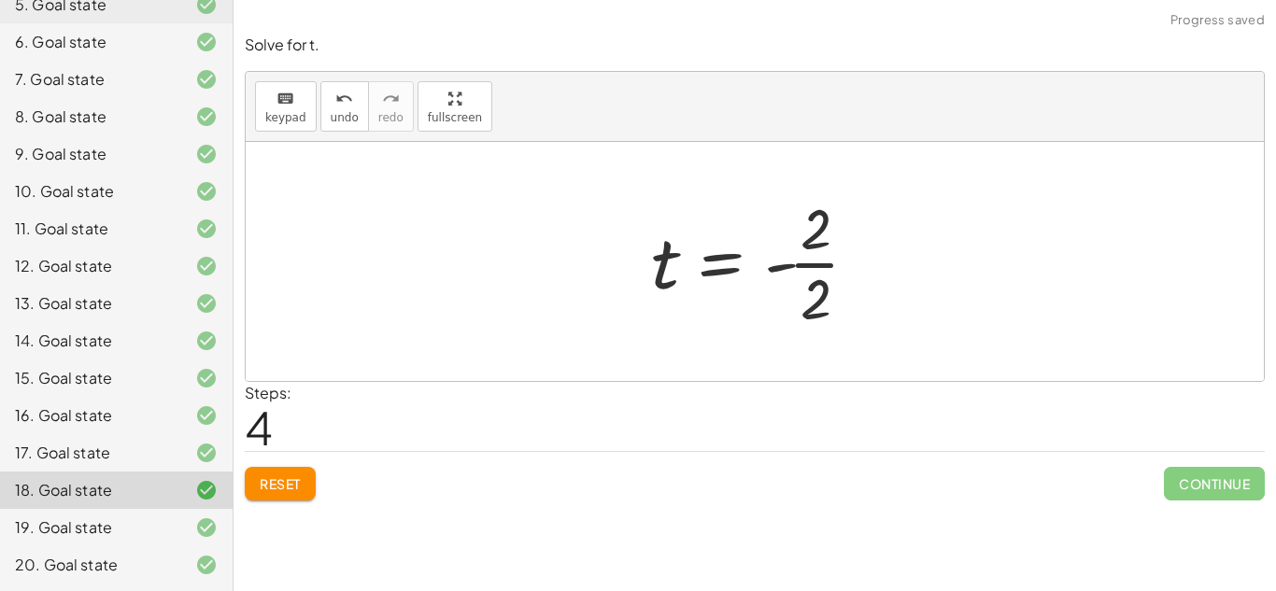
click at [818, 264] on div at bounding box center [762, 262] width 241 height 144
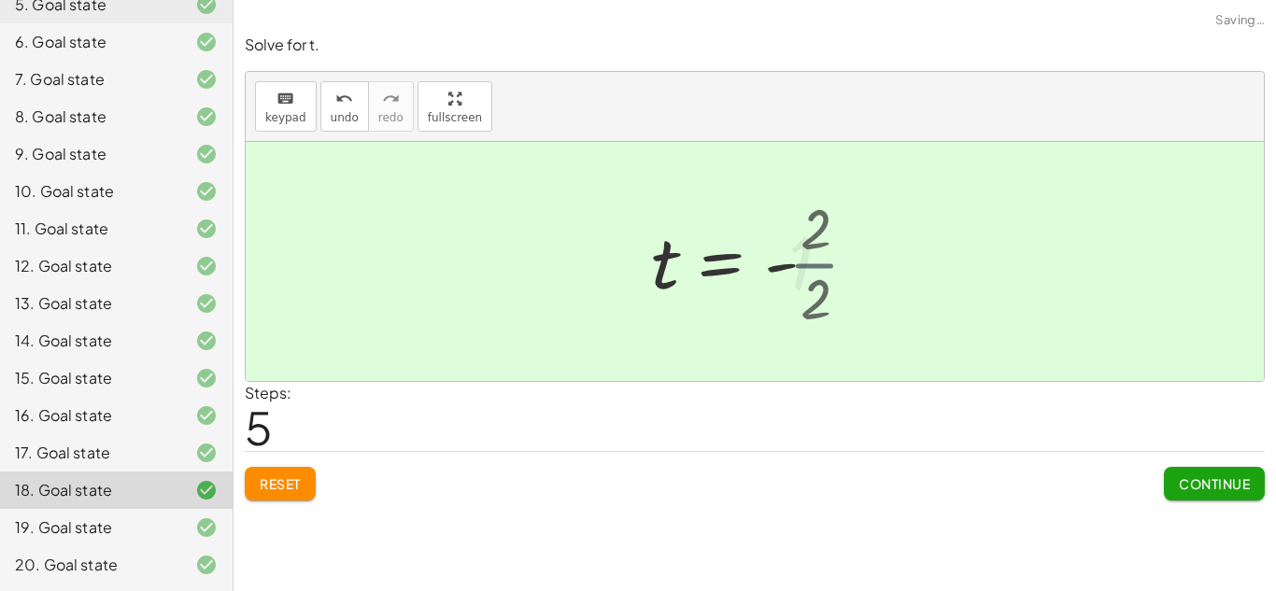
click at [818, 264] on div at bounding box center [755, 262] width 226 height 93
click at [265, 498] on button "Reset" at bounding box center [280, 484] width 71 height 34
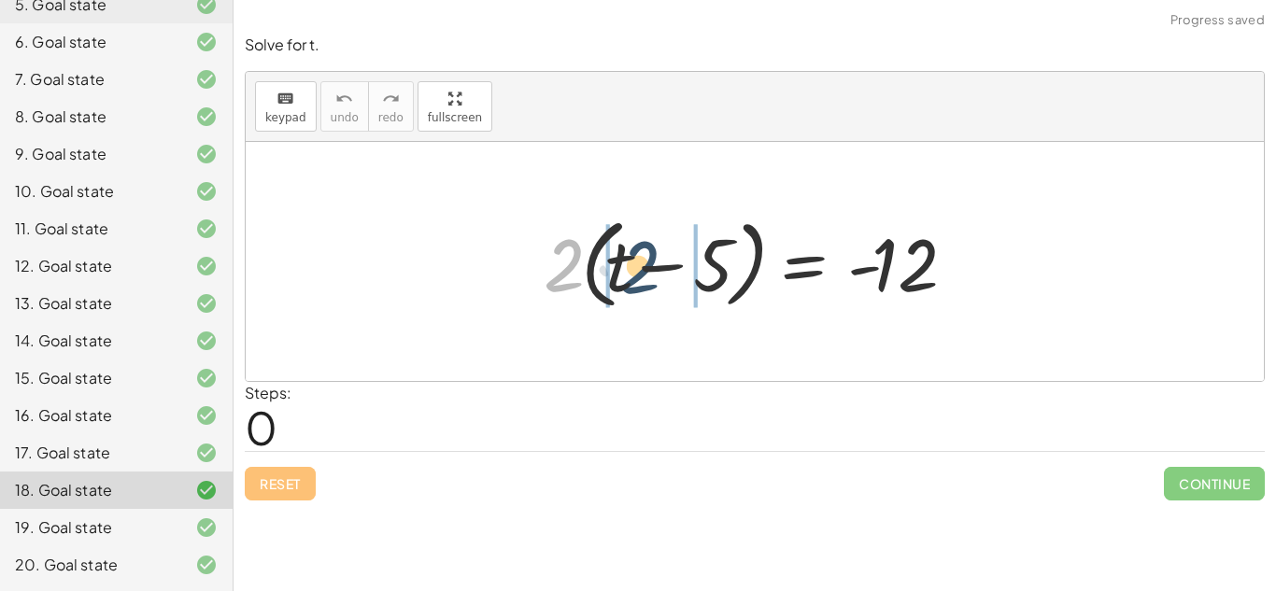
drag, startPoint x: 541, startPoint y: 275, endPoint x: 619, endPoint y: 276, distance: 78.5
click at [619, 276] on div at bounding box center [761, 261] width 454 height 107
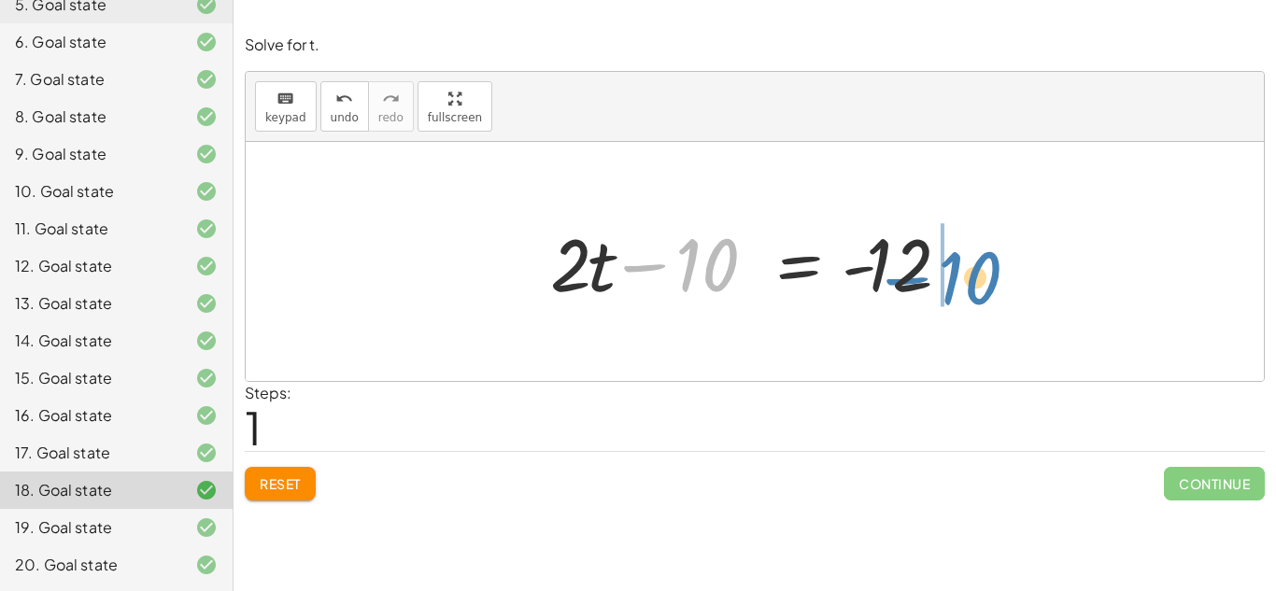
drag, startPoint x: 742, startPoint y: 272, endPoint x: 1006, endPoint y: 283, distance: 264.7
click at [1006, 283] on div "· 2 · ( + t − 5 ) = - 12 + · 2 · t − · 2 · 5 = - 12 − 10 + t − = - [DATE]" at bounding box center [755, 261] width 1018 height 239
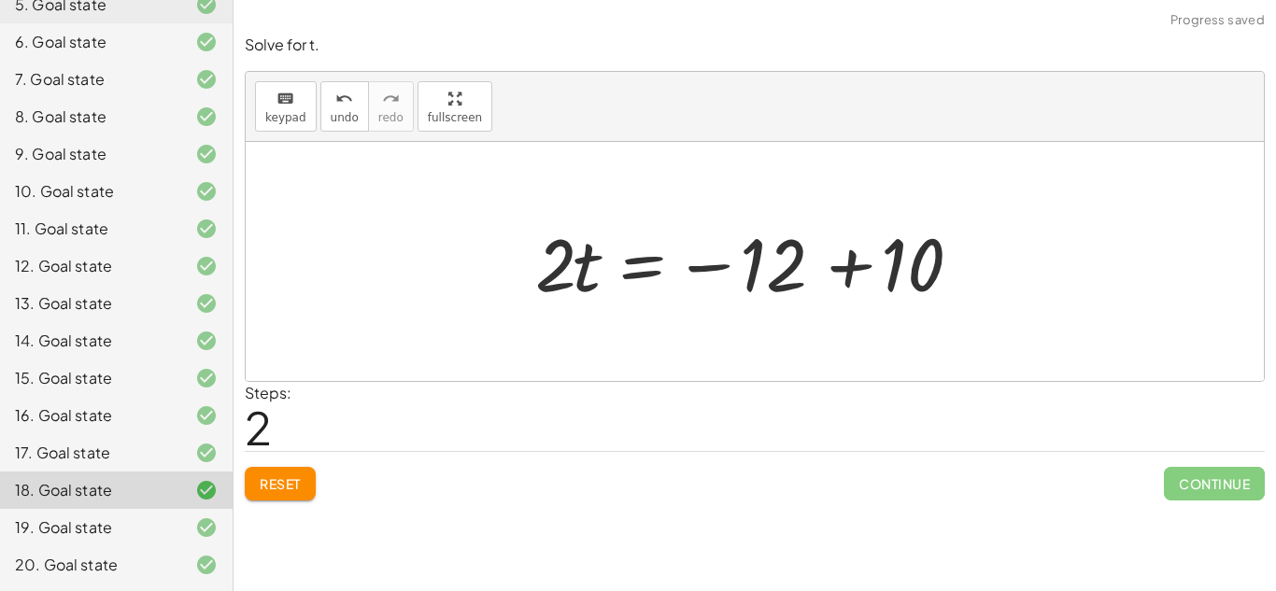
click at [856, 269] on div at bounding box center [762, 262] width 472 height 96
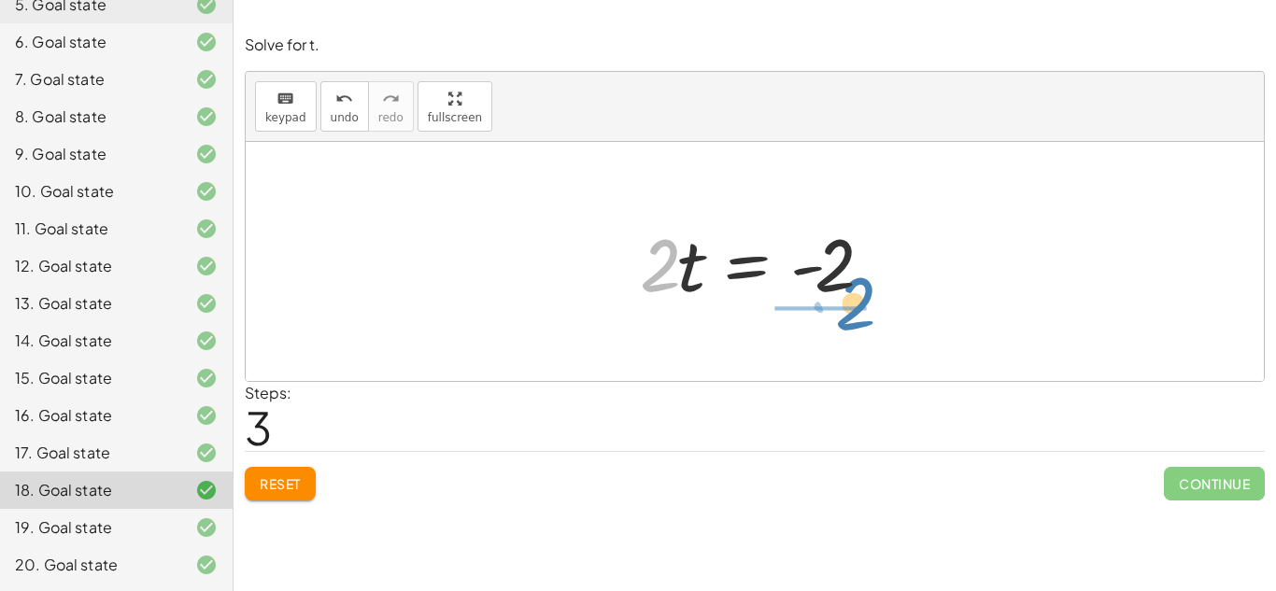
drag, startPoint x: 673, startPoint y: 266, endPoint x: 867, endPoint y: 305, distance: 198.1
click at [867, 305] on div at bounding box center [762, 262] width 263 height 96
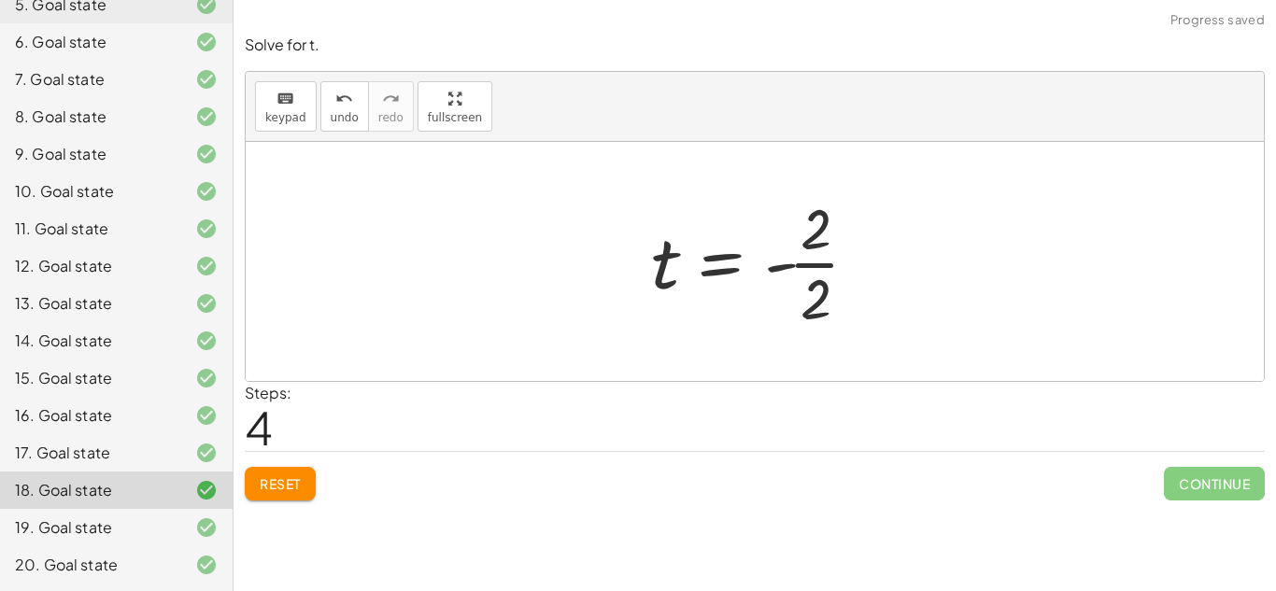
click at [824, 270] on div at bounding box center [762, 262] width 241 height 144
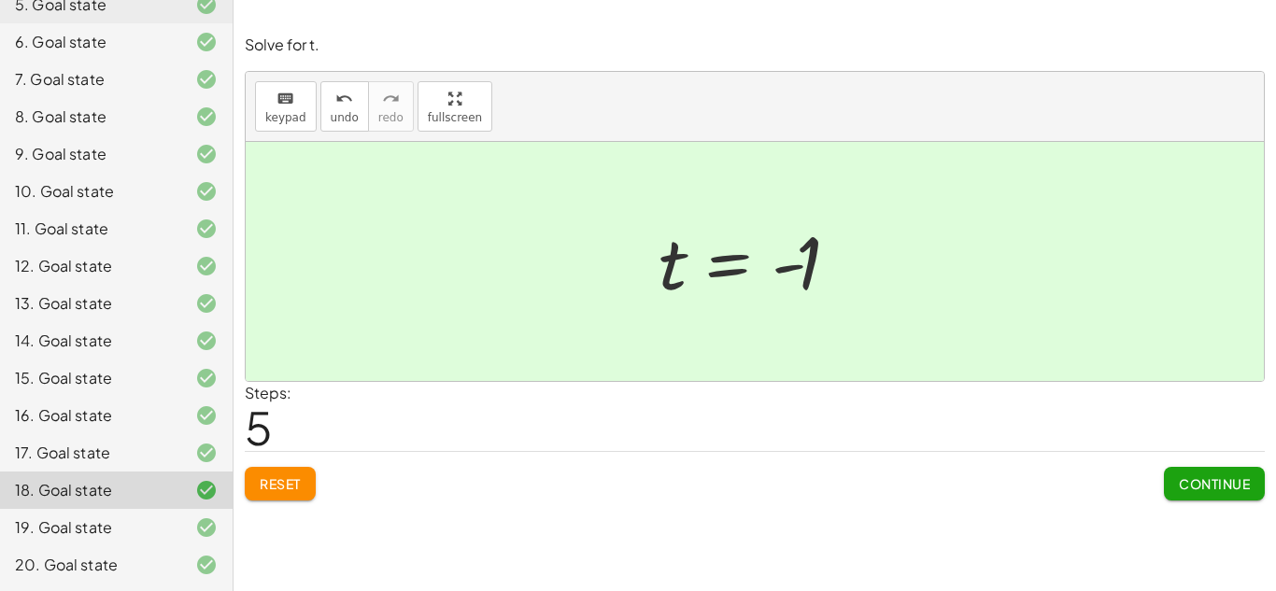
click at [297, 470] on button "Reset" at bounding box center [280, 484] width 71 height 34
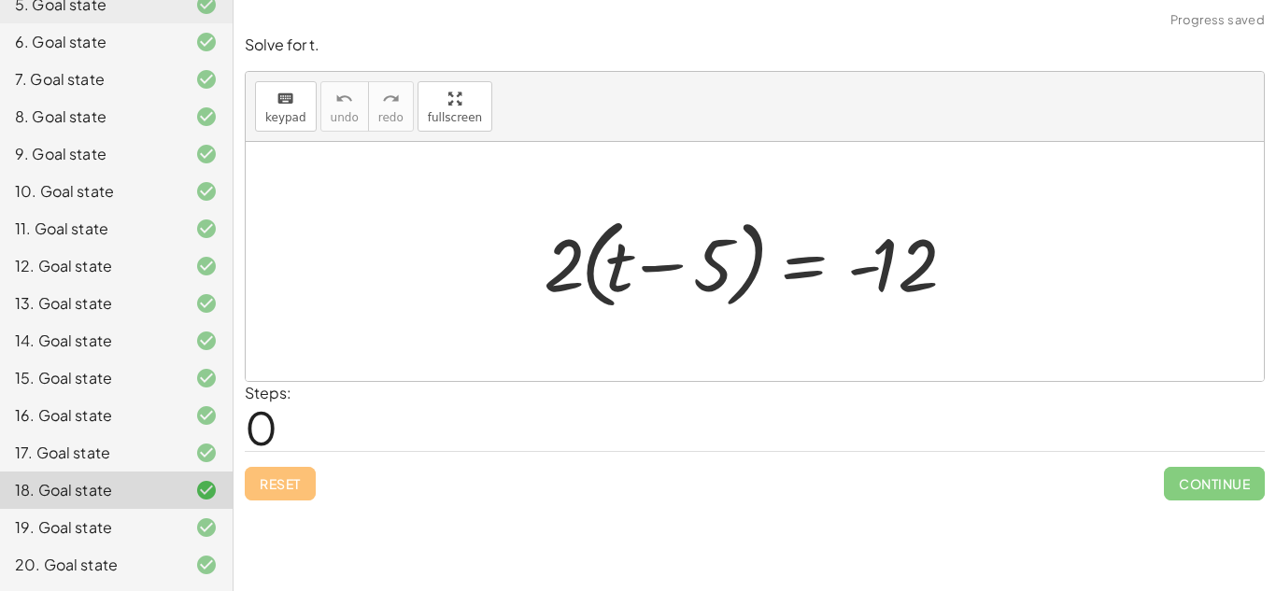
drag, startPoint x: 561, startPoint y: 289, endPoint x: 576, endPoint y: 281, distance: 16.7
click at [576, 281] on div at bounding box center [761, 261] width 454 height 107
drag, startPoint x: 576, startPoint y: 286, endPoint x: 625, endPoint y: 297, distance: 50.8
click at [625, 297] on div at bounding box center [761, 261] width 454 height 107
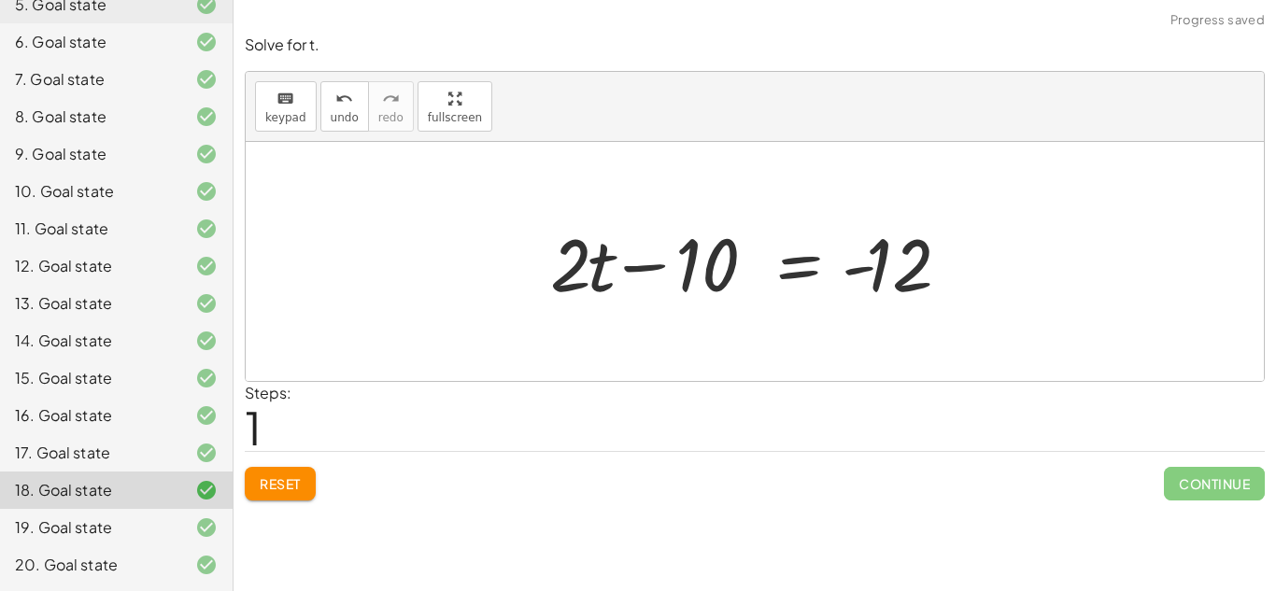
click at [625, 262] on div at bounding box center [762, 262] width 442 height 96
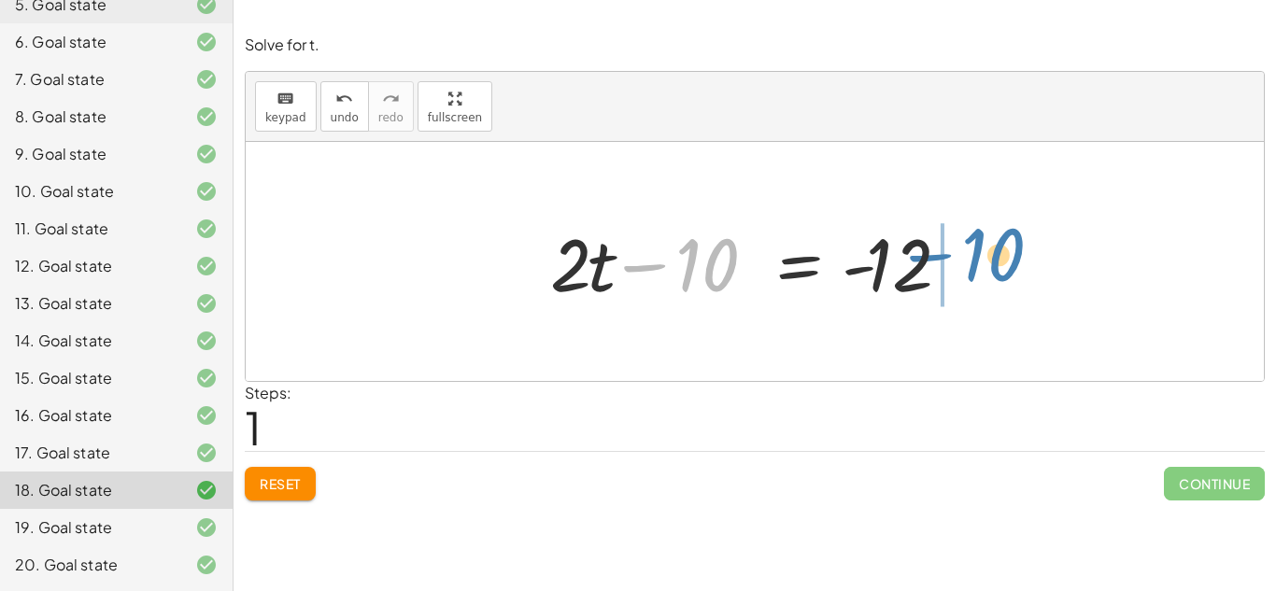
drag, startPoint x: 729, startPoint y: 278, endPoint x: 1019, endPoint y: 274, distance: 290.6
click at [1019, 274] on div "· 2 · ( + t − 5 ) = - 12 + · 2 · t − · 2 · 5 = - 12 − 10 + t − = - [DATE]" at bounding box center [755, 261] width 1018 height 239
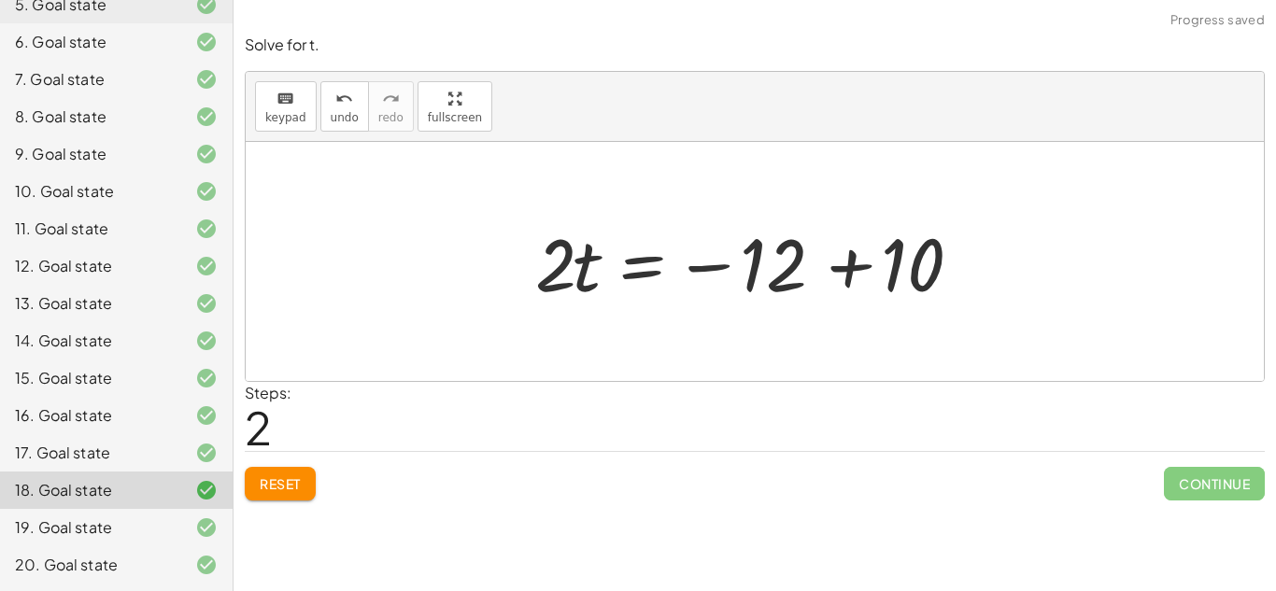
click at [847, 276] on div at bounding box center [762, 262] width 472 height 96
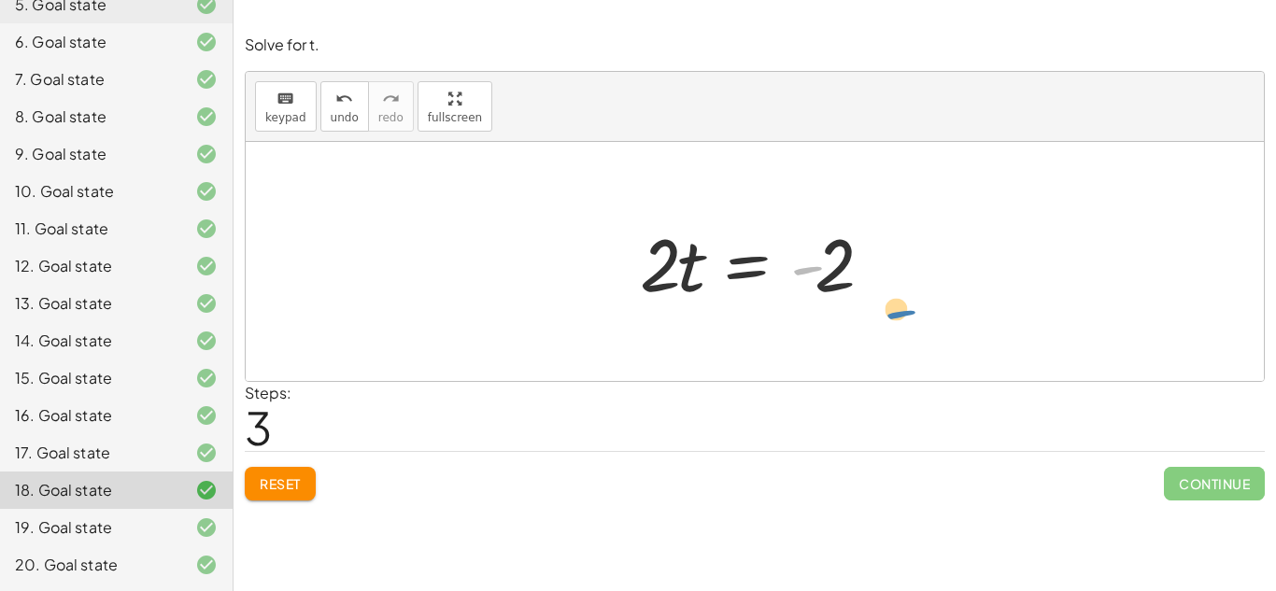
drag, startPoint x: 811, startPoint y: 273, endPoint x: 906, endPoint y: 320, distance: 106.6
drag, startPoint x: 654, startPoint y: 287, endPoint x: 914, endPoint y: 298, distance: 260.0
click at [914, 298] on div "· 2 · ( + t − 5 ) = - 12 + · 2 · t − · 2 · 5 = - 12 + · 2 · t − 10 = - 12 · 2 ·…" at bounding box center [755, 261] width 1018 height 239
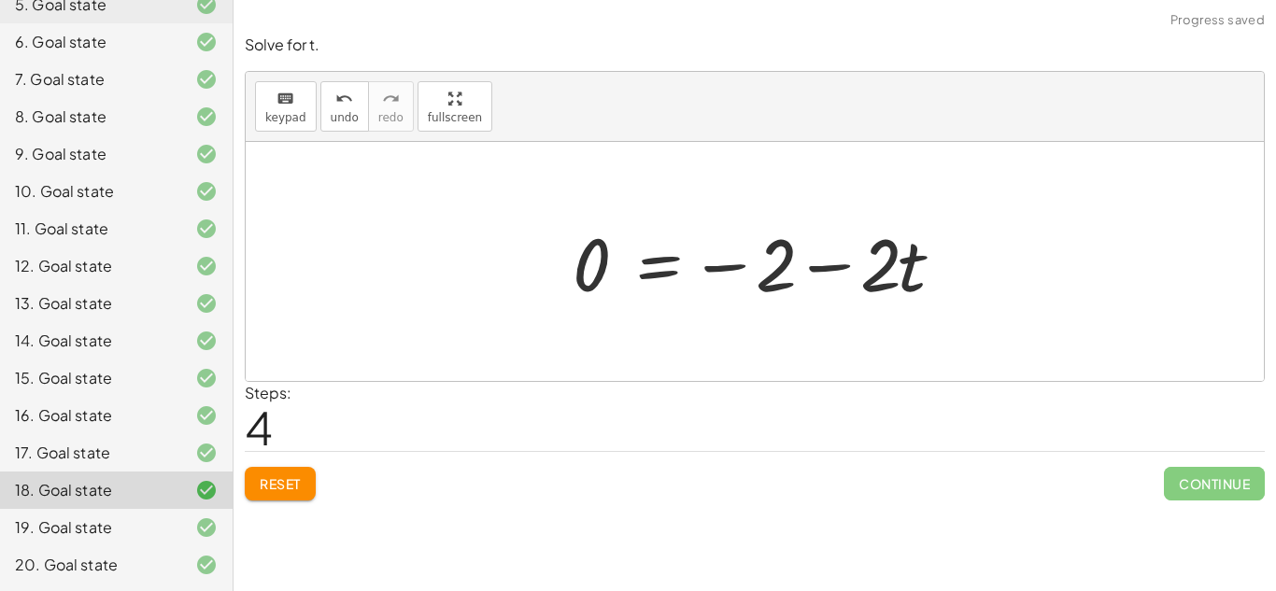
click at [828, 274] on div at bounding box center [761, 262] width 397 height 96
drag, startPoint x: 916, startPoint y: 280, endPoint x: 622, endPoint y: 262, distance: 294.0
click at [622, 262] on div at bounding box center [761, 262] width 397 height 96
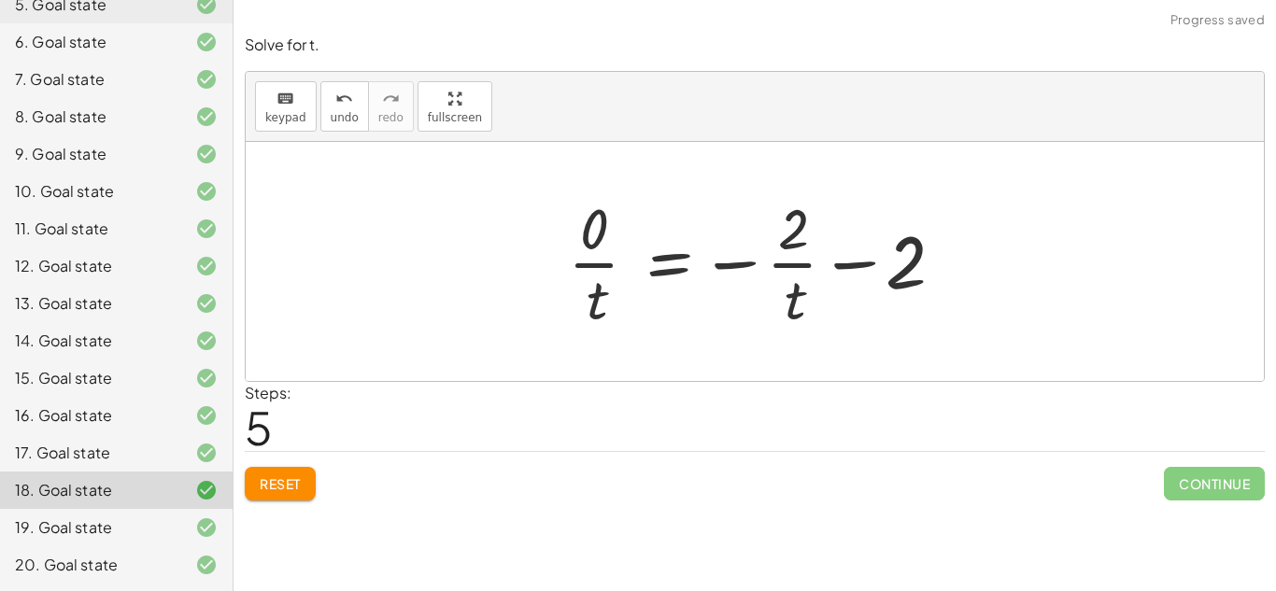
click at [792, 265] on div at bounding box center [762, 262] width 406 height 144
click at [880, 250] on div at bounding box center [762, 262] width 406 height 144
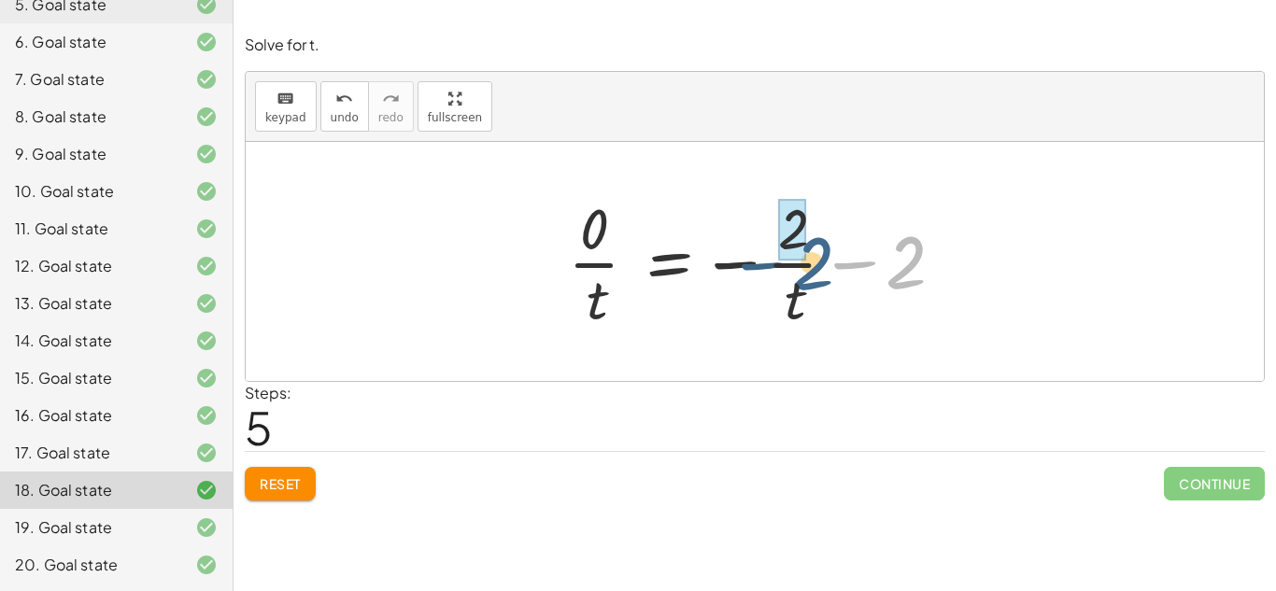
drag, startPoint x: 904, startPoint y: 267, endPoint x: 812, endPoint y: 269, distance: 92.5
click at [812, 269] on div at bounding box center [762, 262] width 406 height 144
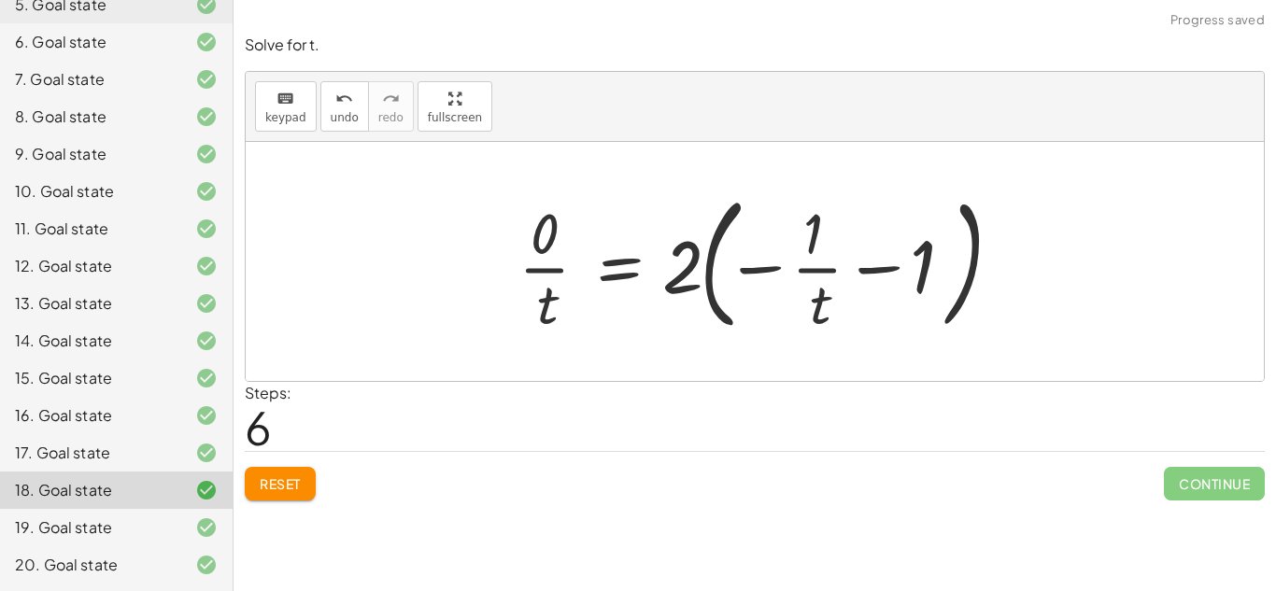
click at [249, 492] on button "Reset" at bounding box center [280, 484] width 71 height 34
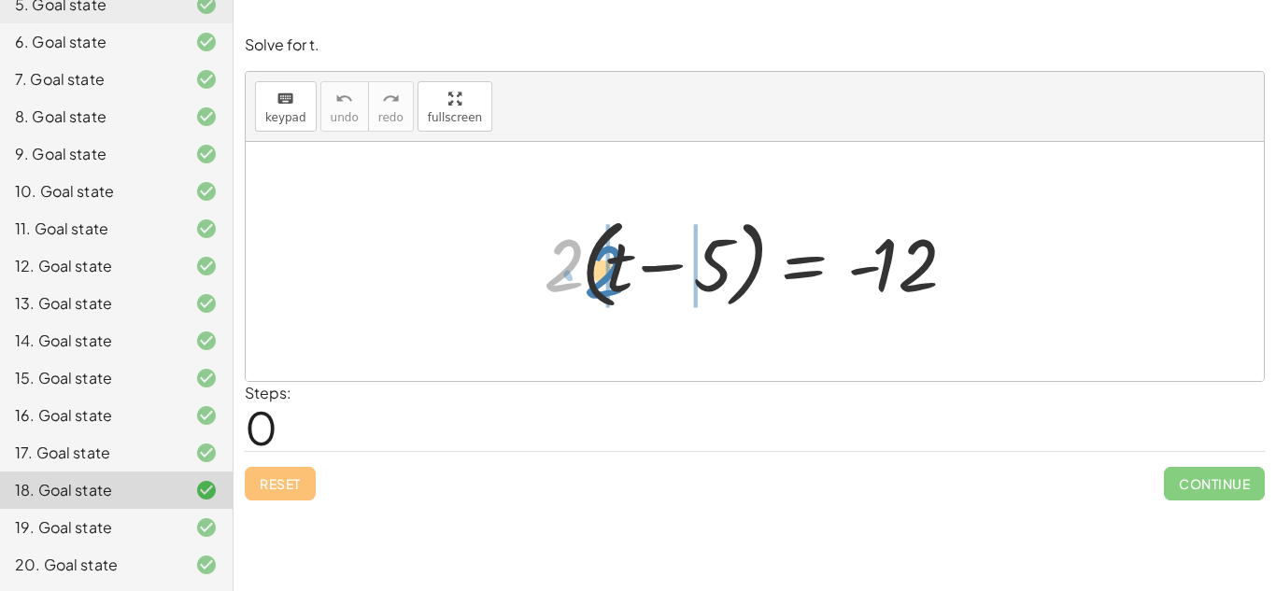
drag, startPoint x: 580, startPoint y: 248, endPoint x: 620, endPoint y: 251, distance: 40.4
click at [620, 251] on div at bounding box center [761, 261] width 454 height 107
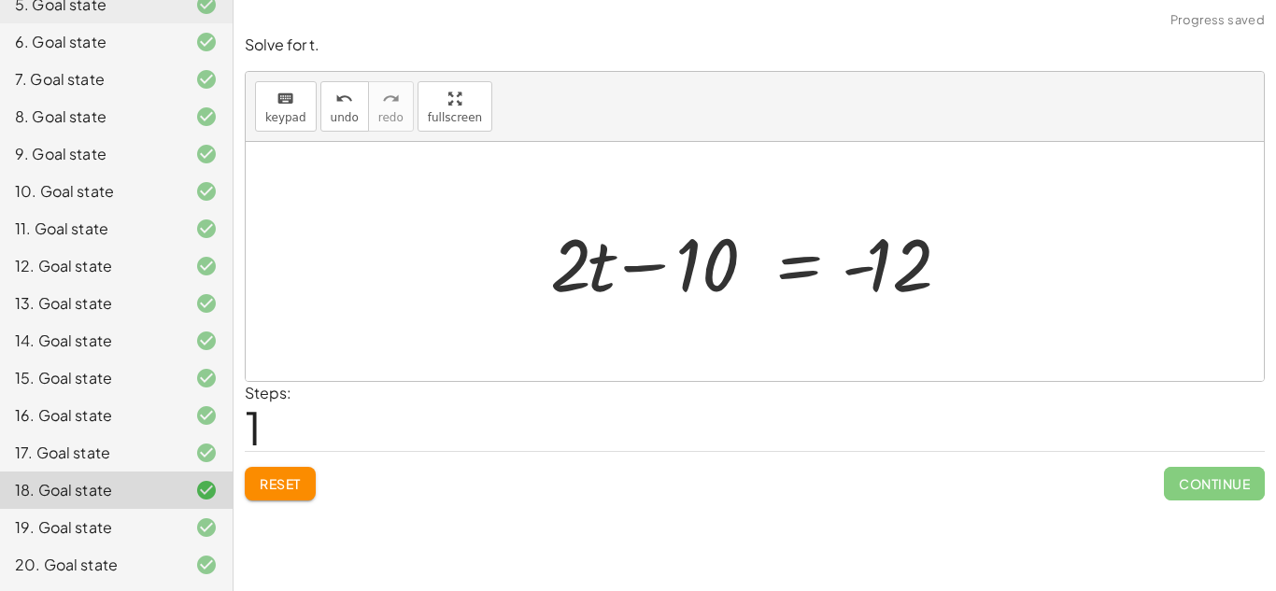
click at [272, 465] on div "Reset Continue" at bounding box center [755, 476] width 1020 height 50
click at [287, 477] on span "Reset" at bounding box center [280, 484] width 41 height 17
click at [287, 477] on div "Reset Continue" at bounding box center [755, 476] width 1020 height 50
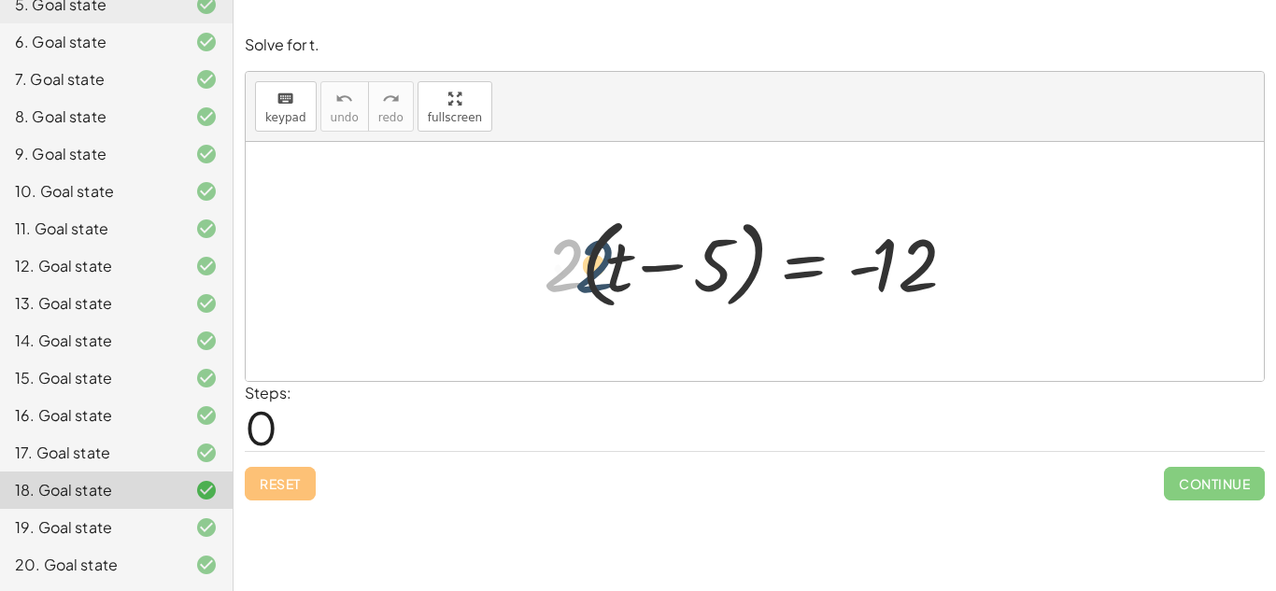
drag, startPoint x: 575, startPoint y: 291, endPoint x: 608, endPoint y: 291, distance: 33.6
click at [608, 291] on div at bounding box center [761, 261] width 454 height 107
drag, startPoint x: 573, startPoint y: 283, endPoint x: 663, endPoint y: 265, distance: 92.4
click at [663, 265] on div at bounding box center [761, 261] width 454 height 107
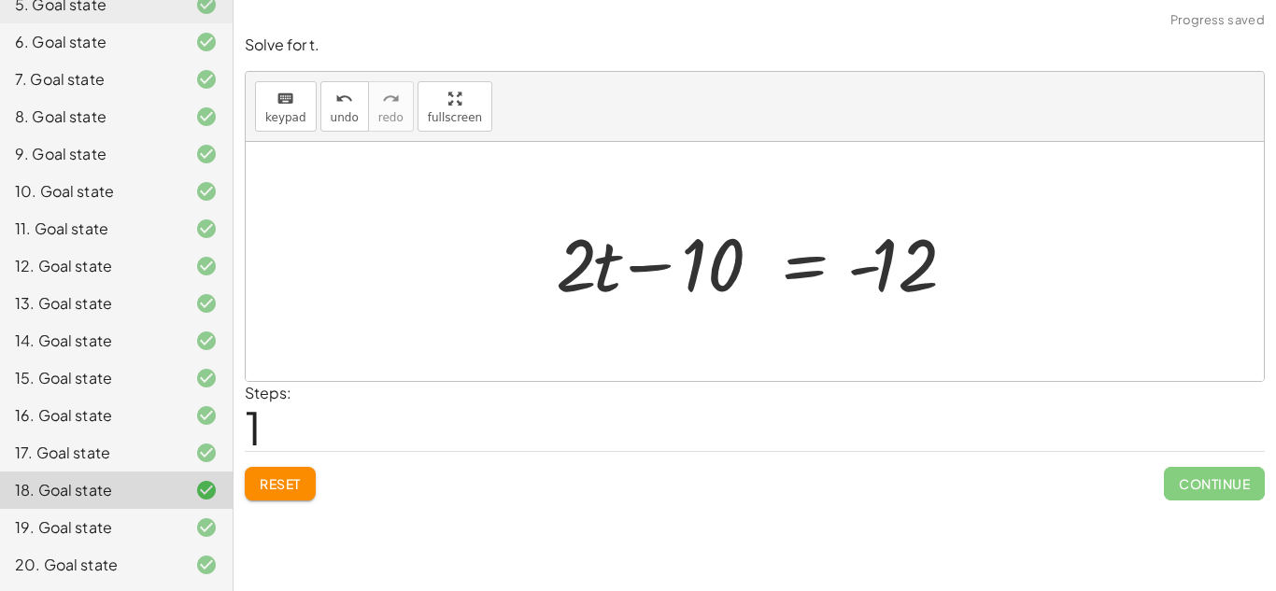
click at [663, 265] on div at bounding box center [768, 262] width 442 height 96
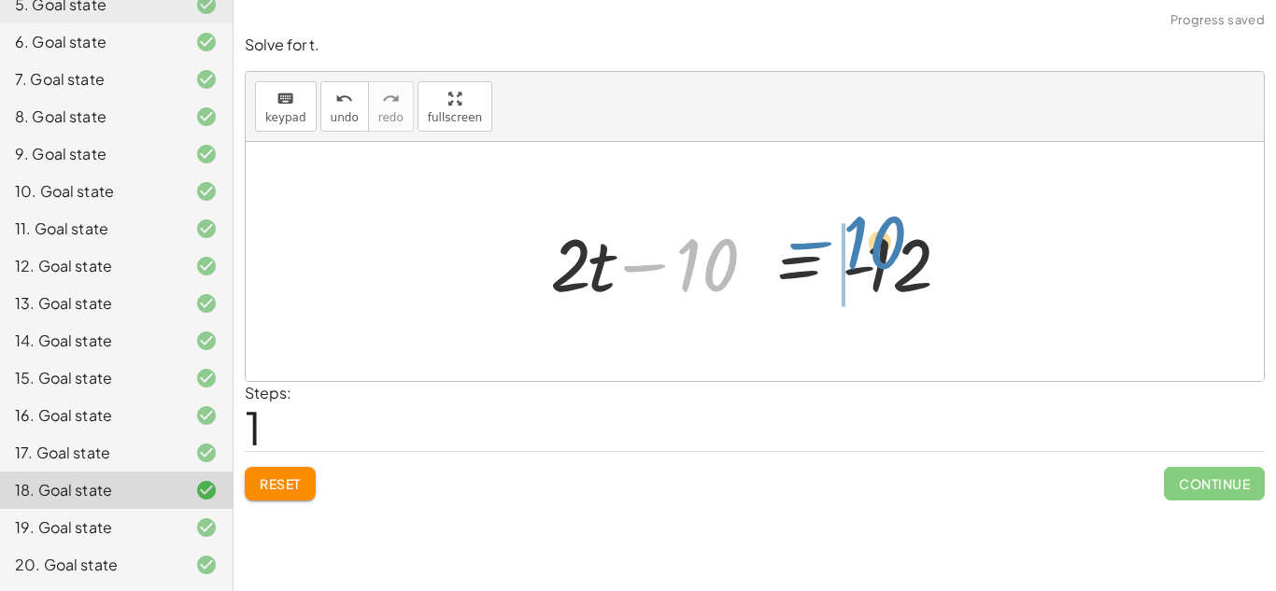
drag, startPoint x: 704, startPoint y: 280, endPoint x: 871, endPoint y: 258, distance: 168.7
click at [871, 258] on div at bounding box center [762, 262] width 442 height 96
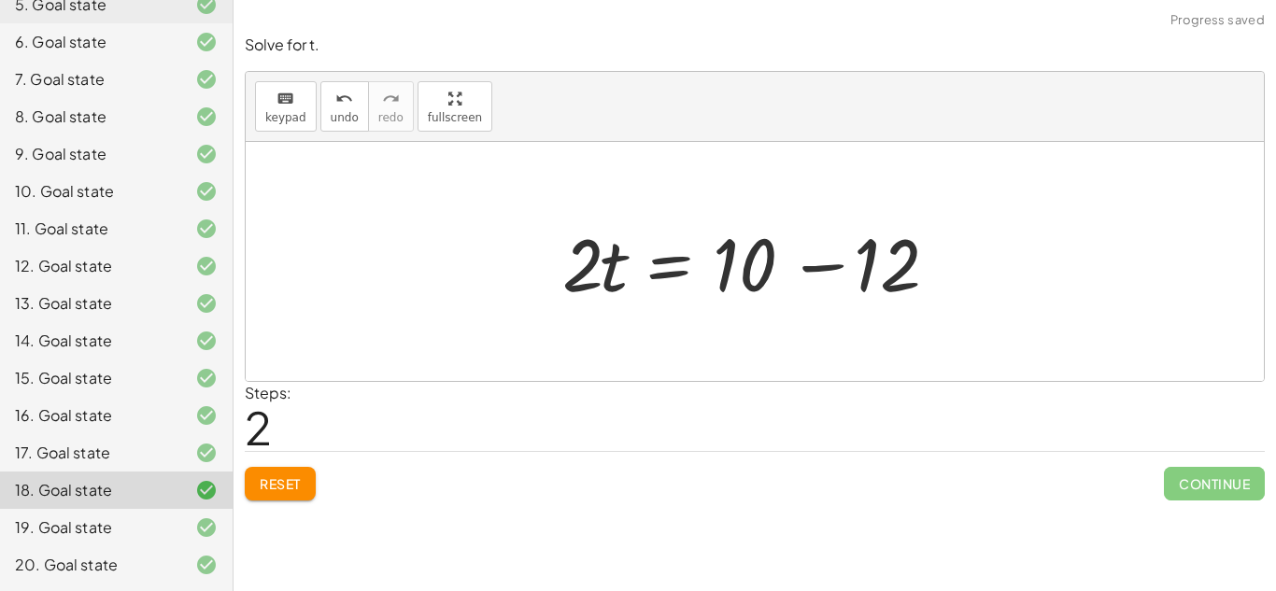
click at [826, 274] on div at bounding box center [762, 262] width 418 height 96
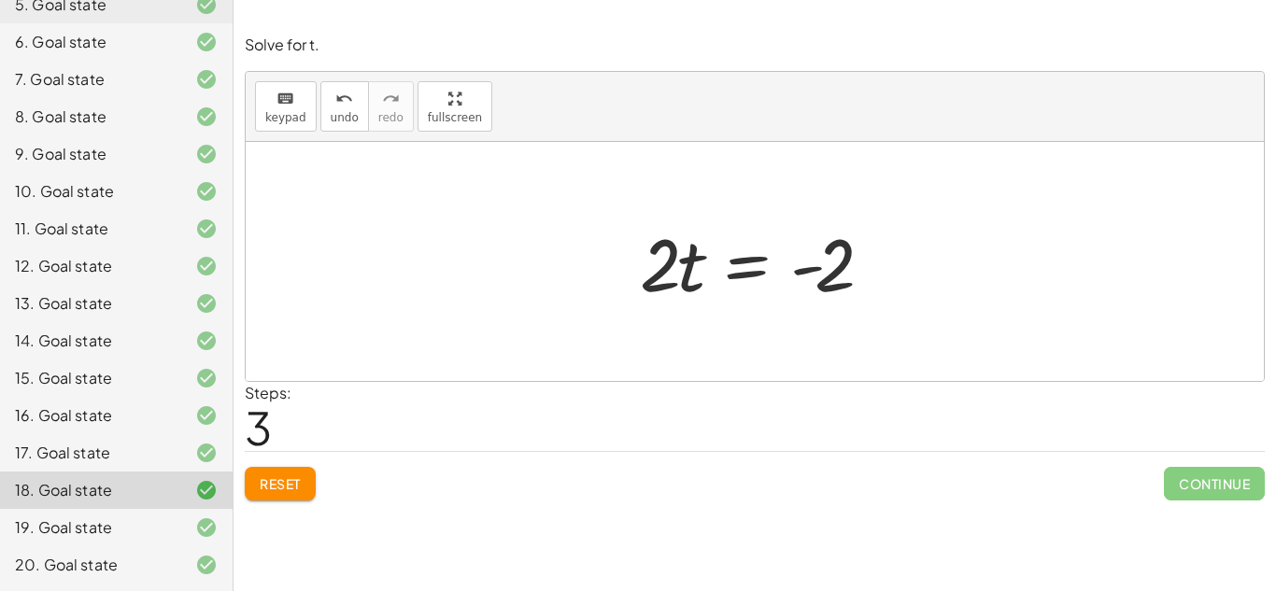
click at [818, 267] on div at bounding box center [762, 262] width 263 height 96
drag, startPoint x: 669, startPoint y: 257, endPoint x: 847, endPoint y: 314, distance: 187.3
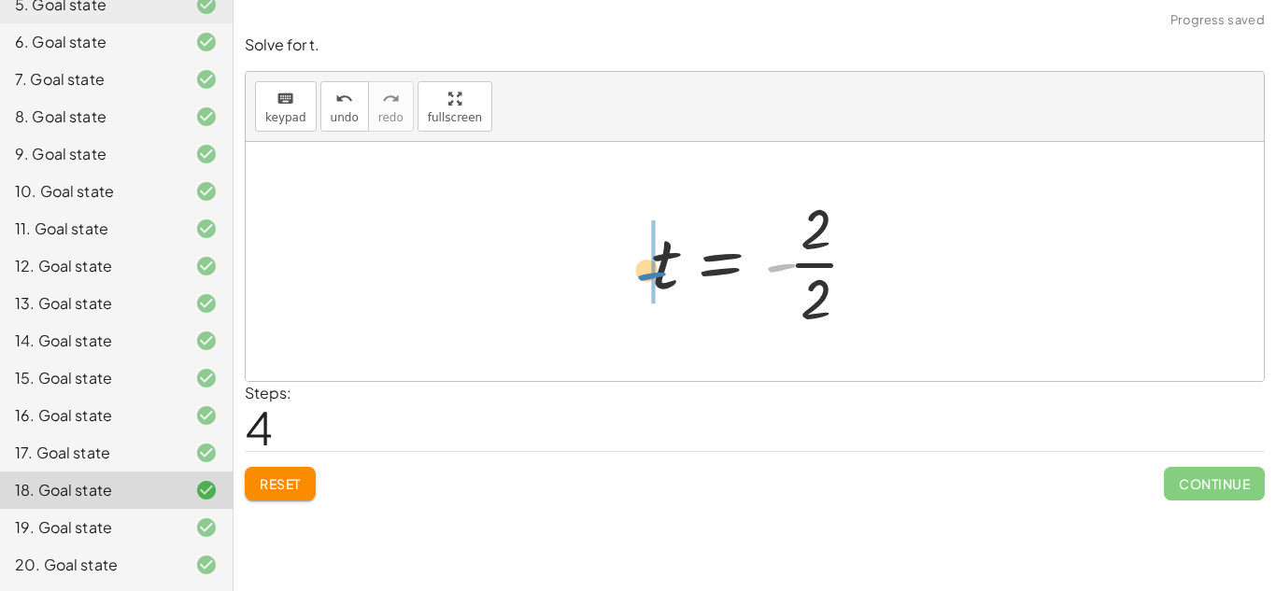
drag, startPoint x: 771, startPoint y: 263, endPoint x: 633, endPoint y: 268, distance: 137.5
click at [812, 273] on div at bounding box center [762, 262] width 241 height 144
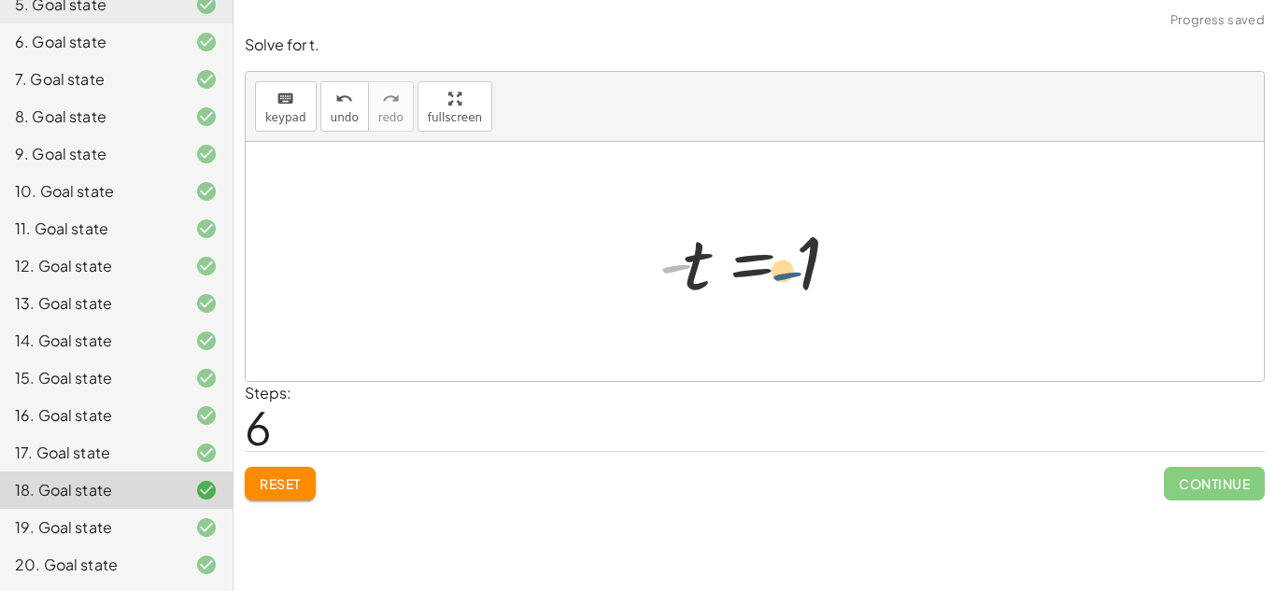
drag, startPoint x: 666, startPoint y: 271, endPoint x: 782, endPoint y: 278, distance: 116.1
click at [782, 278] on div at bounding box center [762, 262] width 226 height 93
drag, startPoint x: 688, startPoint y: 266, endPoint x: 800, endPoint y: 266, distance: 112.1
click at [800, 266] on div at bounding box center [762, 262] width 226 height 93
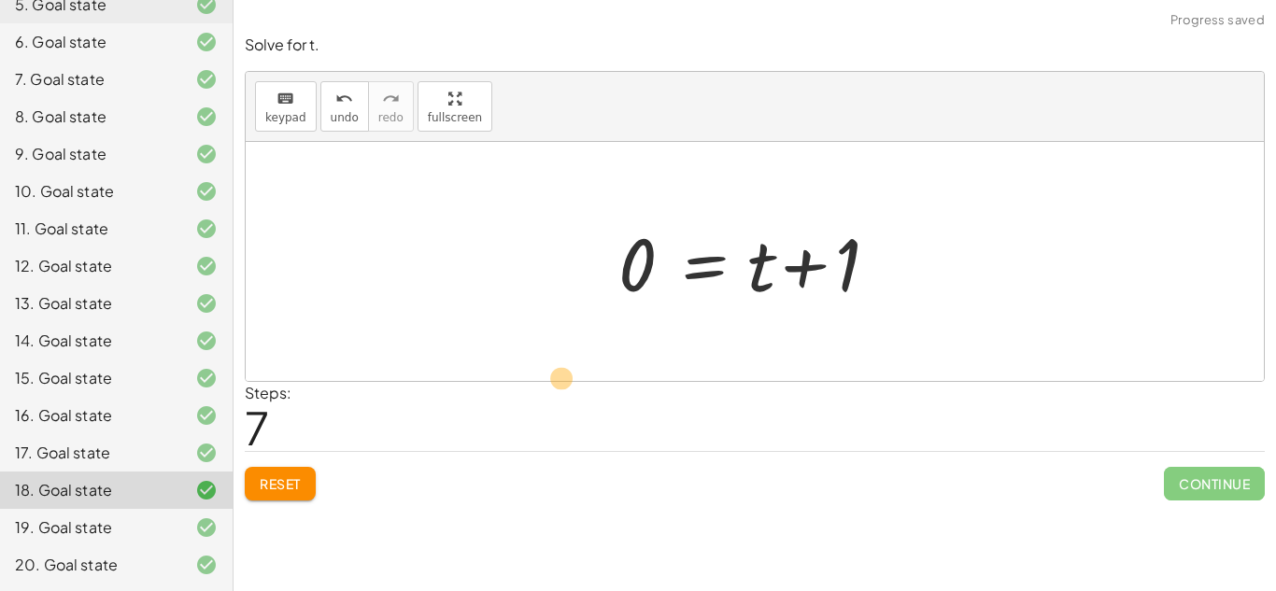
drag, startPoint x: 806, startPoint y: 284, endPoint x: 425, endPoint y: 452, distance: 416.7
click at [0, 0] on div "Solve for t. keyboard keypad undo undo redo redo fullscreen · 2 · ( + t − 5 ) =…" at bounding box center [0, 0] width 0 height 0
click at [278, 473] on button "Reset" at bounding box center [280, 484] width 71 height 34
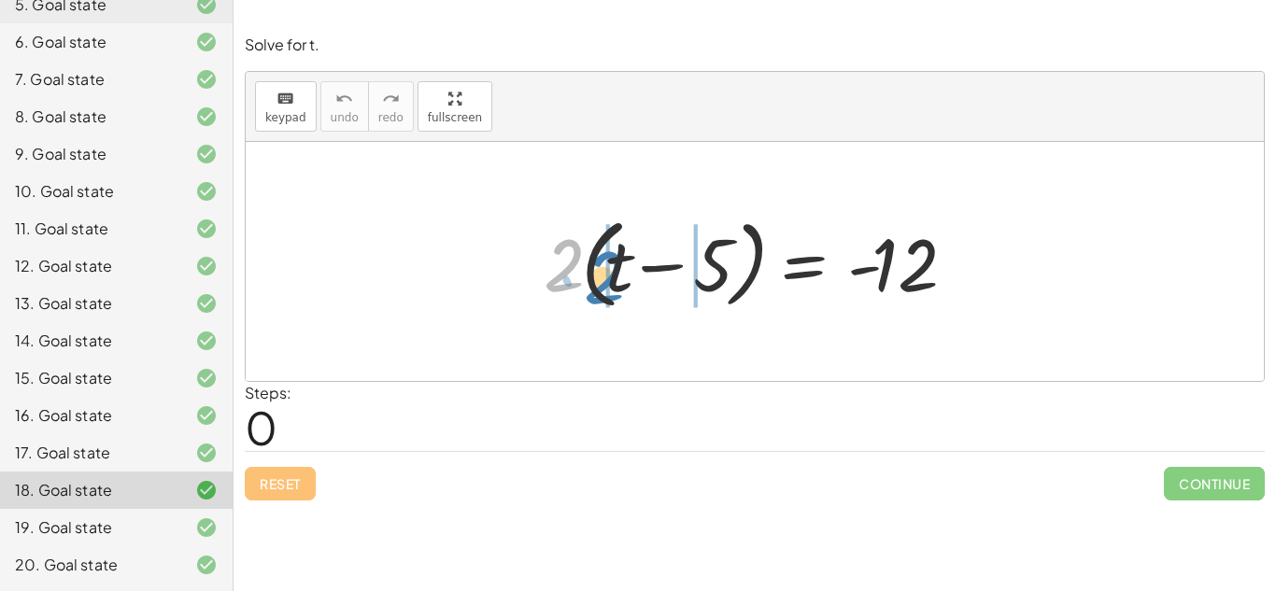
drag, startPoint x: 569, startPoint y: 247, endPoint x: 611, endPoint y: 257, distance: 43.3
click at [611, 257] on div at bounding box center [761, 261] width 454 height 107
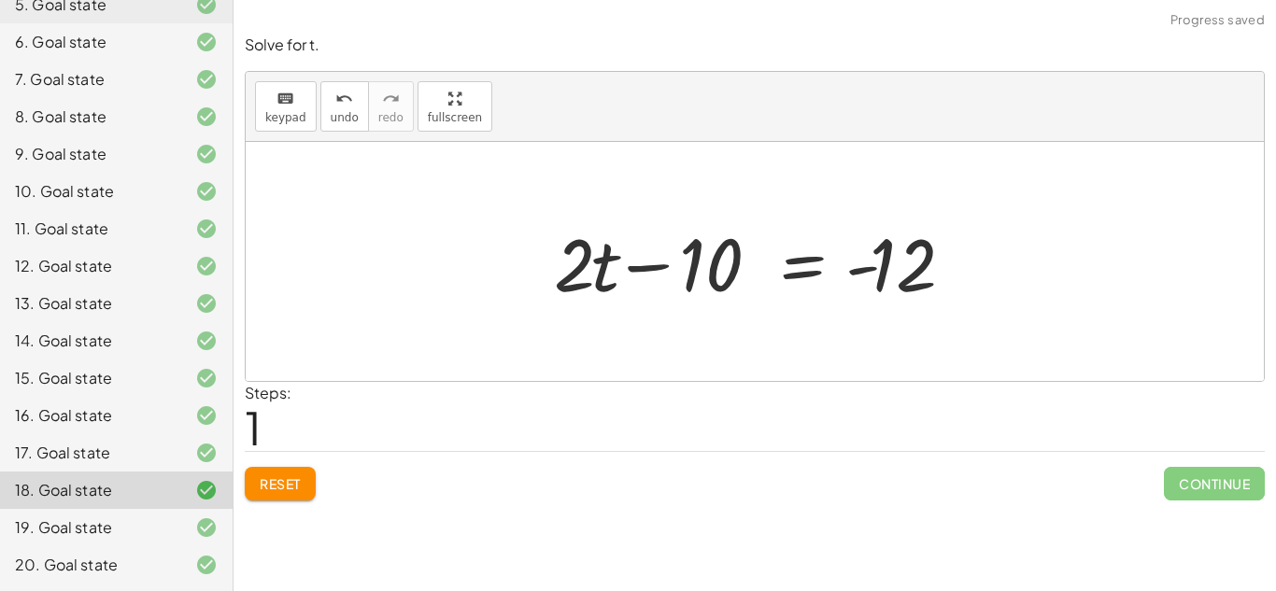
click at [635, 262] on div at bounding box center [766, 262] width 442 height 96
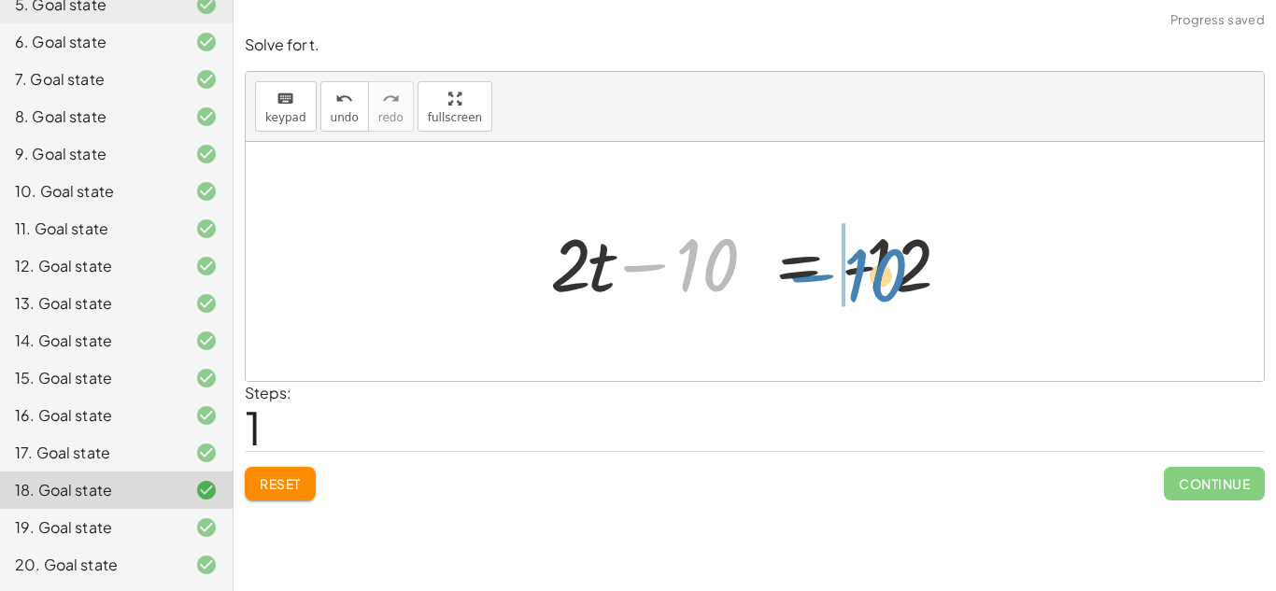
drag, startPoint x: 689, startPoint y: 263, endPoint x: 861, endPoint y: 279, distance: 172.7
click at [861, 279] on div at bounding box center [762, 262] width 442 height 96
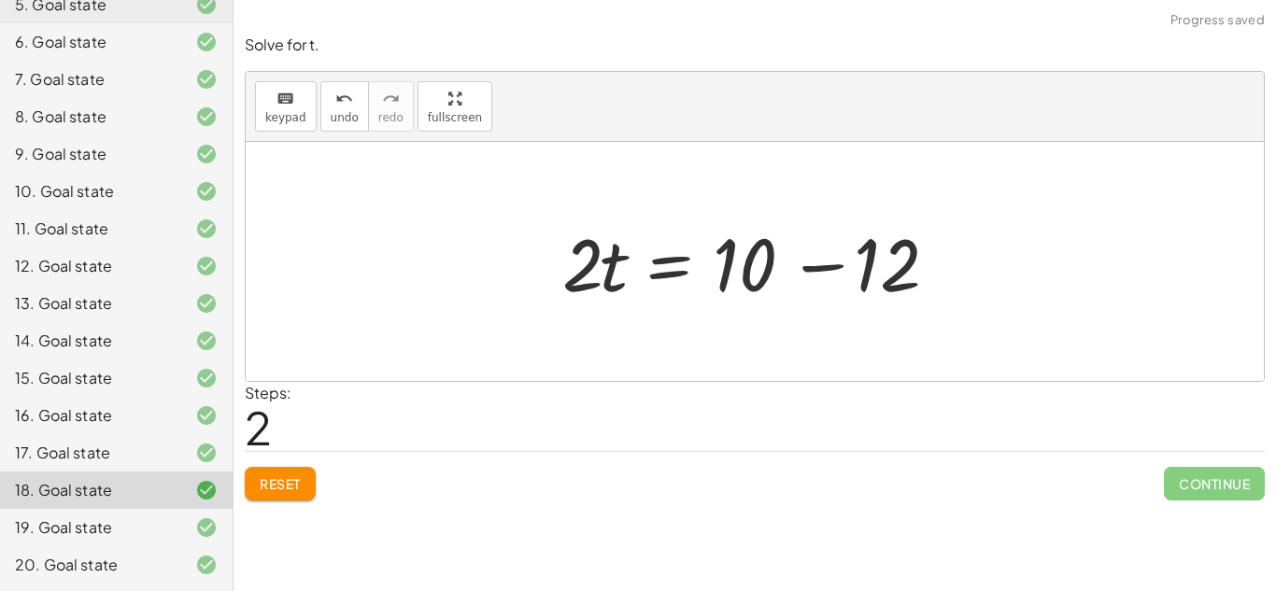
click at [840, 266] on div at bounding box center [762, 262] width 418 height 96
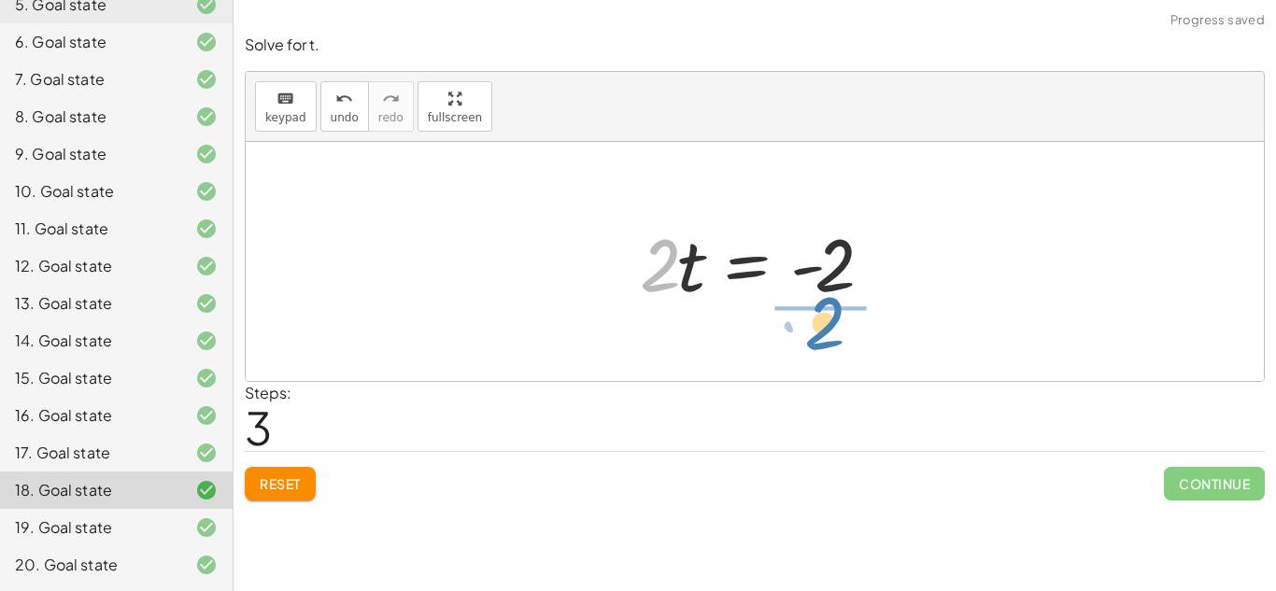
drag, startPoint x: 660, startPoint y: 291, endPoint x: 828, endPoint y: 350, distance: 178.5
click at [828, 350] on div "· 2 · ( + t − 5 ) = - 12 + · 2 · t − · 2 · 5 = - 12 + · 2 · t − 10 = - 12 · 2 ·…" at bounding box center [755, 261] width 1018 height 239
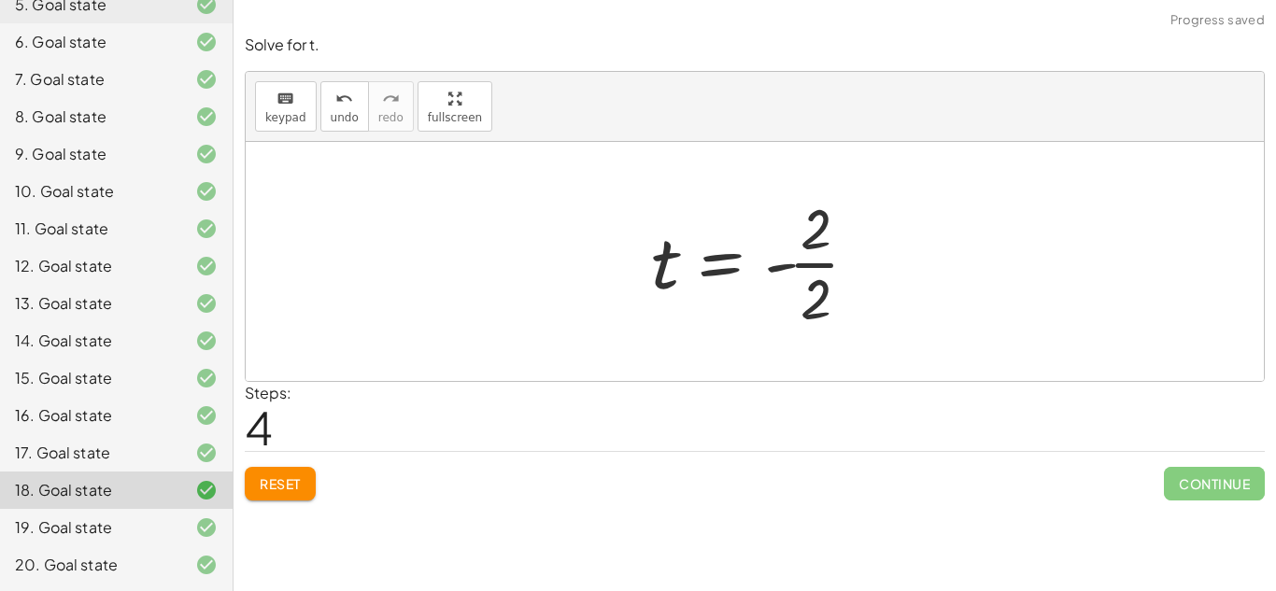
click at [821, 266] on div at bounding box center [762, 262] width 241 height 144
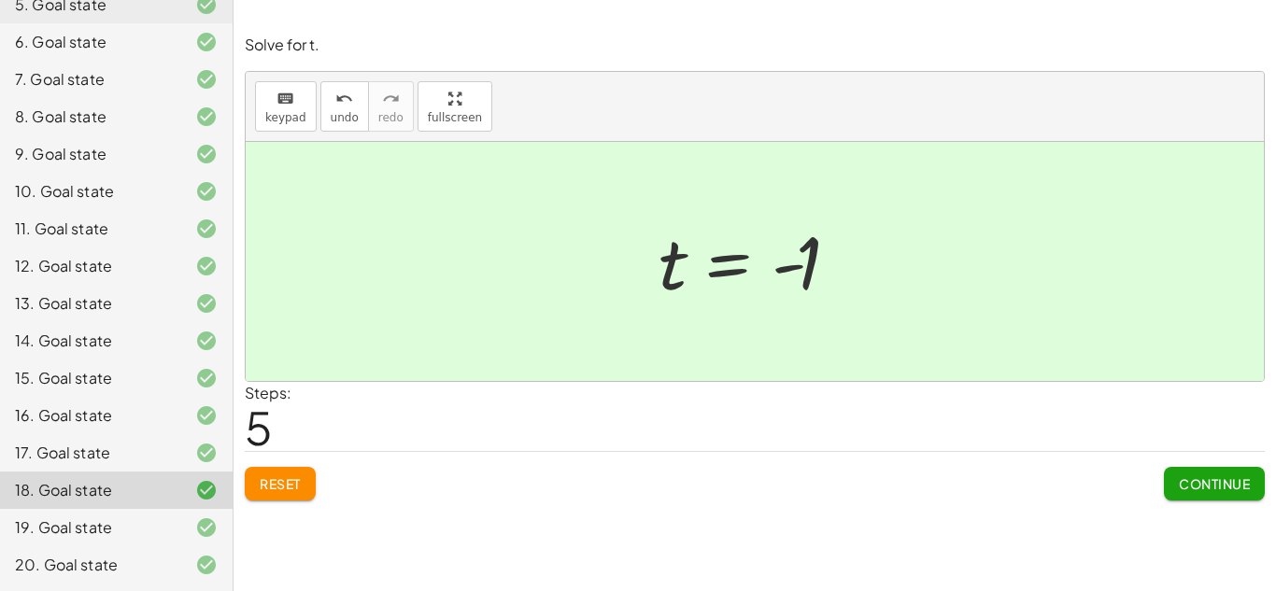
click at [88, 511] on div "19. Goal state" at bounding box center [116, 527] width 233 height 37
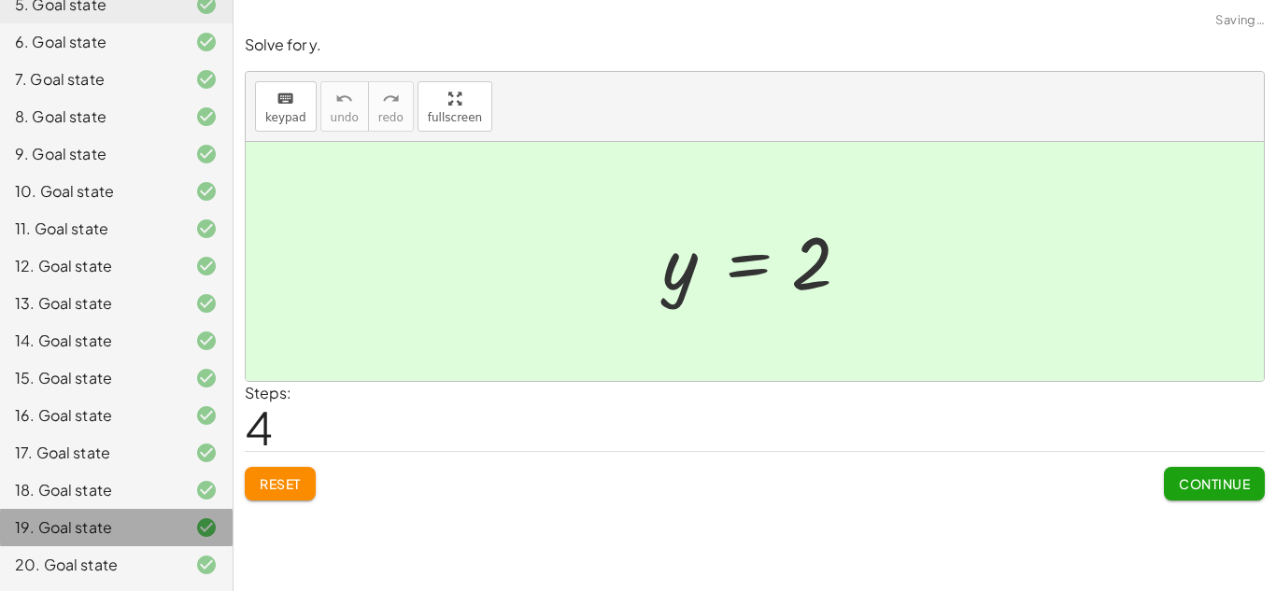
click at [88, 511] on div "19. Goal state" at bounding box center [116, 527] width 233 height 37
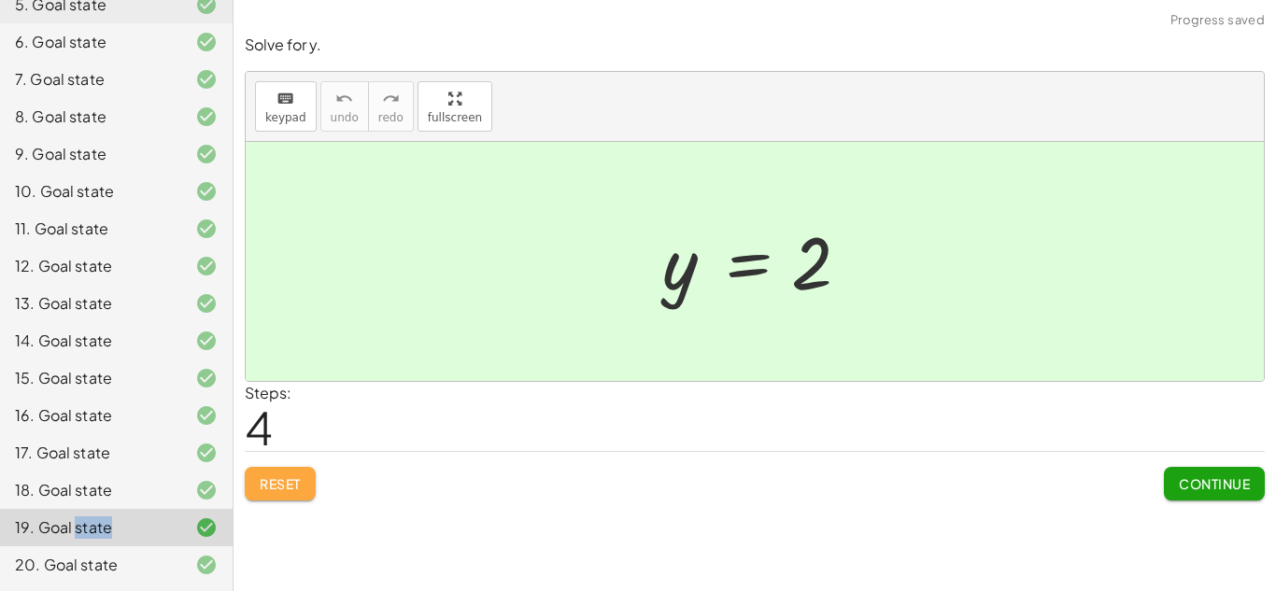
click at [312, 483] on button "Reset" at bounding box center [280, 484] width 71 height 34
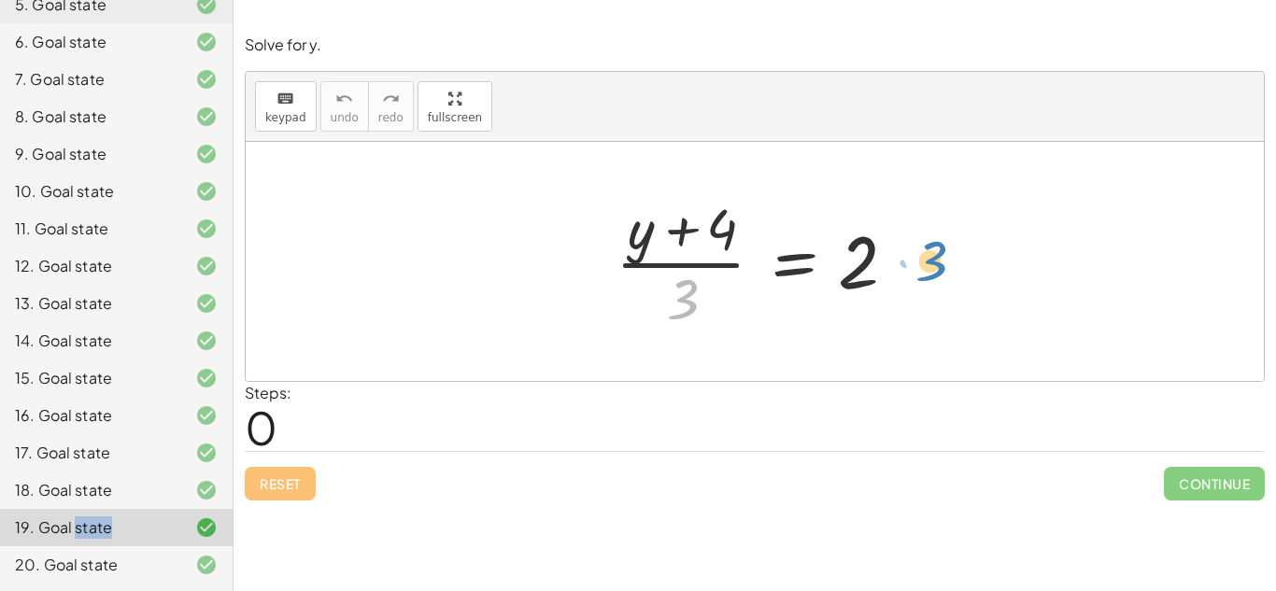
drag, startPoint x: 686, startPoint y: 316, endPoint x: 918, endPoint y: 276, distance: 236.1
click at [918, 276] on div "· 3 · ( + y + 4 ) · 3 = 2" at bounding box center [755, 261] width 335 height 153
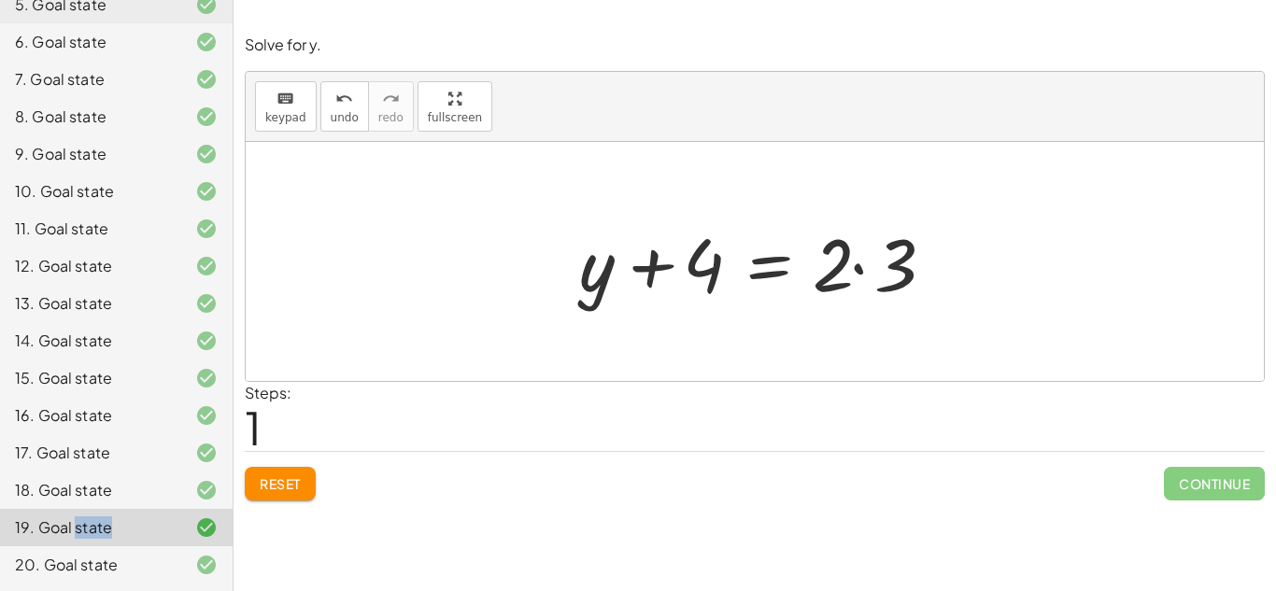
click at [856, 271] on div at bounding box center [762, 262] width 384 height 96
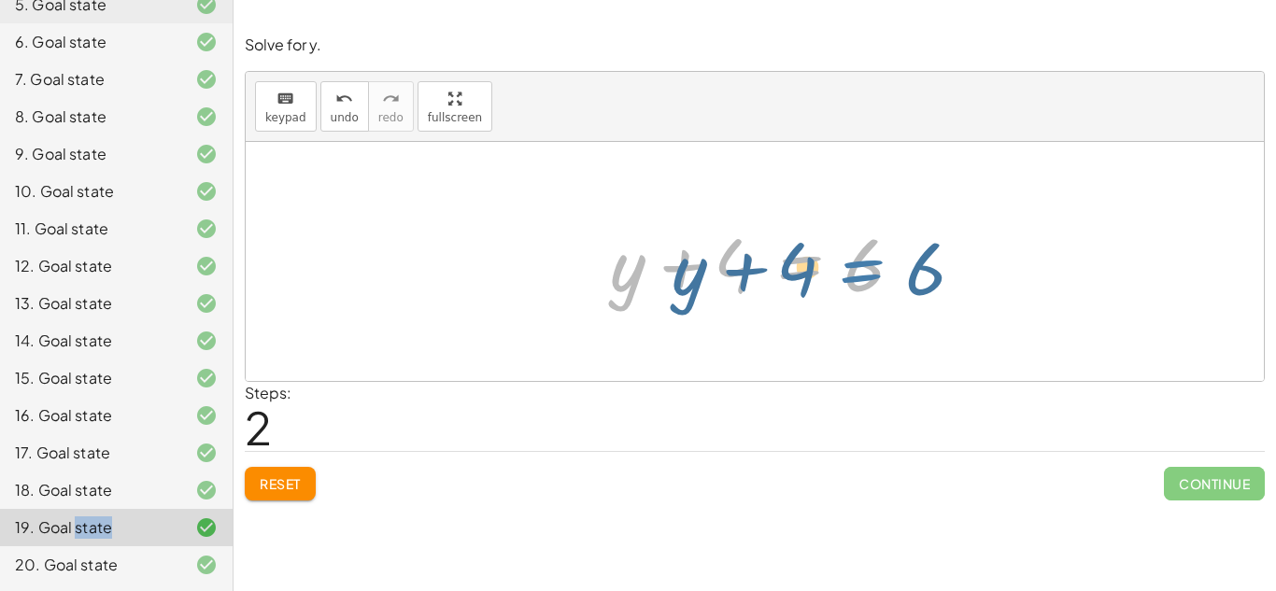
drag, startPoint x: 753, startPoint y: 295, endPoint x: 787, endPoint y: 295, distance: 33.6
click at [787, 295] on div at bounding box center [762, 262] width 322 height 96
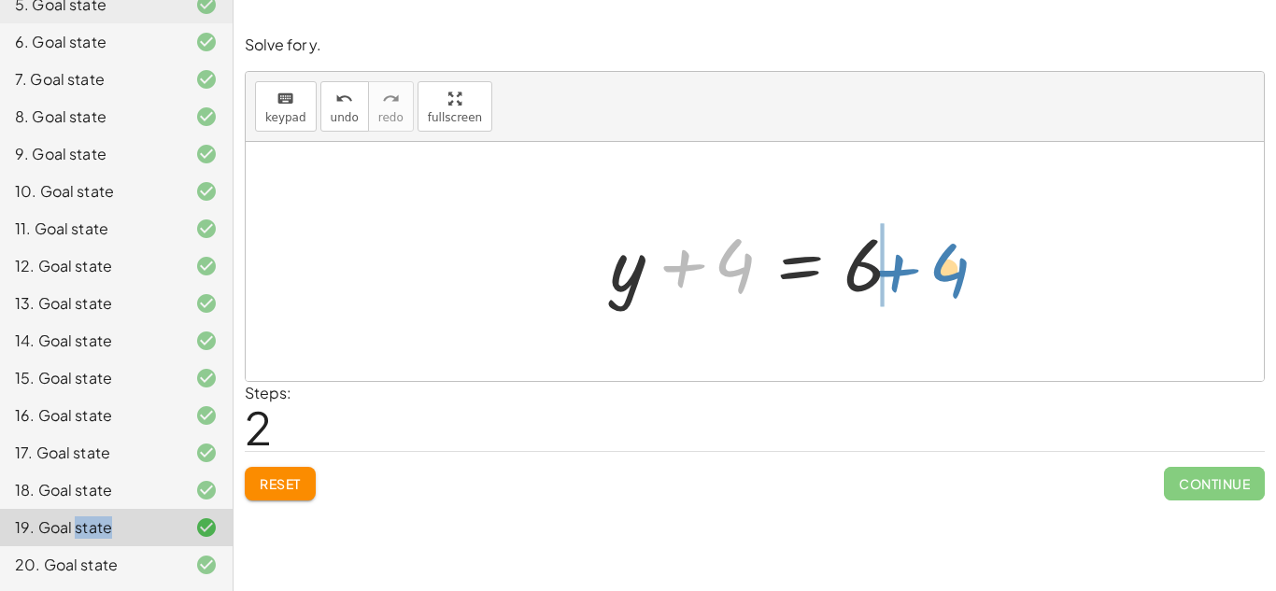
drag, startPoint x: 745, startPoint y: 277, endPoint x: 959, endPoint y: 282, distance: 214.0
click at [959, 282] on div "· ( + y + 4 ) · 3 = 2 + y + 4 = · 2 · 3 + 4 + y + 4 = 6" at bounding box center [755, 261] width 1018 height 239
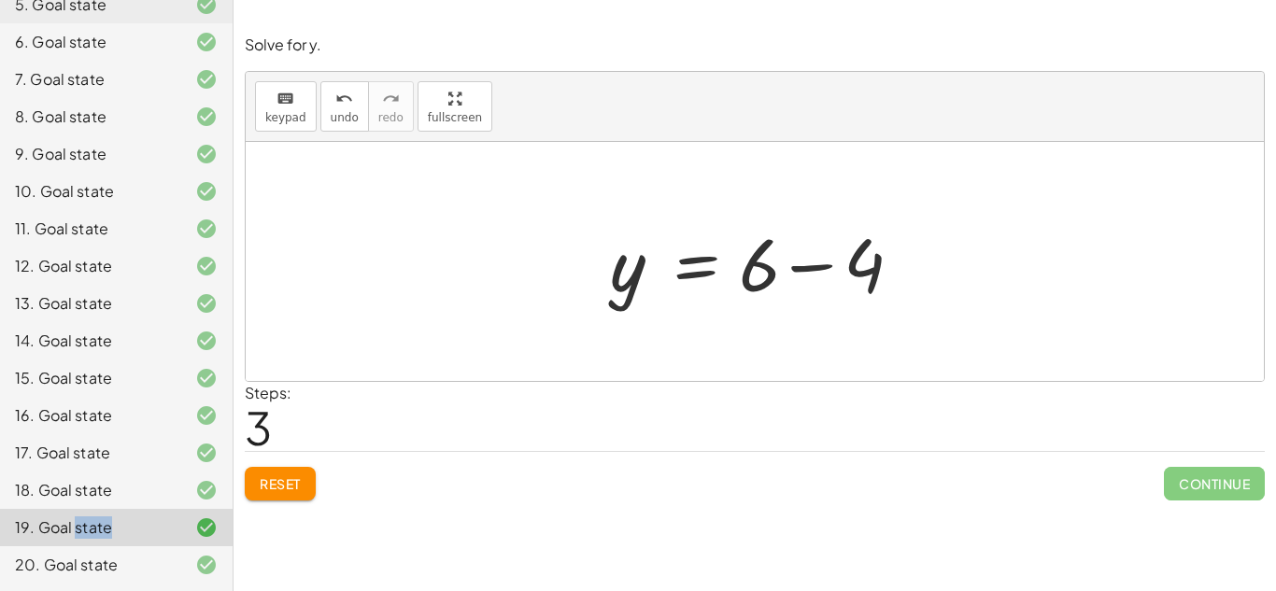
click at [820, 270] on div at bounding box center [762, 262] width 322 height 96
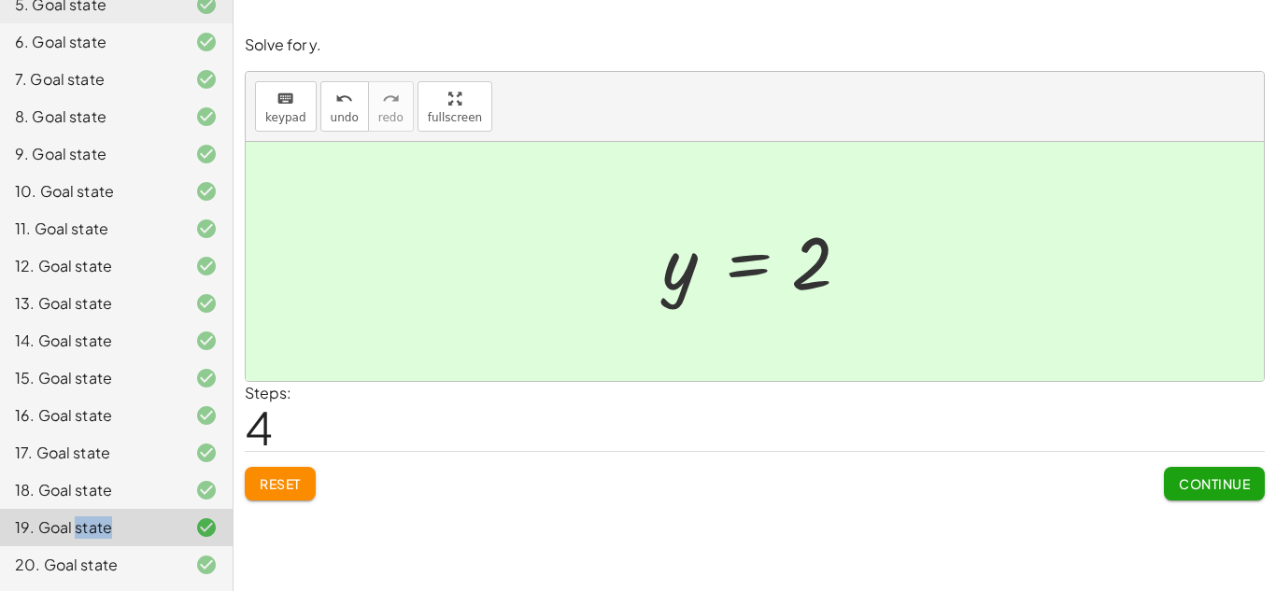
click at [281, 500] on button "Reset" at bounding box center [280, 484] width 71 height 34
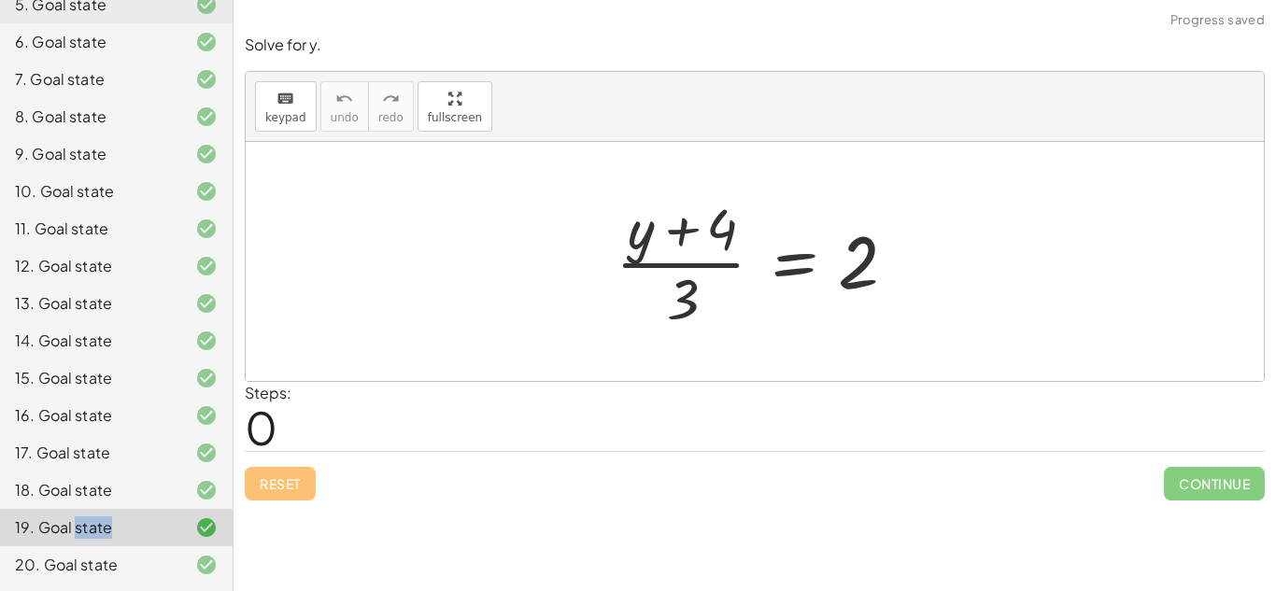
click at [206, 479] on icon at bounding box center [206, 490] width 22 height 22
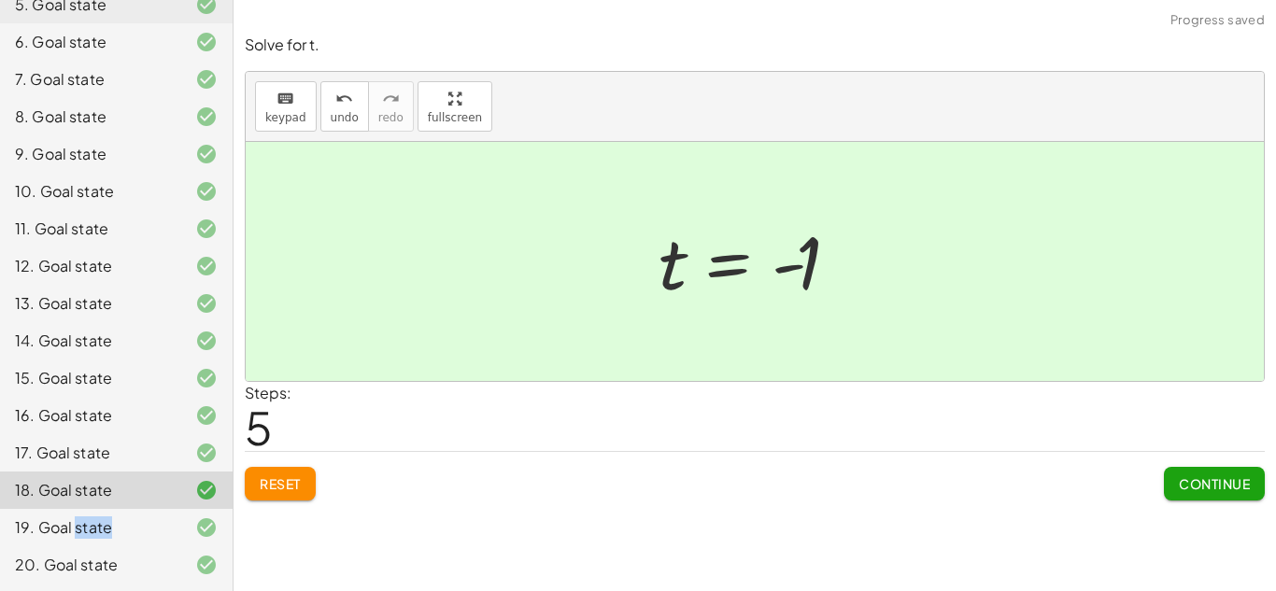
click at [209, 451] on icon at bounding box center [206, 453] width 22 height 22
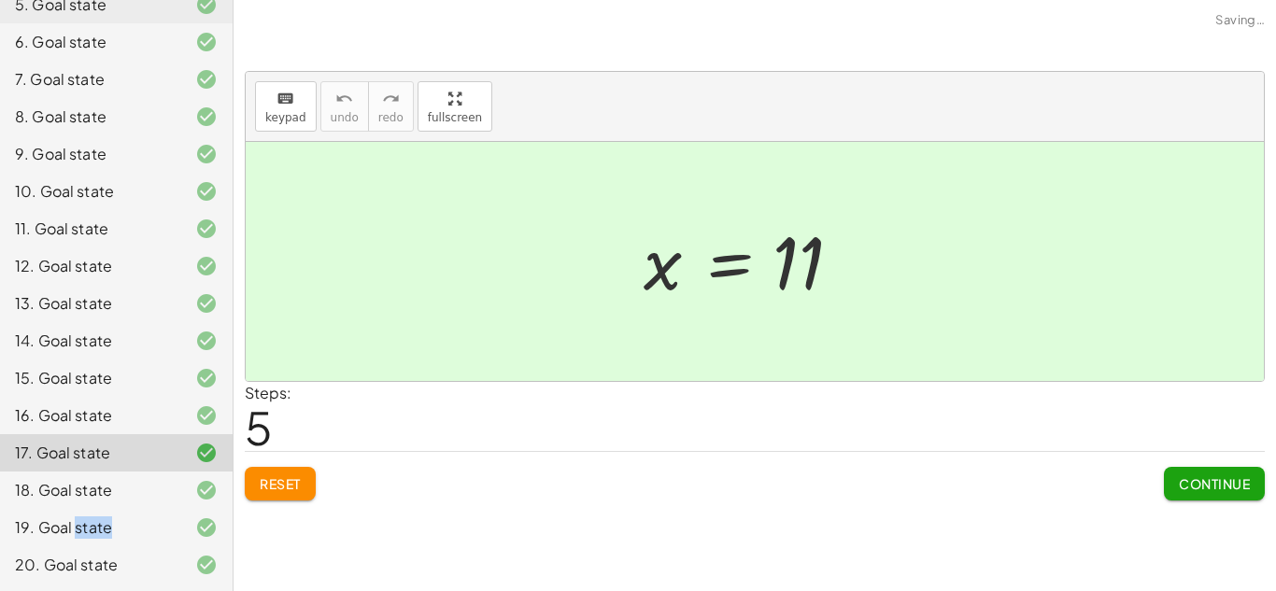
click at [293, 484] on span "Reset" at bounding box center [280, 484] width 41 height 17
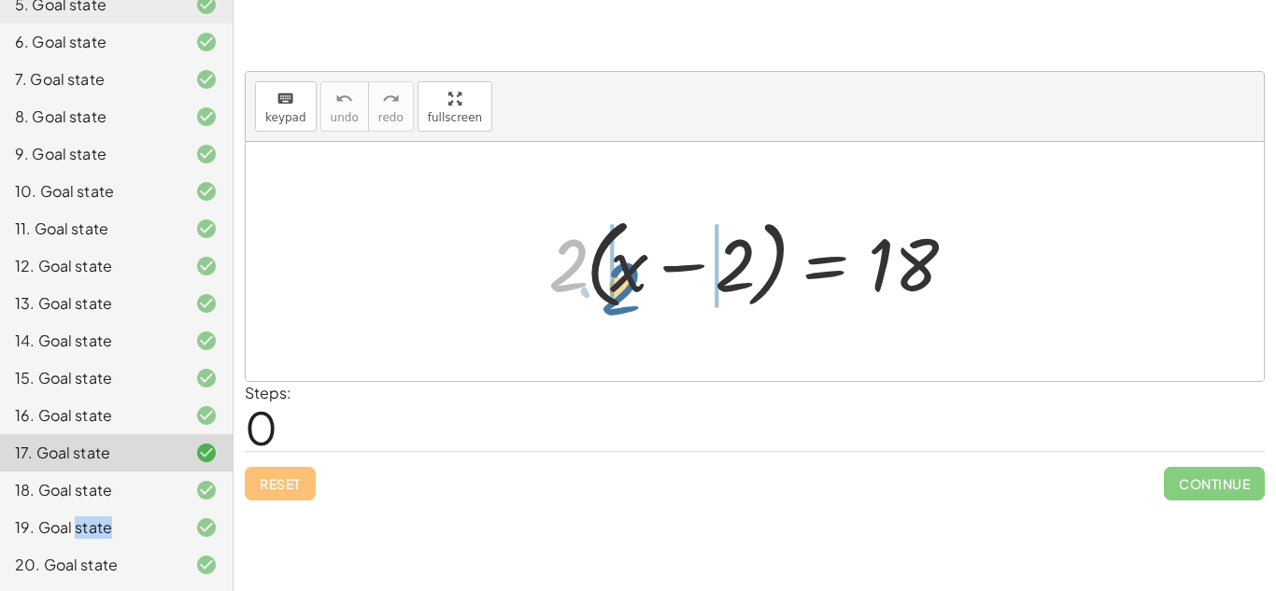
drag, startPoint x: 570, startPoint y: 266, endPoint x: 622, endPoint y: 290, distance: 57.3
click at [622, 290] on div at bounding box center [762, 261] width 446 height 107
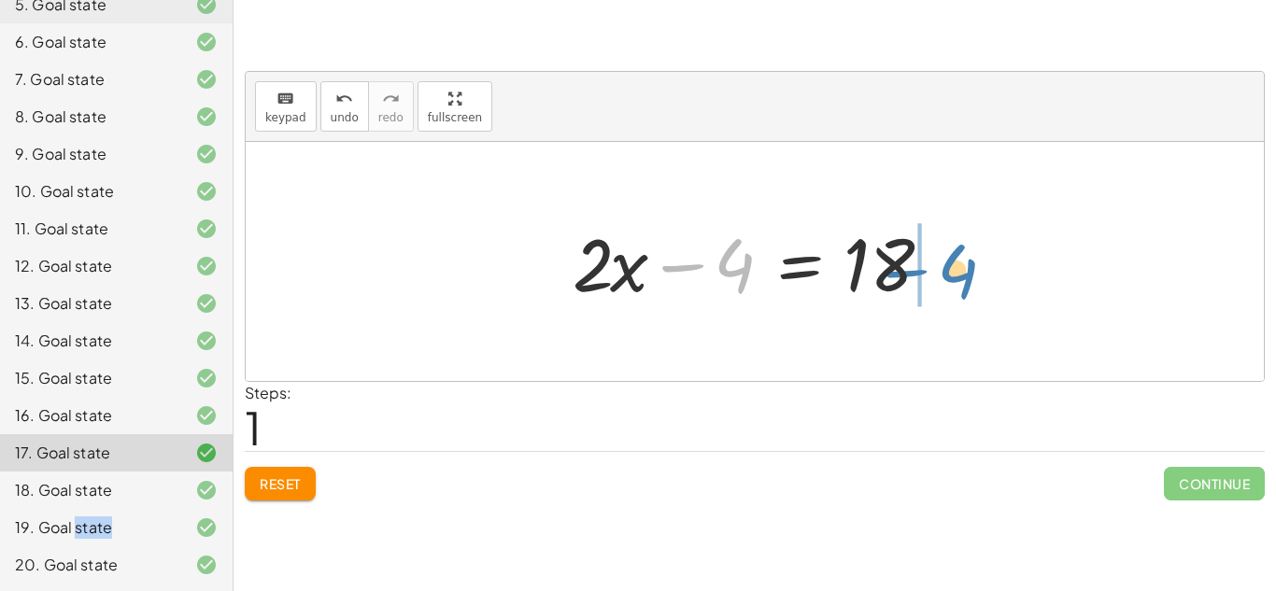
drag, startPoint x: 746, startPoint y: 270, endPoint x: 972, endPoint y: 273, distance: 226.1
click at [972, 273] on div "· 2 · ( + x − 2 ) = 18 + · 2 · x − · 2 · 2 = 18 − 4 + x − = 18 · 2 · 4" at bounding box center [755, 261] width 1018 height 239
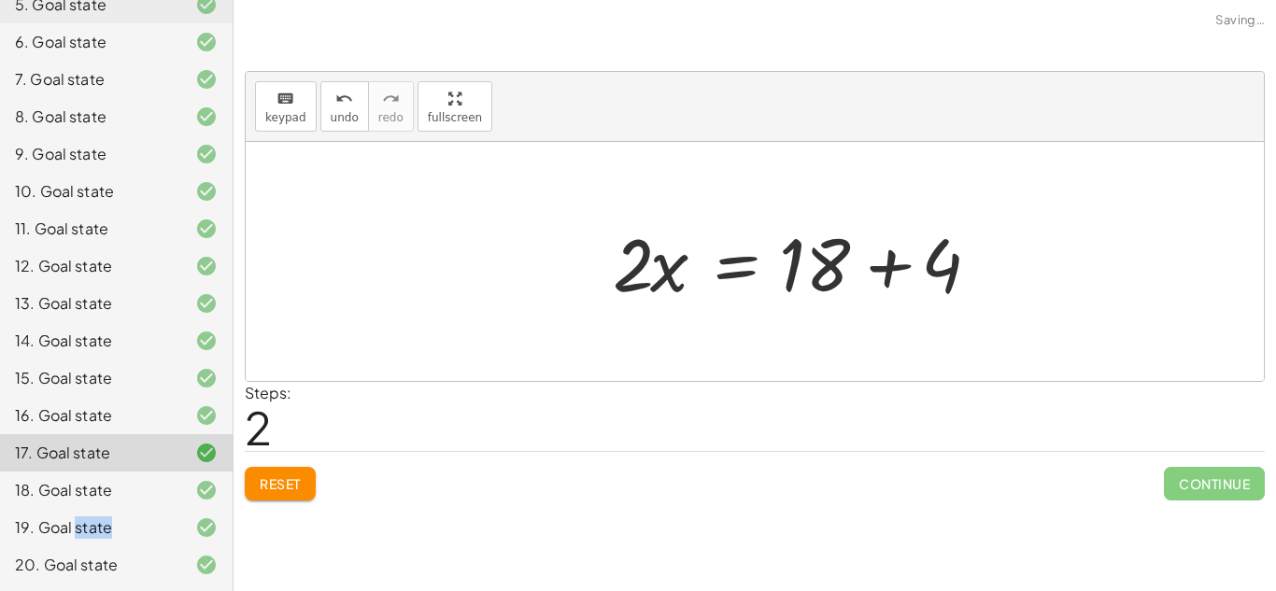
click at [966, 269] on div at bounding box center [755, 261] width 1018 height 239
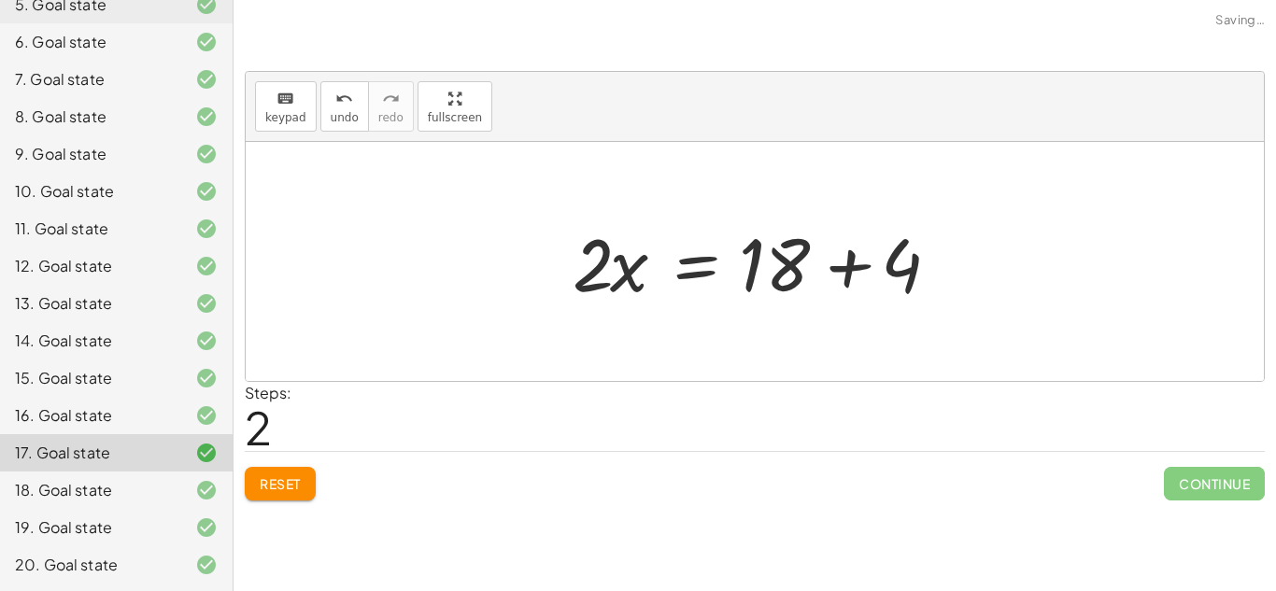
click at [964, 269] on div at bounding box center [755, 261] width 1018 height 239
click at [845, 273] on div at bounding box center [761, 262] width 397 height 96
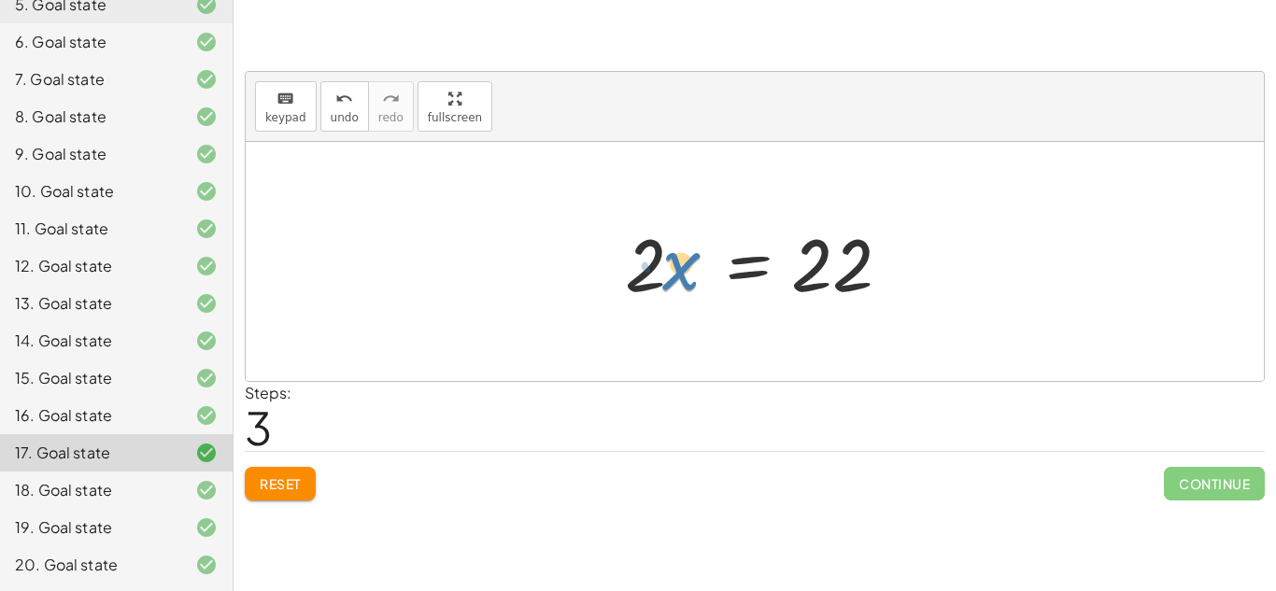
click at [672, 249] on div at bounding box center [762, 262] width 292 height 96
drag, startPoint x: 647, startPoint y: 259, endPoint x: 839, endPoint y: 334, distance: 206.5
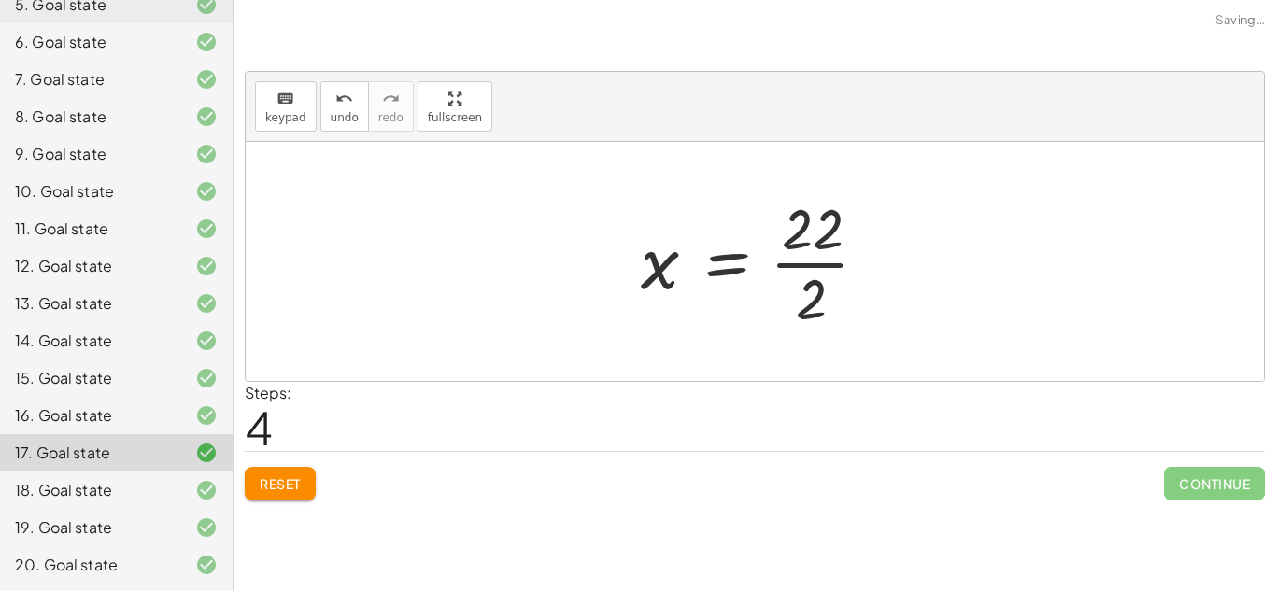
click at [836, 266] on div at bounding box center [762, 262] width 261 height 144
